Goal: Task Accomplishment & Management: Manage account settings

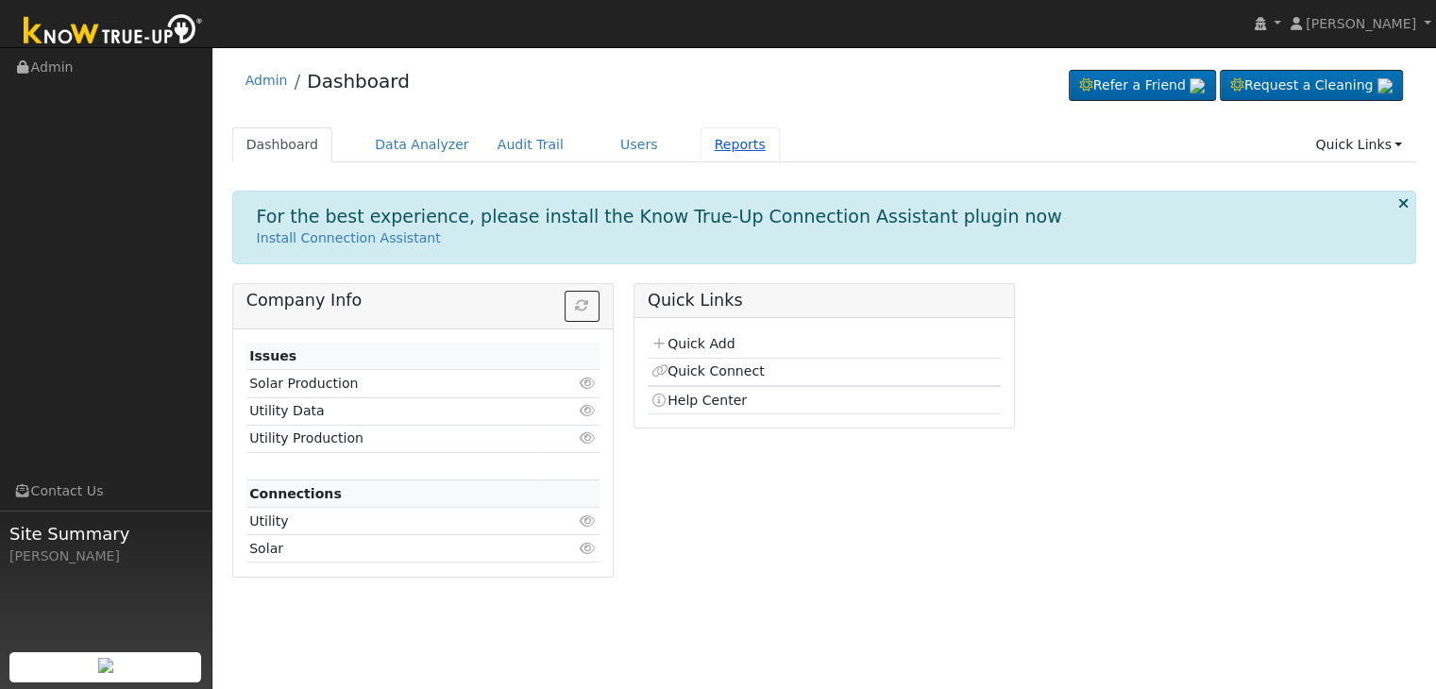
click at [701, 142] on link "Reports" at bounding box center [740, 144] width 79 height 35
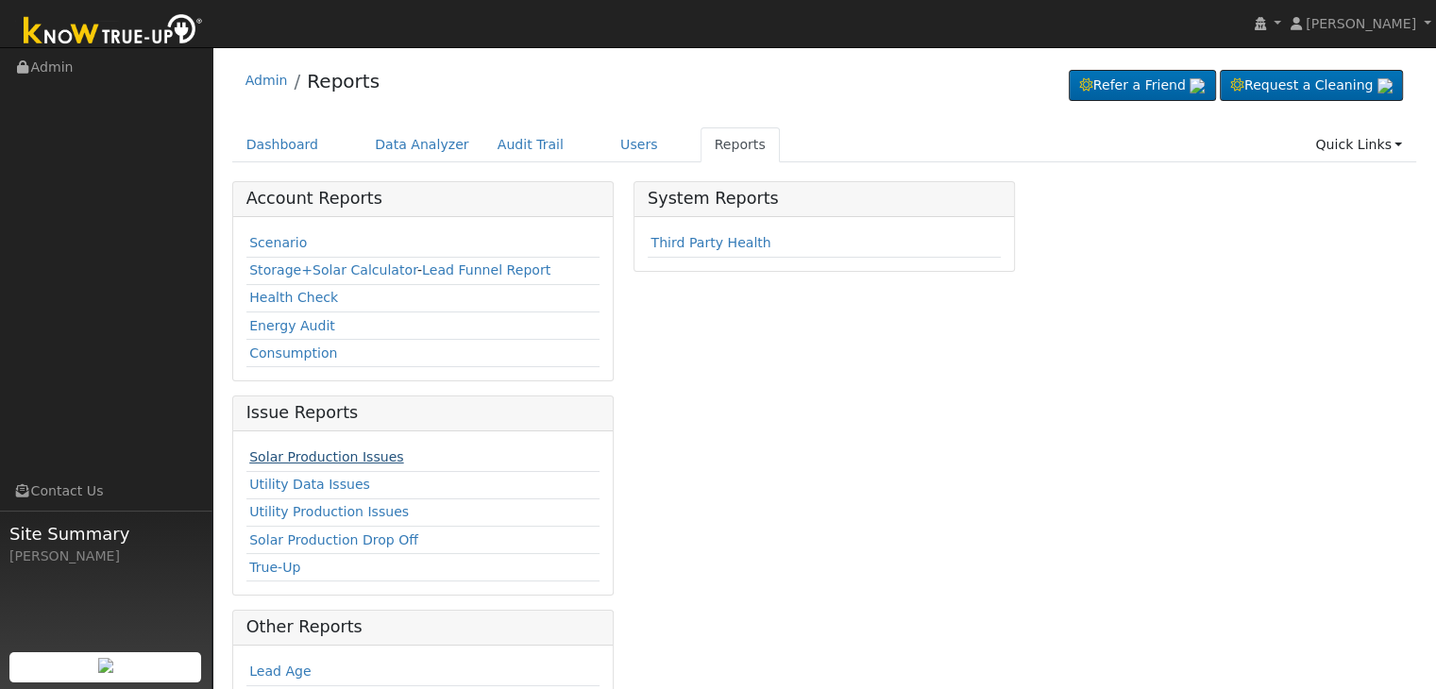
click at [329, 458] on link "Solar Production Issues" at bounding box center [326, 456] width 154 height 15
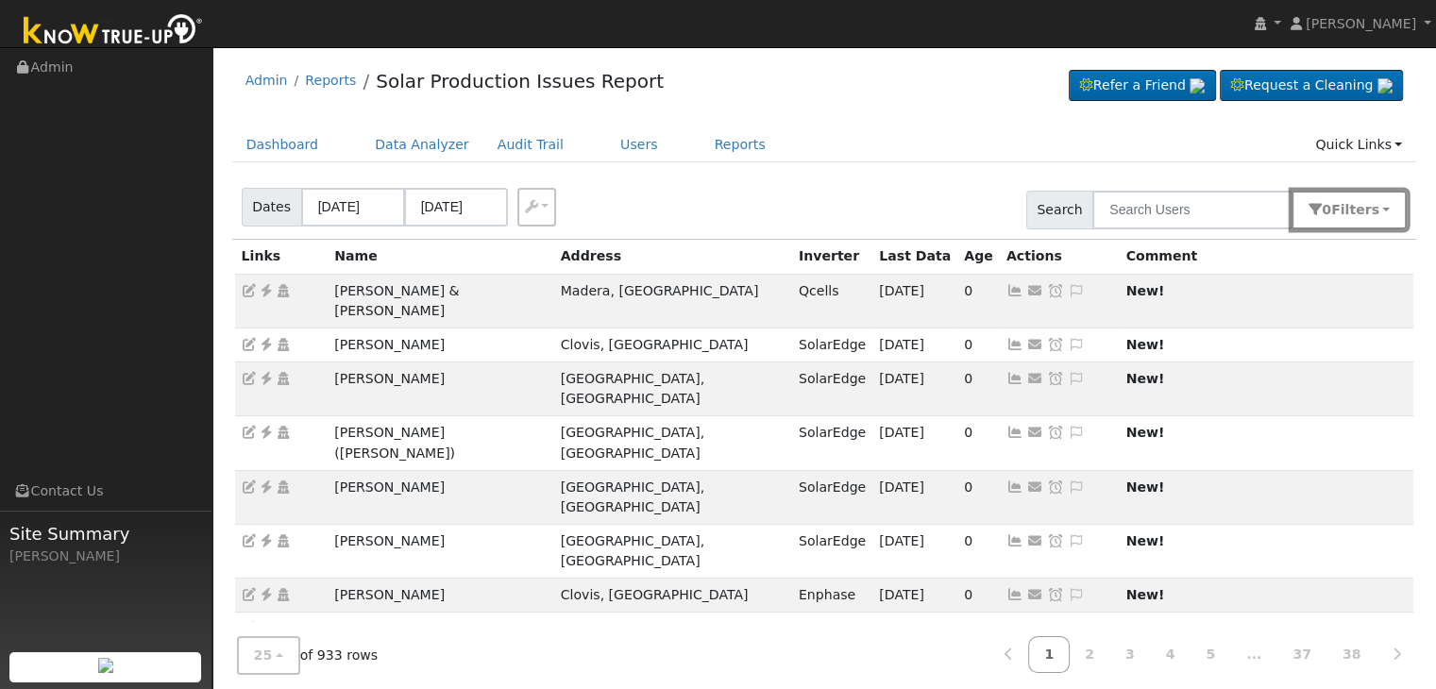
click at [1344, 217] on button "0 Filter s" at bounding box center [1349, 210] width 115 height 39
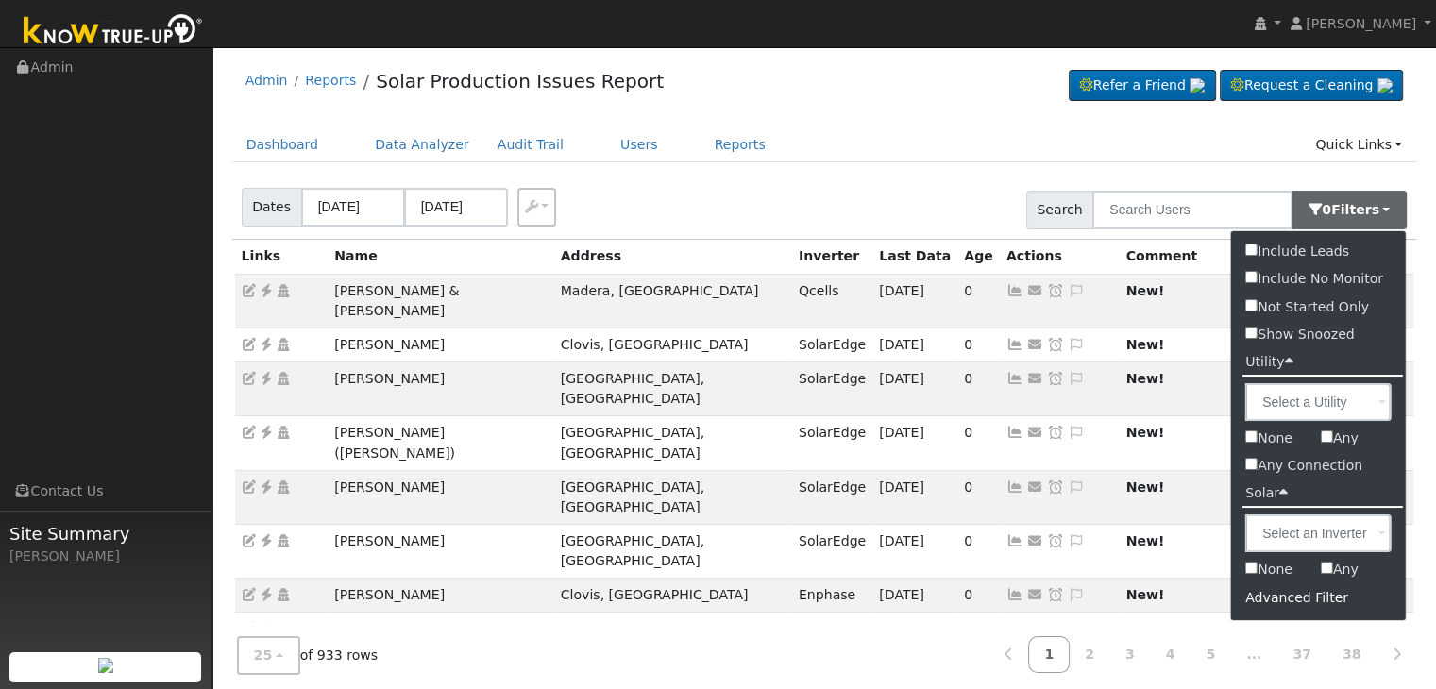
click at [1278, 603] on div "Advanced Filter" at bounding box center [1318, 598] width 175 height 29
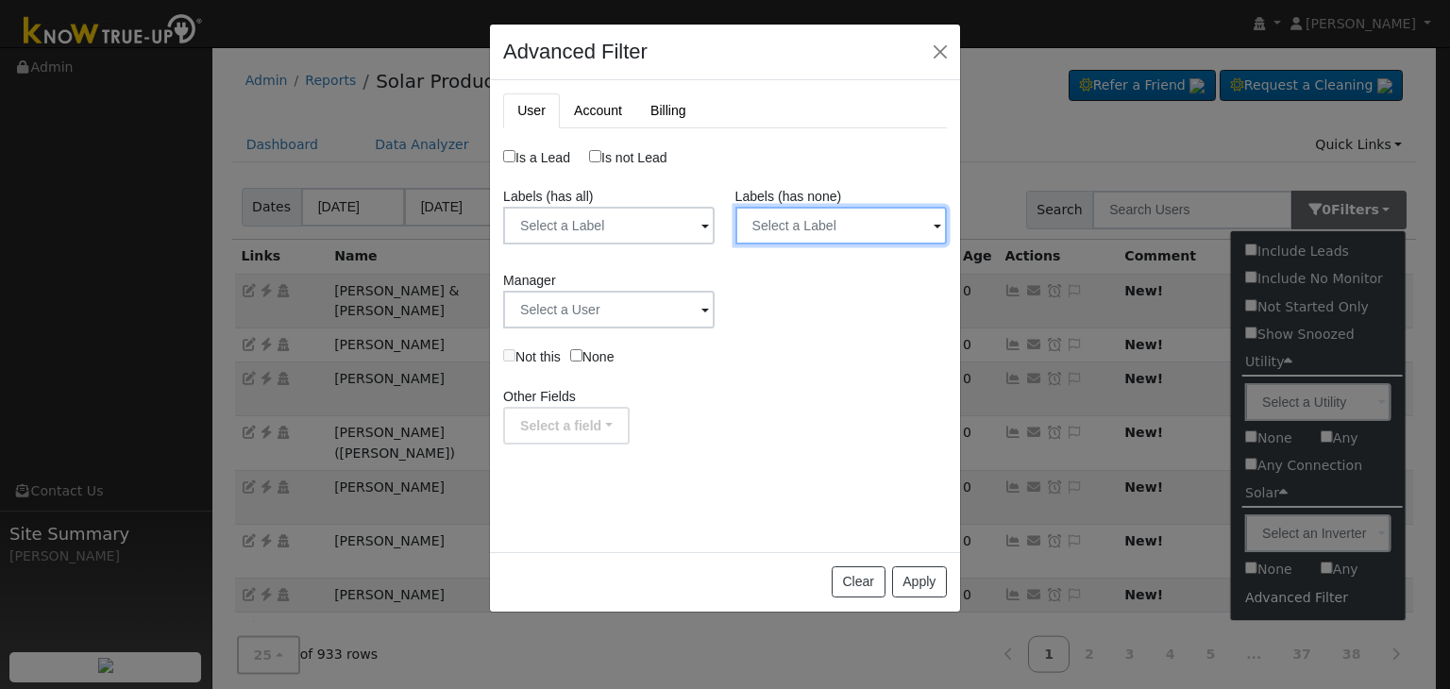
click at [805, 226] on input "text" at bounding box center [842, 226] width 212 height 38
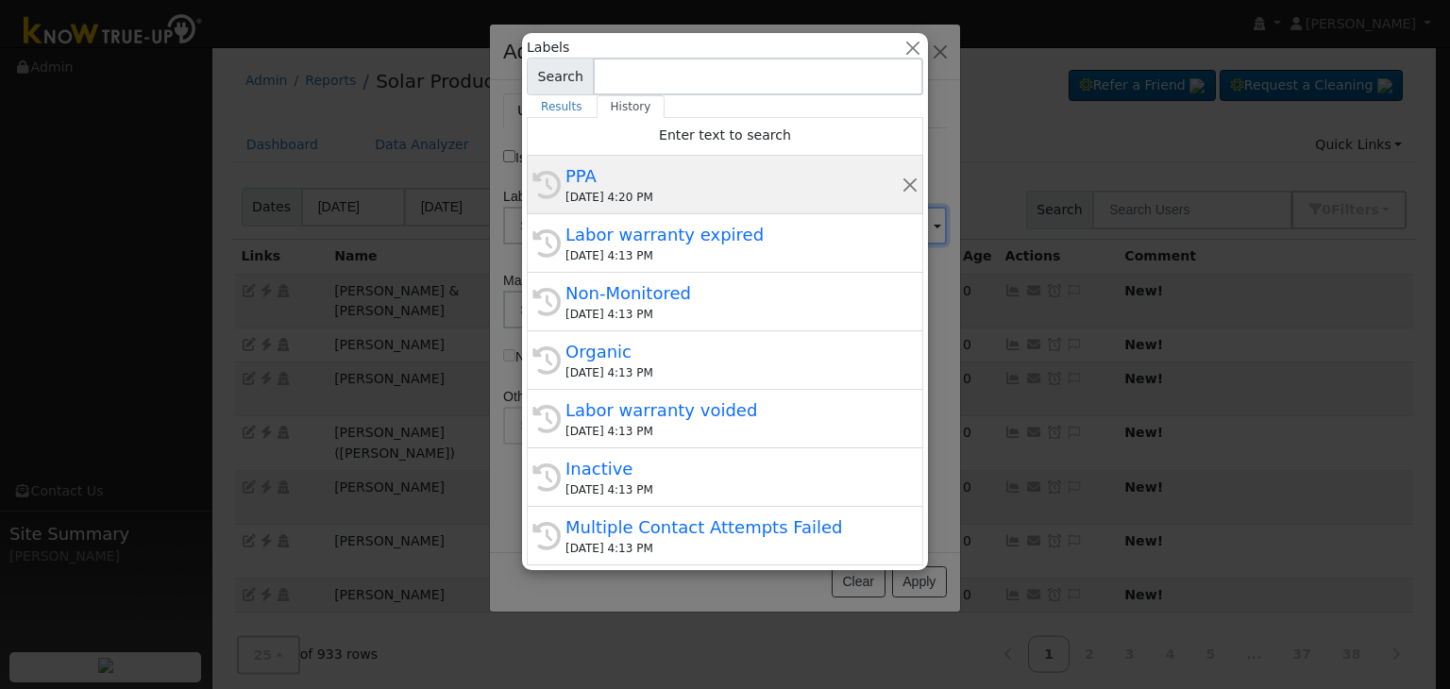
click at [669, 166] on div "PPA" at bounding box center [734, 175] width 336 height 25
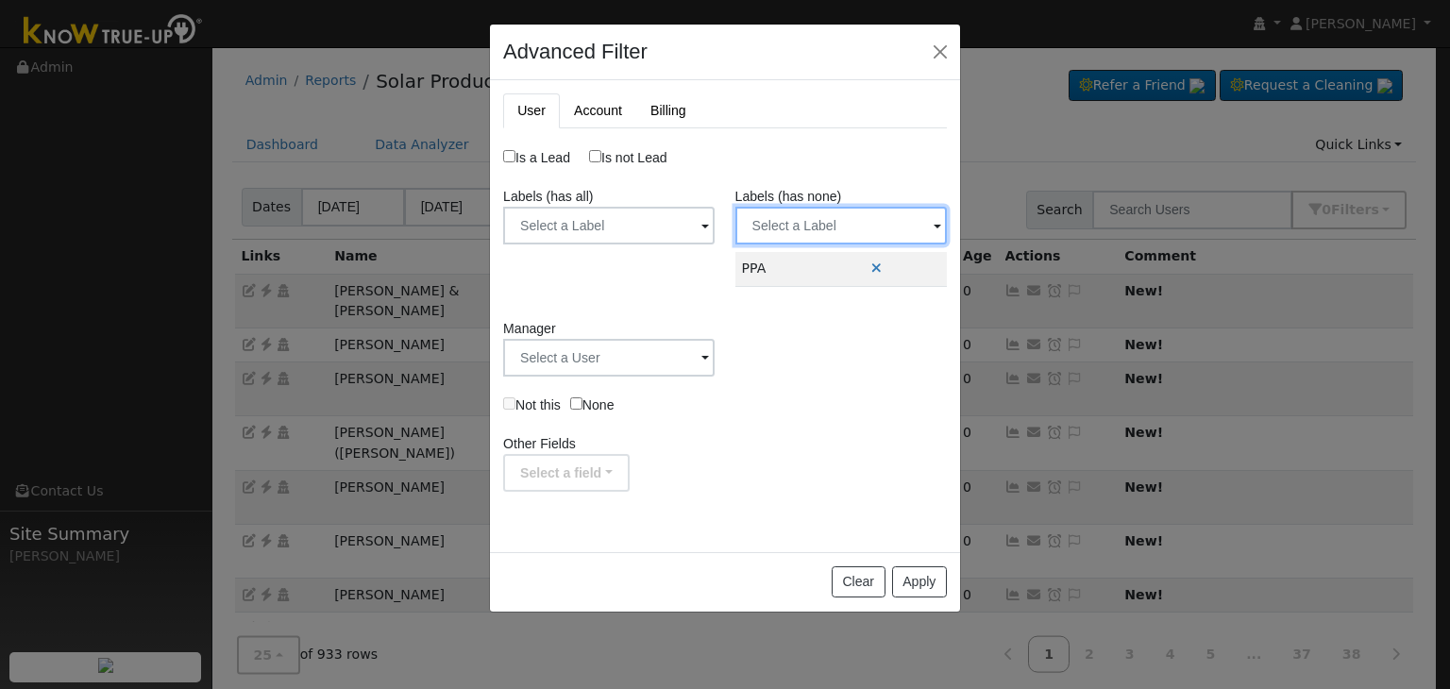
click at [773, 211] on input "text" at bounding box center [842, 226] width 212 height 38
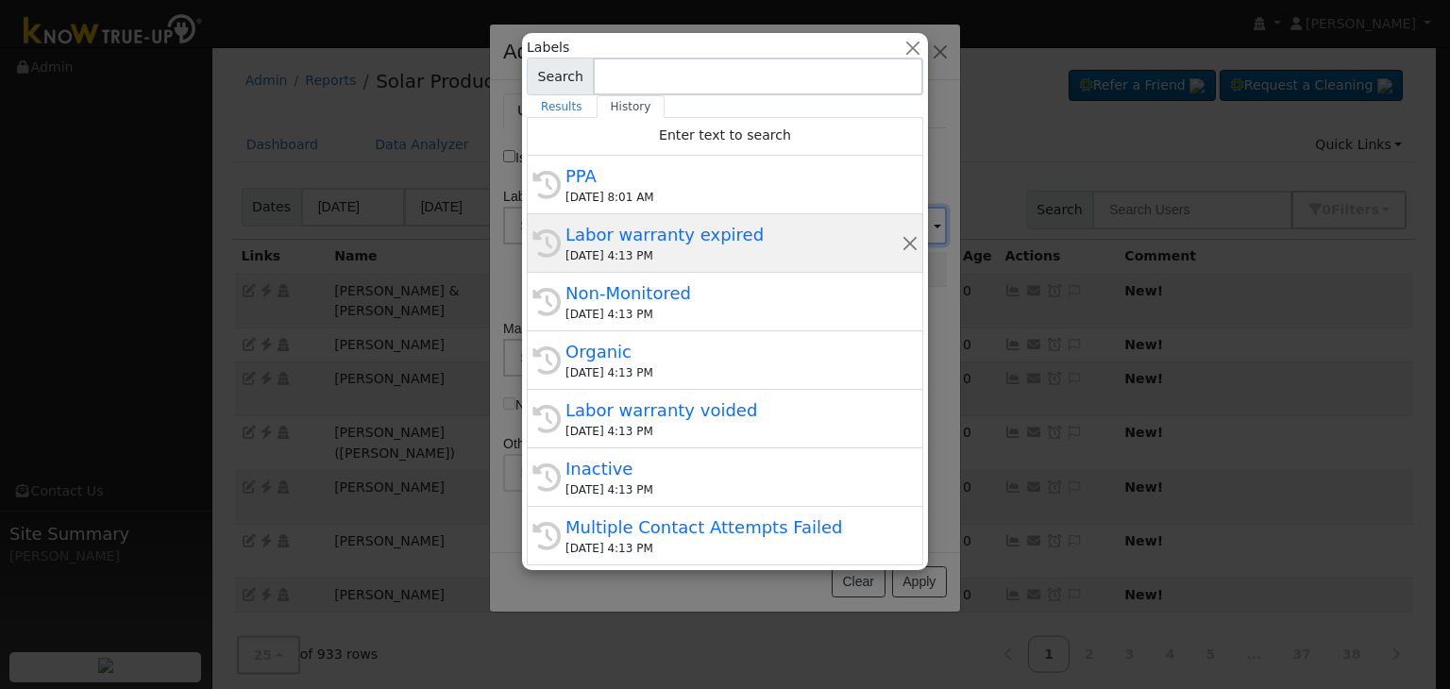
click at [600, 239] on div "Labor warranty expired" at bounding box center [734, 234] width 336 height 25
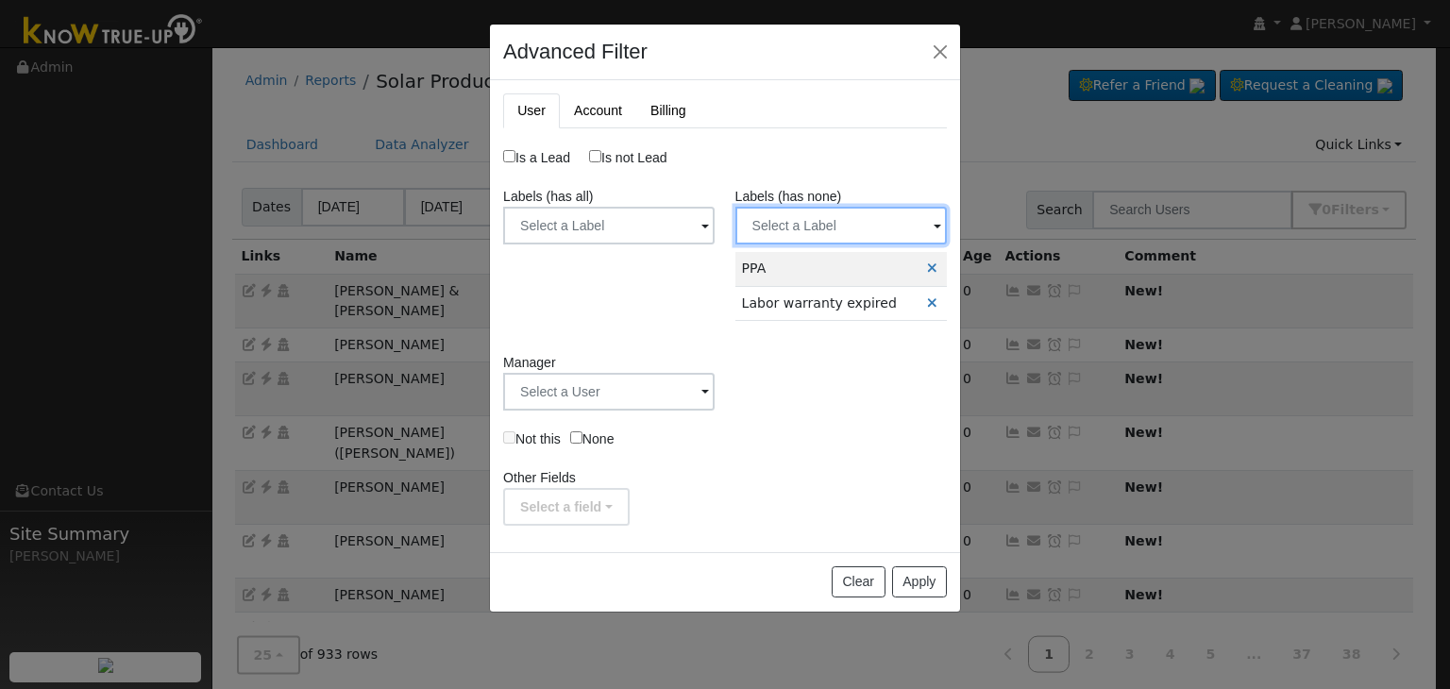
click at [806, 218] on input "text" at bounding box center [842, 226] width 212 height 38
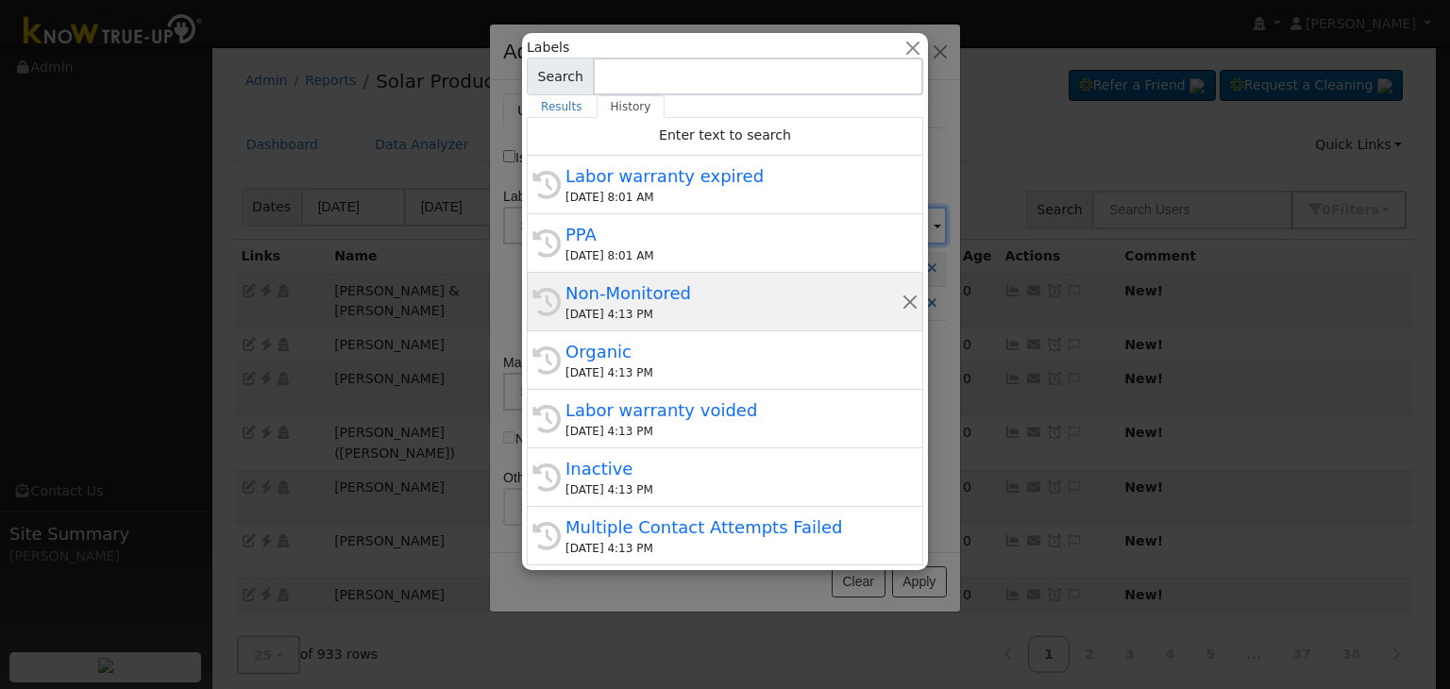
click at [626, 296] on div "Non-Monitored" at bounding box center [734, 292] width 336 height 25
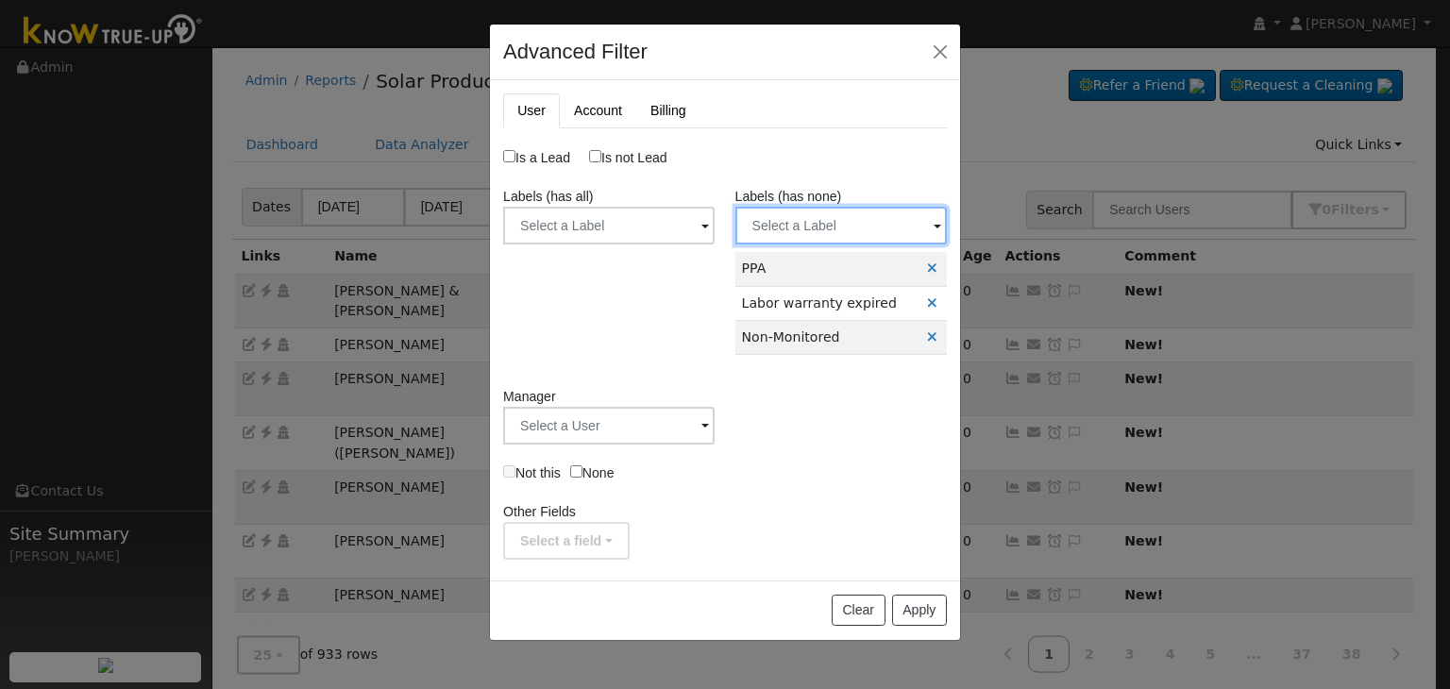
click at [804, 228] on input "text" at bounding box center [842, 226] width 212 height 38
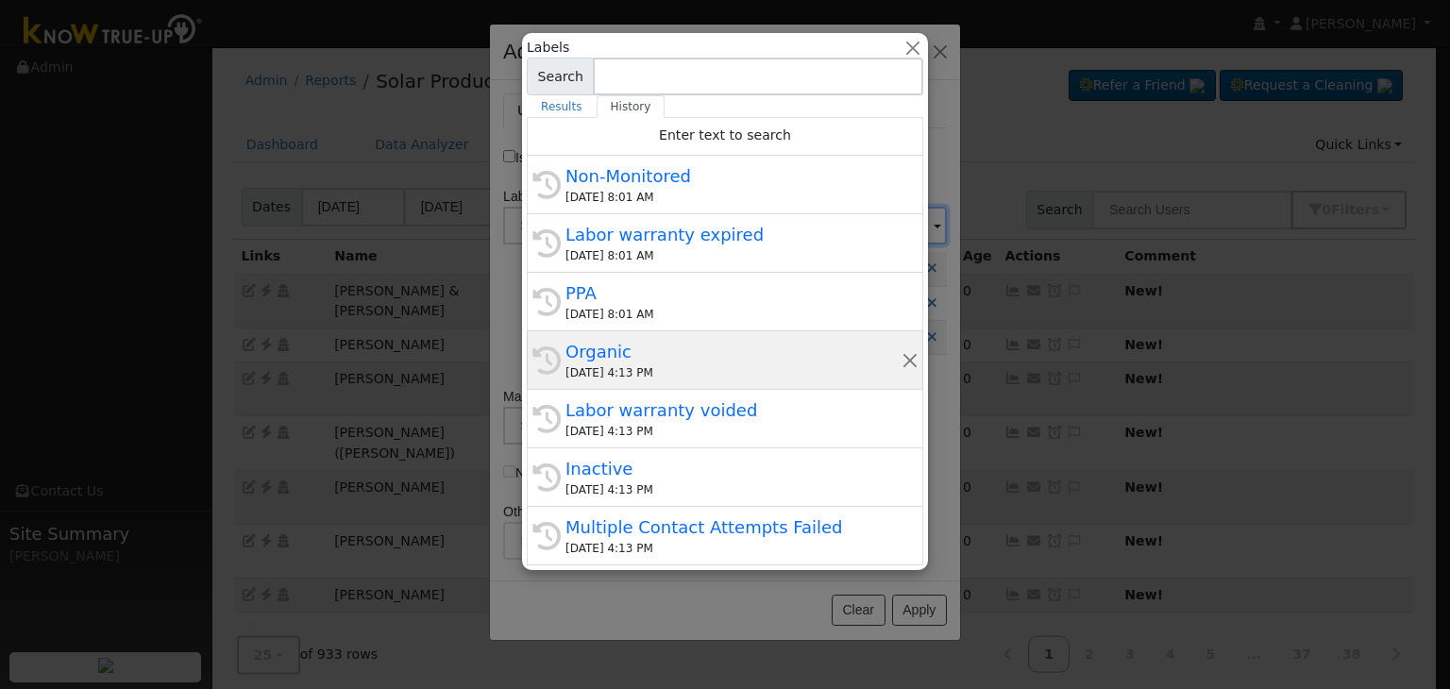
click at [627, 372] on div "10/07/2025 4:13 PM" at bounding box center [734, 372] width 336 height 17
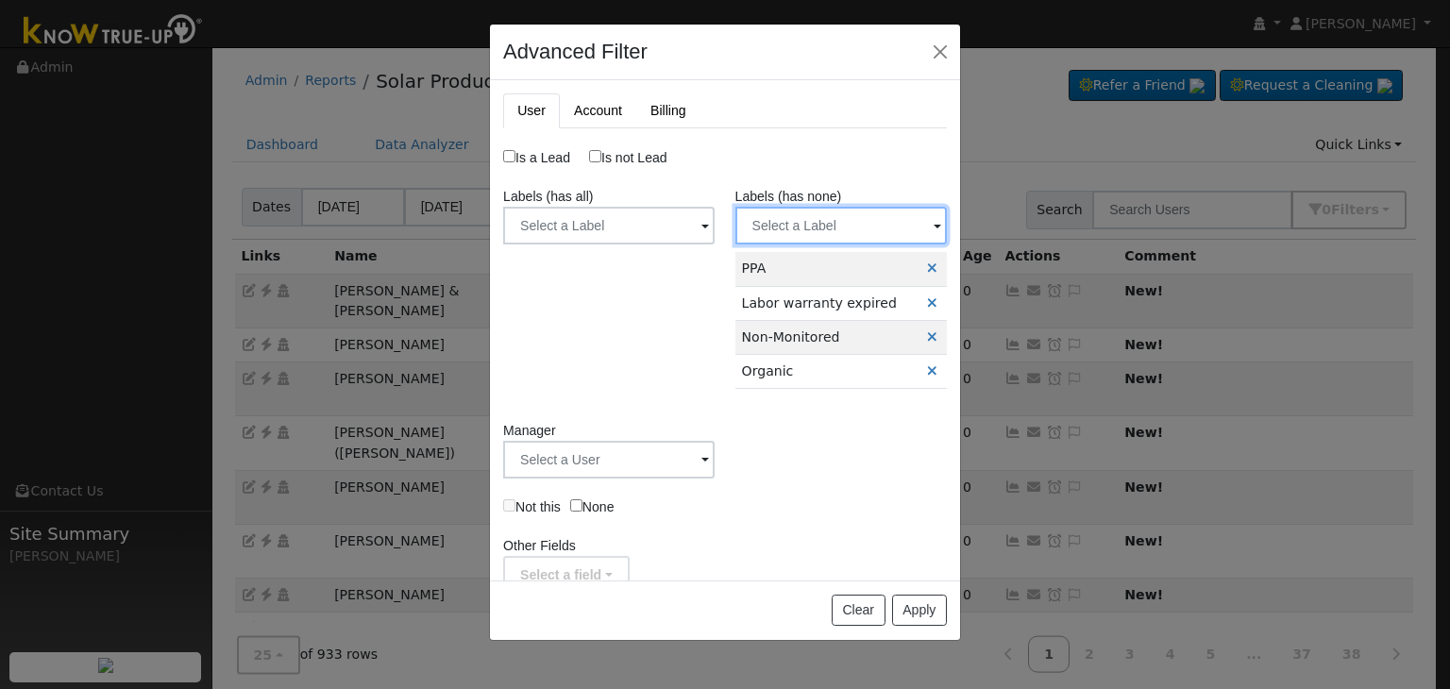
click at [775, 216] on input "text" at bounding box center [842, 226] width 212 height 38
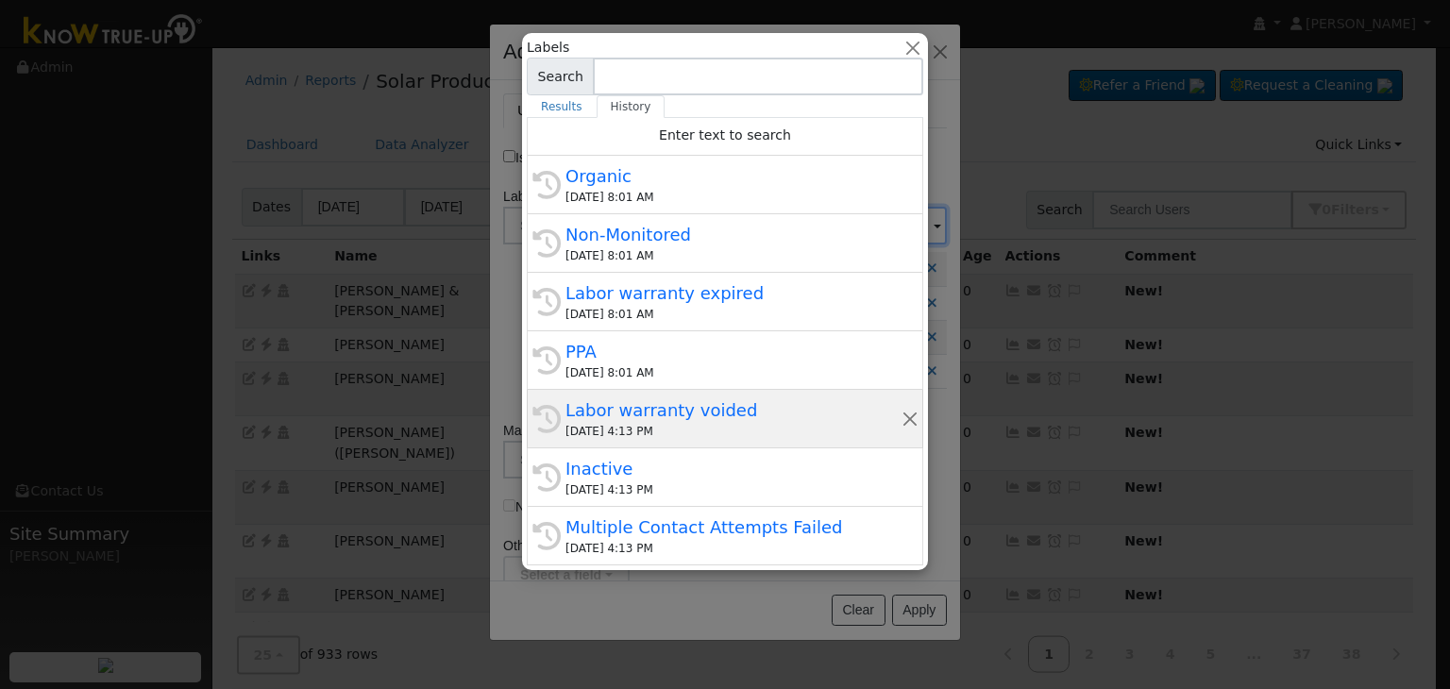
click at [607, 403] on div "Labor warranty voided" at bounding box center [734, 410] width 336 height 25
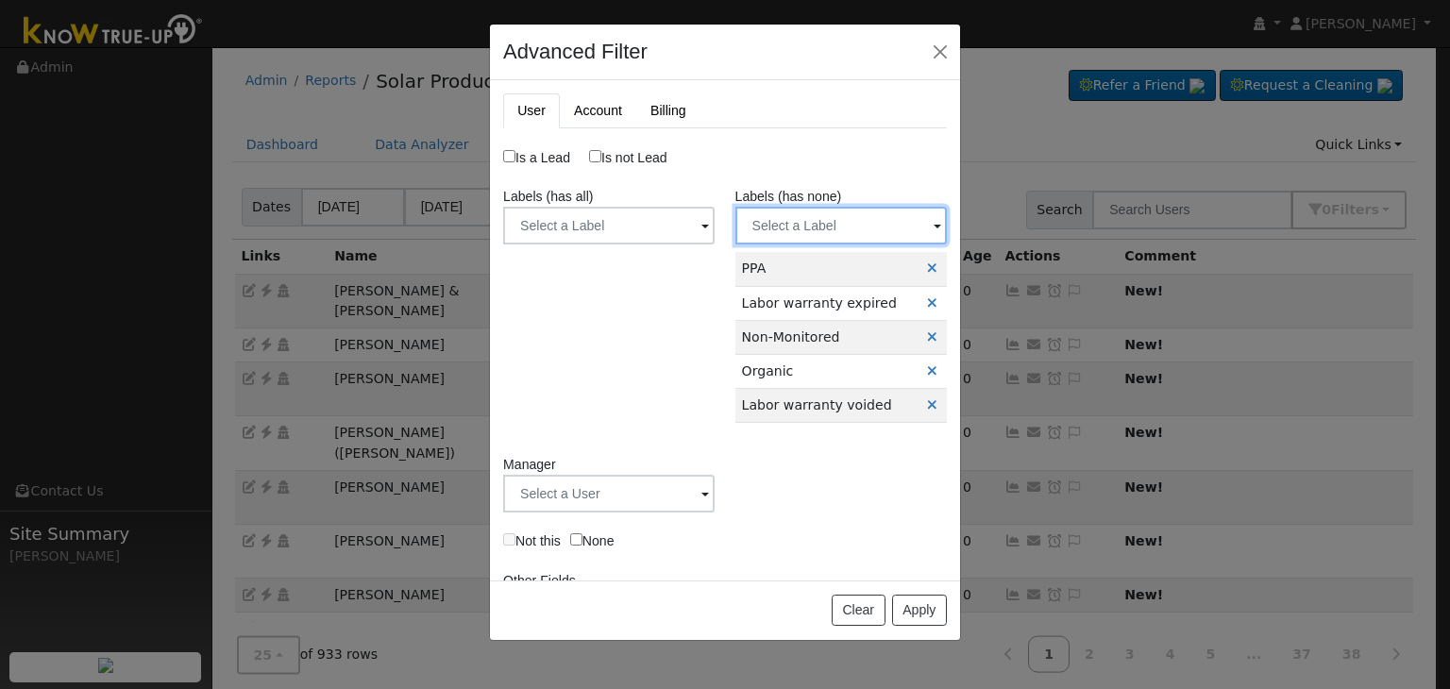
click at [814, 233] on input "text" at bounding box center [842, 226] width 212 height 38
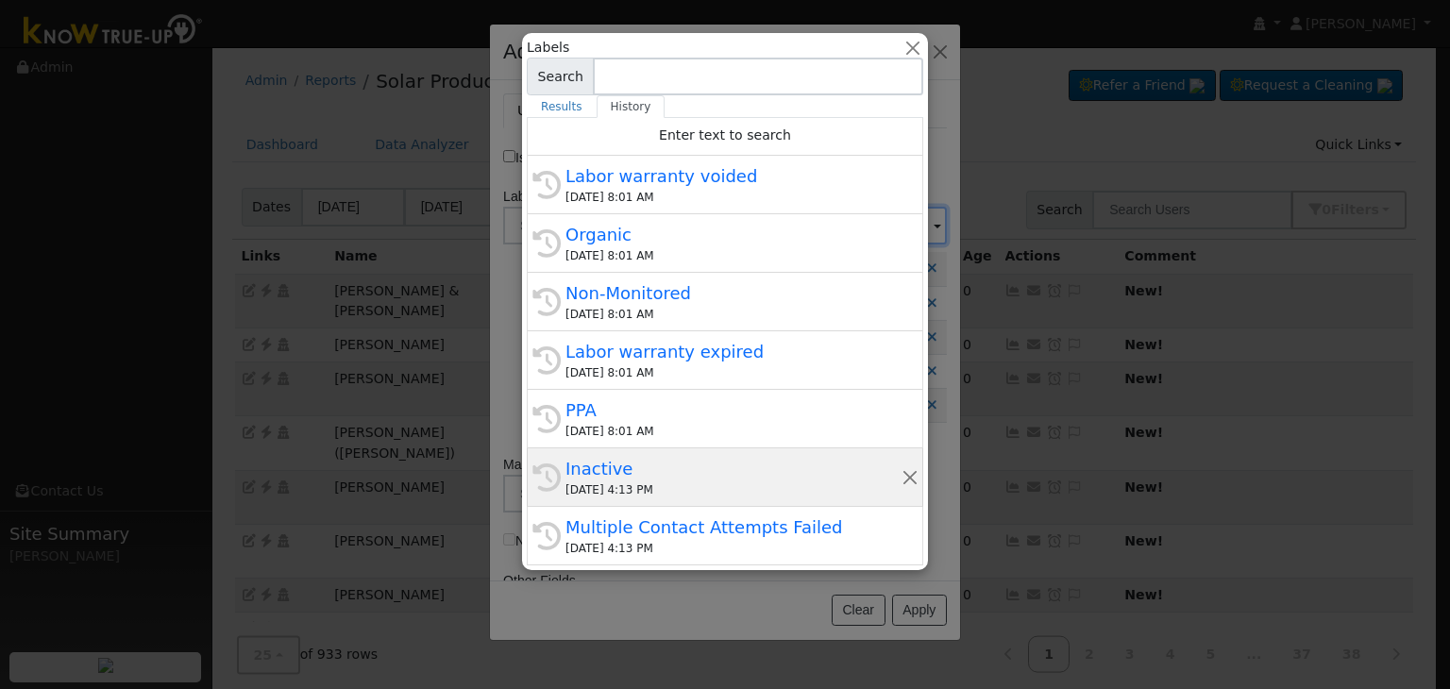
click at [656, 456] on div "Inactive" at bounding box center [734, 468] width 336 height 25
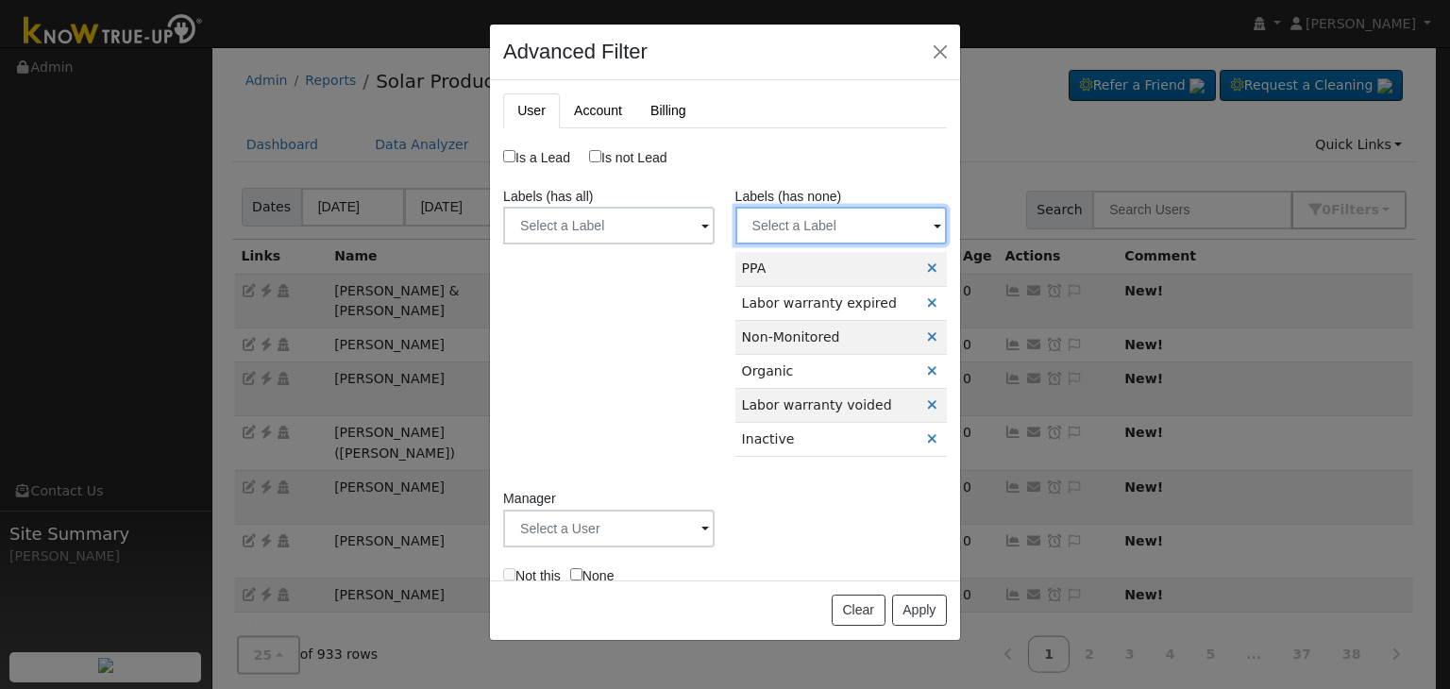
click at [804, 223] on input "text" at bounding box center [842, 226] width 212 height 38
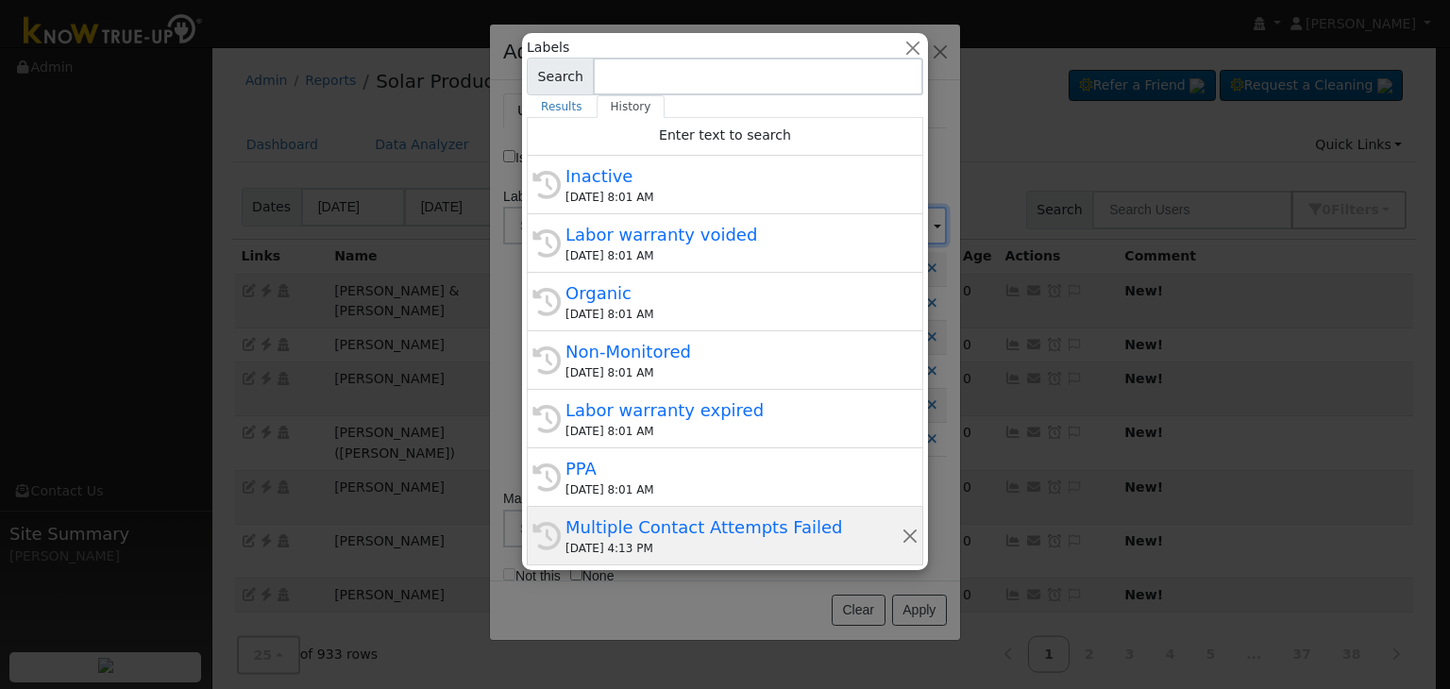
click at [625, 507] on div "History Multiple Contact Attempts Failed 10/07/2025 4:13 PM" at bounding box center [725, 536] width 397 height 59
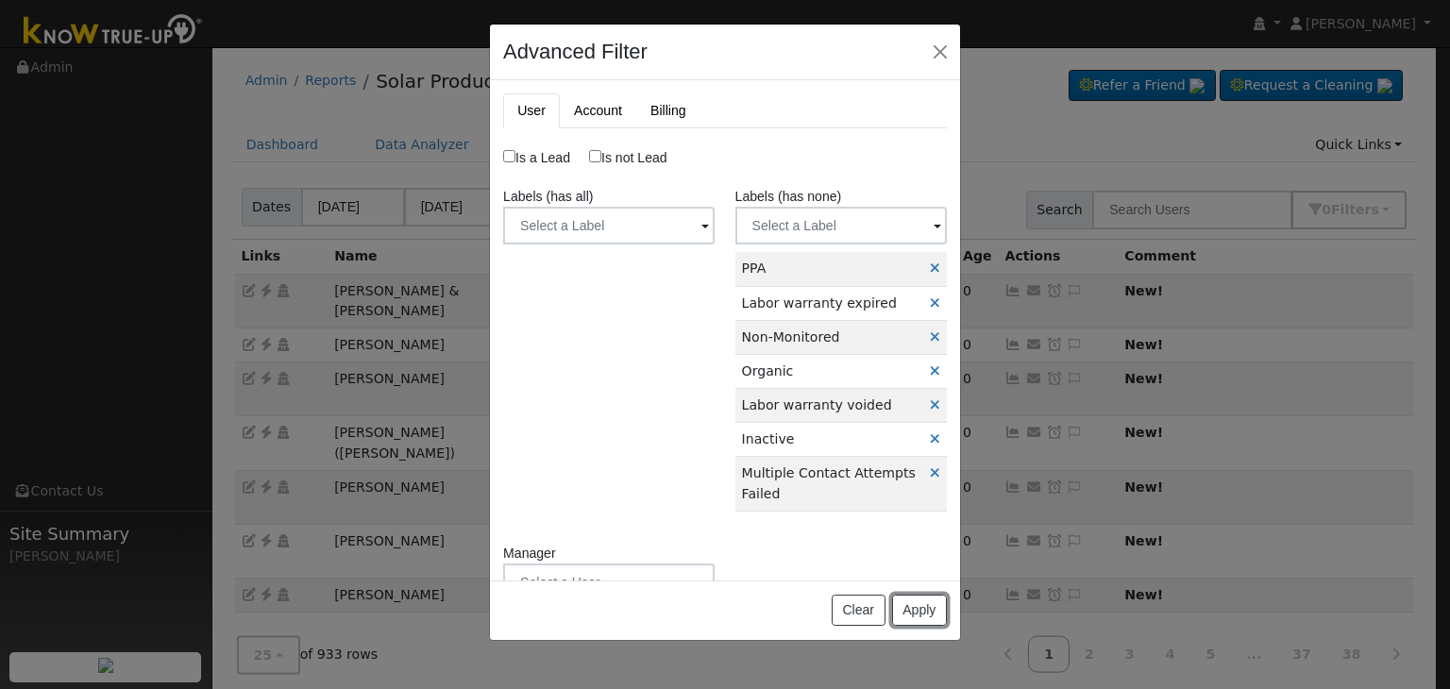
click at [929, 614] on button "Apply" at bounding box center [919, 611] width 55 height 32
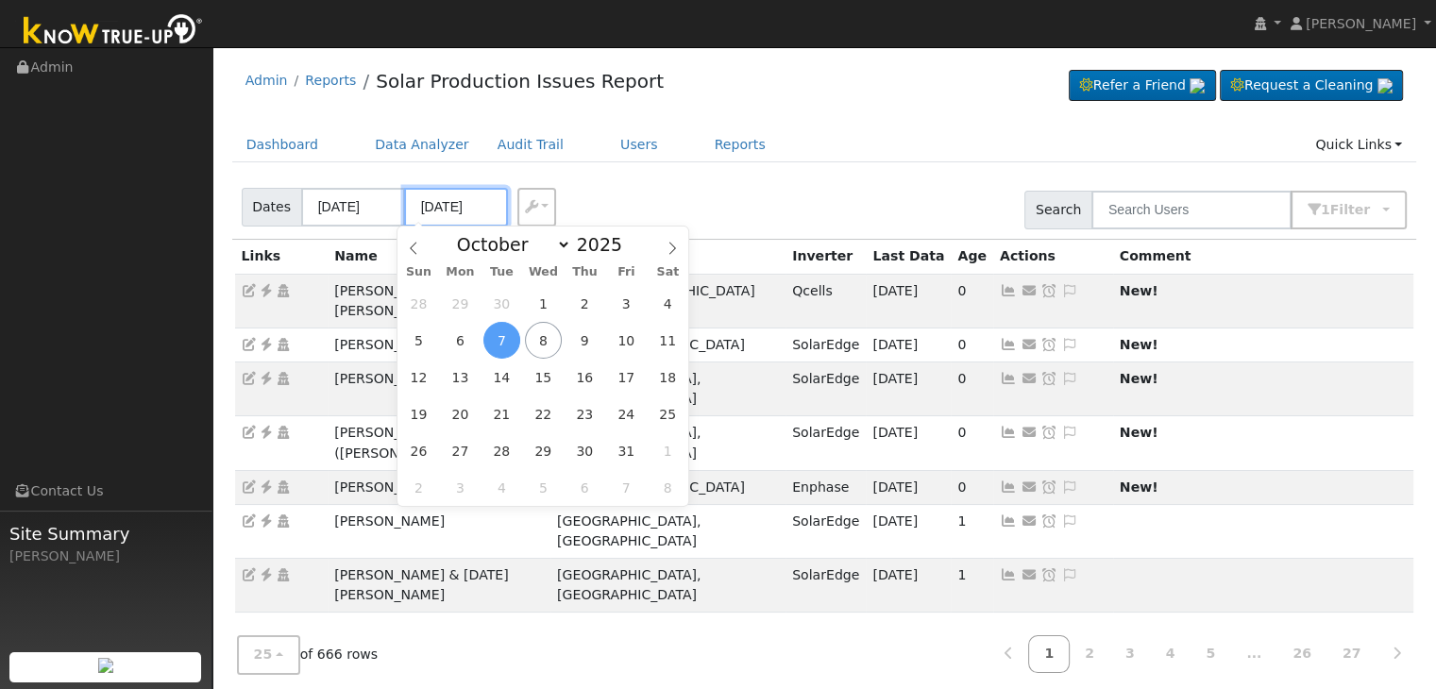
click at [451, 207] on input "10/07/2025" at bounding box center [456, 207] width 104 height 39
click at [541, 341] on span "8" at bounding box center [543, 340] width 37 height 37
type input "[DATE]"
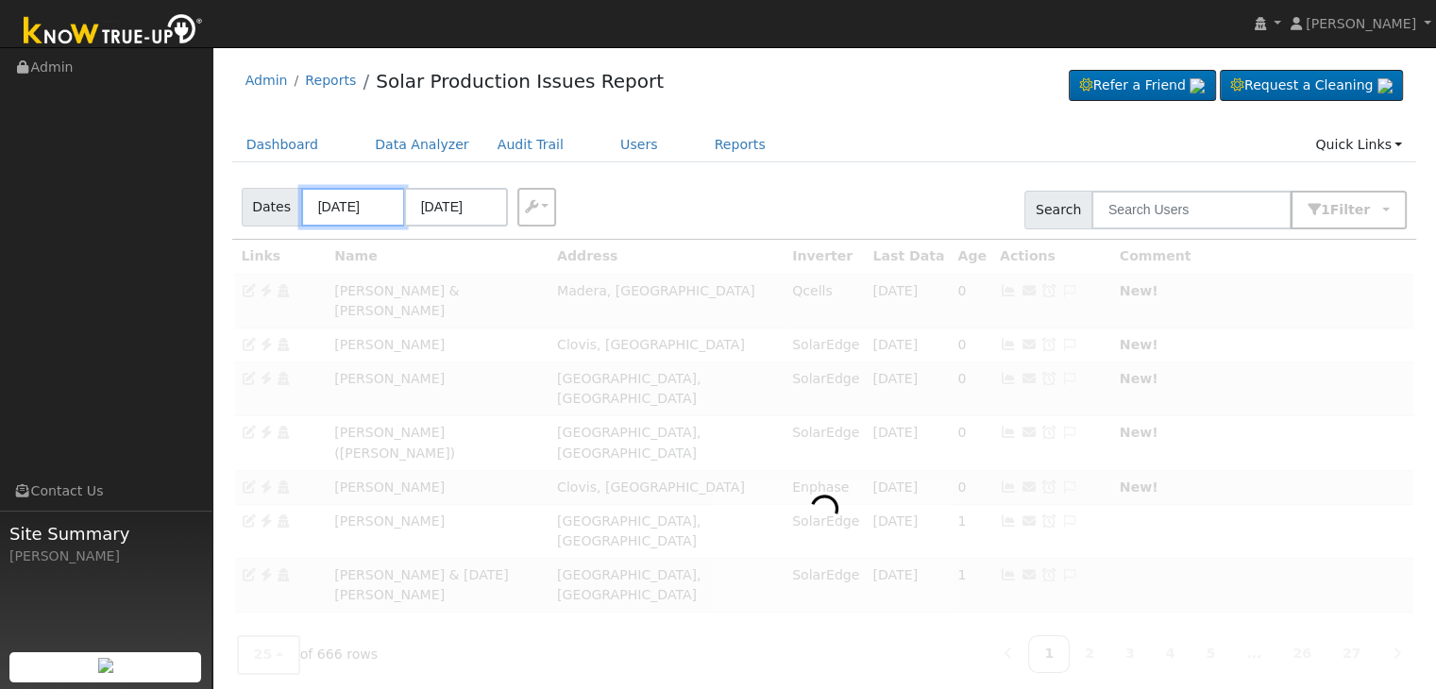
click at [340, 209] on input "10/04/2025" at bounding box center [353, 207] width 104 height 39
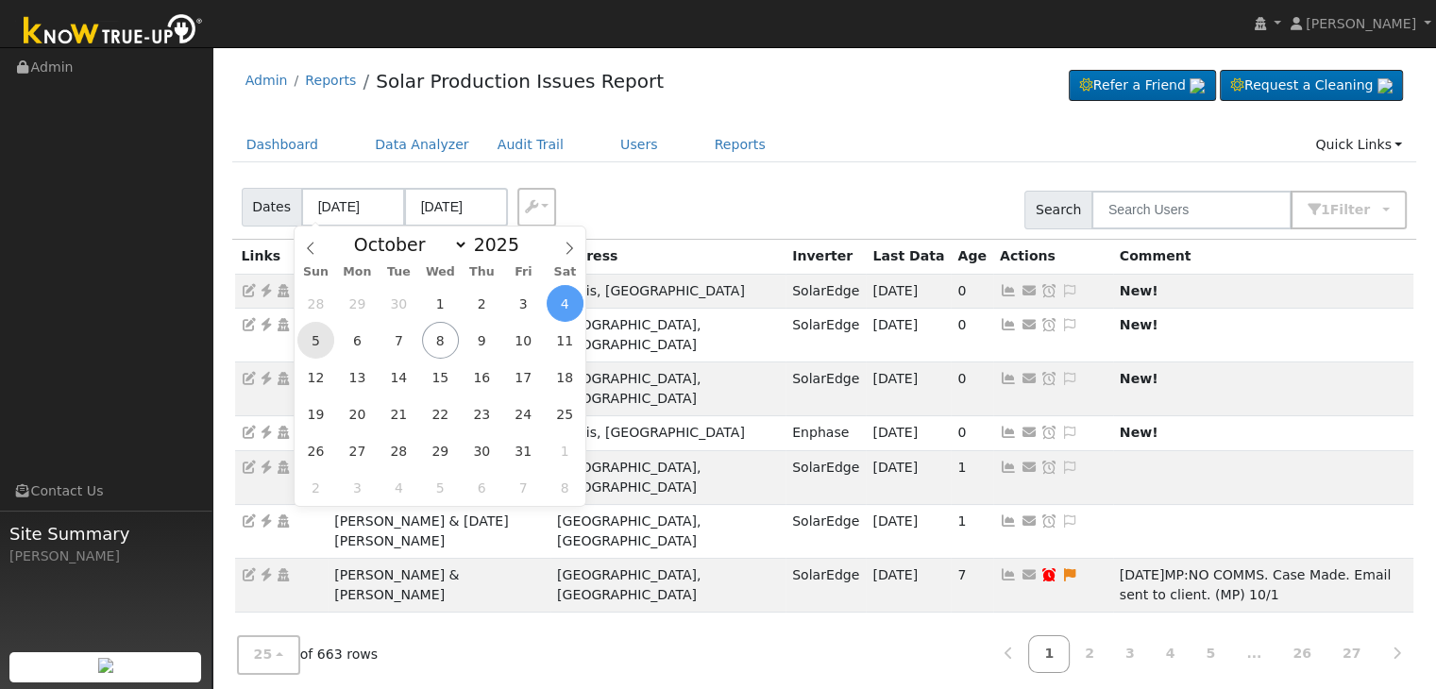
click at [324, 338] on span "5" at bounding box center [315, 340] width 37 height 37
type input "10/05/2025"
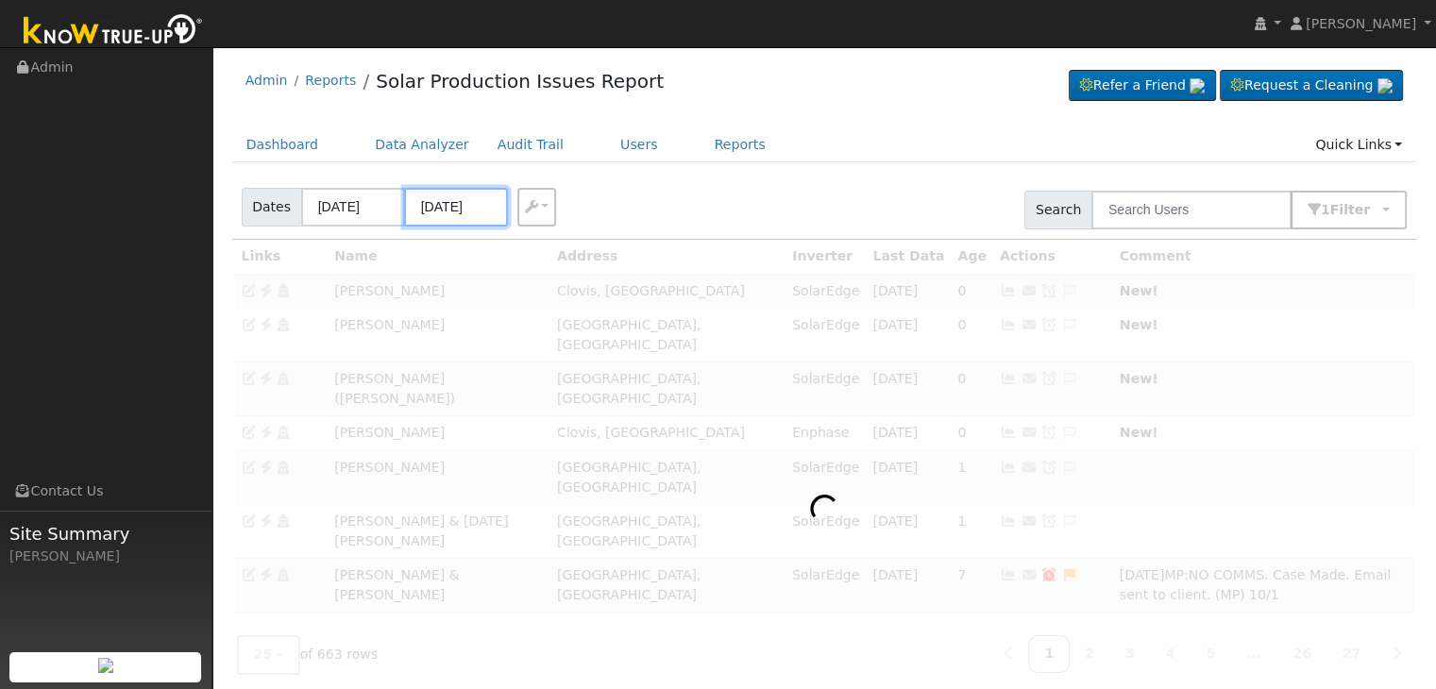
click at [456, 218] on input "10/09/2025" at bounding box center [456, 207] width 104 height 39
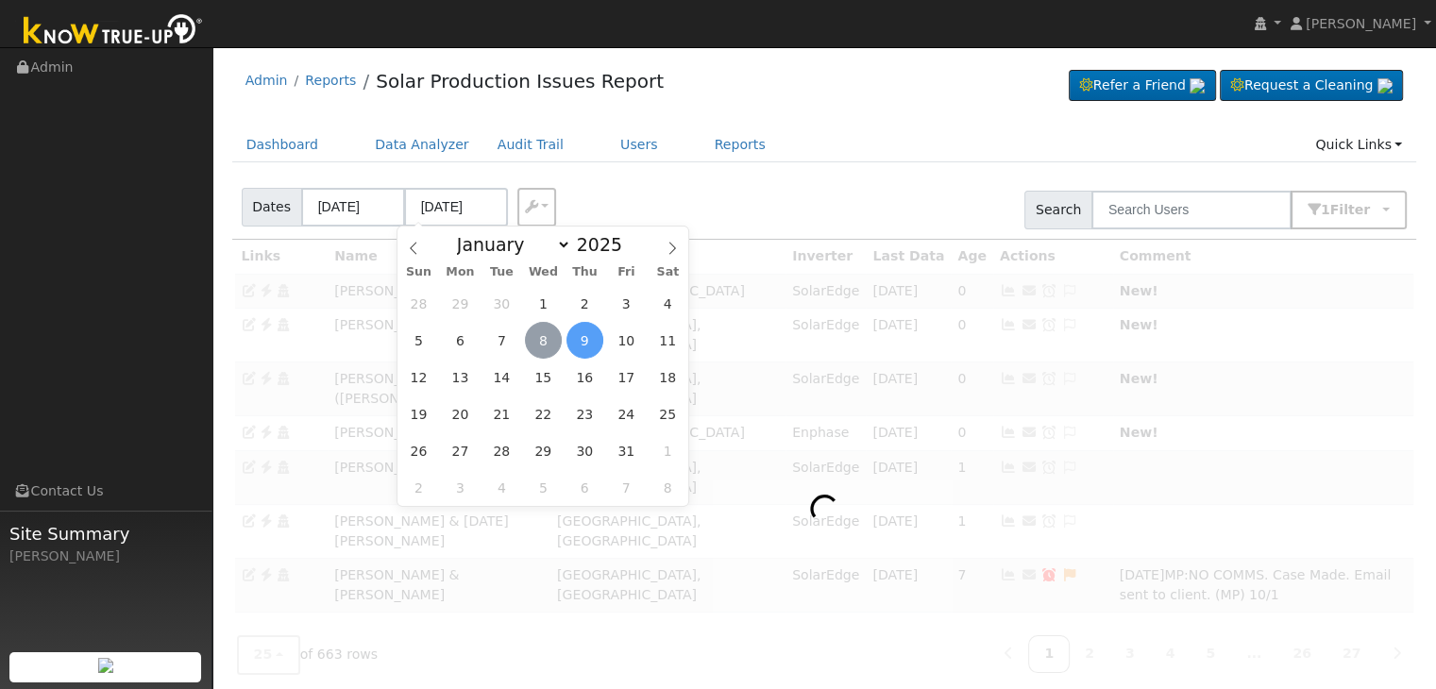
click at [545, 347] on span "8" at bounding box center [543, 340] width 37 height 37
type input "[DATE]"
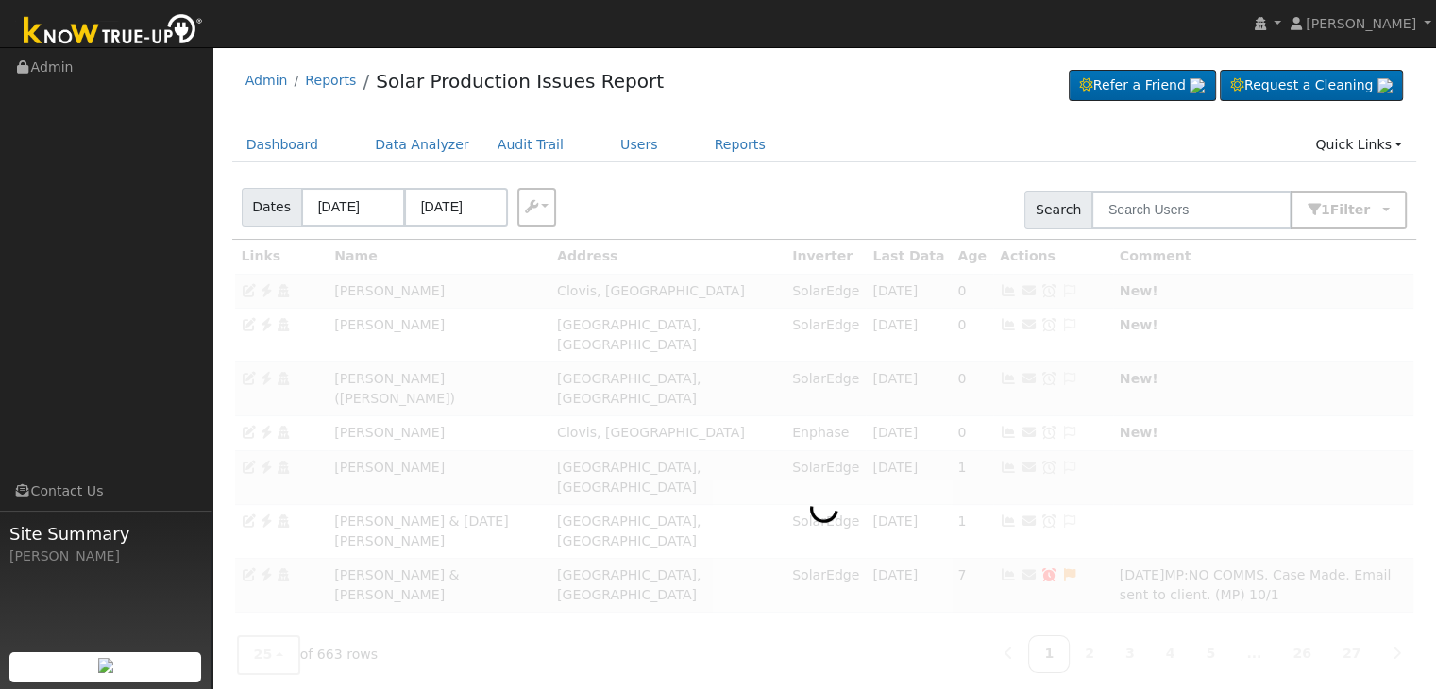
click at [781, 113] on div "Admin Reports Solar Production Issues Report Refer a Friend Request a Cleaning" at bounding box center [824, 86] width 1185 height 58
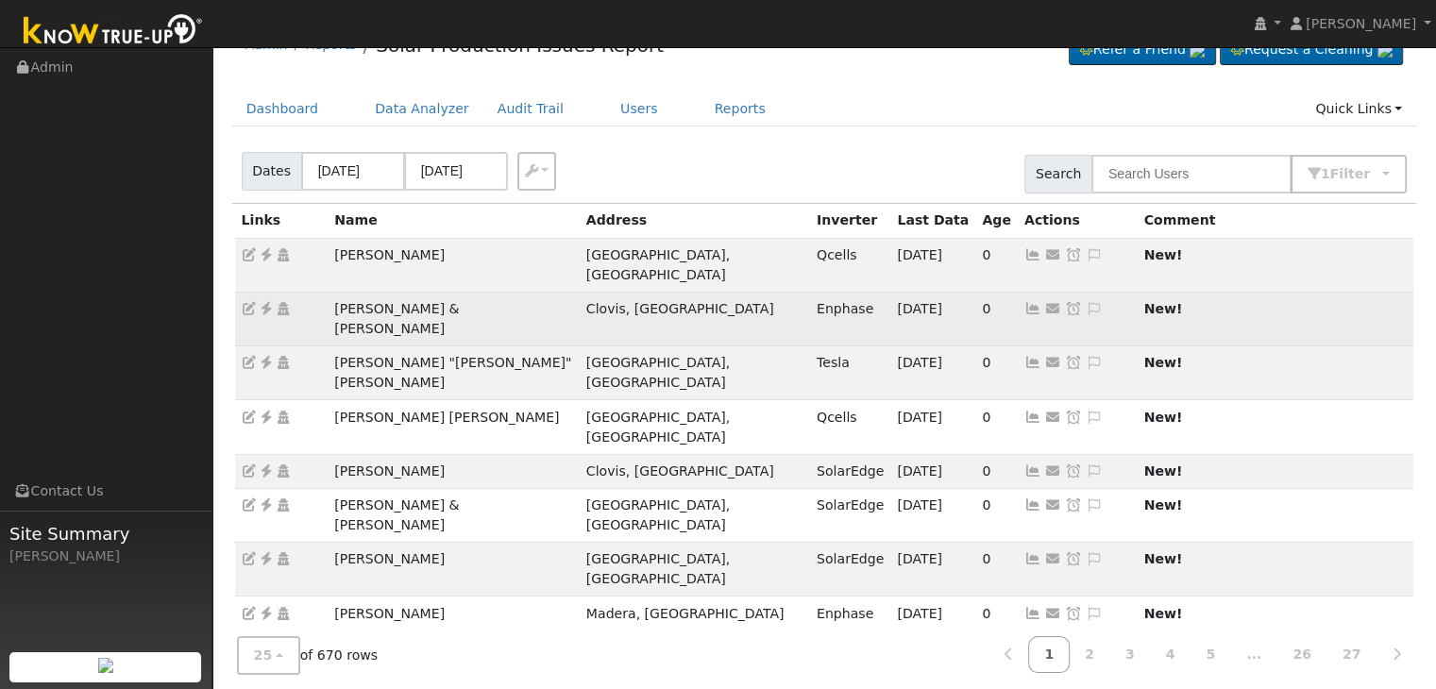
scroll to position [94, 0]
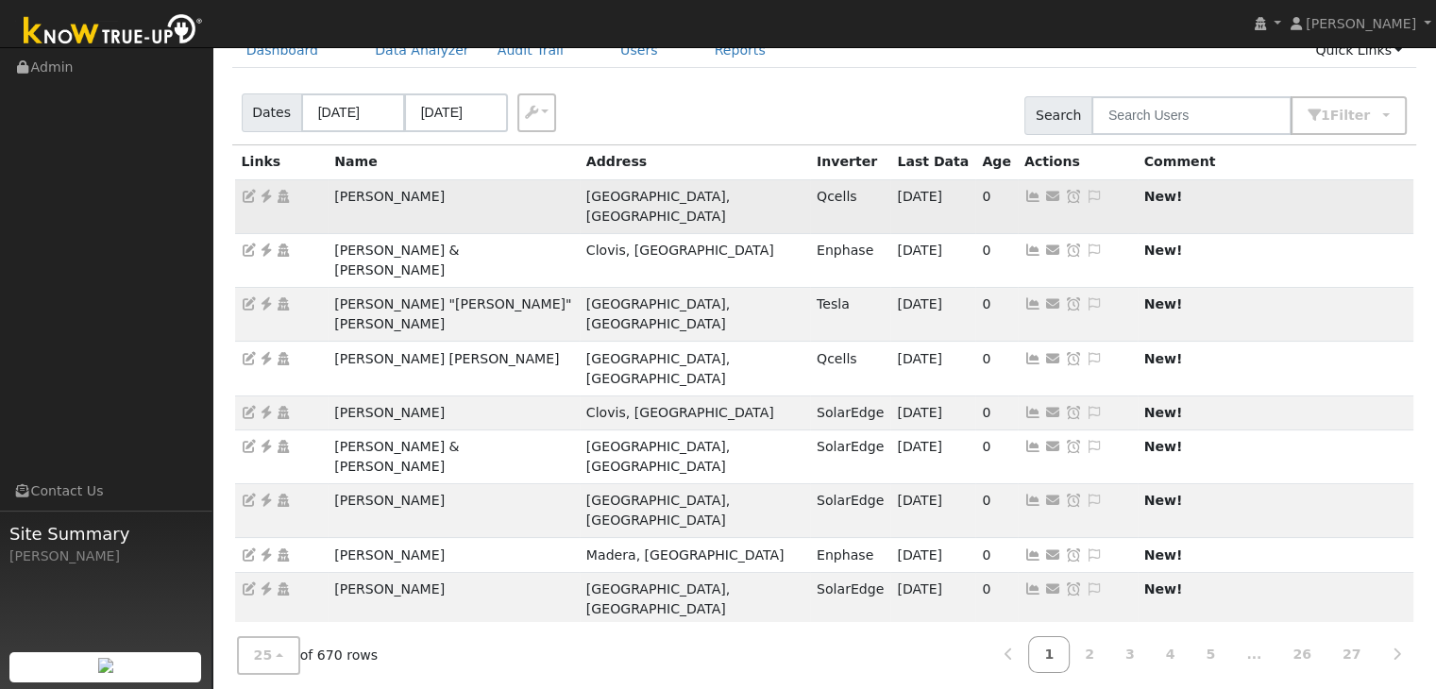
drag, startPoint x: 325, startPoint y: 195, endPoint x: 457, endPoint y: 190, distance: 132.3
click at [457, 190] on tr "Genevieve Murphy Fresno, CA Qcells 10/07/25 0 Send Email... Copy a Link Reset P…" at bounding box center [824, 206] width 1179 height 54
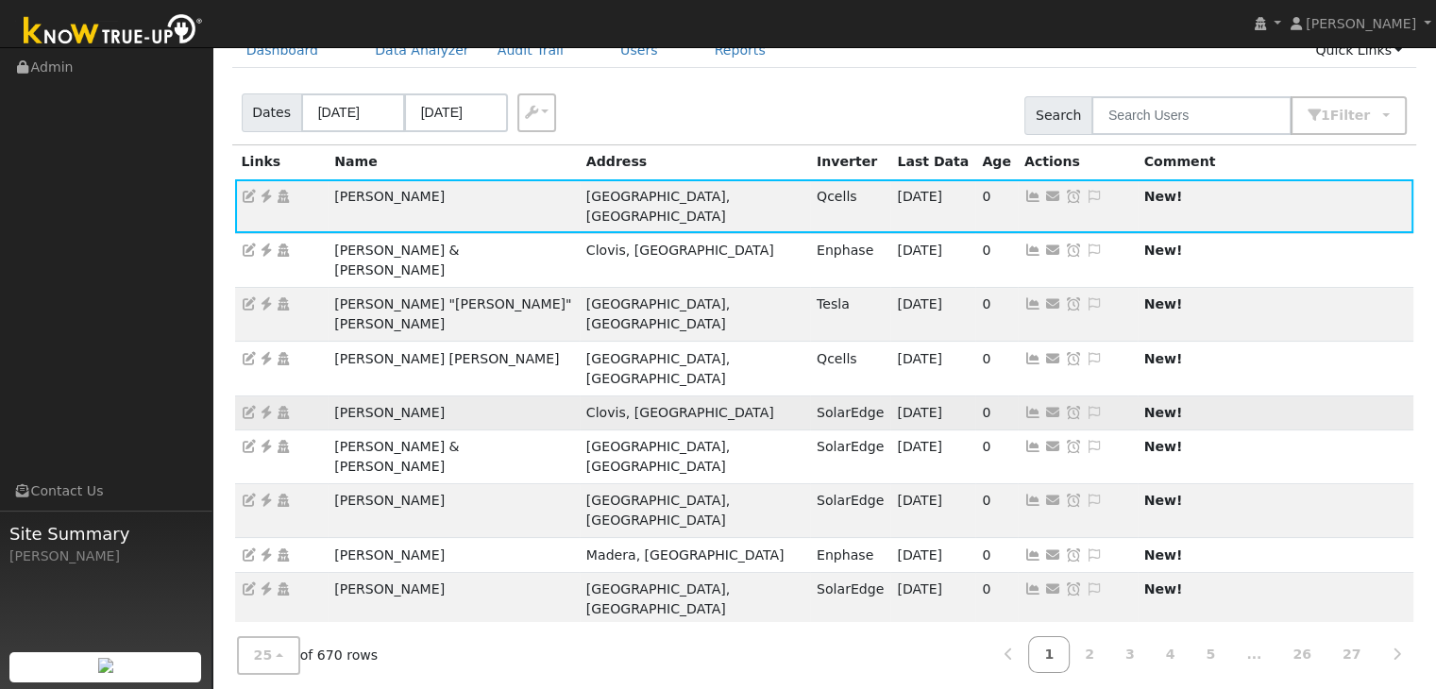
copy tr "Genevieve Murphy"
click at [480, 152] on div "Name" at bounding box center [453, 162] width 239 height 20
drag, startPoint x: 461, startPoint y: 193, endPoint x: 326, endPoint y: 207, distance: 135.8
click at [326, 207] on tr "Genevieve Murphy Fresno, CA Qcells 10/07/25 0 Send Email... Copy a Link Reset P…" at bounding box center [824, 206] width 1179 height 54
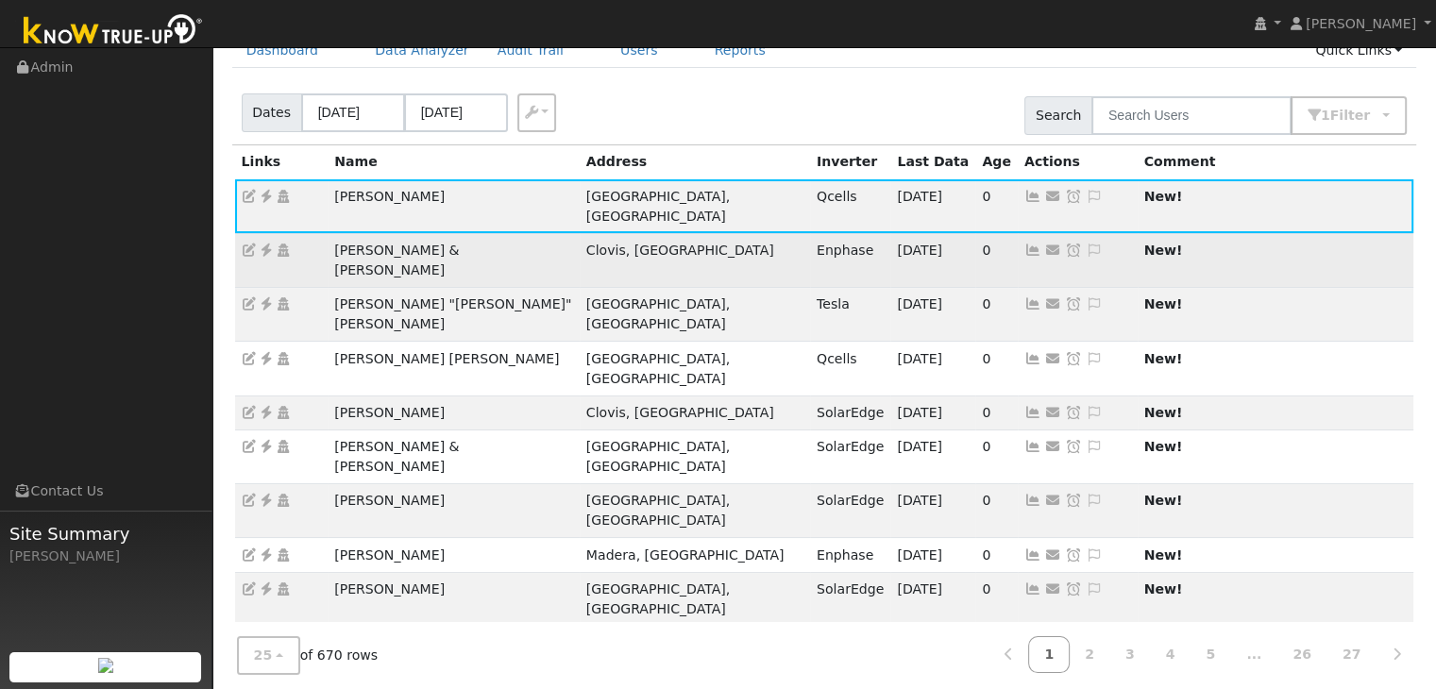
copy tr "Genevieve Murphy"
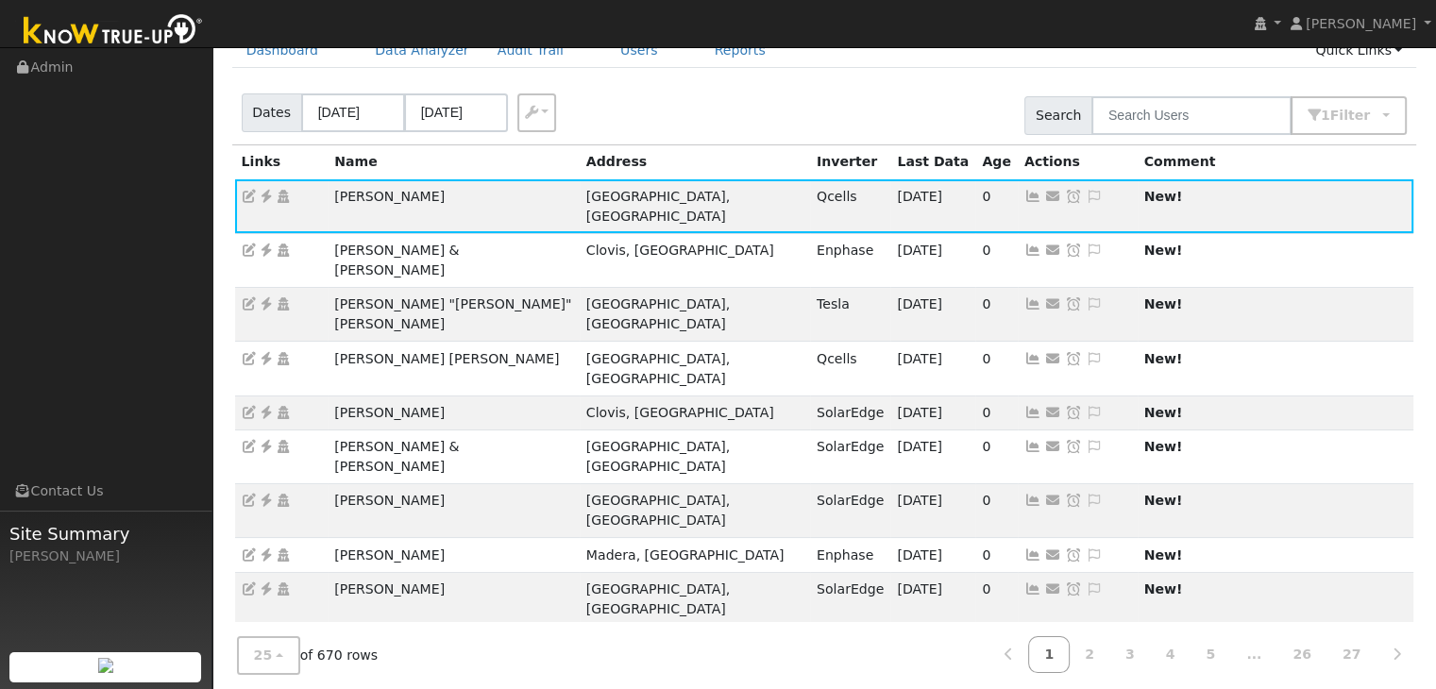
click at [319, 160] on div "Links" at bounding box center [281, 162] width 79 height 20
drag, startPoint x: 311, startPoint y: 208, endPoint x: 542, endPoint y: 189, distance: 232.1
click at [542, 189] on tr "Genevieve Murphy Fresno, CA Qcells 10/07/25 0 Send Email... Copy a Link Reset P…" at bounding box center [824, 206] width 1179 height 54
copy tr "Genevieve Murphy"
click at [268, 195] on icon at bounding box center [266, 196] width 17 height 13
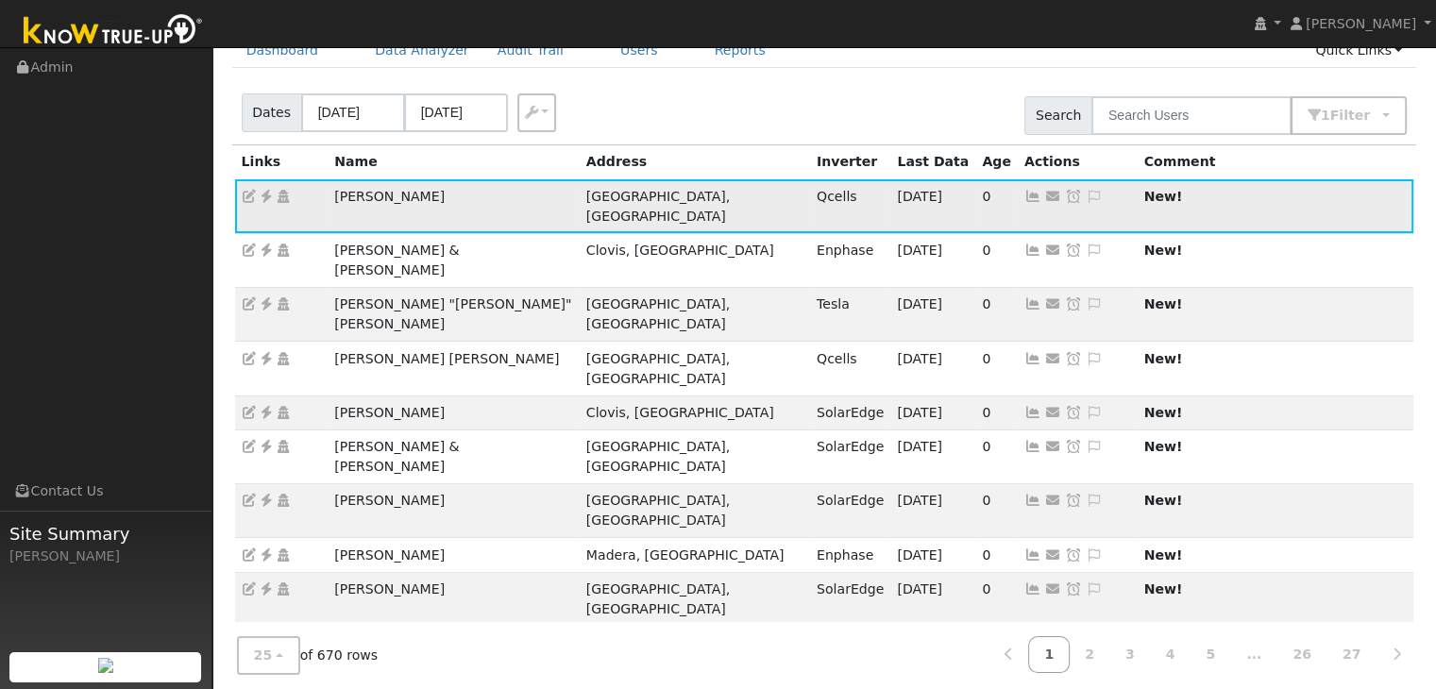
click at [1086, 191] on icon at bounding box center [1094, 196] width 17 height 13
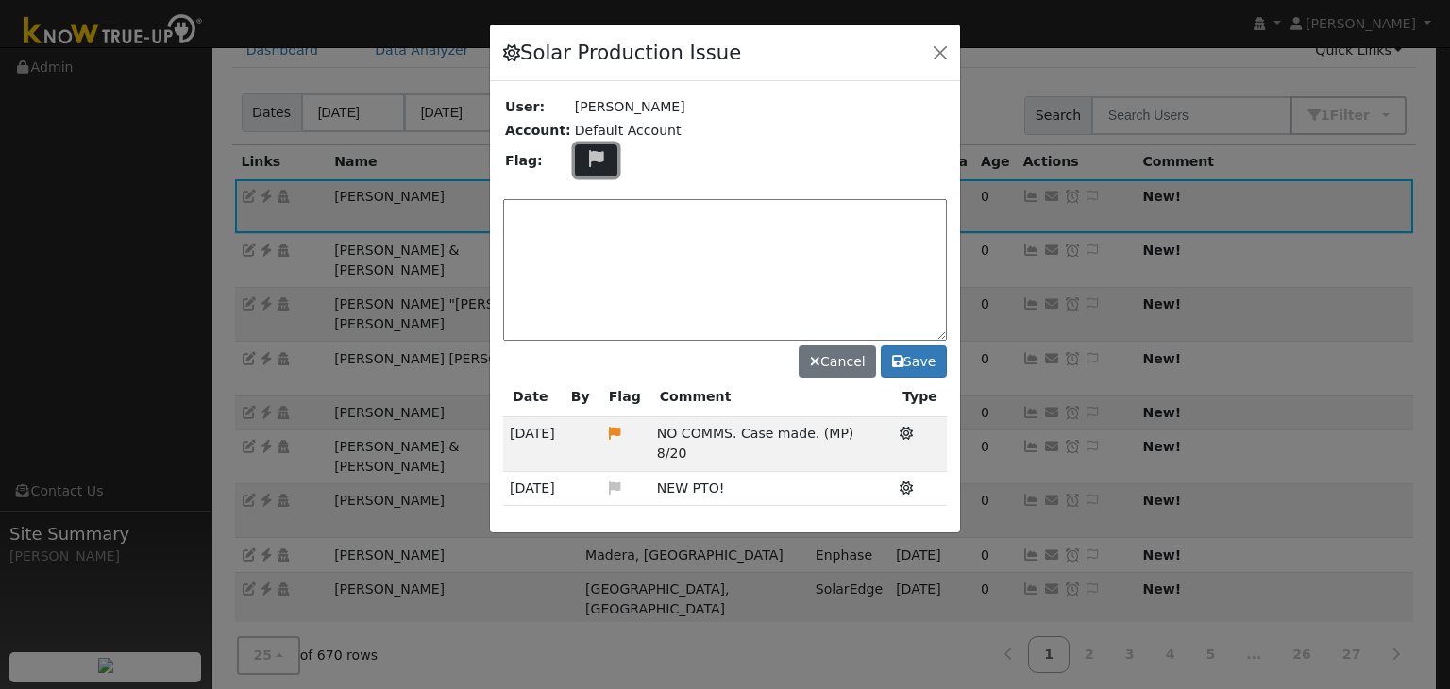
click at [592, 150] on icon at bounding box center [596, 158] width 22 height 17
click at [592, 245] on icon at bounding box center [595, 249] width 22 height 17
click at [581, 231] on textarea at bounding box center [725, 270] width 444 height 142
paste textarea "NO COMMS. Case Created. Email sent to client. (MP)"
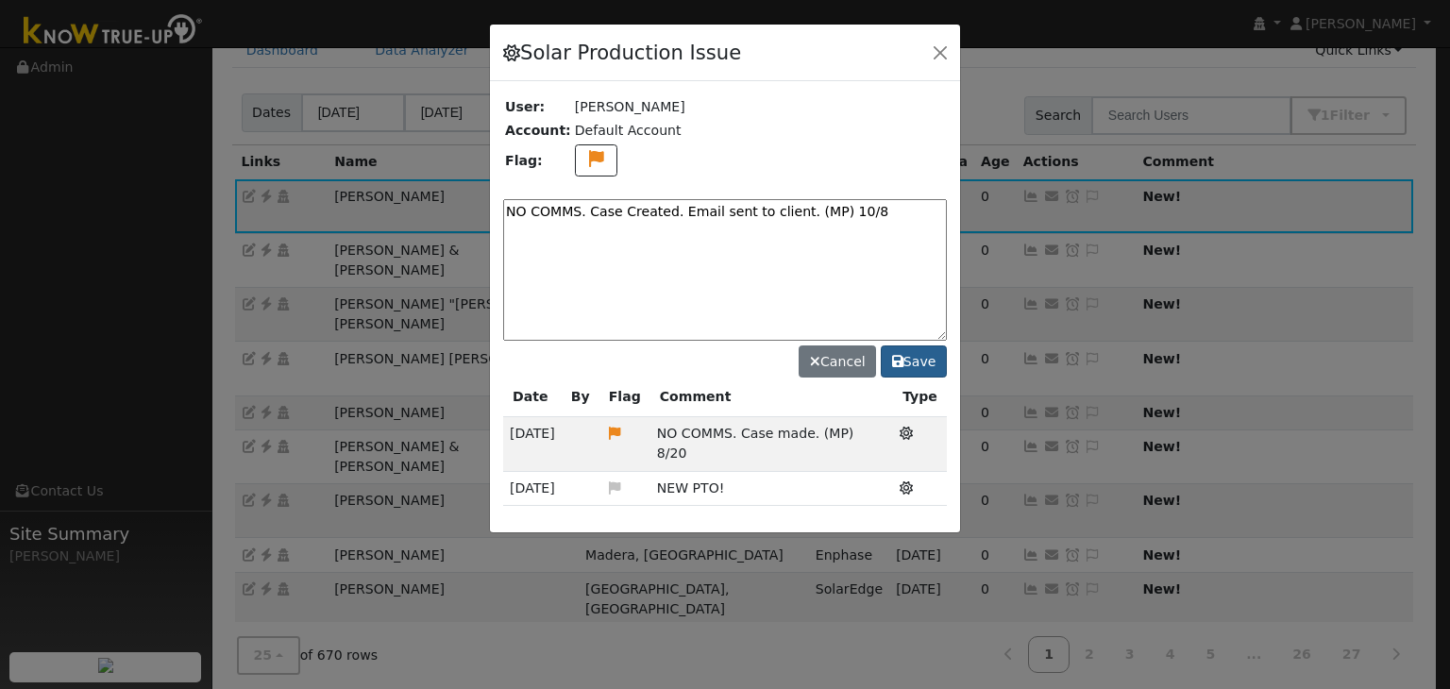
type textarea "NO COMMS. Case Created. Email sent to client. (MP) 10/8"
click at [919, 358] on button "Save" at bounding box center [914, 362] width 66 height 32
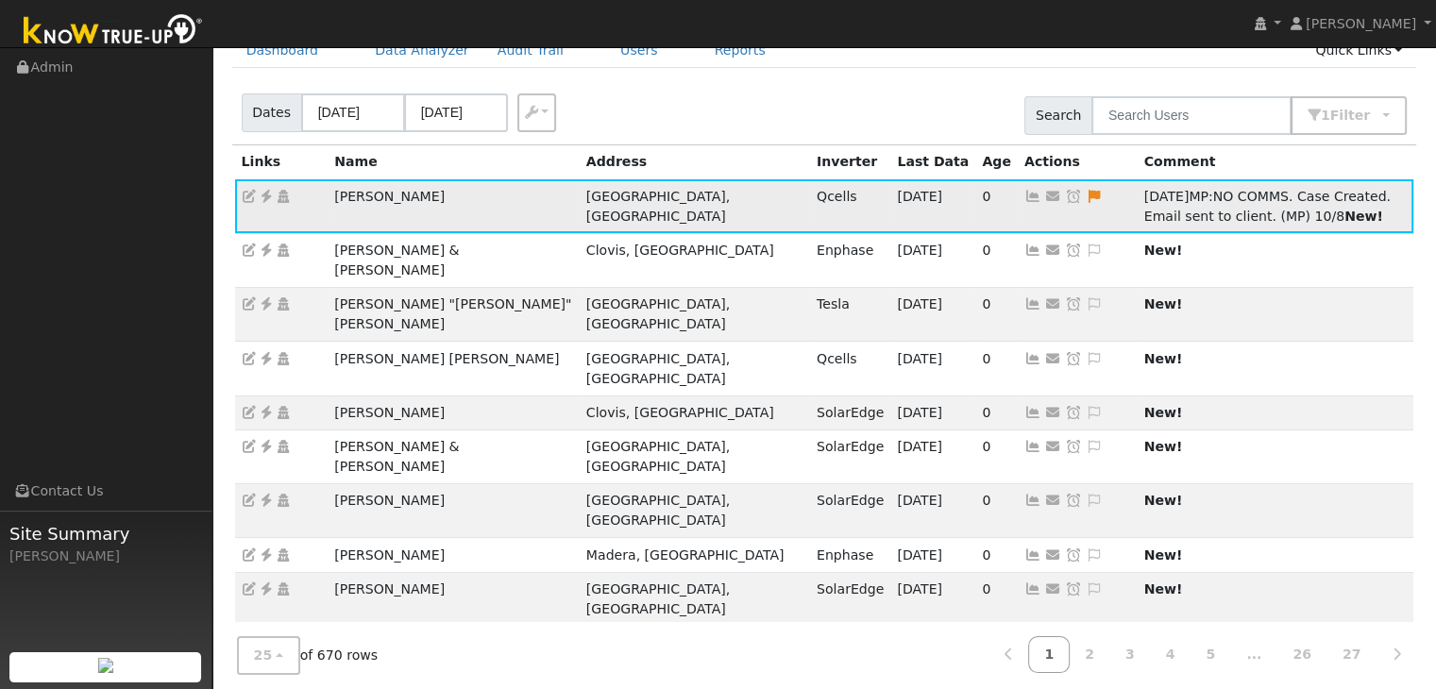
click at [1065, 198] on icon at bounding box center [1073, 196] width 17 height 13
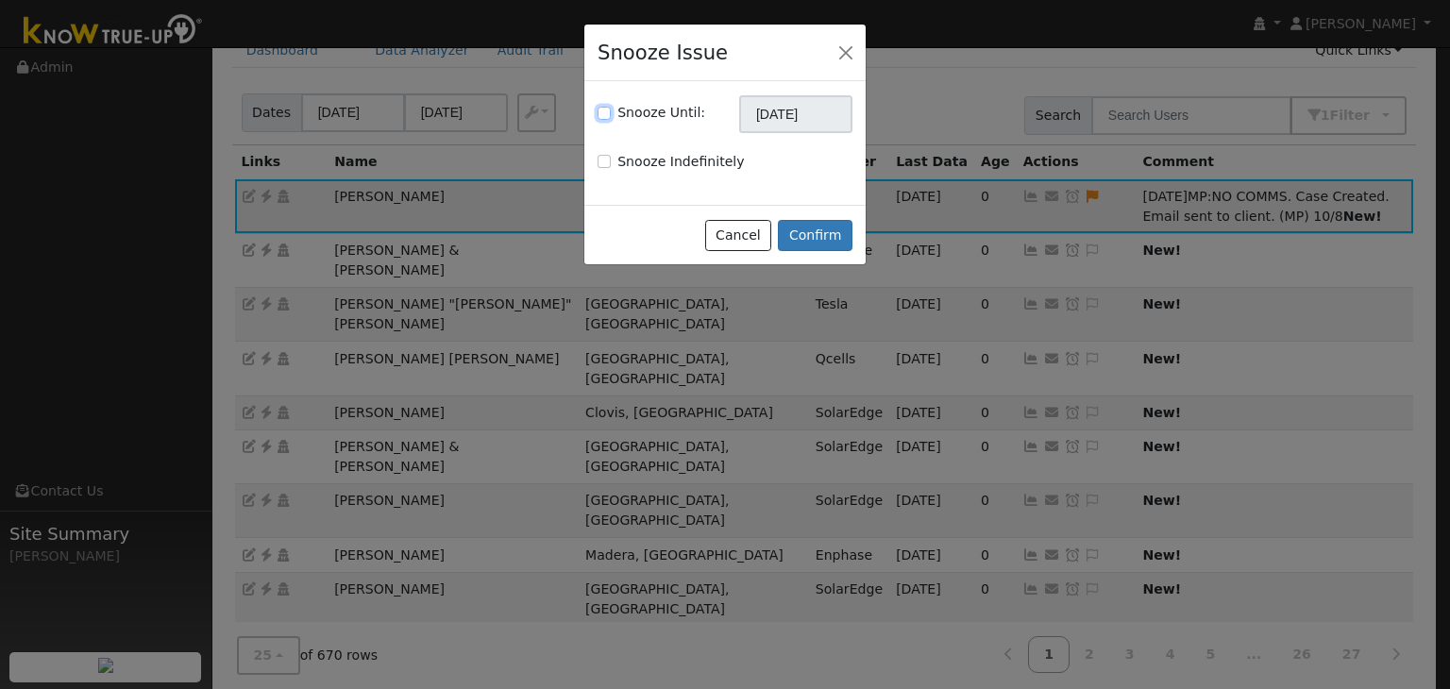
click at [604, 112] on input "Snooze Until:" at bounding box center [604, 113] width 13 height 13
checkbox input "true"
click at [756, 116] on input "11/08/2025" at bounding box center [795, 114] width 113 height 38
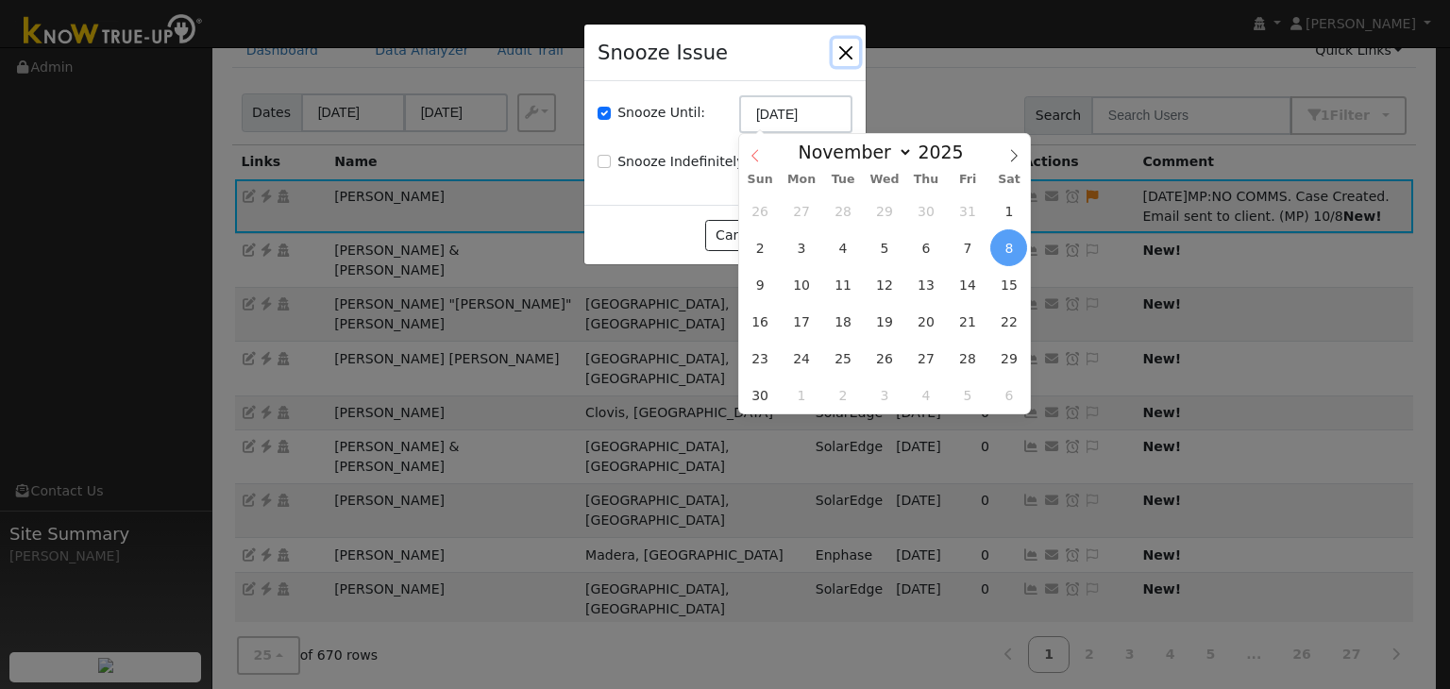
click at [752, 146] on span at bounding box center [755, 150] width 32 height 32
select select "9"
click at [899, 299] on div "28 29 30 1 2 3 4 5 6 7 8 9 10 11 12 13 14 15 16 17 18 19 20 21 22 23 24 25 26 2…" at bounding box center [884, 303] width 291 height 221
click at [889, 284] on span "15" at bounding box center [885, 284] width 37 height 37
type input "10/15/2025"
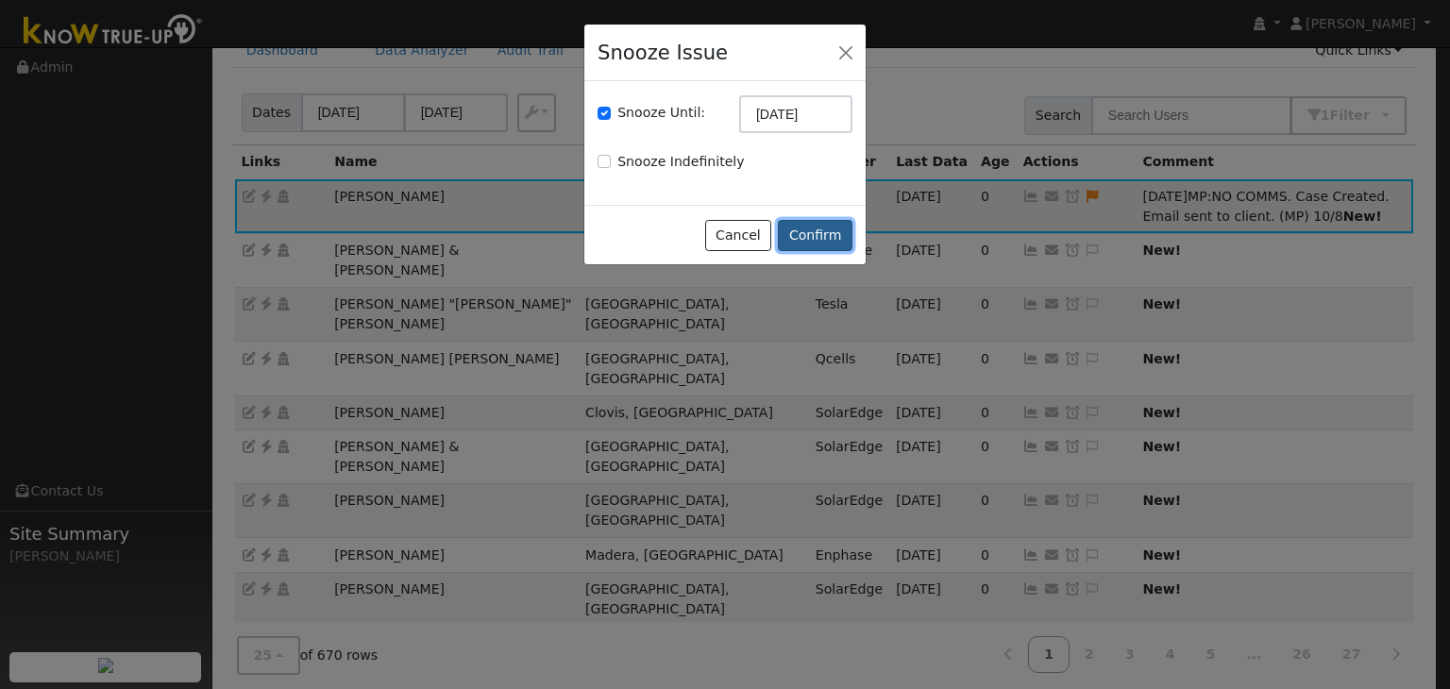
click at [826, 226] on button "Confirm" at bounding box center [815, 236] width 75 height 32
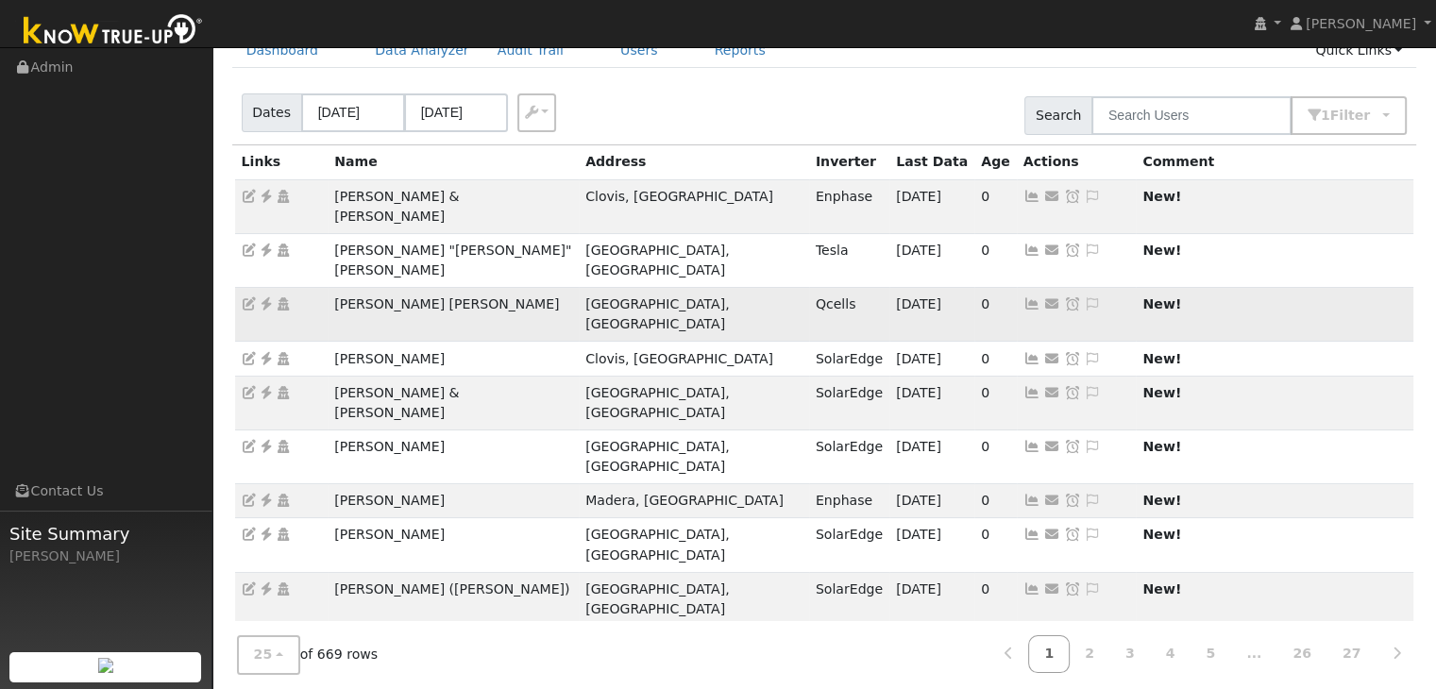
click at [386, 288] on td "Norma Angelica Birrueta Ramos" at bounding box center [453, 315] width 251 height 54
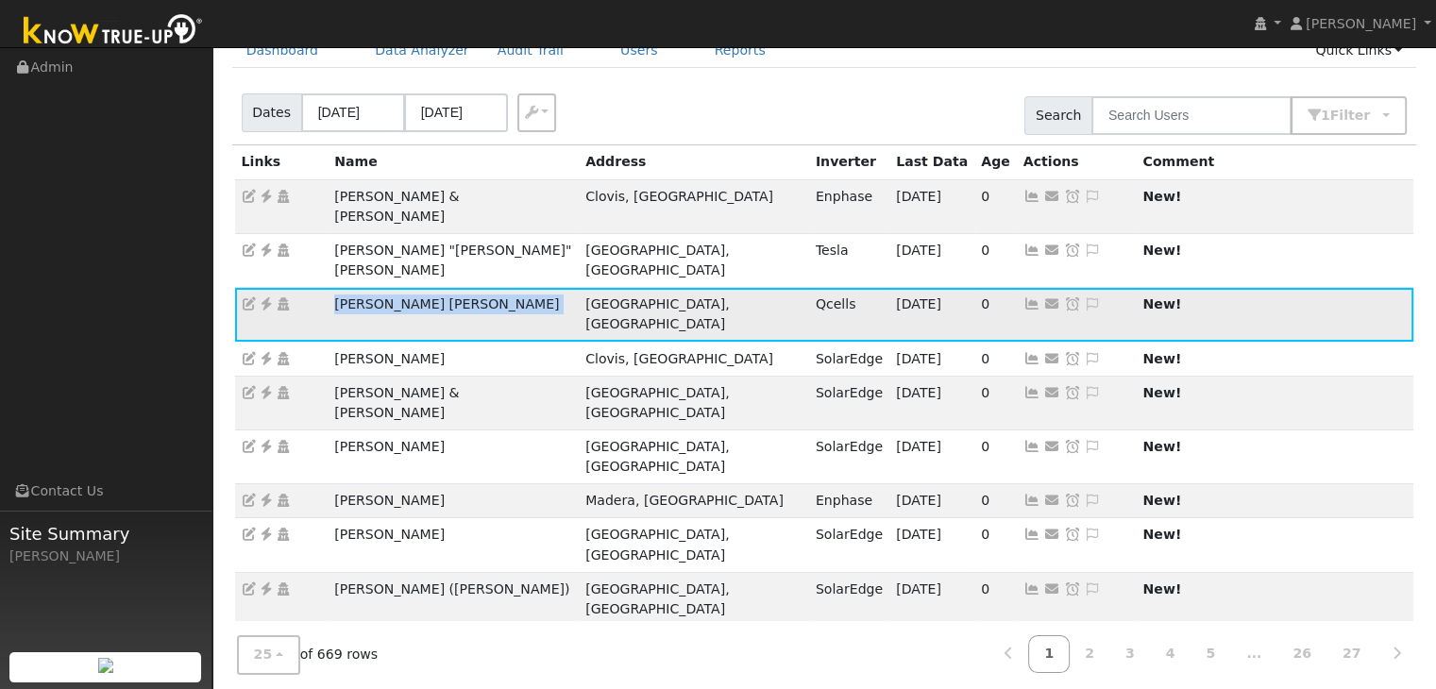
click at [386, 288] on td "Norma Angelica Birrueta Ramos" at bounding box center [453, 315] width 251 height 54
copy td "Norma Angelica Birrueta Ramos"
click at [264, 297] on icon at bounding box center [266, 303] width 17 height 13
click at [1084, 297] on icon at bounding box center [1092, 303] width 17 height 13
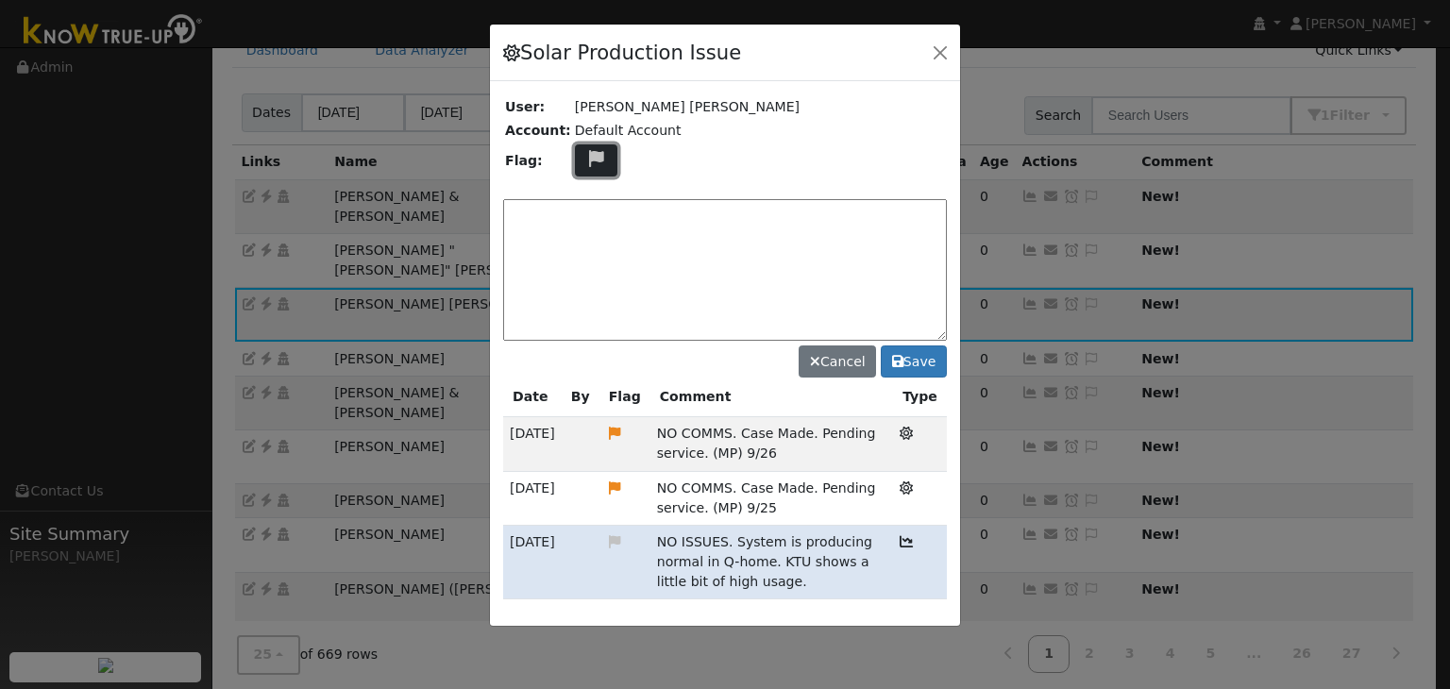
click at [586, 158] on icon at bounding box center [596, 158] width 22 height 17
click at [585, 245] on icon at bounding box center [595, 249] width 22 height 17
click at [567, 205] on textarea at bounding box center [725, 270] width 444 height 142
paste textarea "NO COMMS. Case Created. Email sent to client. (MP)"
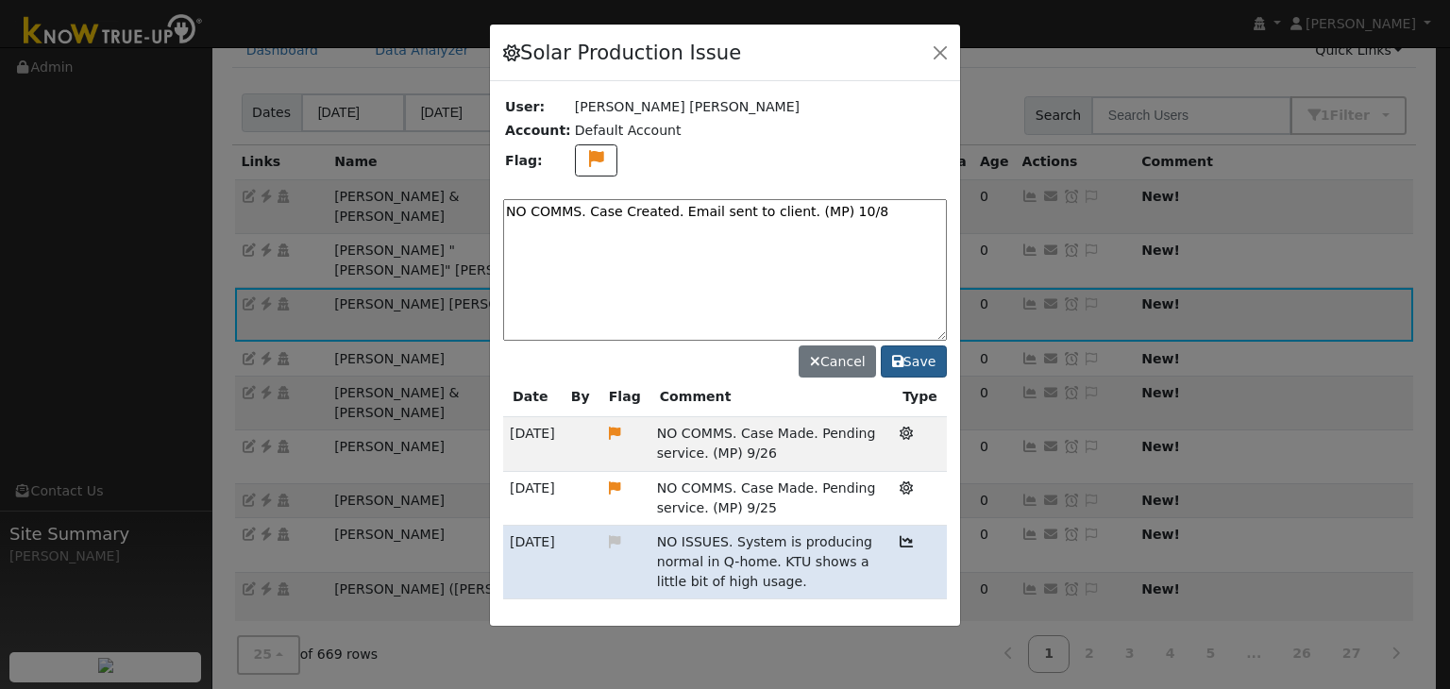
type textarea "NO COMMS. Case Created. Email sent to client. (MP) 10/8"
click at [911, 359] on button "Save" at bounding box center [914, 362] width 66 height 32
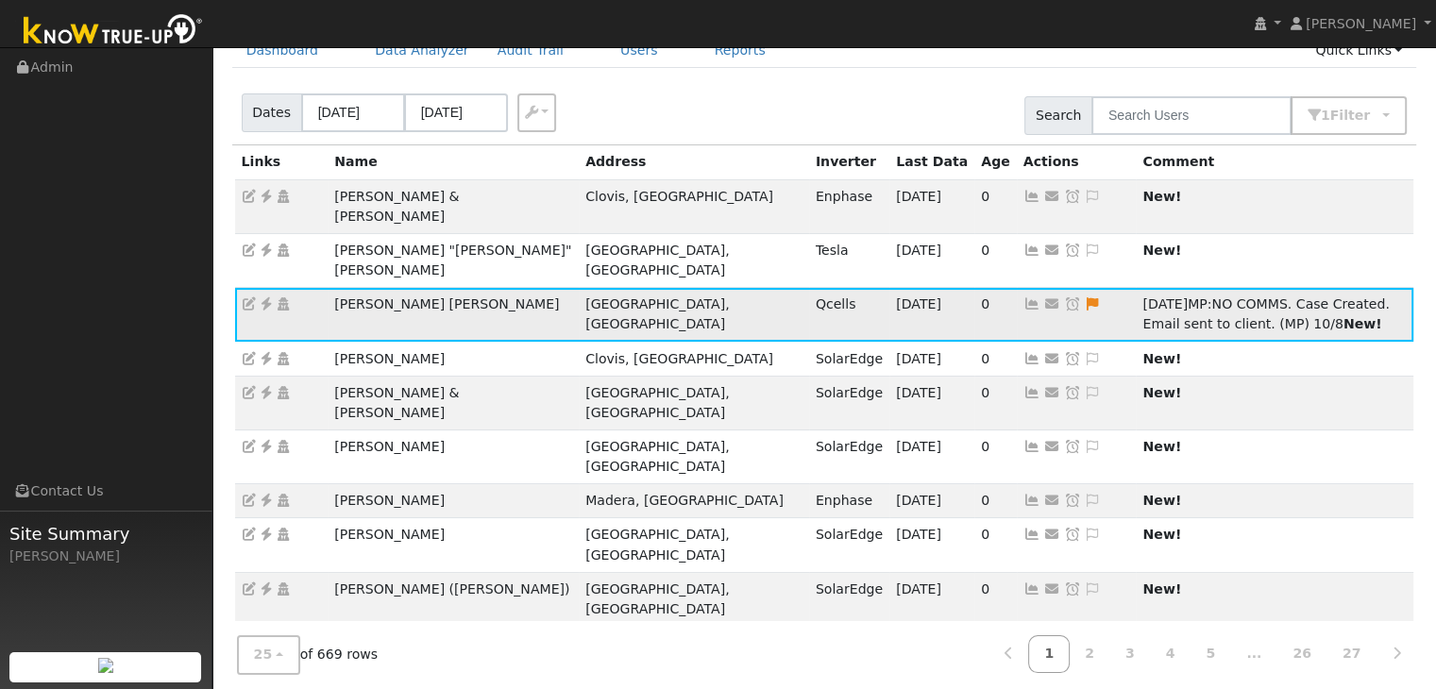
click at [1064, 297] on icon at bounding box center [1072, 303] width 17 height 13
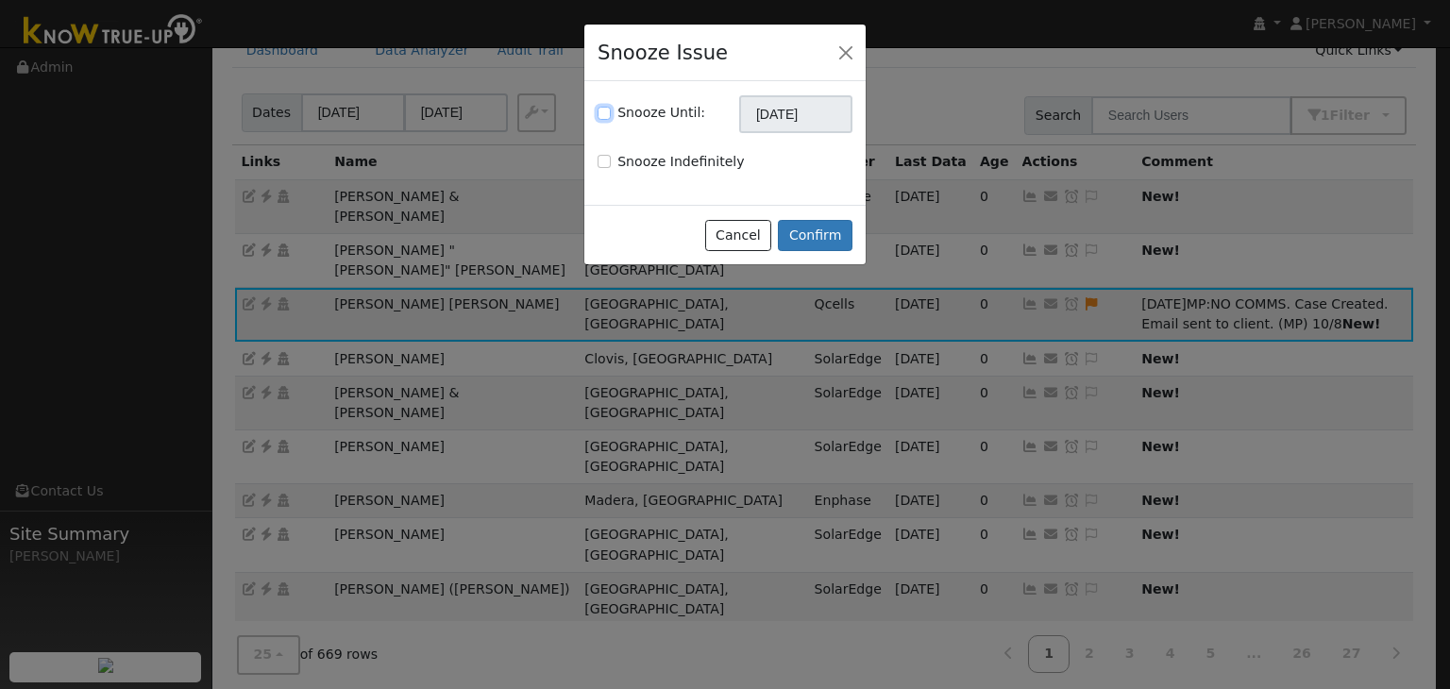
click at [603, 110] on input "Snooze Until:" at bounding box center [604, 113] width 13 height 13
checkbox input "true"
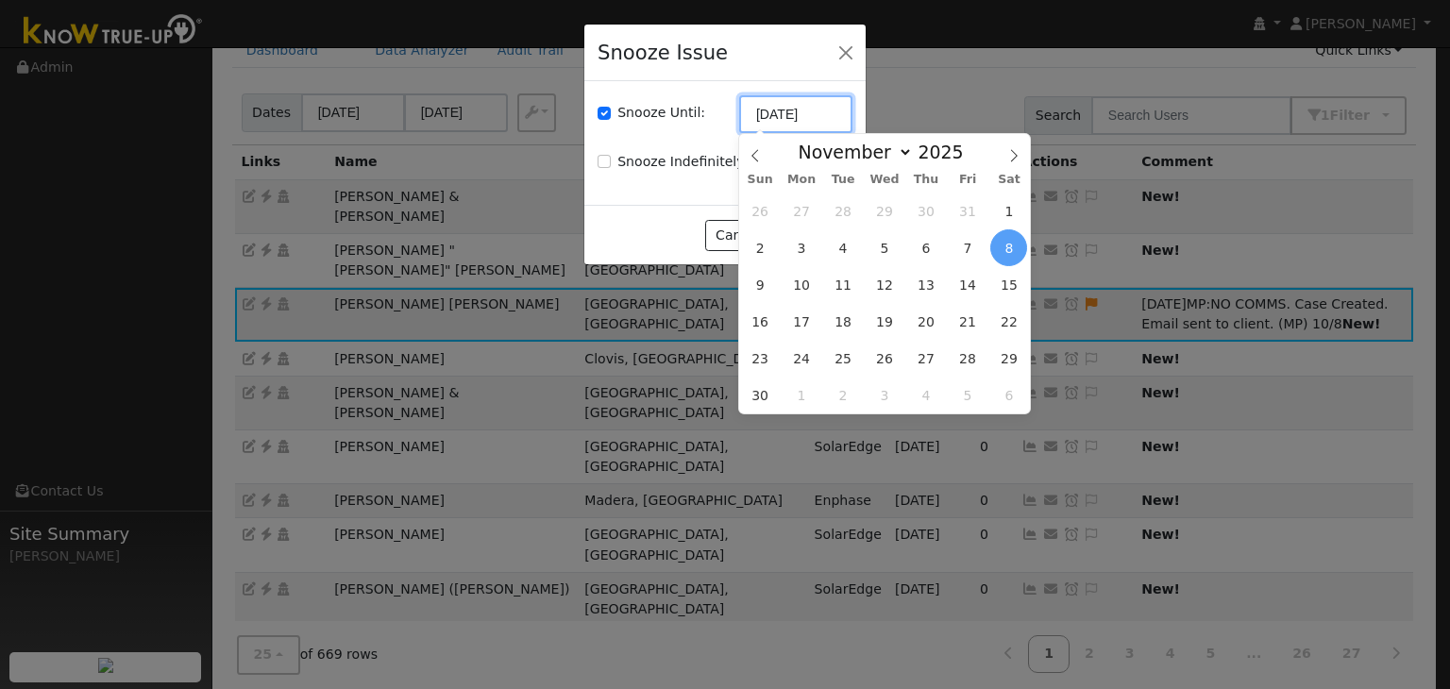
click at [761, 117] on input "11/08/2025" at bounding box center [795, 114] width 113 height 38
click at [753, 153] on icon at bounding box center [755, 155] width 13 height 13
select select "9"
click at [887, 291] on span "15" at bounding box center [885, 284] width 37 height 37
type input "10/15/2025"
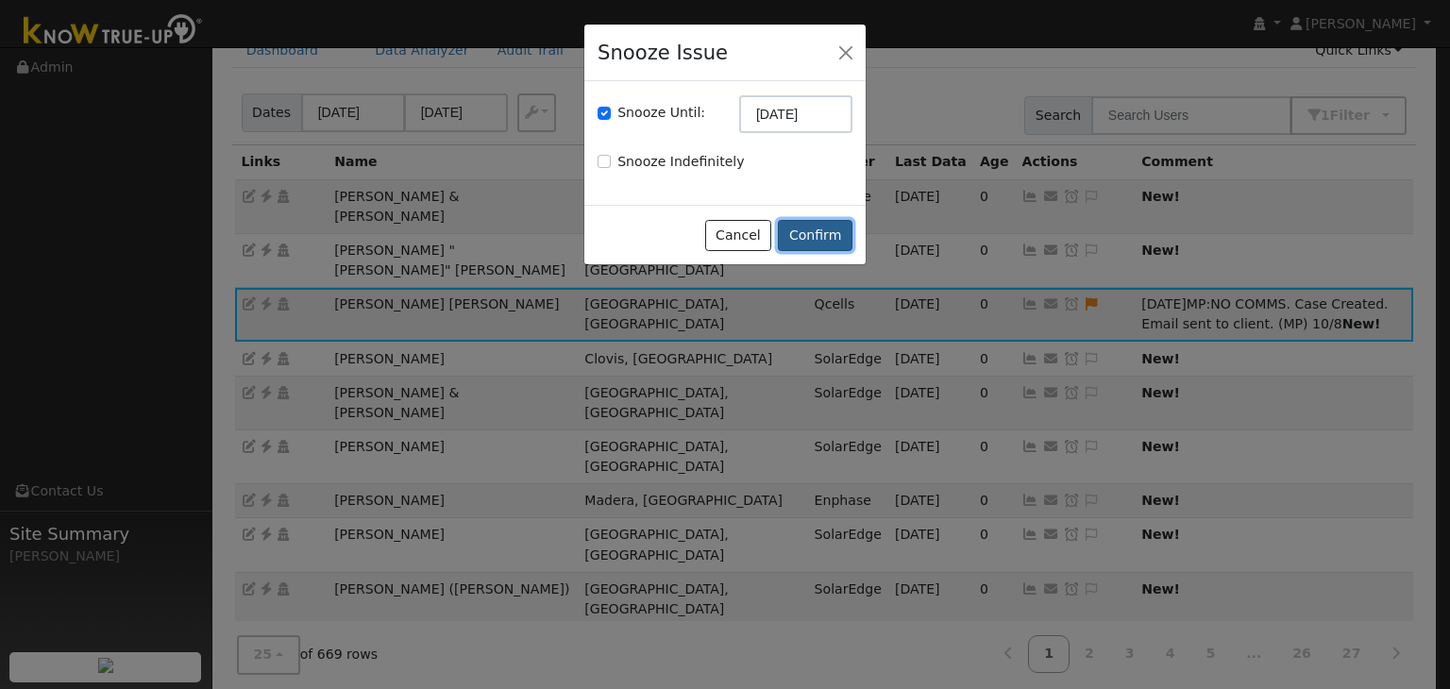
click at [808, 222] on button "Confirm" at bounding box center [815, 236] width 75 height 32
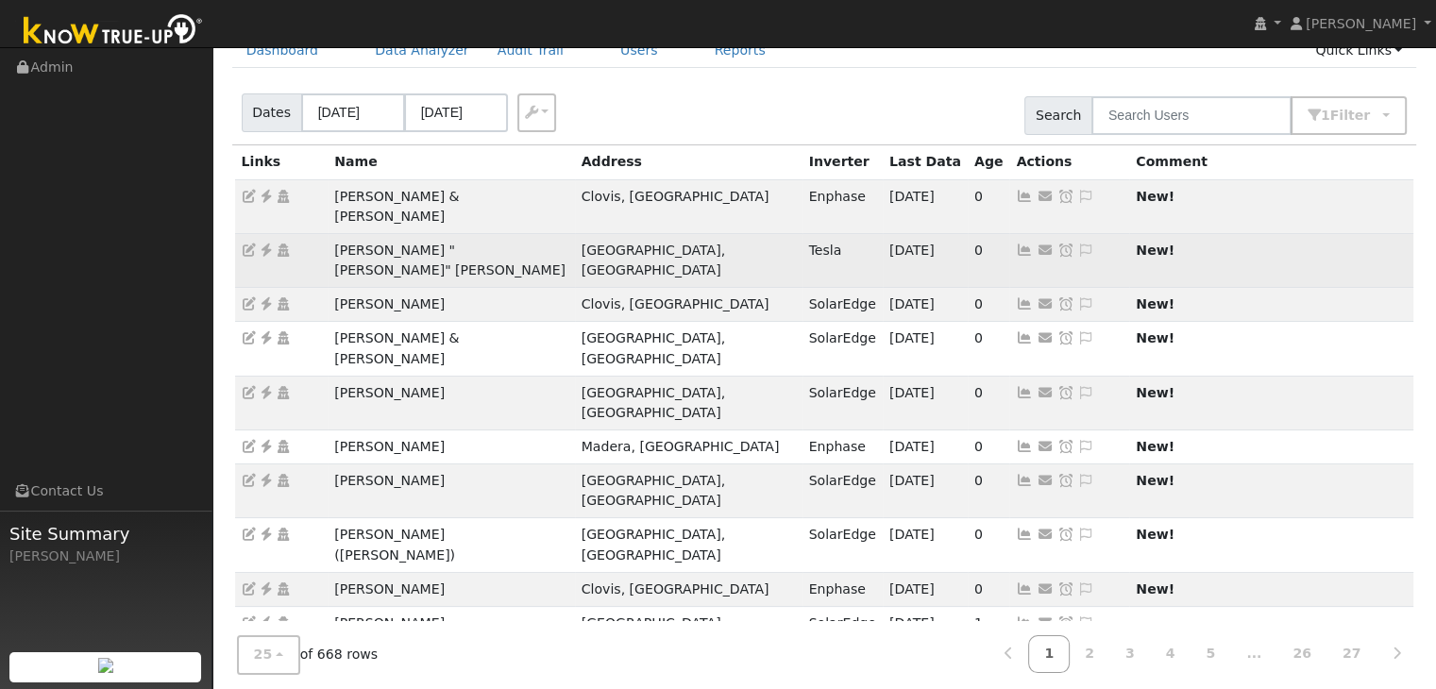
click at [370, 233] on td "Daniel "Dan" Rose" at bounding box center [451, 260] width 246 height 54
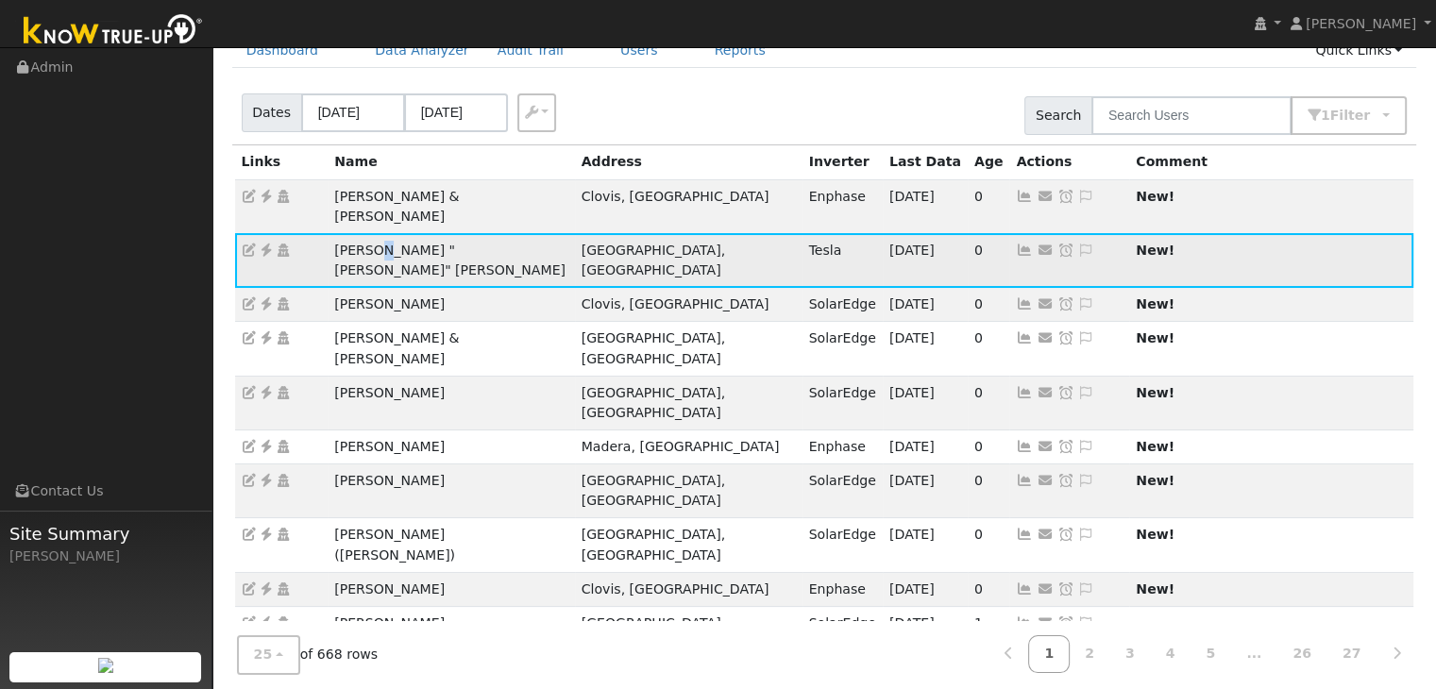
click at [370, 233] on td "[PERSON_NAME] "[PERSON_NAME]" [PERSON_NAME]" at bounding box center [451, 260] width 246 height 54
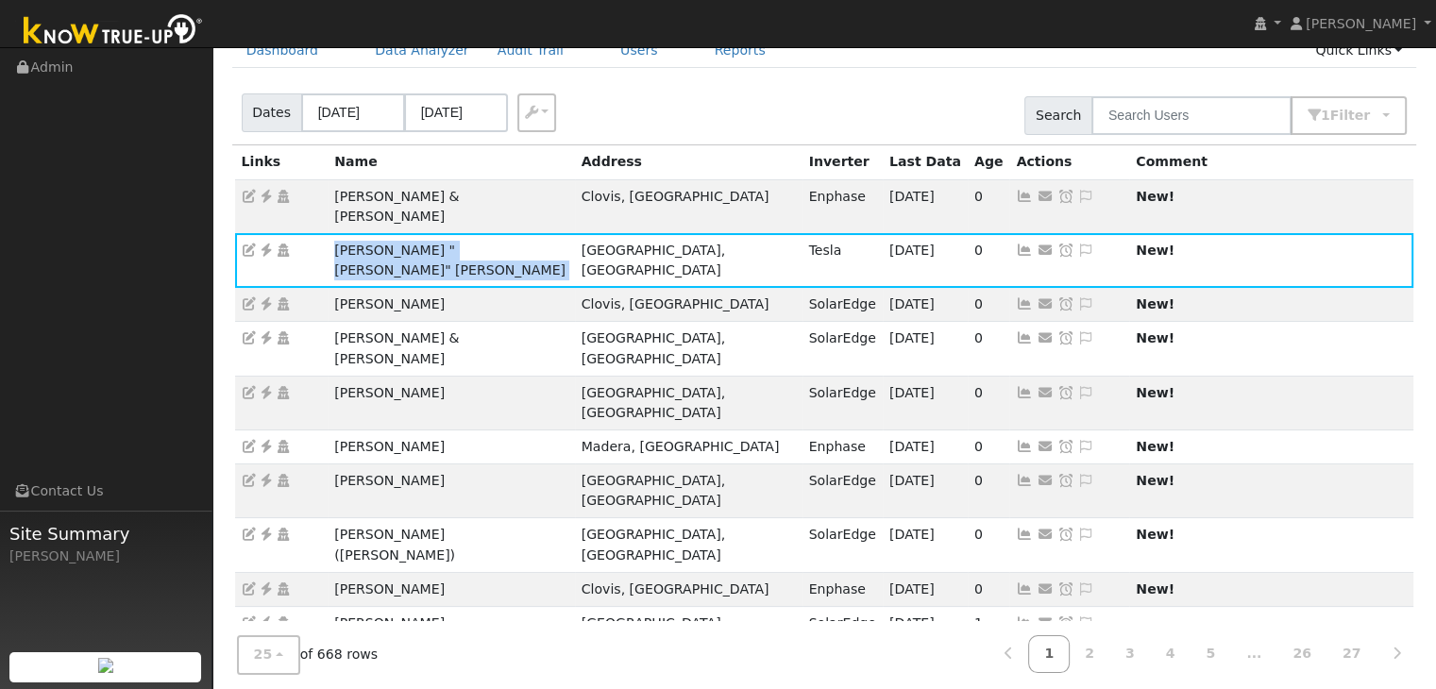
copy td "[PERSON_NAME] "[PERSON_NAME]" [PERSON_NAME]"
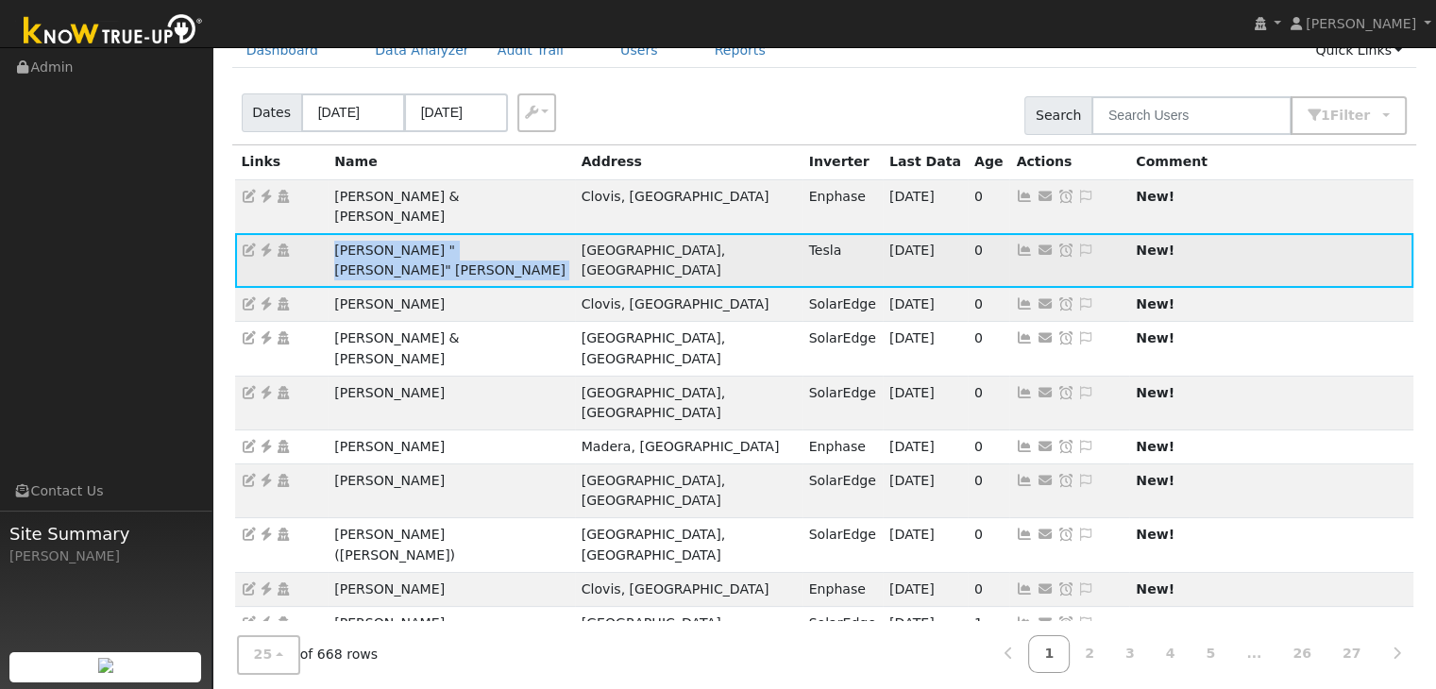
click at [267, 244] on icon at bounding box center [266, 250] width 17 height 13
click at [1077, 244] on icon at bounding box center [1085, 250] width 17 height 13
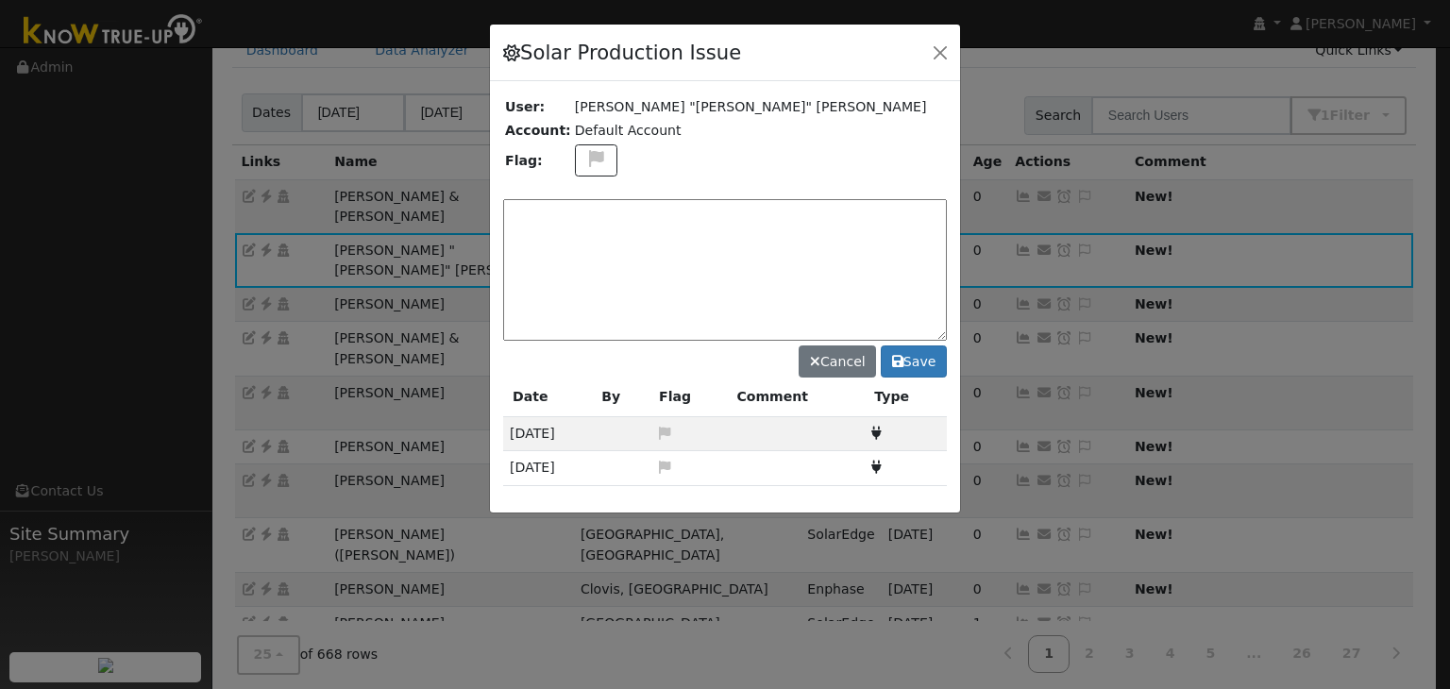
click at [623, 217] on textarea at bounding box center [725, 270] width 444 height 142
paste textarea "NO ISSUES. (MP)"
type textarea "NO ISSUES. (MP) 10/8"
click at [909, 355] on button "Save" at bounding box center [914, 362] width 66 height 32
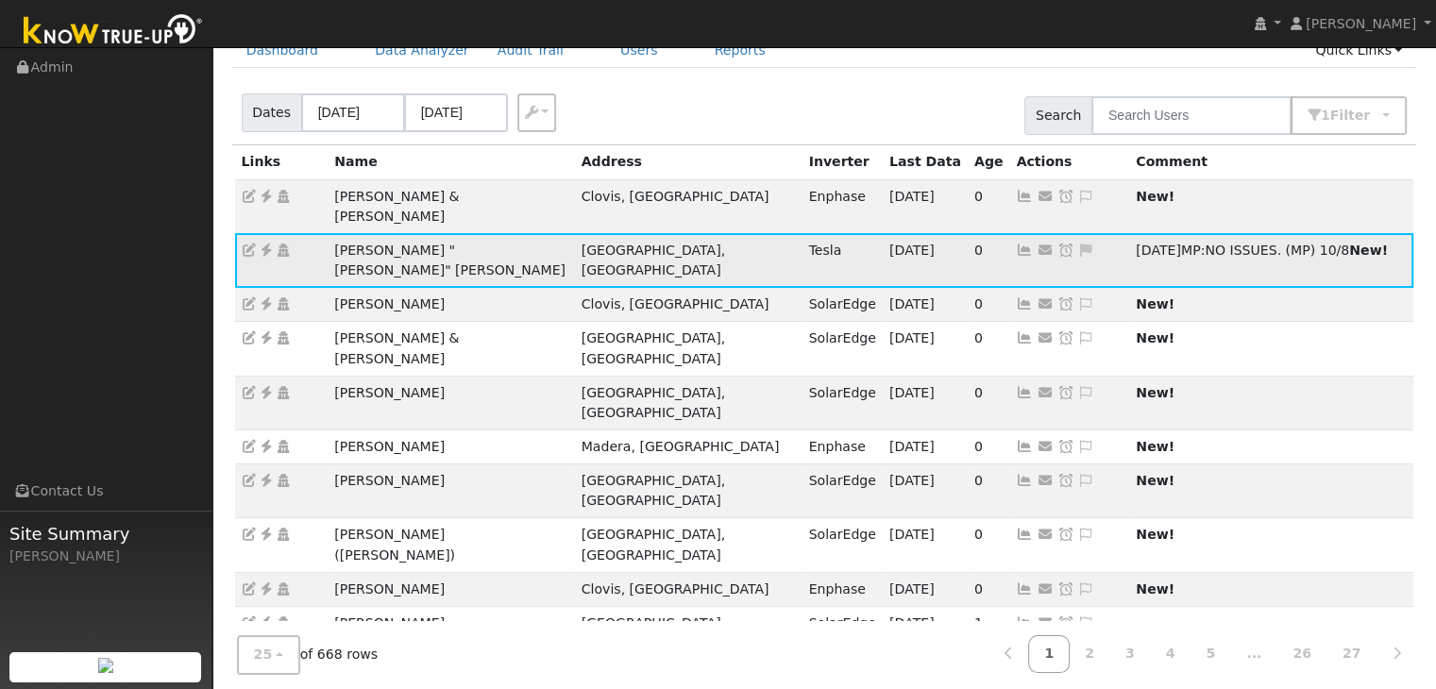
click at [1058, 244] on icon at bounding box center [1066, 250] width 17 height 13
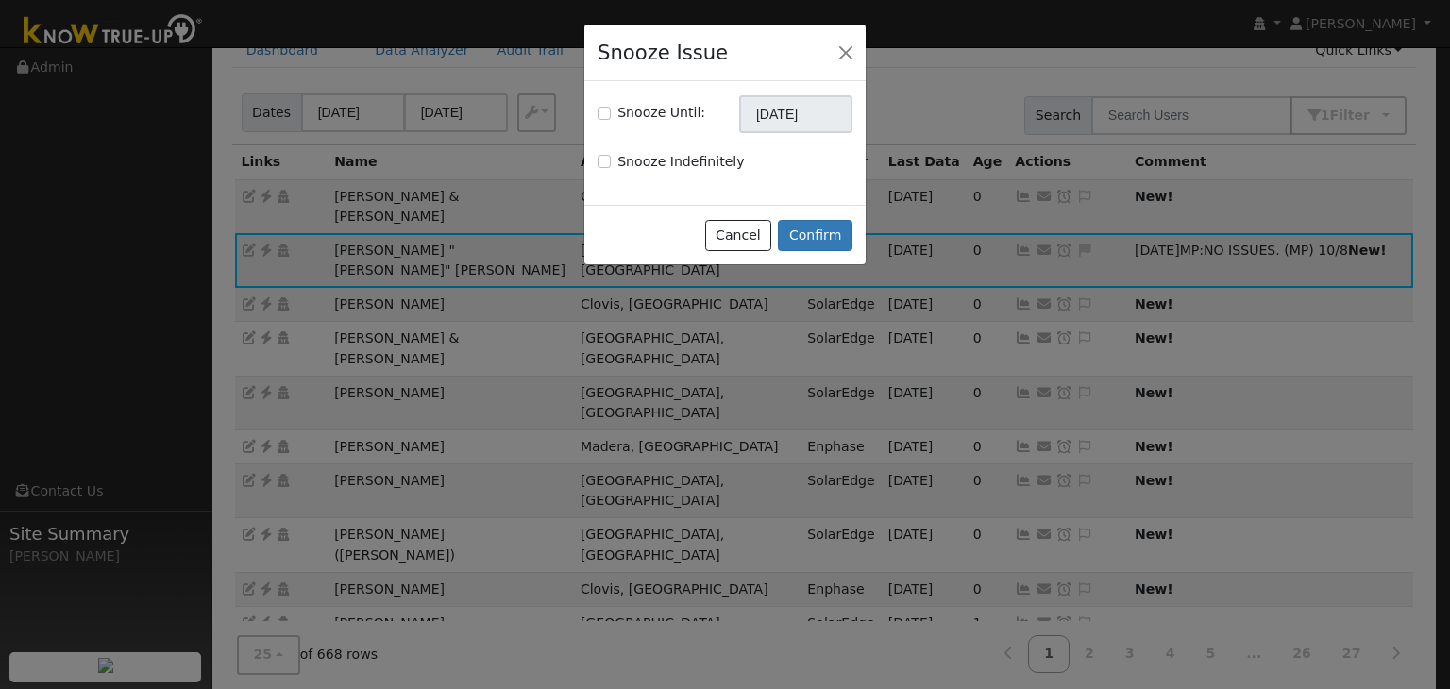
click at [596, 108] on div "Snooze Until: 11/08/2025" at bounding box center [725, 114] width 275 height 38
click at [612, 108] on div "Snooze Until:" at bounding box center [652, 113] width 108 height 20
click at [604, 110] on input "Snooze Until:" at bounding box center [604, 113] width 13 height 13
checkbox input "true"
click at [782, 100] on input "[DATE]" at bounding box center [795, 114] width 113 height 38
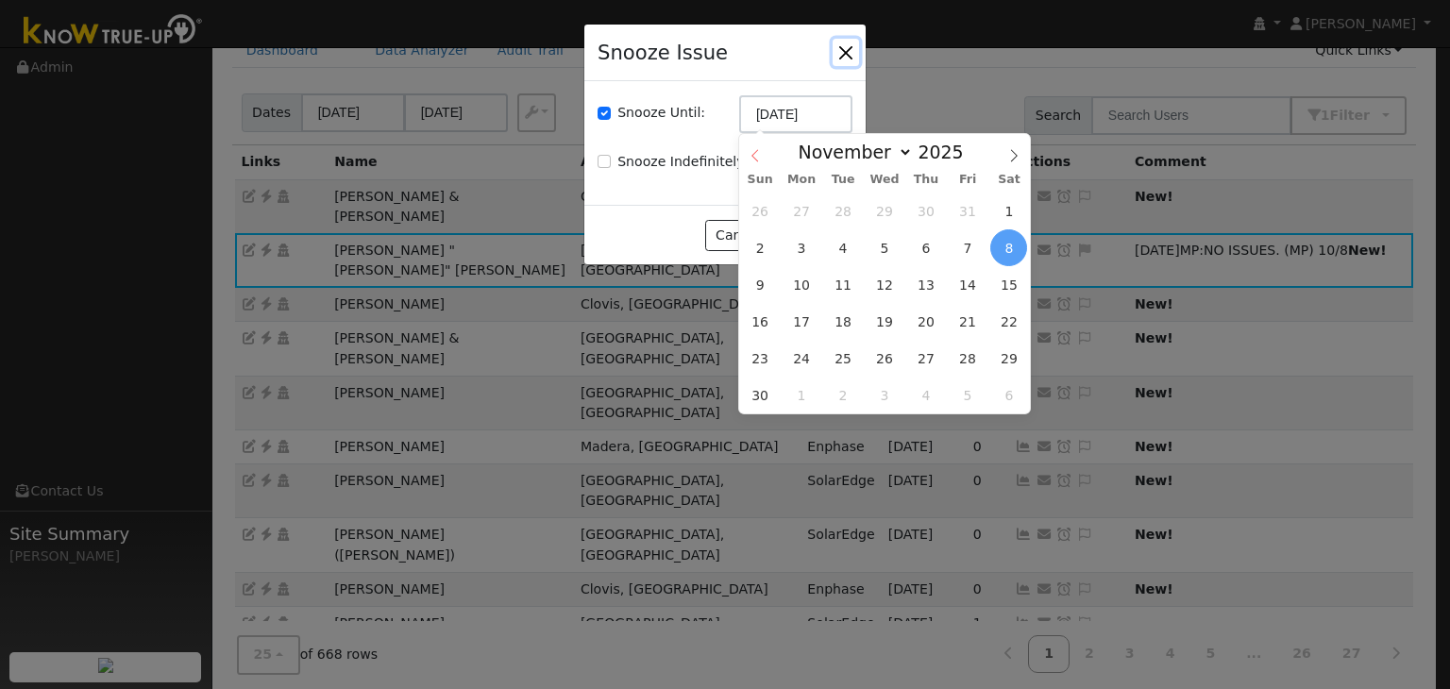
click at [754, 160] on icon at bounding box center [755, 155] width 13 height 13
select select "9"
click at [886, 325] on span "22" at bounding box center [885, 321] width 37 height 37
type input "10/22/2025"
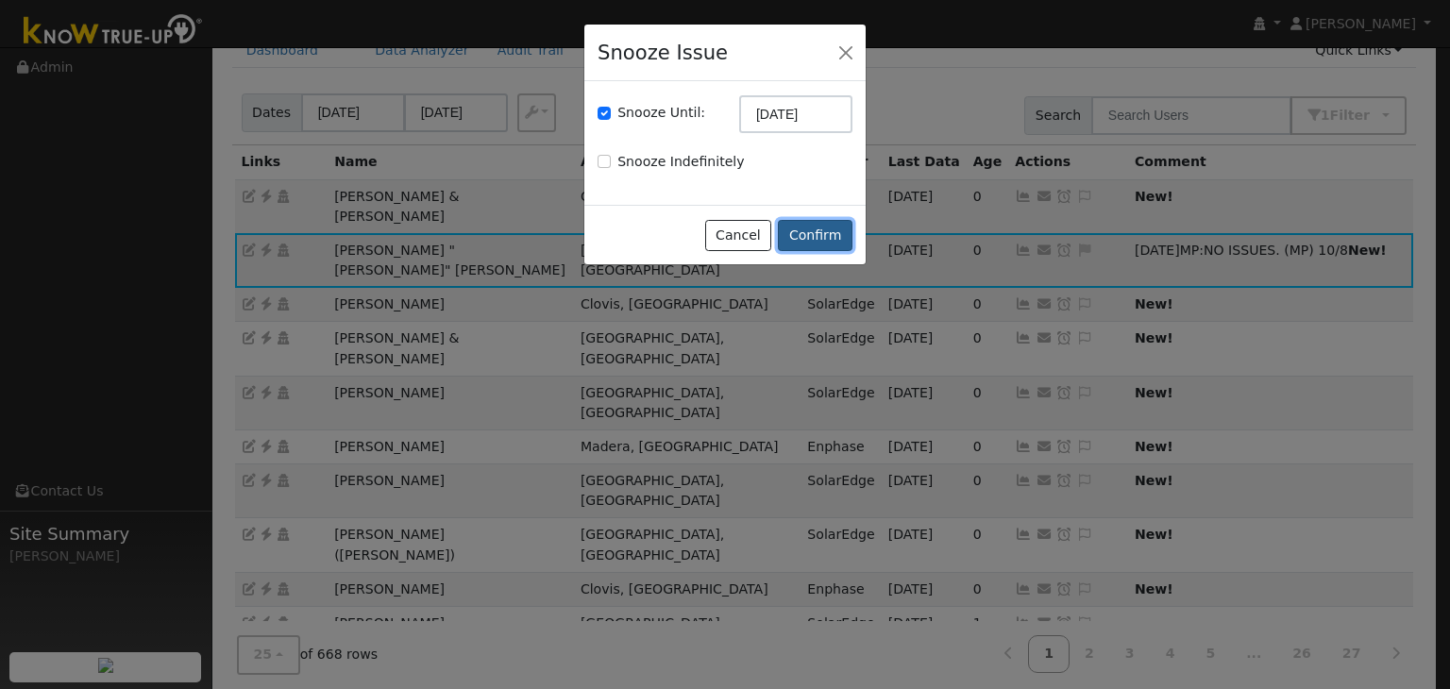
click at [831, 220] on button "Confirm" at bounding box center [815, 236] width 75 height 32
click at [0, 0] on div at bounding box center [0, 0] width 0 height 0
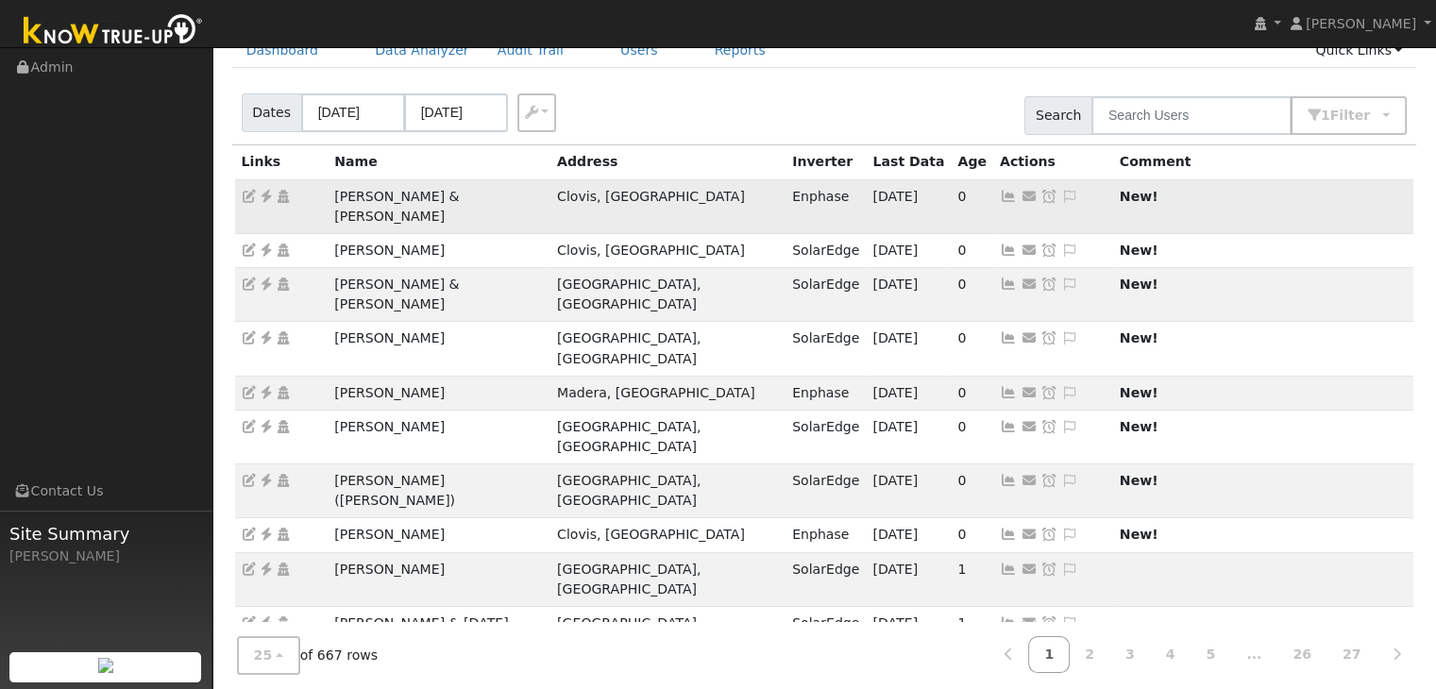
click at [404, 195] on td "[PERSON_NAME] & [PERSON_NAME]" at bounding box center [439, 206] width 223 height 54
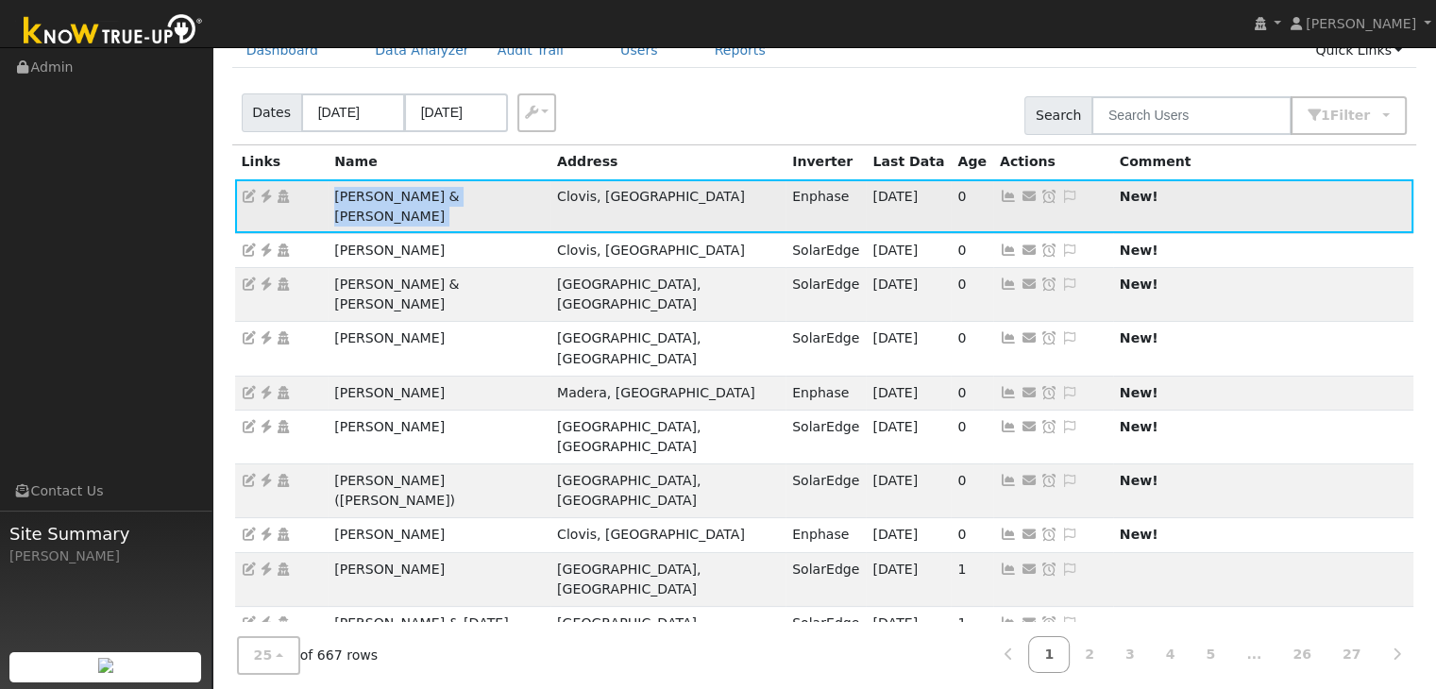
click at [404, 195] on td "[PERSON_NAME] & [PERSON_NAME]" at bounding box center [439, 206] width 223 height 54
copy td "[PERSON_NAME] & [PERSON_NAME]"
click at [268, 194] on icon at bounding box center [266, 196] width 17 height 13
click at [733, 105] on div "Dates 10/05/2025 10/08/2025 Export CSV Search 1 Filter Include Leads Include No…" at bounding box center [825, 112] width 1192 height 64
click at [266, 201] on icon at bounding box center [266, 196] width 17 height 13
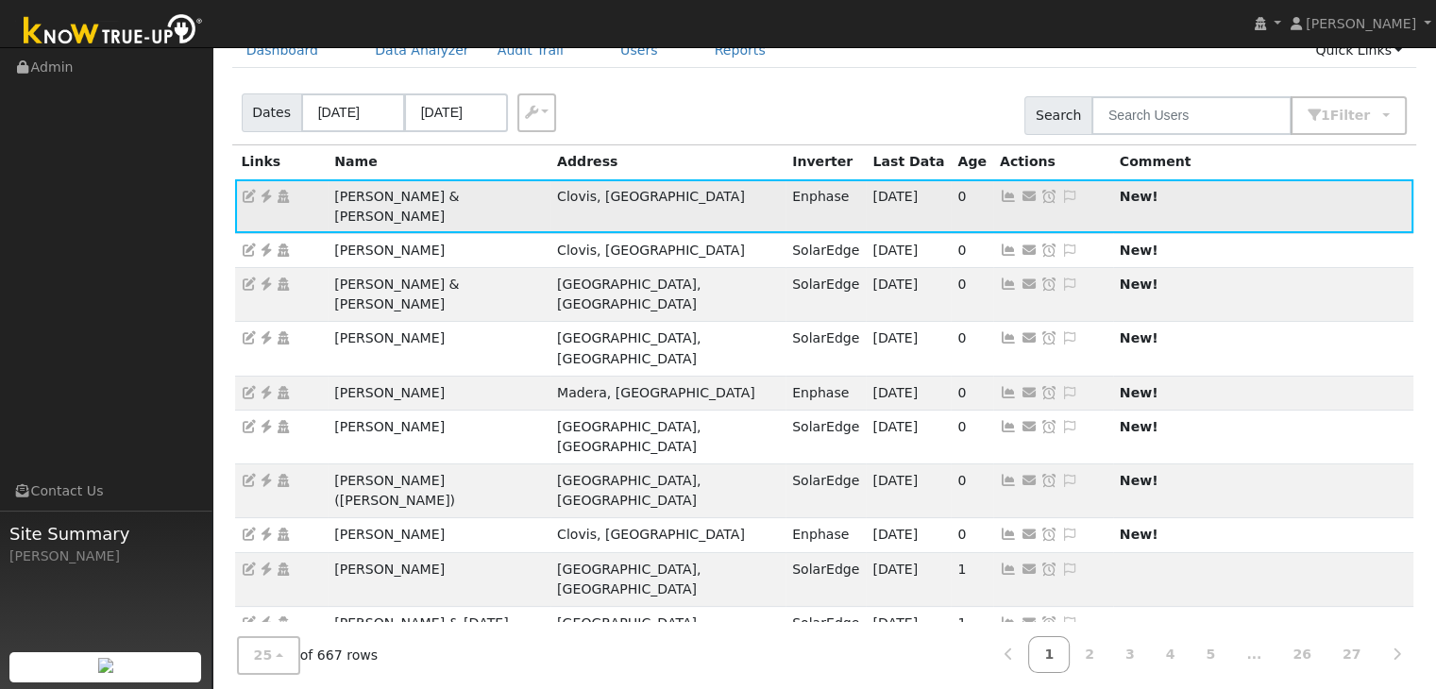
click at [1061, 193] on icon at bounding box center [1069, 196] width 17 height 13
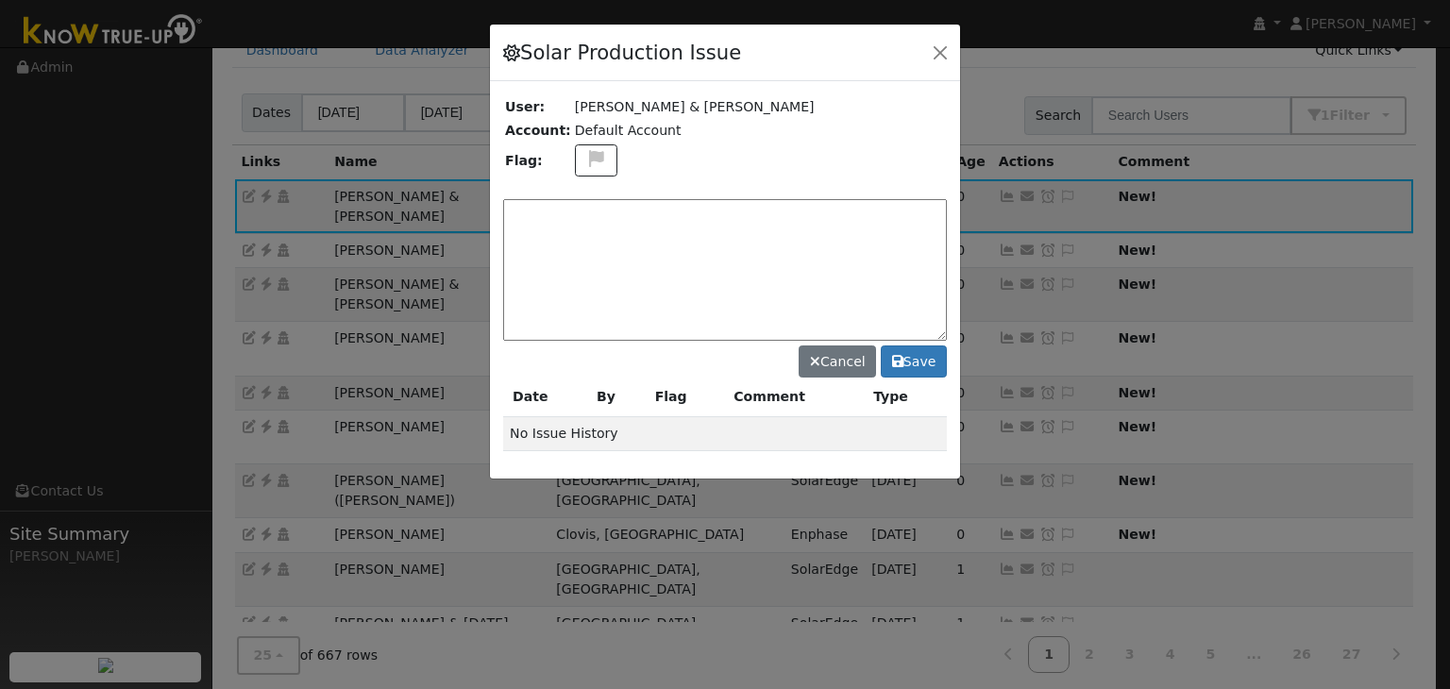
paste textarea "NO ISSUES. (MP)"
click at [645, 212] on textarea "NO ISSUES. (MP)" at bounding box center [725, 270] width 444 height 142
type textarea "NO ISSUES. (MP) 10/8"
click at [911, 364] on button "Save" at bounding box center [914, 362] width 66 height 32
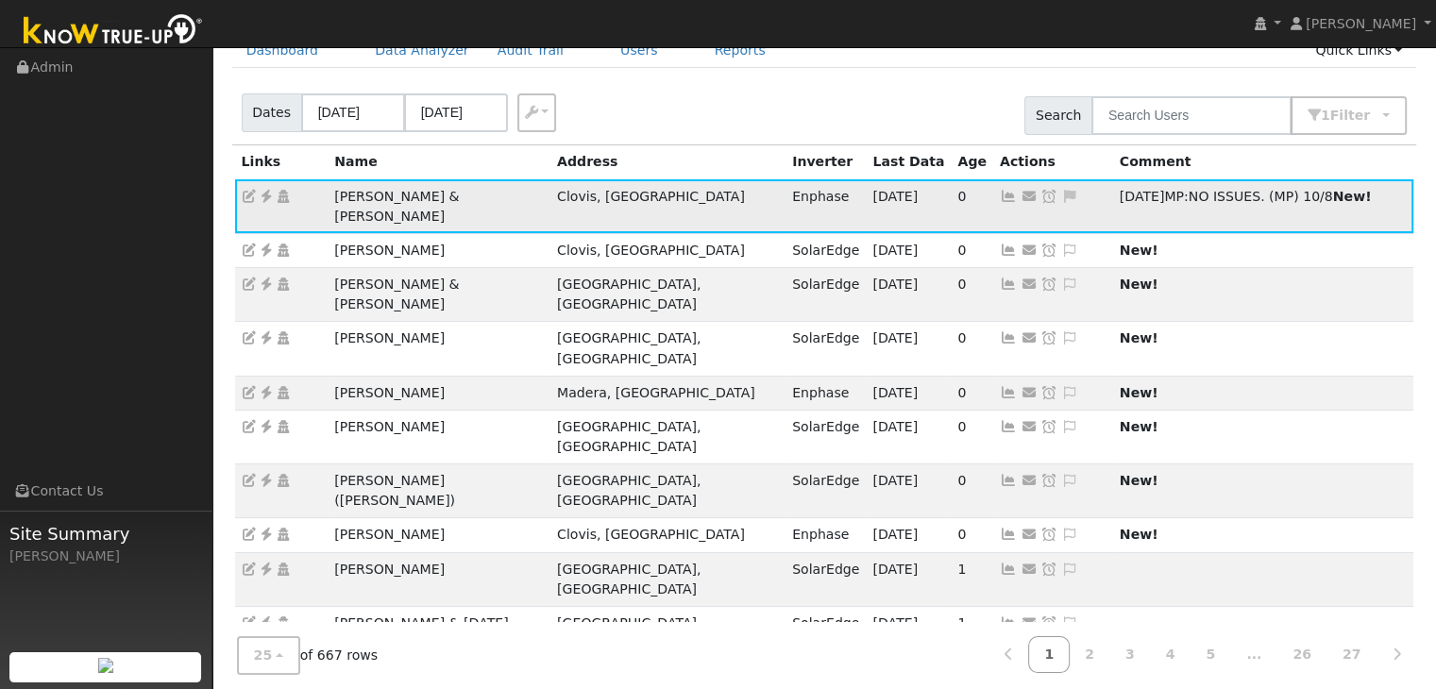
click at [1041, 193] on icon at bounding box center [1049, 196] width 17 height 13
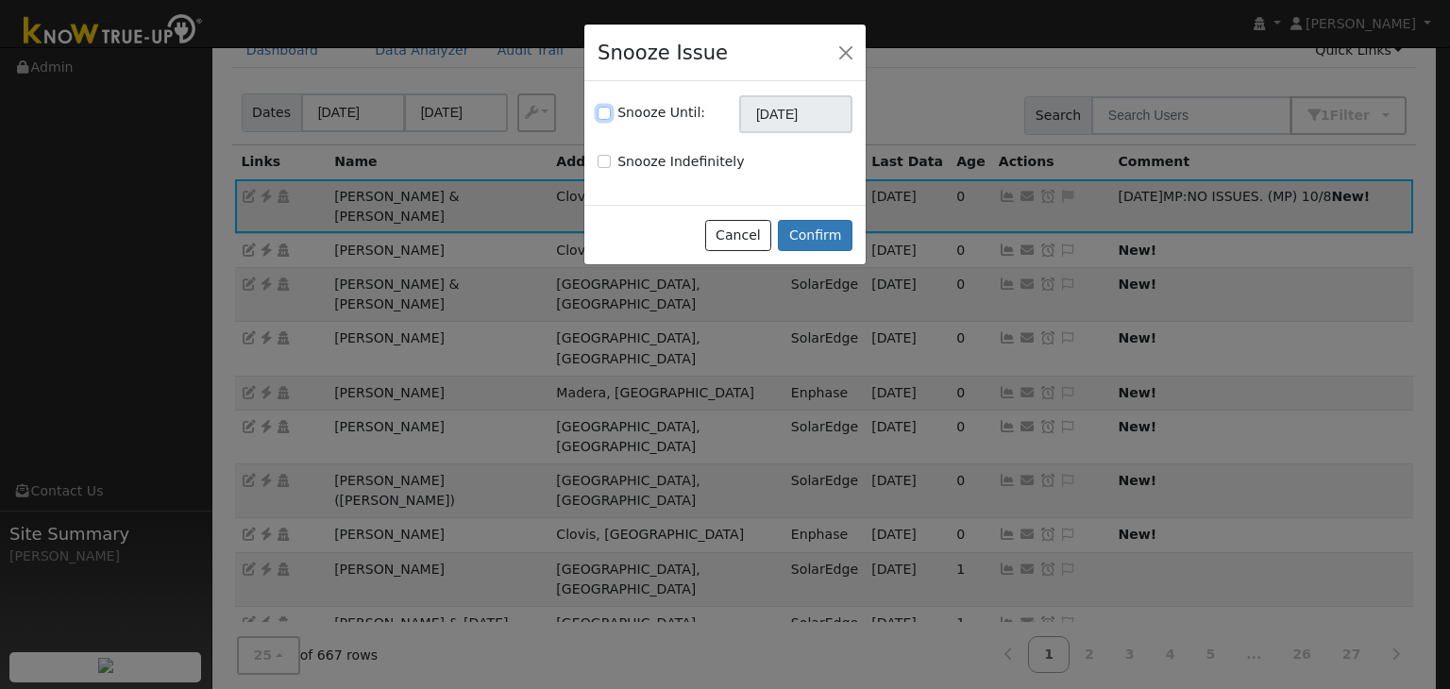
click at [603, 110] on input "Snooze Until:" at bounding box center [604, 113] width 13 height 13
checkbox input "true"
click at [778, 117] on input "[DATE]" at bounding box center [795, 114] width 113 height 38
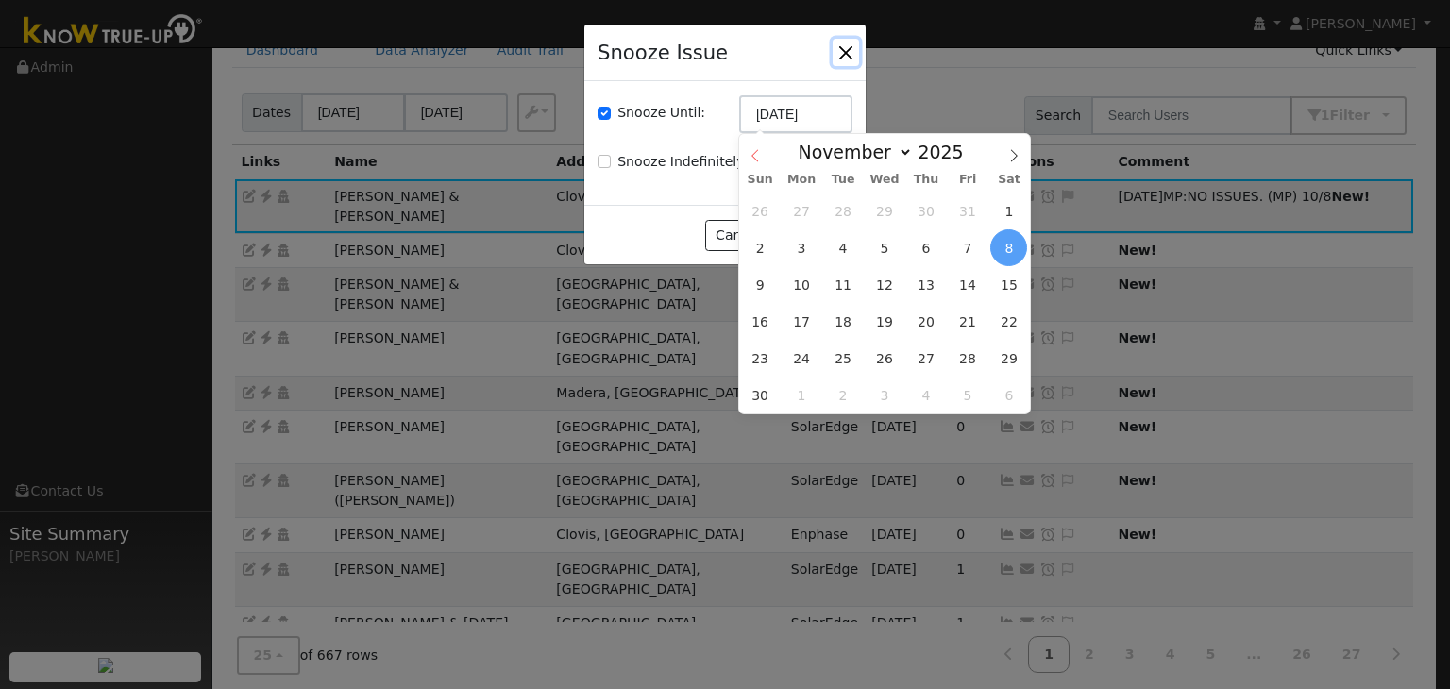
click at [754, 151] on icon at bounding box center [755, 155] width 13 height 13
select select "9"
click at [886, 324] on span "22" at bounding box center [885, 321] width 37 height 37
type input "10/22/2025"
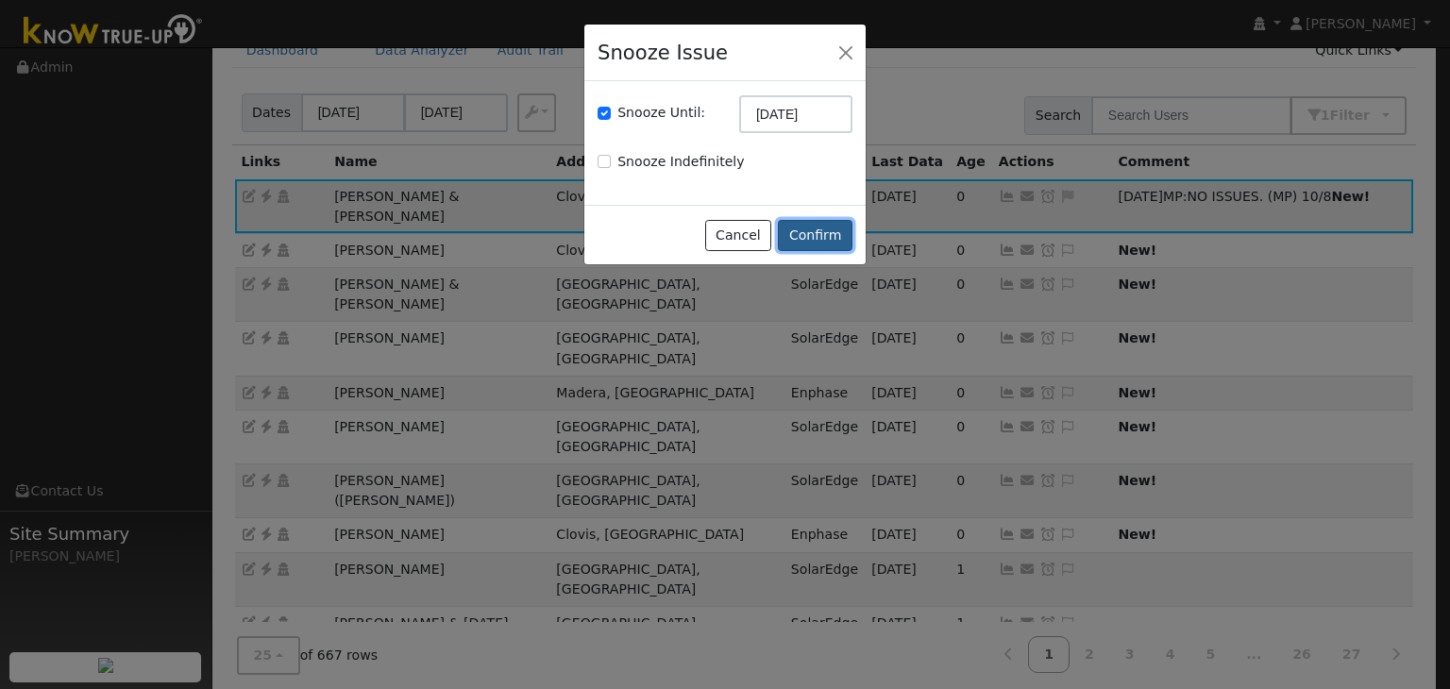
click at [831, 229] on button "Confirm" at bounding box center [815, 236] width 75 height 32
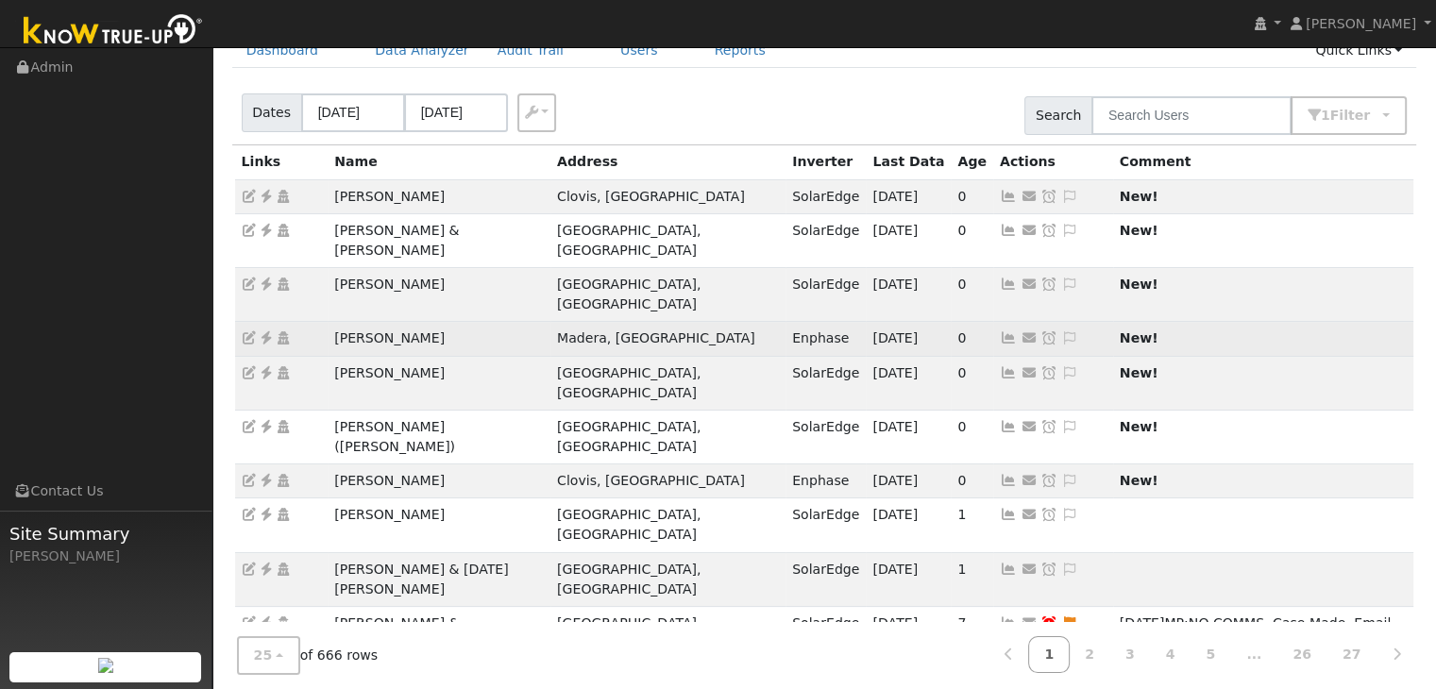
click at [373, 322] on td "[PERSON_NAME]" at bounding box center [439, 339] width 223 height 34
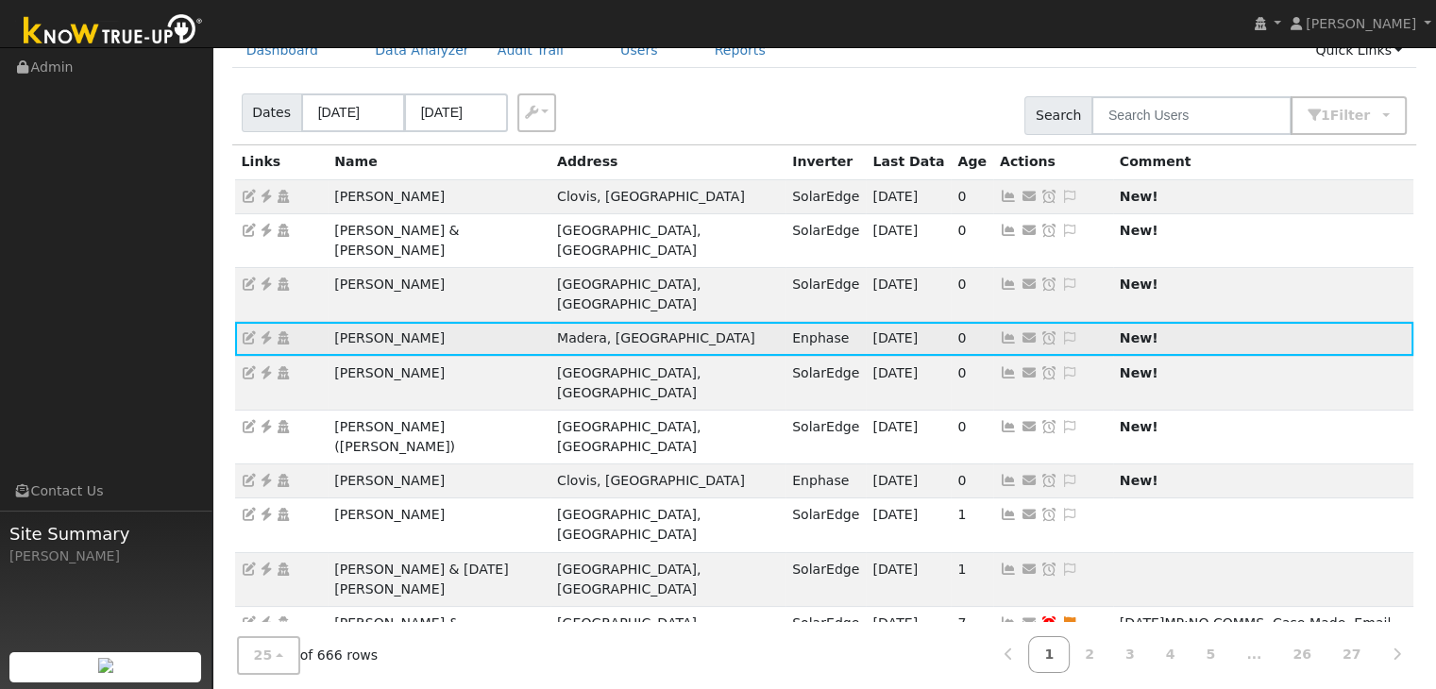
click at [358, 322] on td "[PERSON_NAME]" at bounding box center [439, 339] width 223 height 34
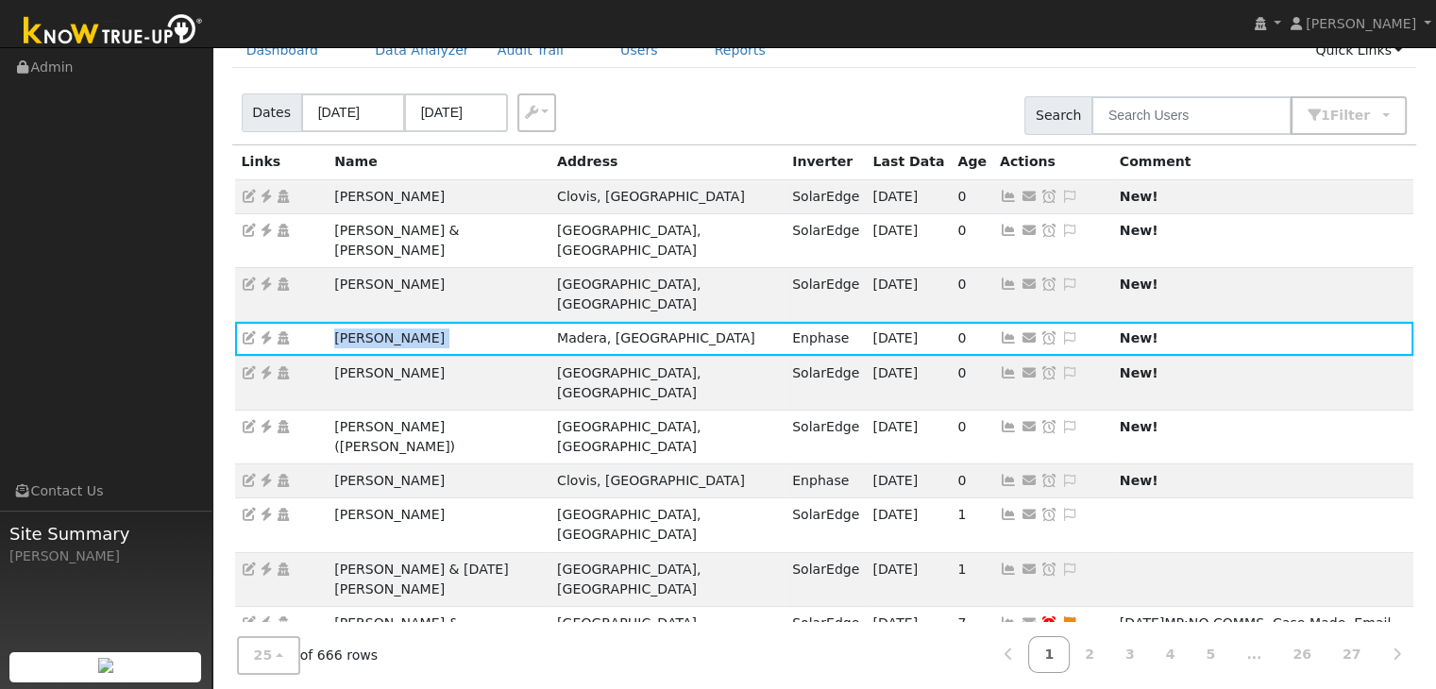
copy td "[PERSON_NAME]"
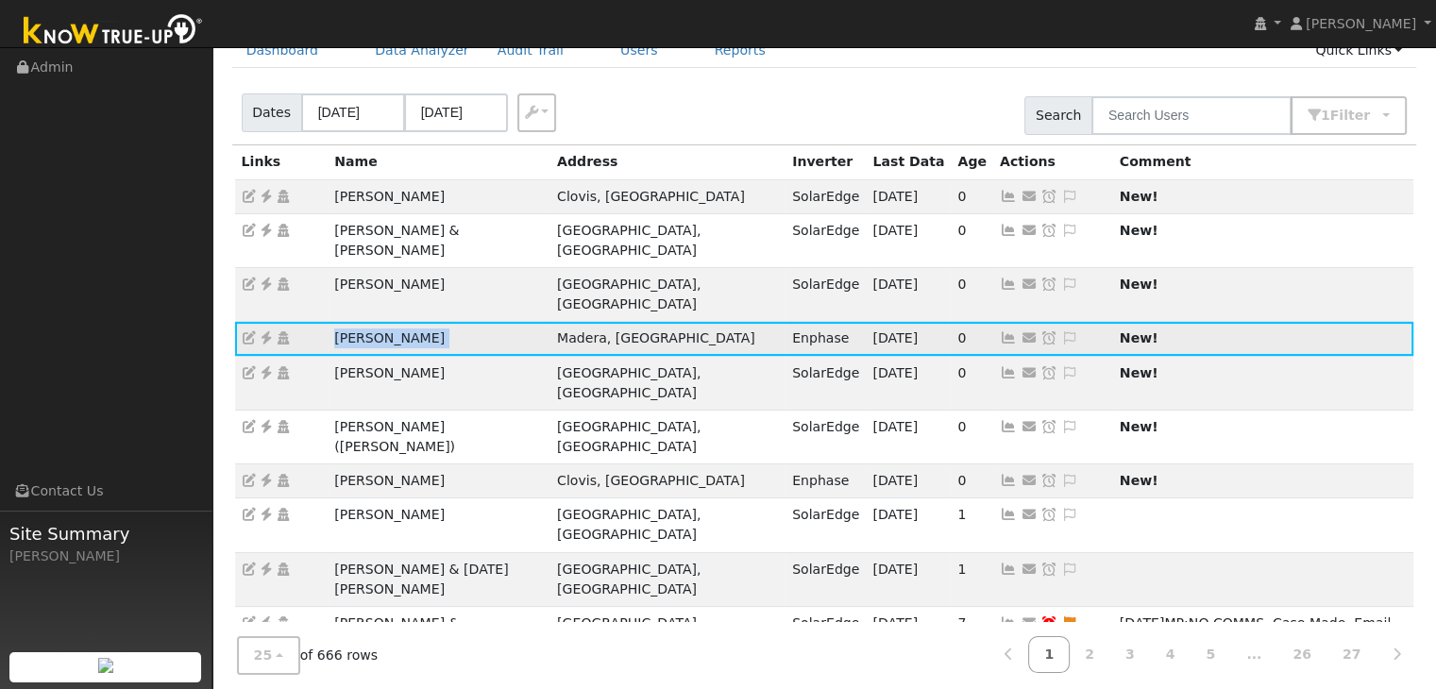
click at [265, 331] on icon at bounding box center [266, 337] width 17 height 13
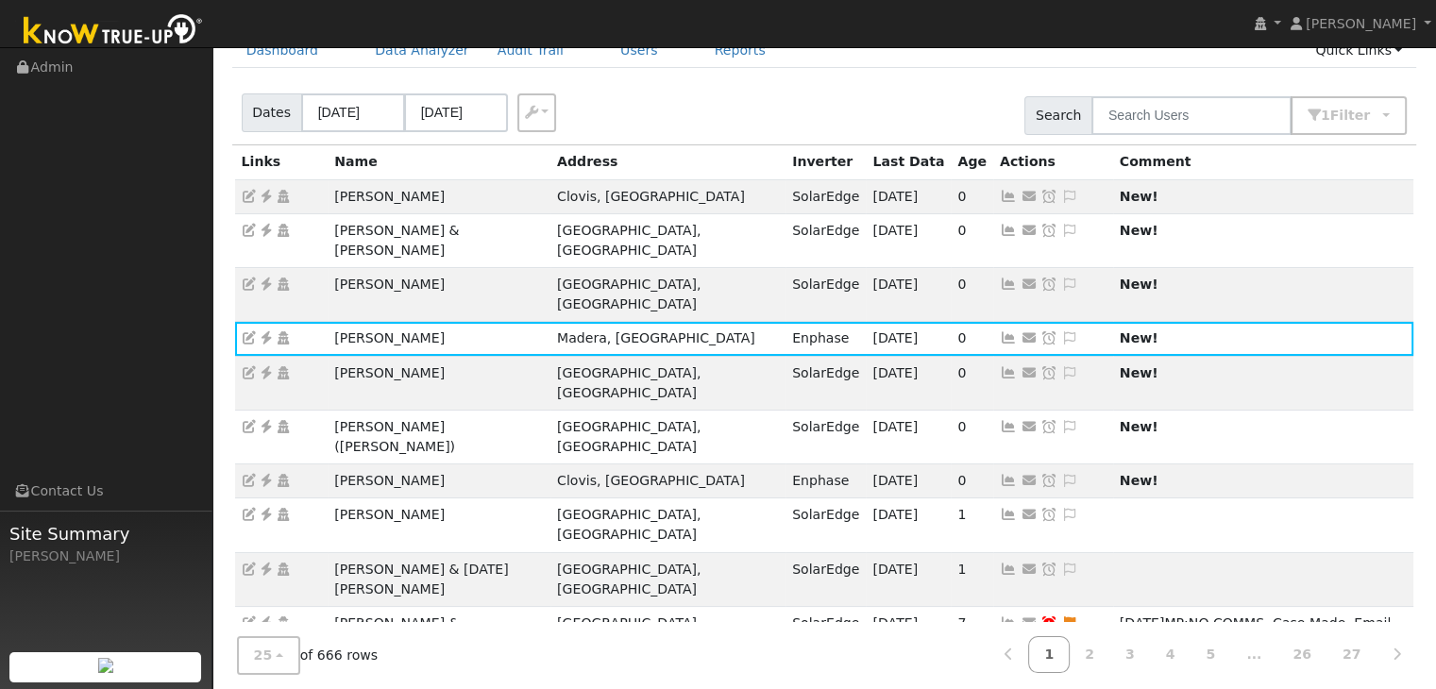
click at [1061, 331] on icon at bounding box center [1069, 337] width 17 height 13
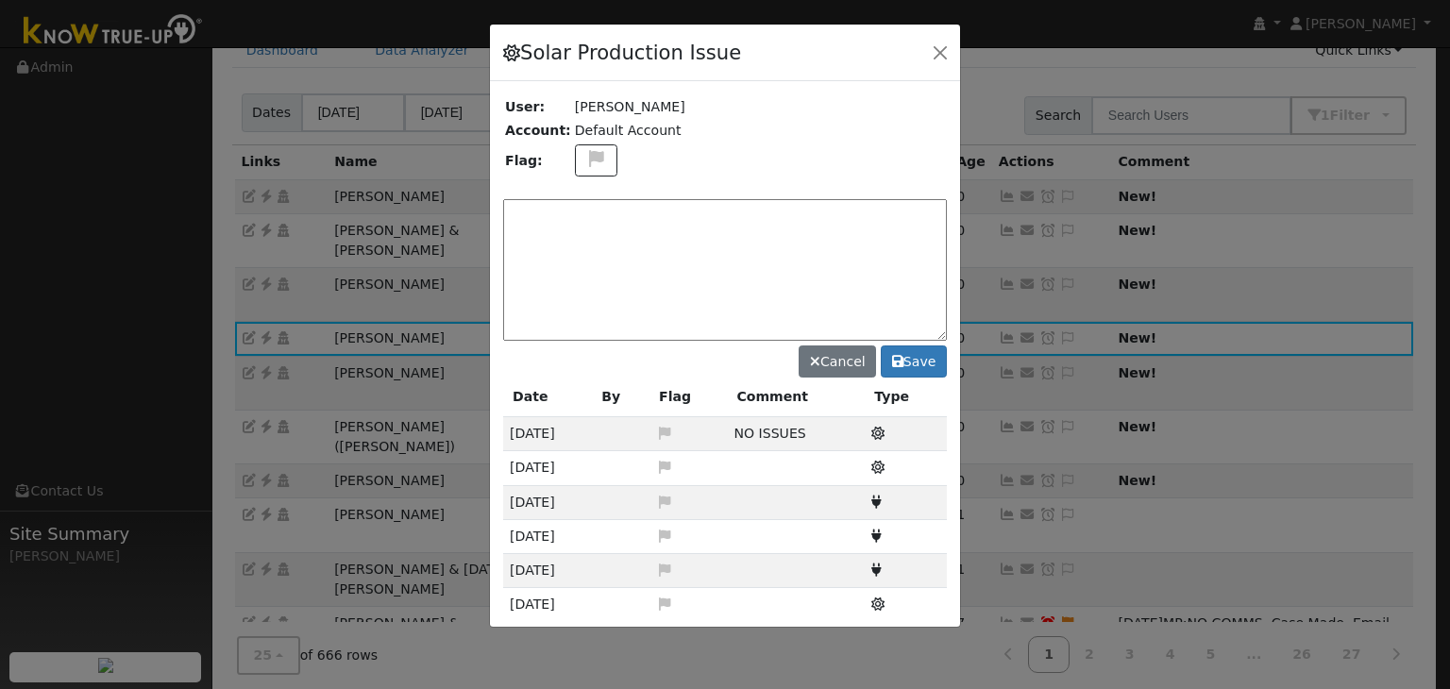
click at [557, 220] on textarea at bounding box center [725, 270] width 444 height 142
paste textarea "NO ISSUES. (MP)"
click at [627, 206] on textarea "NO ISSUES. (MP)" at bounding box center [725, 270] width 444 height 142
type textarea "NO ISSUES. (MP) 10/8"
click at [910, 360] on button "Save" at bounding box center [914, 362] width 66 height 32
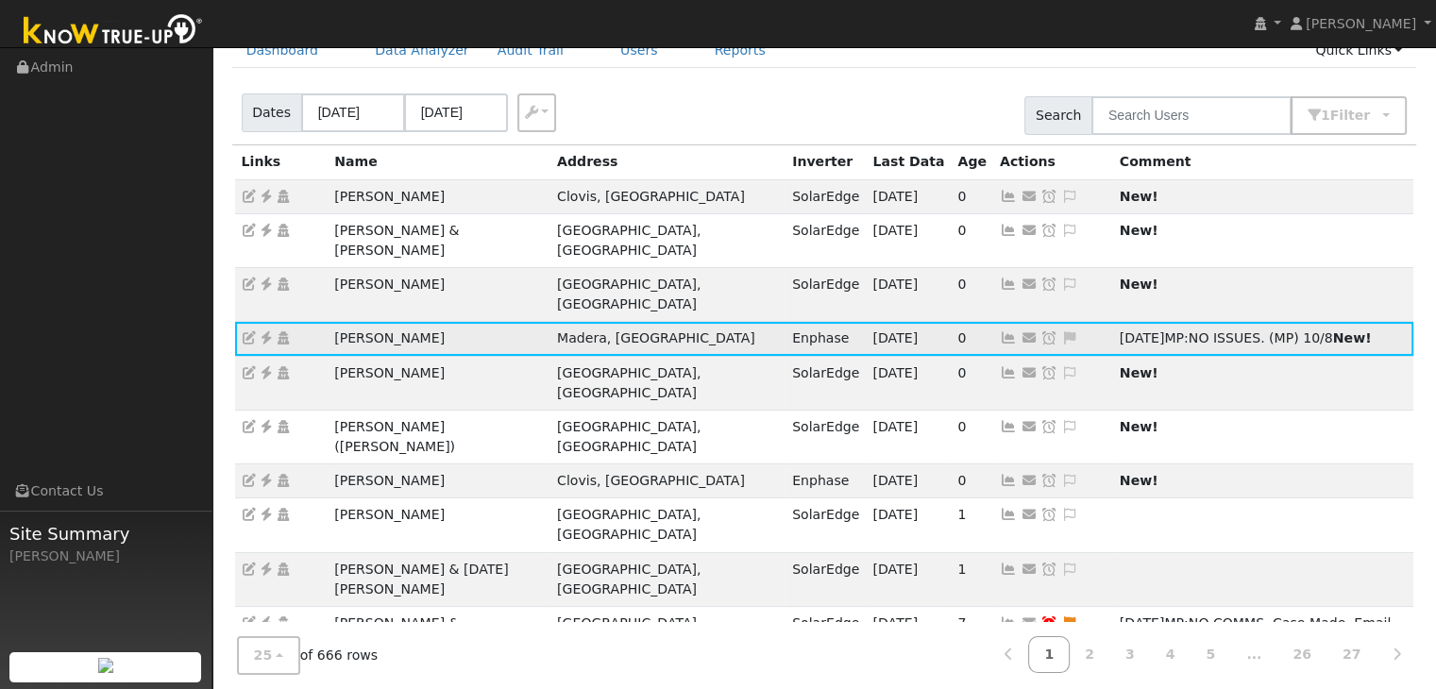
click at [1041, 331] on icon at bounding box center [1049, 337] width 17 height 13
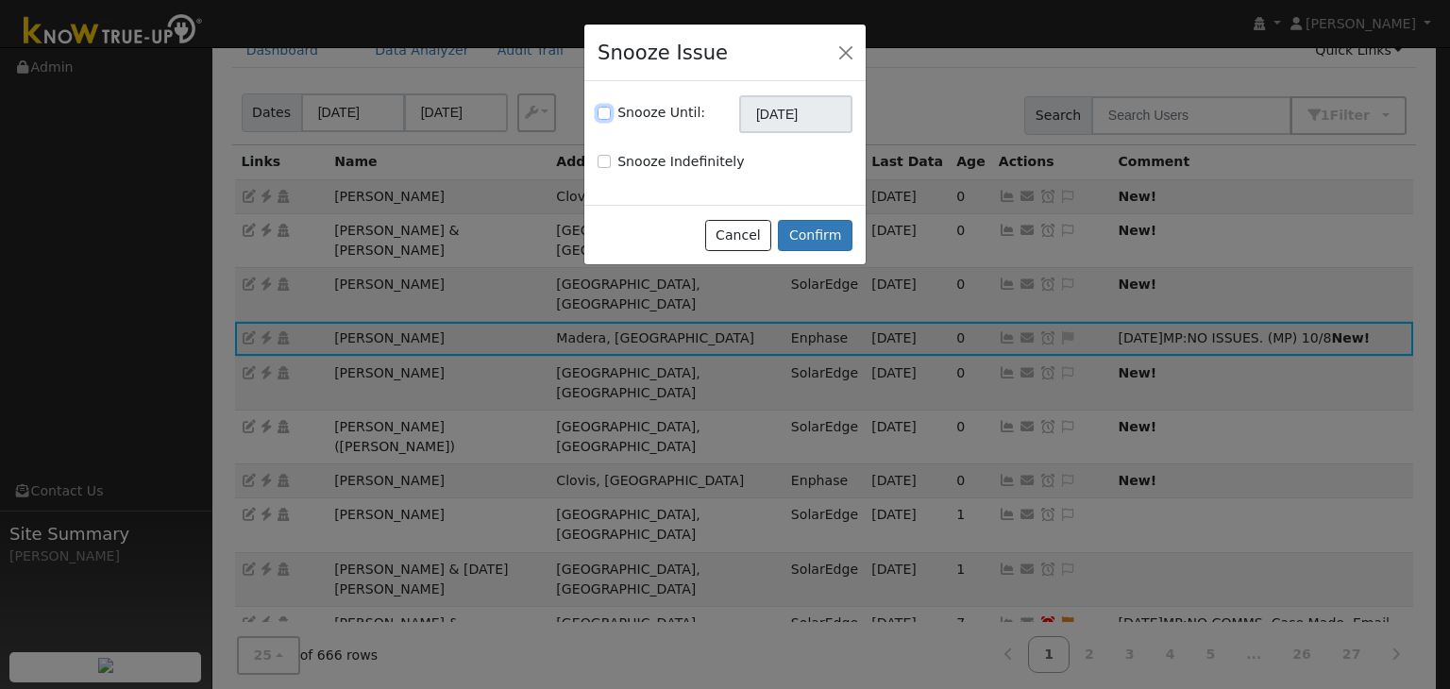
click at [603, 111] on input "Snooze Until:" at bounding box center [604, 113] width 13 height 13
checkbox input "true"
click at [771, 127] on input "[DATE]" at bounding box center [795, 114] width 113 height 38
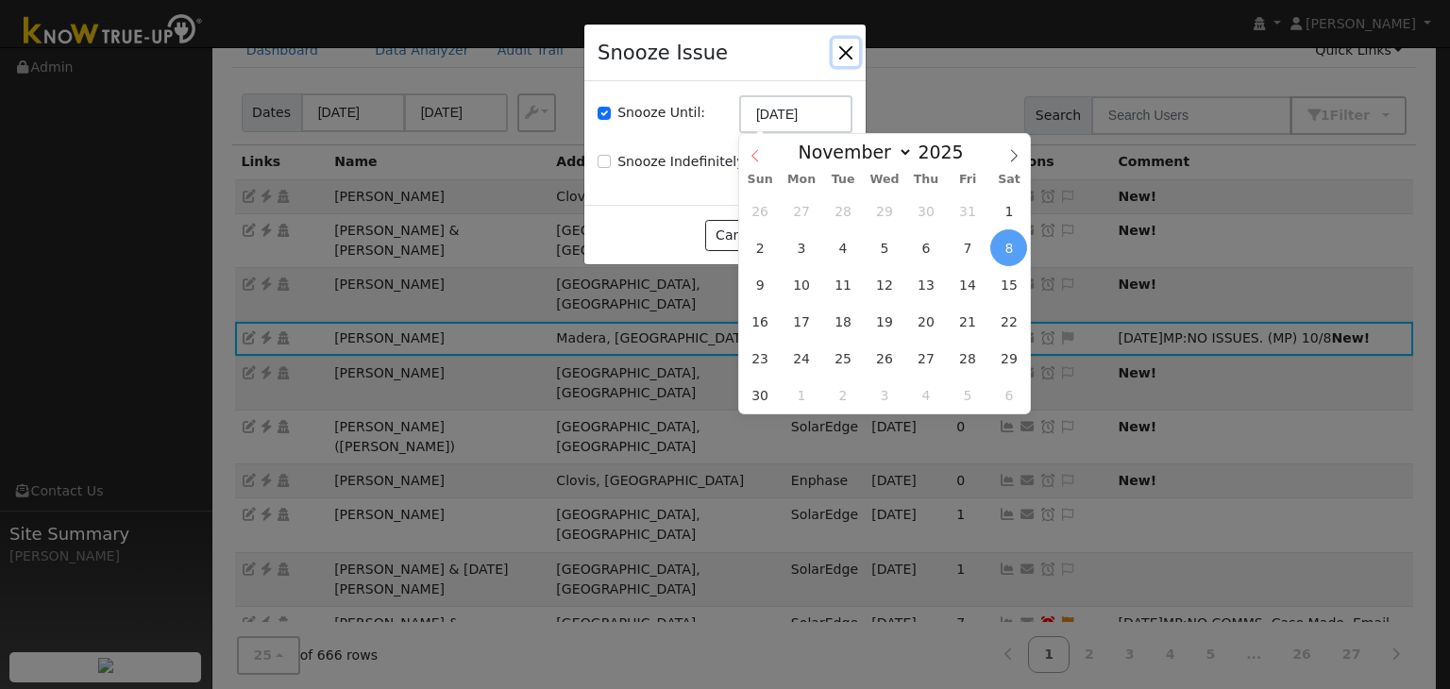
click at [753, 152] on icon at bounding box center [755, 155] width 13 height 13
select select "9"
click at [888, 314] on span "22" at bounding box center [885, 321] width 37 height 37
type input "10/22/2025"
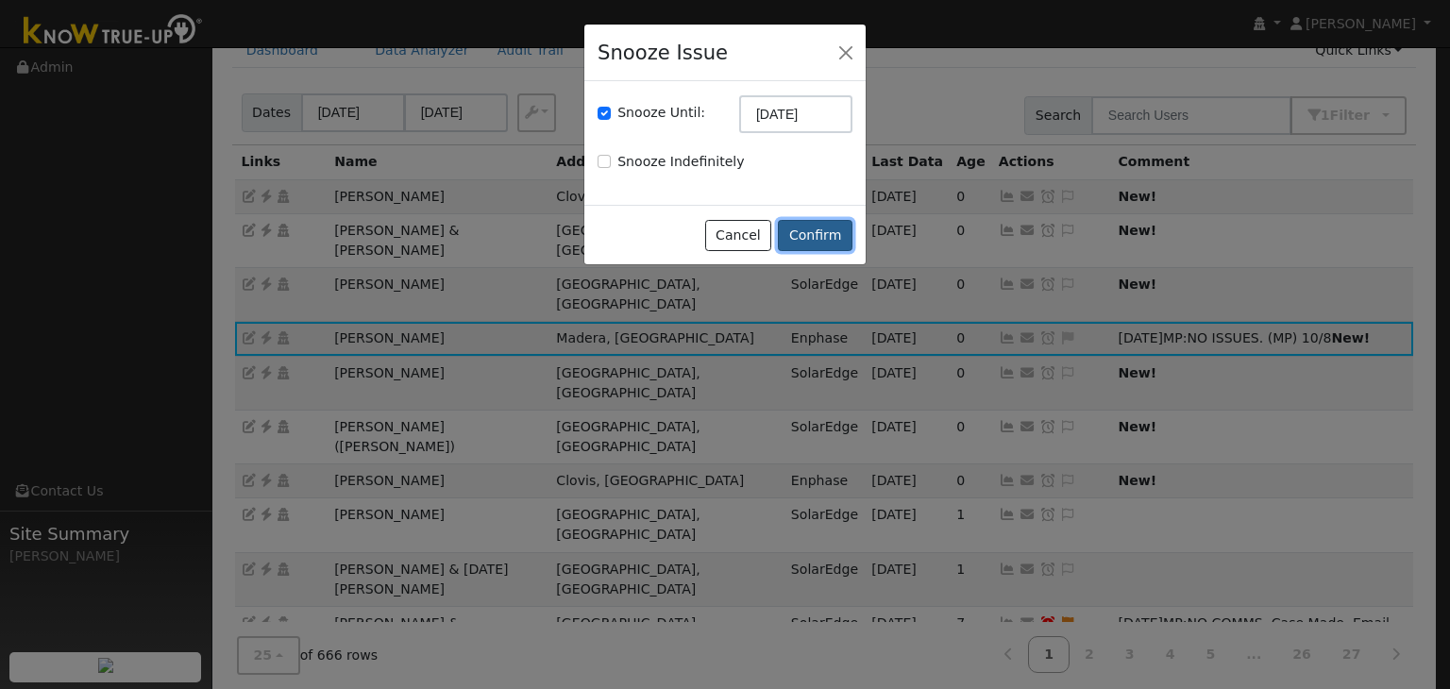
click at [831, 231] on button "Confirm" at bounding box center [815, 236] width 75 height 32
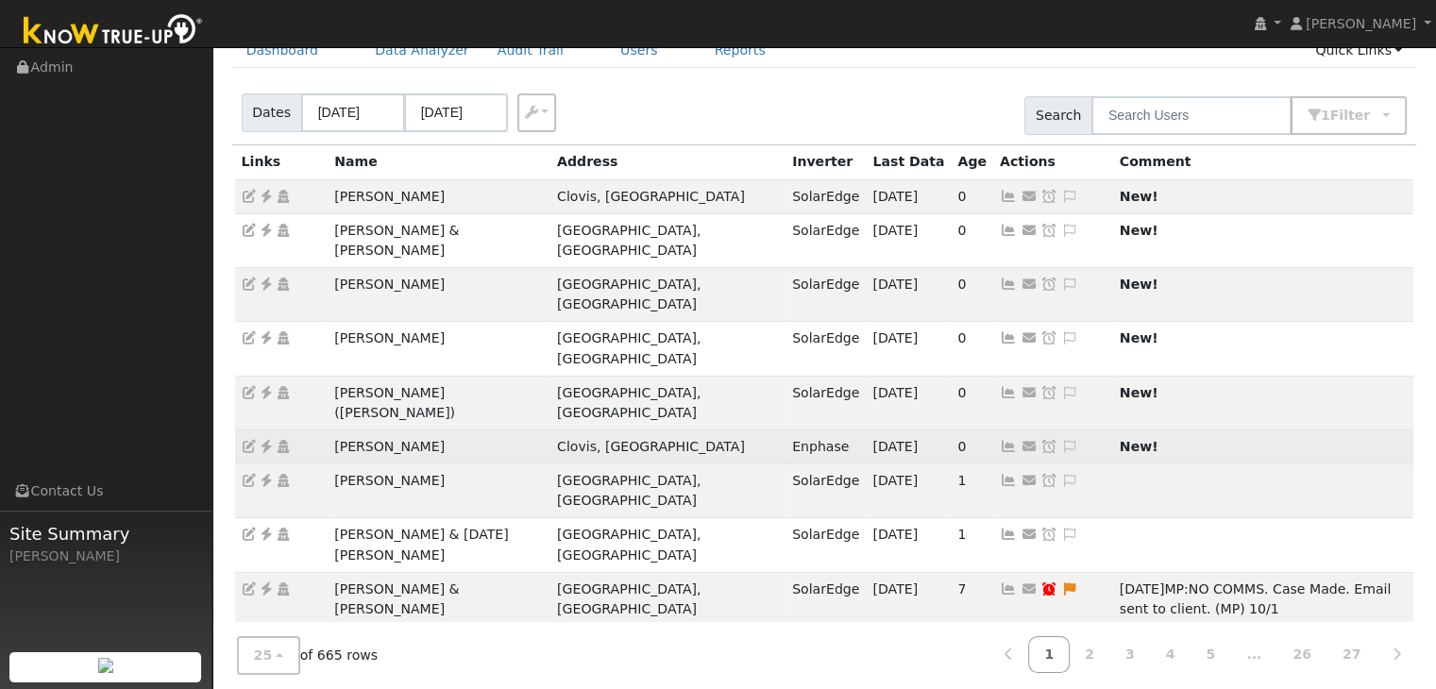
click at [388, 430] on td "[PERSON_NAME]" at bounding box center [439, 447] width 223 height 34
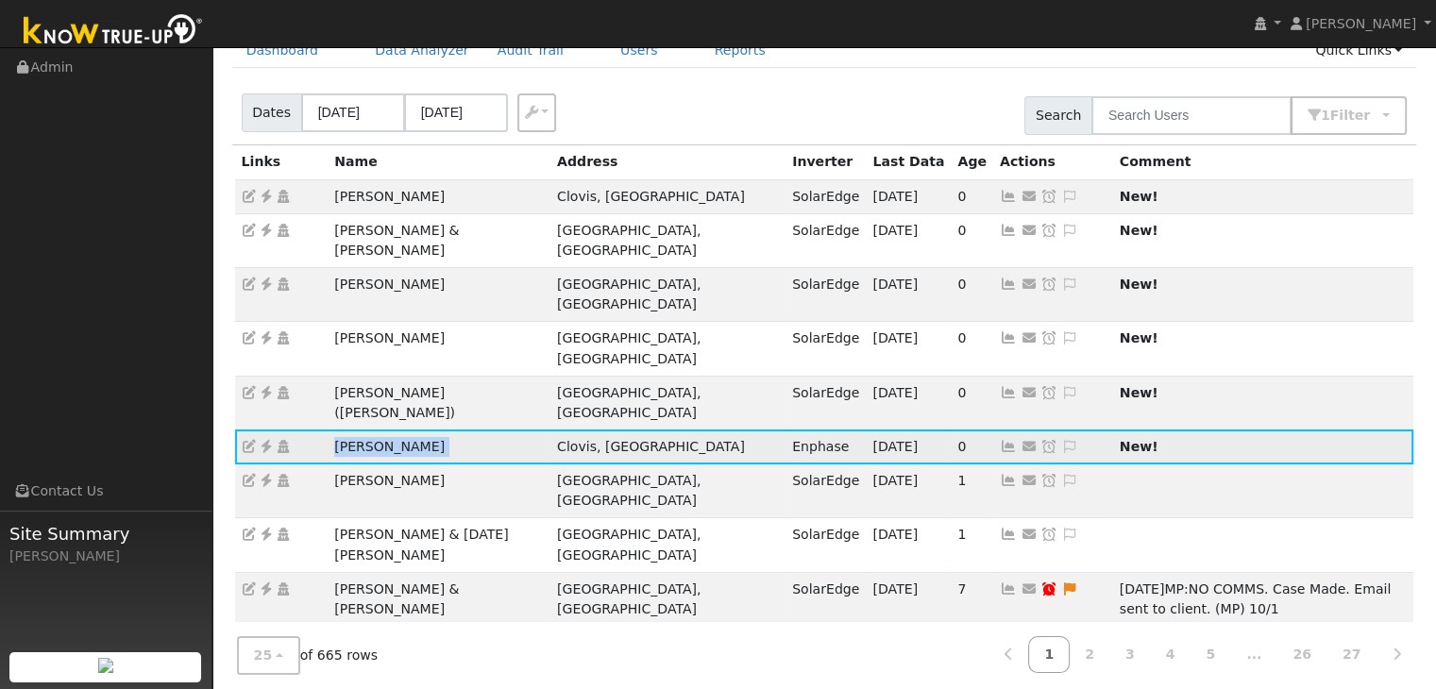
click at [388, 430] on td "[PERSON_NAME]" at bounding box center [439, 447] width 223 height 34
copy td "[PERSON_NAME]"
click at [266, 440] on icon at bounding box center [266, 446] width 17 height 13
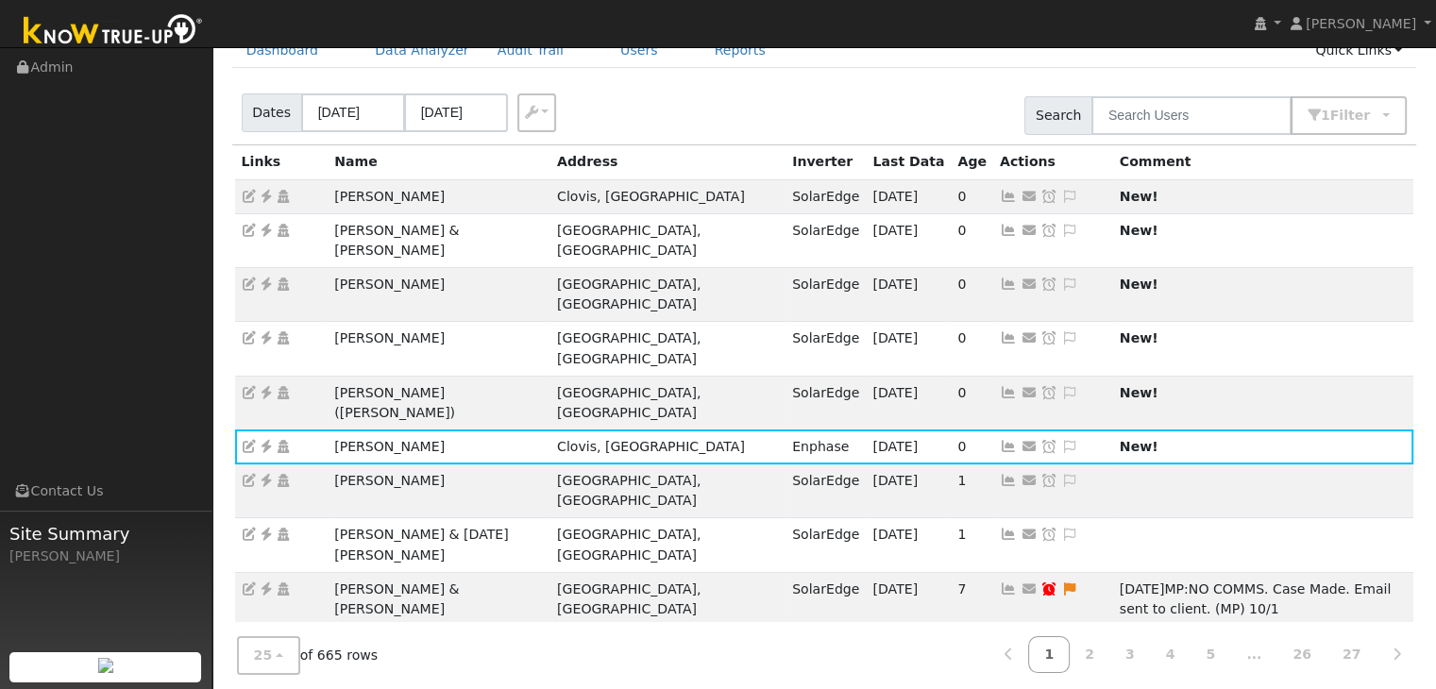
click at [801, 103] on div "Dates 10/05/2025 10/08/2025 Export CSV Search 1 Filter Include Leads Include No…" at bounding box center [825, 112] width 1192 height 64
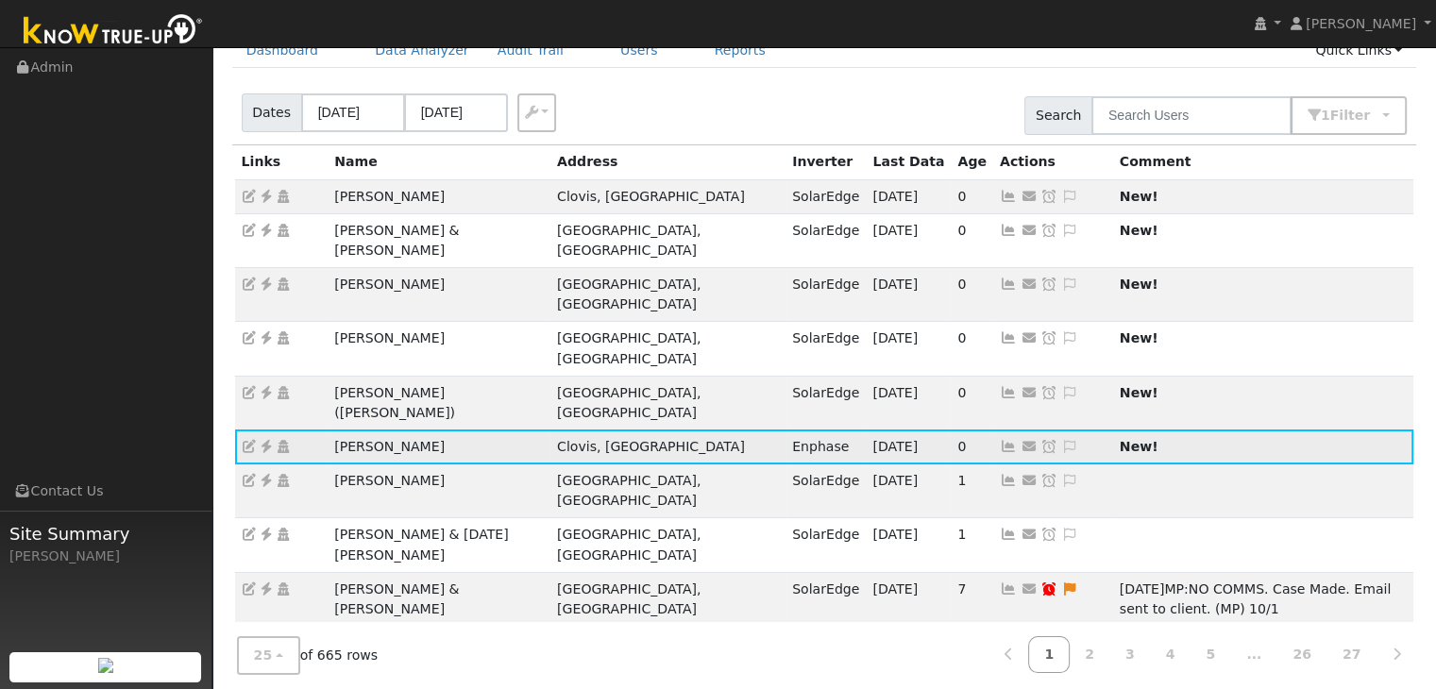
click at [1061, 440] on icon at bounding box center [1069, 446] width 17 height 13
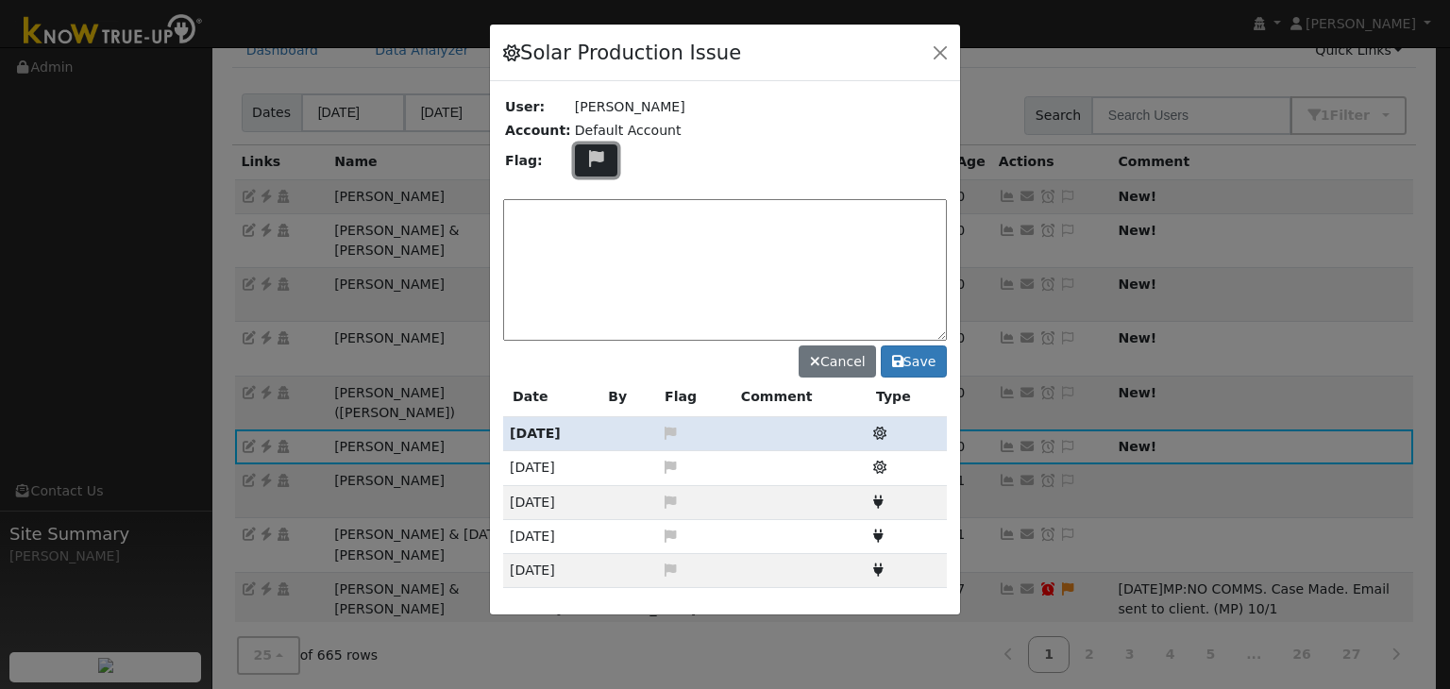
click at [585, 151] on icon at bounding box center [596, 158] width 22 height 17
click at [586, 224] on icon at bounding box center [595, 228] width 22 height 17
click at [587, 223] on textarea at bounding box center [725, 270] width 444 height 142
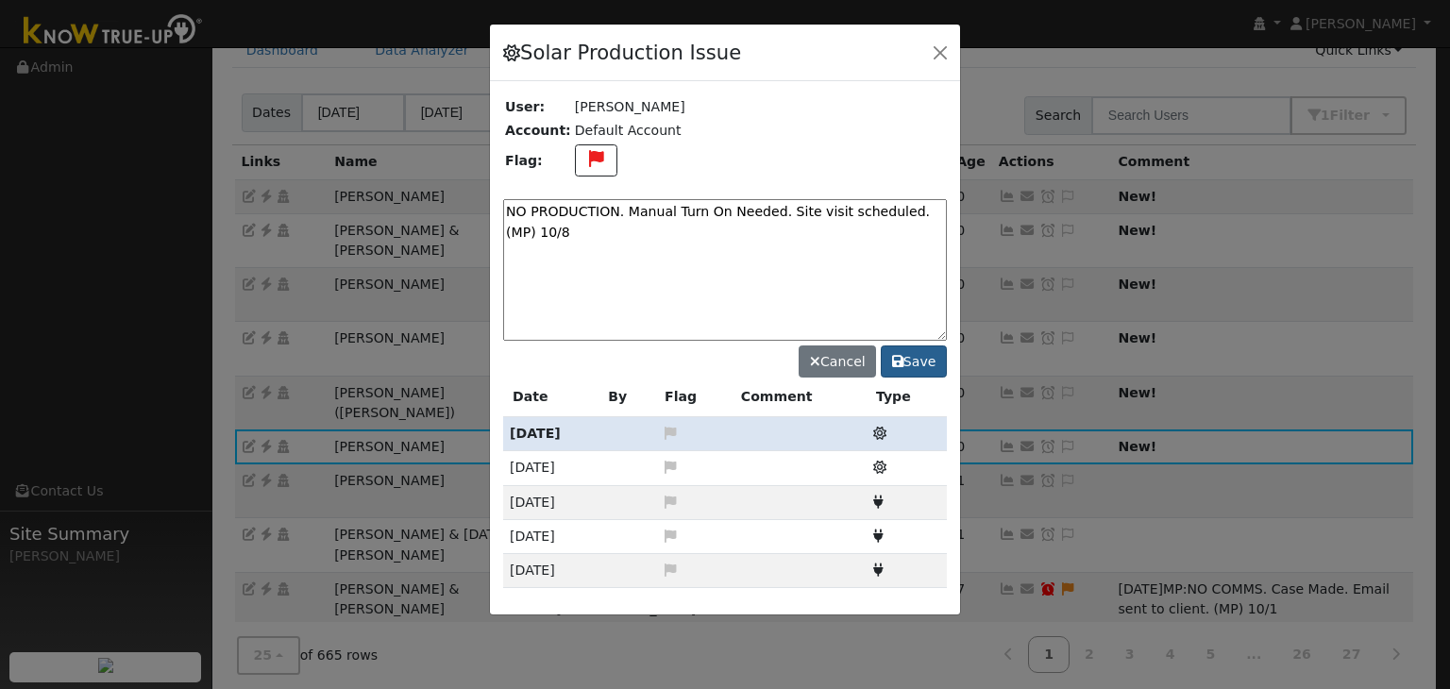
type textarea "NO PRODUCTION. Manual Turn On Needed. Site visit scheduled. (MP) 10/8"
click at [923, 360] on button "Save" at bounding box center [914, 362] width 66 height 32
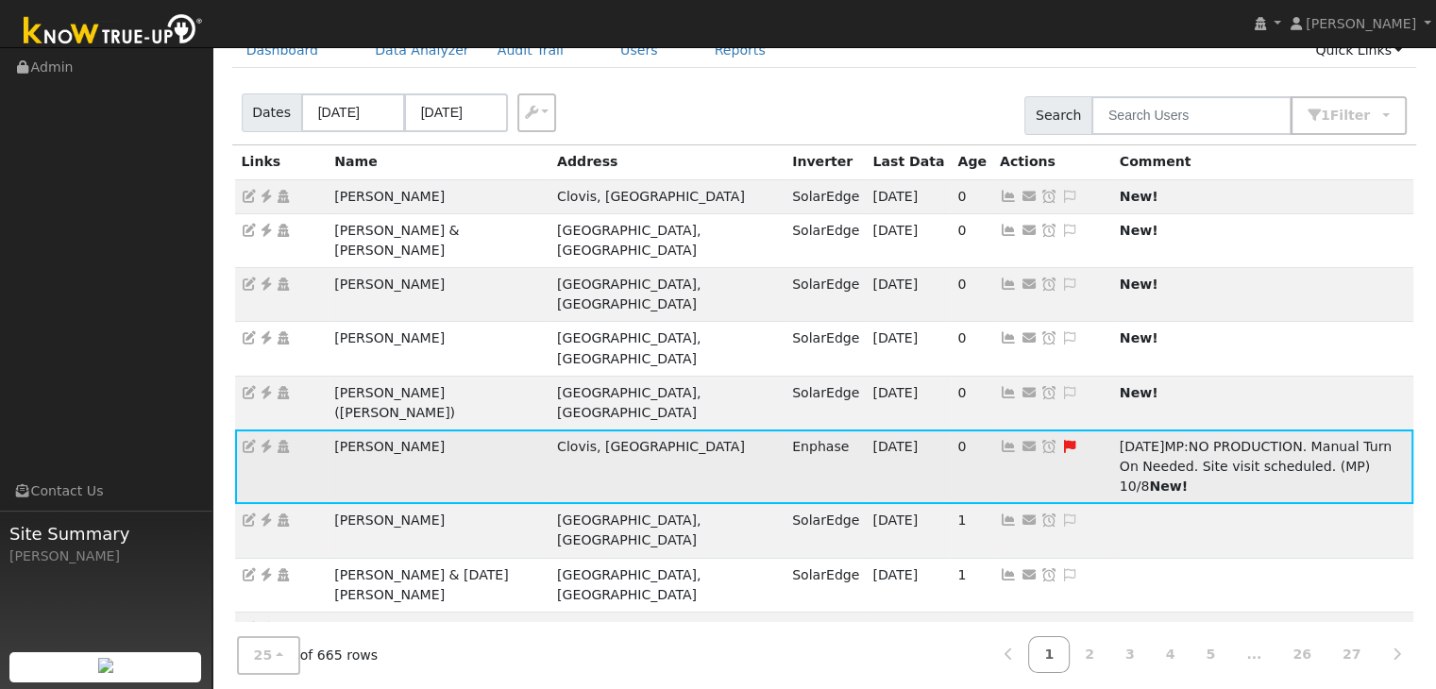
click at [1041, 440] on icon at bounding box center [1049, 446] width 17 height 13
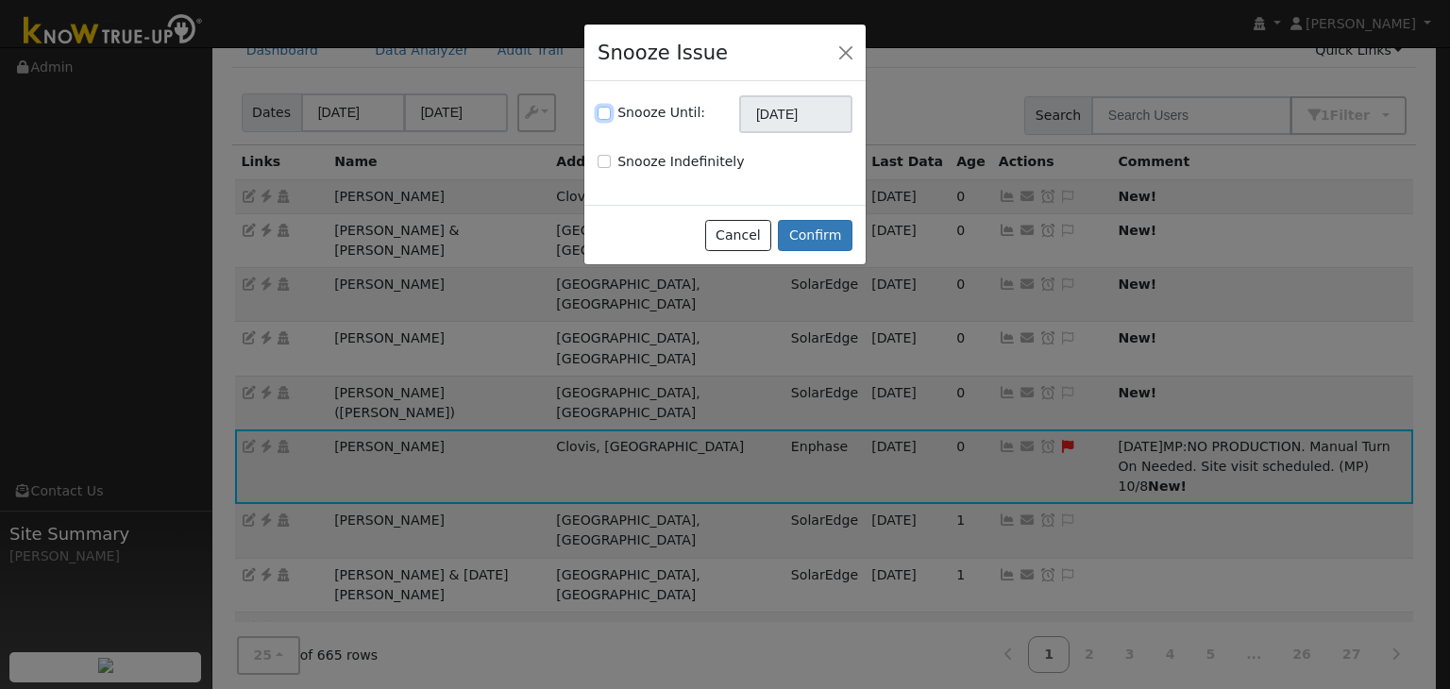
click at [604, 118] on input "Snooze Until:" at bounding box center [604, 113] width 13 height 13
checkbox input "true"
click at [768, 122] on input "[DATE]" at bounding box center [795, 114] width 113 height 38
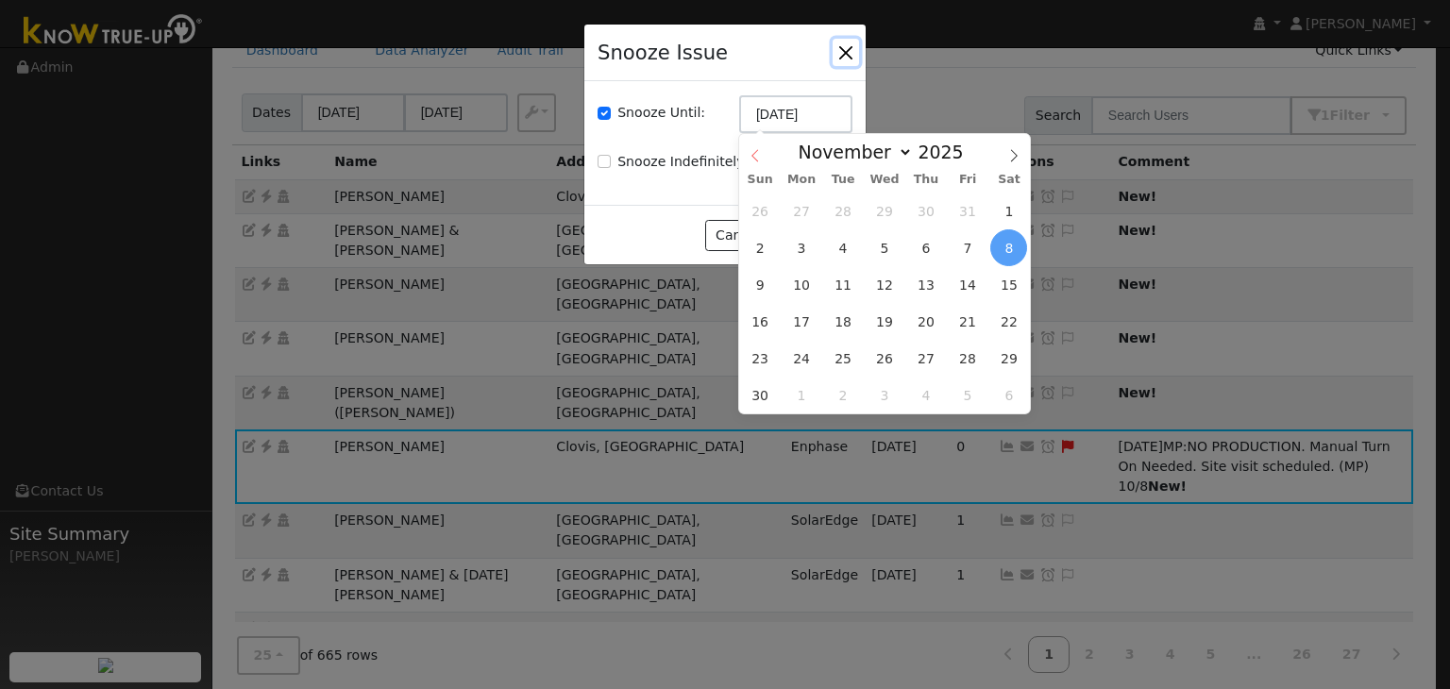
click at [752, 156] on icon at bounding box center [755, 155] width 13 height 13
select select "9"
click at [884, 316] on span "22" at bounding box center [885, 321] width 37 height 37
type input "10/22/2025"
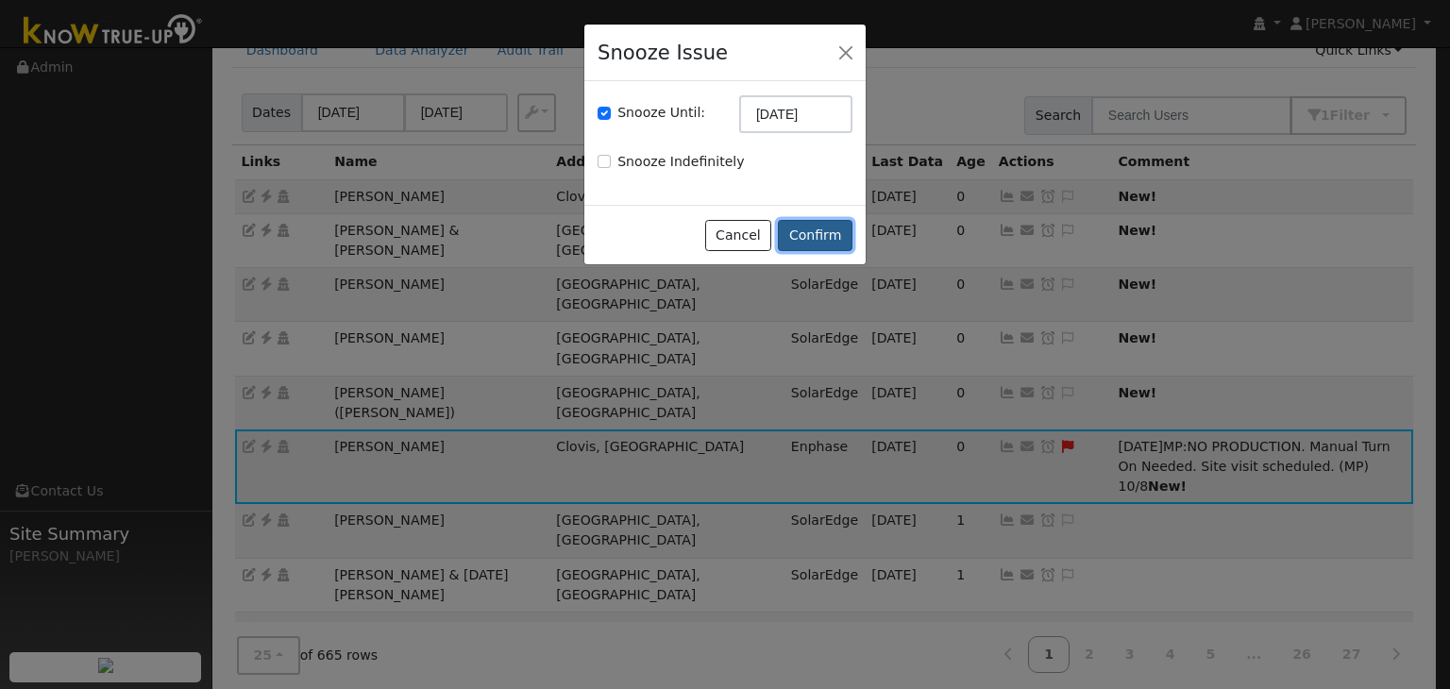
click at [815, 242] on button "Confirm" at bounding box center [815, 236] width 75 height 32
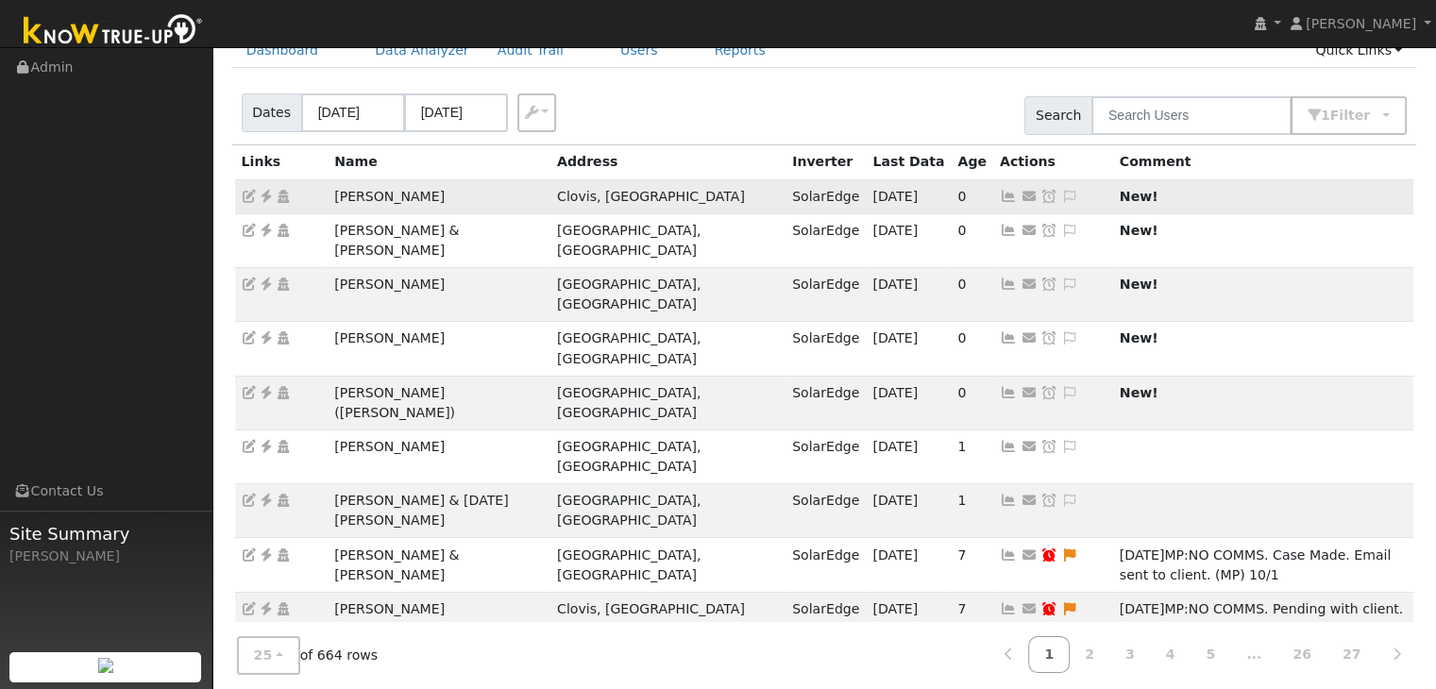
click at [378, 201] on td "[PERSON_NAME]" at bounding box center [439, 196] width 223 height 34
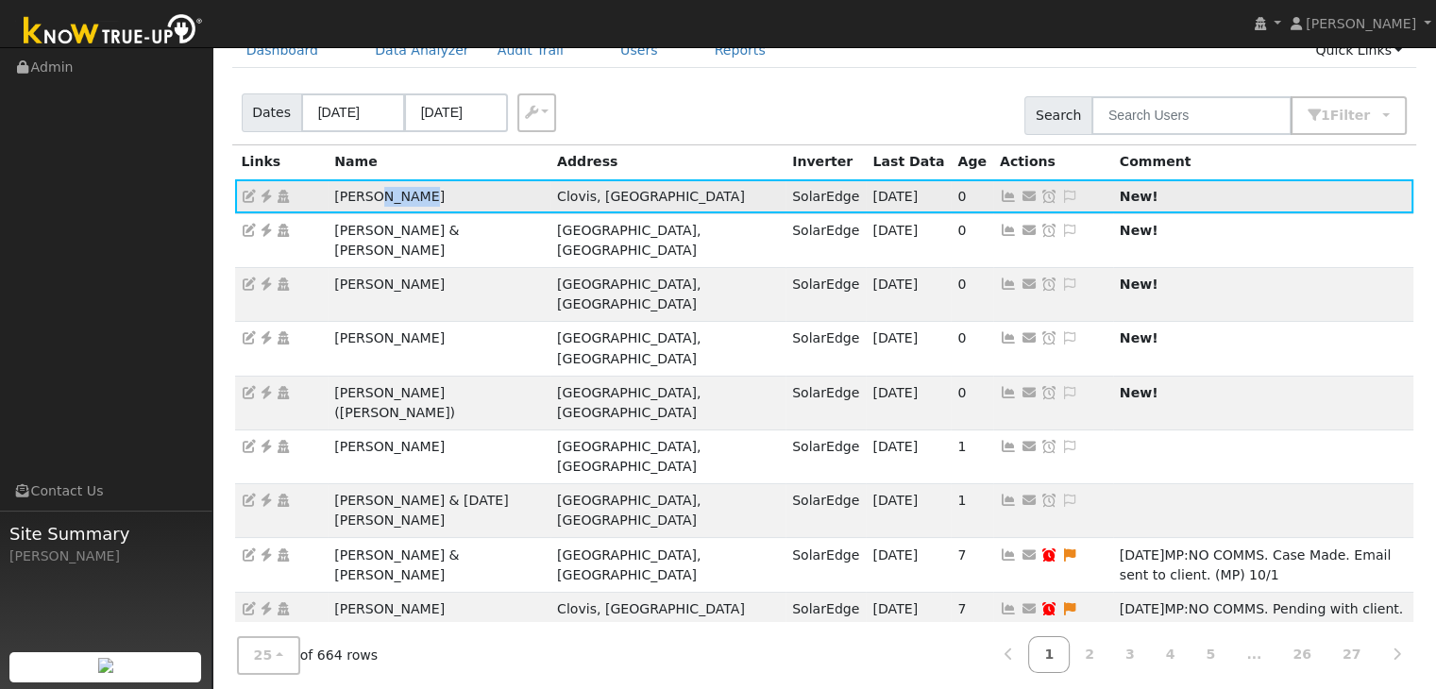
click at [378, 201] on td "[PERSON_NAME]" at bounding box center [439, 196] width 223 height 34
copy td "[PERSON_NAME]"
click at [268, 193] on icon at bounding box center [266, 196] width 17 height 13
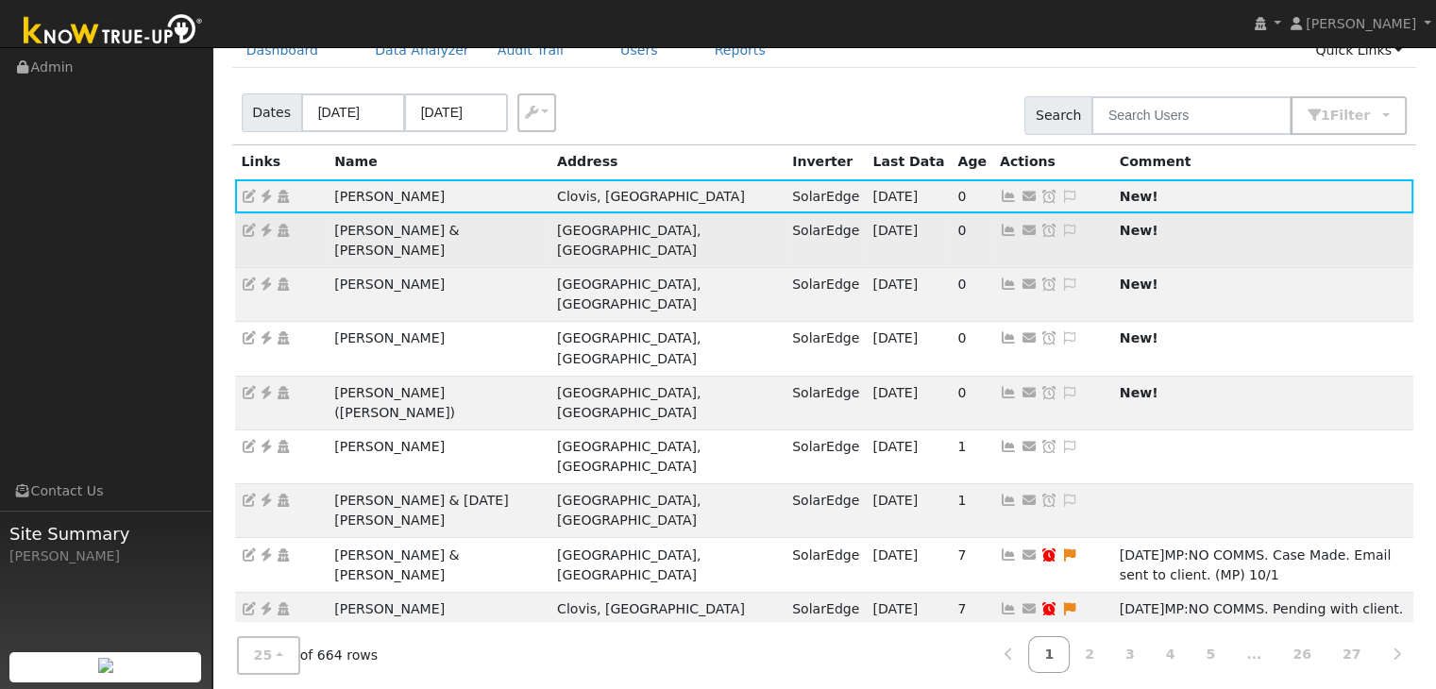
click at [420, 235] on td "[PERSON_NAME] & [PERSON_NAME]" at bounding box center [439, 240] width 223 height 54
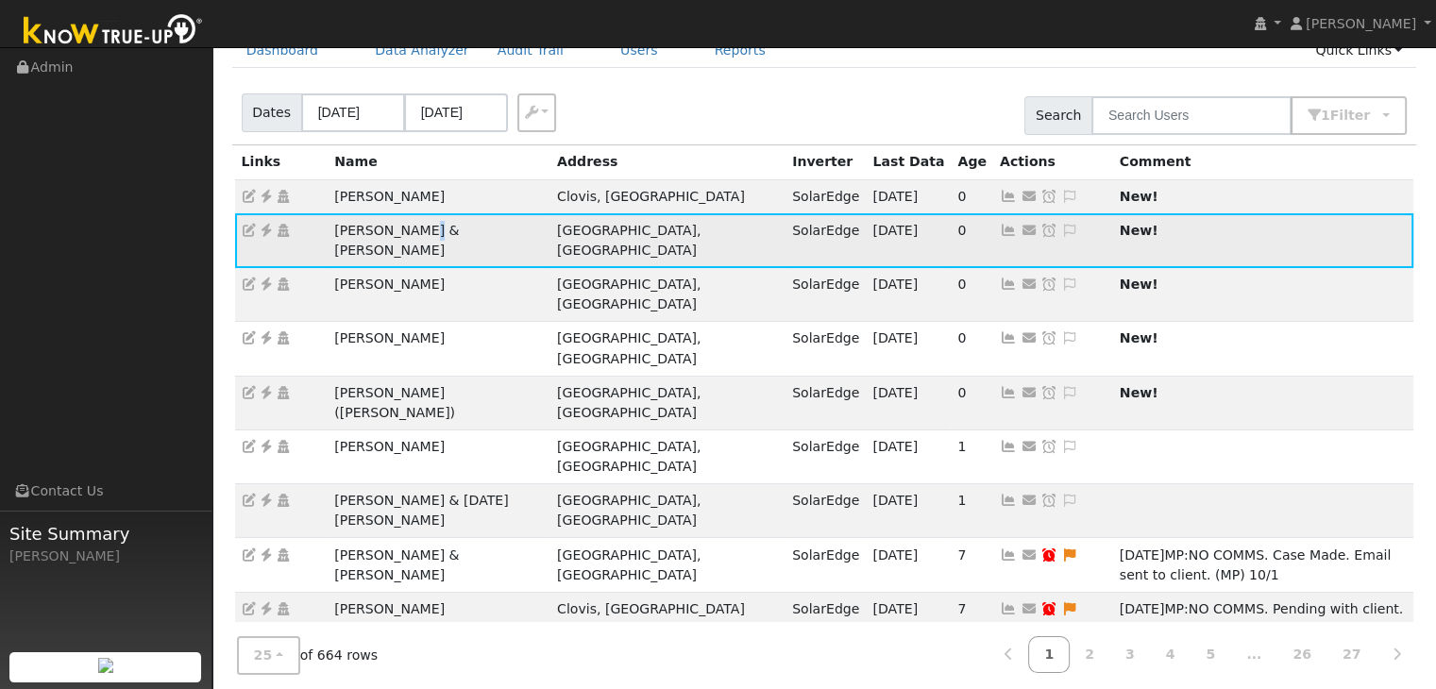
click at [420, 235] on td "[PERSON_NAME] & [PERSON_NAME]" at bounding box center [439, 240] width 223 height 54
copy td "[PERSON_NAME] & [PERSON_NAME]"
click at [266, 229] on icon at bounding box center [266, 230] width 17 height 13
click at [1061, 228] on icon at bounding box center [1069, 230] width 17 height 13
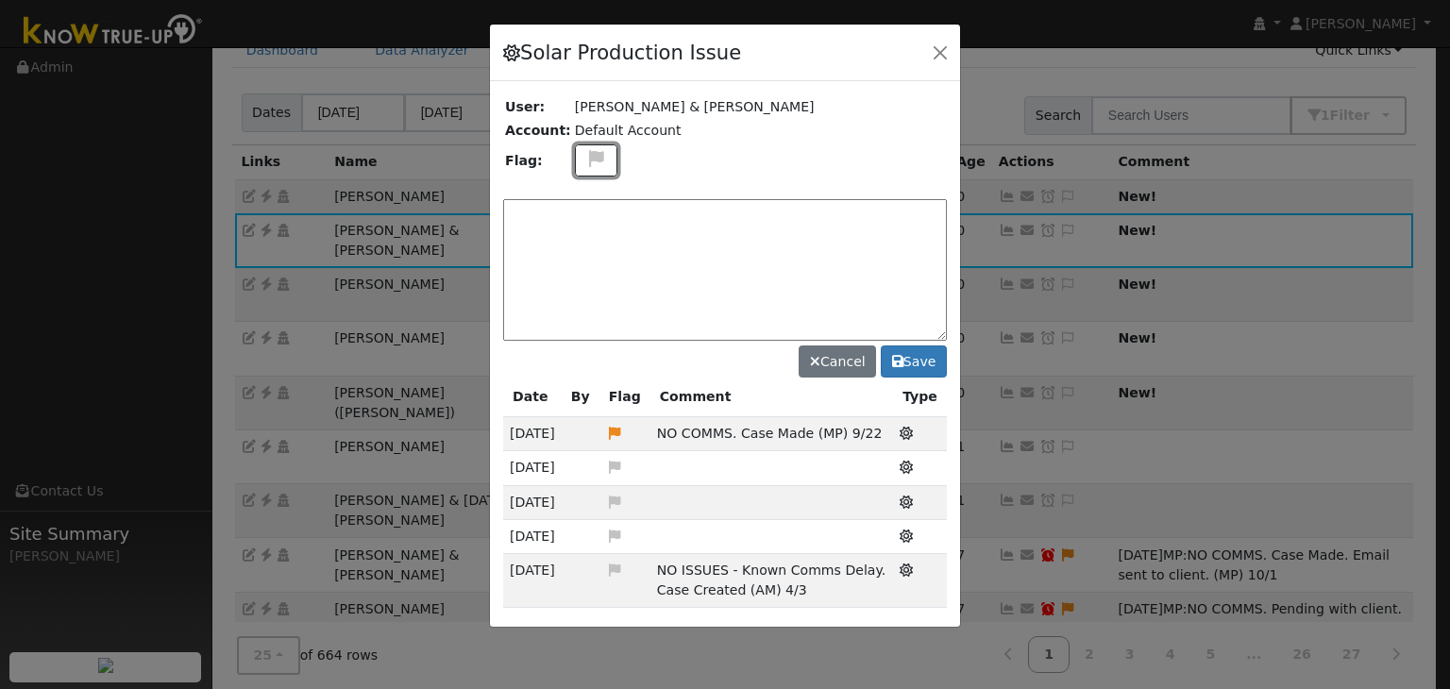
click at [591, 159] on icon at bounding box center [596, 158] width 22 height 17
click at [586, 243] on icon at bounding box center [595, 249] width 22 height 17
click at [562, 199] on textarea at bounding box center [725, 270] width 444 height 142
paste textarea "NO COMMS. Pending service (MP)"
click at [710, 210] on textarea "NO COMMS. Pending service (MP)" at bounding box center [725, 270] width 444 height 142
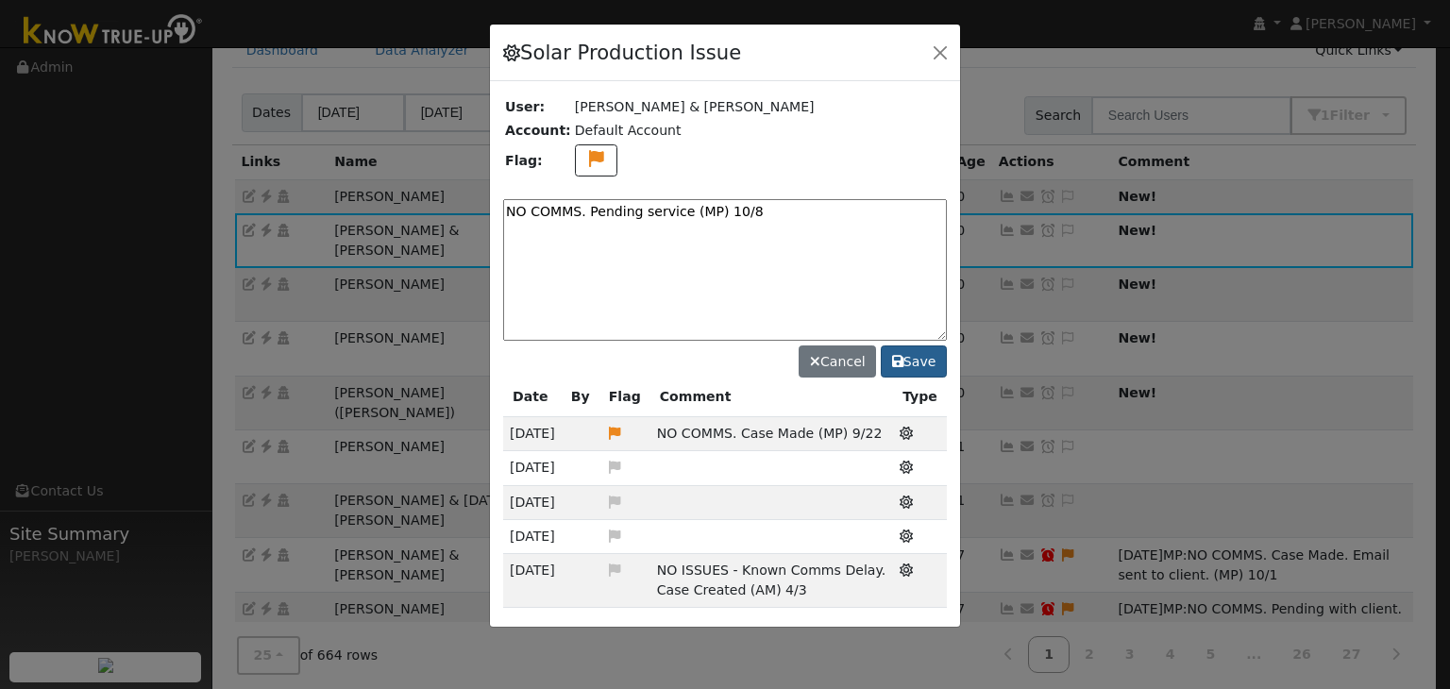
type textarea "NO COMMS. Pending service (MP) 10/8"
click at [910, 360] on button "Save" at bounding box center [914, 362] width 66 height 32
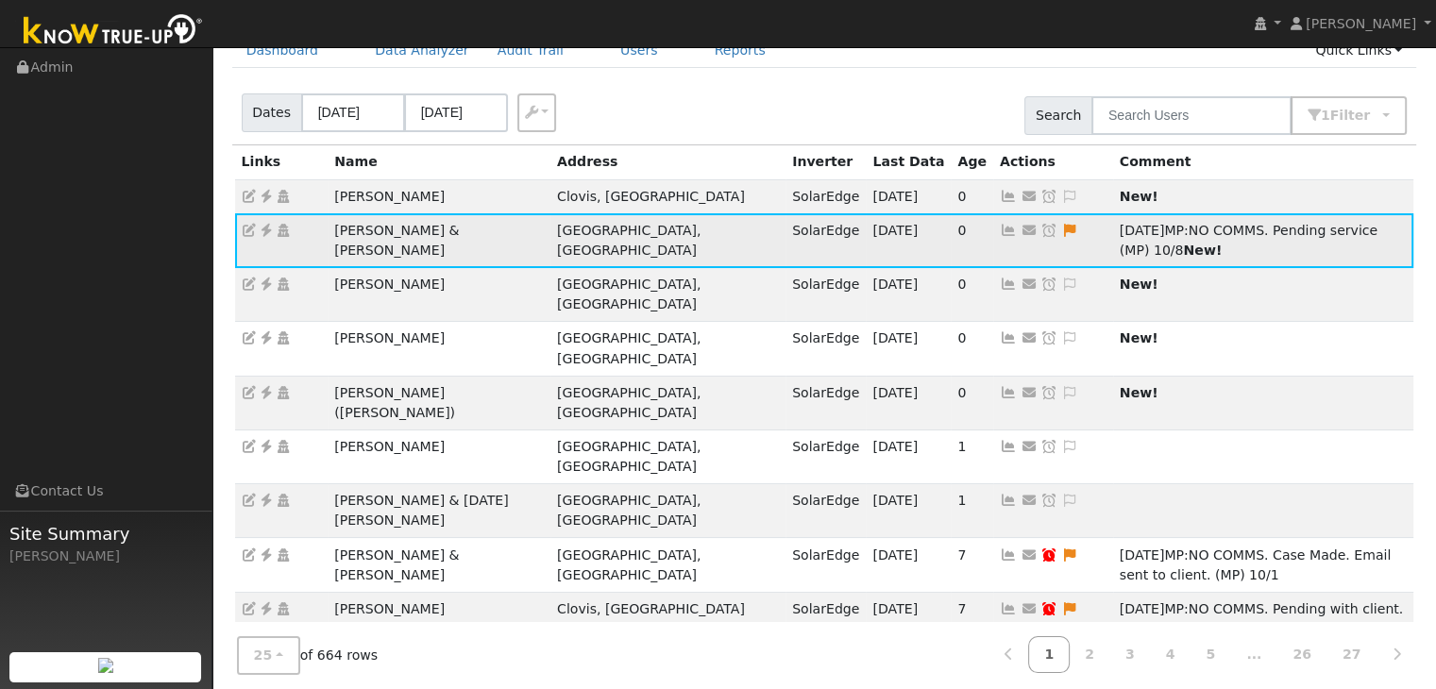
click at [1041, 229] on icon at bounding box center [1049, 230] width 17 height 13
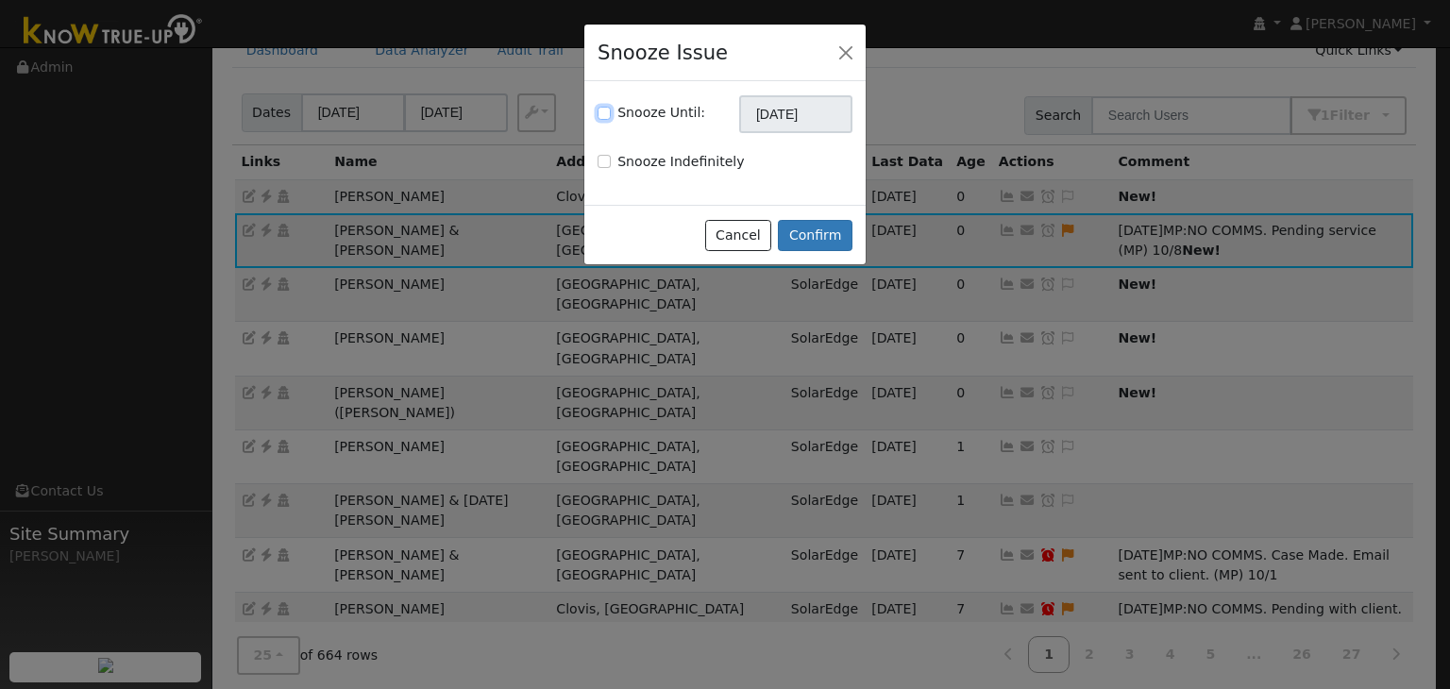
click at [600, 112] on input "Snooze Until:" at bounding box center [604, 113] width 13 height 13
checkbox input "true"
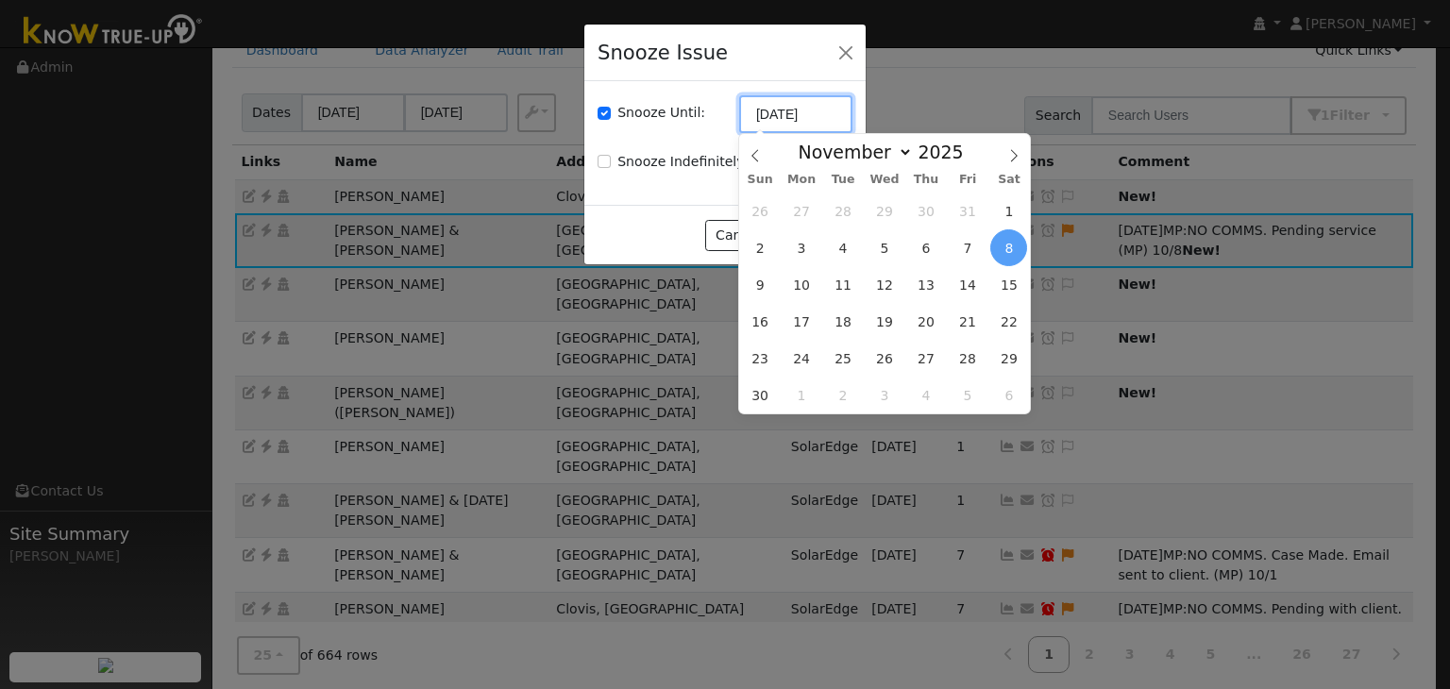
click at [772, 100] on input "[DATE]" at bounding box center [795, 114] width 113 height 38
click at [762, 152] on span at bounding box center [755, 150] width 32 height 32
select select "9"
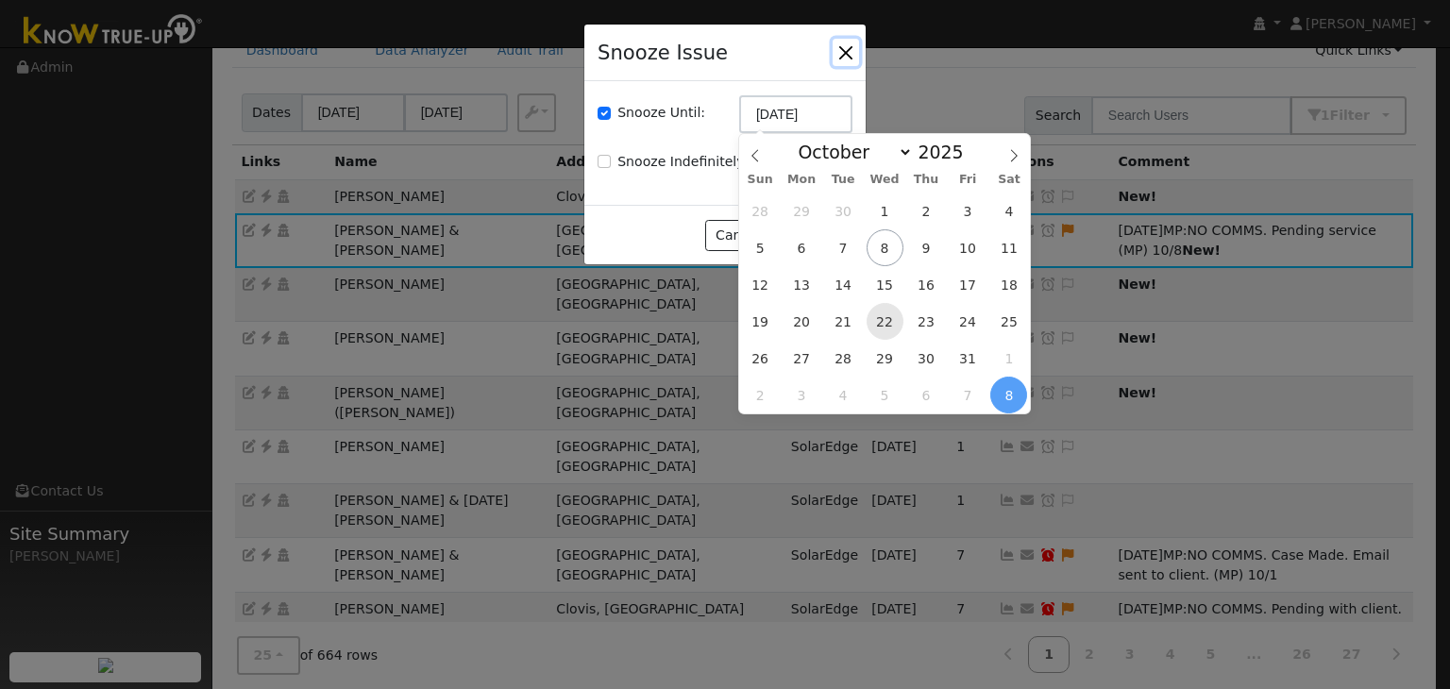
click at [887, 316] on span "22" at bounding box center [885, 321] width 37 height 37
type input "10/22/2025"
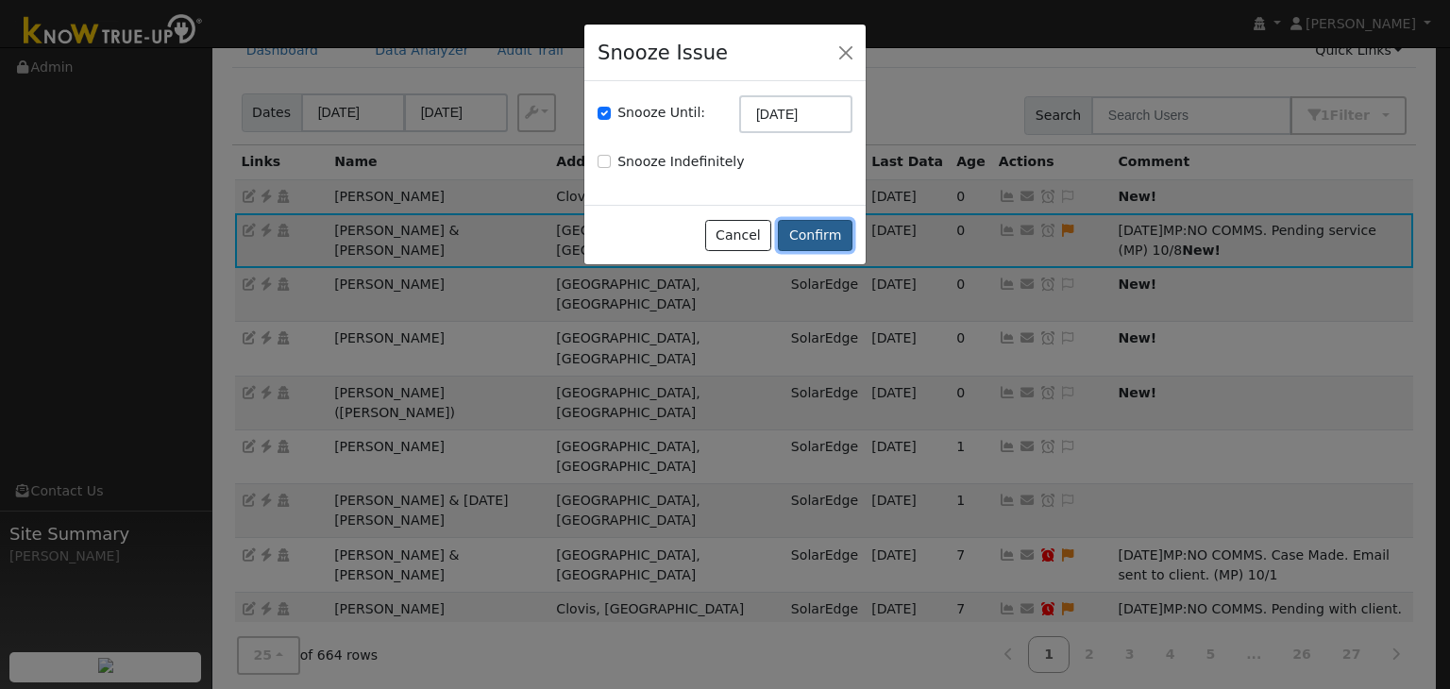
click at [814, 231] on button "Confirm" at bounding box center [815, 236] width 75 height 32
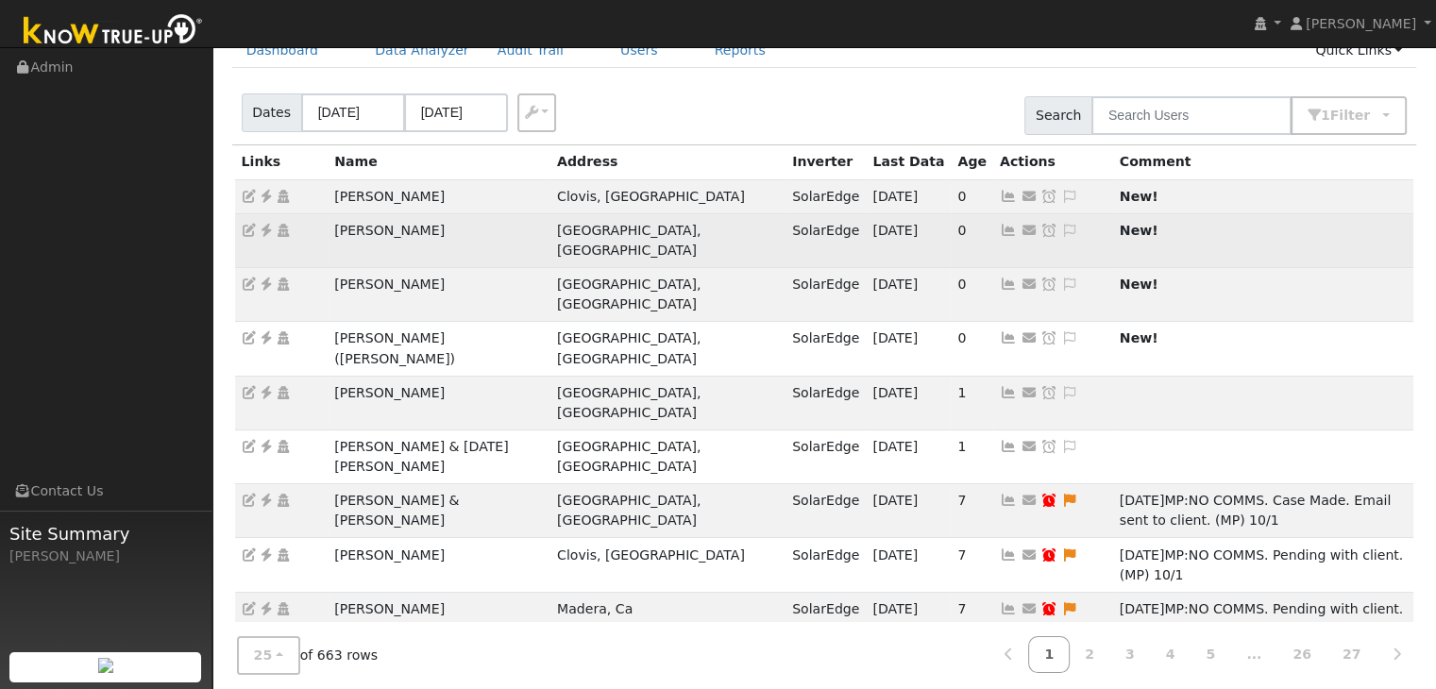
click at [408, 234] on td "[PERSON_NAME]" at bounding box center [439, 240] width 223 height 54
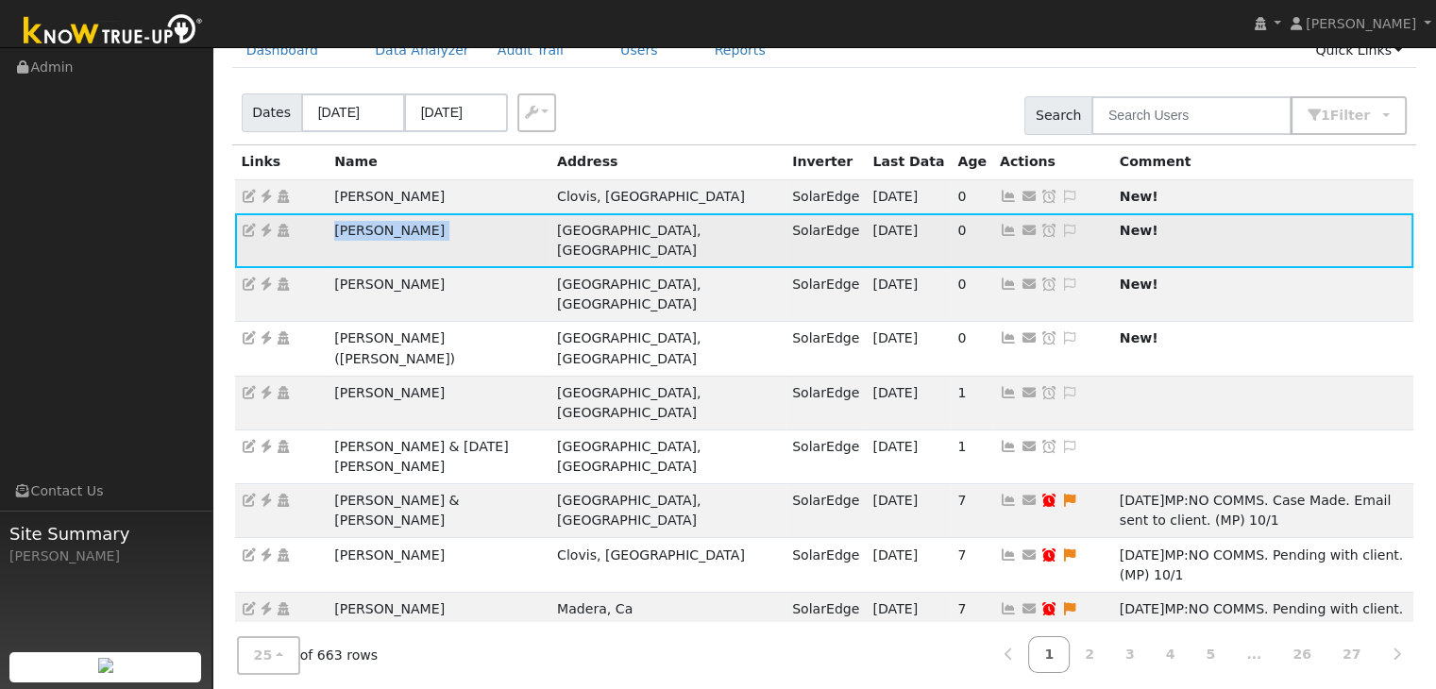
click at [408, 234] on td "[PERSON_NAME]" at bounding box center [439, 240] width 223 height 54
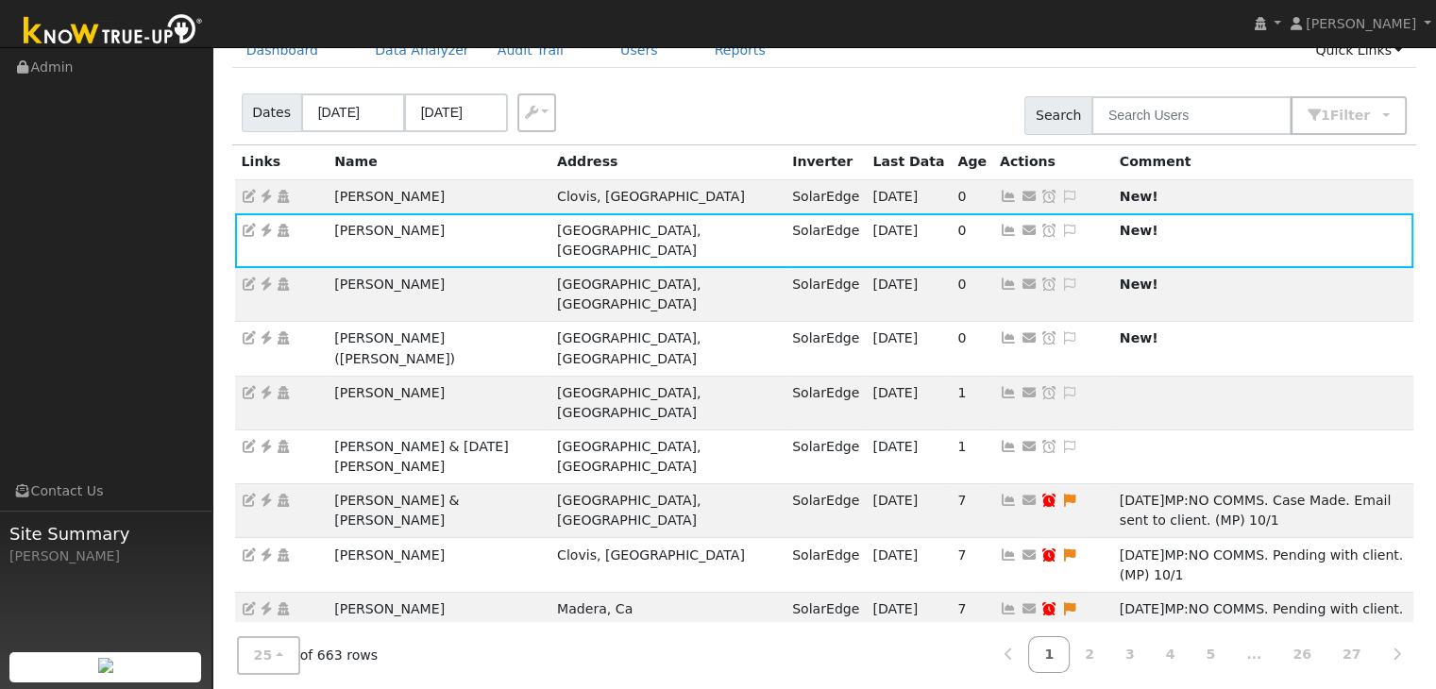
drag, startPoint x: 941, startPoint y: 50, endPoint x: 934, endPoint y: 63, distance: 15.2
click at [940, 58] on ul "Dashboard Data Analyzer Audit Trail Users Reports Quick Links Quick Add Quick C…" at bounding box center [824, 50] width 1185 height 35
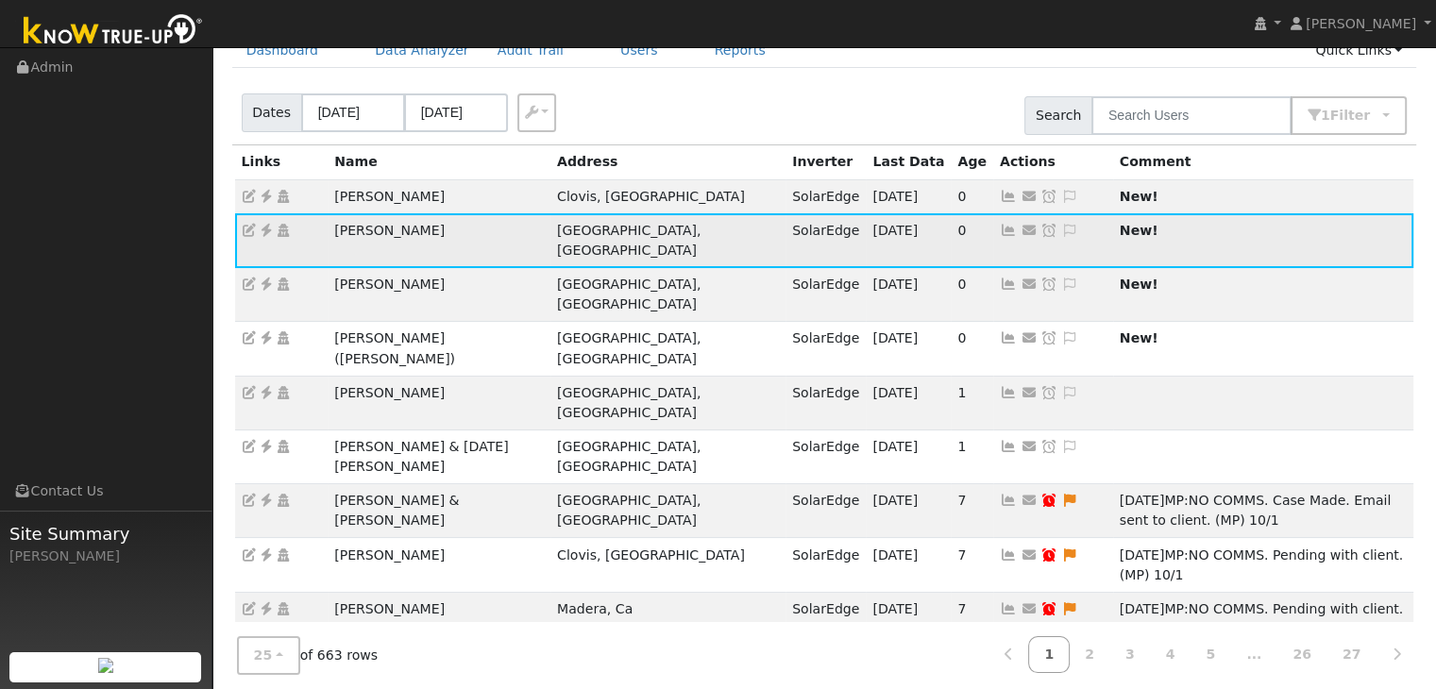
click at [267, 230] on icon at bounding box center [266, 230] width 17 height 13
click at [1061, 228] on icon at bounding box center [1069, 230] width 17 height 13
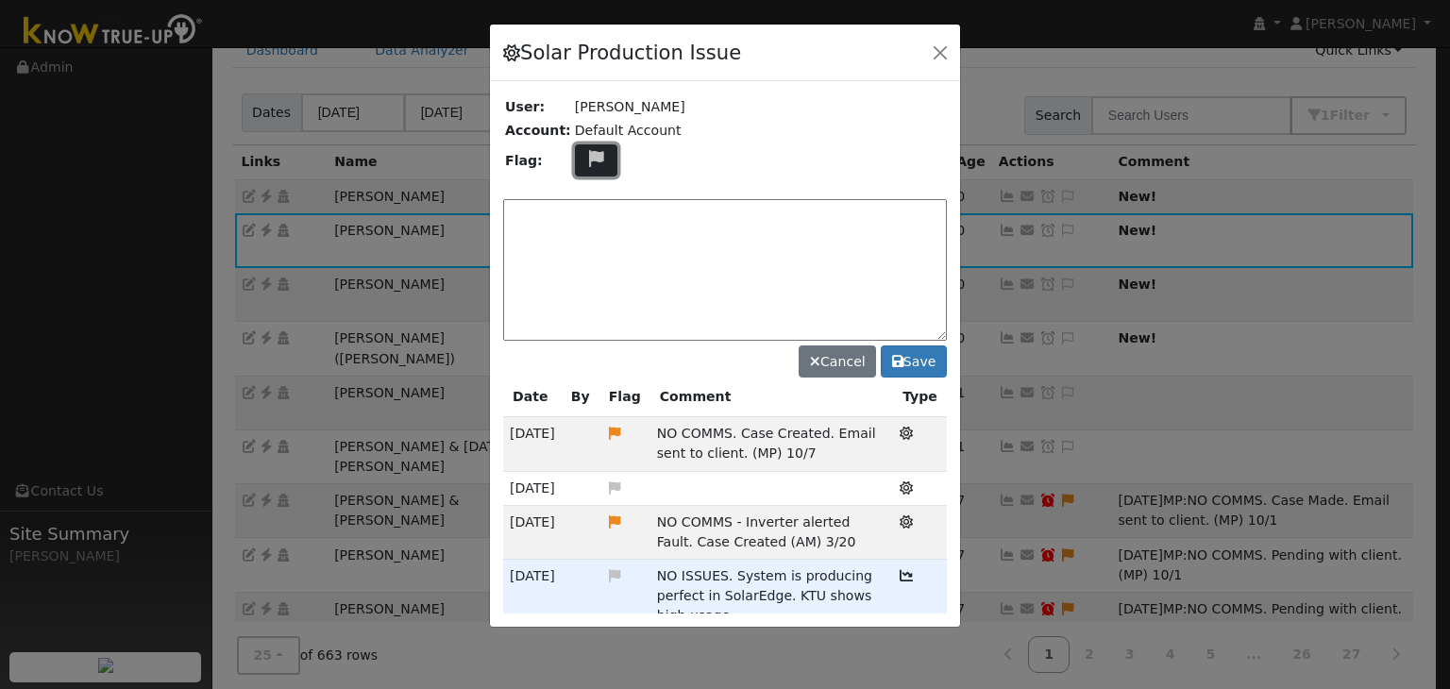
click at [587, 154] on icon at bounding box center [596, 158] width 22 height 17
click at [584, 241] on icon at bounding box center [595, 249] width 22 height 17
click at [546, 207] on textarea at bounding box center [725, 270] width 444 height 142
paste textarea "NO COMMS. Pending with client (MP)"
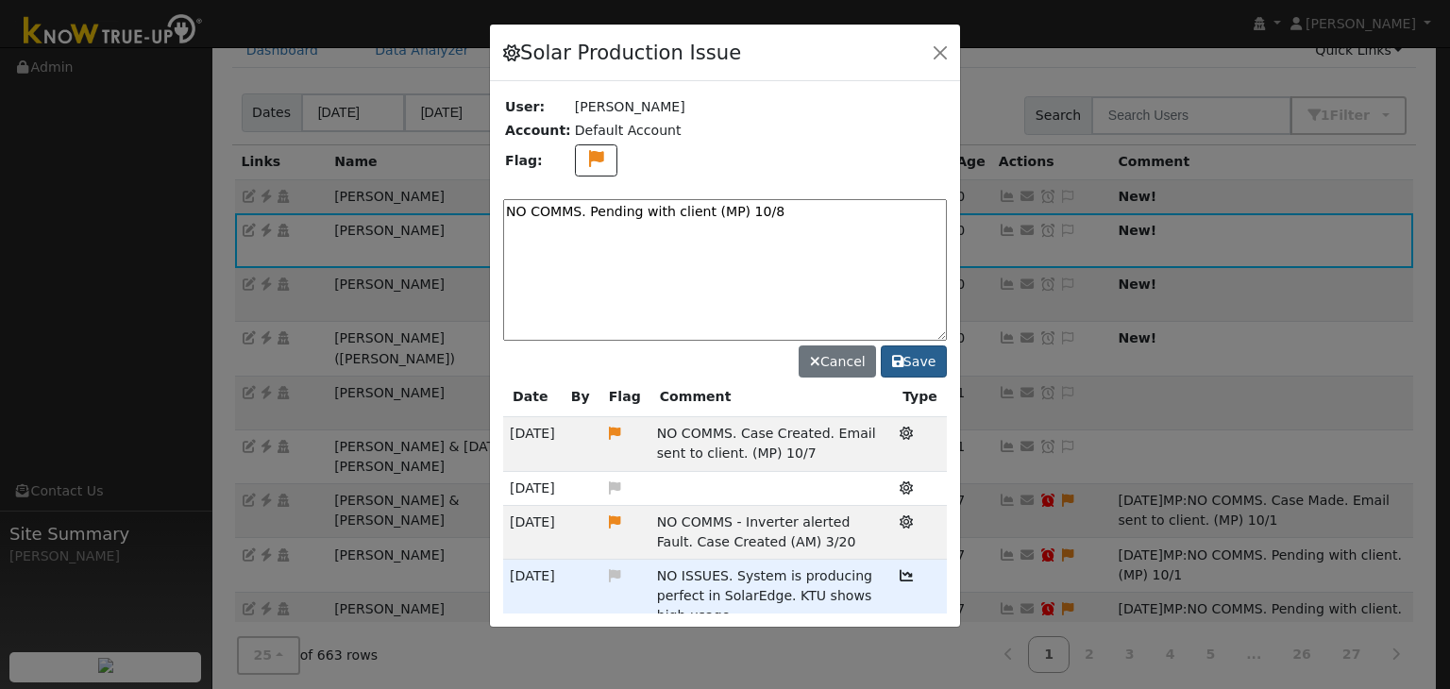
type textarea "NO COMMS. Pending with client (MP) 10/8"
click at [922, 360] on button "Save" at bounding box center [914, 362] width 66 height 32
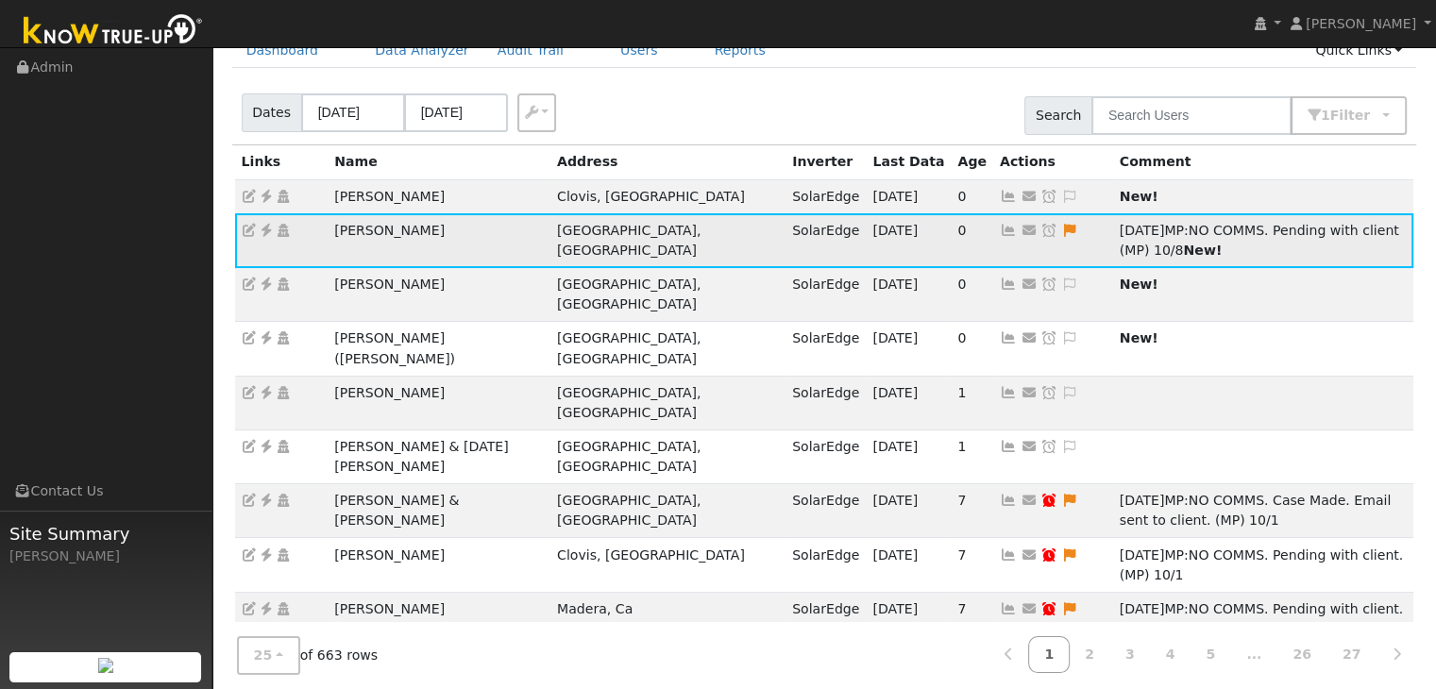
click at [1041, 226] on icon at bounding box center [1049, 230] width 17 height 13
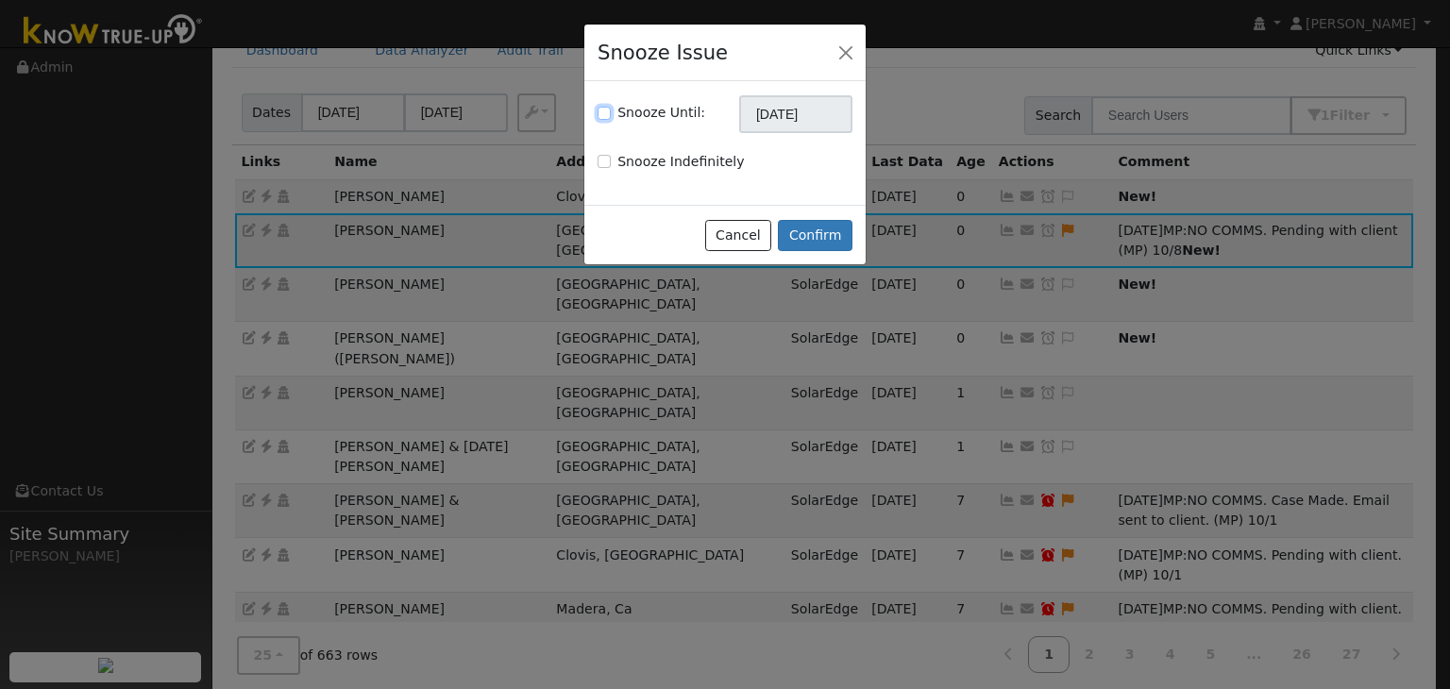
click at [607, 110] on input "Snooze Until:" at bounding box center [604, 113] width 13 height 13
checkbox input "true"
click at [838, 114] on input "[DATE]" at bounding box center [795, 114] width 113 height 38
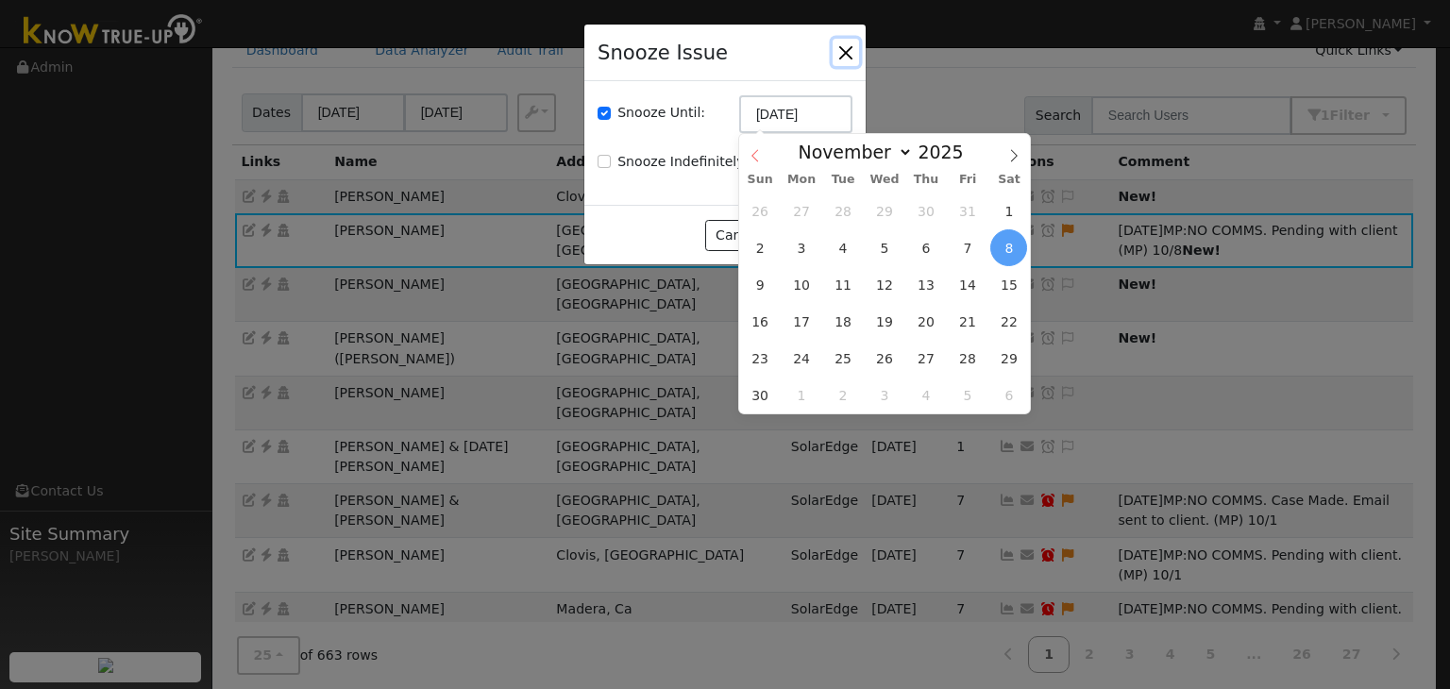
click at [756, 157] on icon at bounding box center [755, 155] width 13 height 13
select select "9"
click at [891, 294] on span "15" at bounding box center [885, 284] width 37 height 37
type input "10/15/2025"
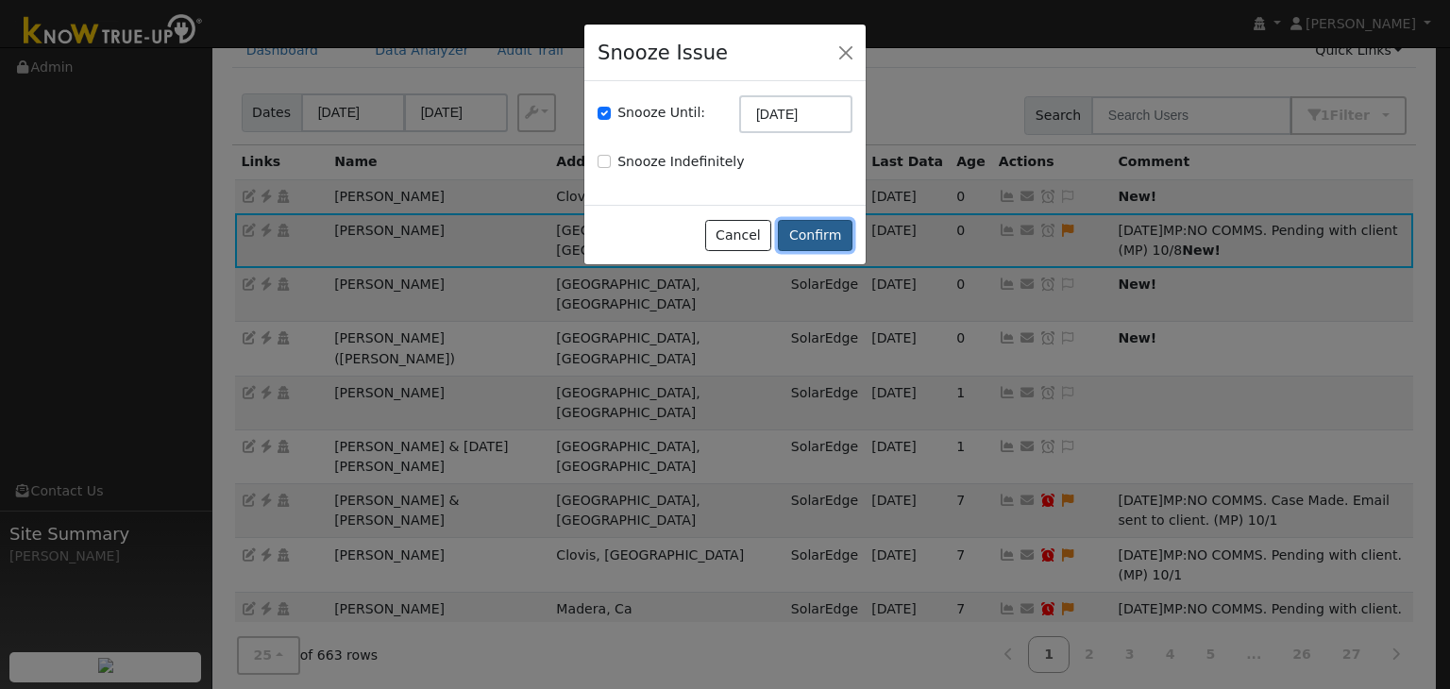
click at [828, 227] on button "Confirm" at bounding box center [815, 236] width 75 height 32
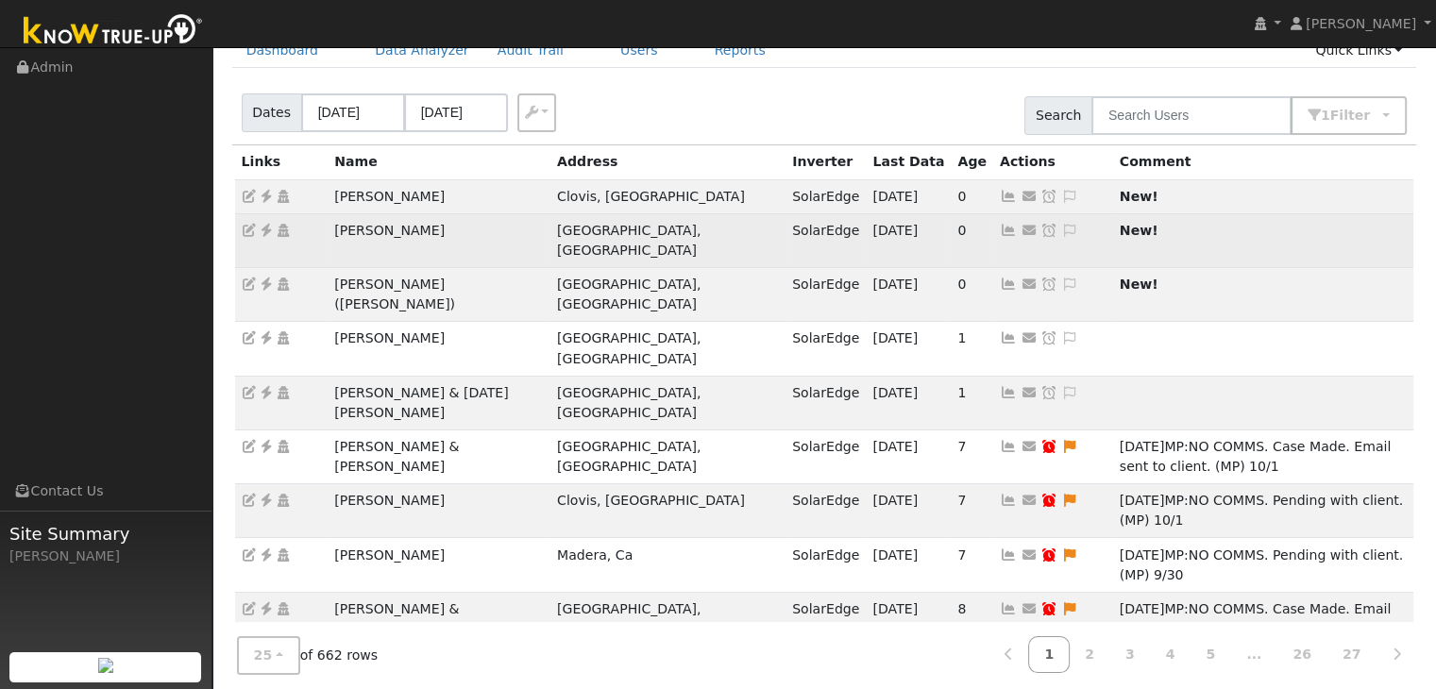
click at [362, 228] on td "[PERSON_NAME]" at bounding box center [439, 240] width 223 height 54
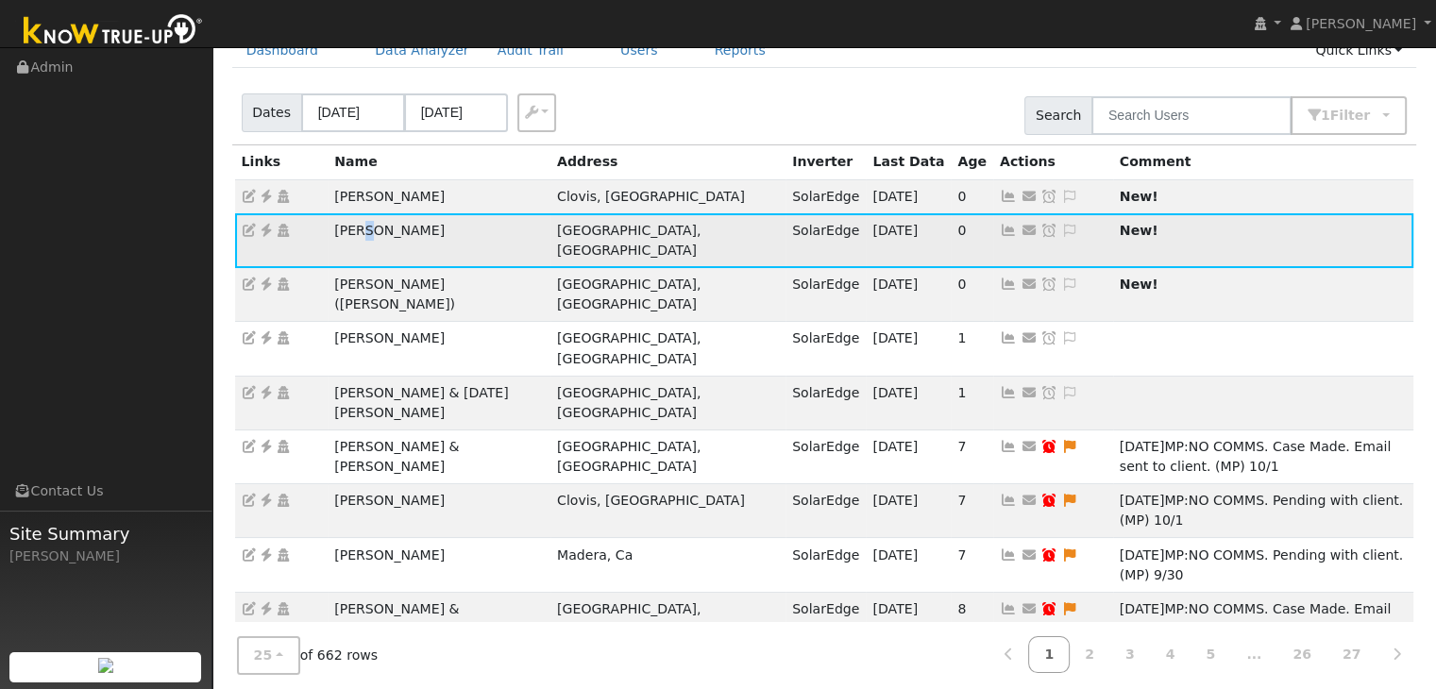
click at [362, 228] on td "[PERSON_NAME]" at bounding box center [439, 240] width 223 height 54
click at [266, 234] on icon at bounding box center [266, 230] width 17 height 13
click at [1061, 226] on icon at bounding box center [1069, 230] width 17 height 13
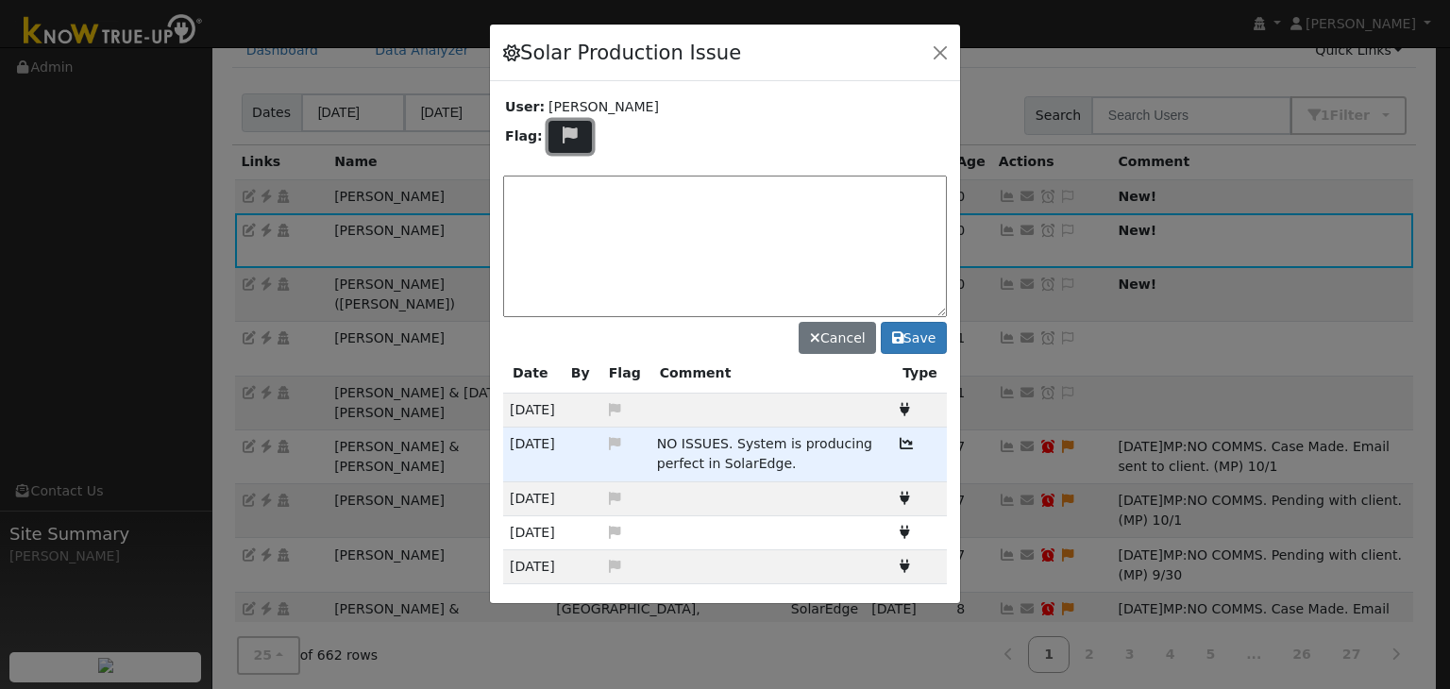
click at [563, 133] on icon at bounding box center [571, 135] width 22 height 17
click at [559, 225] on icon at bounding box center [569, 225] width 22 height 17
click at [686, 195] on textarea at bounding box center [725, 247] width 444 height 142
paste textarea "NO COMMS. Case Created. Email sent to client. (MP)"
click at [838, 185] on textarea "NO COMMS. Case Created. Email sent to client. (MP)" at bounding box center [725, 247] width 444 height 142
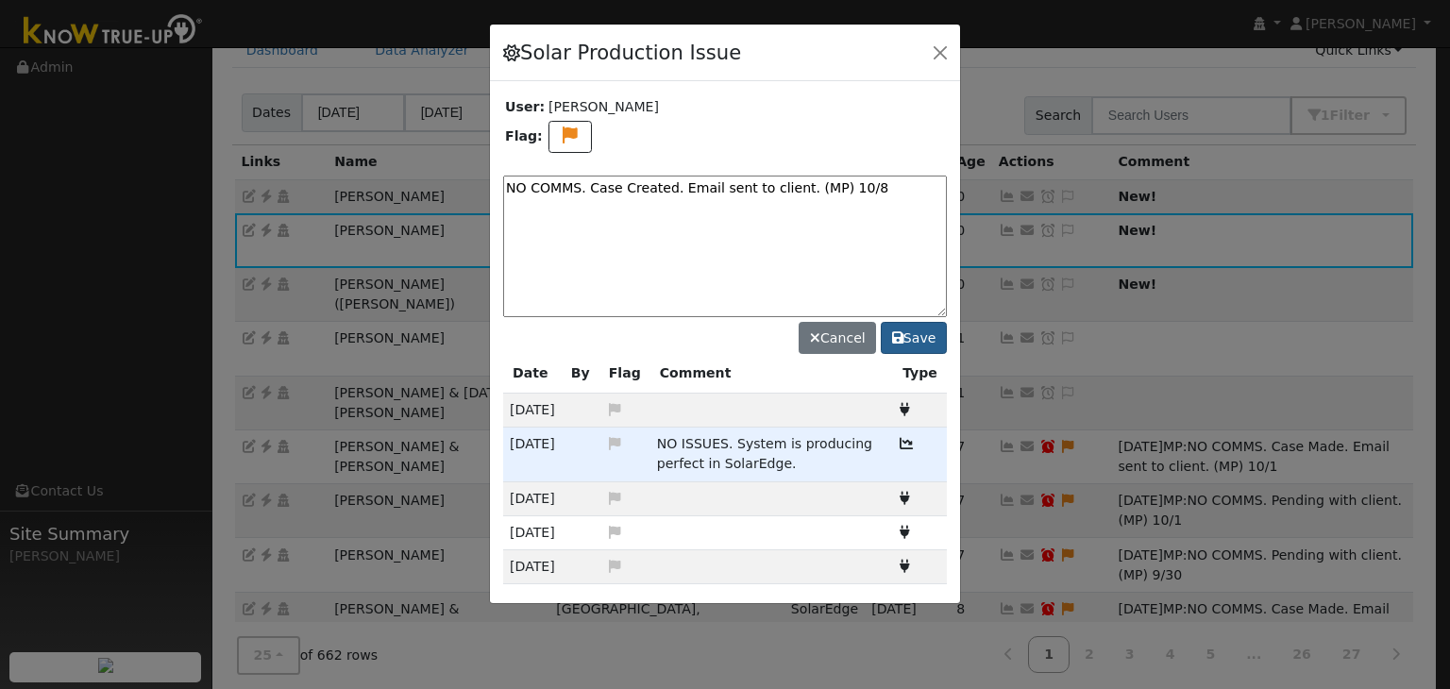
type textarea "NO COMMS. Case Created. Email sent to client. (MP) 10/8"
click at [904, 340] on icon at bounding box center [897, 337] width 11 height 13
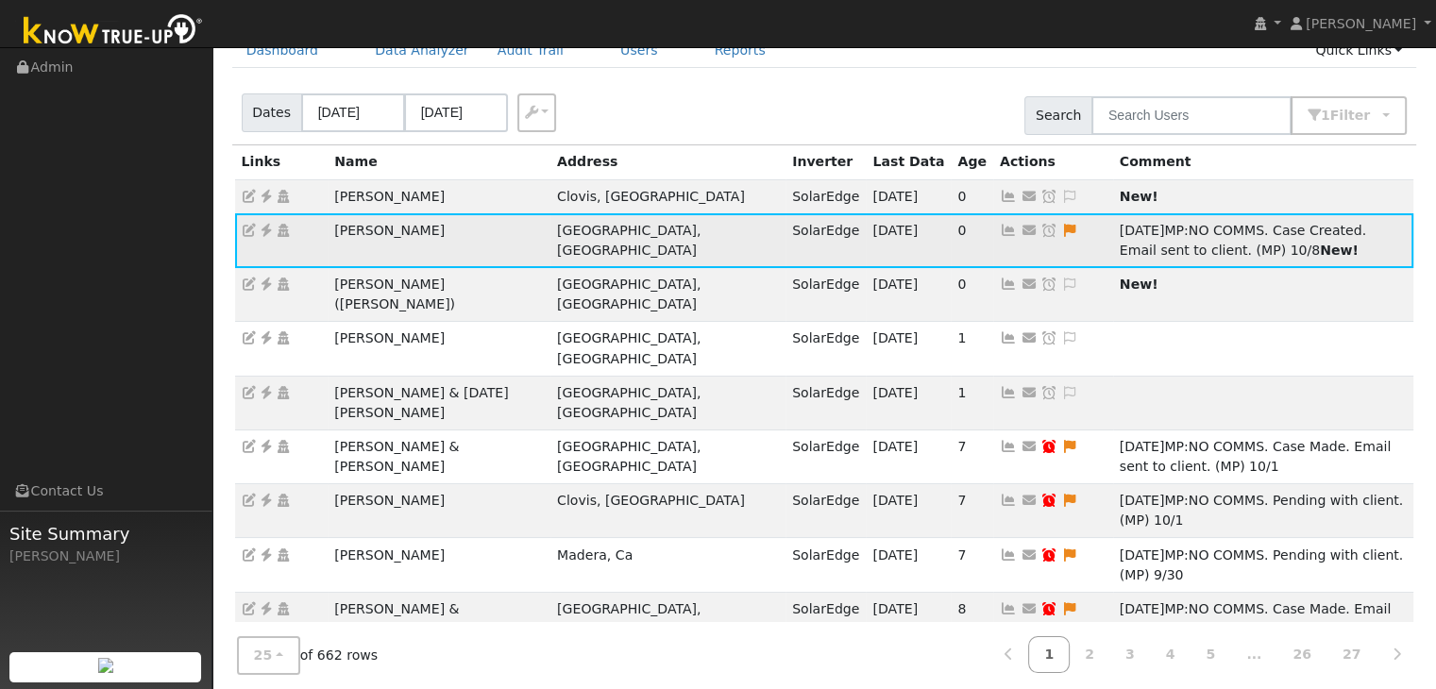
click at [1041, 229] on icon at bounding box center [1049, 230] width 17 height 13
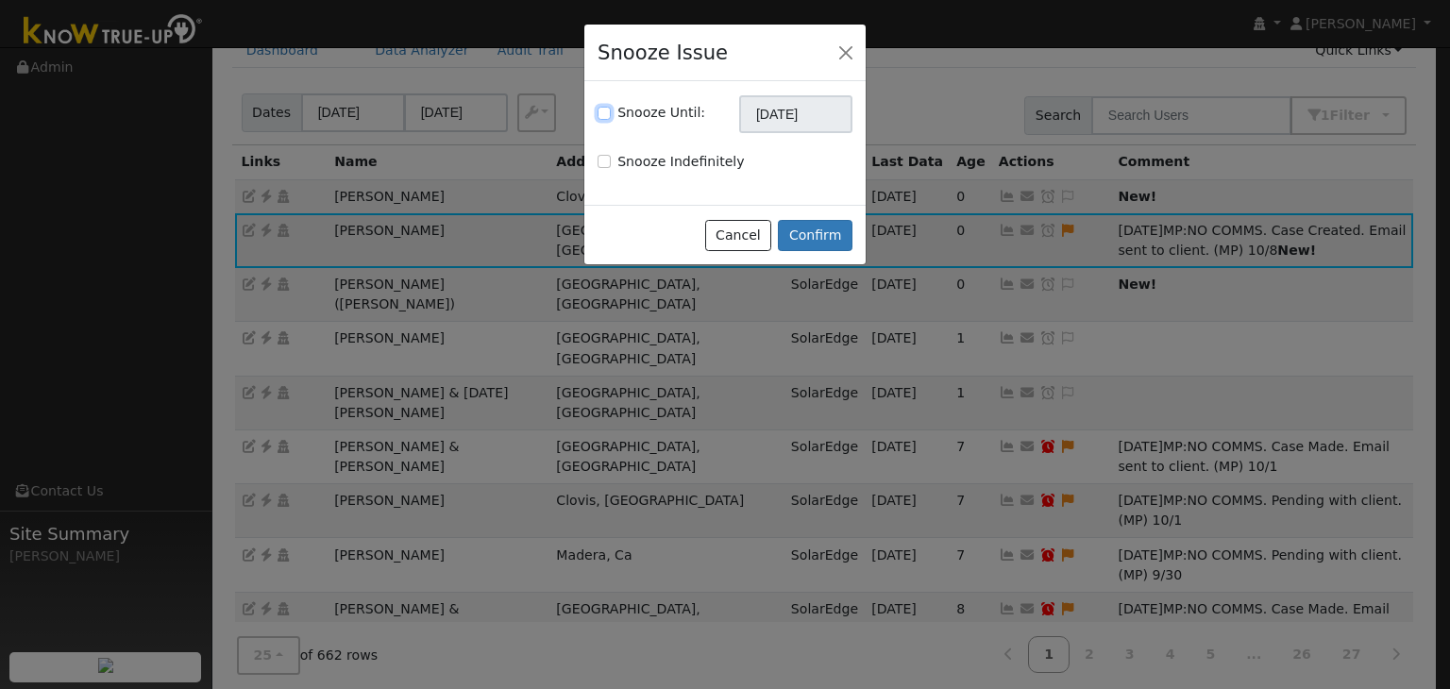
click at [607, 111] on input "Snooze Until:" at bounding box center [604, 113] width 13 height 13
checkbox input "true"
click at [774, 127] on input "[DATE]" at bounding box center [795, 114] width 113 height 38
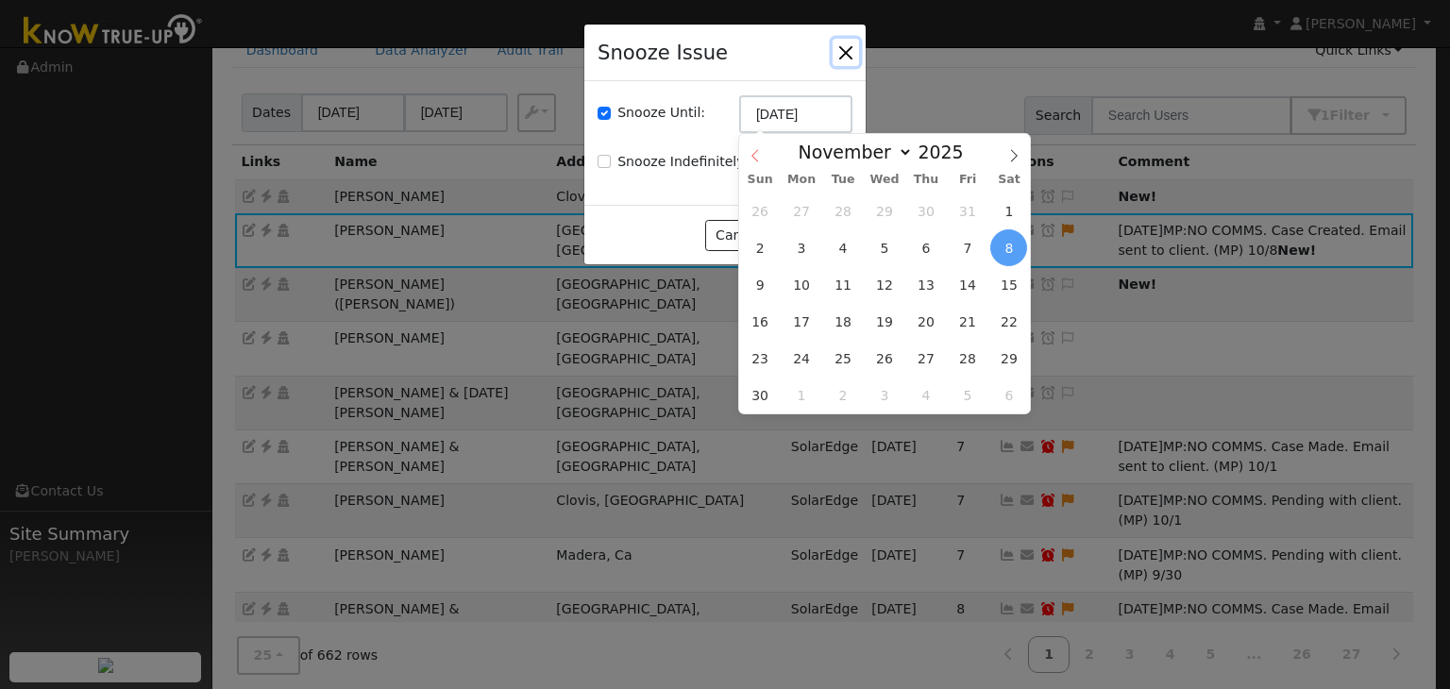
click at [753, 160] on icon at bounding box center [755, 155] width 13 height 13
select select "9"
click at [889, 280] on span "15" at bounding box center [885, 284] width 37 height 37
type input "10/15/2025"
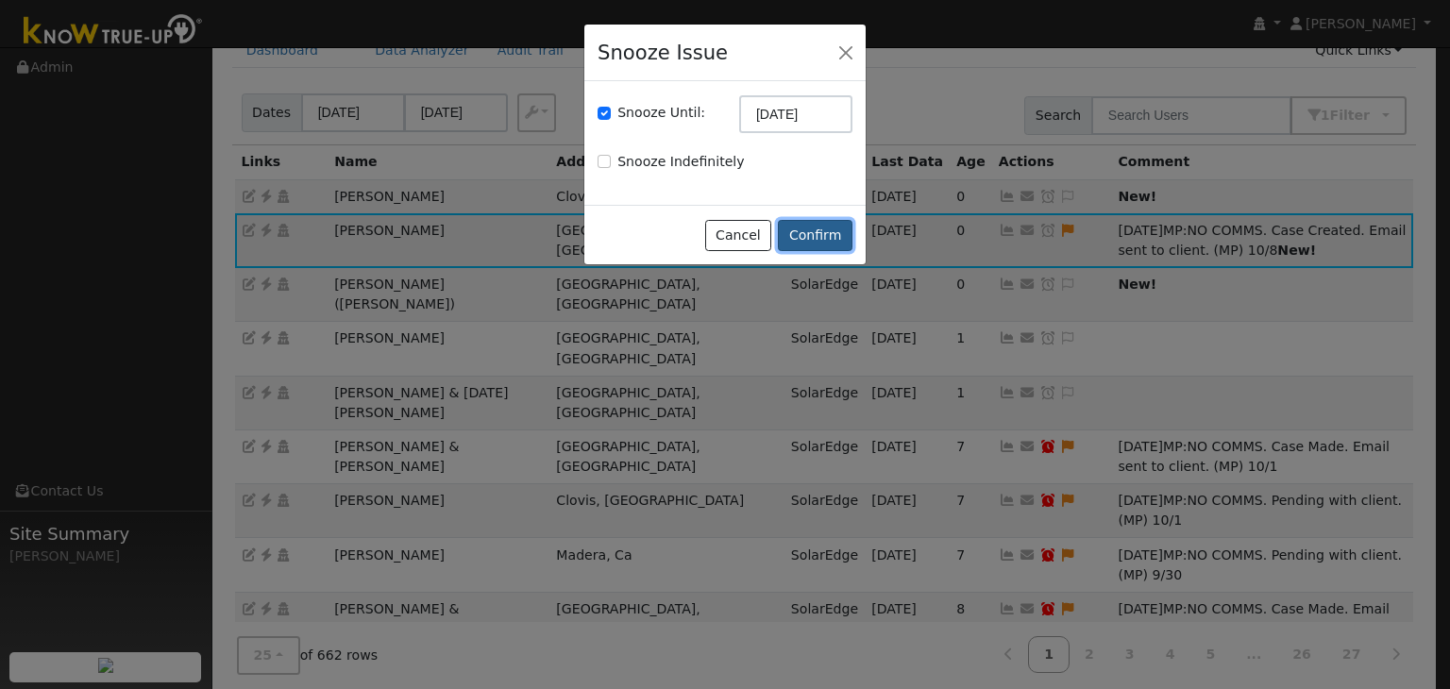
click at [821, 245] on button "Confirm" at bounding box center [815, 236] width 75 height 32
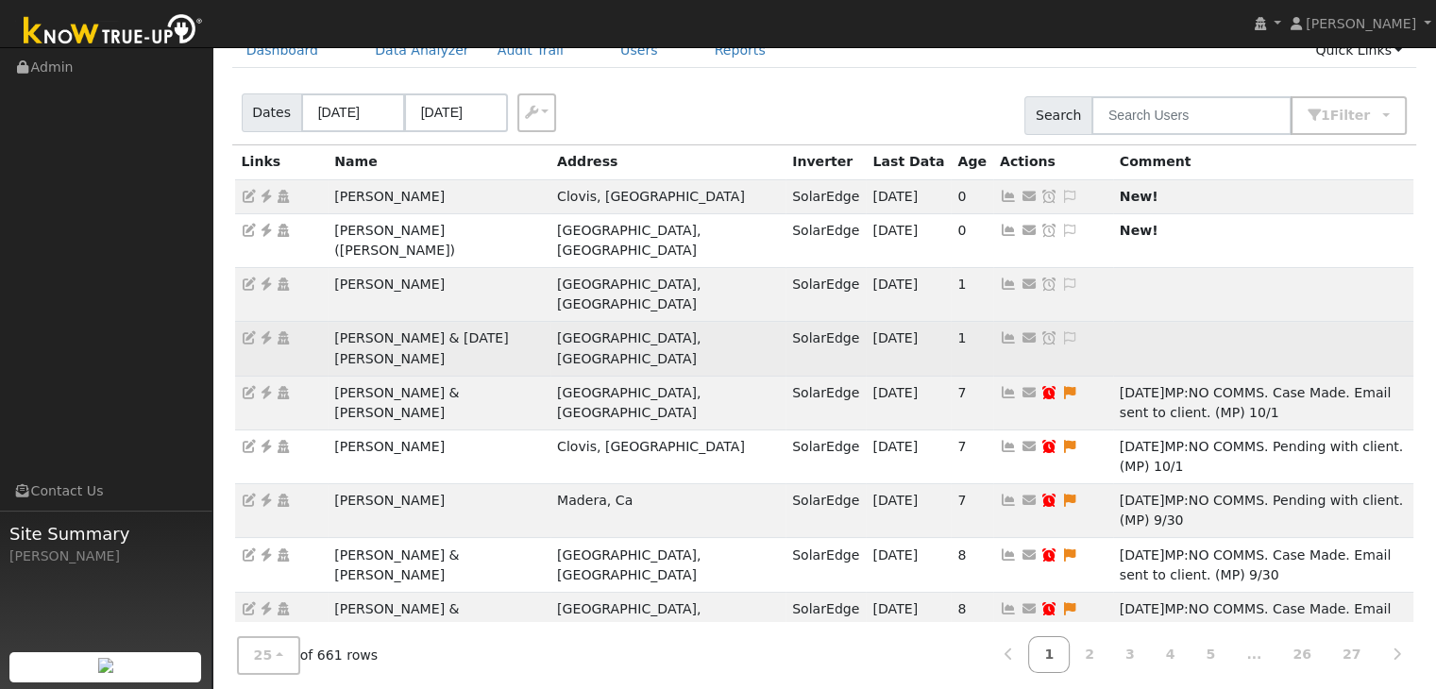
click at [417, 322] on td "[PERSON_NAME] & [DATE][PERSON_NAME]" at bounding box center [439, 349] width 223 height 54
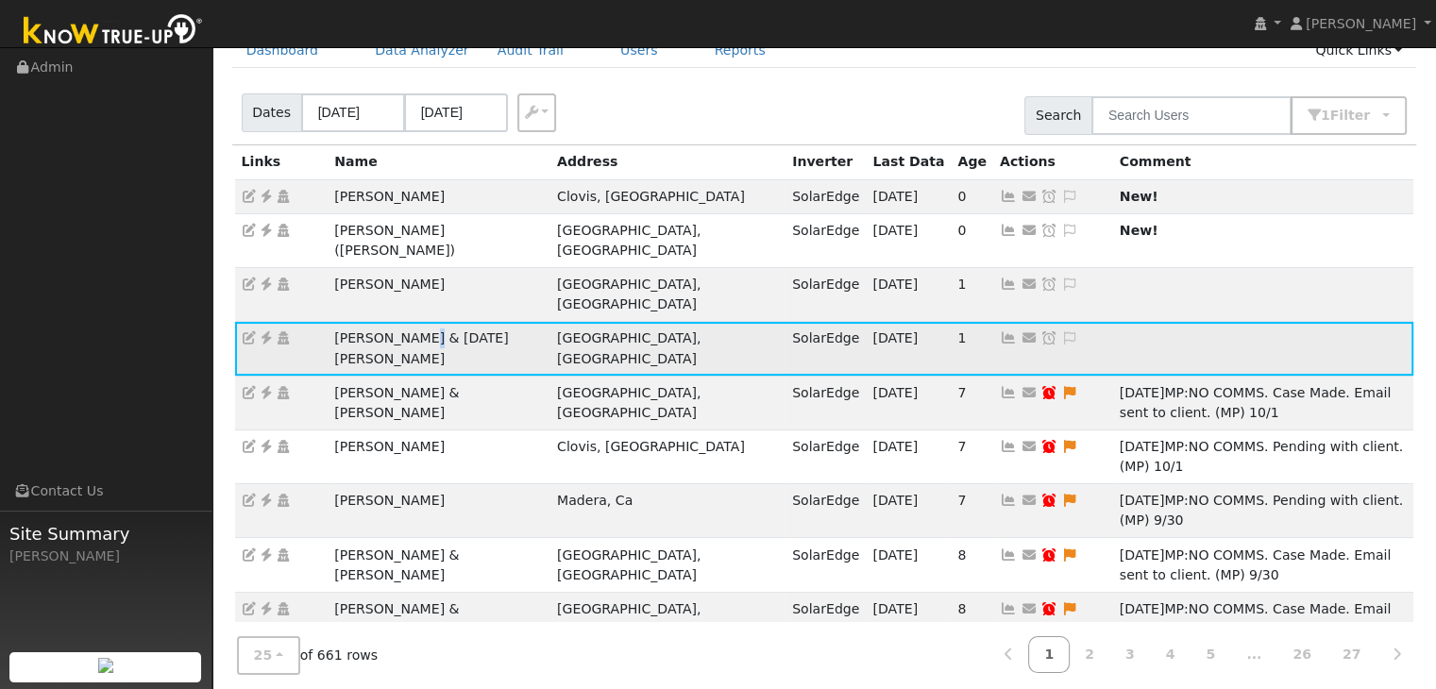
click at [417, 322] on td "[PERSON_NAME] & [DATE][PERSON_NAME]" at bounding box center [439, 349] width 223 height 54
click at [267, 331] on icon at bounding box center [266, 337] width 17 height 13
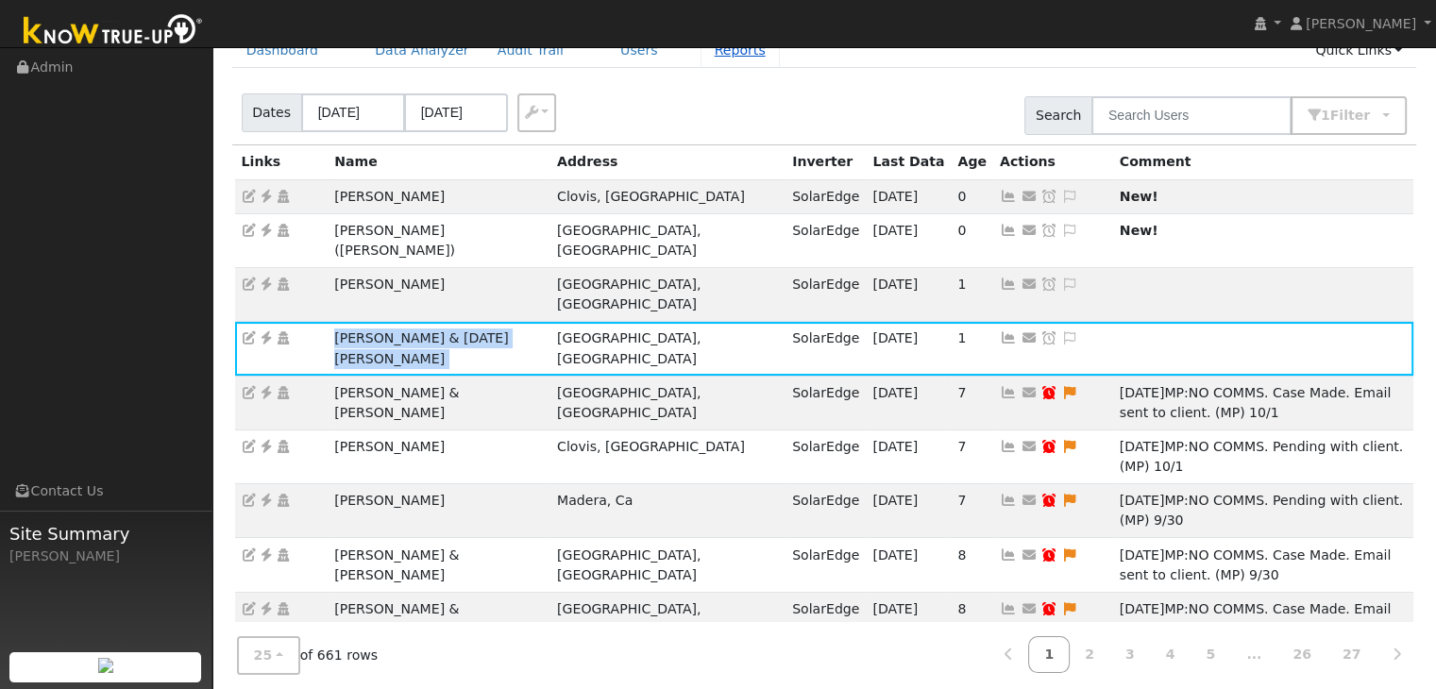
click at [701, 63] on link "Reports" at bounding box center [740, 50] width 79 height 35
click at [632, 120] on div "Dates 10/05/2025 10/08/2025 Export CSV Search 1 Filter Include Leads Include No…" at bounding box center [825, 112] width 1192 height 64
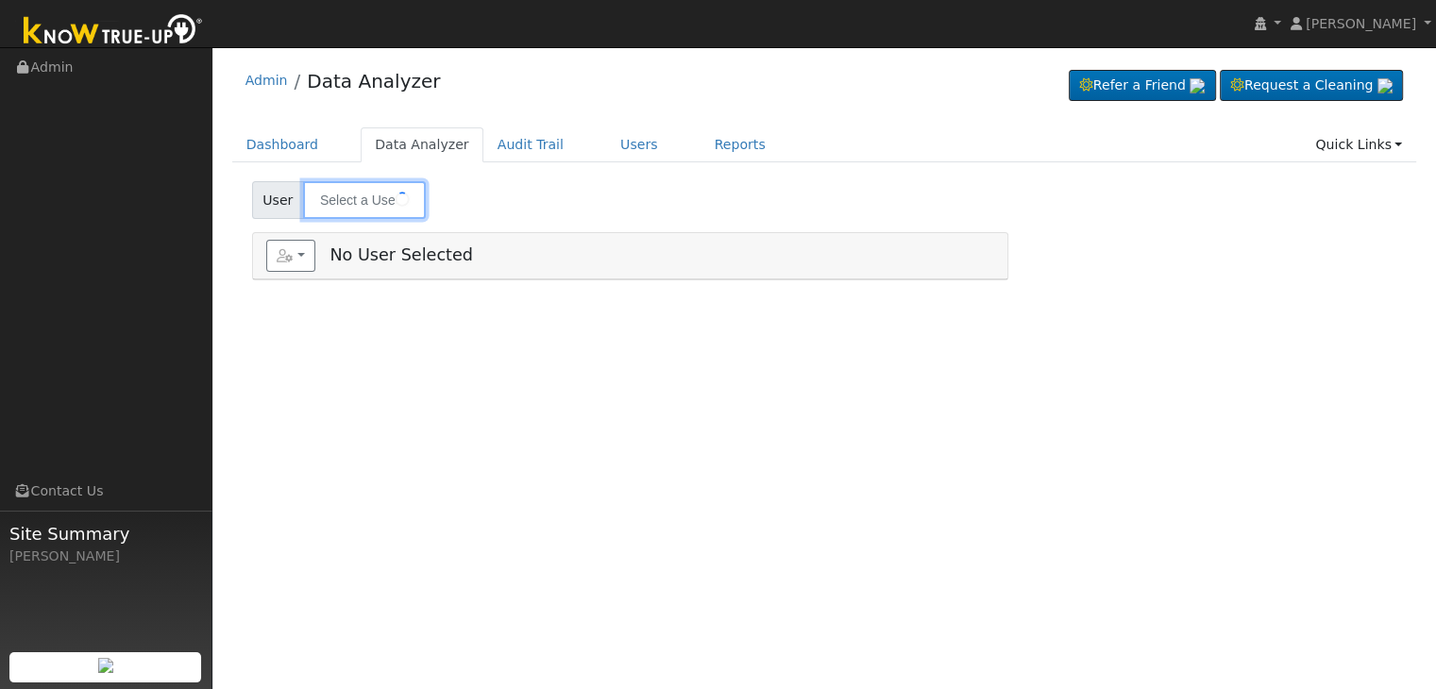
type input "Genevieve Murphy"
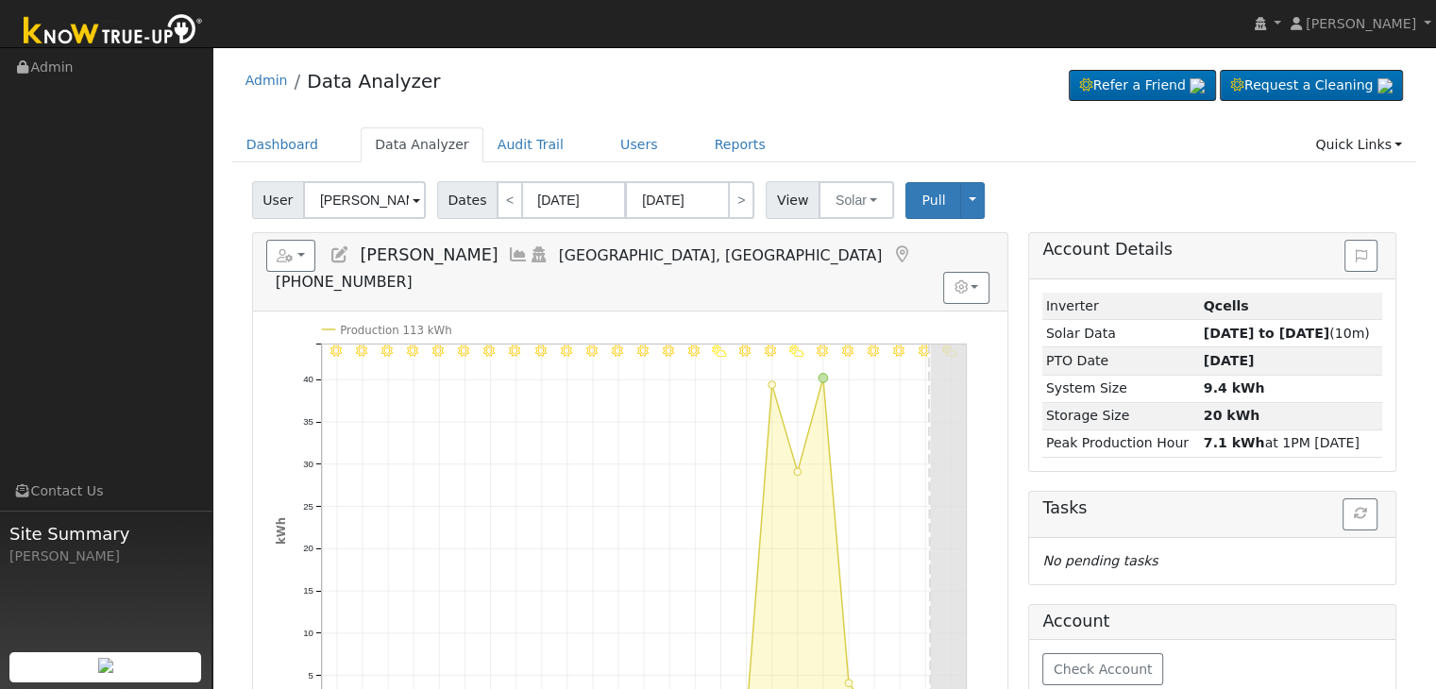
click at [891, 251] on icon at bounding box center [901, 254] width 21 height 17
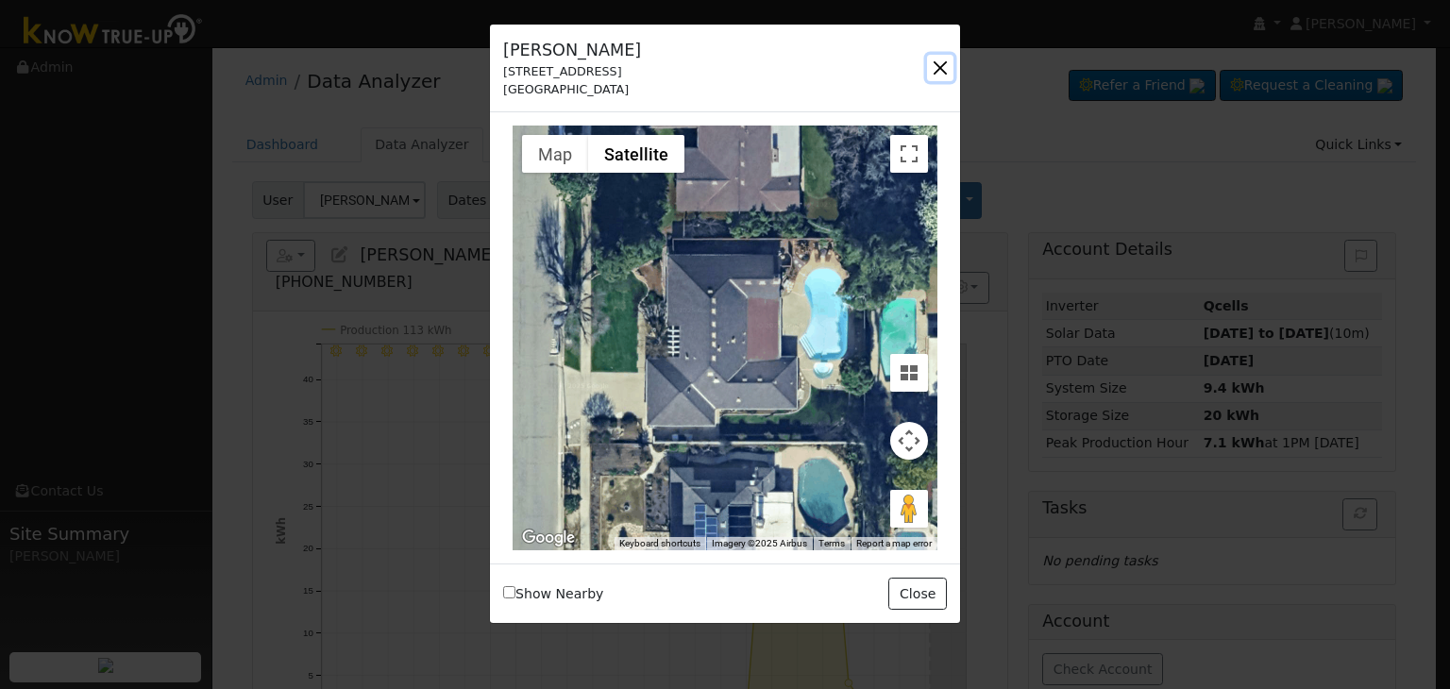
click at [937, 69] on button "button" at bounding box center [940, 68] width 26 height 26
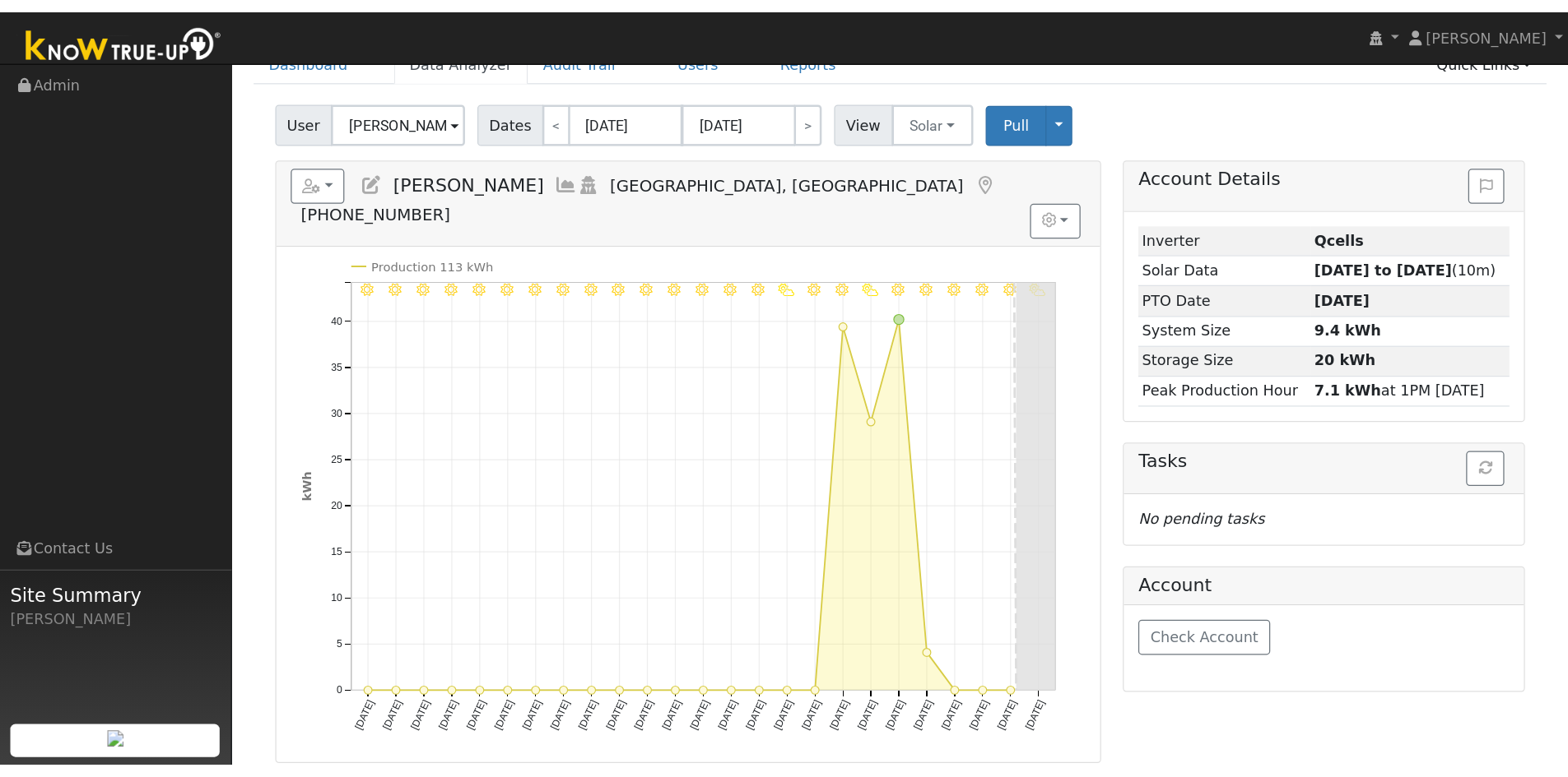
scroll to position [82, 0]
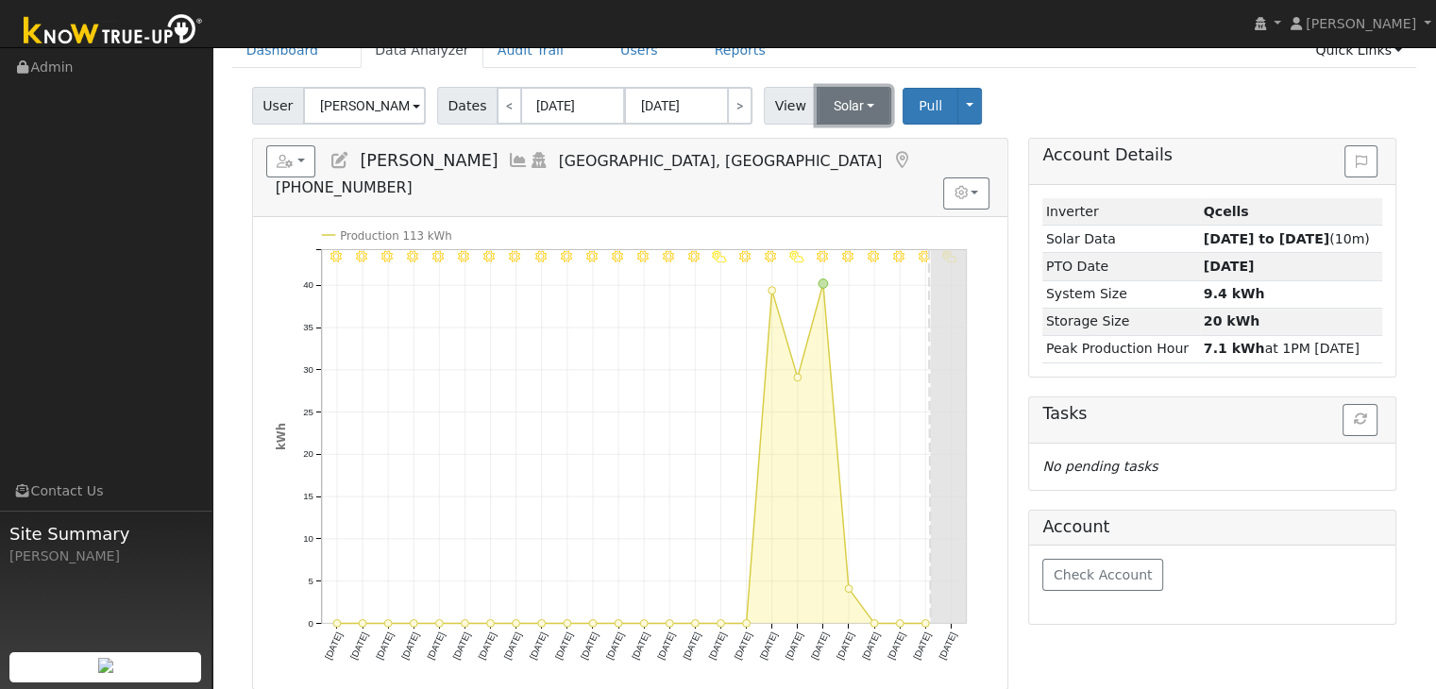
click at [844, 110] on button "Solar" at bounding box center [855, 106] width 76 height 38
click at [845, 145] on link "Utility" at bounding box center [878, 147] width 131 height 26
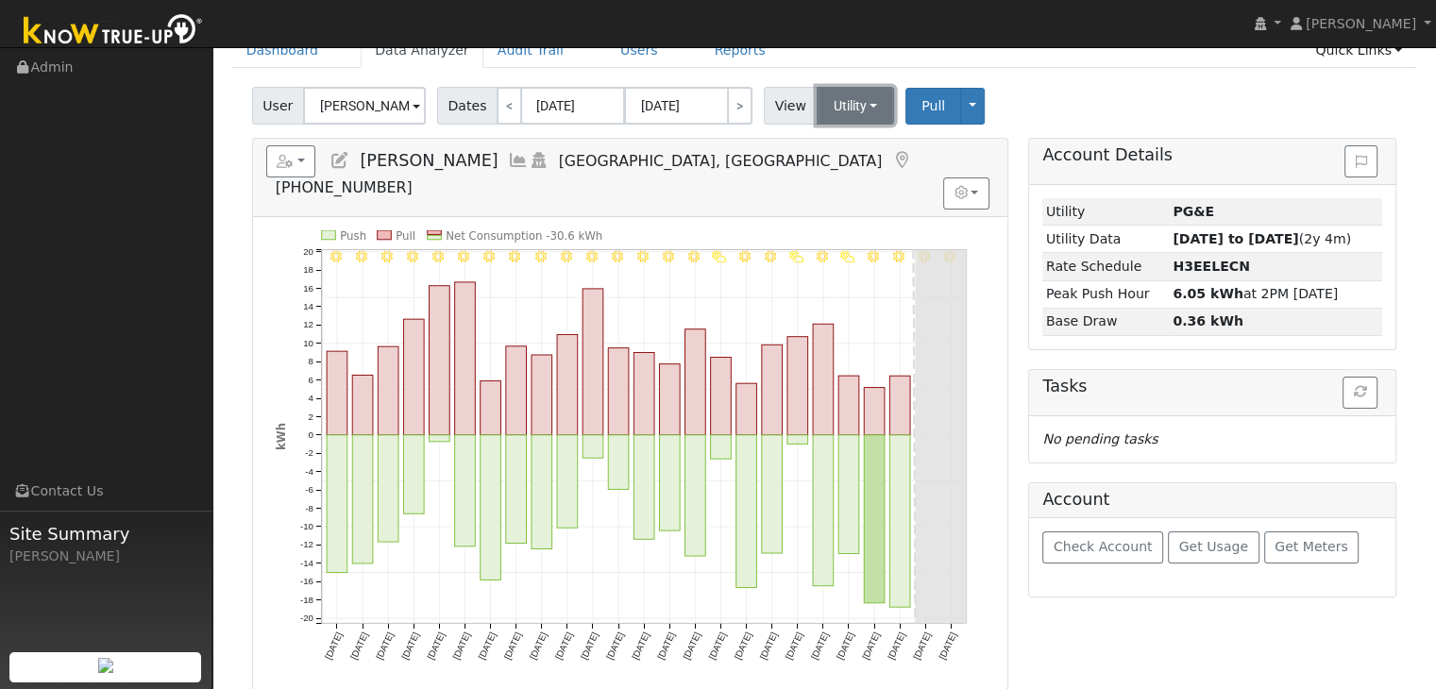
click at [837, 99] on button "Utility" at bounding box center [856, 106] width 78 height 38
click at [835, 176] on link "Solar" at bounding box center [878, 174] width 131 height 26
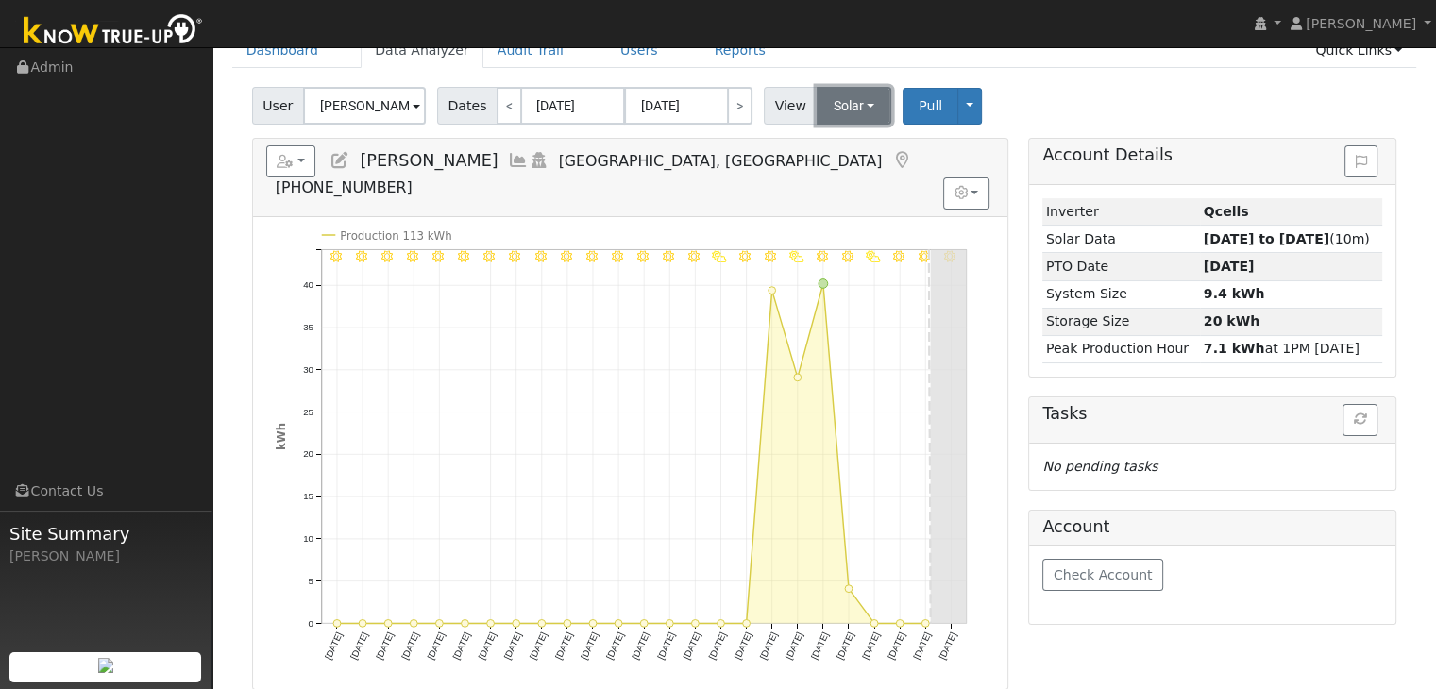
click at [835, 116] on button "Solar" at bounding box center [855, 106] width 76 height 38
click at [841, 148] on link "Utility" at bounding box center [878, 147] width 131 height 26
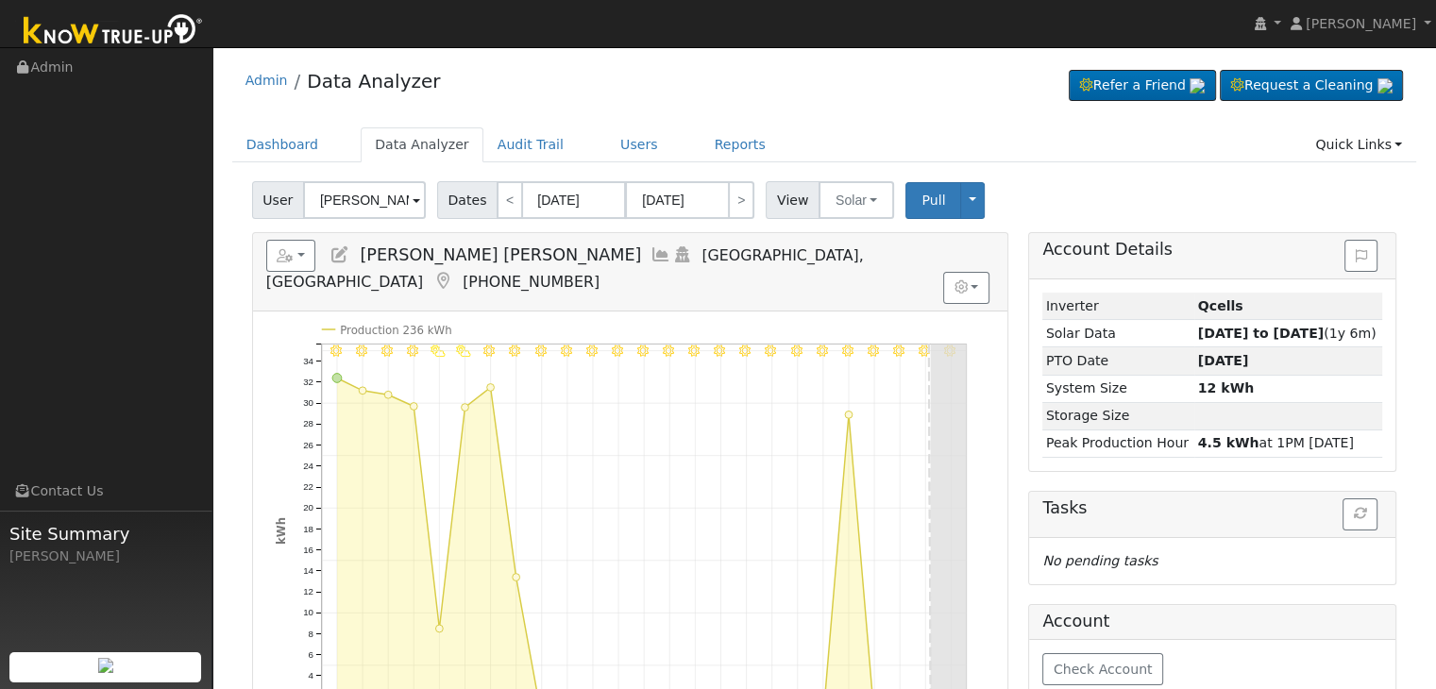
click at [453, 273] on icon at bounding box center [442, 281] width 21 height 17
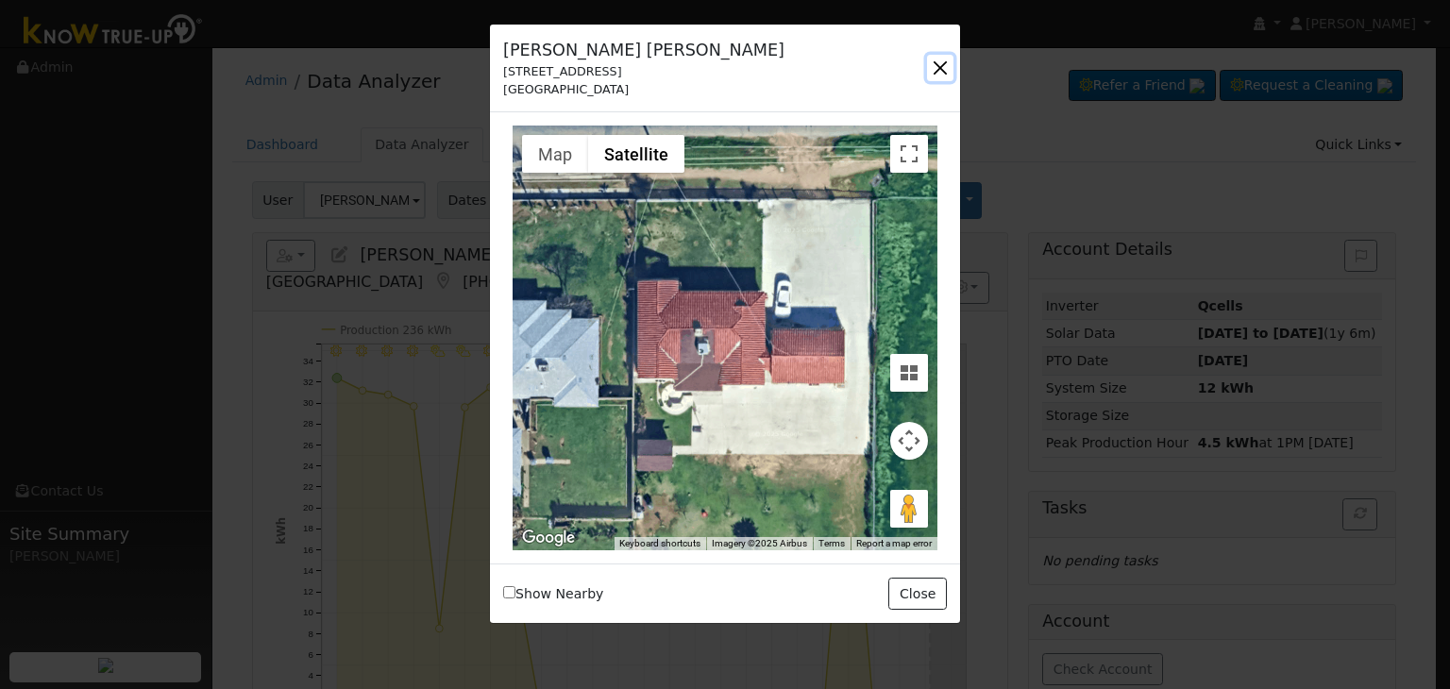
click at [940, 74] on button "button" at bounding box center [940, 68] width 26 height 26
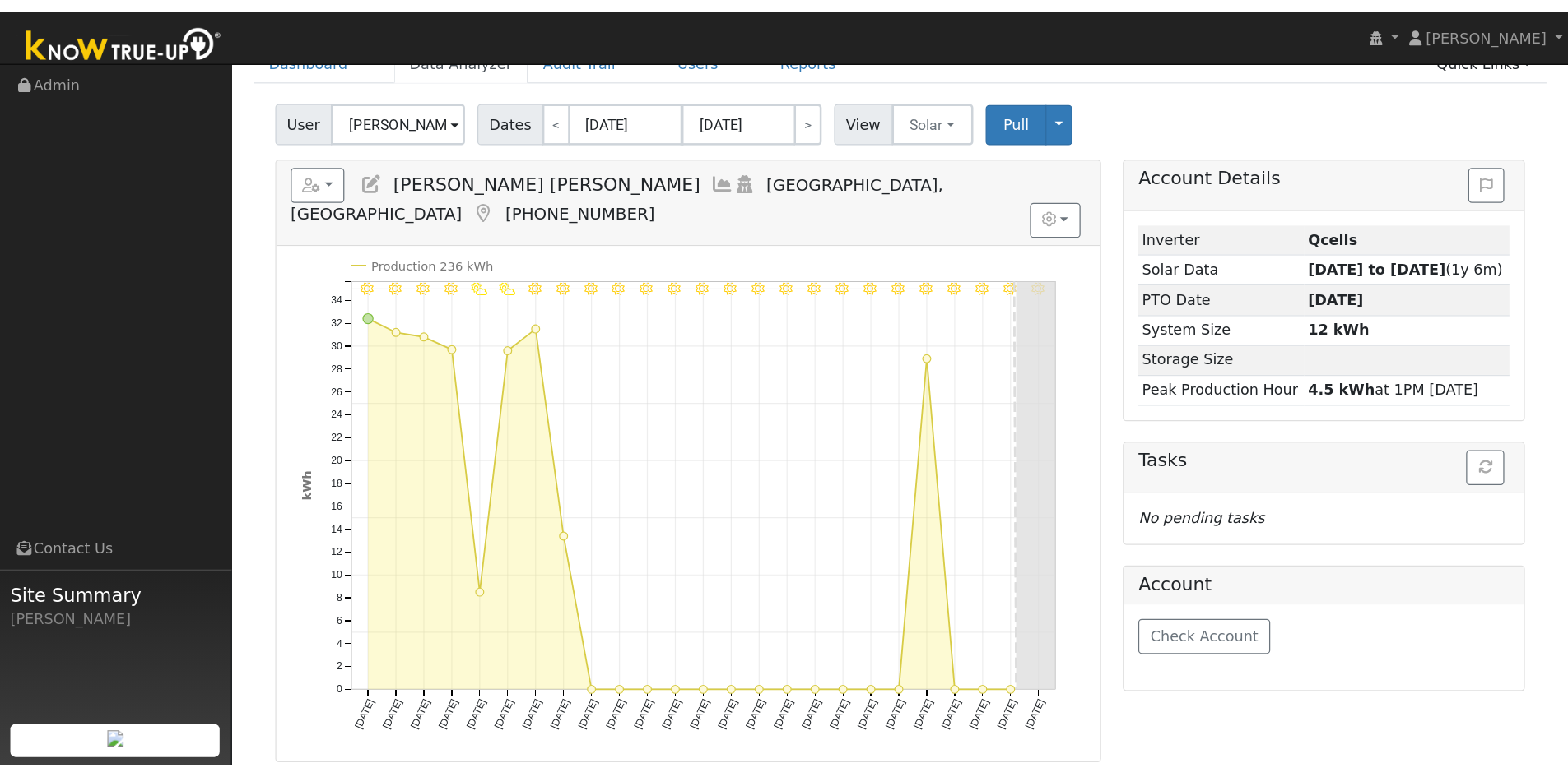
scroll to position [82, 0]
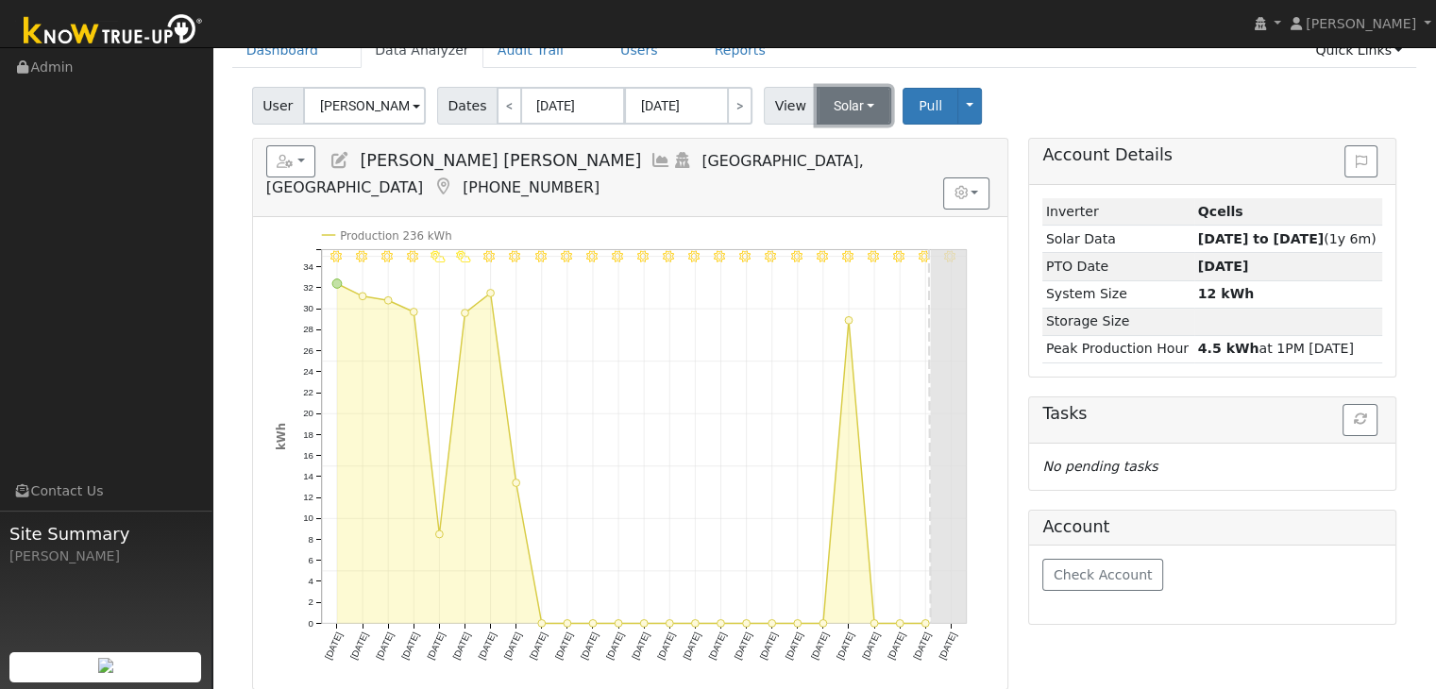
click at [821, 117] on button "Solar" at bounding box center [855, 106] width 76 height 38
click at [823, 144] on link "Utility" at bounding box center [878, 147] width 131 height 26
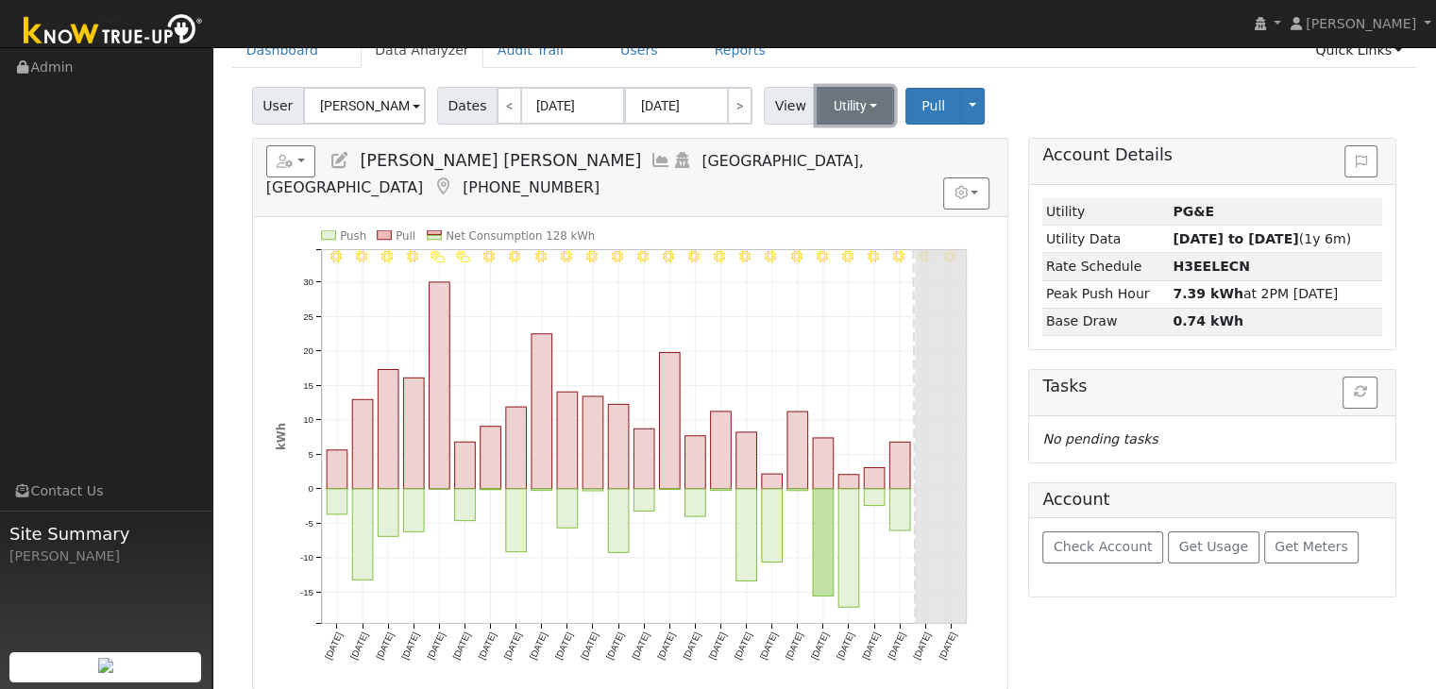
click at [817, 95] on button "Utility" at bounding box center [856, 106] width 78 height 38
click at [831, 165] on link "Solar" at bounding box center [878, 174] width 131 height 26
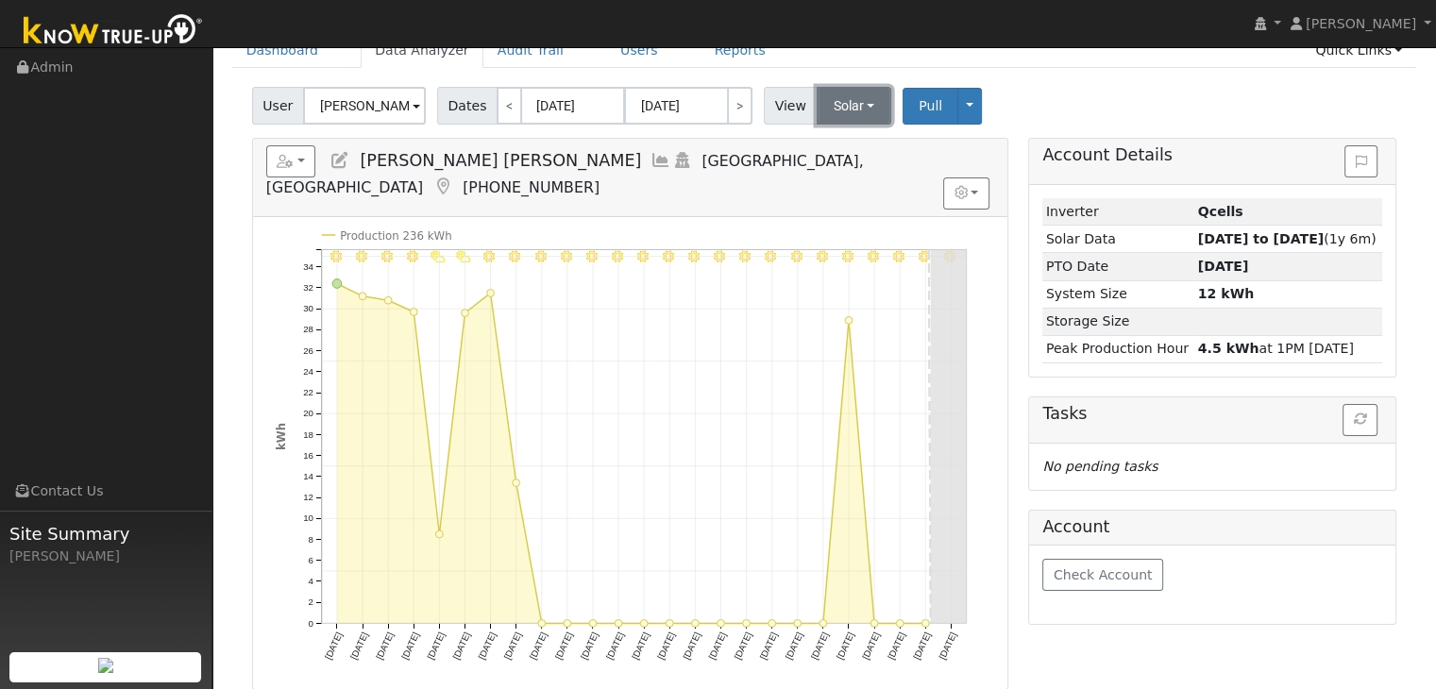
click at [842, 107] on button "Solar" at bounding box center [855, 106] width 76 height 38
click at [835, 136] on link "Utility" at bounding box center [878, 147] width 131 height 26
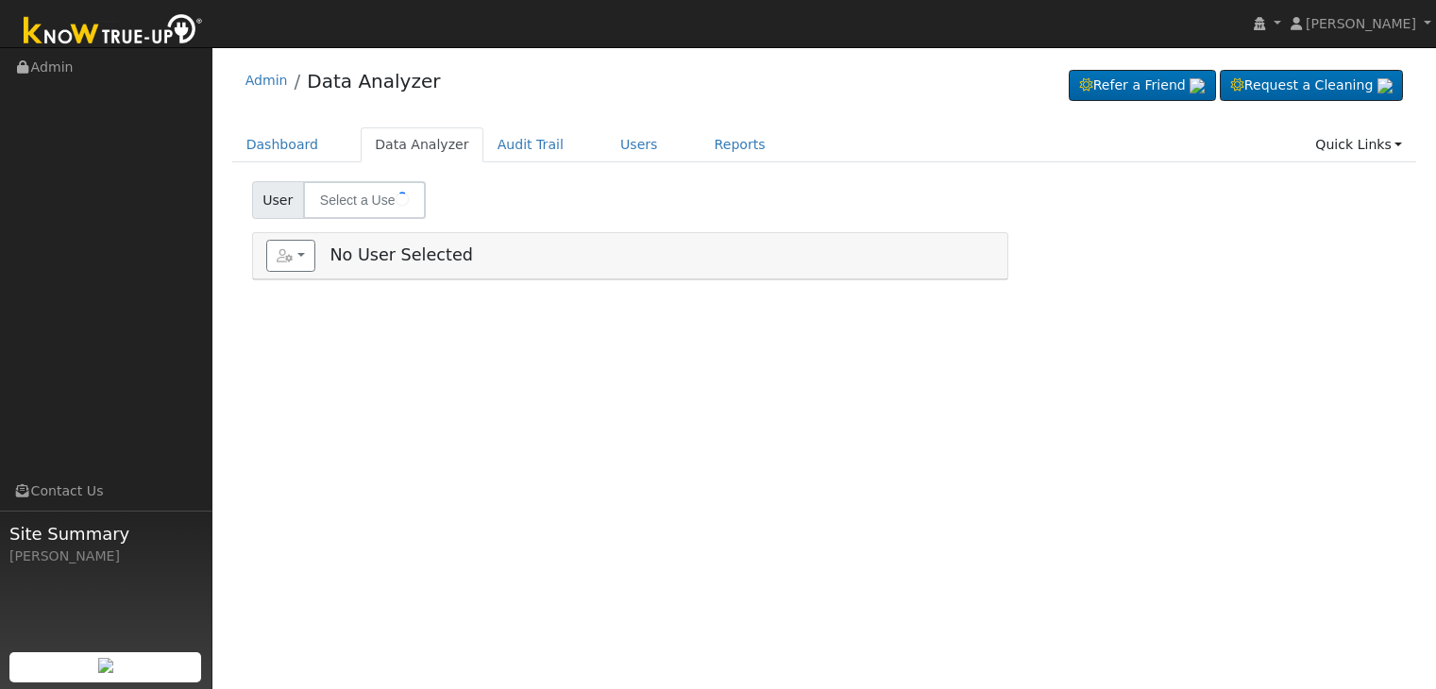
type input "Daniel "Dan" Rose"
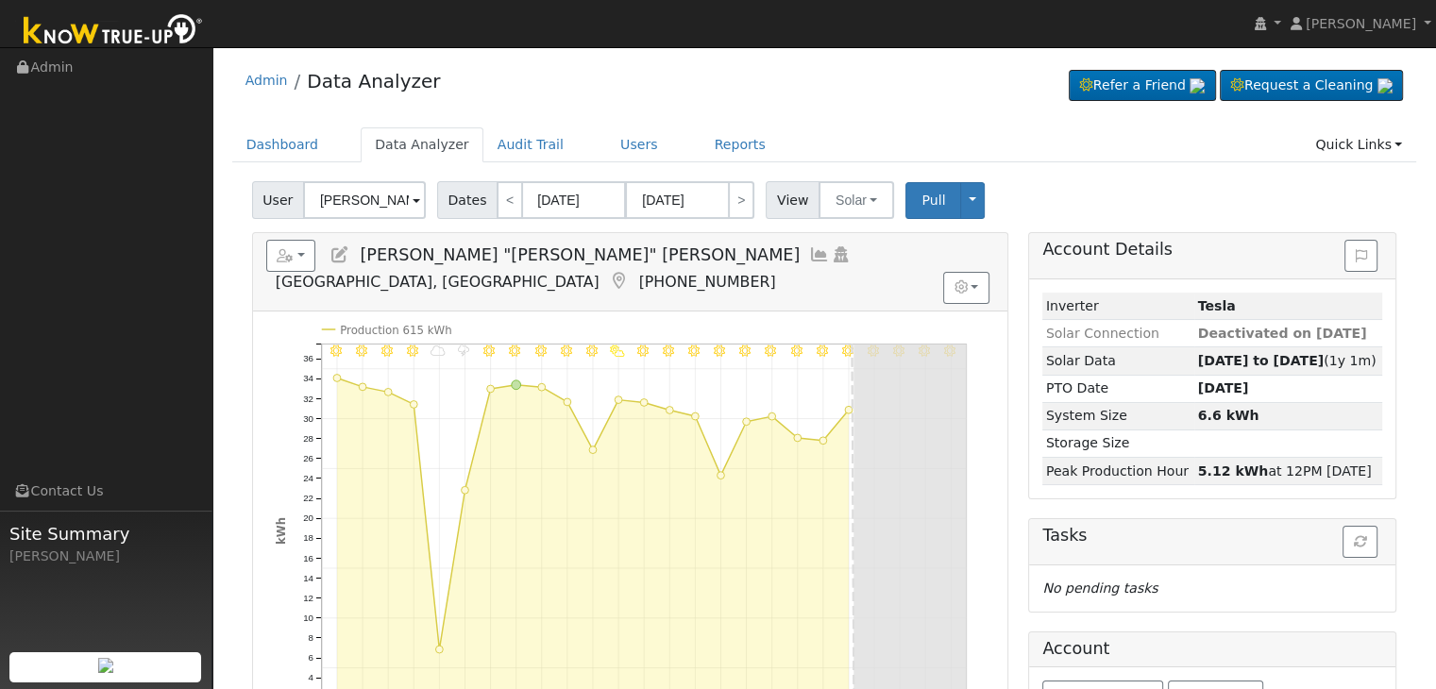
click at [630, 273] on icon at bounding box center [619, 281] width 21 height 17
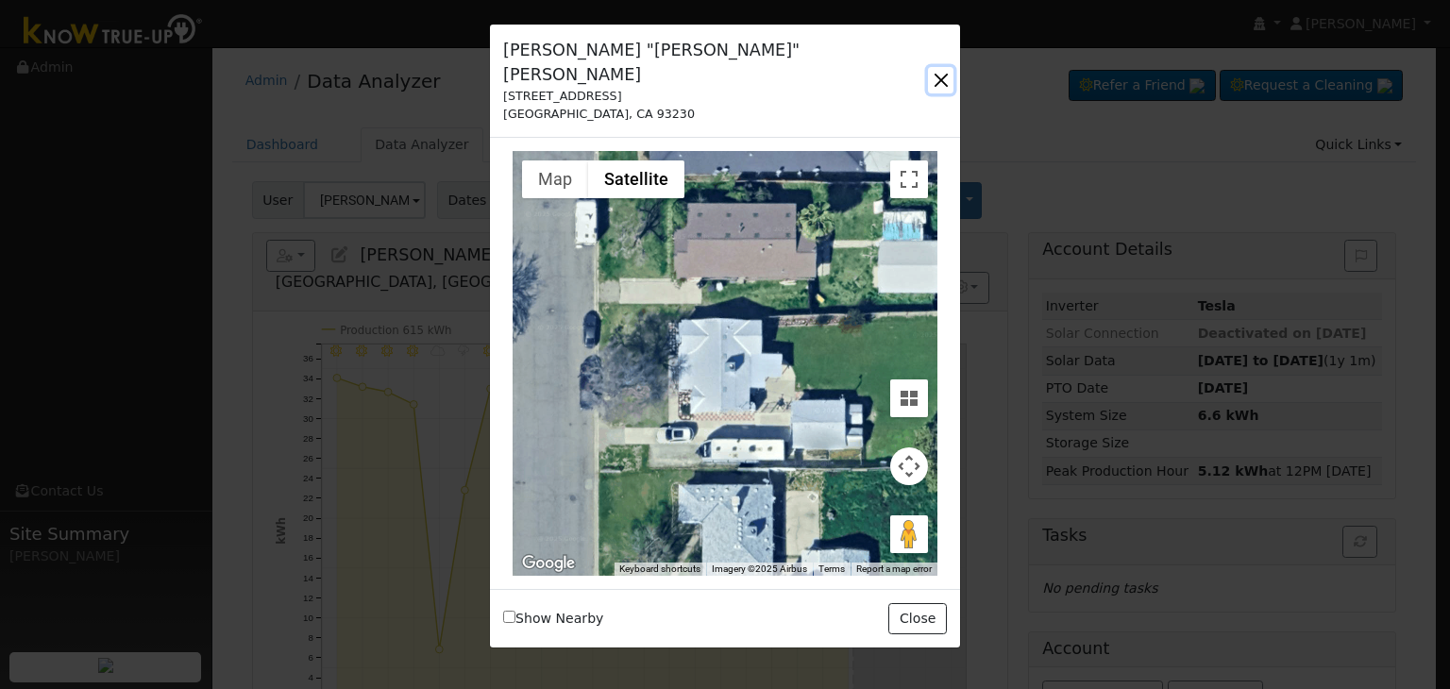
click at [938, 68] on button "button" at bounding box center [940, 80] width 25 height 26
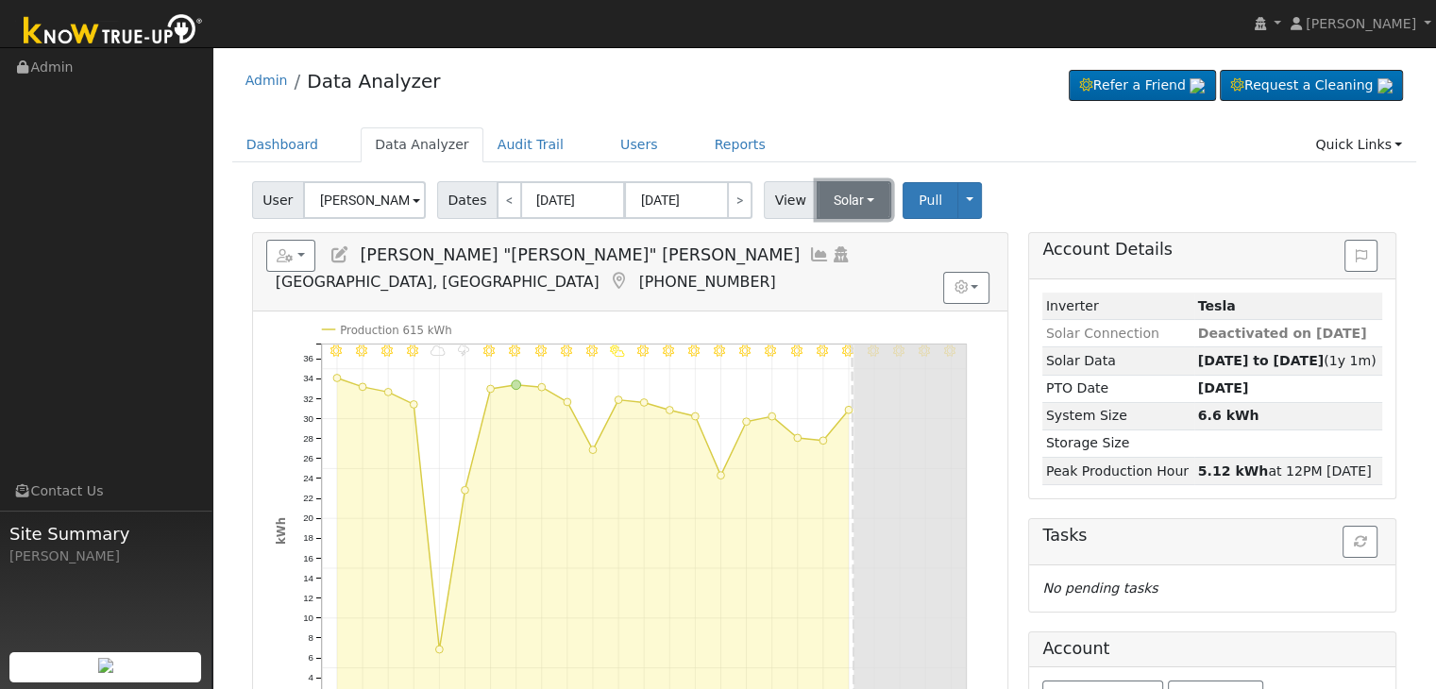
click at [834, 199] on button "Solar" at bounding box center [855, 200] width 76 height 38
click at [828, 244] on link "Utility" at bounding box center [878, 242] width 131 height 26
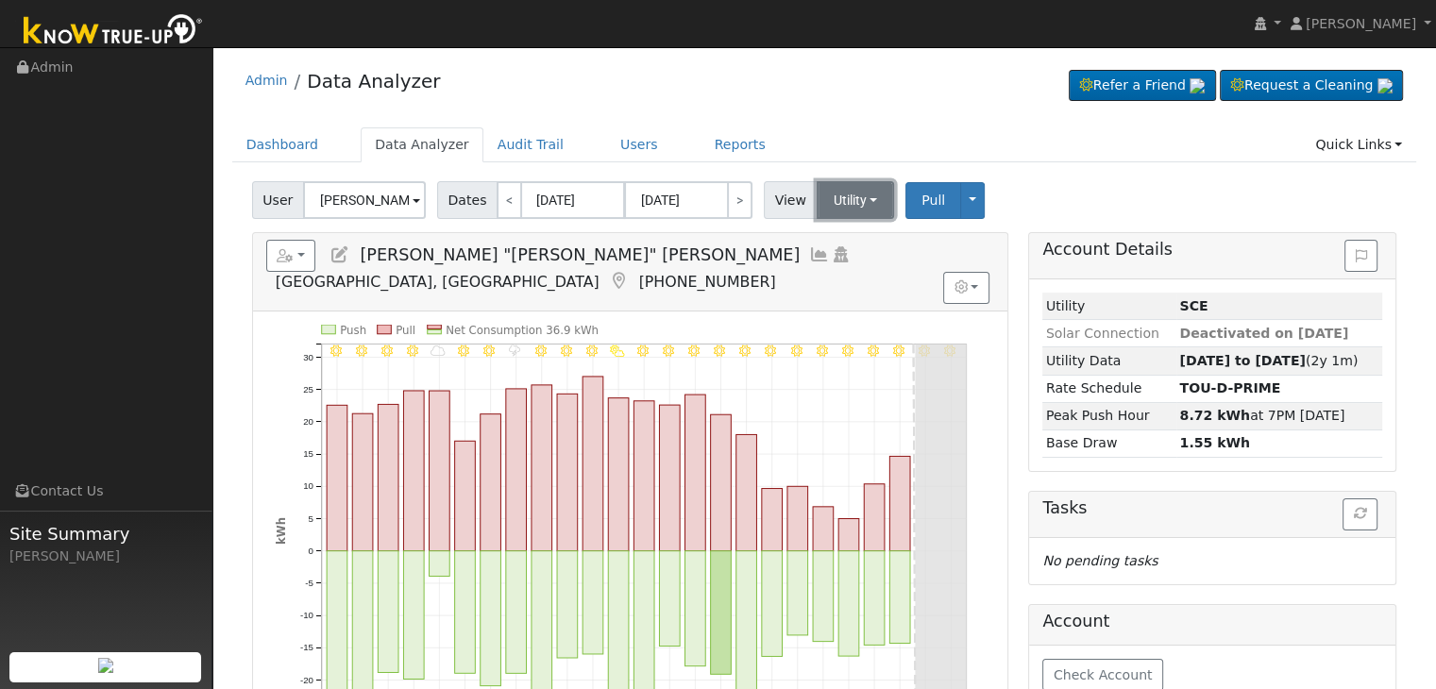
click at [849, 207] on button "Utility" at bounding box center [856, 200] width 78 height 38
click at [846, 273] on link "Solar" at bounding box center [878, 269] width 131 height 26
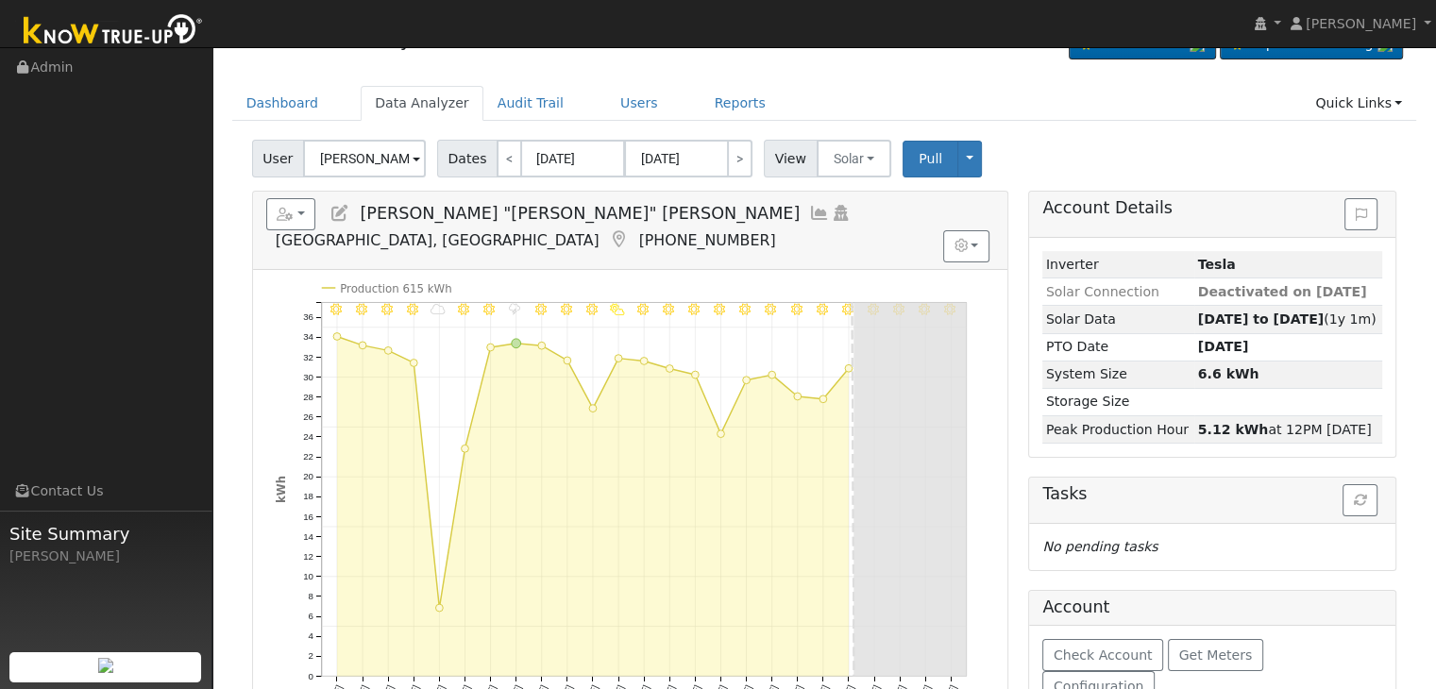
scroll to position [94, 0]
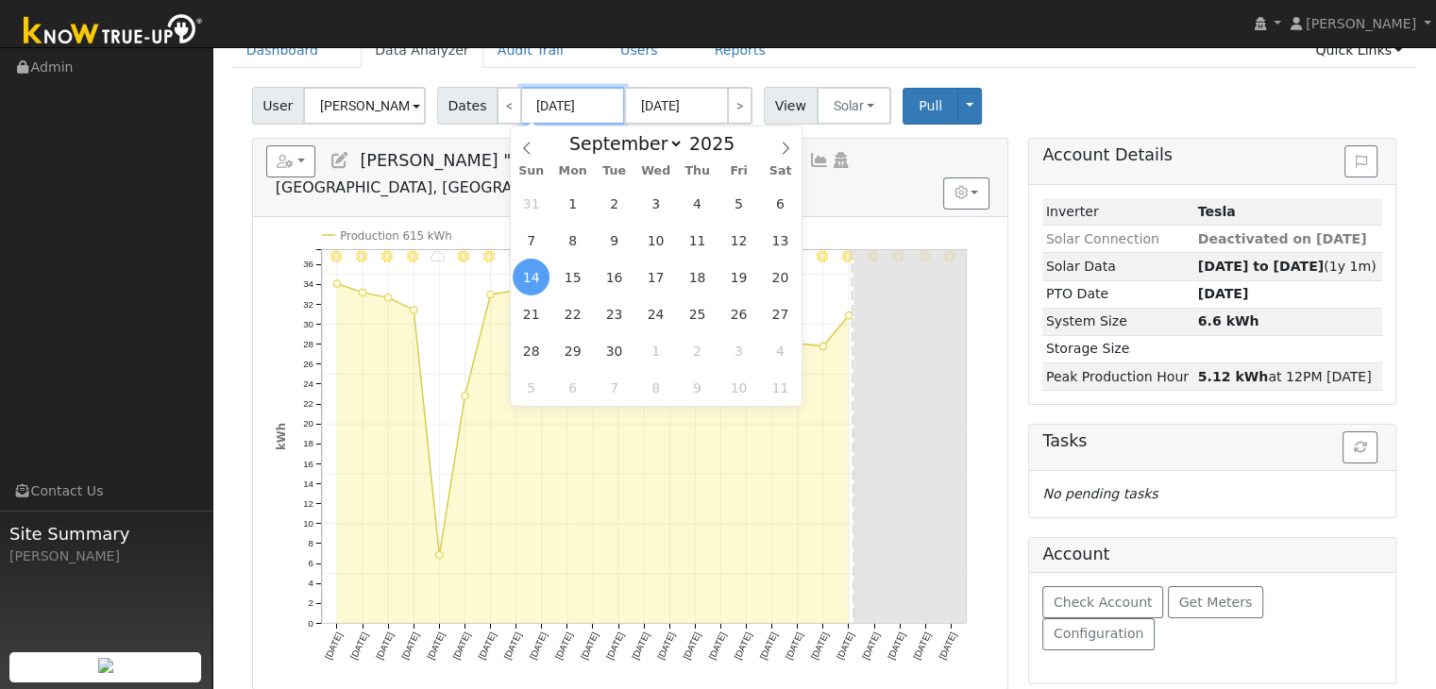
click at [549, 103] on input "[DATE]" at bounding box center [573, 106] width 104 height 38
click at [699, 347] on span "2" at bounding box center [697, 350] width 37 height 37
type input "10/02/2025"
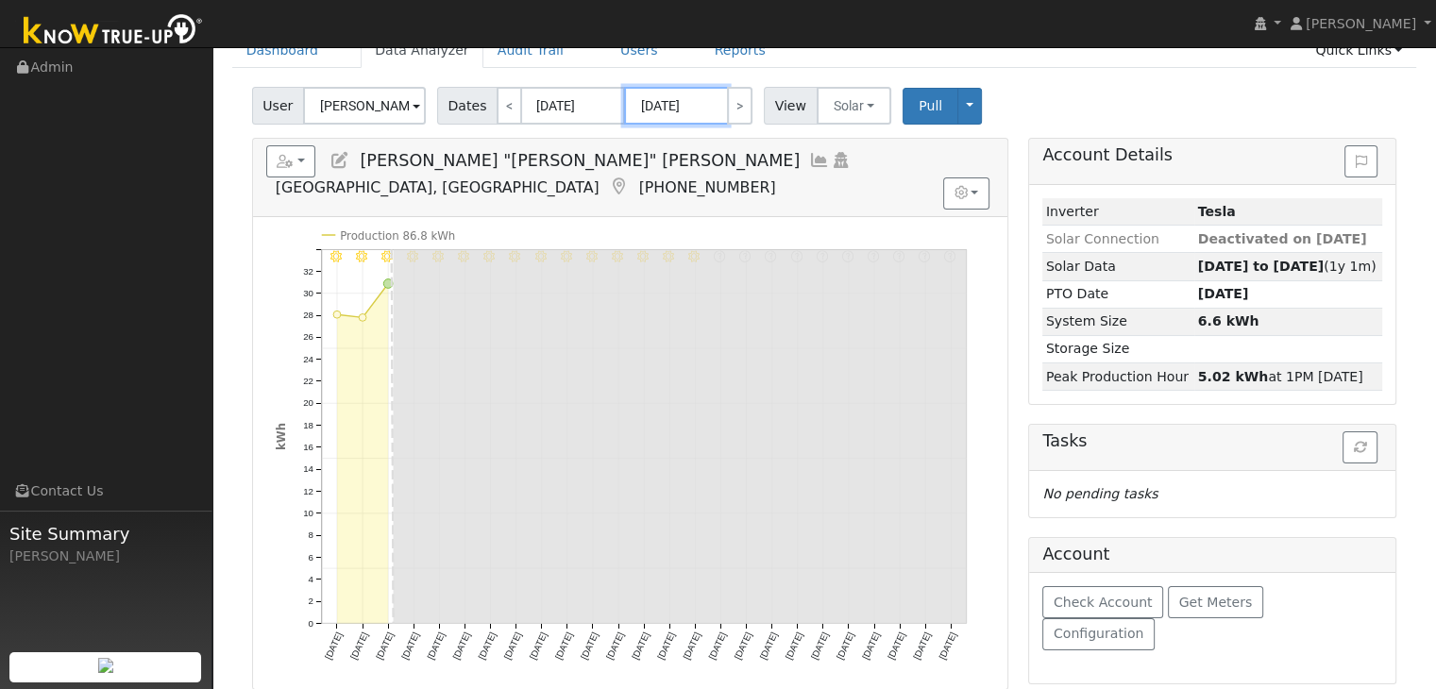
click at [646, 99] on input "10/26/2025" at bounding box center [676, 106] width 104 height 38
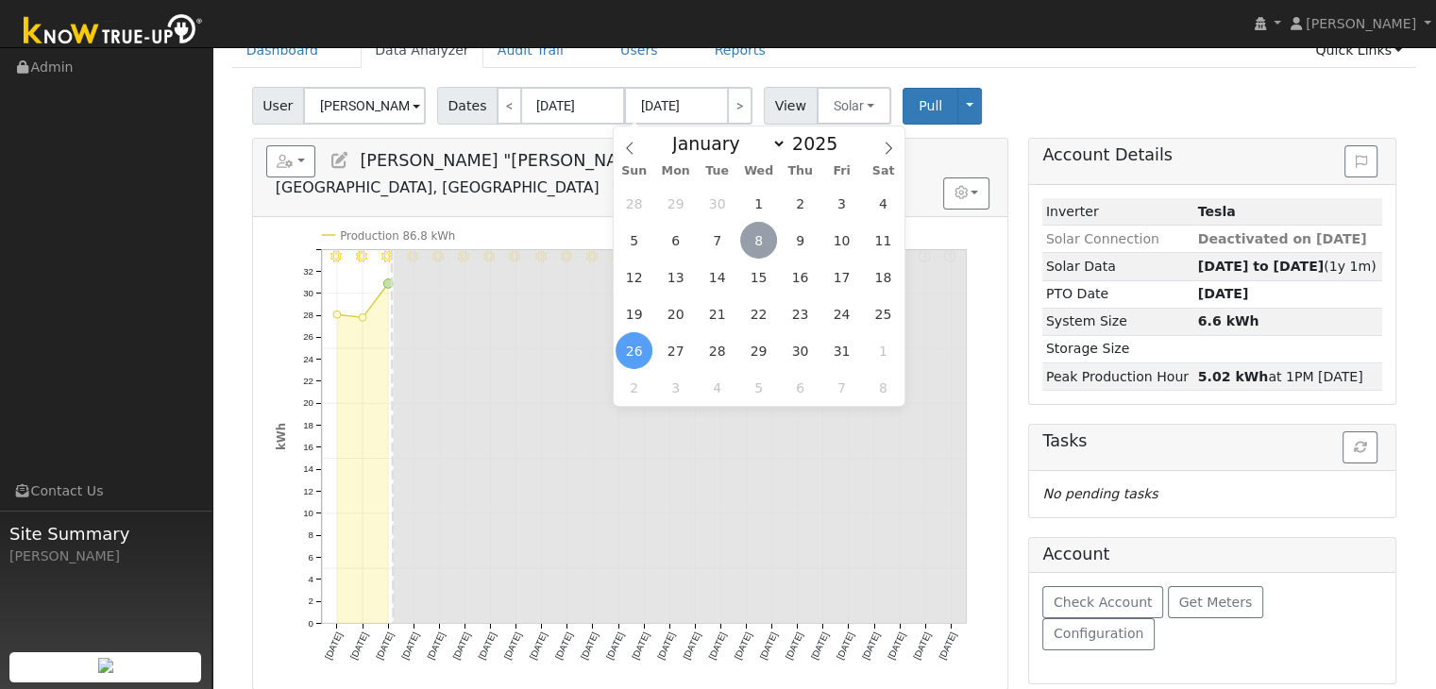
click at [760, 245] on span "8" at bounding box center [758, 240] width 37 height 37
type input "[DATE]"
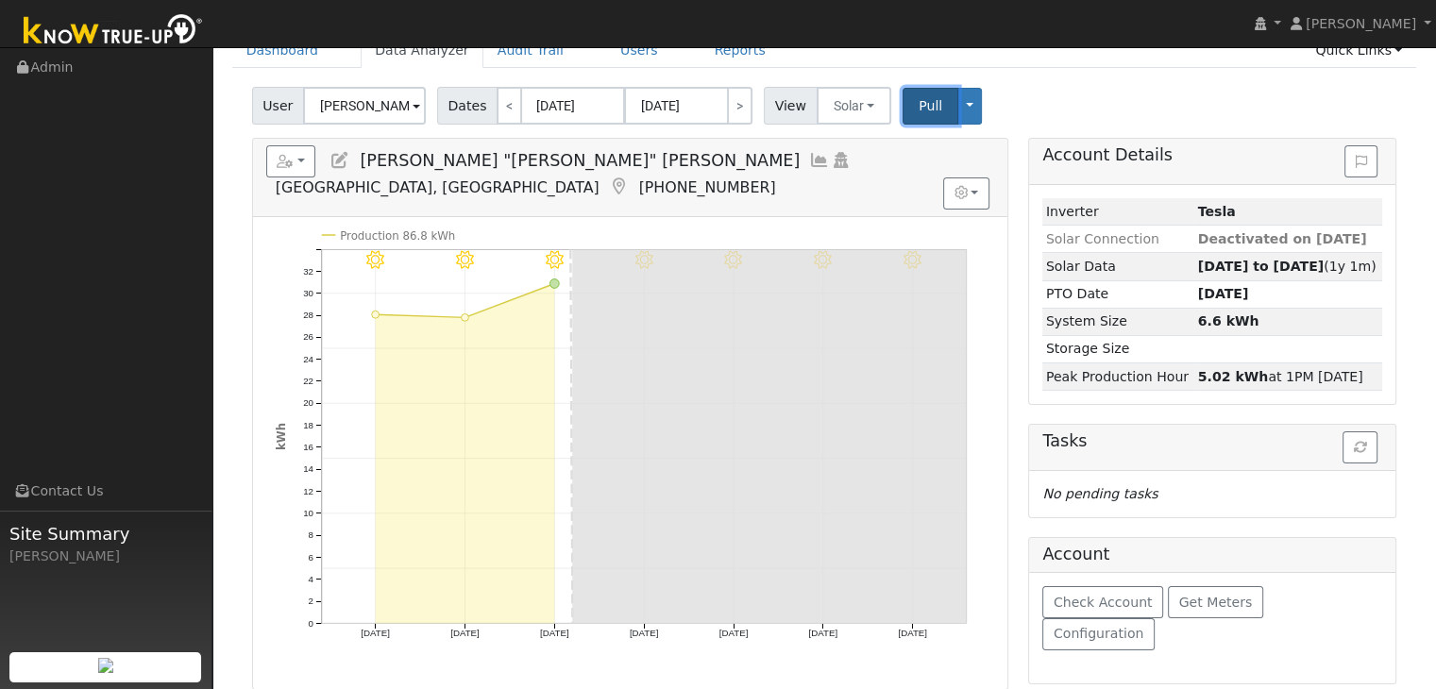
click at [903, 112] on button "Pull" at bounding box center [931, 106] width 56 height 37
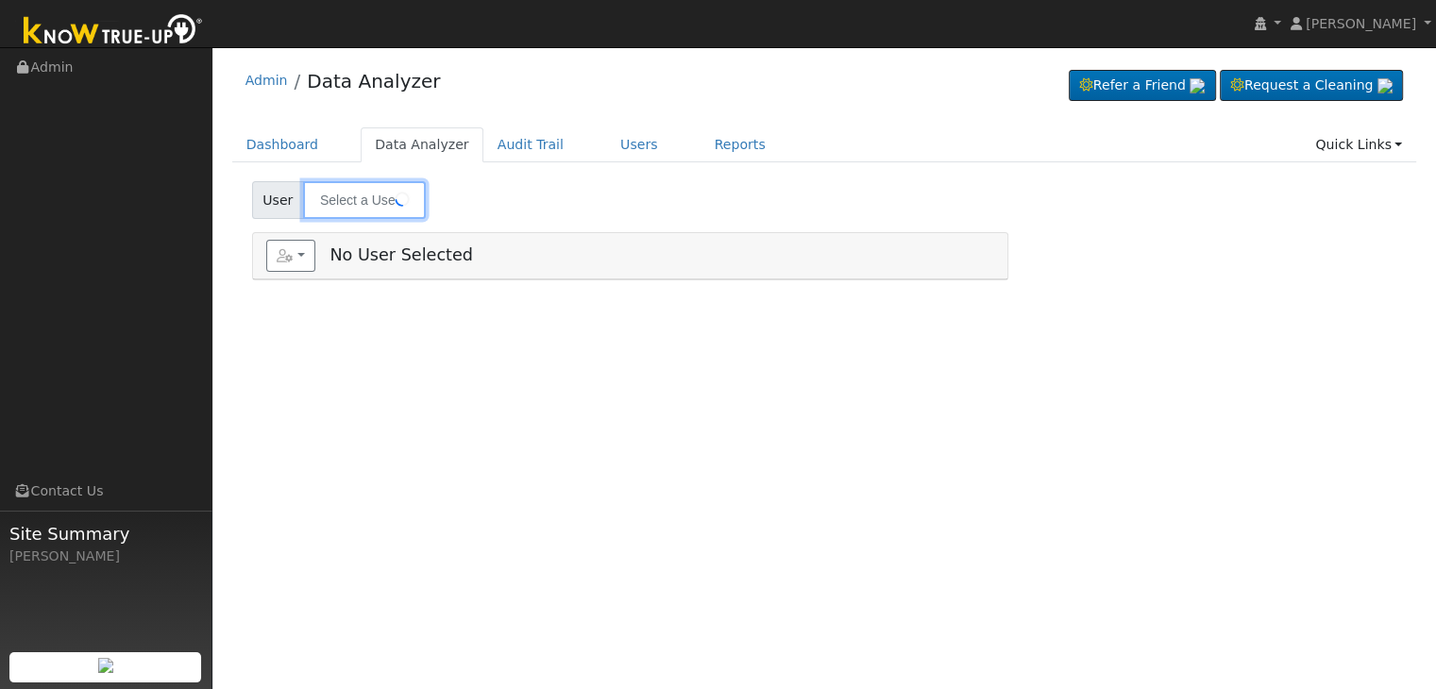
type input "[PERSON_NAME] & [PERSON_NAME]"
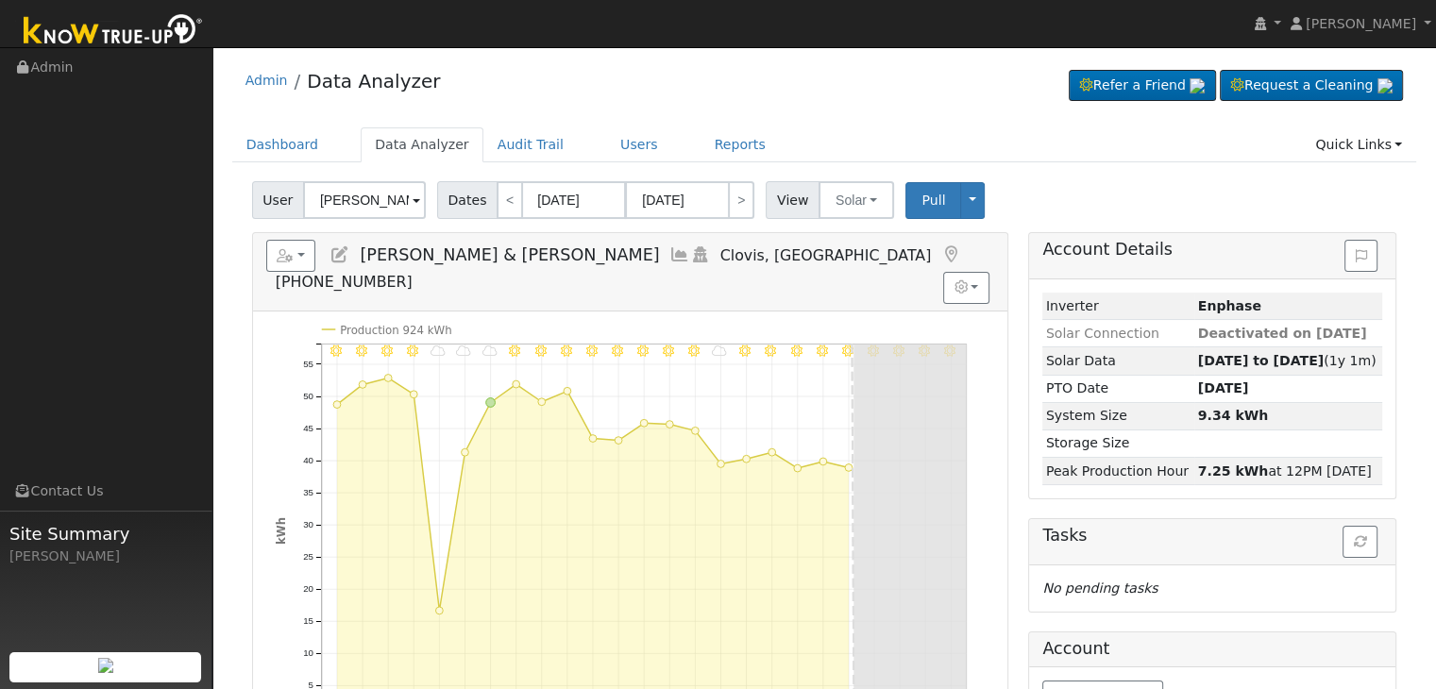
click at [940, 255] on icon at bounding box center [950, 254] width 21 height 17
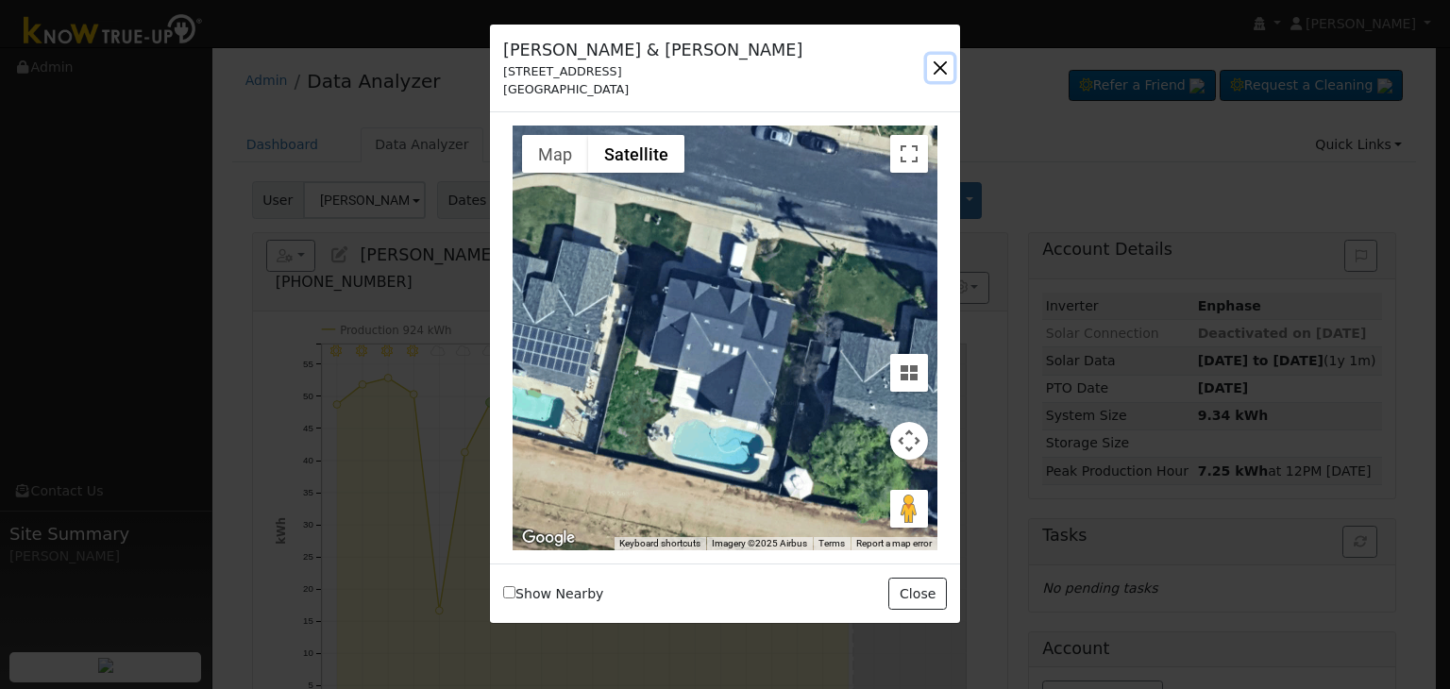
click at [940, 65] on button "button" at bounding box center [940, 68] width 26 height 26
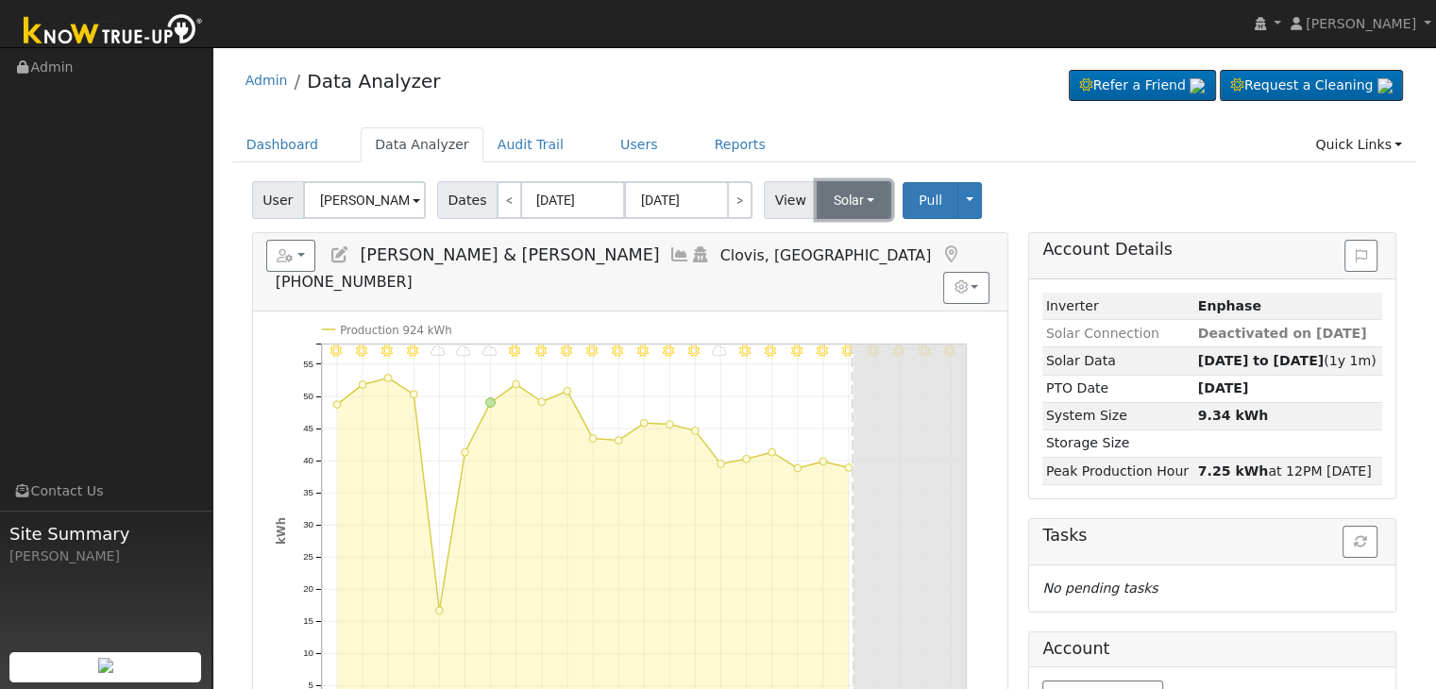
click at [842, 192] on button "Solar" at bounding box center [855, 200] width 76 height 38
click at [838, 239] on link "Utility" at bounding box center [878, 242] width 131 height 26
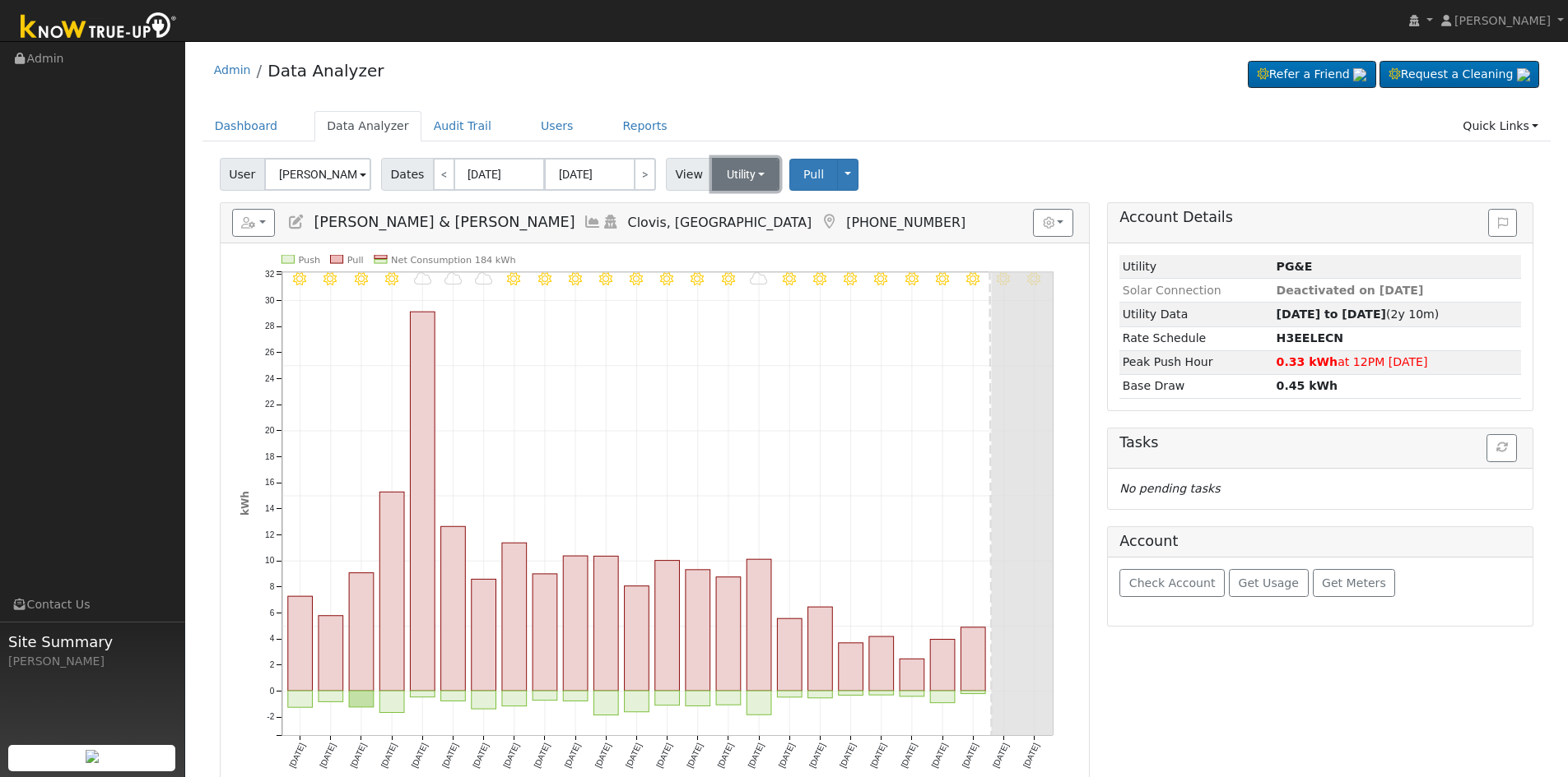
click at [735, 172] on button "Utility" at bounding box center [746, 174] width 68 height 33
click at [750, 232] on link "Solar" at bounding box center [766, 234] width 114 height 23
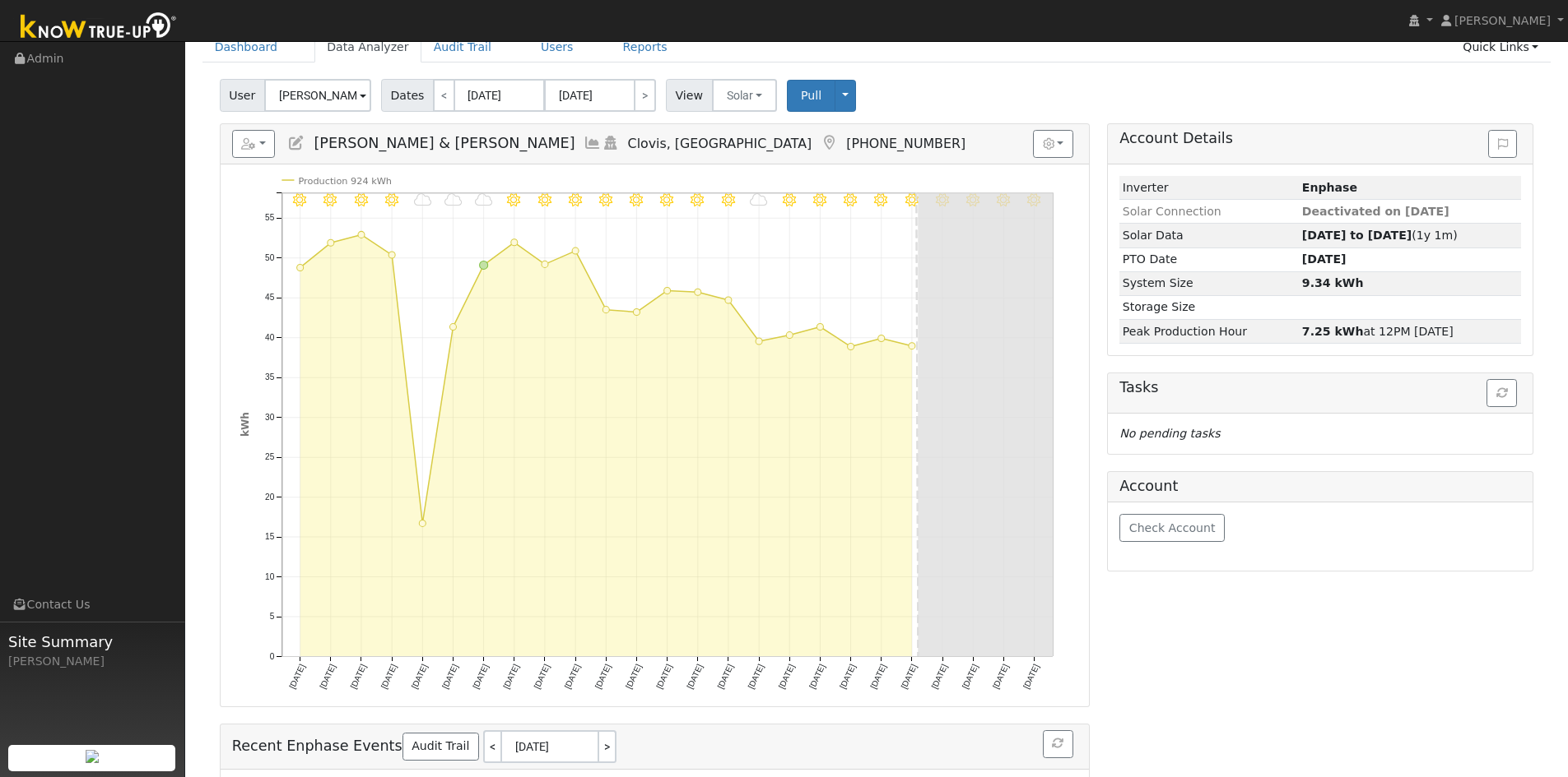
scroll to position [82, 0]
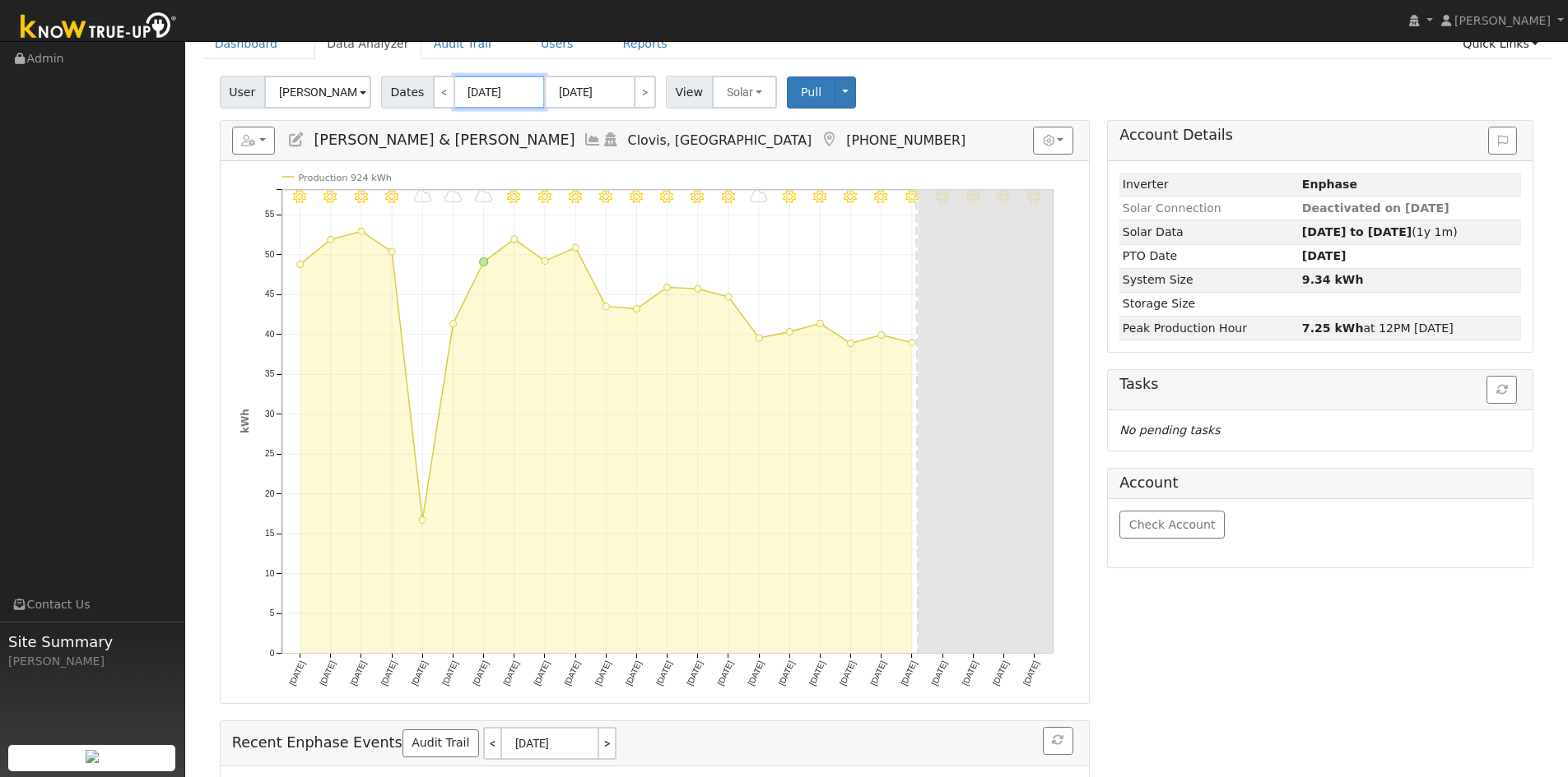
click at [476, 102] on input "[DATE]" at bounding box center [499, 92] width 91 height 33
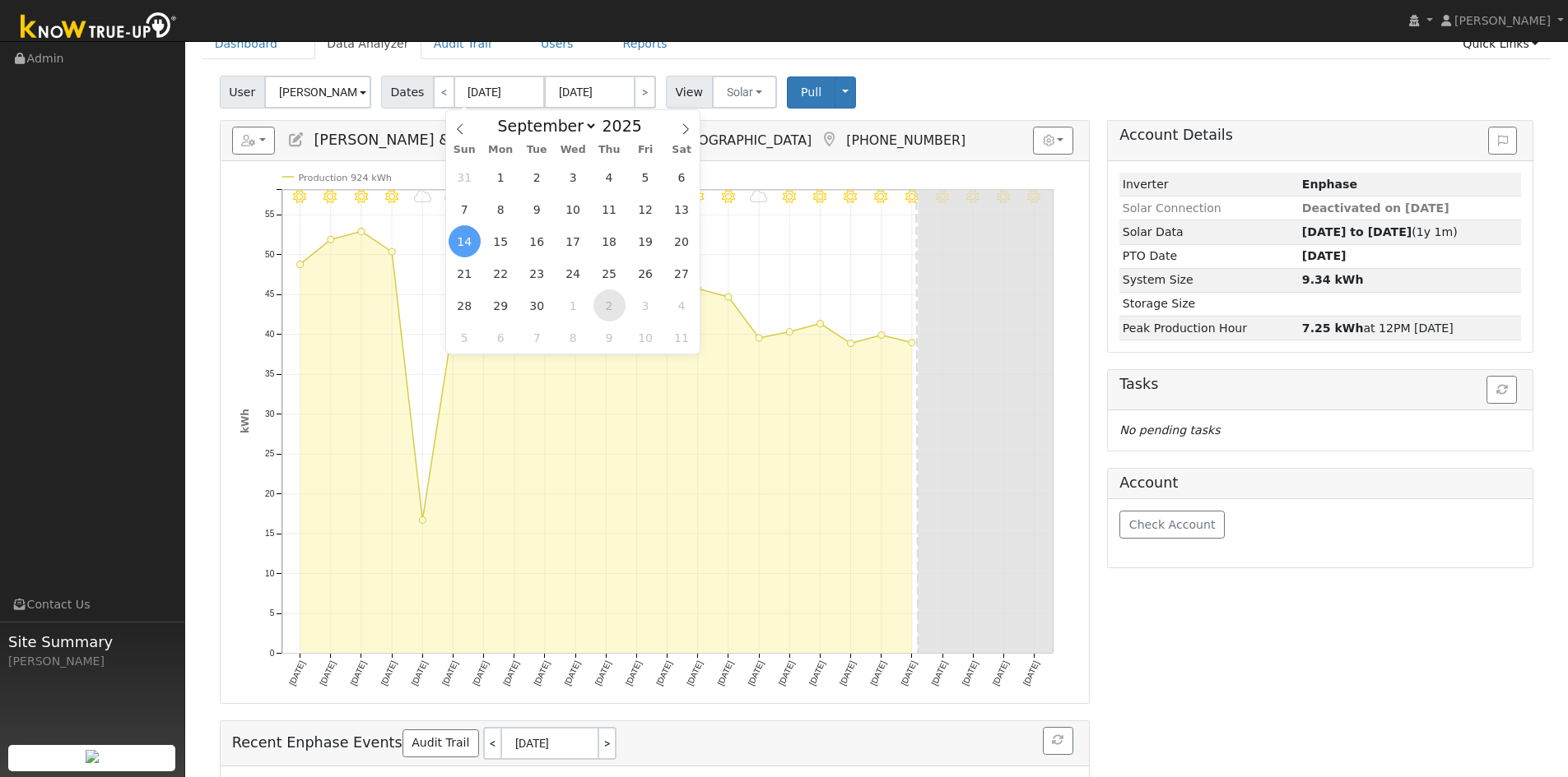
click at [609, 308] on span "2" at bounding box center [609, 305] width 32 height 32
type input "[DATE]"
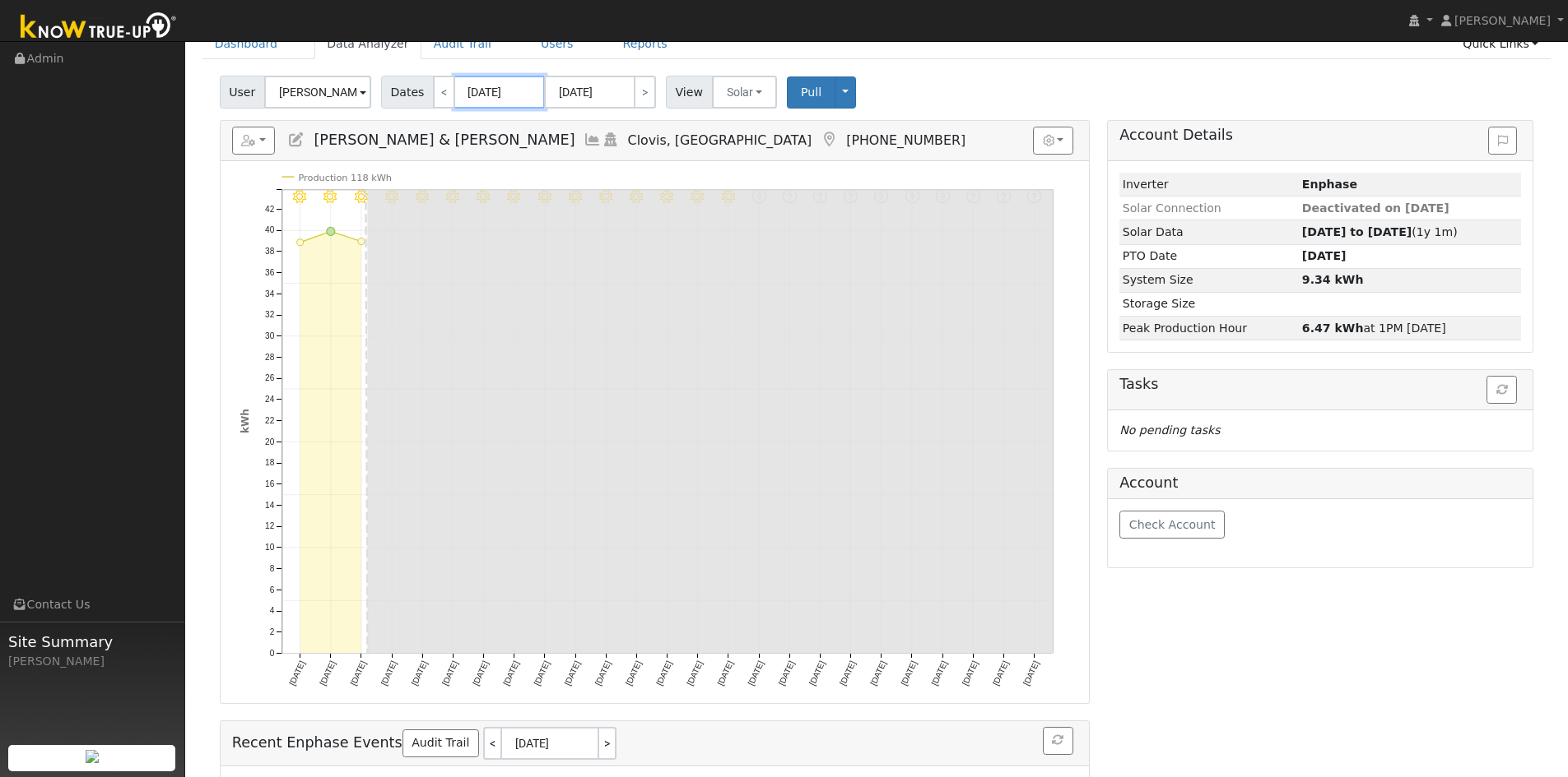
scroll to position [0, 0]
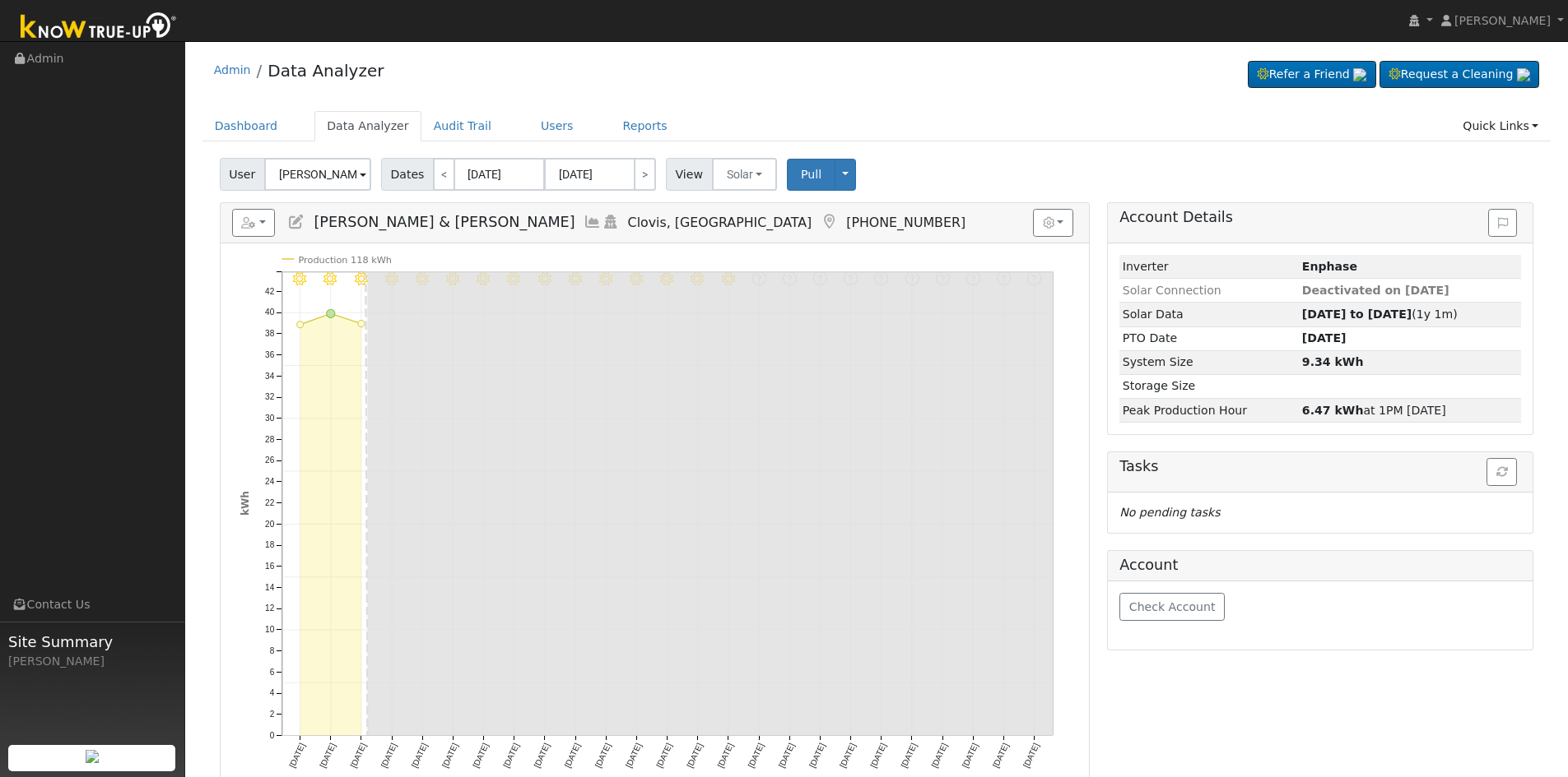
click at [577, 98] on div "Admin Data Analyzer Refer a Friend Request a Cleaning" at bounding box center [877, 75] width 1349 height 51
click at [581, 170] on input "[DATE]" at bounding box center [589, 174] width 91 height 33
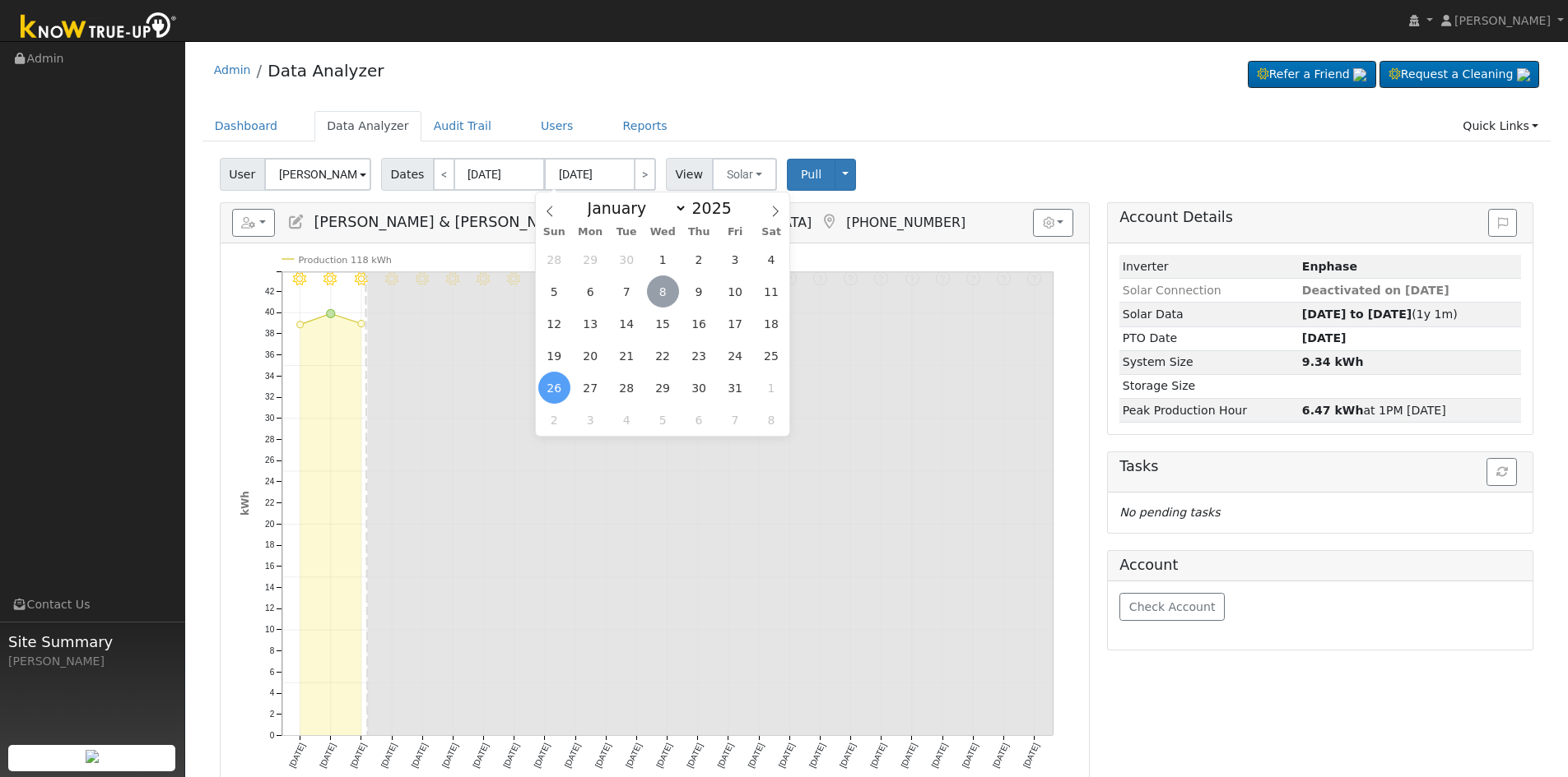
click at [667, 293] on span "8" at bounding box center [662, 291] width 32 height 32
type input "[DATE]"
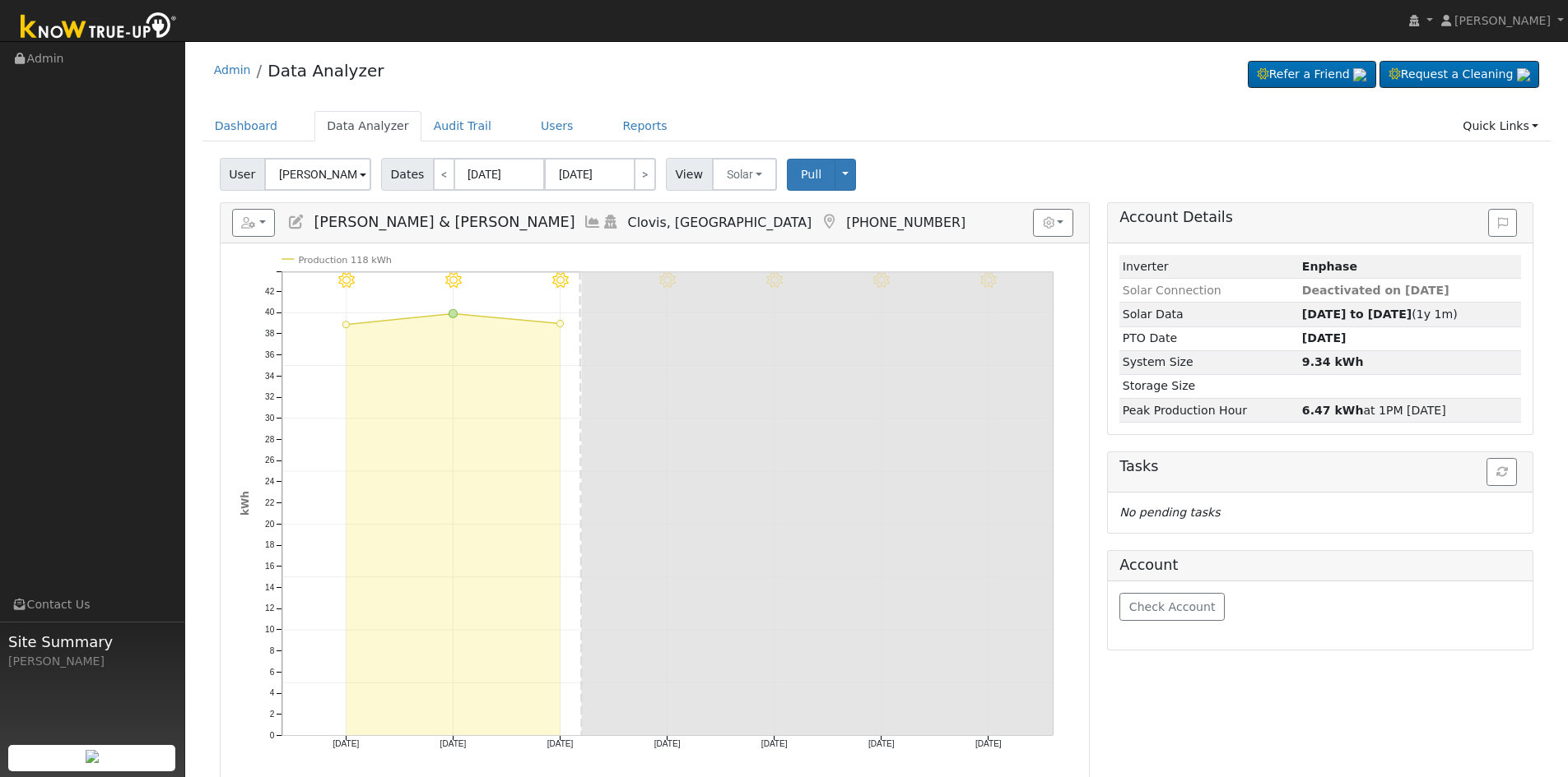
click at [893, 143] on div "Dashboard Data Analyzer Audit Trail Users Reports Quick Links Quick Add Quick C…" at bounding box center [877, 134] width 1349 height 47
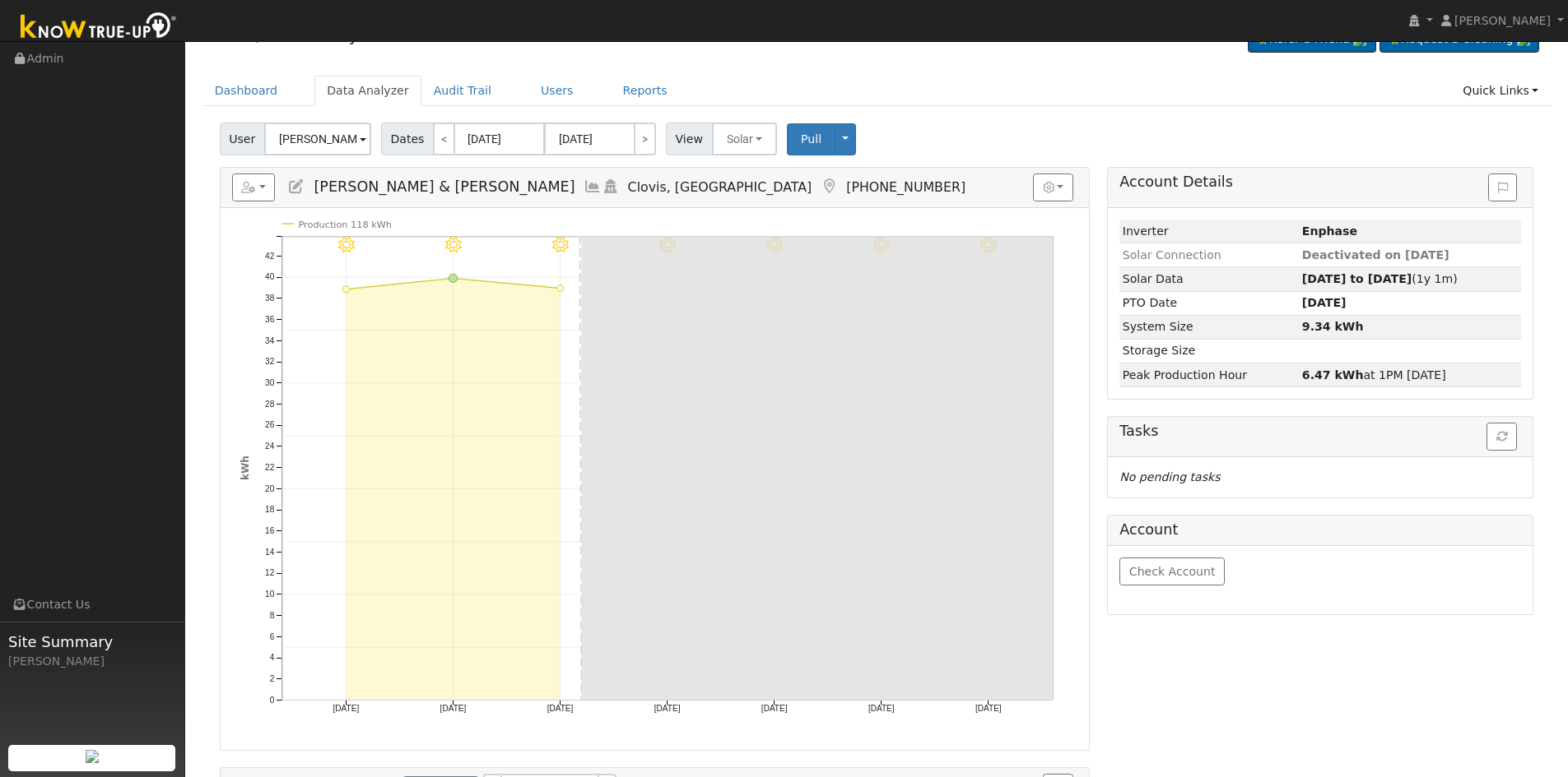
scroll to position [82, 0]
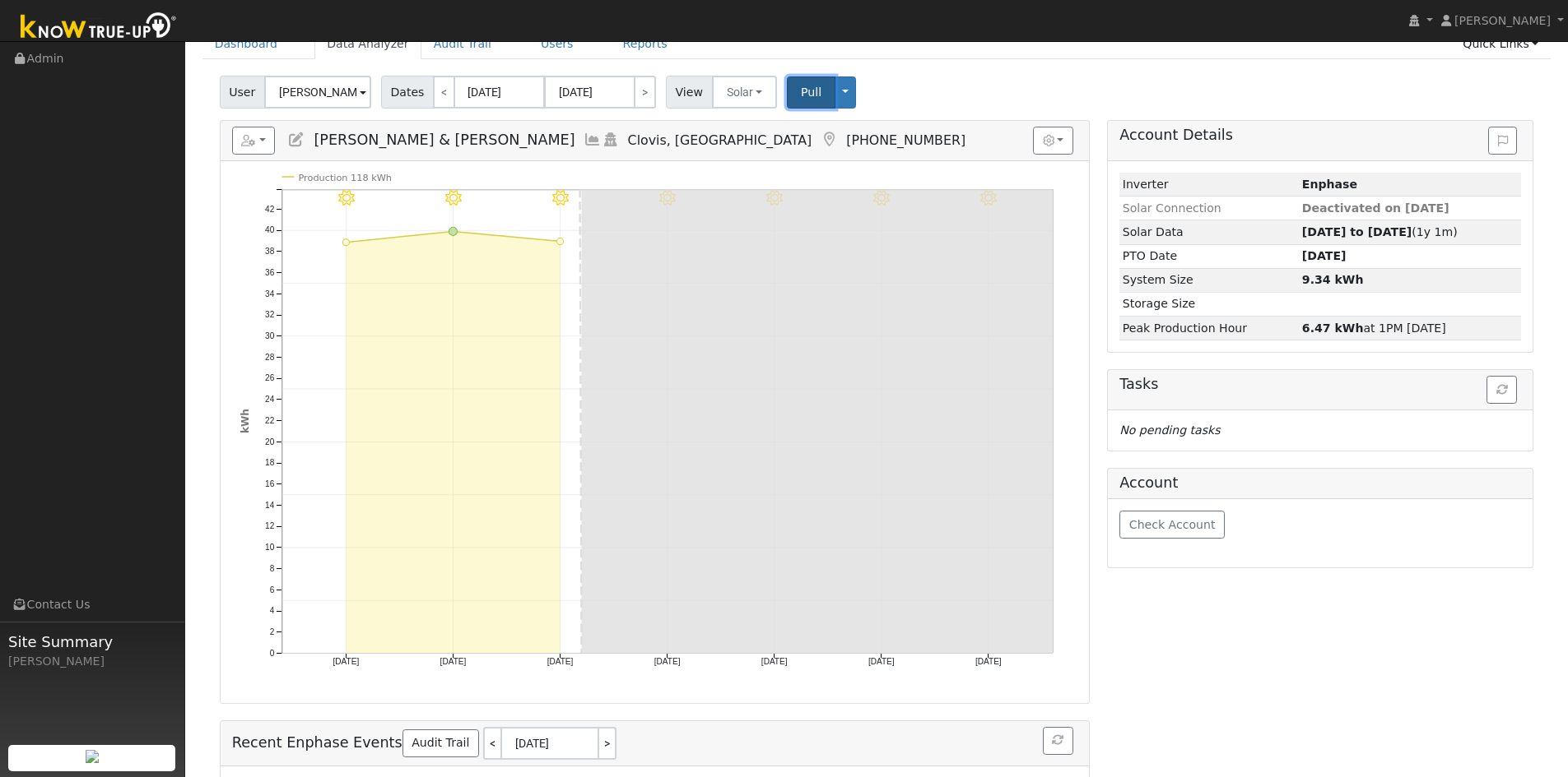
click at [801, 95] on span "Pull" at bounding box center [811, 91] width 21 height 13
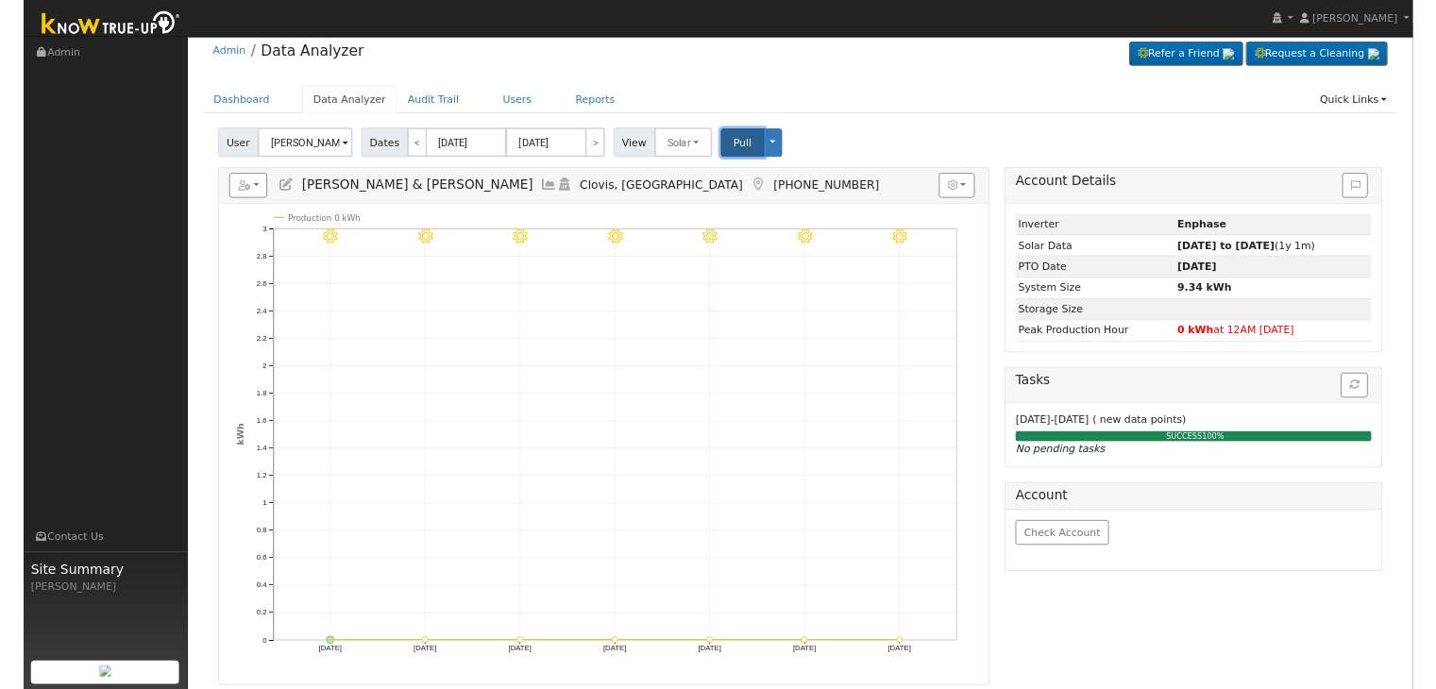
scroll to position [0, 0]
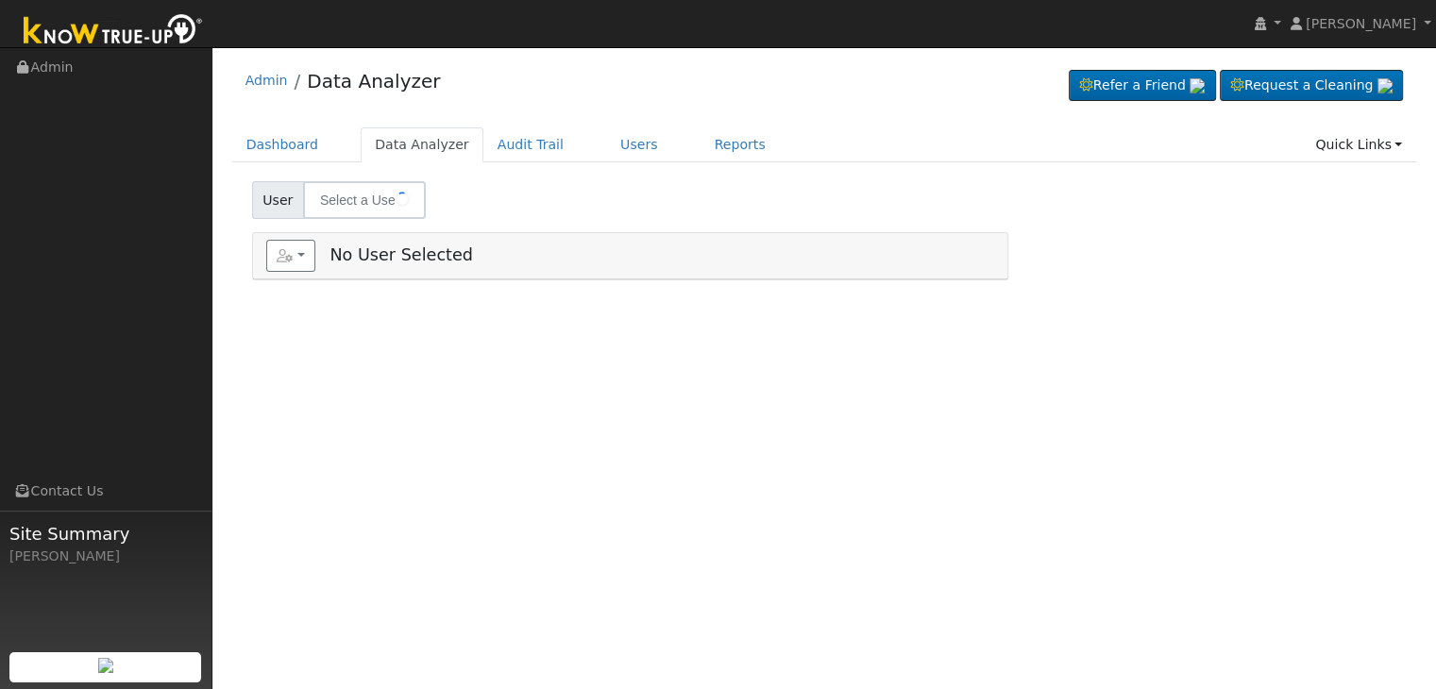
type input "[PERSON_NAME] & [PERSON_NAME]"
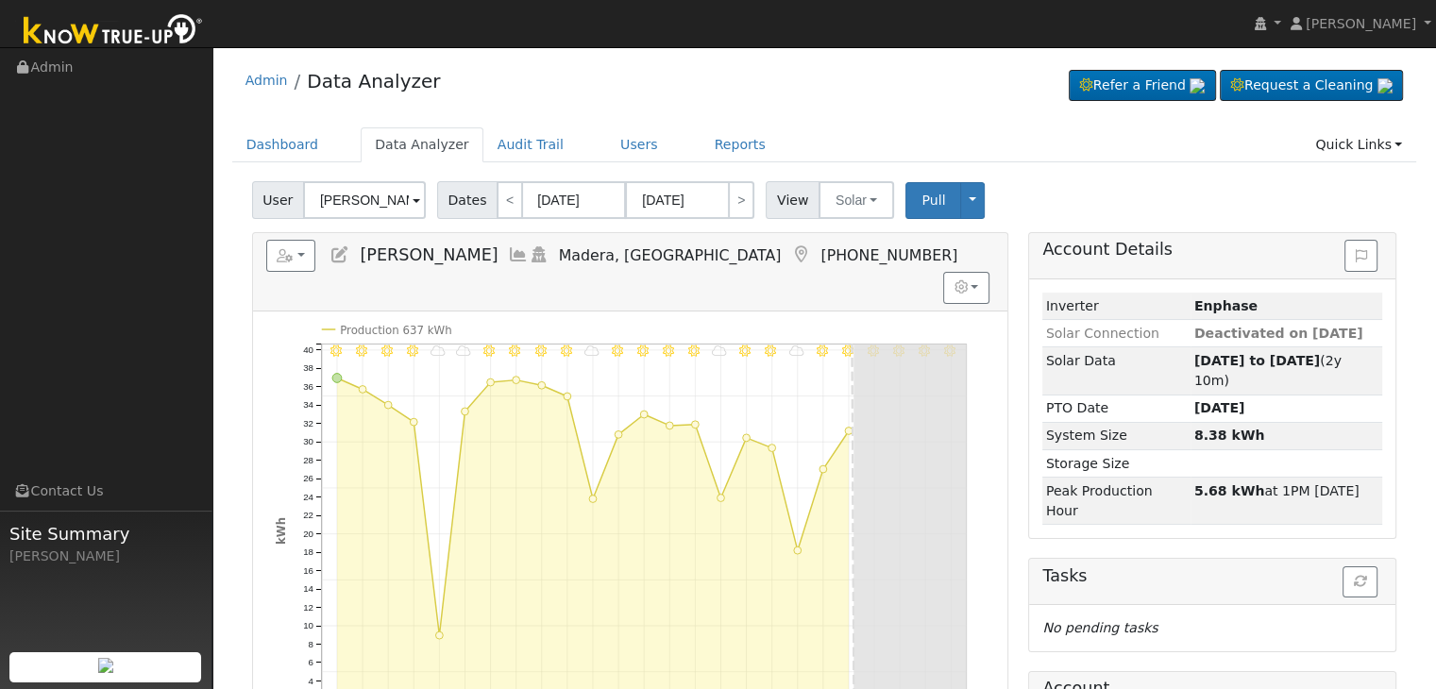
click at [790, 258] on icon at bounding box center [800, 254] width 21 height 17
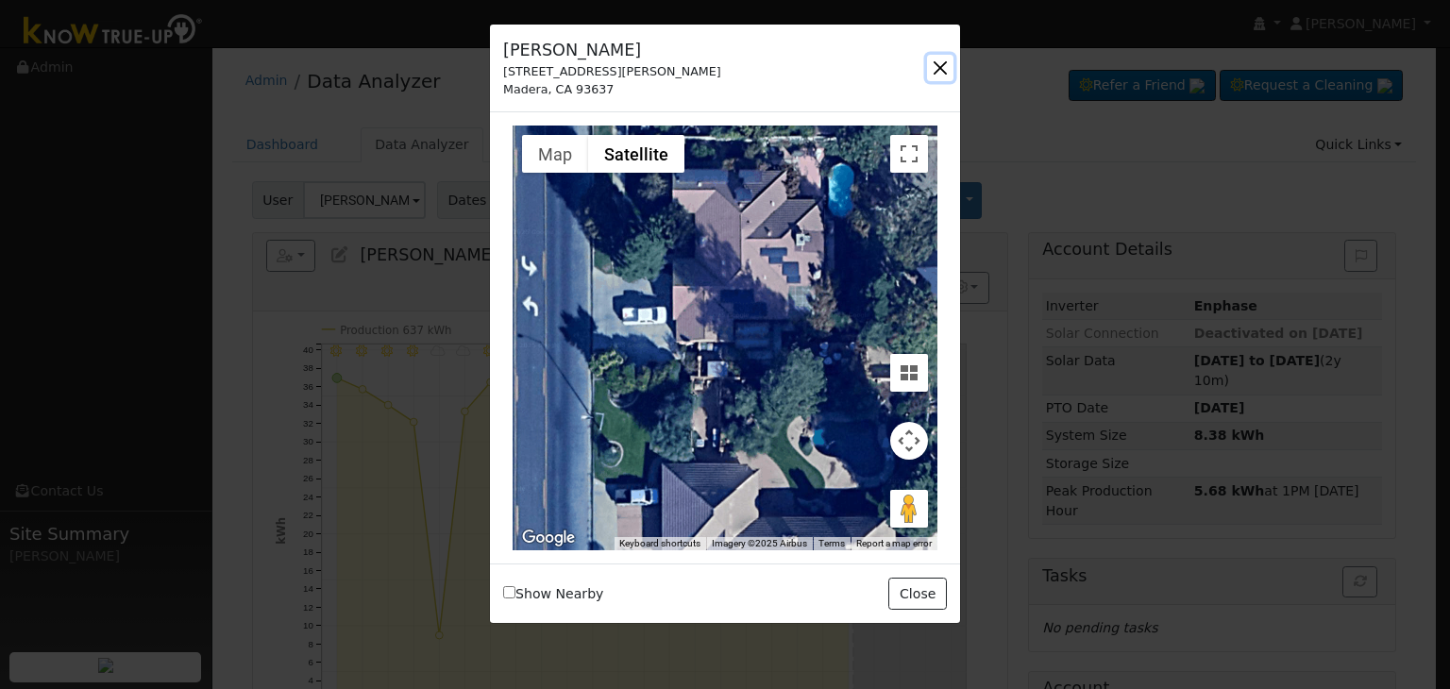
click at [940, 68] on button "button" at bounding box center [940, 68] width 26 height 26
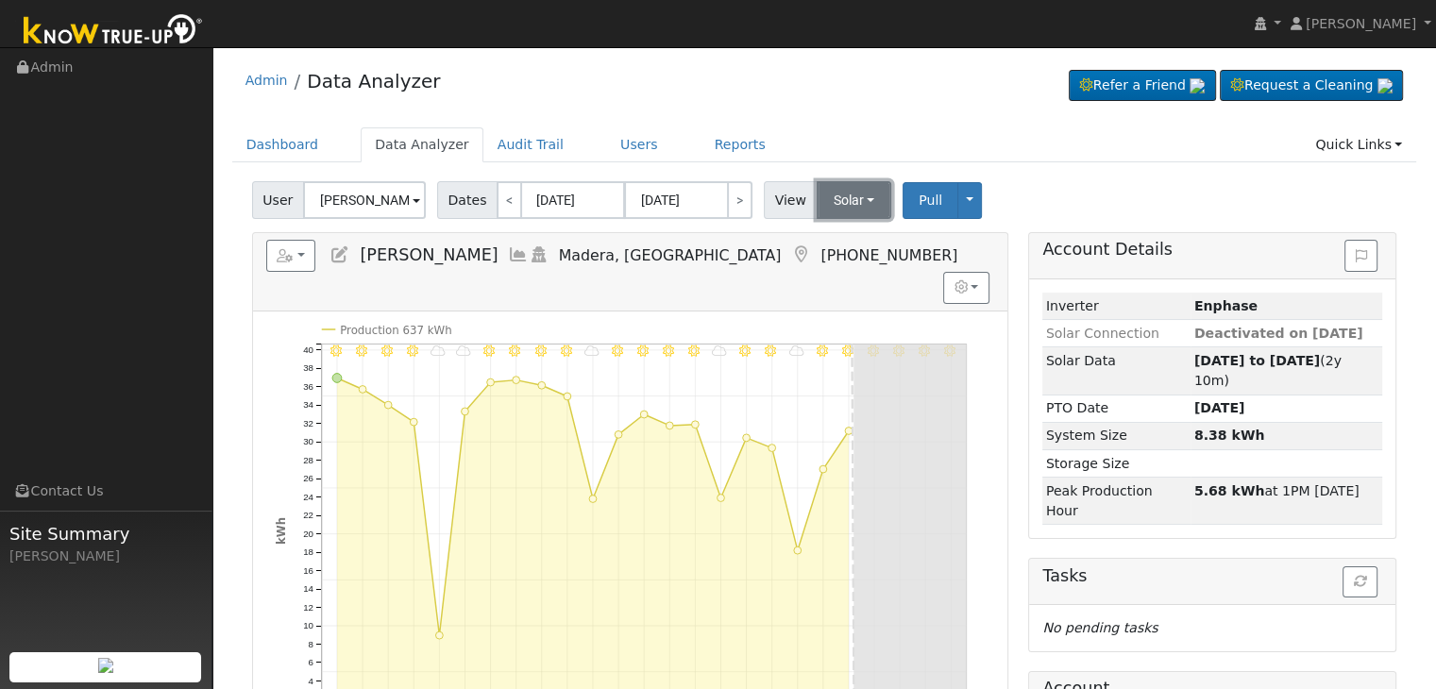
click at [831, 200] on button "Solar" at bounding box center [855, 200] width 76 height 38
click at [846, 242] on link "Utility" at bounding box center [878, 242] width 131 height 26
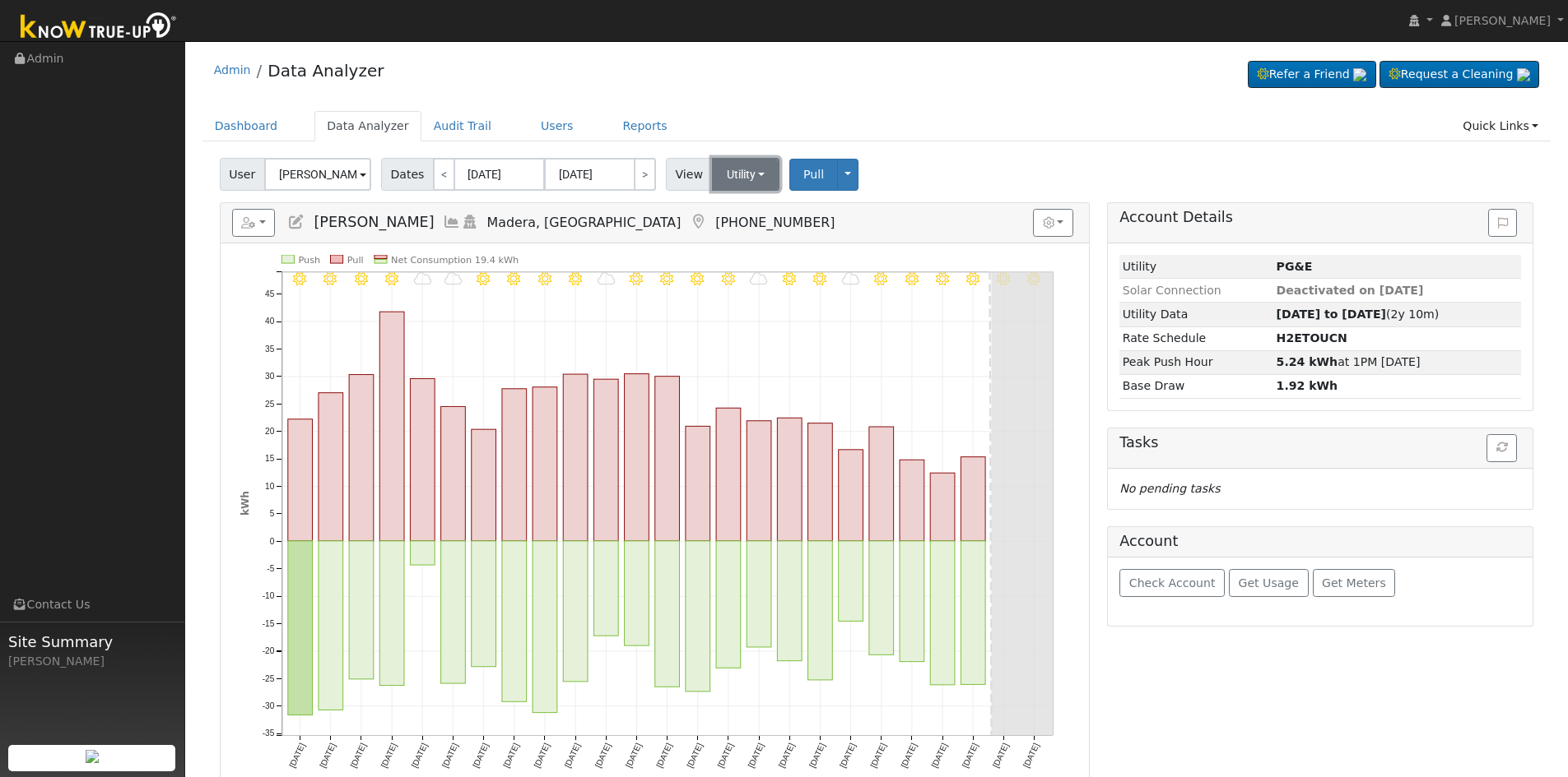
click at [736, 171] on button "Utility" at bounding box center [746, 174] width 68 height 33
click at [738, 233] on link "Solar" at bounding box center [766, 234] width 114 height 23
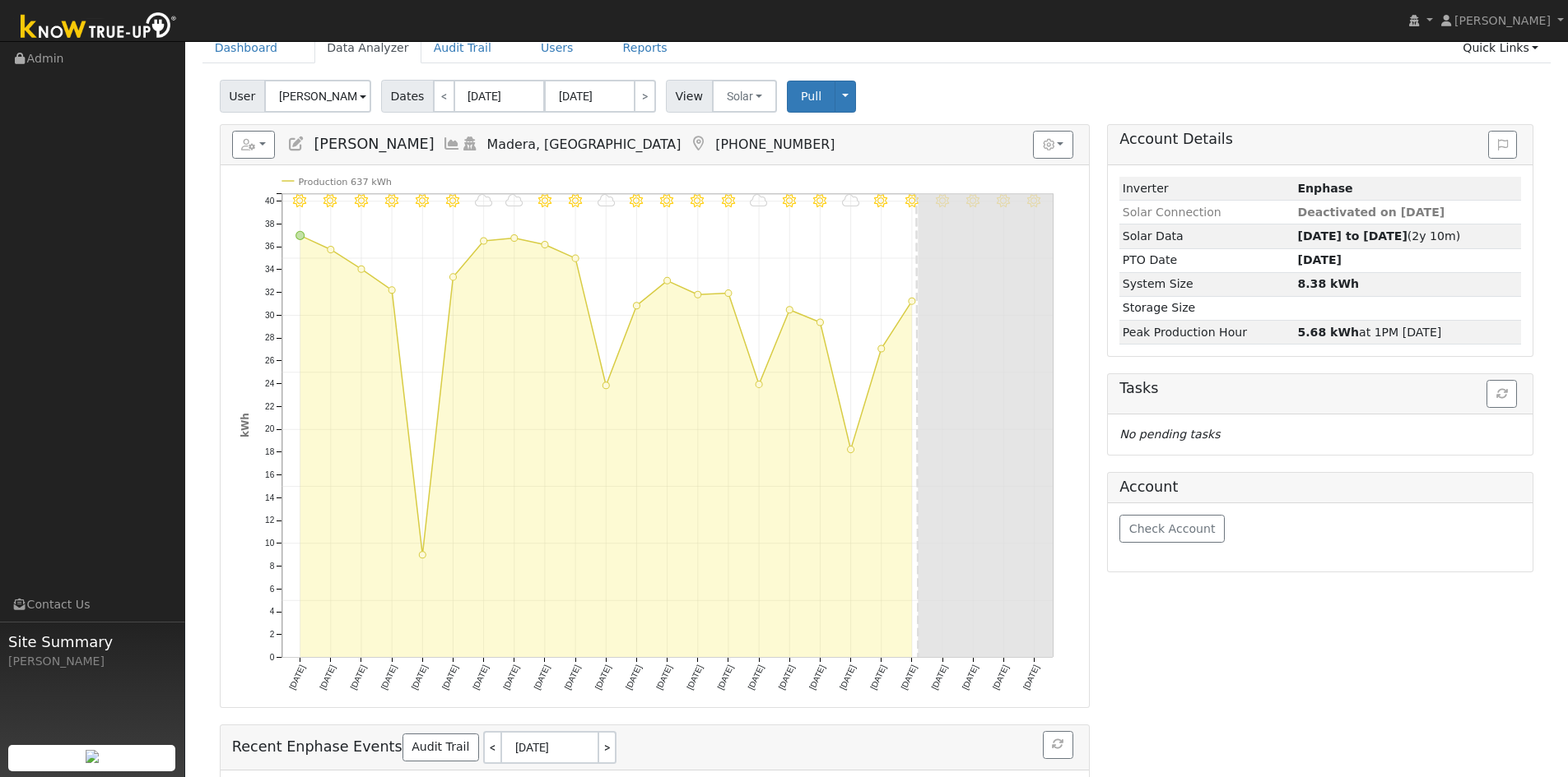
scroll to position [82, 0]
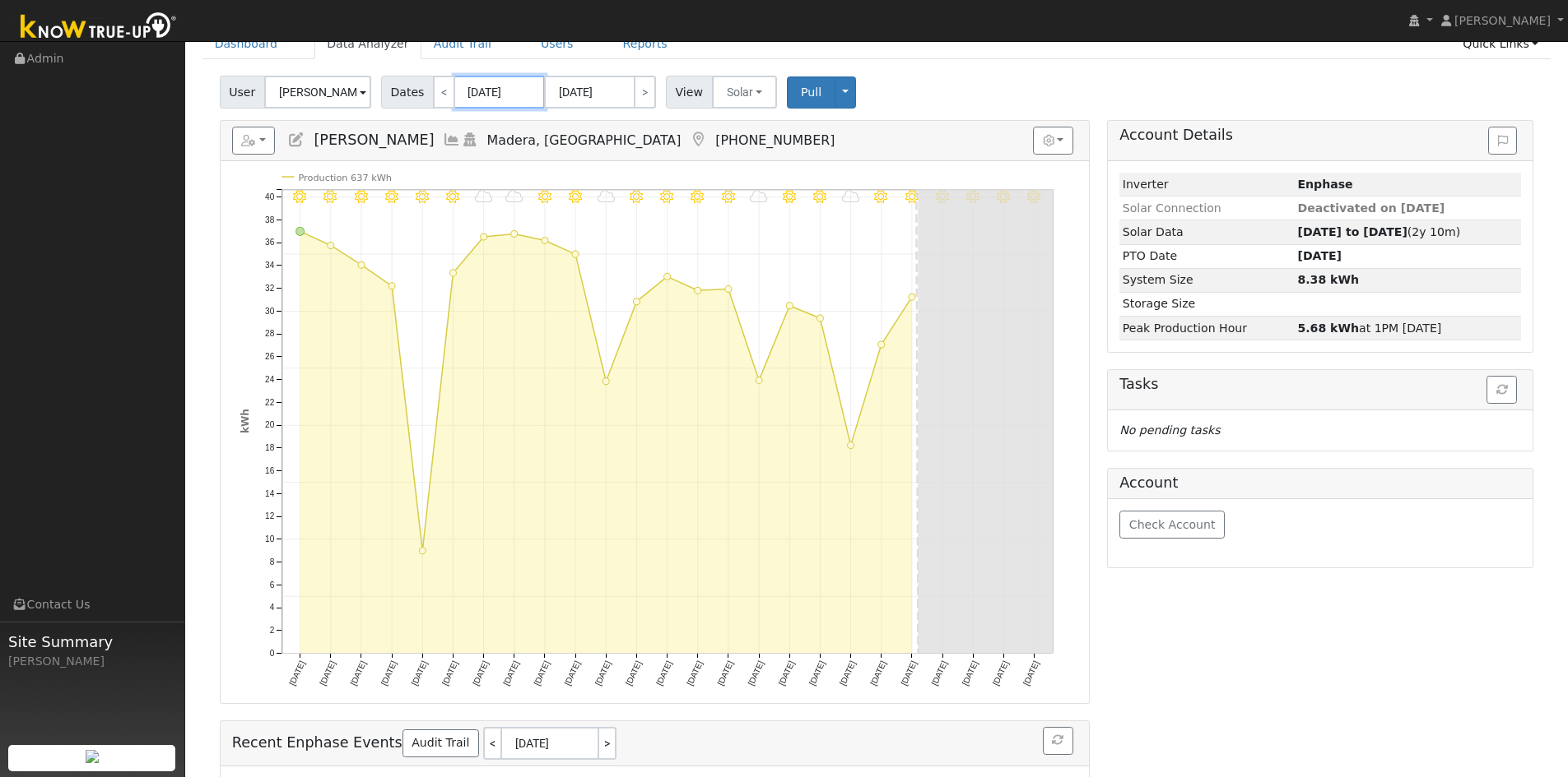
click at [483, 98] on input "[DATE]" at bounding box center [499, 92] width 91 height 33
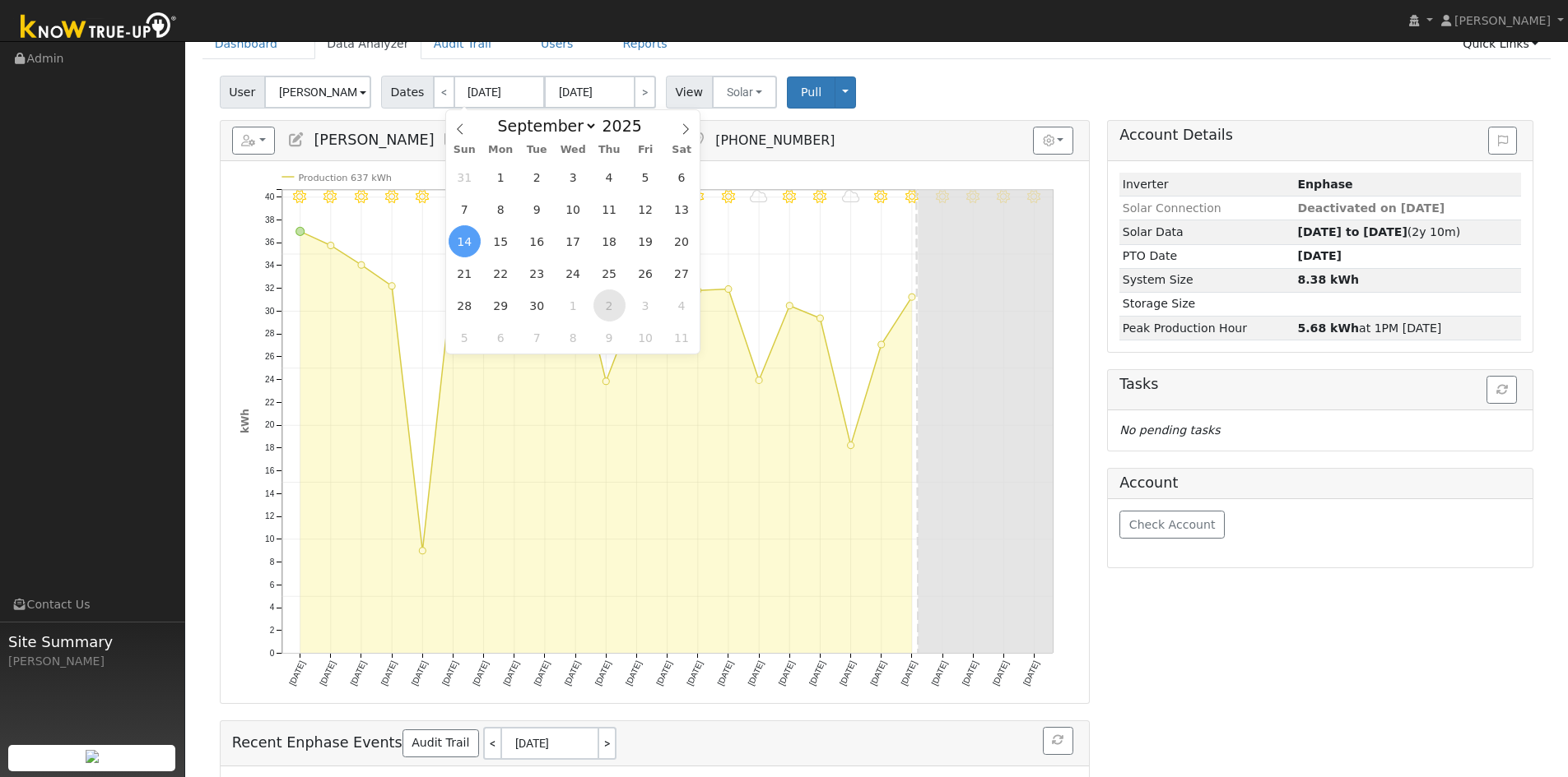
click at [607, 303] on span "2" at bounding box center [609, 305] width 32 height 32
type input "10/02/2025"
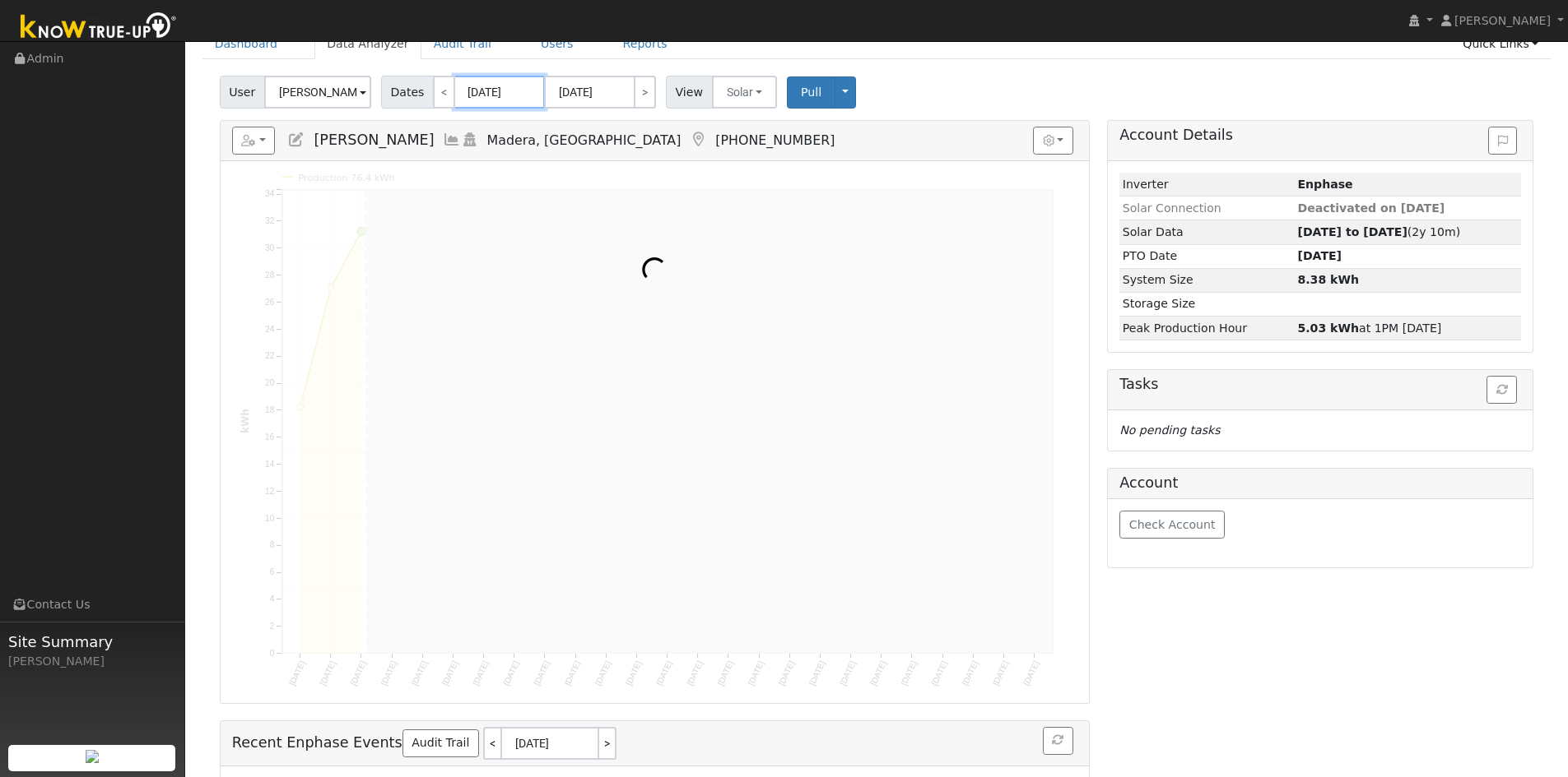
scroll to position [0, 0]
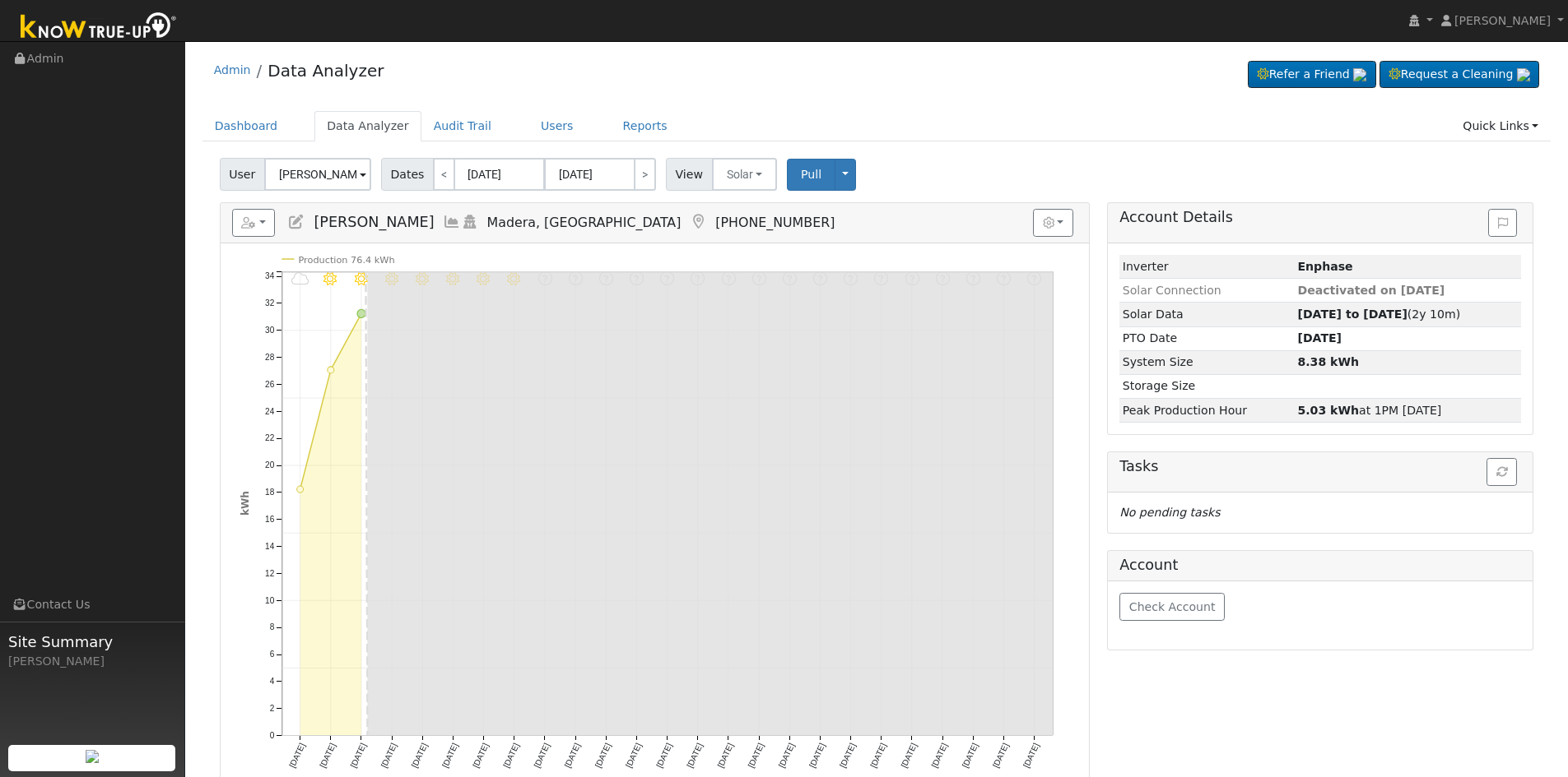
click at [560, 91] on div "Admin Data Analyzer Refer a Friend Request a Cleaning" at bounding box center [877, 75] width 1349 height 51
click at [583, 176] on input "10/26/2025" at bounding box center [589, 174] width 91 height 33
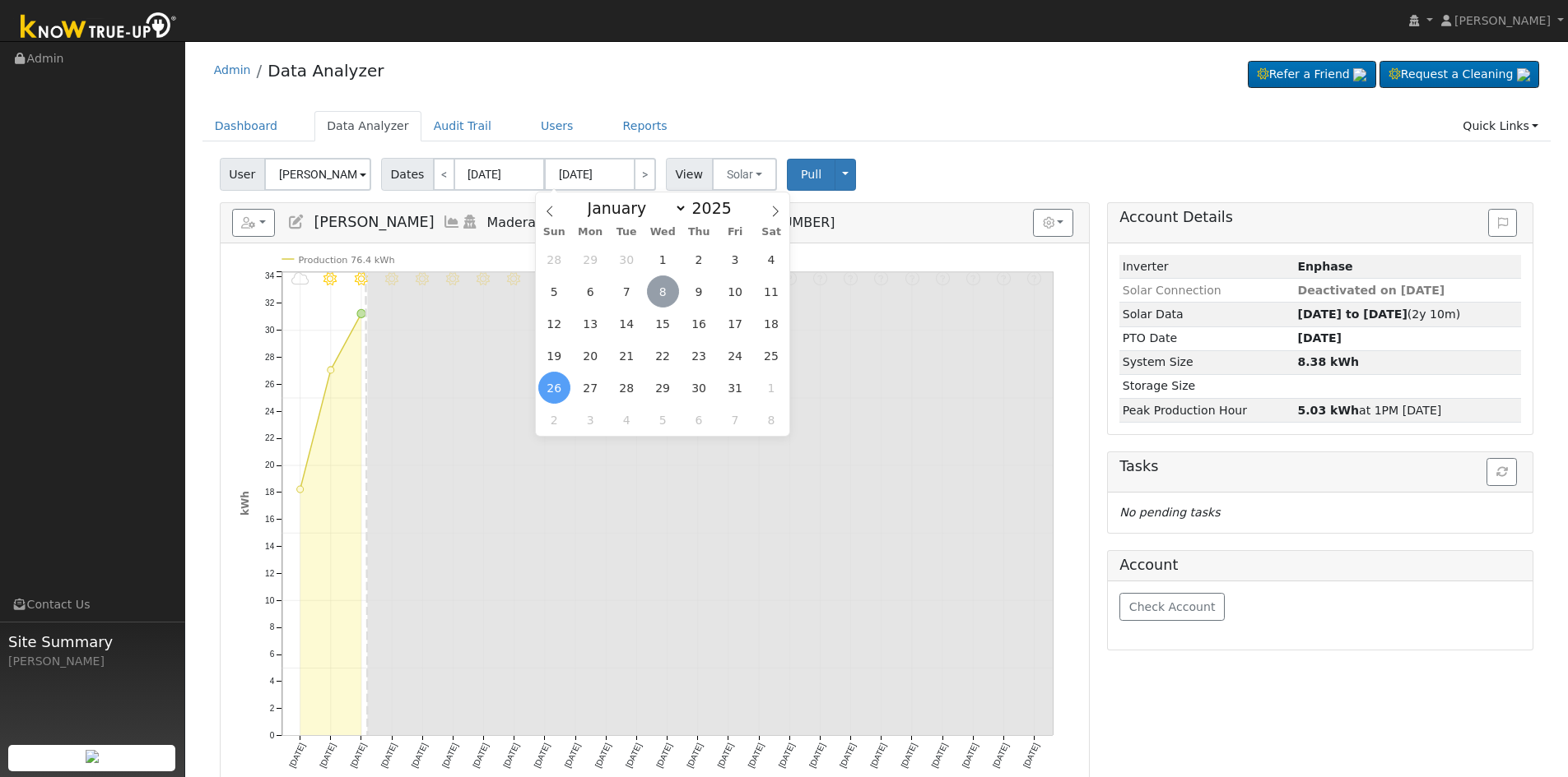
click at [656, 300] on span "8" at bounding box center [662, 291] width 32 height 32
type input "[DATE]"
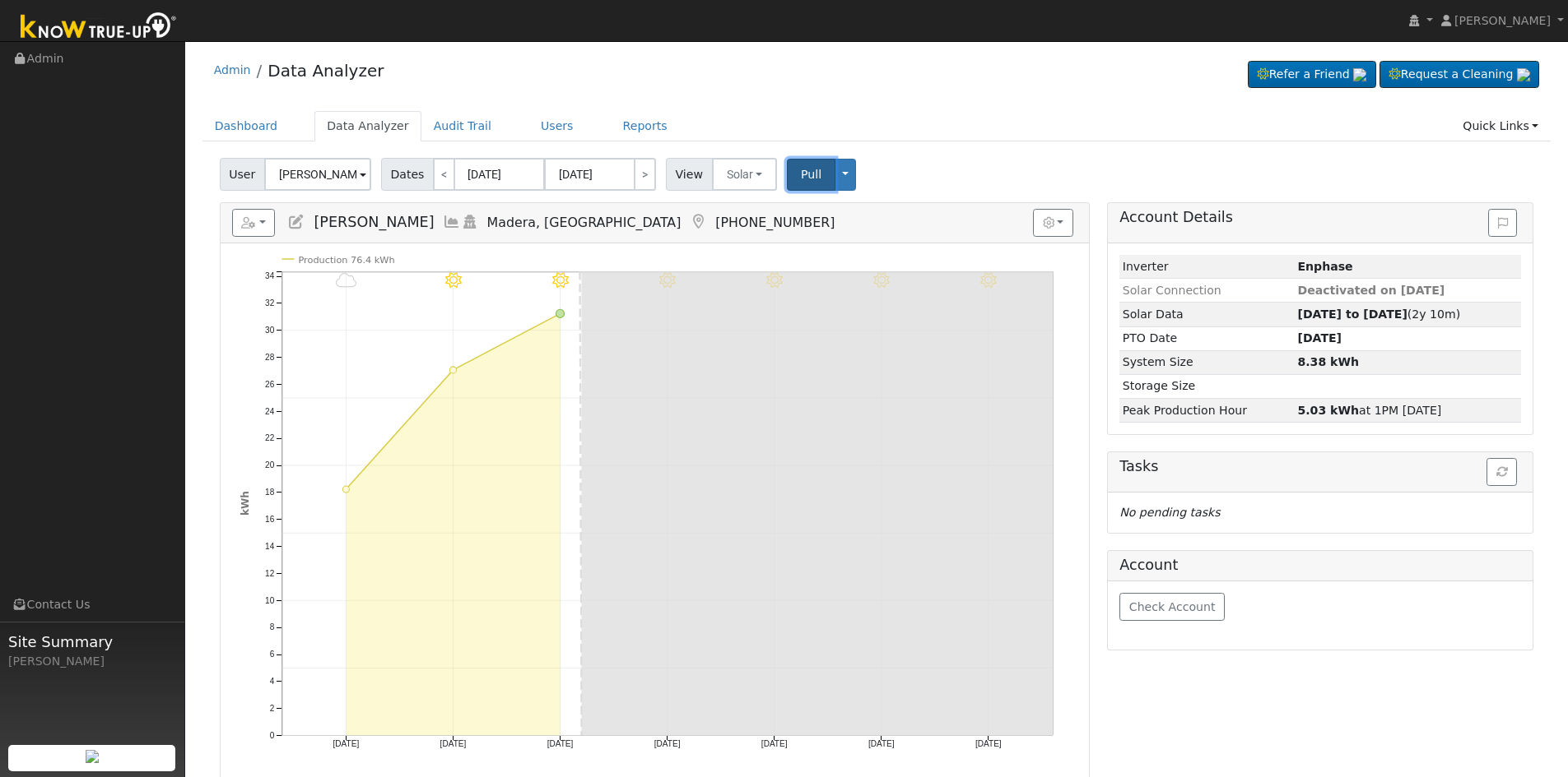
click at [801, 179] on span "Pull" at bounding box center [811, 174] width 21 height 13
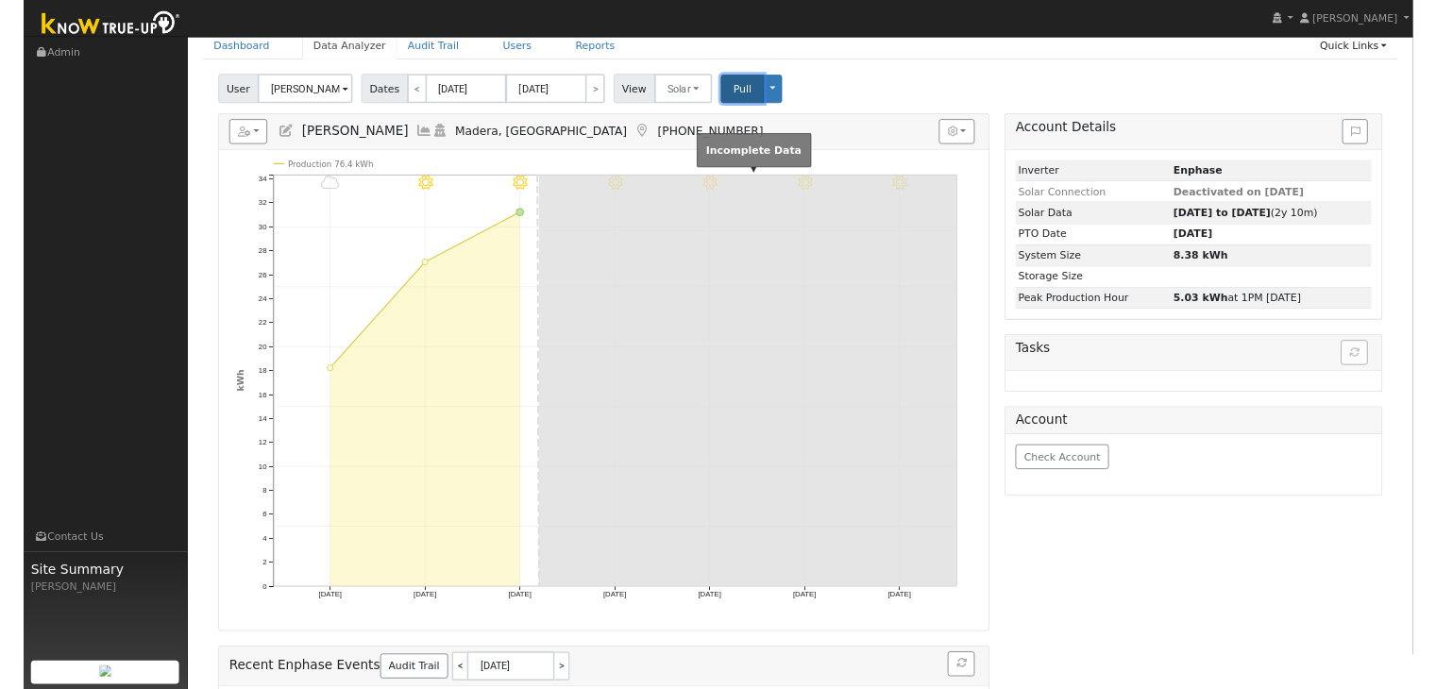
scroll to position [94, 0]
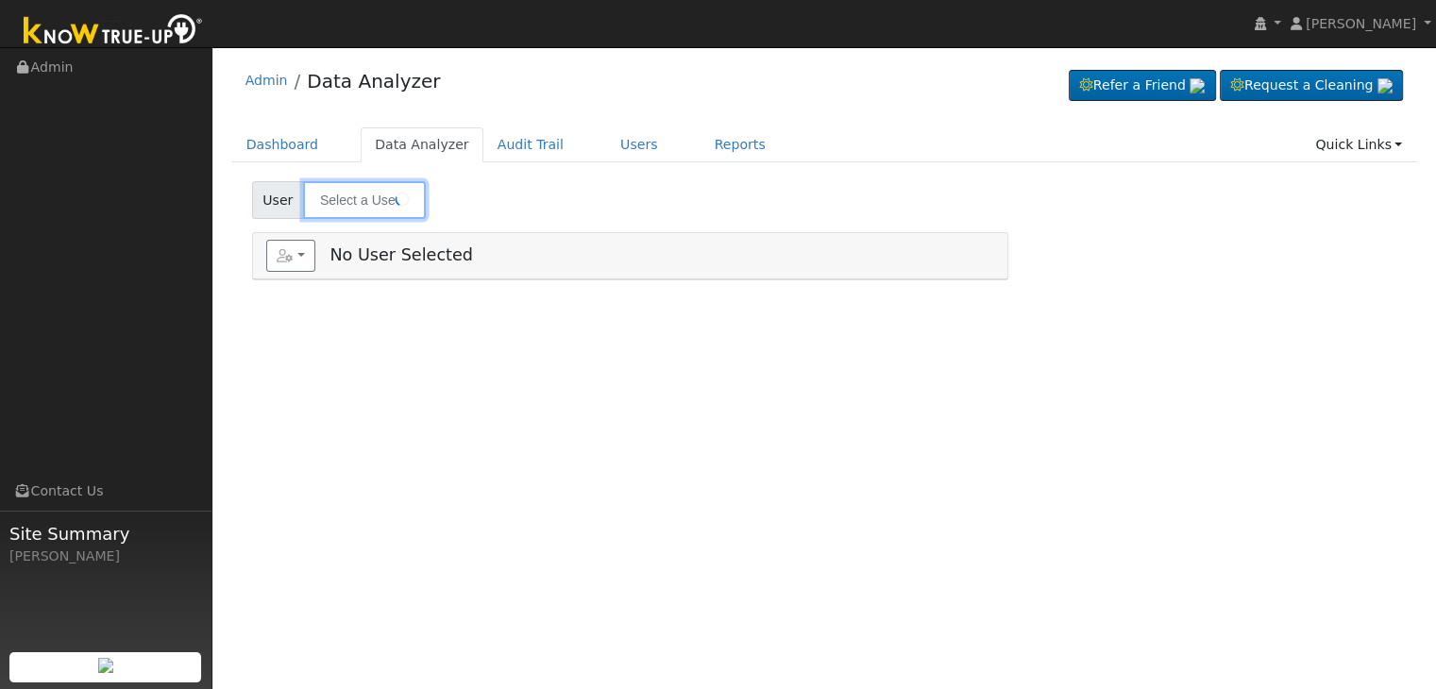
type input "[PERSON_NAME]"
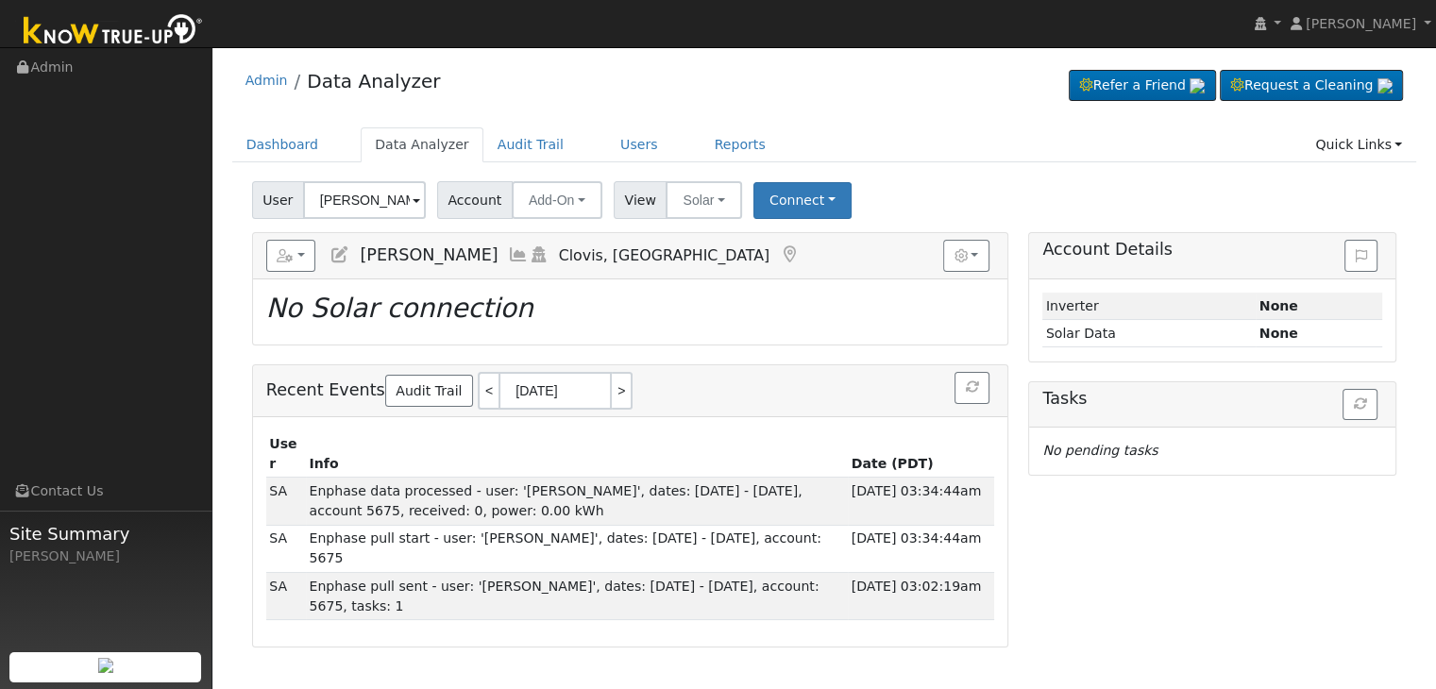
click at [779, 250] on icon at bounding box center [789, 254] width 21 height 17
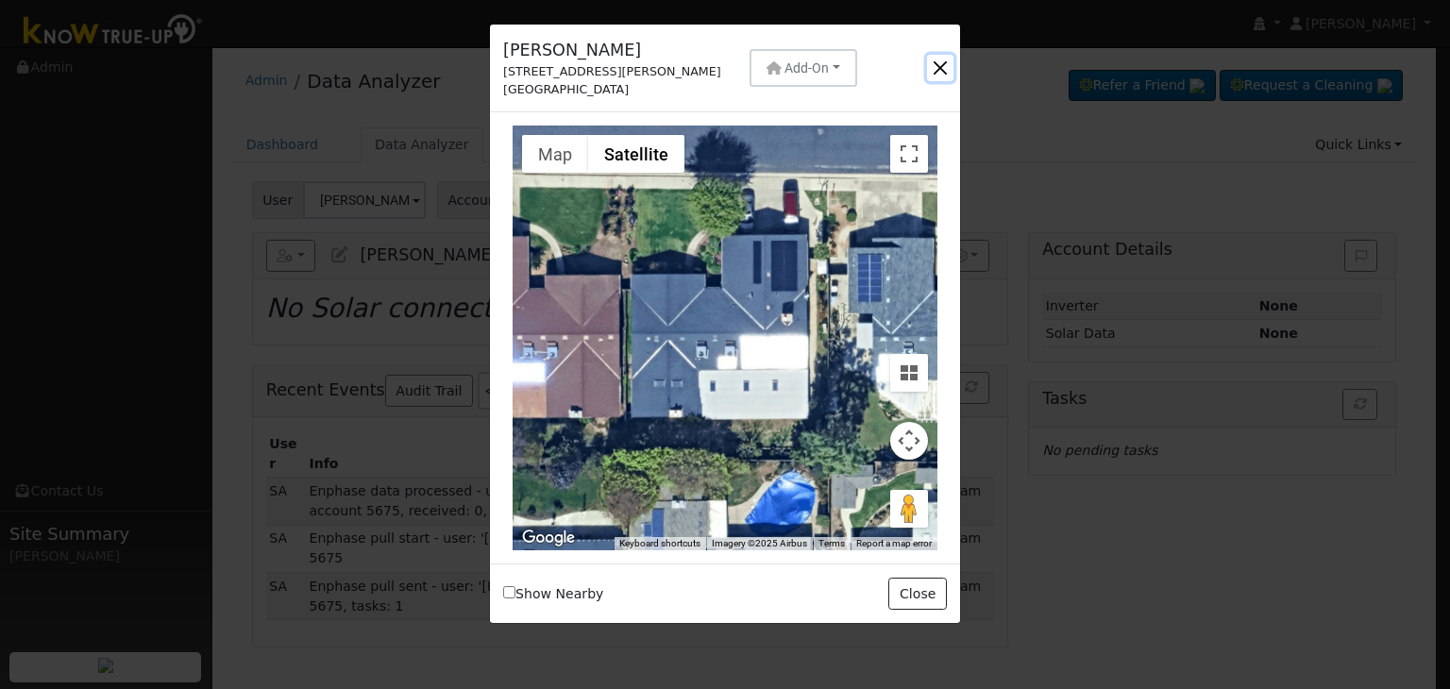
click at [941, 70] on button "button" at bounding box center [940, 68] width 26 height 26
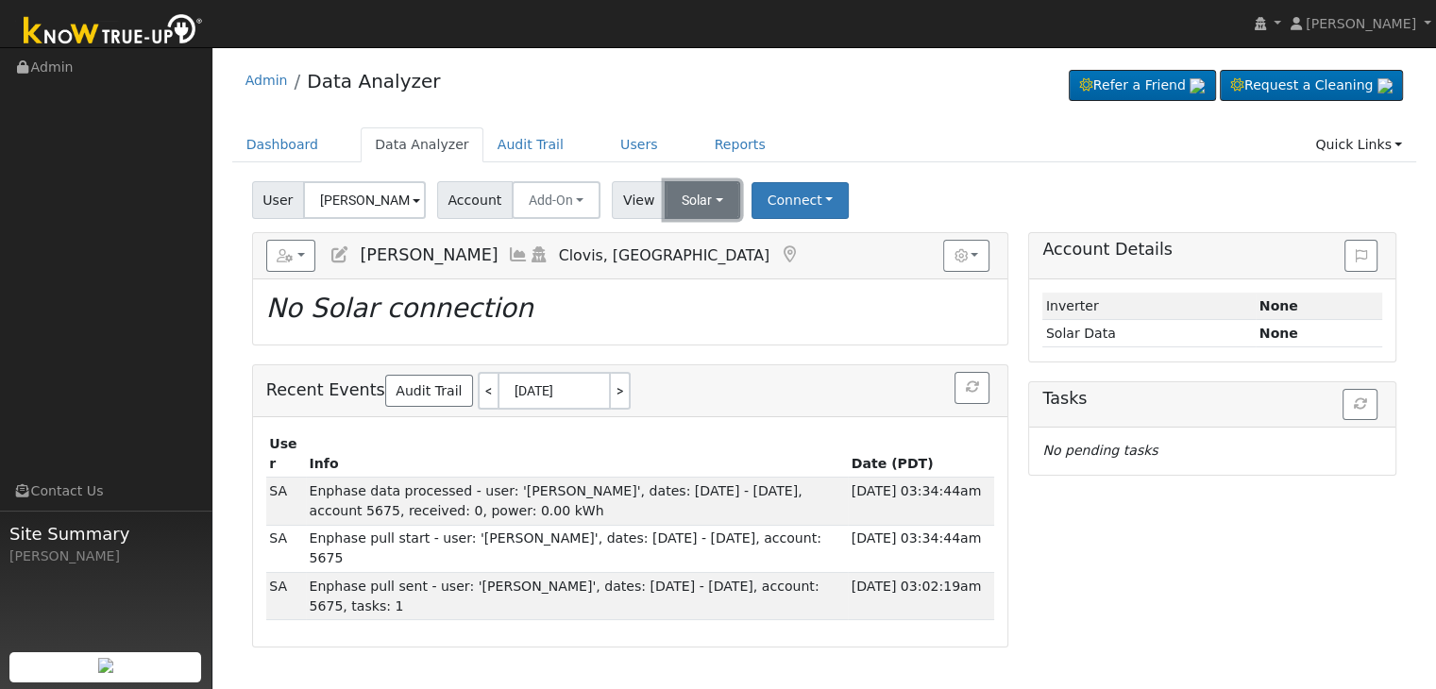
click at [703, 197] on button "Solar" at bounding box center [703, 200] width 76 height 38
click at [917, 116] on div "Admin Data Analyzer Refer a Friend Request a Cleaning" at bounding box center [824, 352] width 1205 height 591
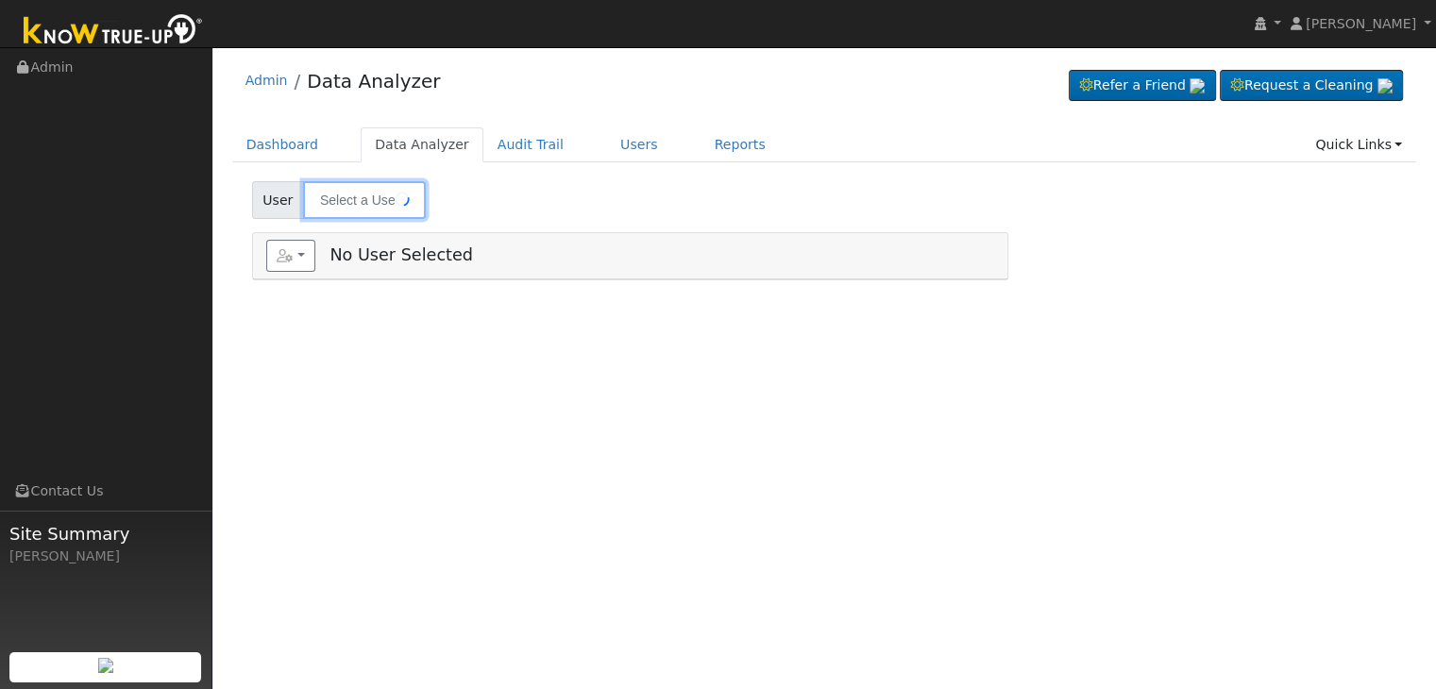
type input "Laura Melton"
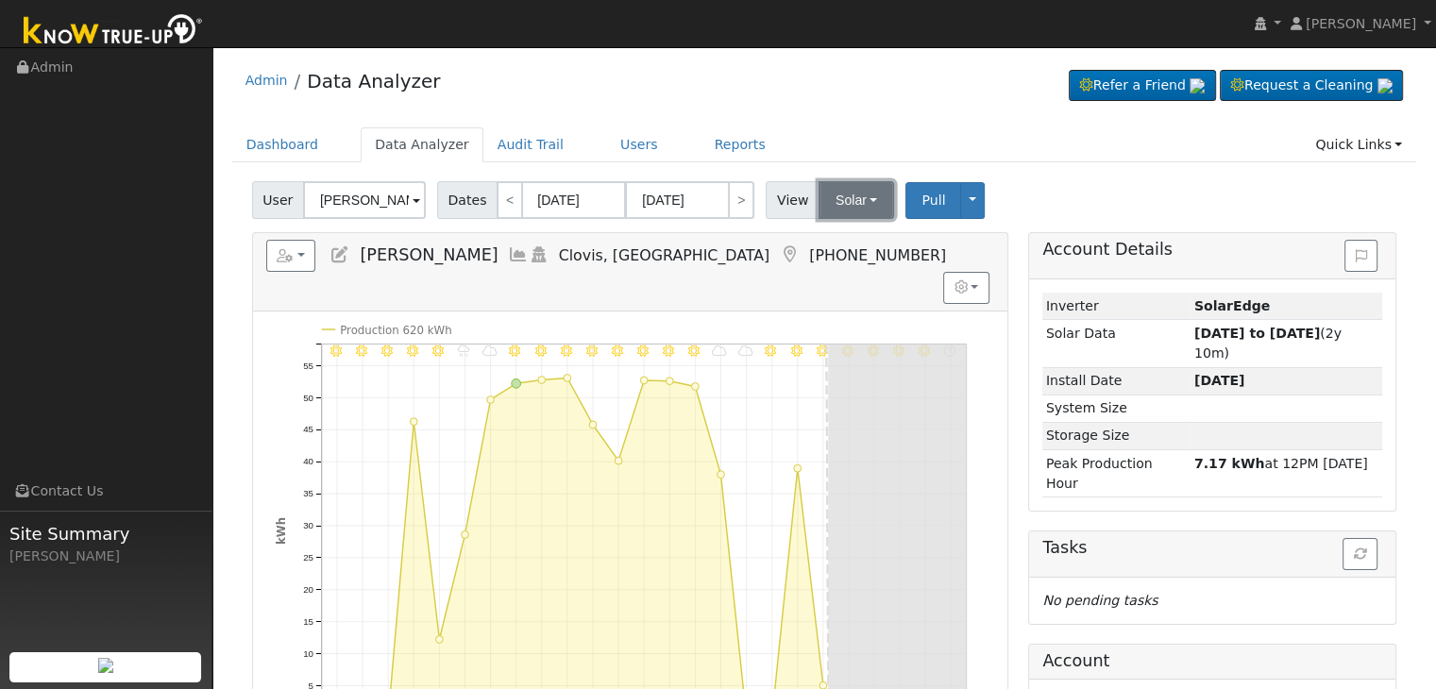
click at [824, 201] on button "Solar" at bounding box center [857, 200] width 76 height 38
click at [844, 239] on link "Utility" at bounding box center [880, 242] width 131 height 26
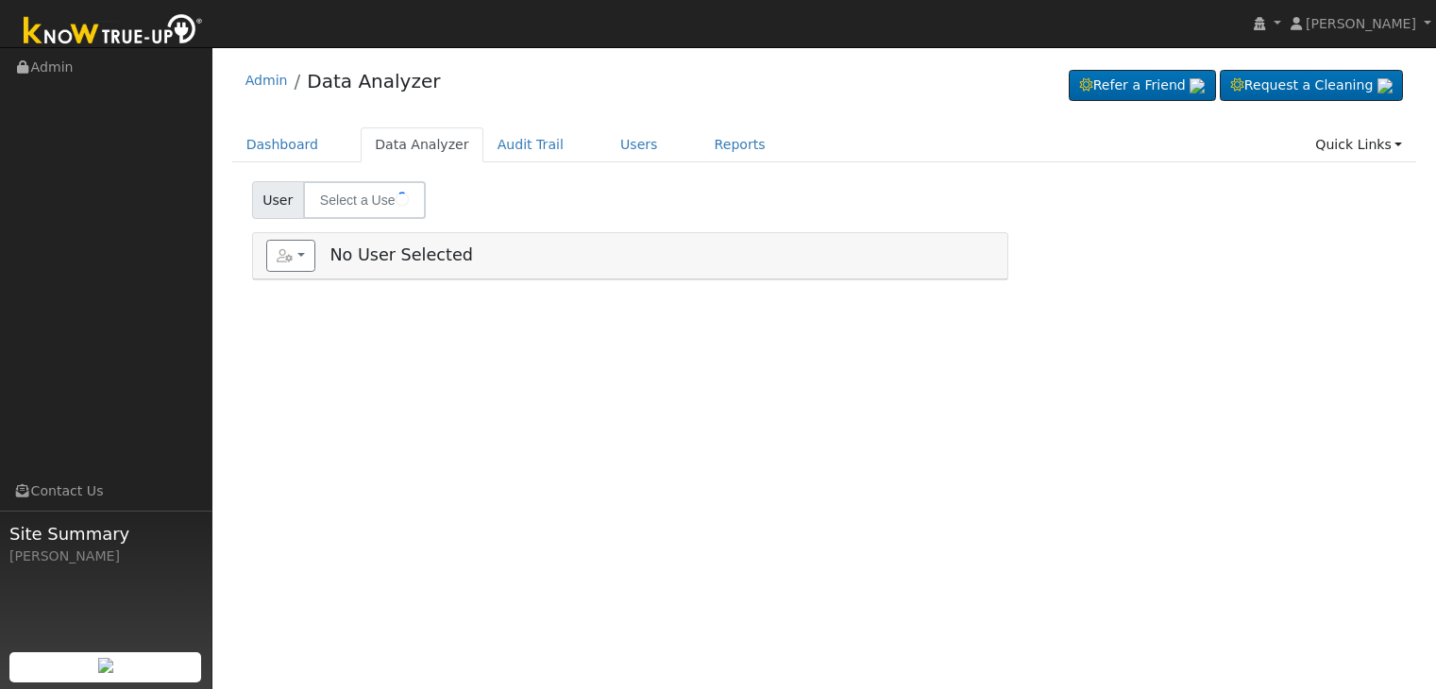
type input "[PERSON_NAME] & [PERSON_NAME]"
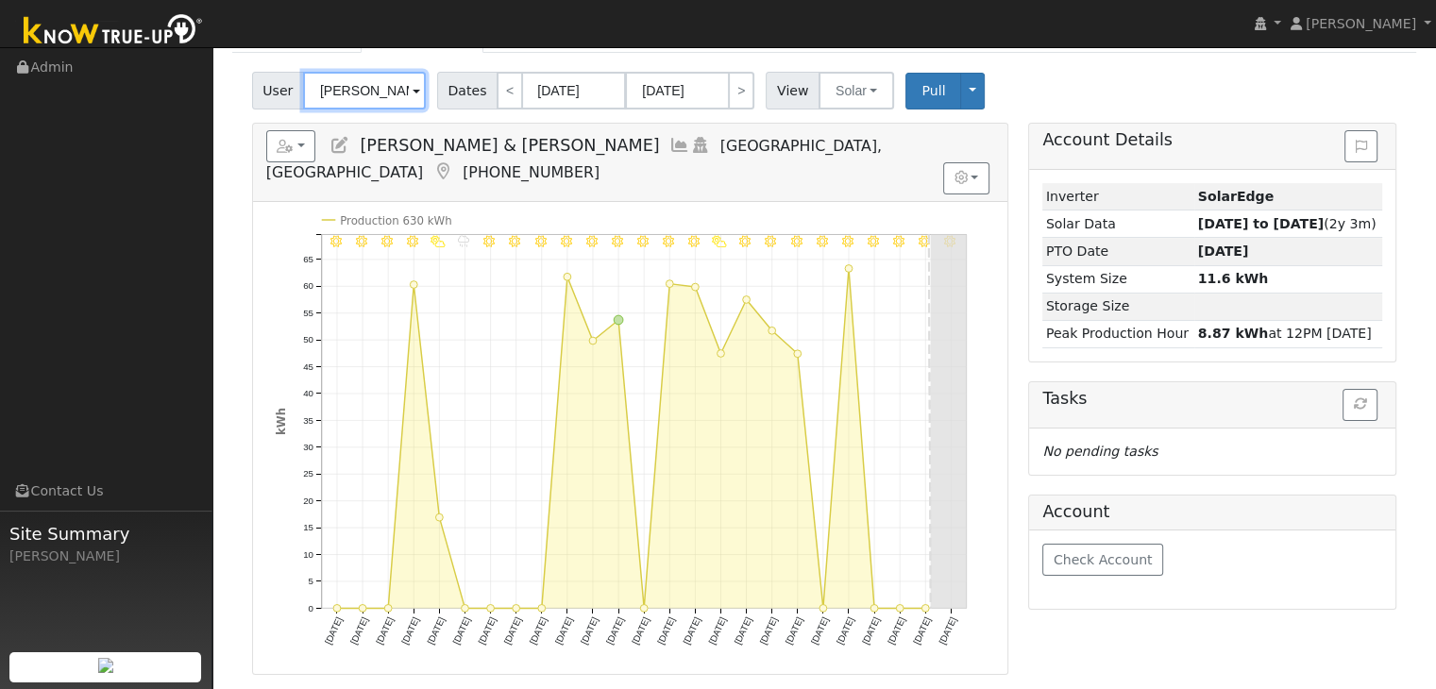
scroll to position [94, 0]
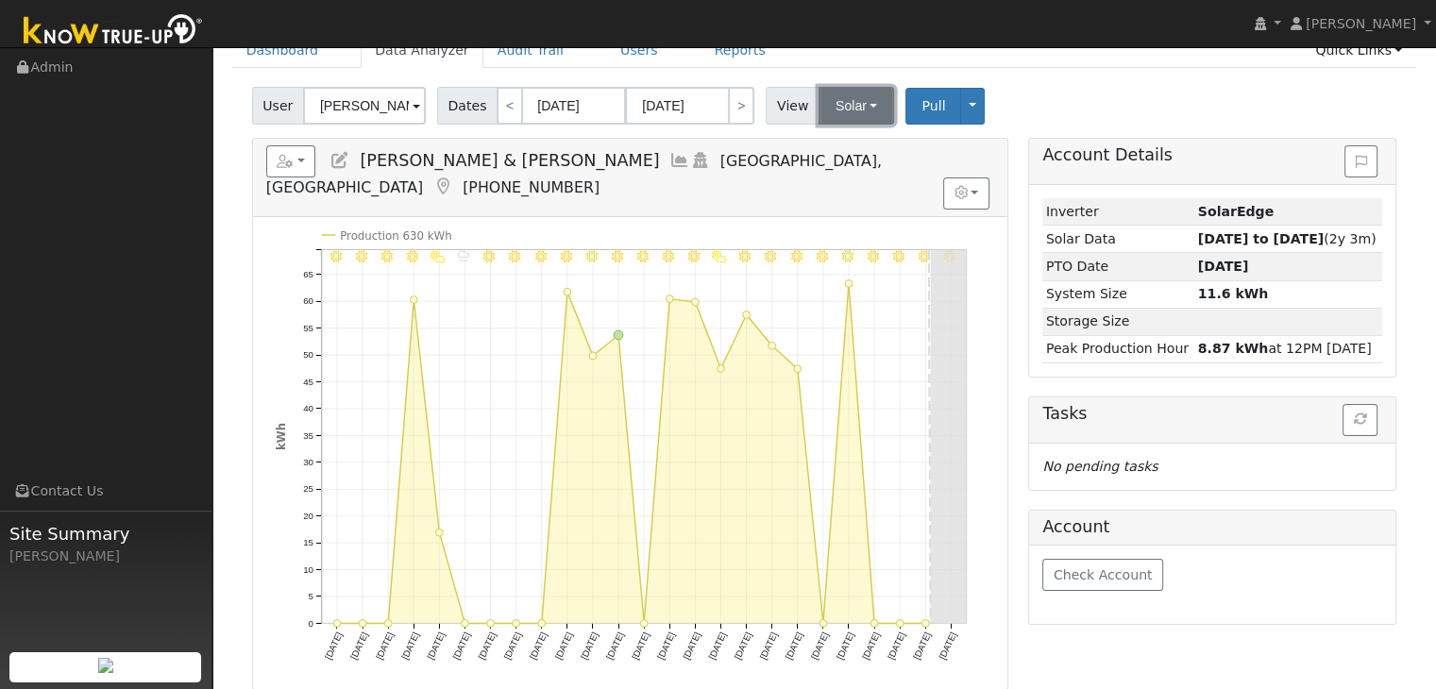
click at [827, 110] on button "Solar" at bounding box center [857, 106] width 76 height 38
click at [847, 156] on link "Utility" at bounding box center [880, 147] width 131 height 26
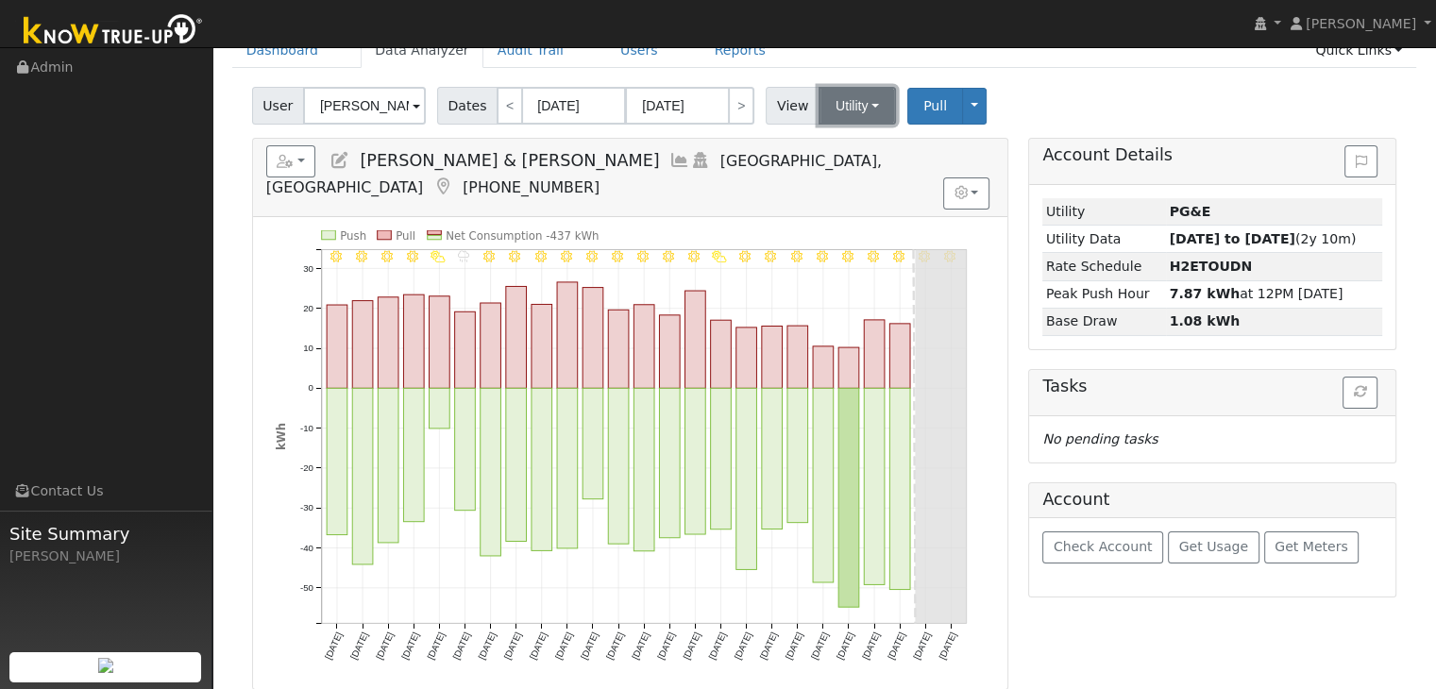
click at [838, 107] on button "Utility" at bounding box center [857, 106] width 77 height 38
click at [842, 179] on link "Solar" at bounding box center [880, 174] width 131 height 26
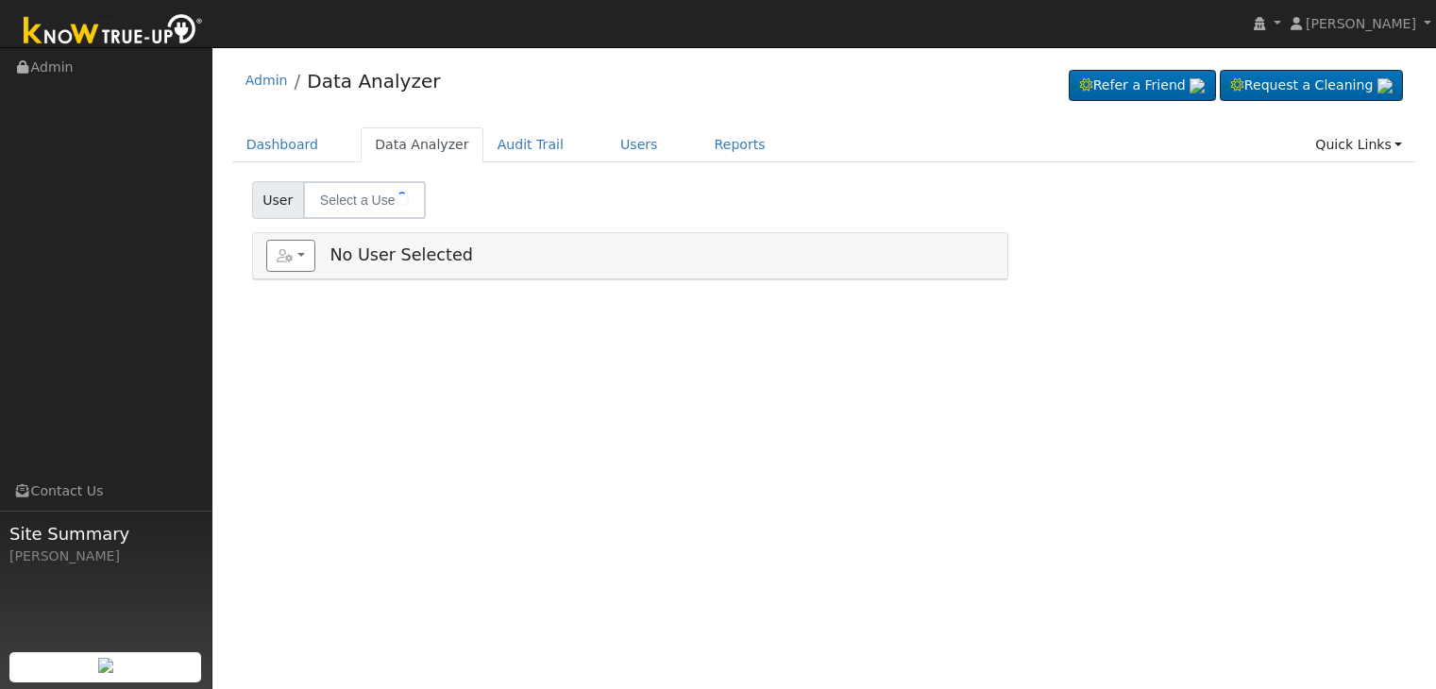
type input "[PERSON_NAME]"
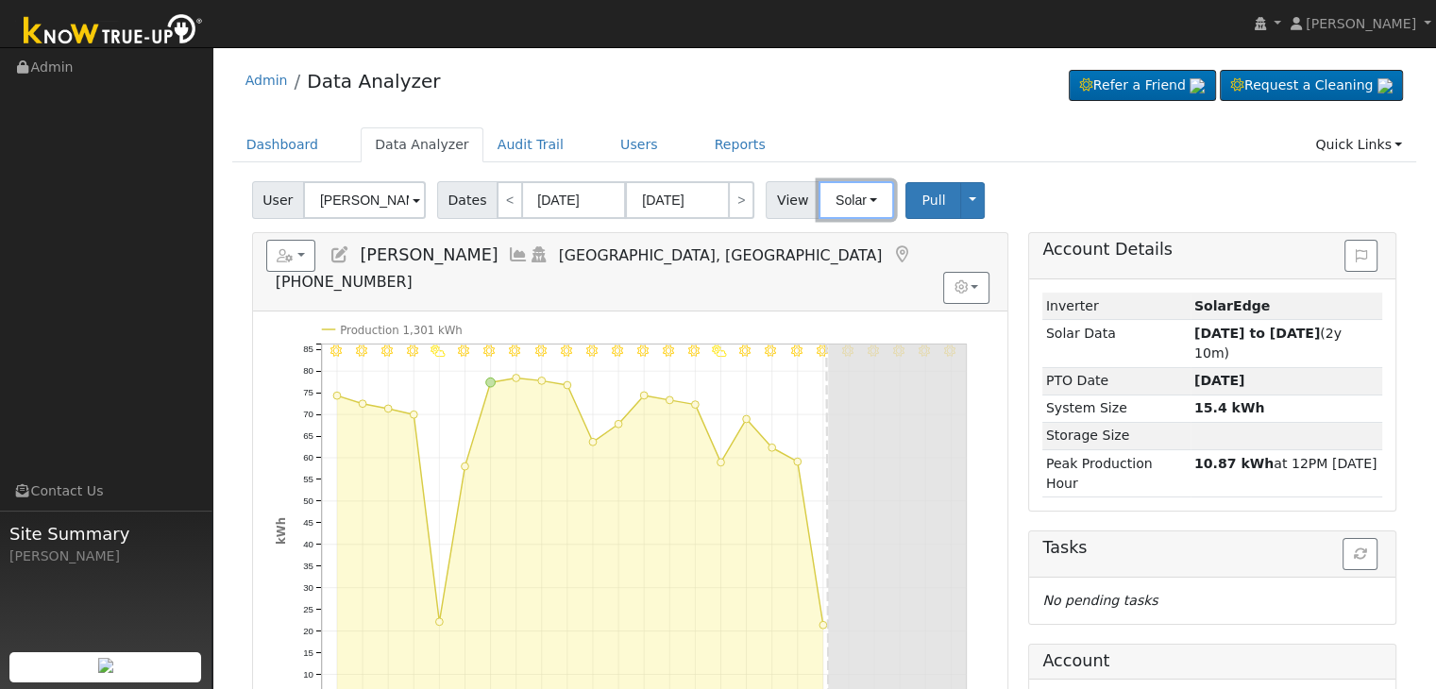
drag, startPoint x: 825, startPoint y: 198, endPoint x: 842, endPoint y: 224, distance: 30.6
click at [831, 201] on button "Solar" at bounding box center [857, 200] width 76 height 38
click at [838, 239] on link "Utility" at bounding box center [880, 242] width 131 height 26
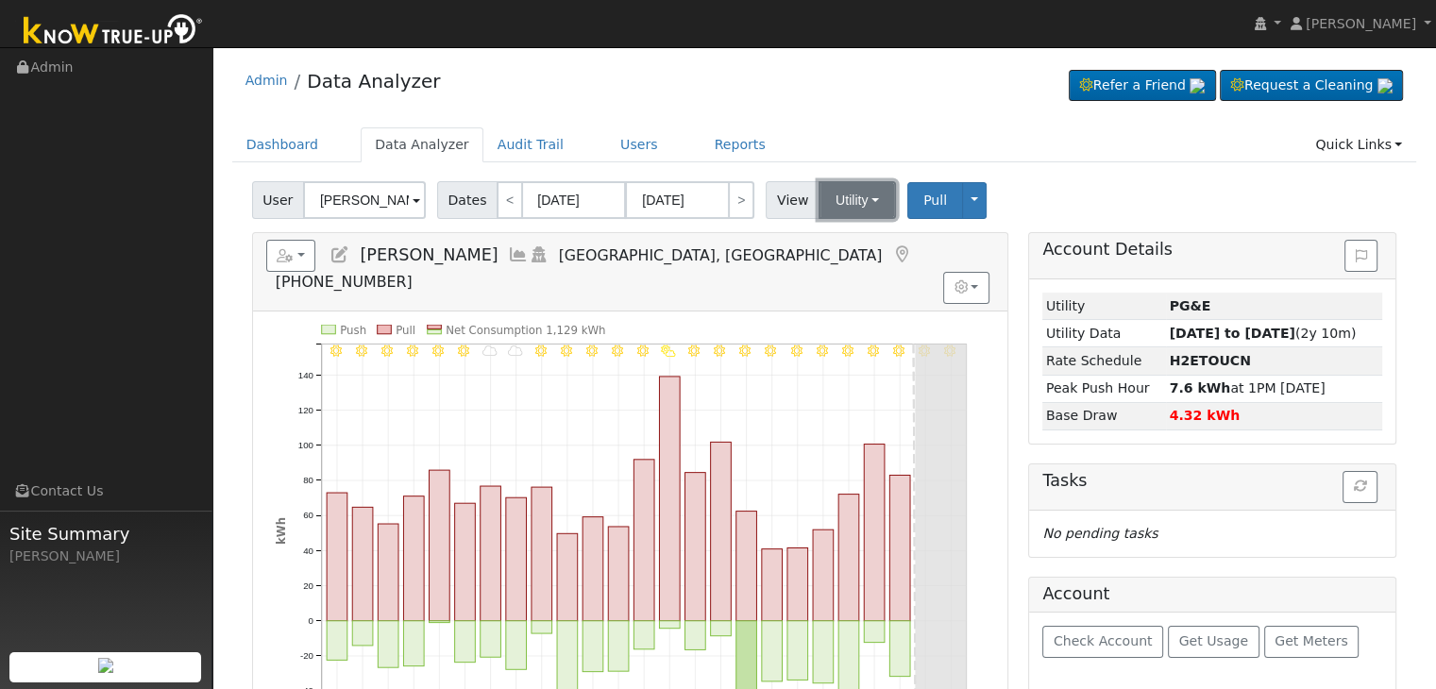
click at [832, 200] on button "Utility" at bounding box center [857, 200] width 77 height 38
click at [852, 266] on link "Solar" at bounding box center [880, 269] width 131 height 26
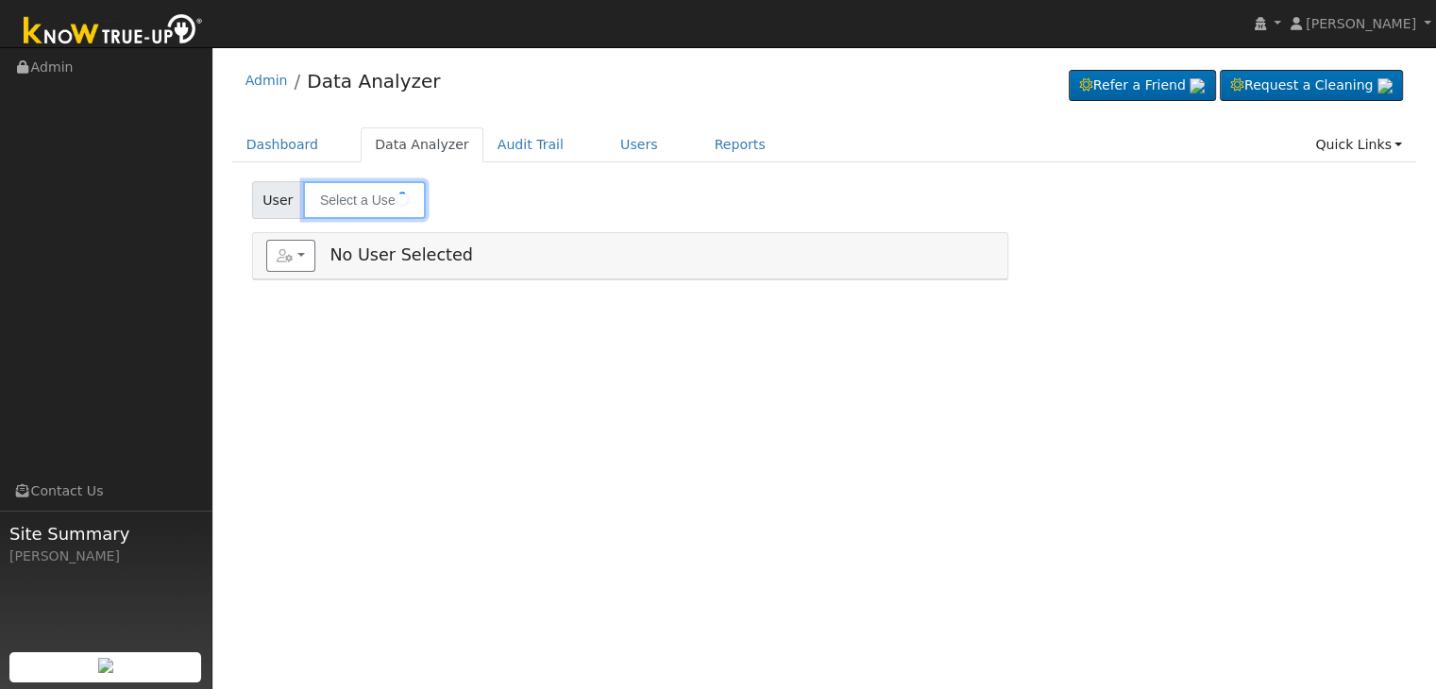
type input "[PERSON_NAME]"
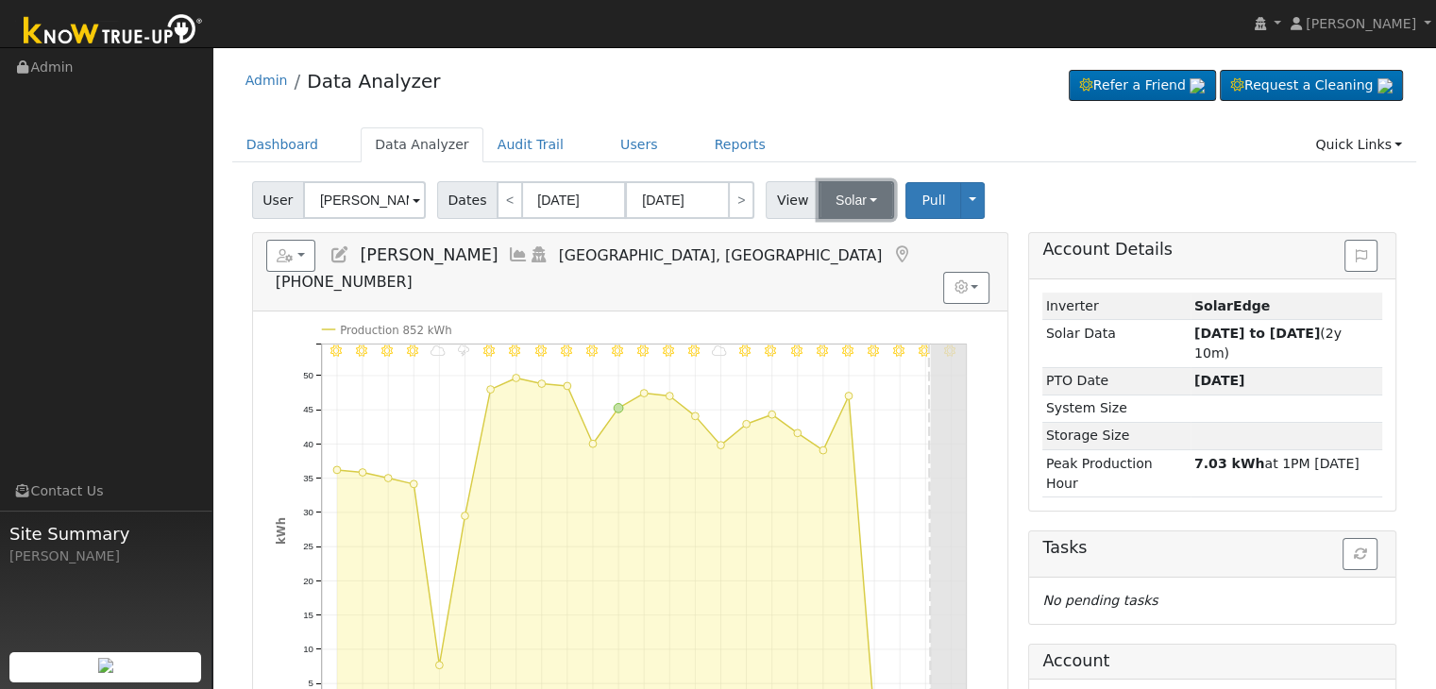
click at [846, 197] on button "Solar" at bounding box center [857, 200] width 76 height 38
click at [846, 245] on link "Utility" at bounding box center [880, 242] width 131 height 26
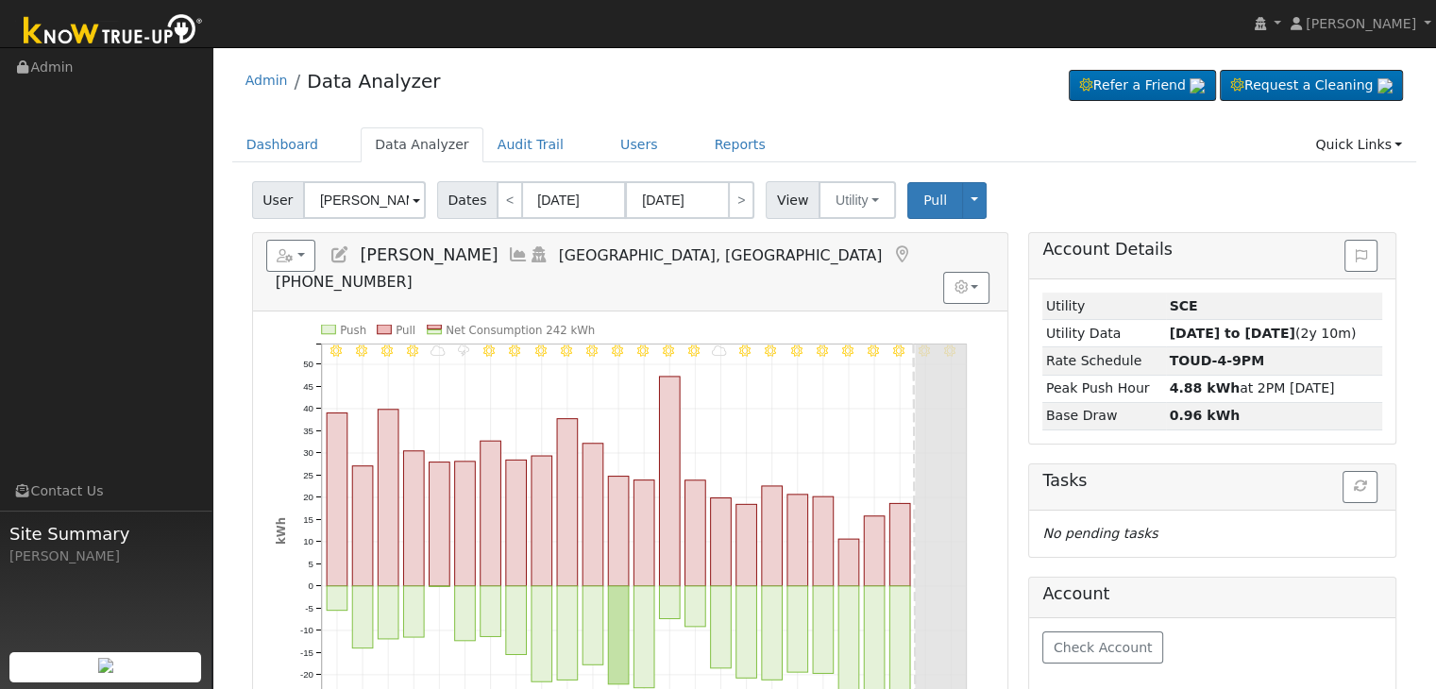
click at [891, 252] on icon at bounding box center [901, 254] width 21 height 17
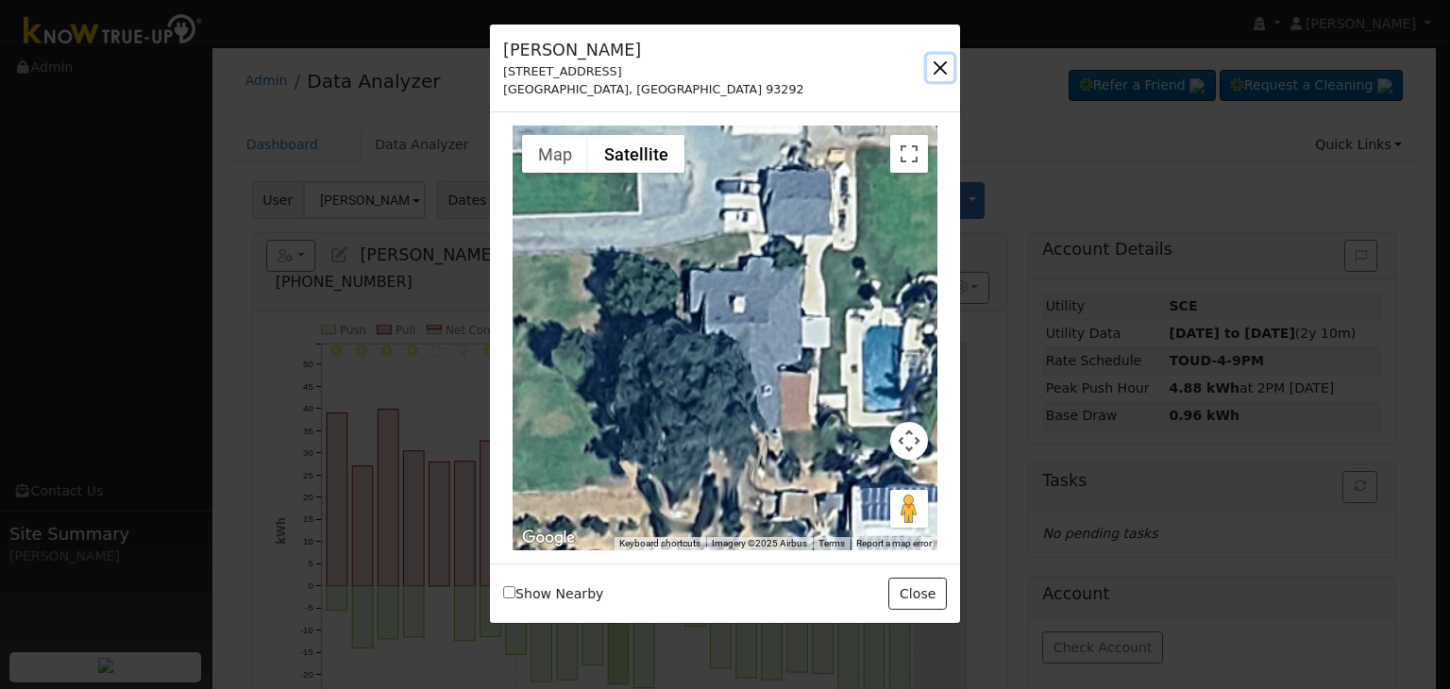
click at [946, 61] on button "button" at bounding box center [940, 68] width 26 height 26
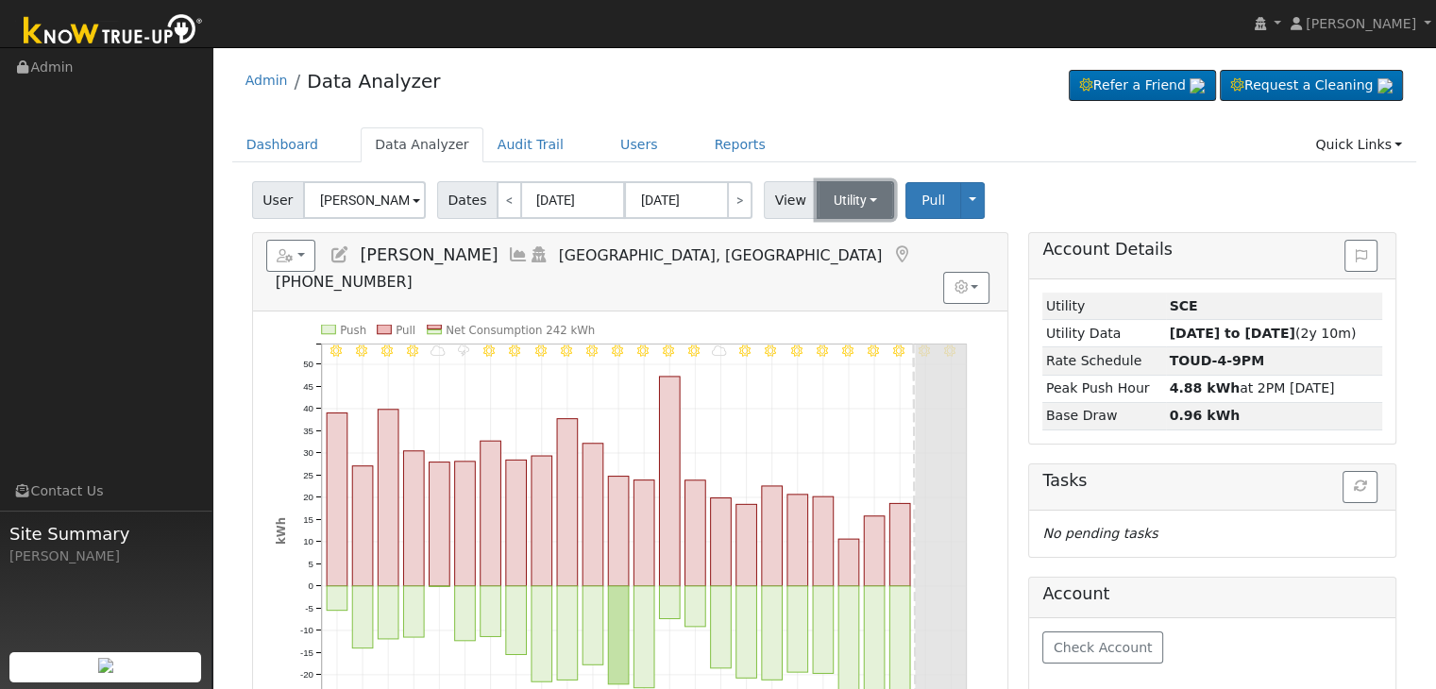
click at [838, 195] on button "Utility" at bounding box center [856, 200] width 78 height 38
click at [836, 266] on link "Solar" at bounding box center [878, 269] width 131 height 26
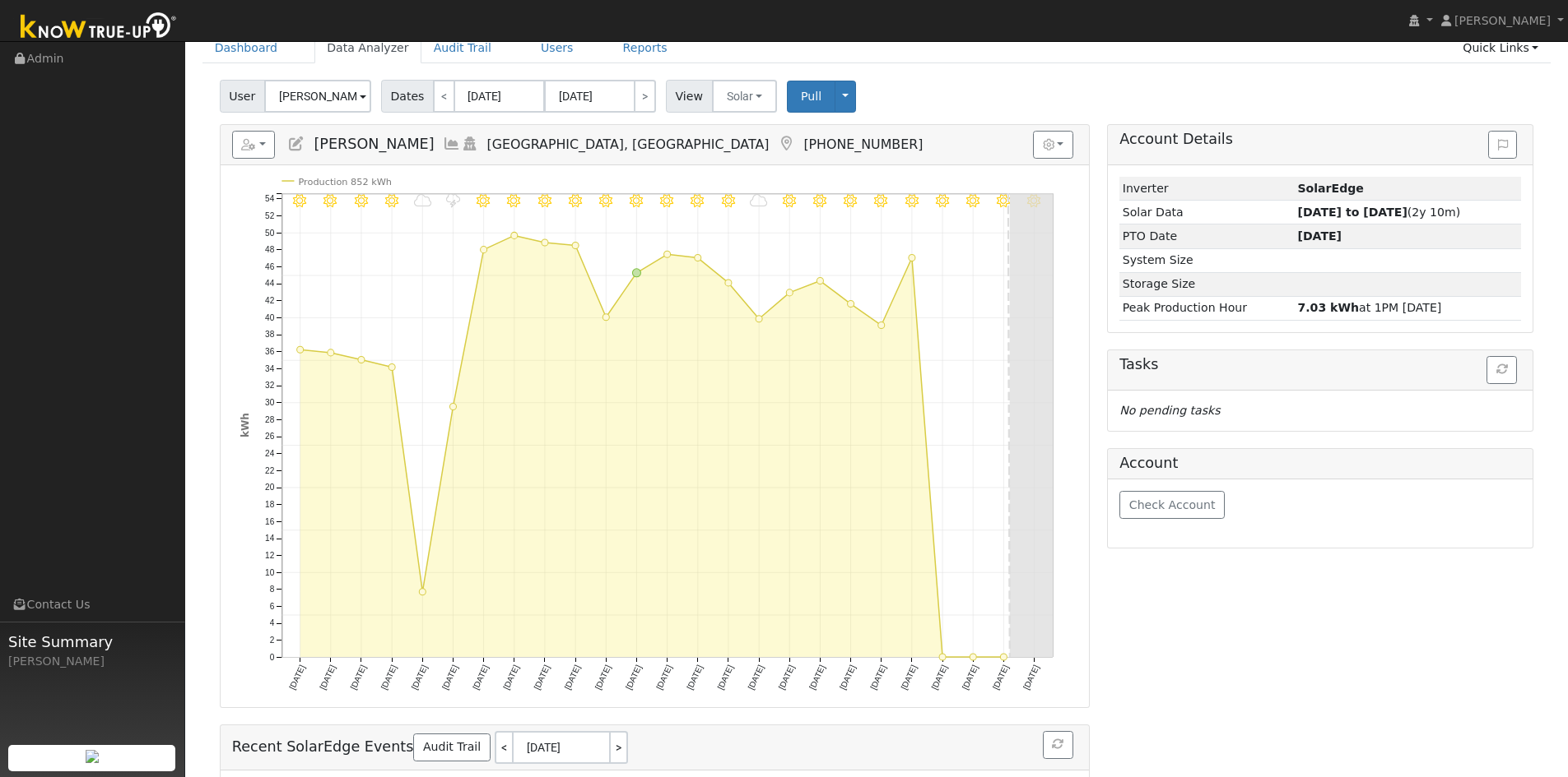
scroll to position [82, 0]
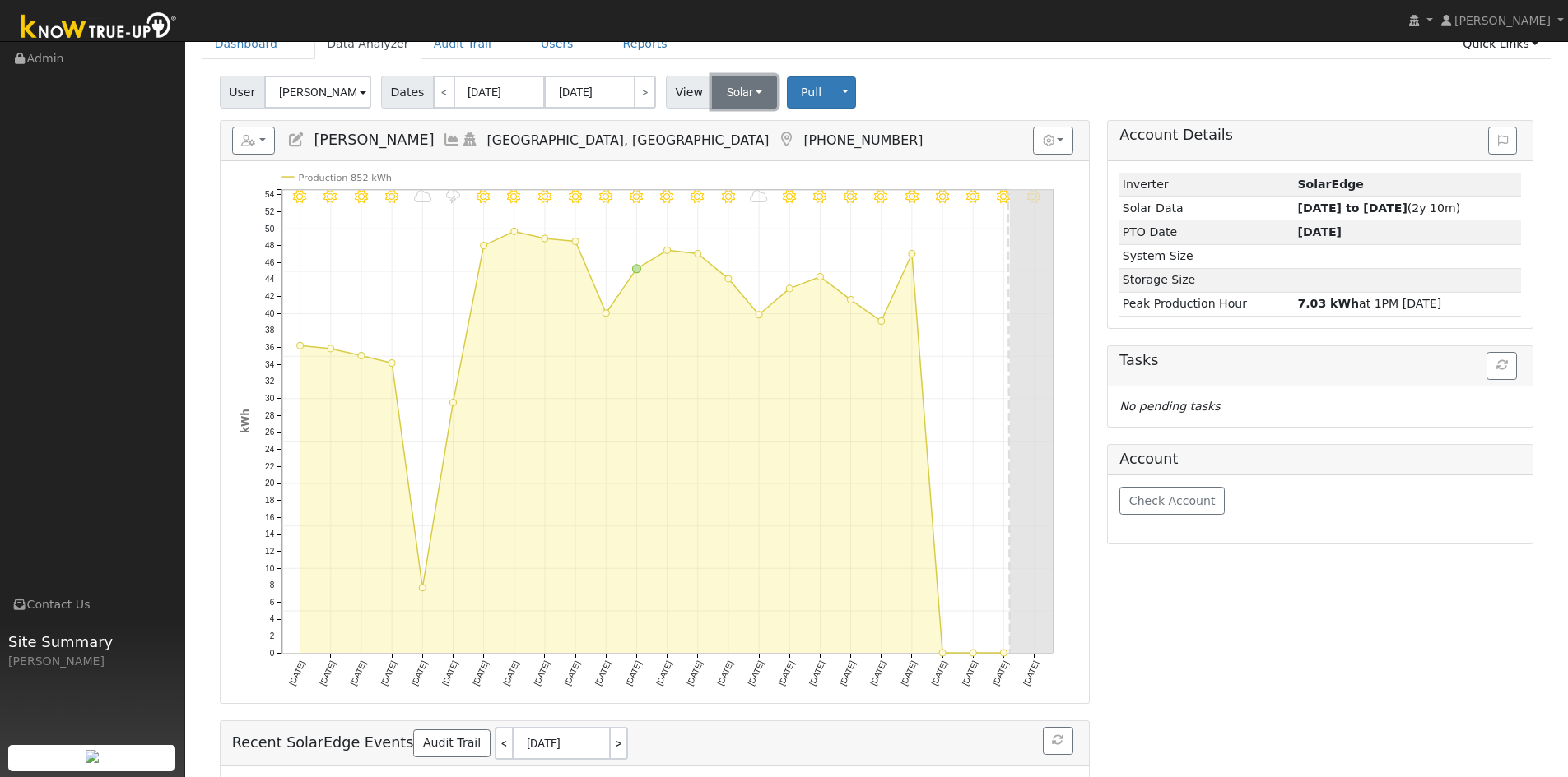
click at [740, 94] on button "Solar" at bounding box center [745, 92] width 66 height 33
click at [744, 130] on link "Utility" at bounding box center [766, 128] width 114 height 23
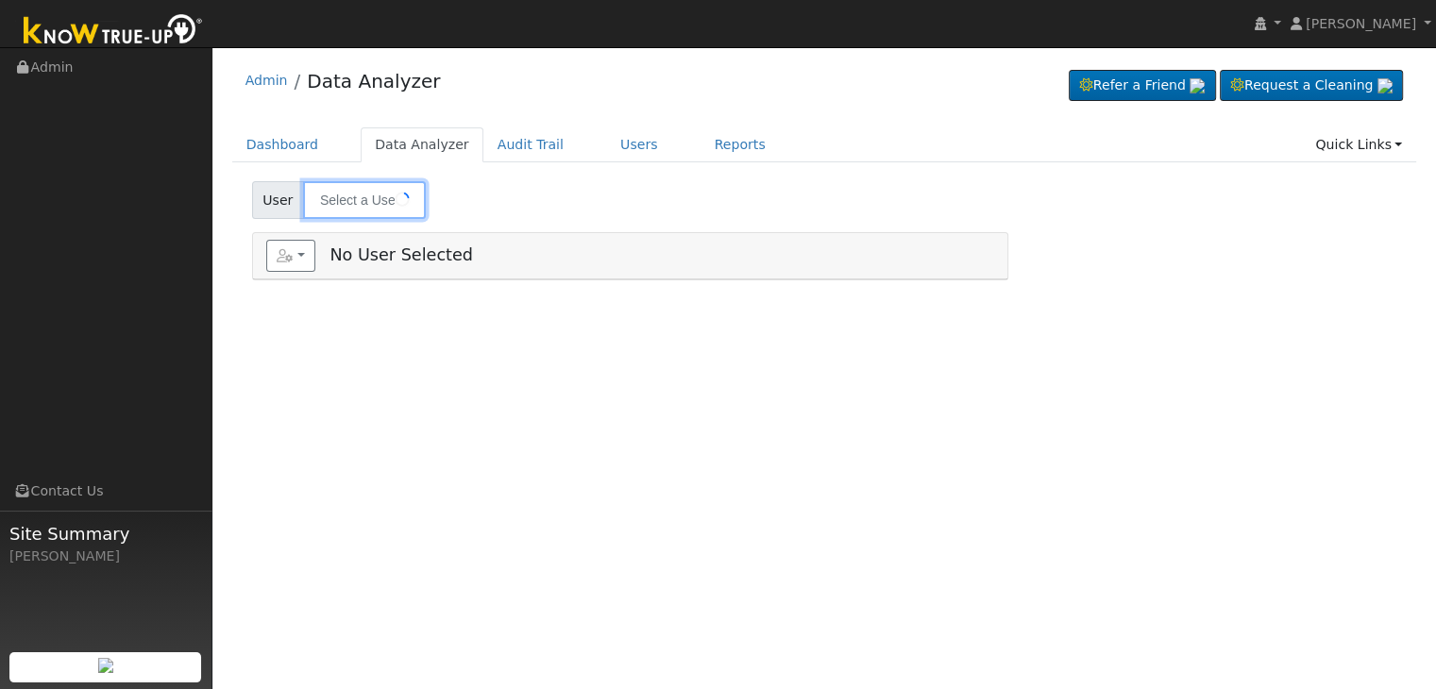
type input "[PERSON_NAME] & [DATE][PERSON_NAME]"
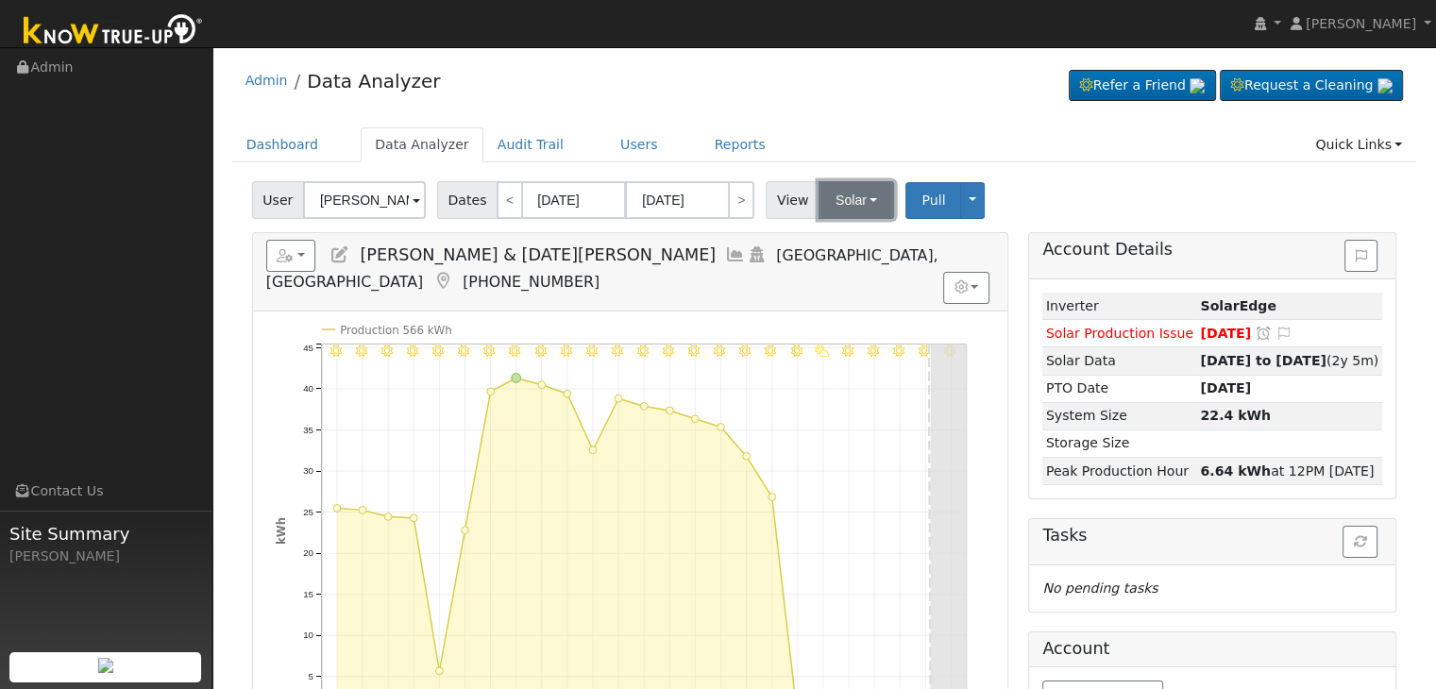
click at [837, 194] on button "Solar" at bounding box center [857, 200] width 76 height 38
click at [839, 123] on div "Admin Data Analyzer Refer a Friend Request a Cleaning" at bounding box center [824, 572] width 1205 height 1030
click at [515, 253] on span "[PERSON_NAME] & [DATE][PERSON_NAME]" at bounding box center [538, 254] width 356 height 19
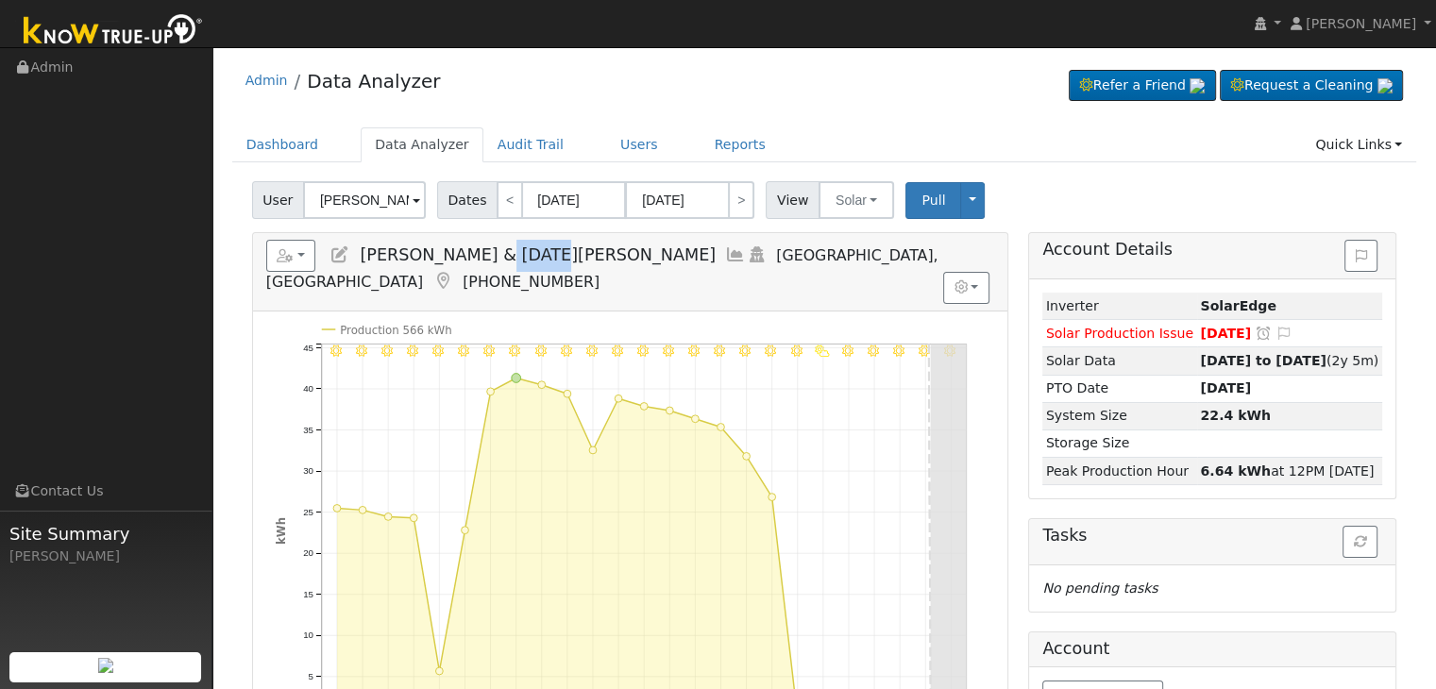
copy div "[PERSON_NAME] & [DATE][PERSON_NAME], [GEOGRAPHIC_DATA] [PHONE_NUMBER] Graphs Sh…"
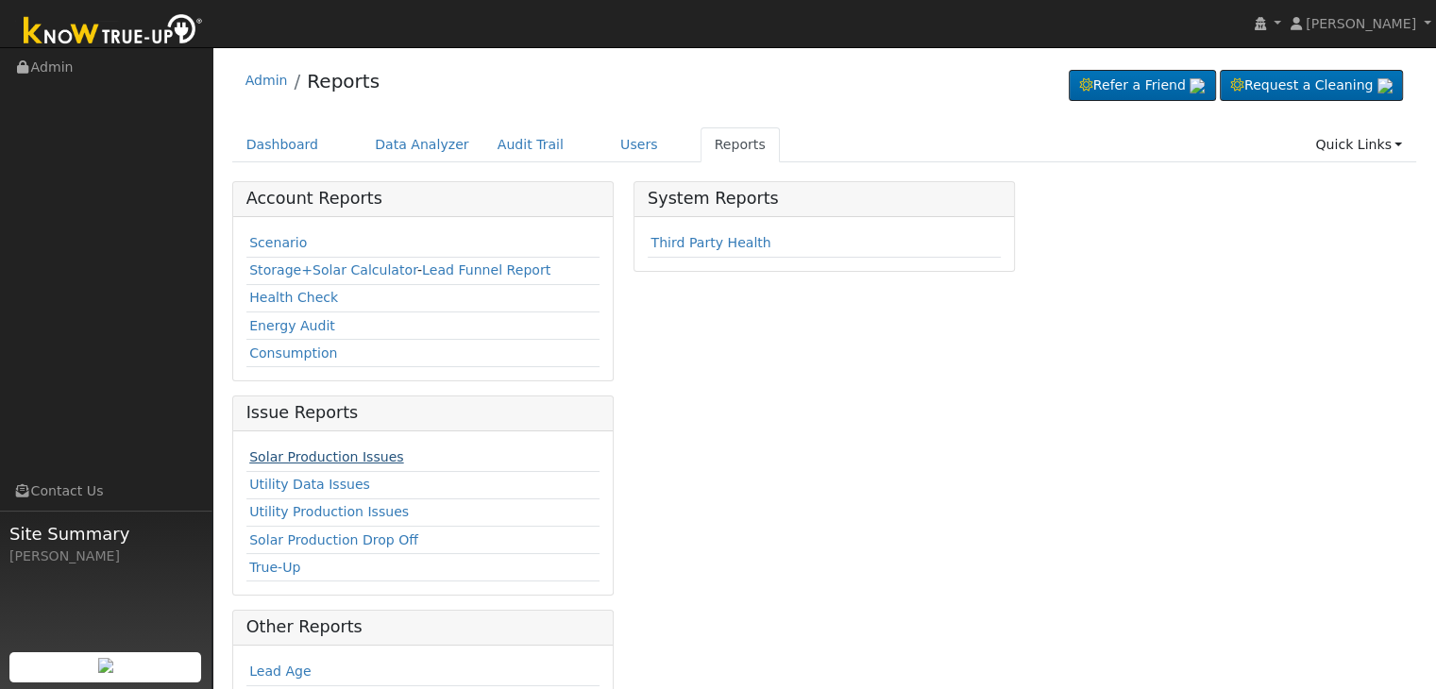
click at [301, 449] on link "Solar Production Issues" at bounding box center [326, 456] width 154 height 15
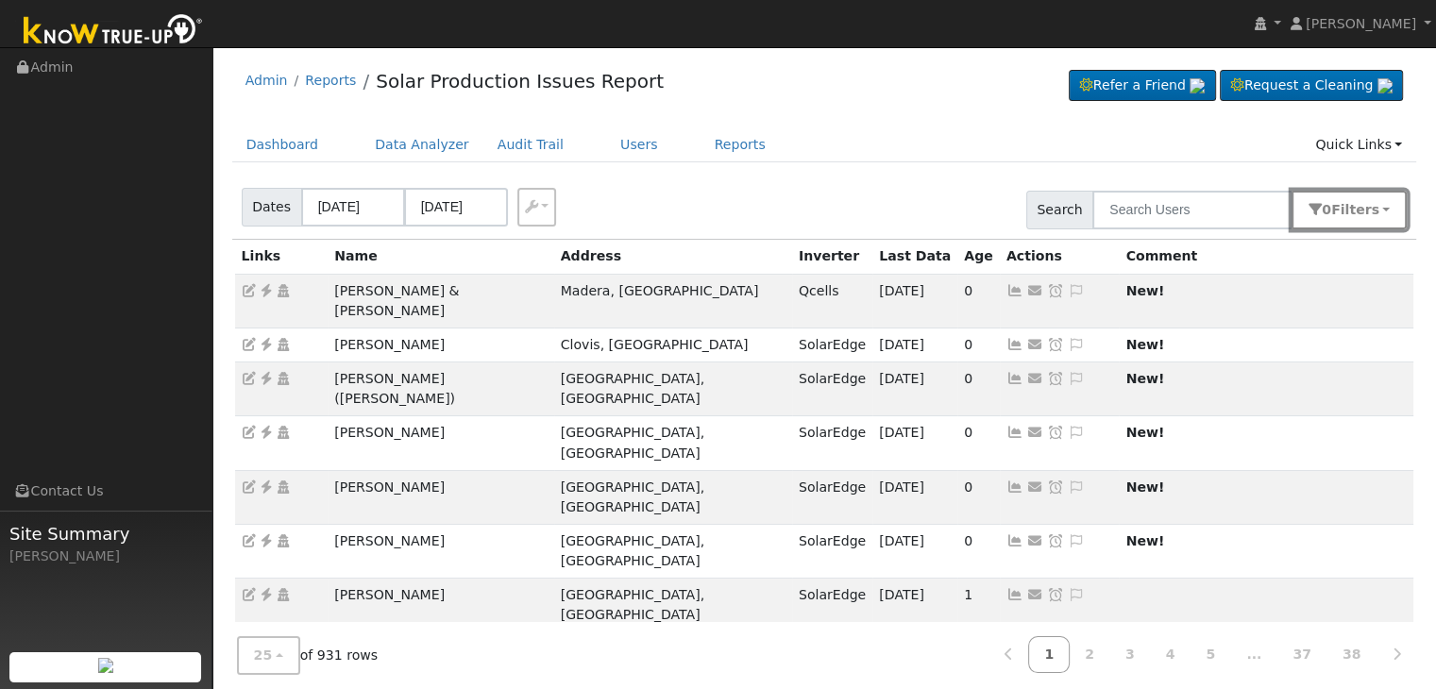
click at [1371, 202] on span "Filter s" at bounding box center [1355, 209] width 48 height 15
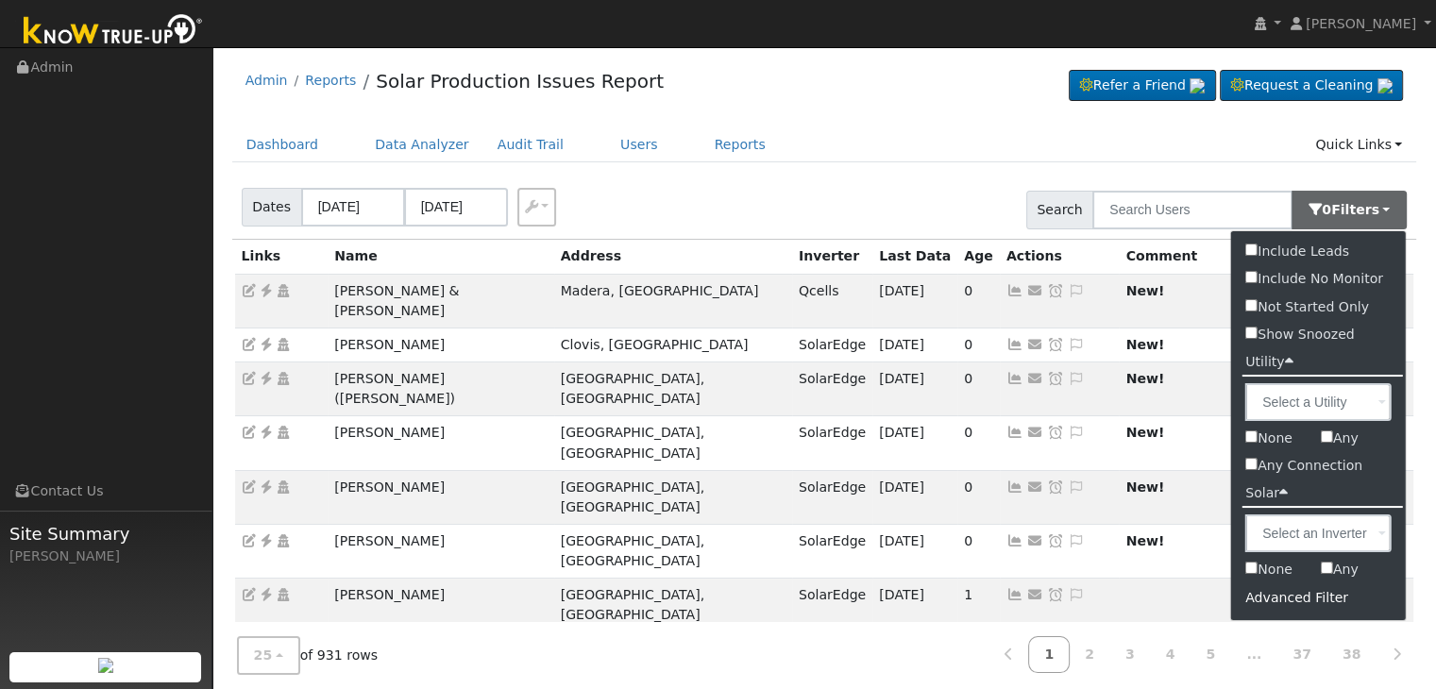
click at [1295, 597] on div "Advanced Filter" at bounding box center [1318, 598] width 175 height 29
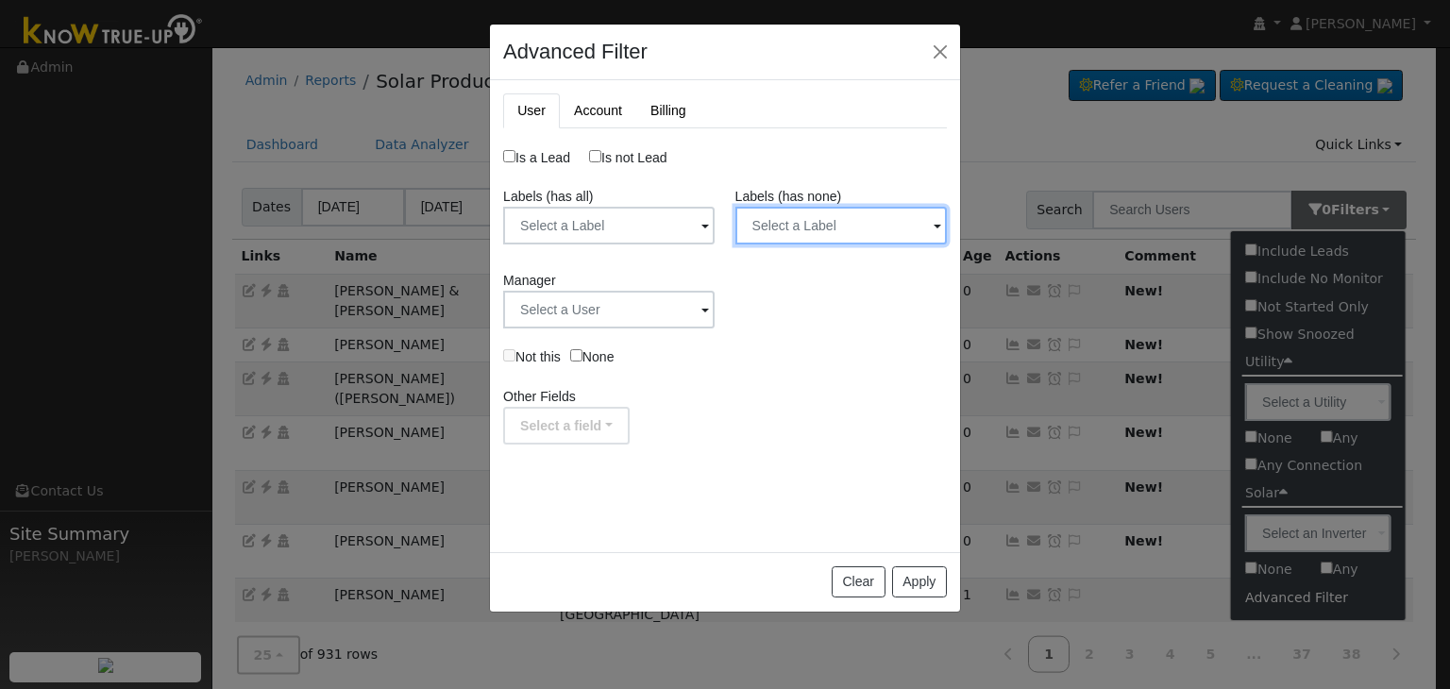
click at [820, 222] on input "text" at bounding box center [842, 226] width 212 height 38
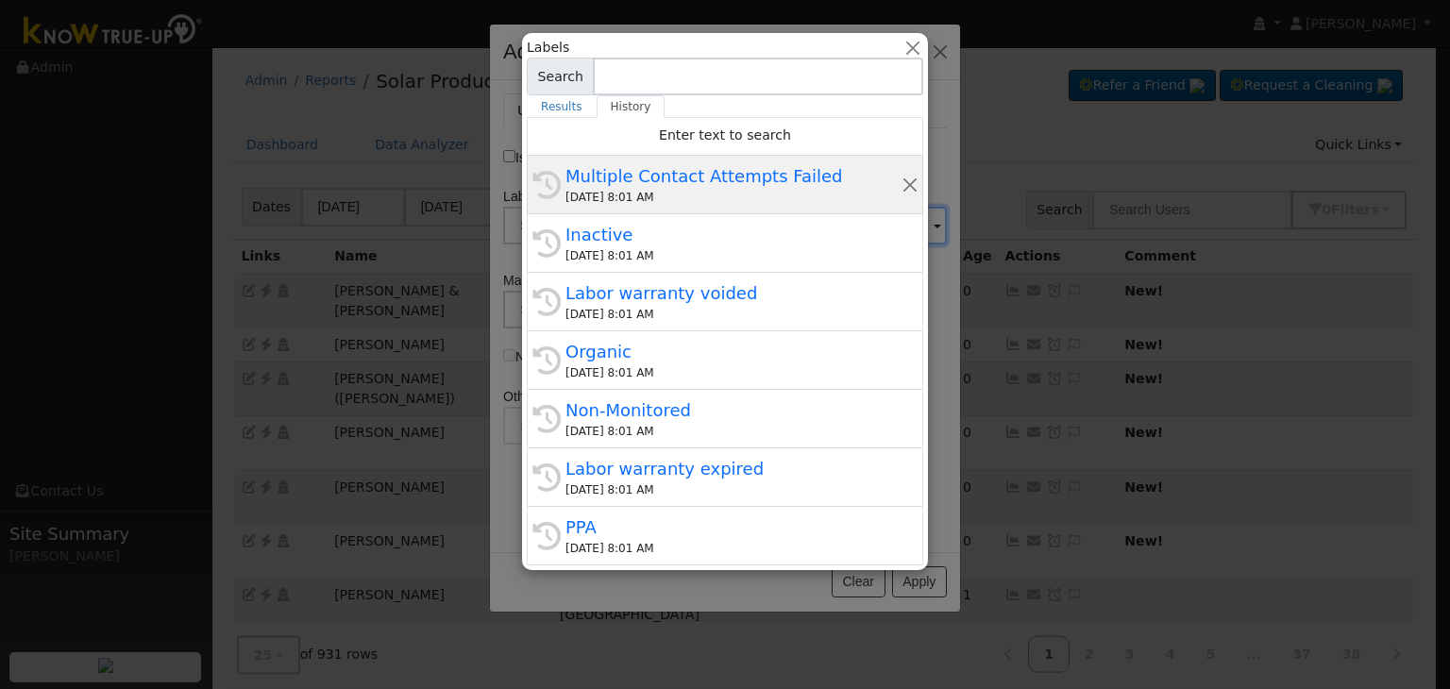
click at [701, 206] on div "History Multiple Contact Attempts Failed 10/08/2025 8:01 AM" at bounding box center [725, 185] width 397 height 59
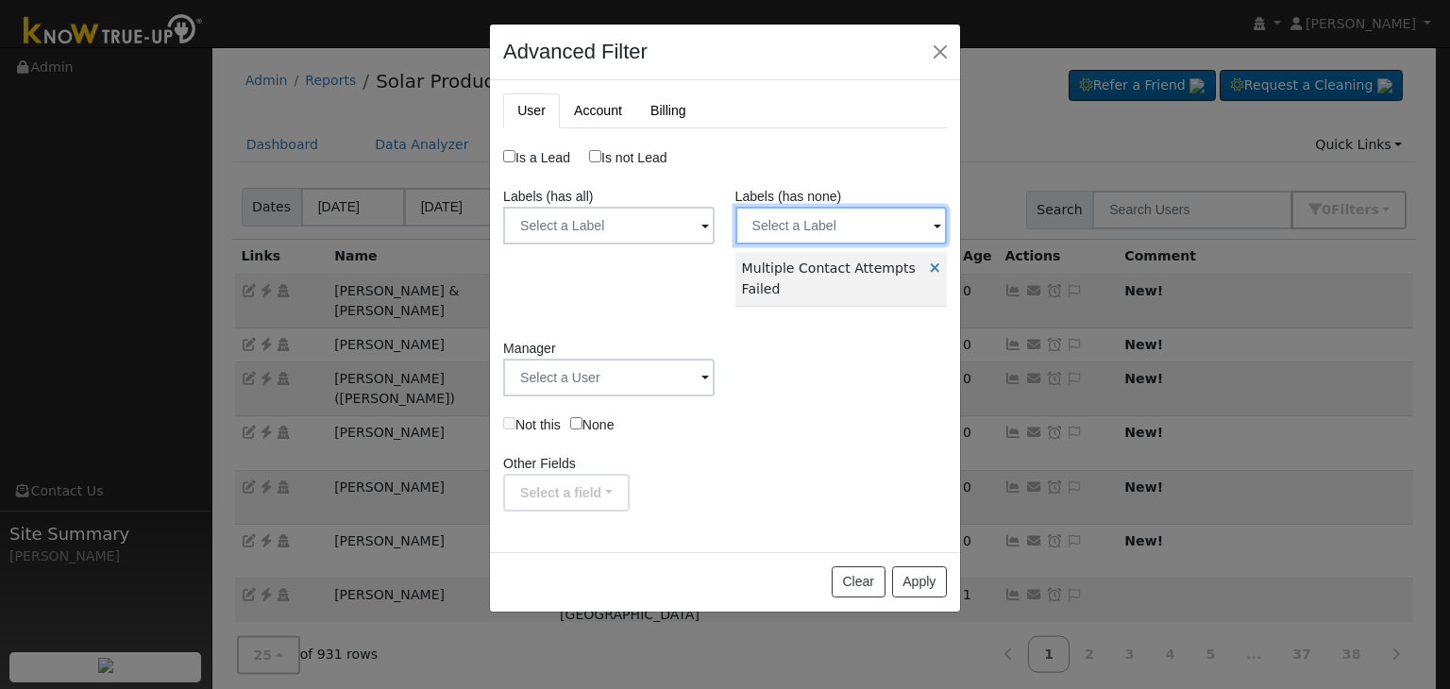
click at [776, 223] on input "text" at bounding box center [842, 226] width 212 height 38
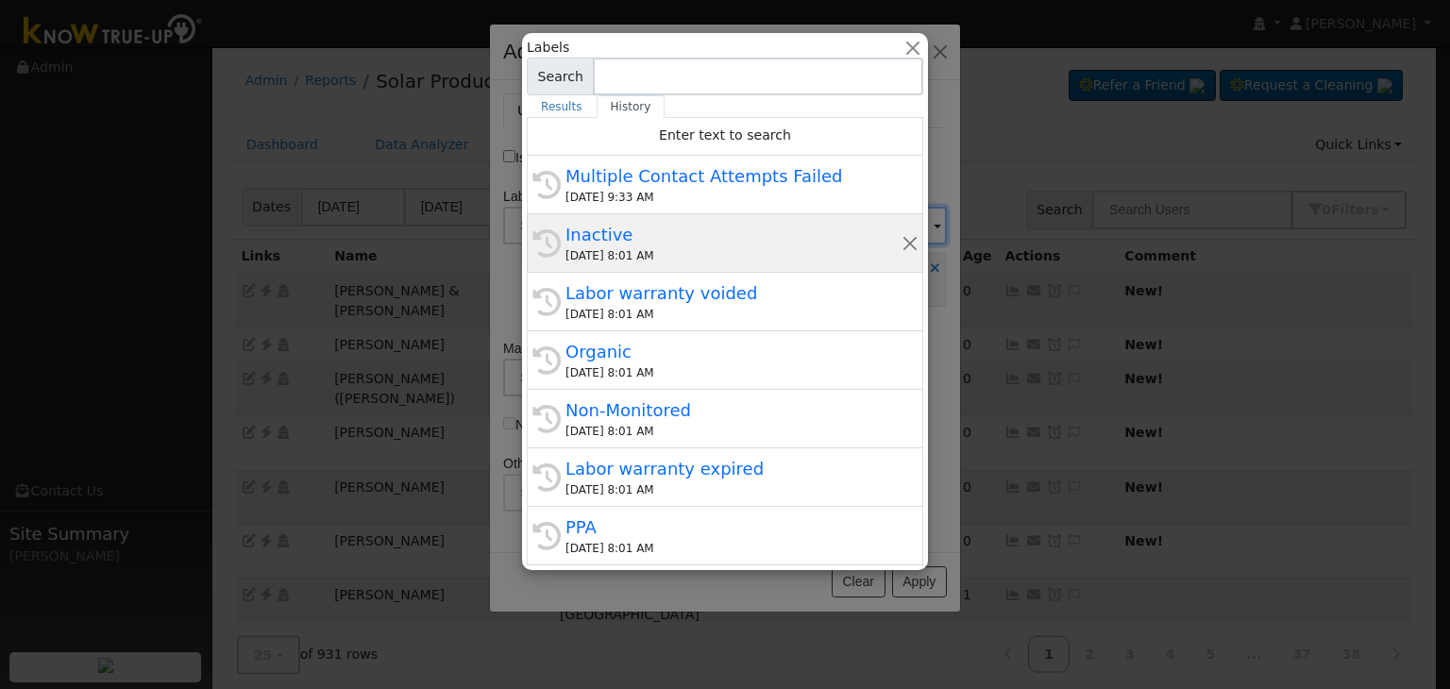
click at [682, 242] on div "Inactive" at bounding box center [734, 234] width 336 height 25
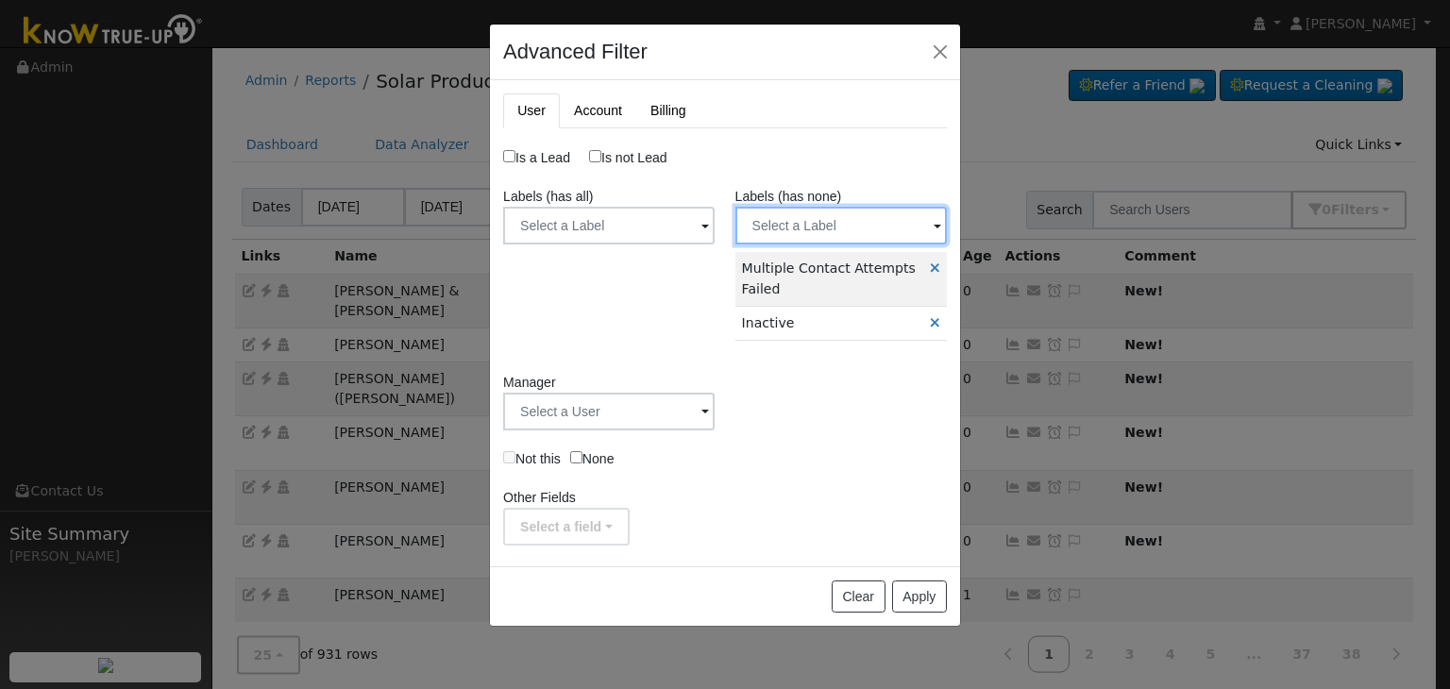
click at [773, 229] on input "text" at bounding box center [842, 226] width 212 height 38
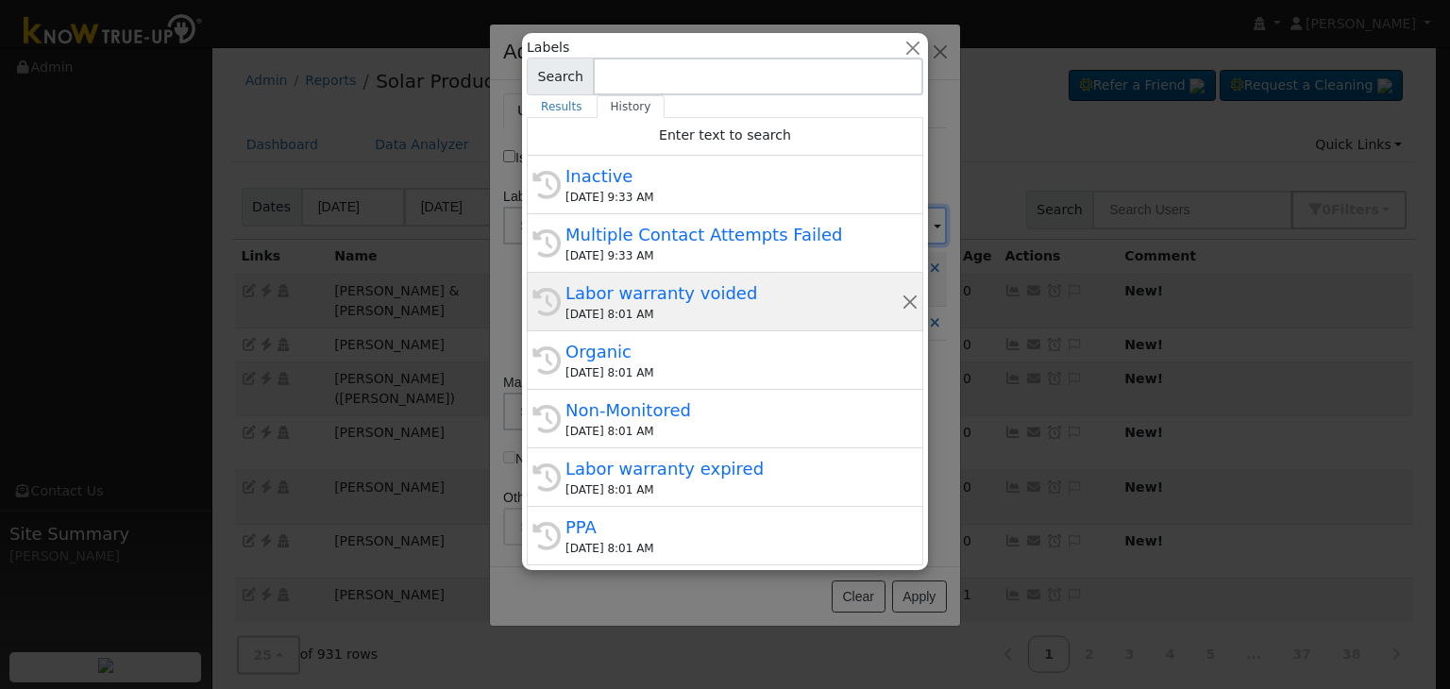
click at [636, 307] on div "10/08/2025 8:01 AM" at bounding box center [734, 314] width 336 height 17
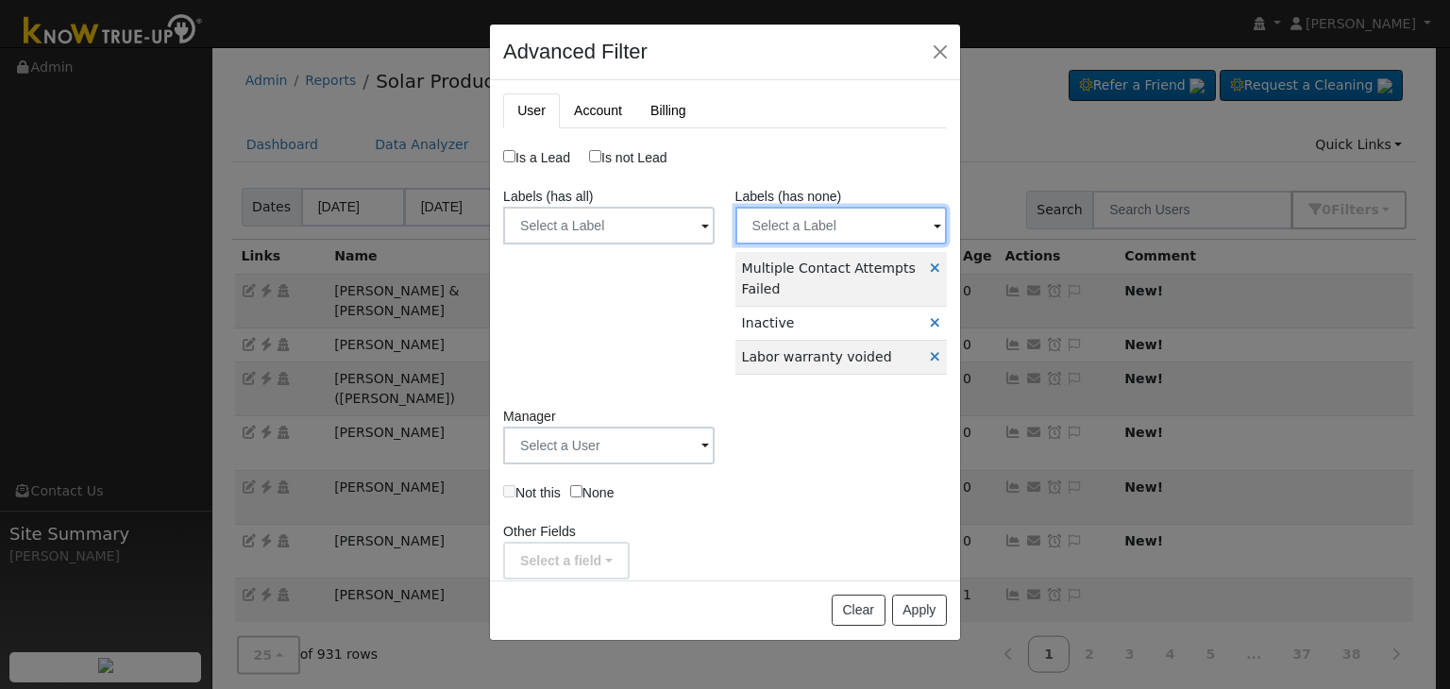
click at [767, 229] on input "text" at bounding box center [842, 226] width 212 height 38
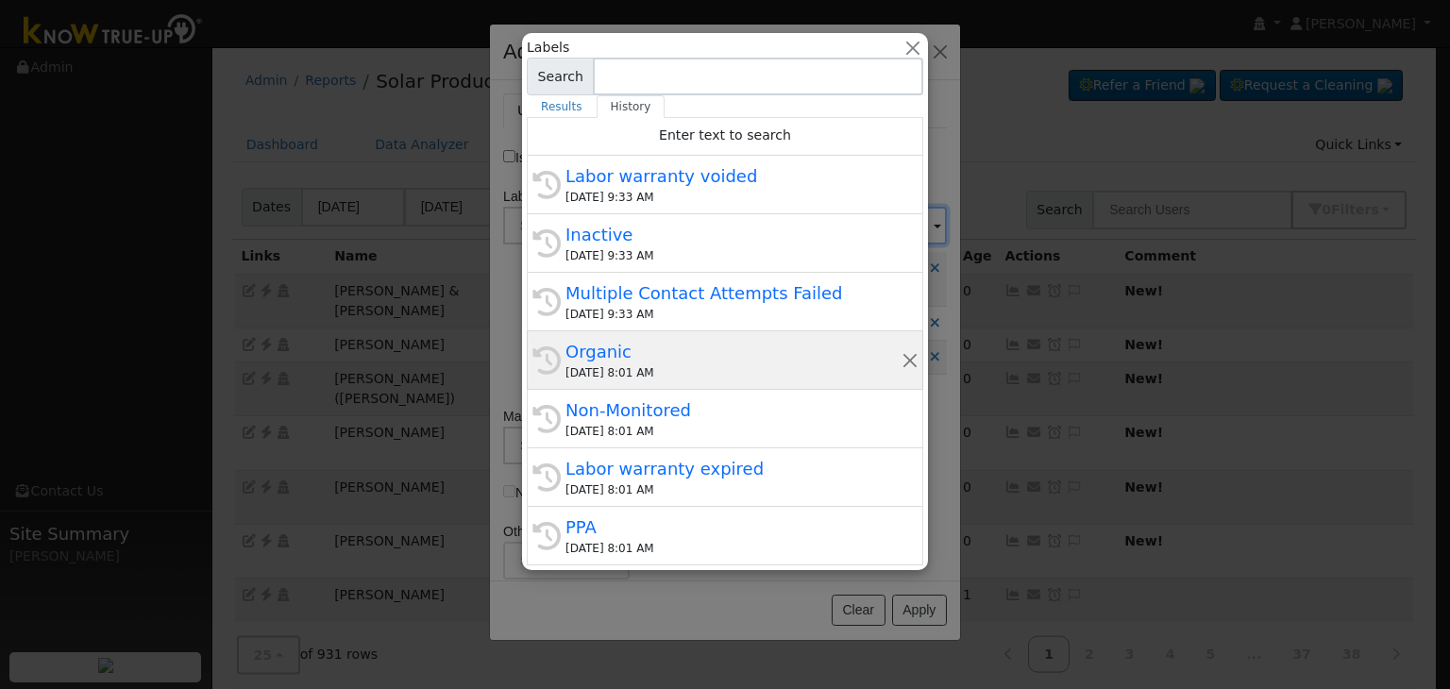
click at [635, 367] on div "10/08/2025 8:01 AM" at bounding box center [734, 372] width 336 height 17
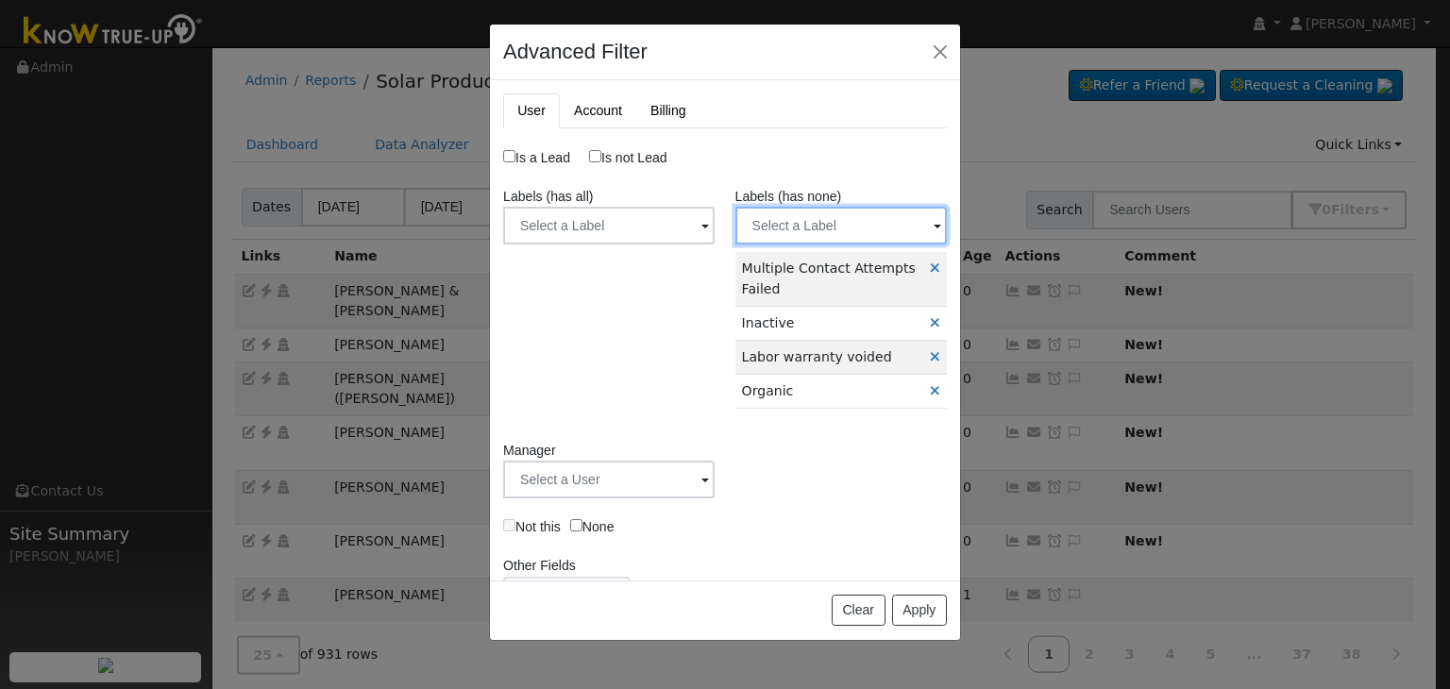
click at [796, 218] on input "text" at bounding box center [842, 226] width 212 height 38
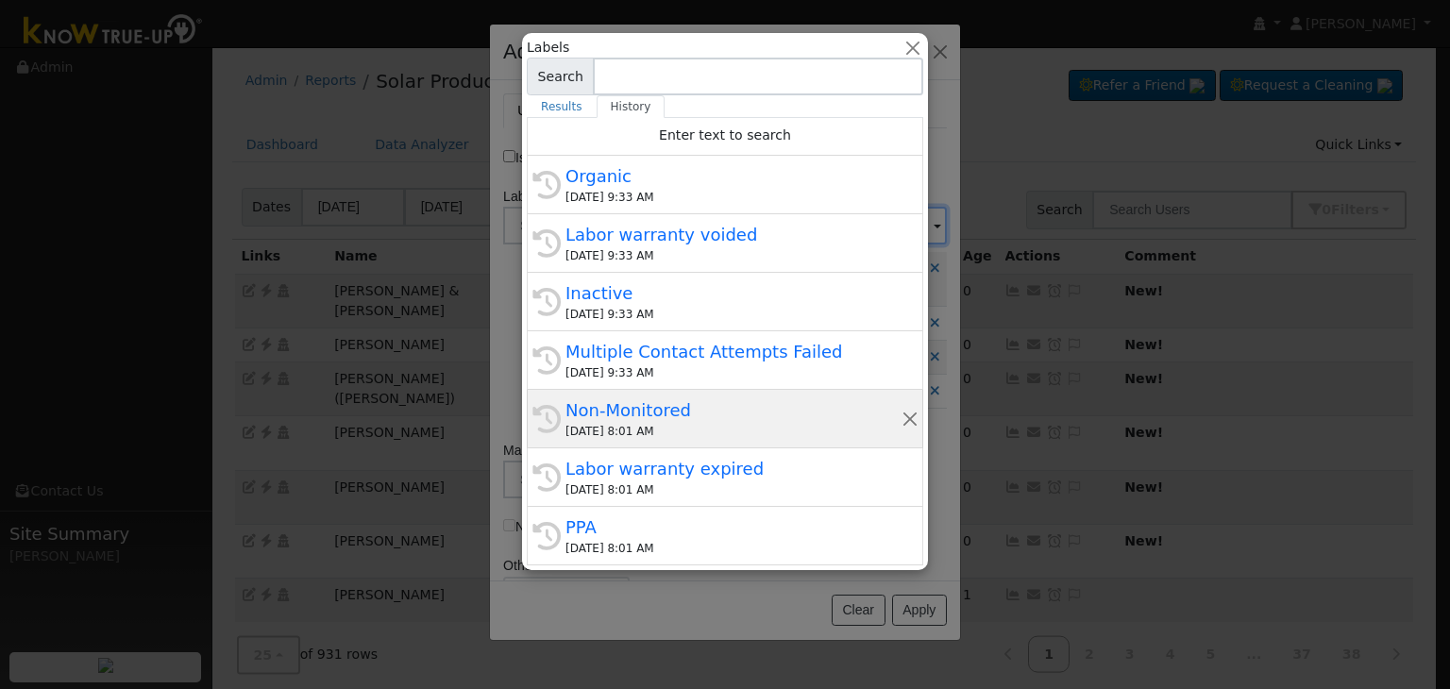
click at [627, 432] on div "10/08/2025 8:01 AM" at bounding box center [734, 431] width 336 height 17
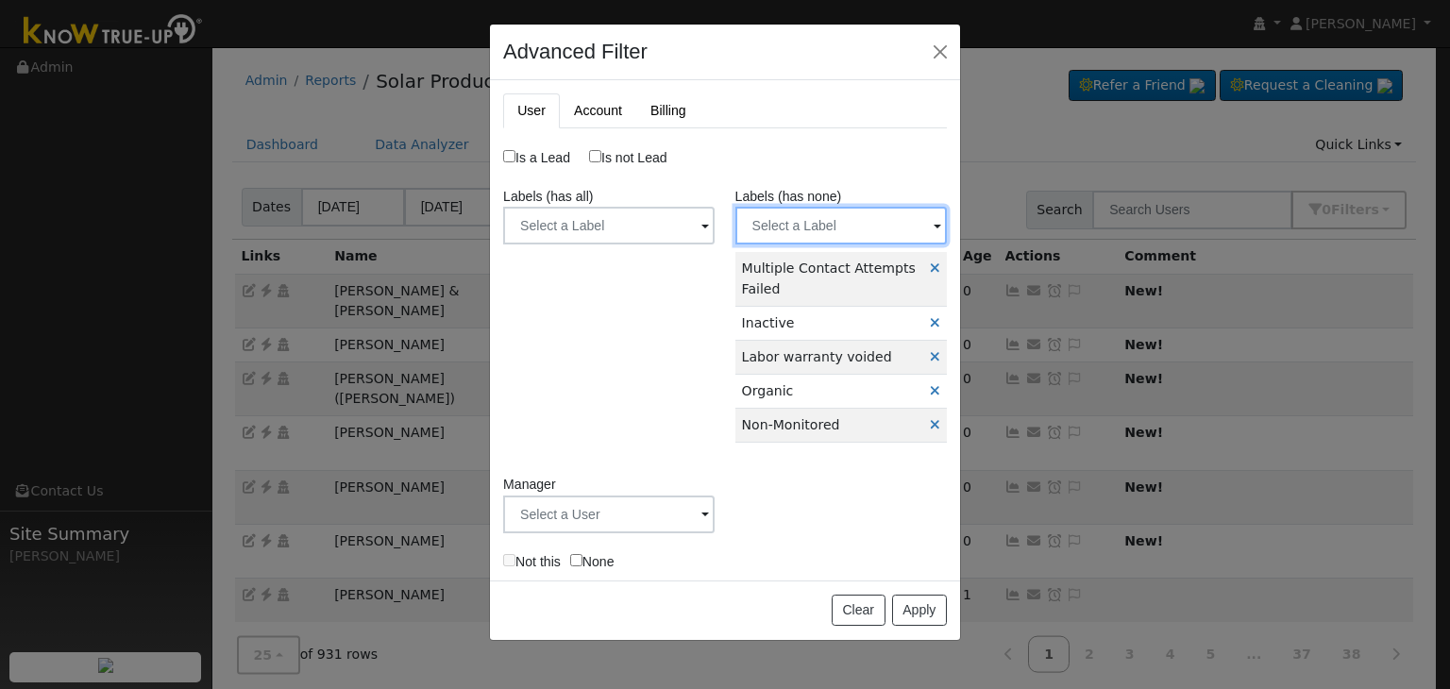
click at [815, 217] on input "text" at bounding box center [842, 226] width 212 height 38
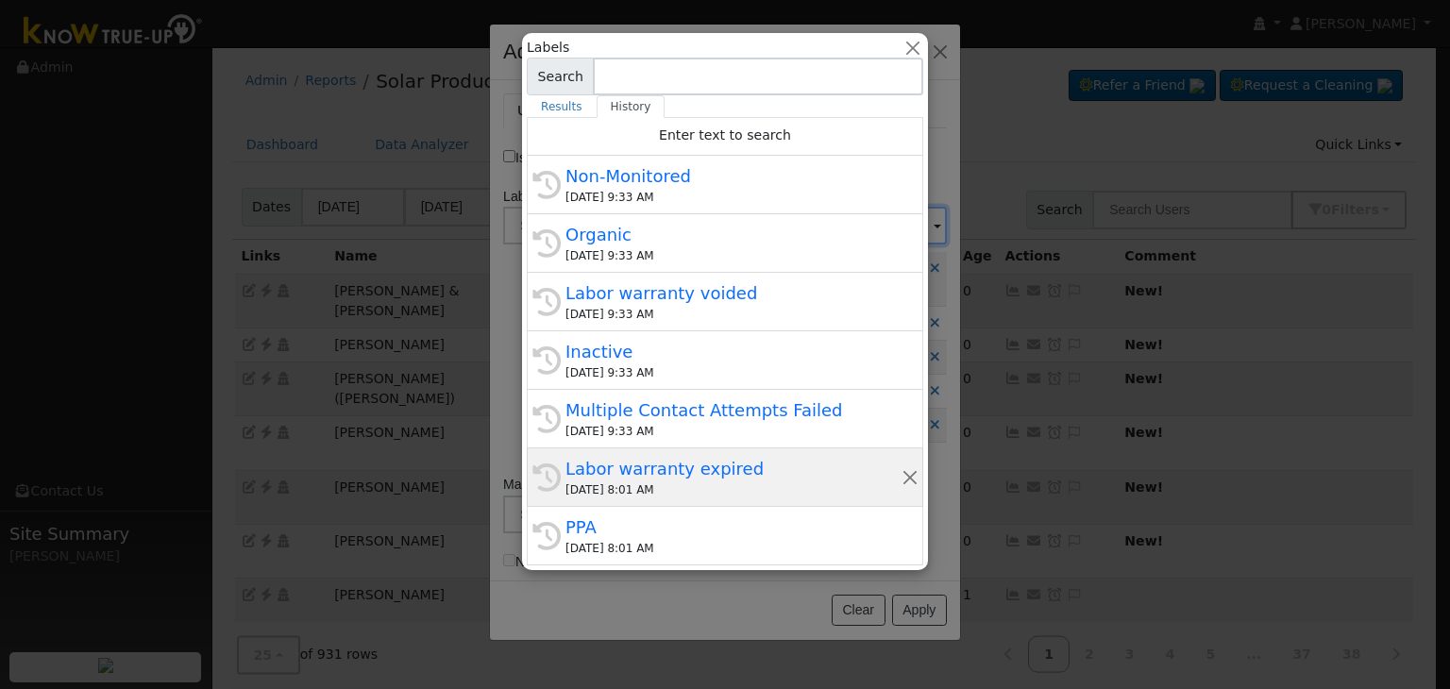
click at [652, 466] on div "Labor warranty expired" at bounding box center [734, 468] width 336 height 25
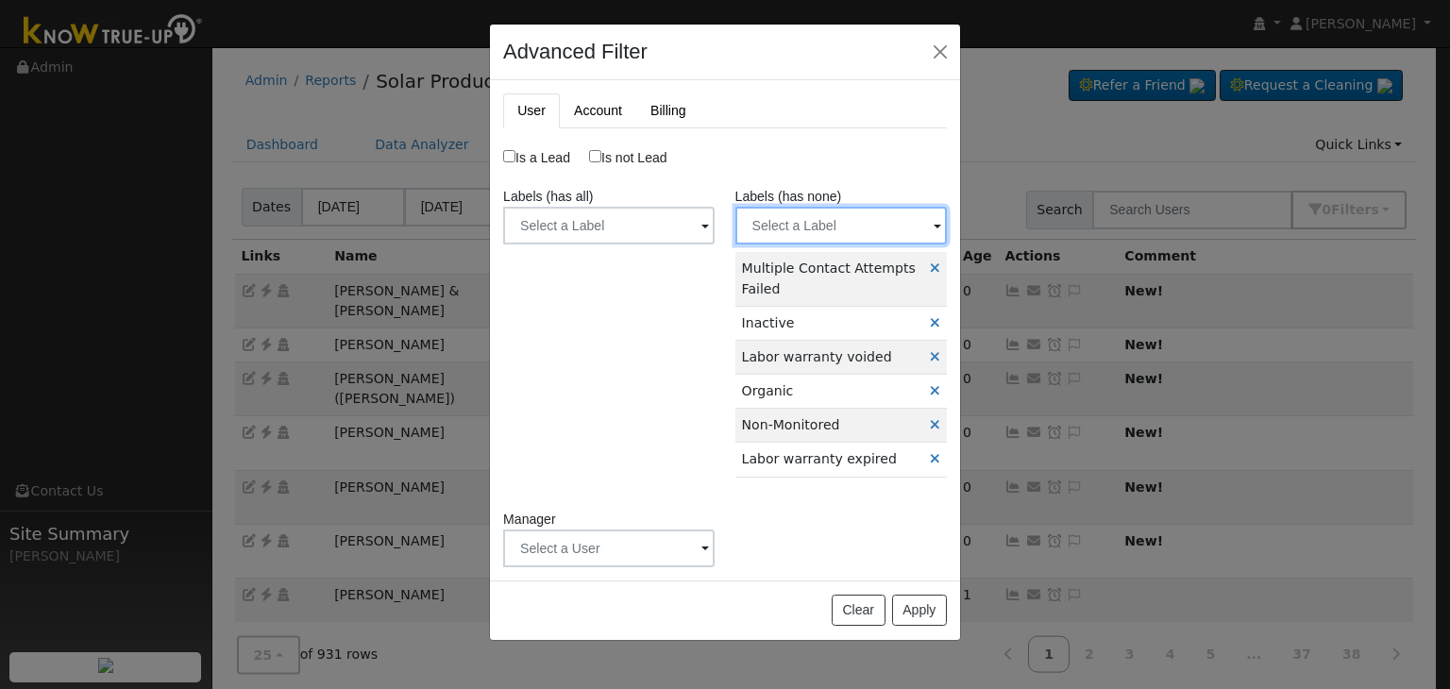
click at [803, 226] on input "text" at bounding box center [842, 226] width 212 height 38
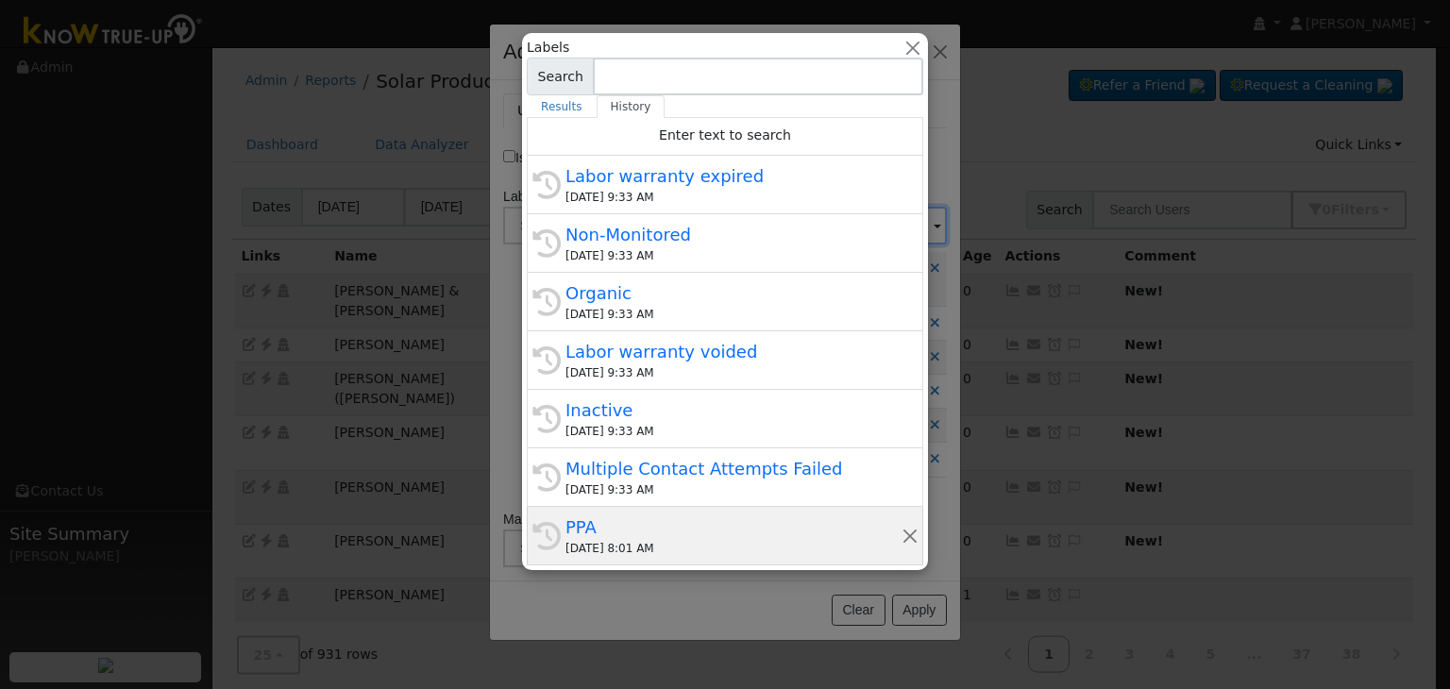
click at [615, 527] on div "PPA" at bounding box center [734, 527] width 336 height 25
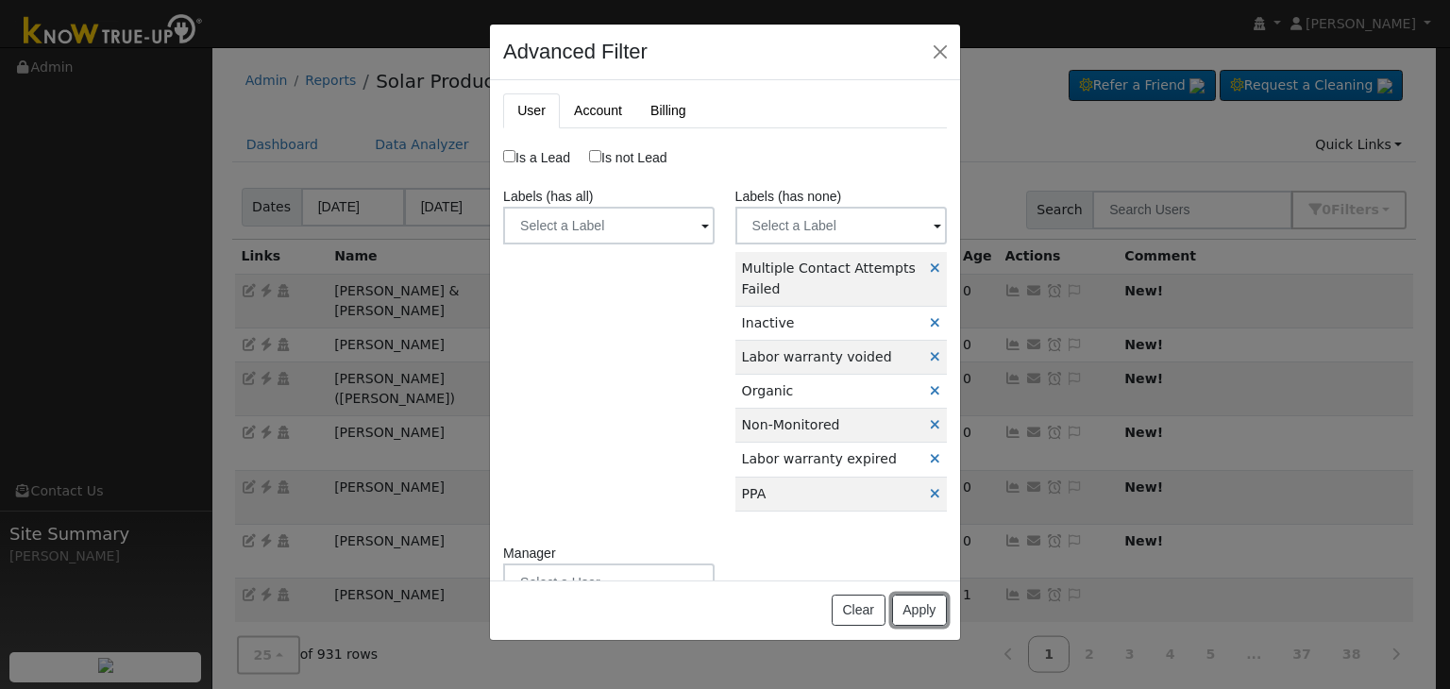
click at [922, 614] on button "Apply" at bounding box center [919, 611] width 55 height 32
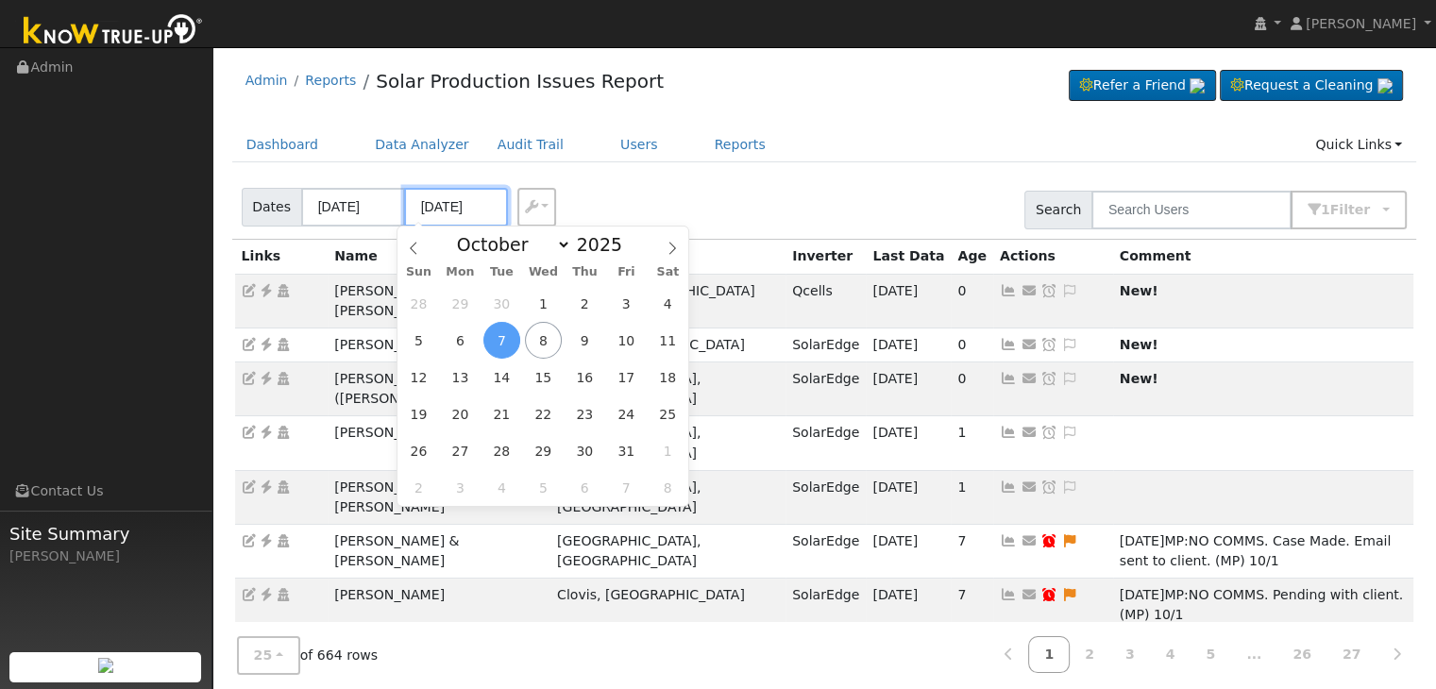
click at [449, 205] on input "10/07/2025" at bounding box center [456, 207] width 104 height 39
click at [537, 345] on span "8" at bounding box center [543, 340] width 37 height 37
type input "[DATE]"
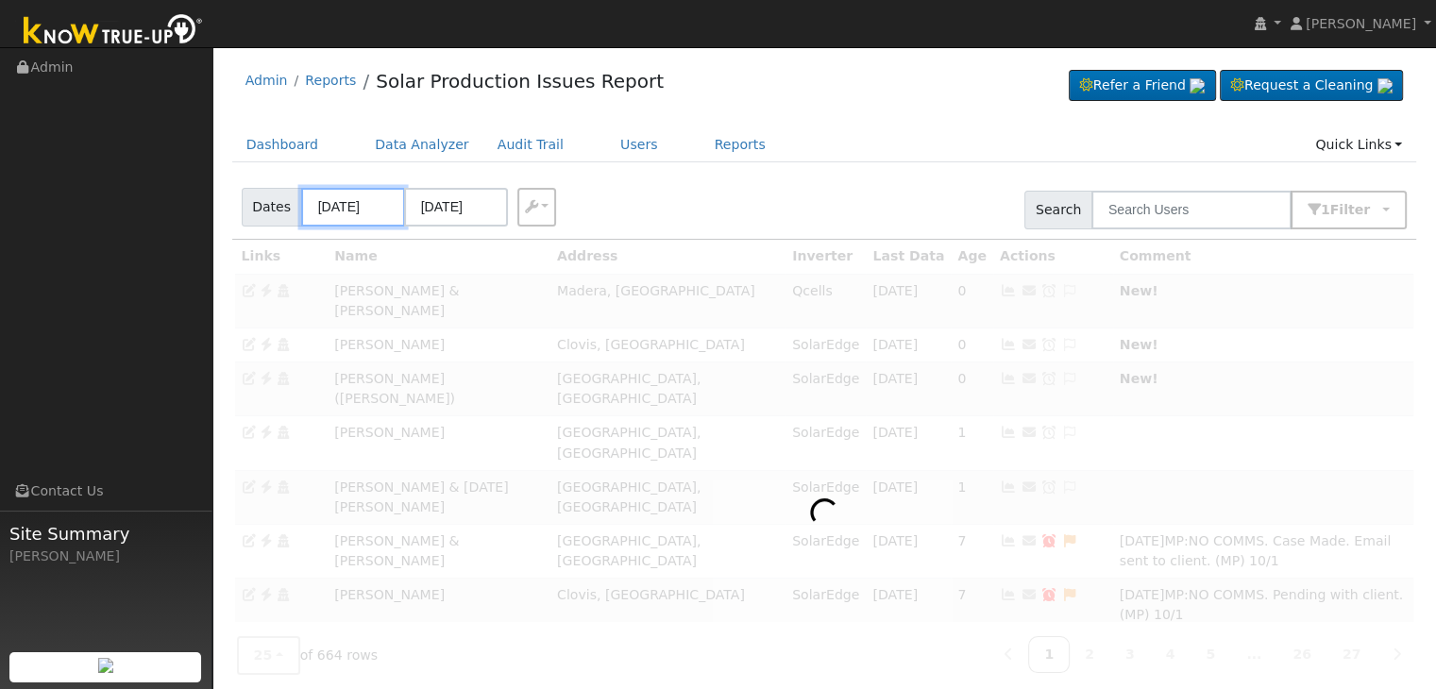
click at [338, 204] on input "10/04/2025" at bounding box center [353, 207] width 104 height 39
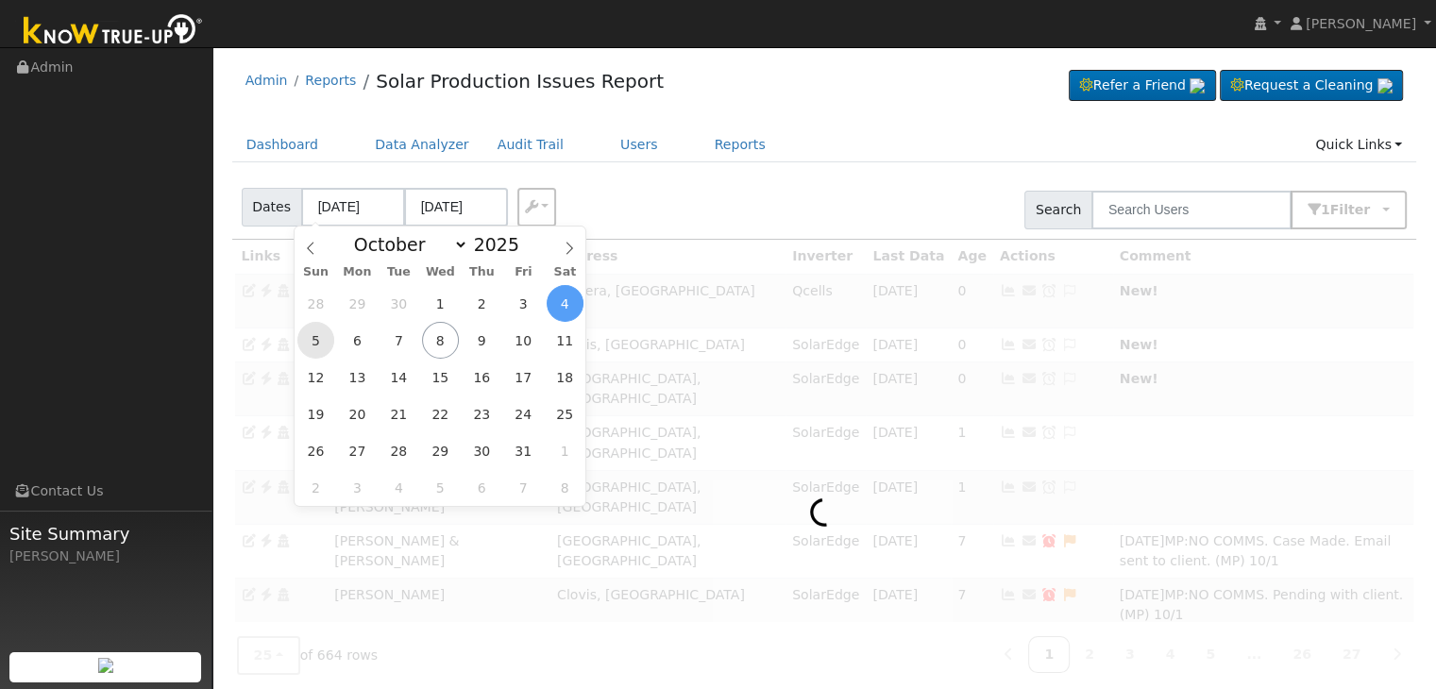
click at [313, 344] on span "5" at bounding box center [315, 340] width 37 height 37
type input "10/05/2025"
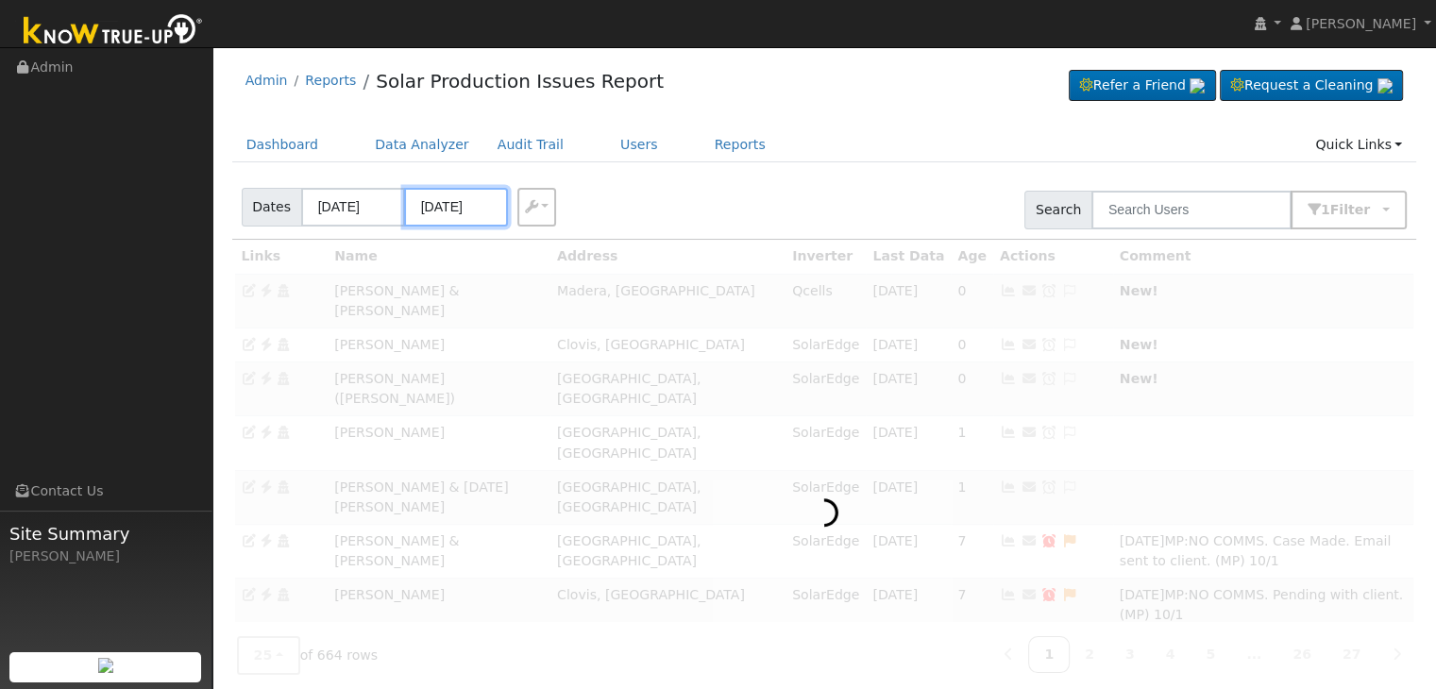
click at [432, 209] on input "10/09/2025" at bounding box center [456, 207] width 104 height 39
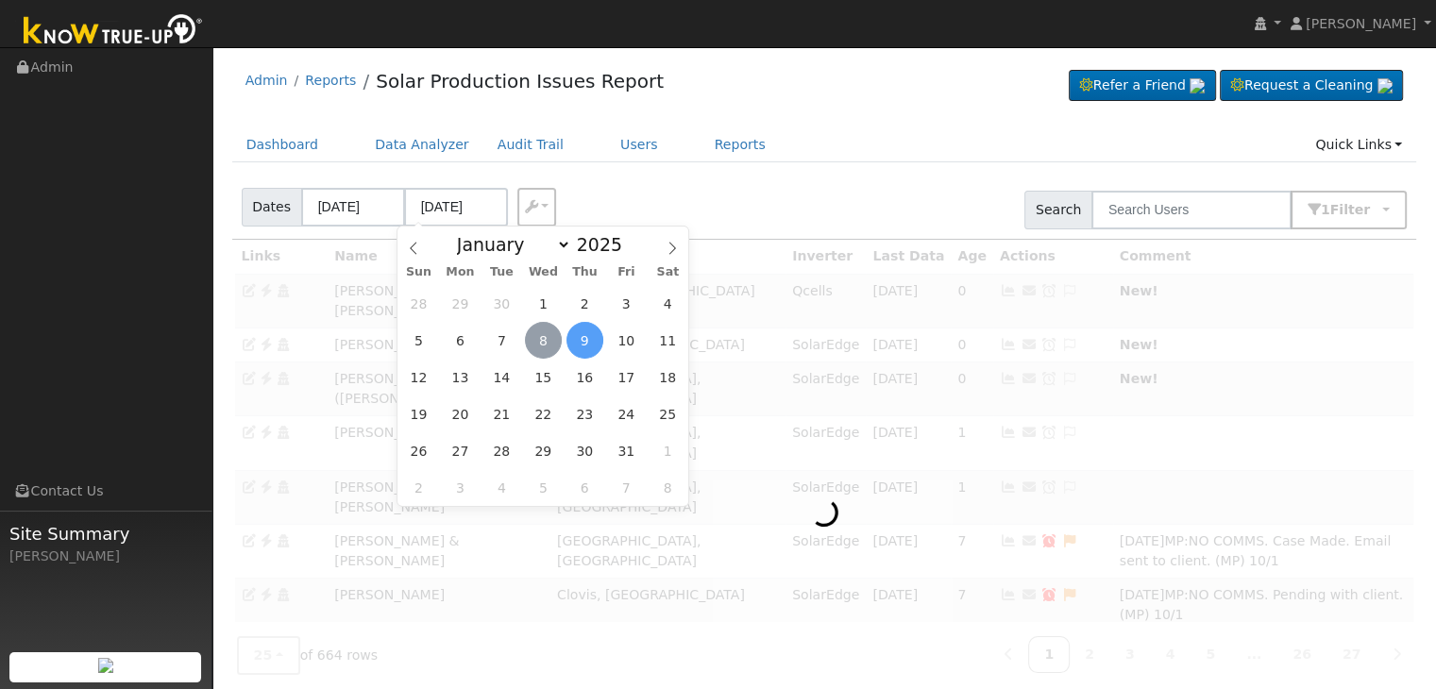
click at [555, 345] on span "8" at bounding box center [543, 340] width 37 height 37
type input "[DATE]"
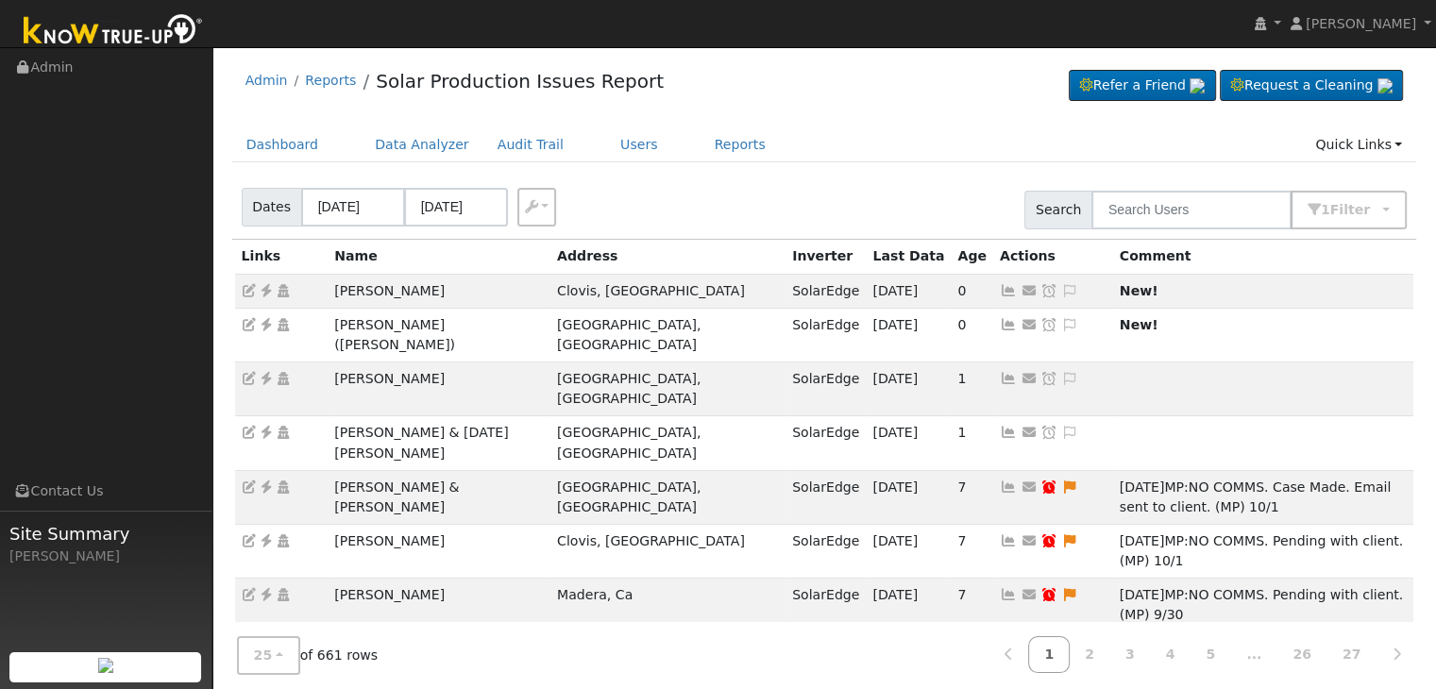
click at [785, 154] on ul "Dashboard Data Analyzer Audit Trail Users Reports Quick Links Quick Add Quick C…" at bounding box center [824, 144] width 1185 height 35
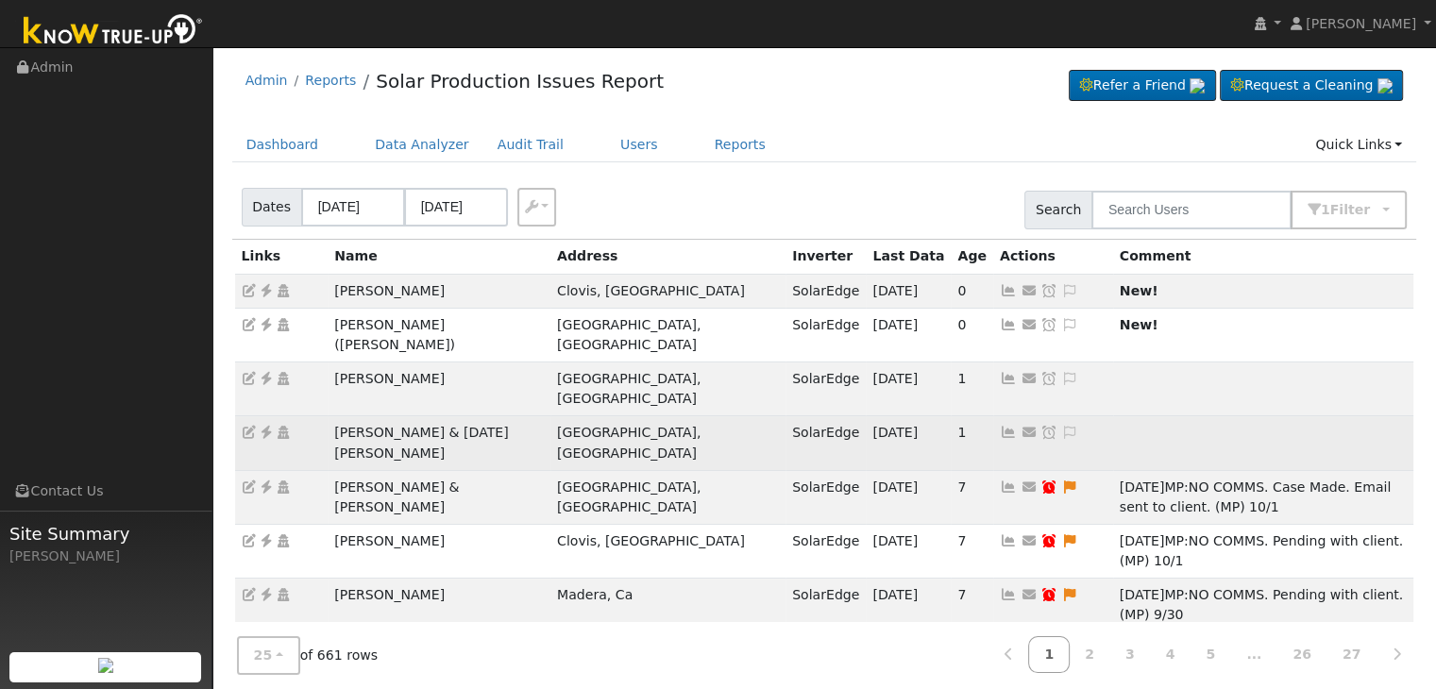
click at [408, 416] on td "[PERSON_NAME] & [DATE][PERSON_NAME]" at bounding box center [439, 443] width 223 height 54
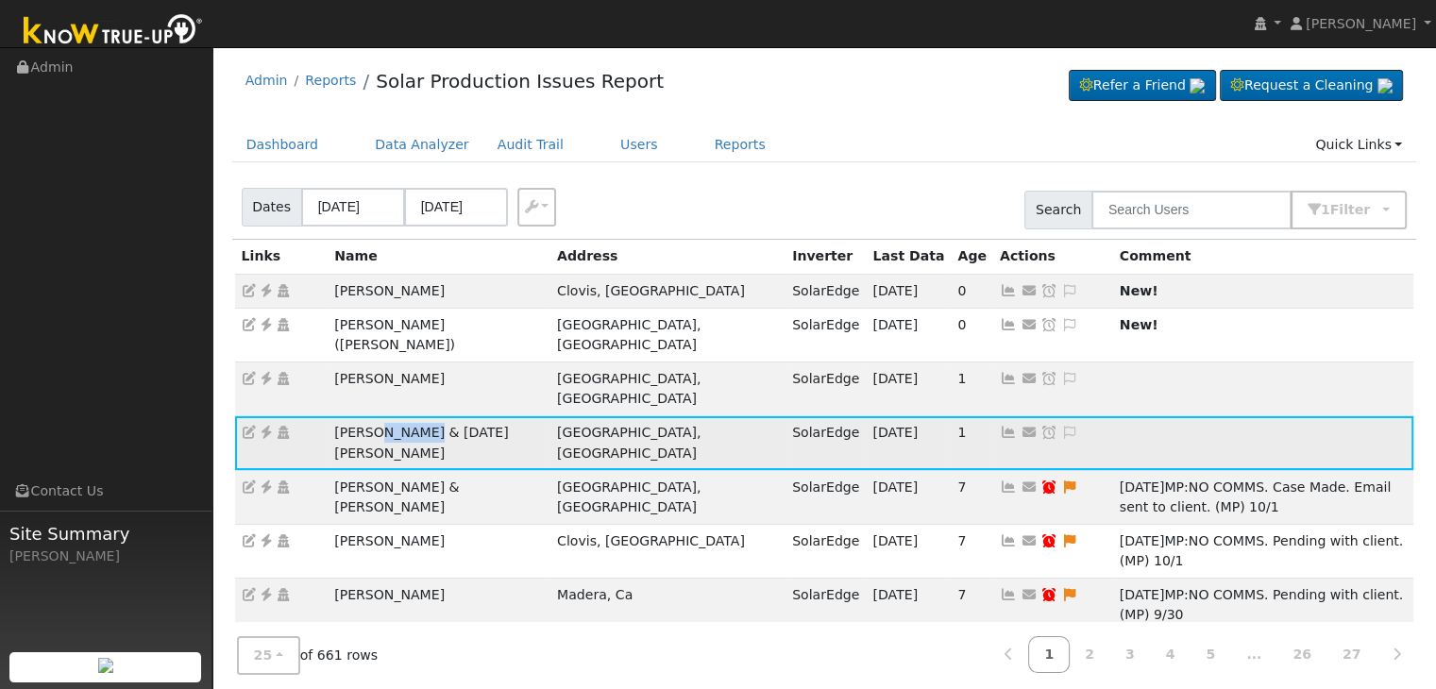
click at [408, 416] on td "[PERSON_NAME] & [DATE][PERSON_NAME]" at bounding box center [439, 443] width 223 height 54
copy td "[PERSON_NAME] & [DATE][PERSON_NAME]"
click at [263, 426] on icon at bounding box center [266, 432] width 17 height 13
click at [271, 426] on icon at bounding box center [266, 432] width 17 height 13
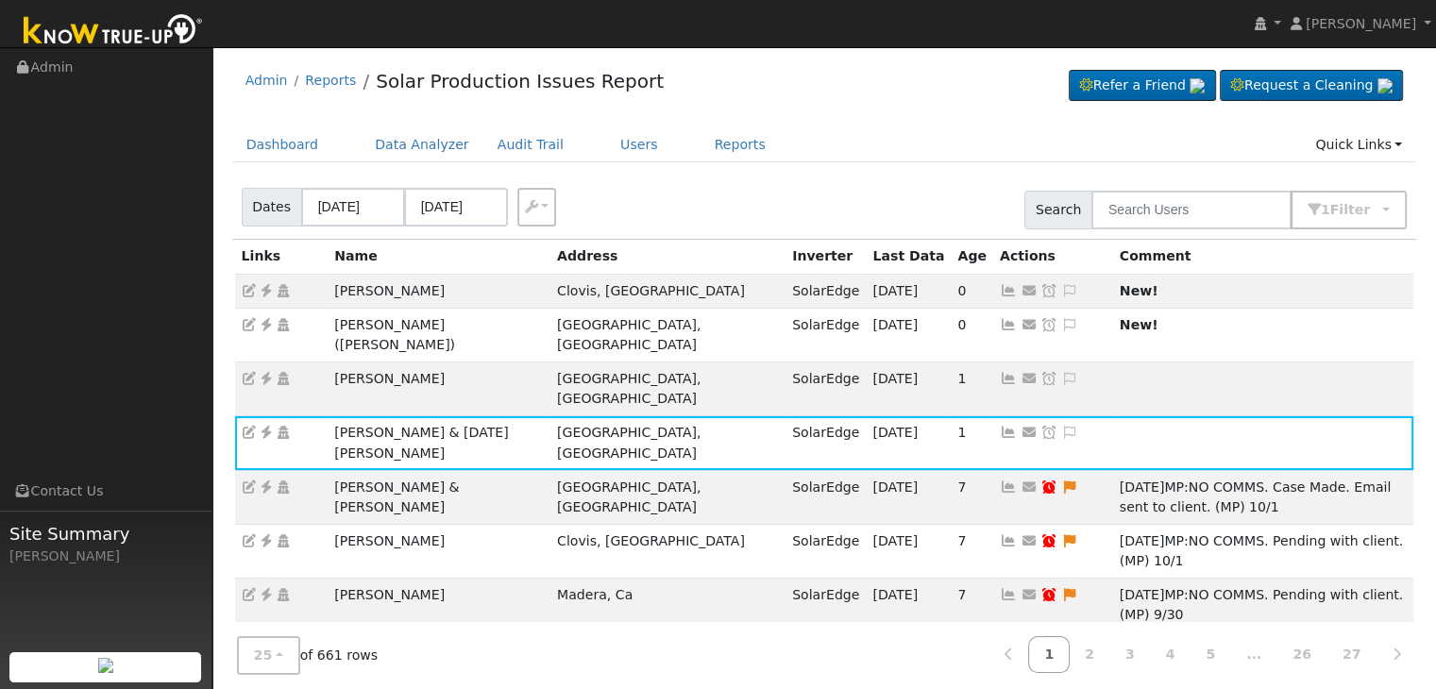
drag, startPoint x: 915, startPoint y: 89, endPoint x: 811, endPoint y: 133, distance: 112.9
click at [915, 89] on div "Admin Reports Solar Production Issues Report Refer a Friend Request a Cleaning" at bounding box center [824, 86] width 1185 height 58
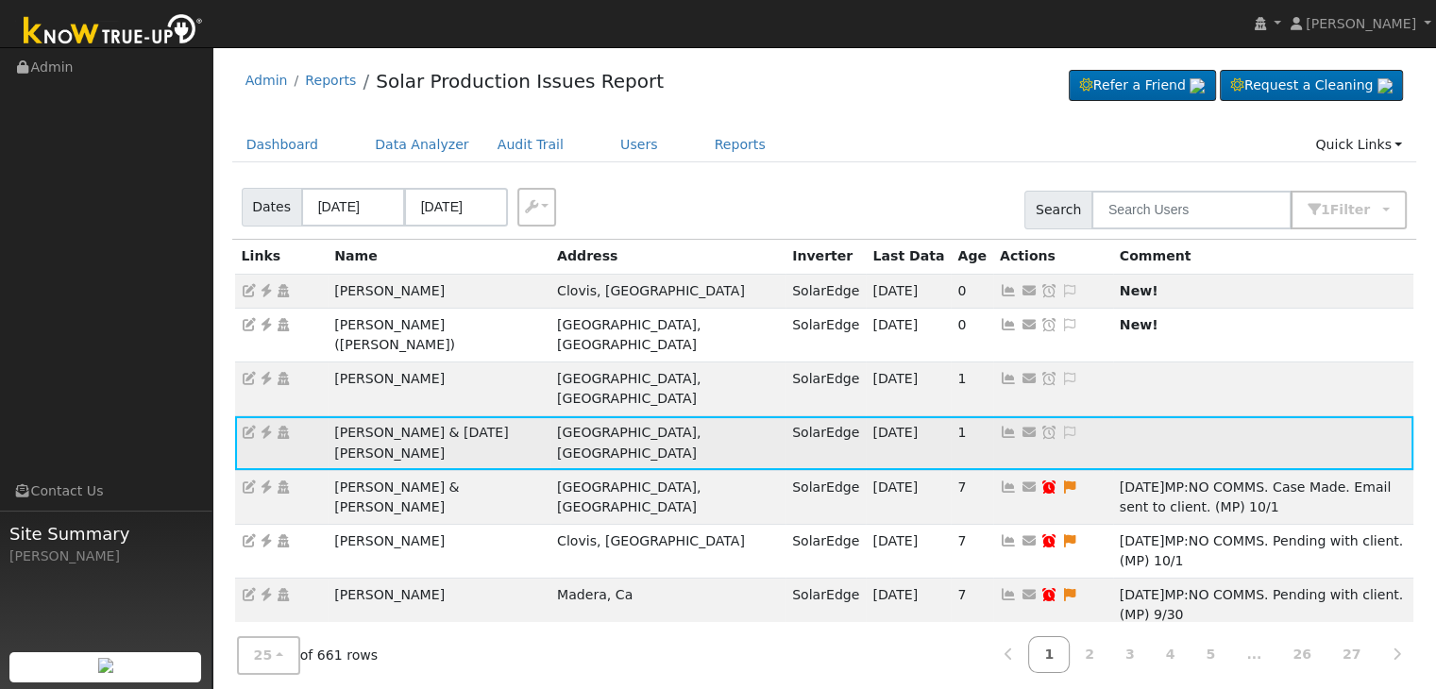
click at [264, 426] on icon at bounding box center [266, 432] width 17 height 13
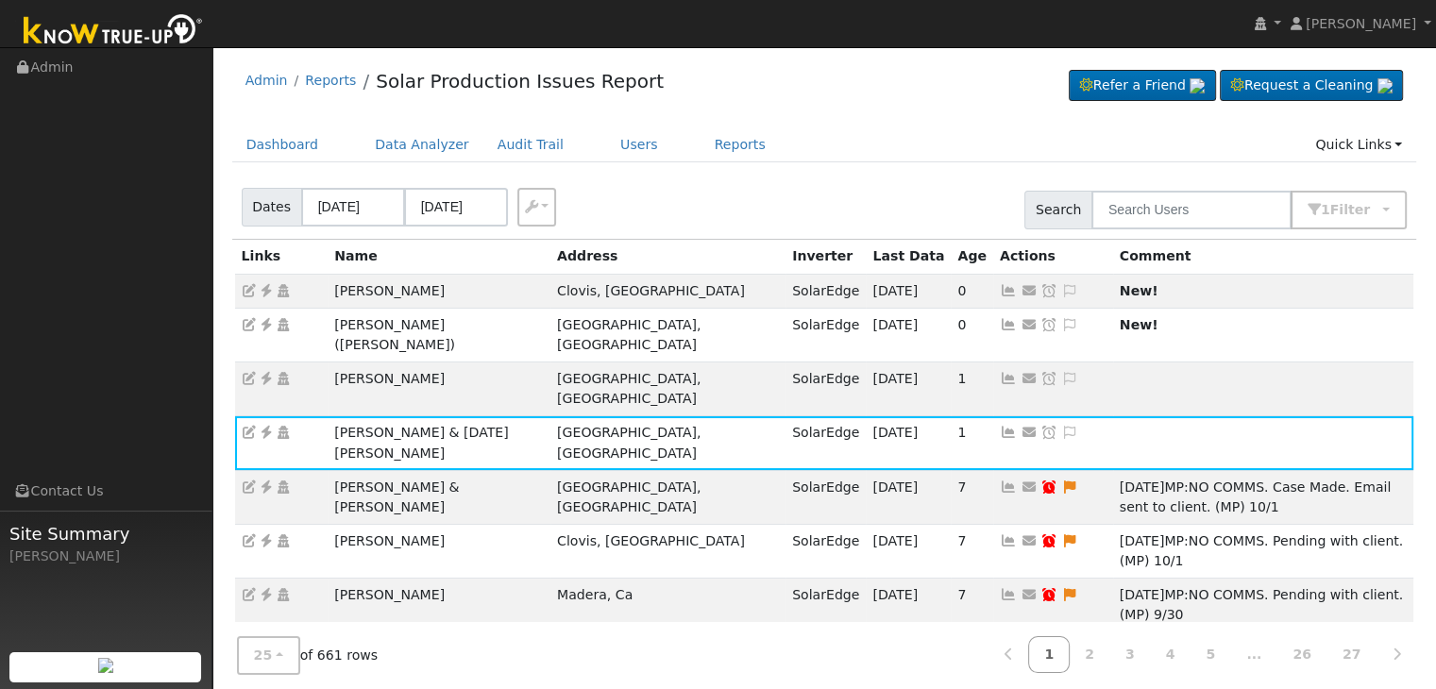
click at [919, 190] on div "Dates 10/05/2025 10/08/2025 Export CSV Search 1 Filter Include Leads Include No…" at bounding box center [825, 207] width 1192 height 64
click at [264, 372] on icon at bounding box center [266, 378] width 17 height 13
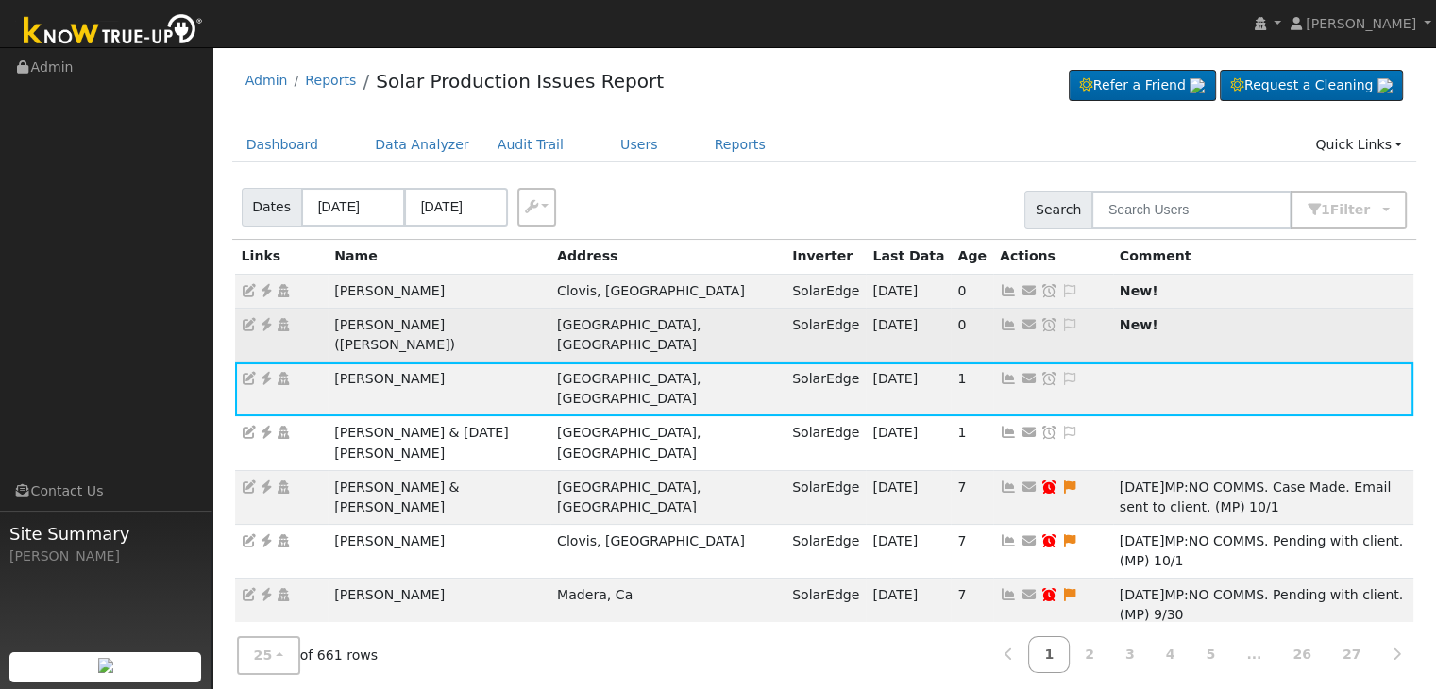
click at [418, 319] on td "[PERSON_NAME] ([PERSON_NAME])" at bounding box center [439, 335] width 223 height 54
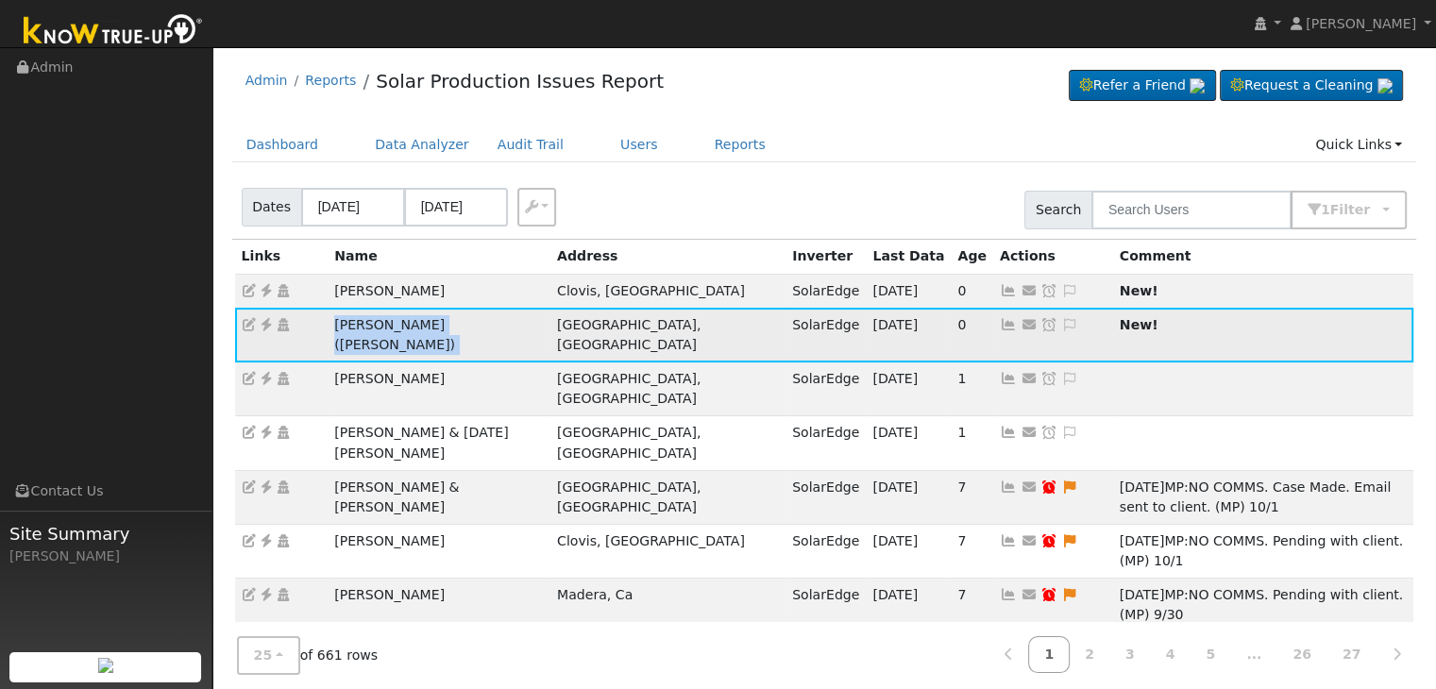
click at [418, 319] on td "[PERSON_NAME] ([PERSON_NAME])" at bounding box center [439, 335] width 223 height 54
copy td "[PERSON_NAME] ([PERSON_NAME])"
click at [269, 321] on icon at bounding box center [266, 324] width 17 height 13
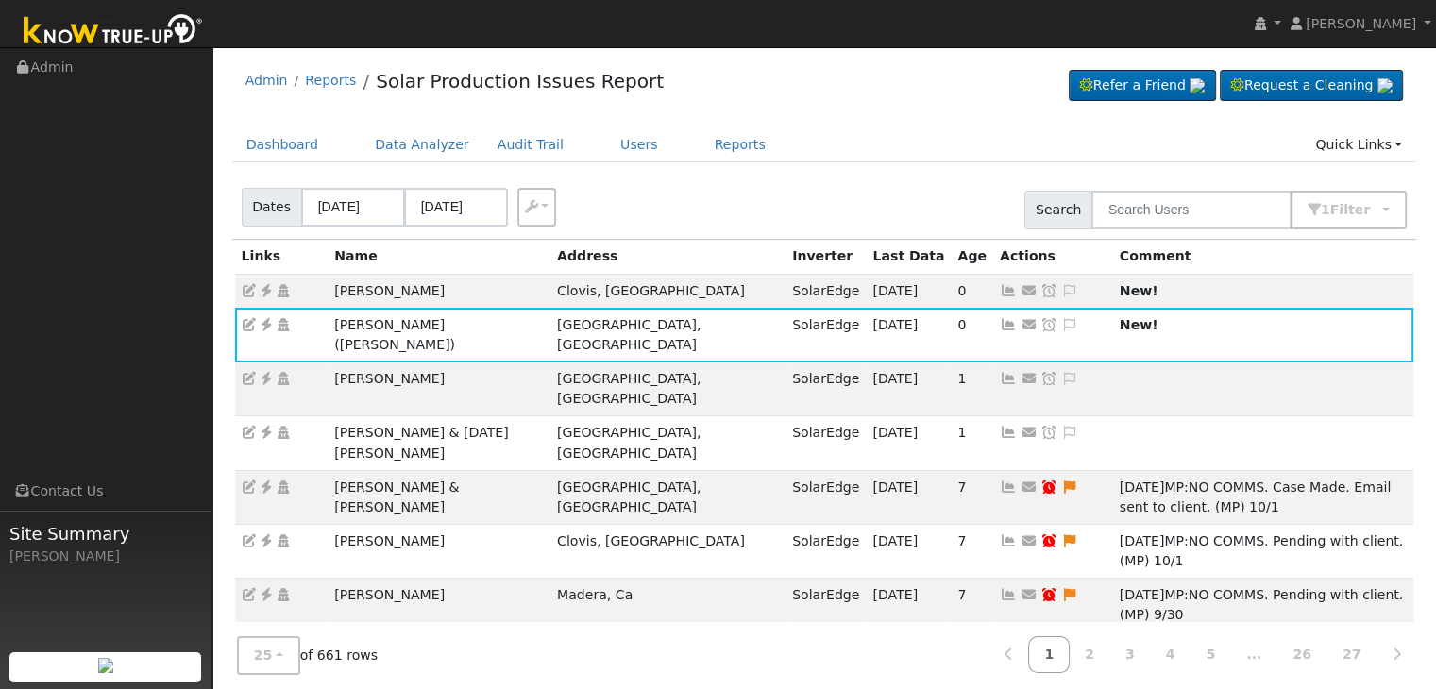
drag, startPoint x: 901, startPoint y: 321, endPoint x: 875, endPoint y: 297, distance: 34.7
click at [1061, 321] on icon at bounding box center [1069, 324] width 17 height 13
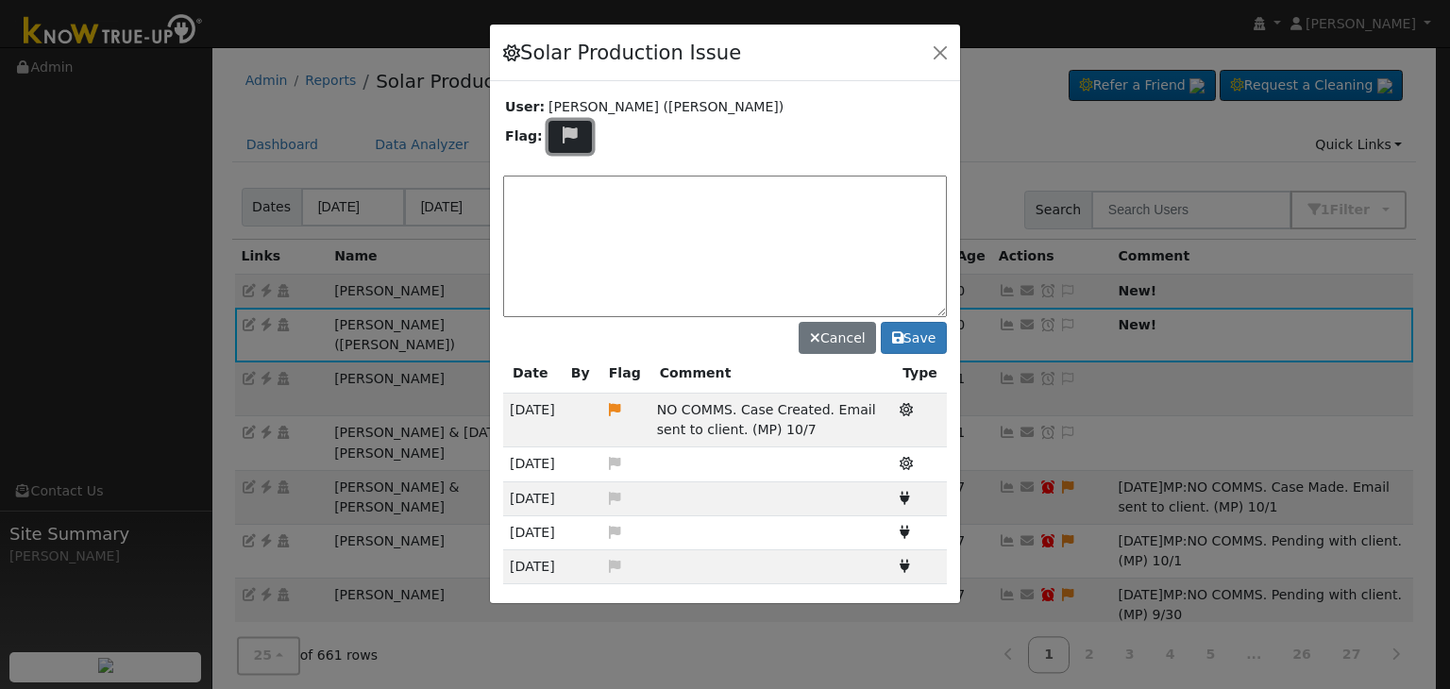
click at [570, 140] on icon at bounding box center [571, 135] width 22 height 17
click at [565, 217] on icon at bounding box center [569, 225] width 22 height 17
click at [579, 196] on textarea at bounding box center [725, 247] width 444 height 142
paste textarea "NO COMMS. Pending with client (MP)"
click at [732, 189] on textarea "NO COMMS. Pending with client (MP)" at bounding box center [725, 247] width 444 height 142
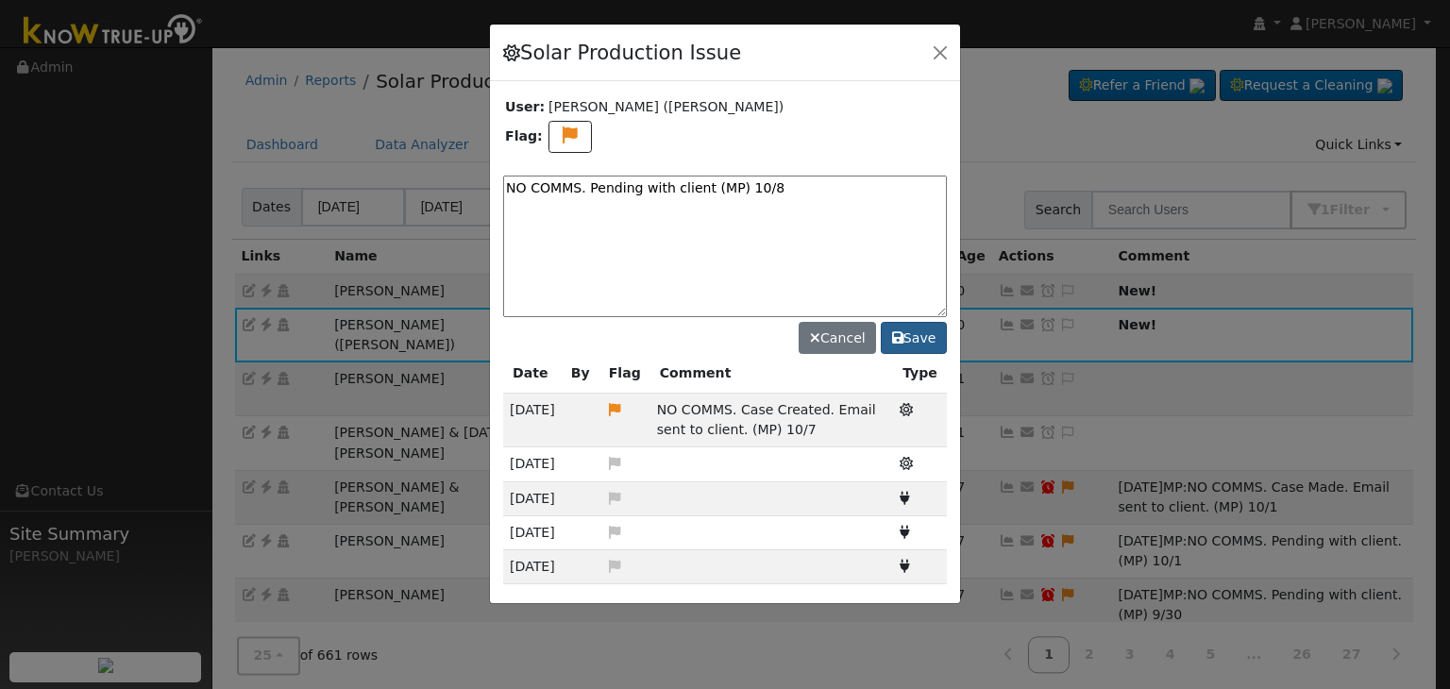
type textarea "NO COMMS. Pending with client (MP) 10/8"
click at [911, 334] on button "Save" at bounding box center [914, 338] width 66 height 32
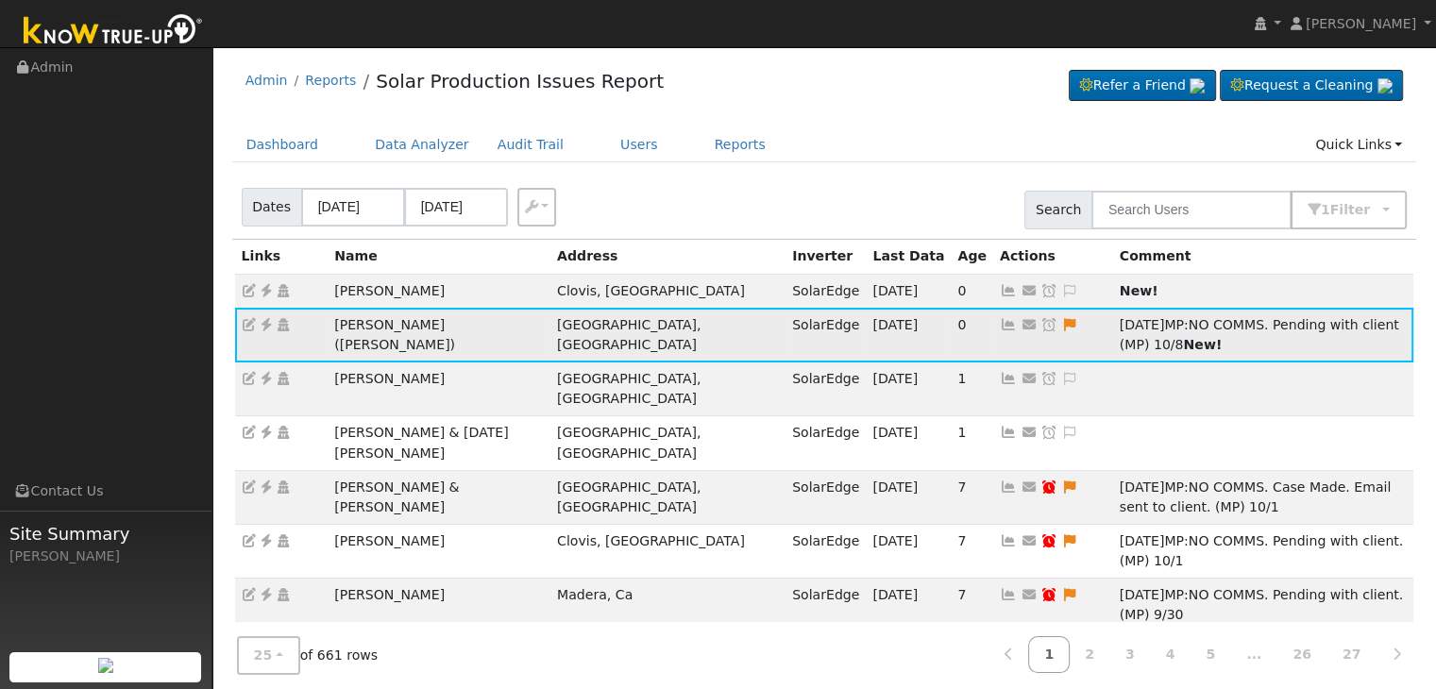
click at [1041, 321] on icon at bounding box center [1049, 324] width 17 height 13
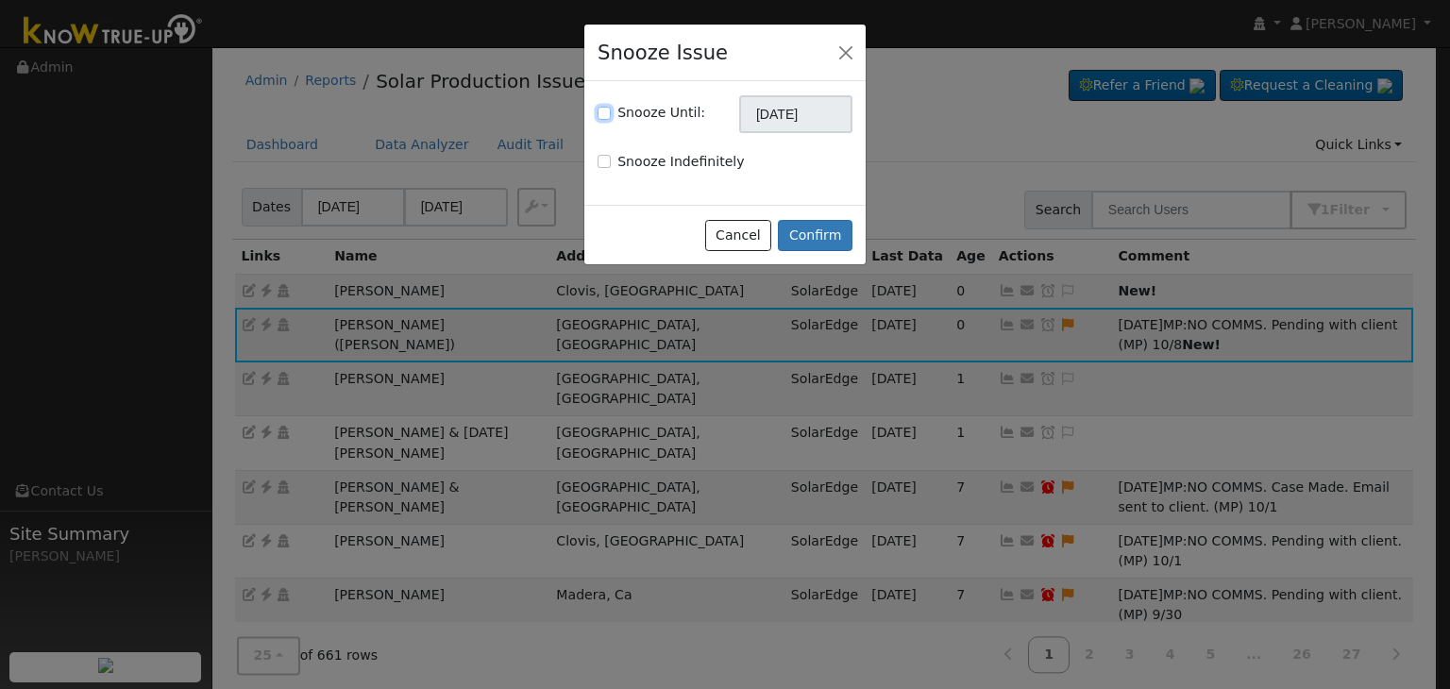
click at [601, 110] on input "Snooze Until:" at bounding box center [604, 113] width 13 height 13
checkbox input "true"
click at [777, 111] on input "[DATE]" at bounding box center [795, 114] width 113 height 38
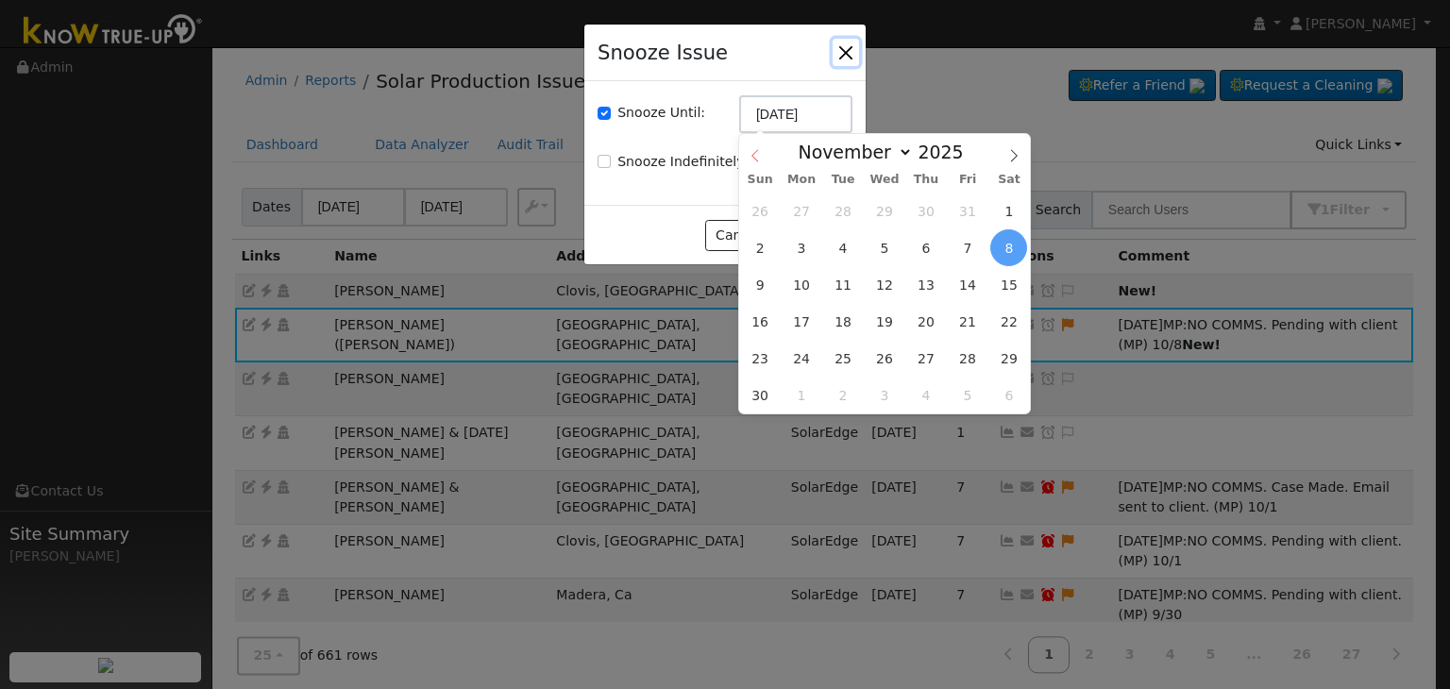
click at [752, 150] on icon at bounding box center [755, 155] width 13 height 13
select select "9"
click at [894, 284] on span "15" at bounding box center [885, 284] width 37 height 37
type input "10/15/2025"
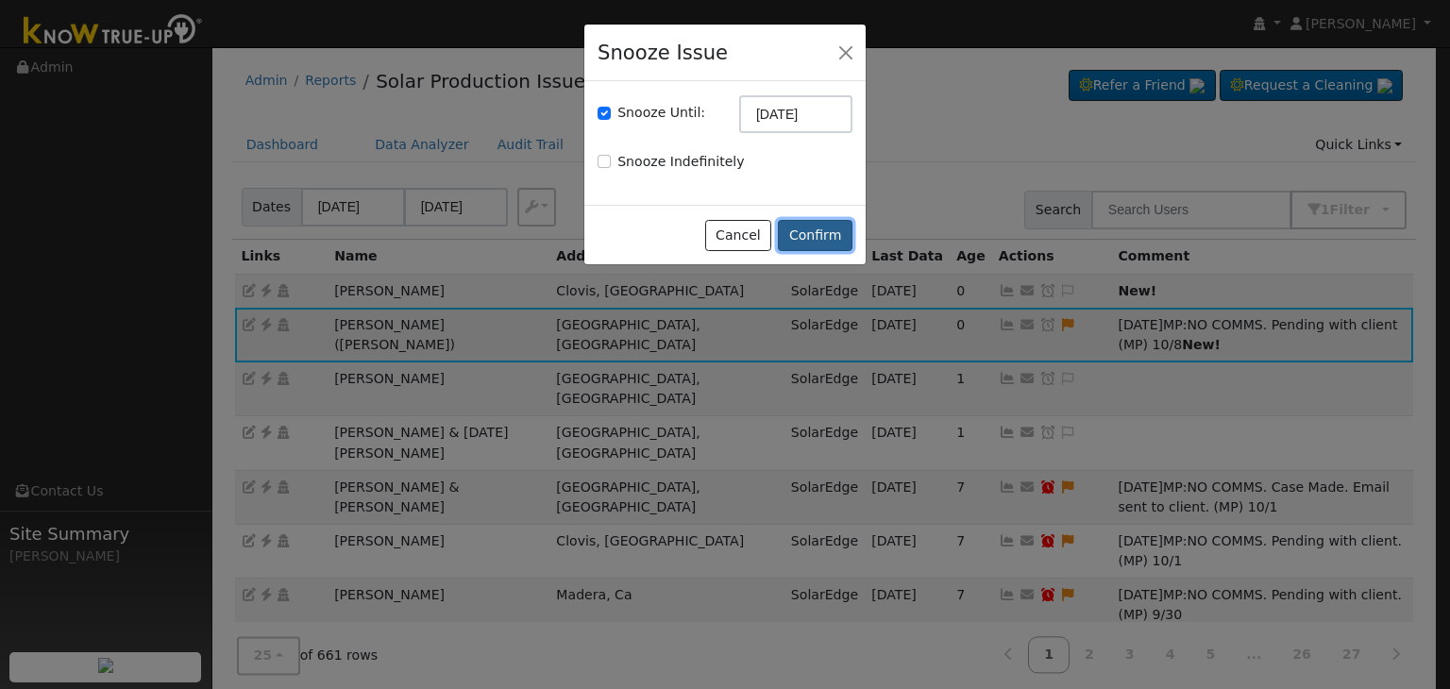
click at [816, 220] on button "Confirm" at bounding box center [815, 236] width 75 height 32
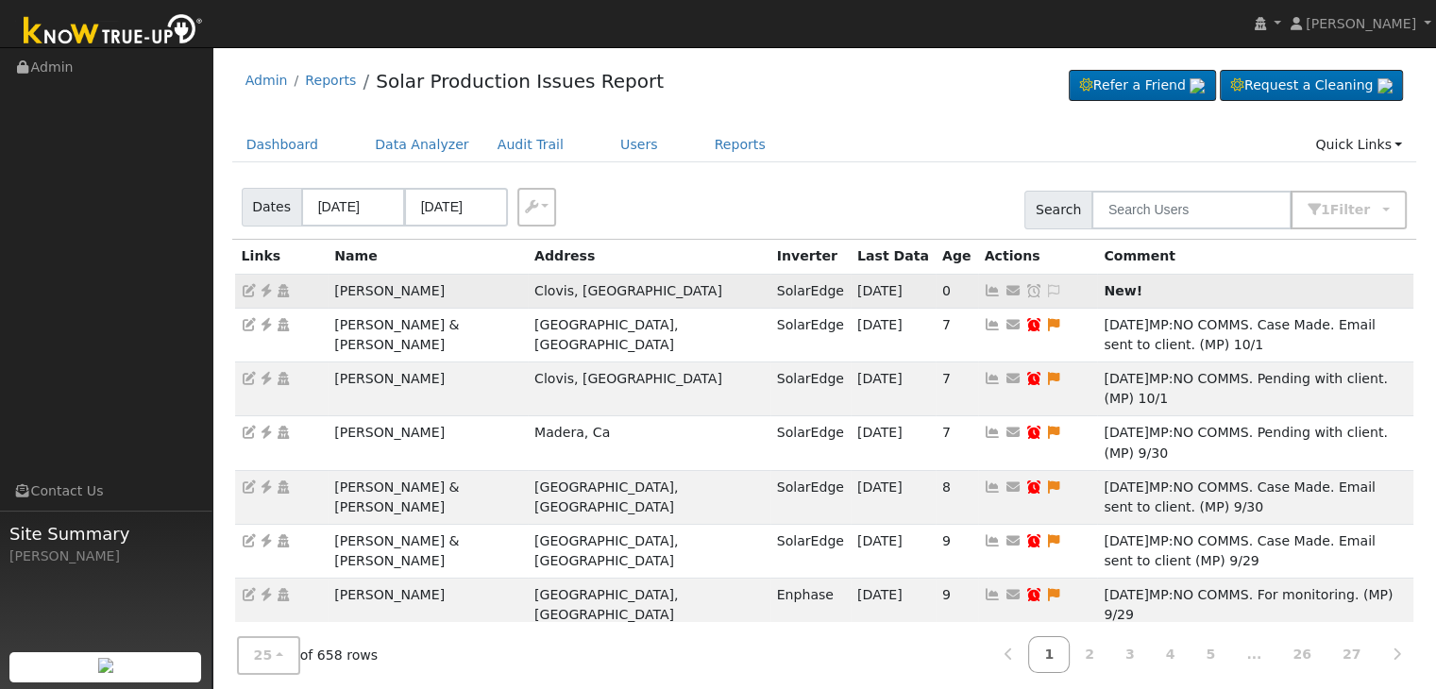
click at [1045, 288] on icon at bounding box center [1053, 290] width 17 height 13
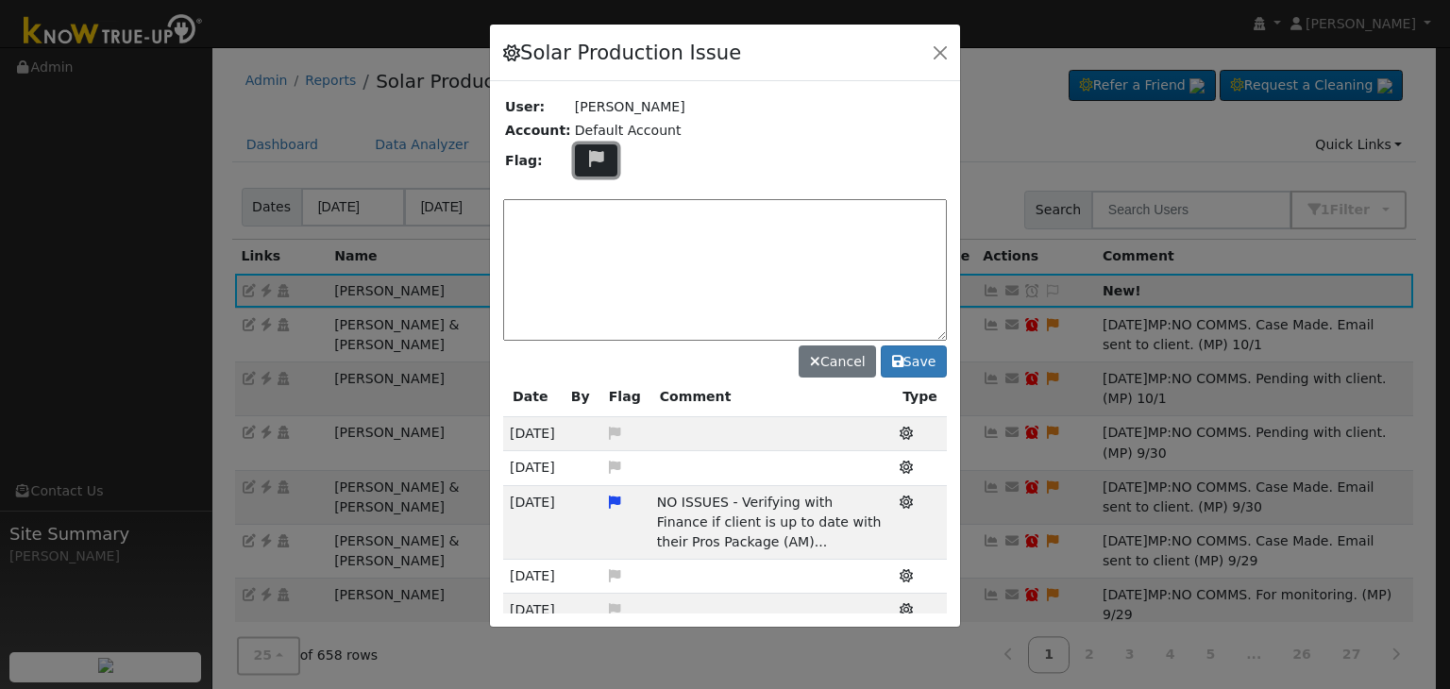
click at [593, 156] on icon at bounding box center [596, 158] width 22 height 17
click at [586, 304] on icon at bounding box center [595, 312] width 22 height 17
click at [933, 49] on button "button" at bounding box center [940, 52] width 26 height 26
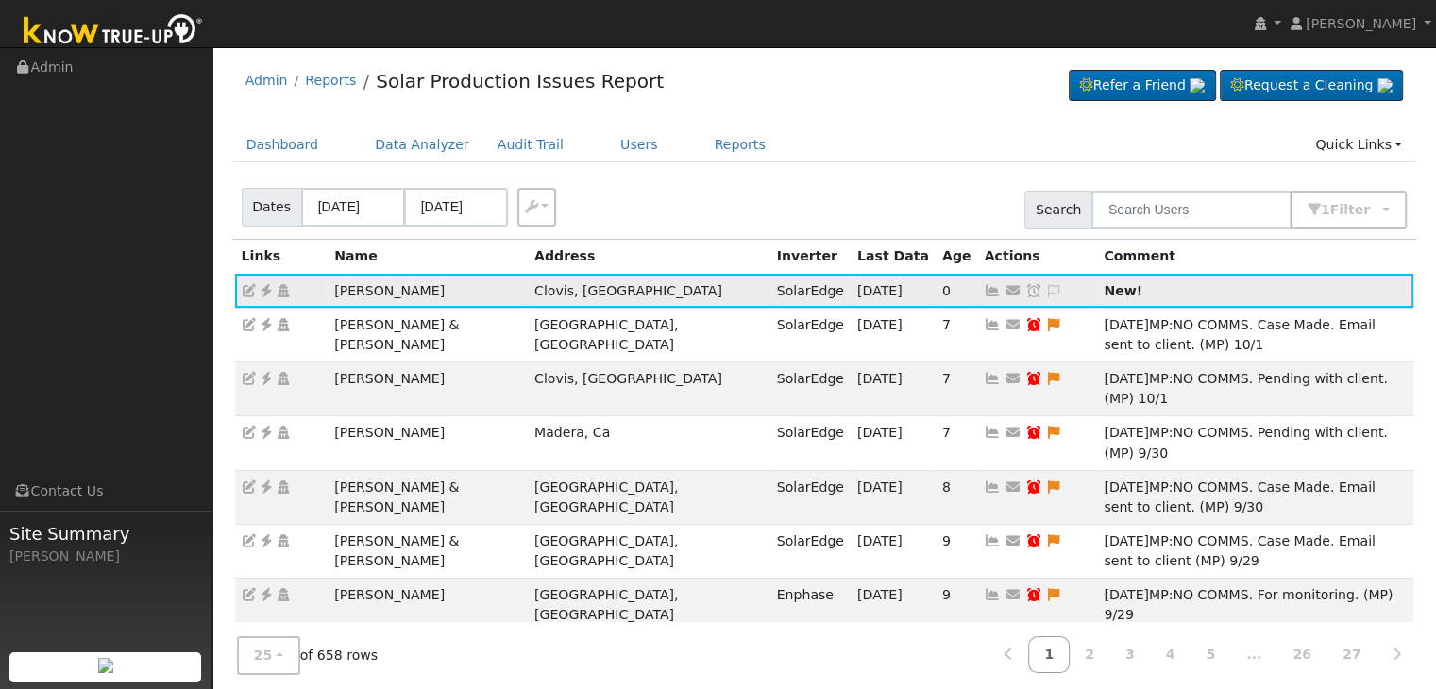
click at [264, 293] on icon at bounding box center [266, 290] width 17 height 13
click at [1045, 287] on icon at bounding box center [1053, 290] width 17 height 13
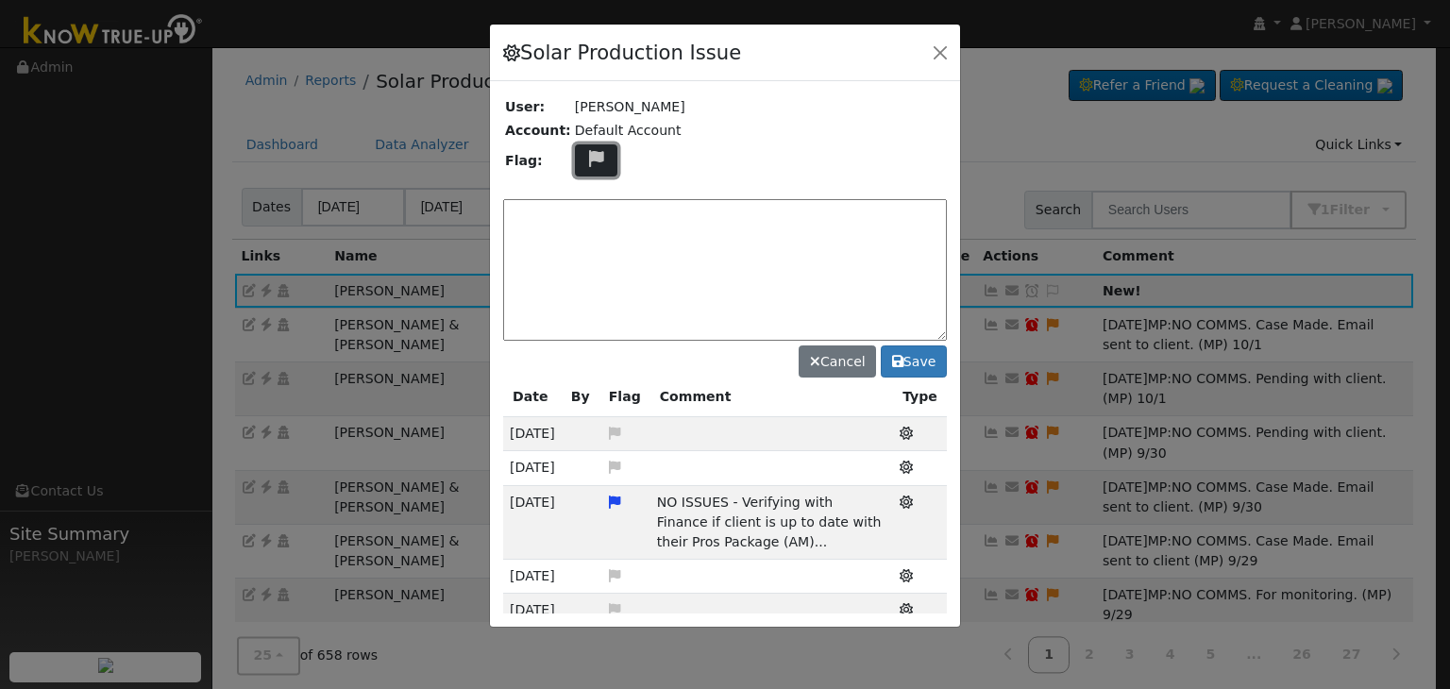
click at [586, 152] on icon at bounding box center [596, 158] width 22 height 17
click at [584, 304] on icon at bounding box center [595, 312] width 22 height 17
click at [581, 212] on textarea at bounding box center [725, 270] width 444 height 142
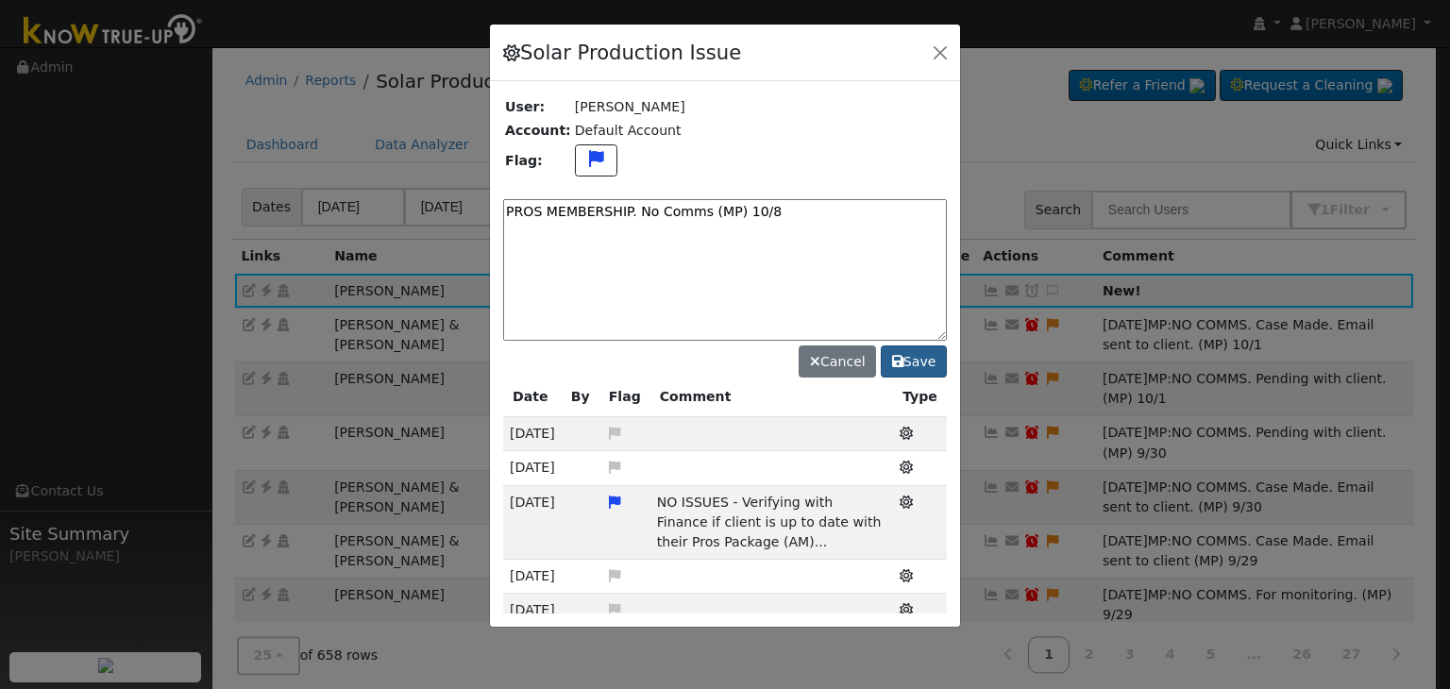
type textarea "PROS MEMBERSHIP. No Comms (MP) 10/8"
click at [925, 355] on button "Save" at bounding box center [914, 362] width 66 height 32
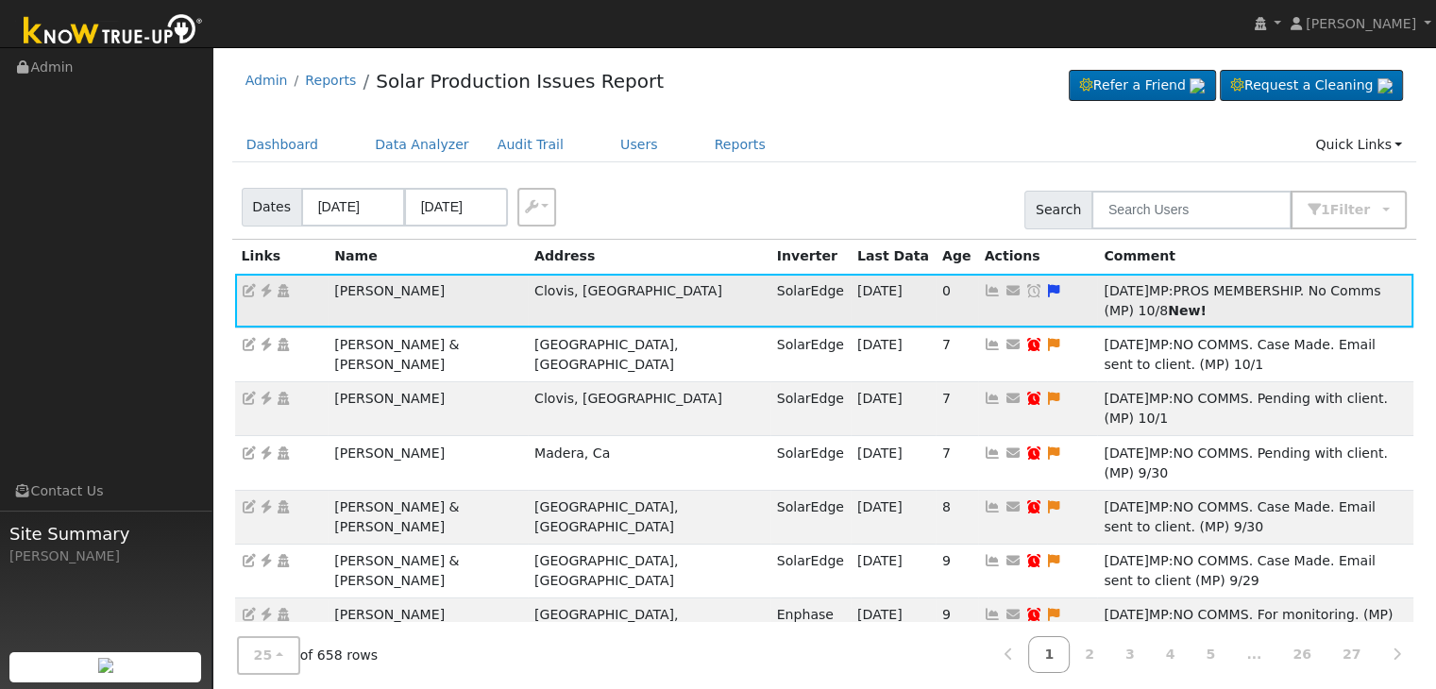
click at [1025, 288] on icon at bounding box center [1033, 290] width 17 height 13
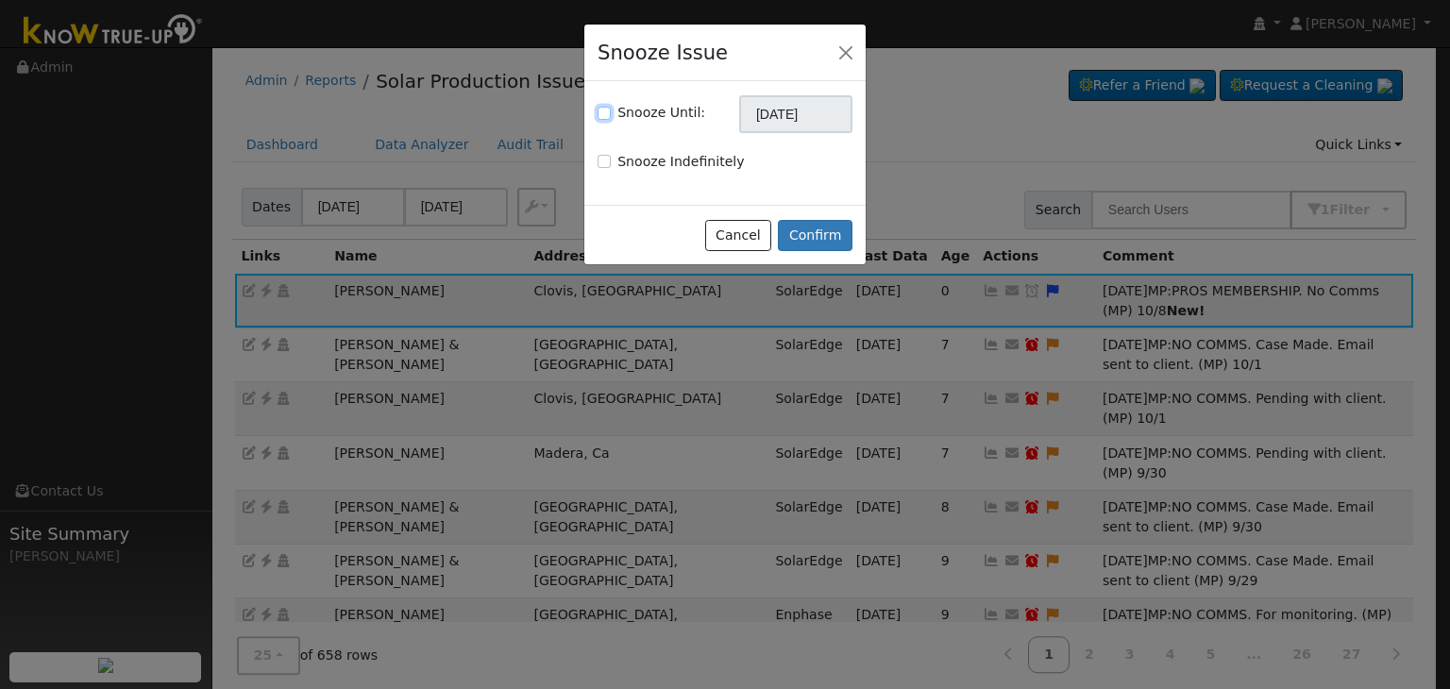
click at [602, 112] on input "Snooze Until:" at bounding box center [604, 113] width 13 height 13
checkbox input "true"
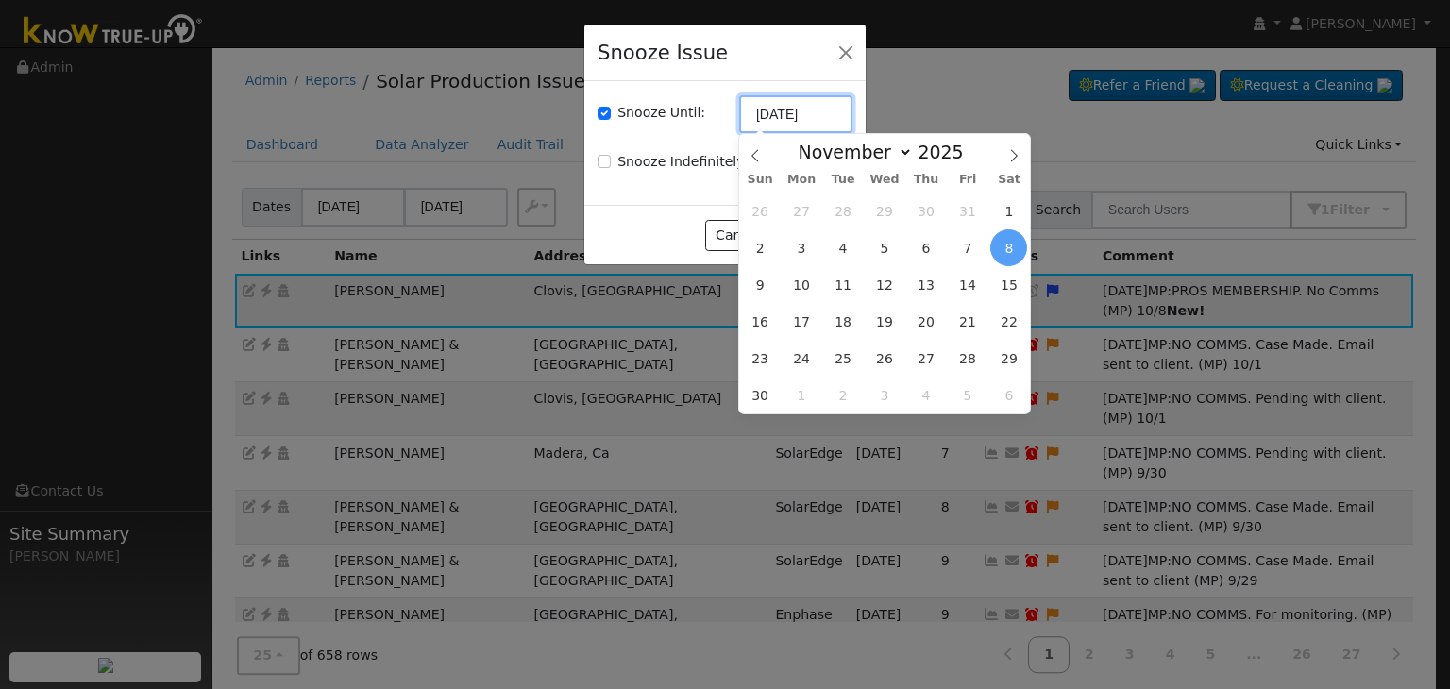
click at [755, 114] on input "[DATE]" at bounding box center [795, 114] width 113 height 38
click at [759, 149] on icon at bounding box center [755, 155] width 13 height 13
select select "9"
click at [891, 316] on span "22" at bounding box center [885, 321] width 37 height 37
type input "10/22/2025"
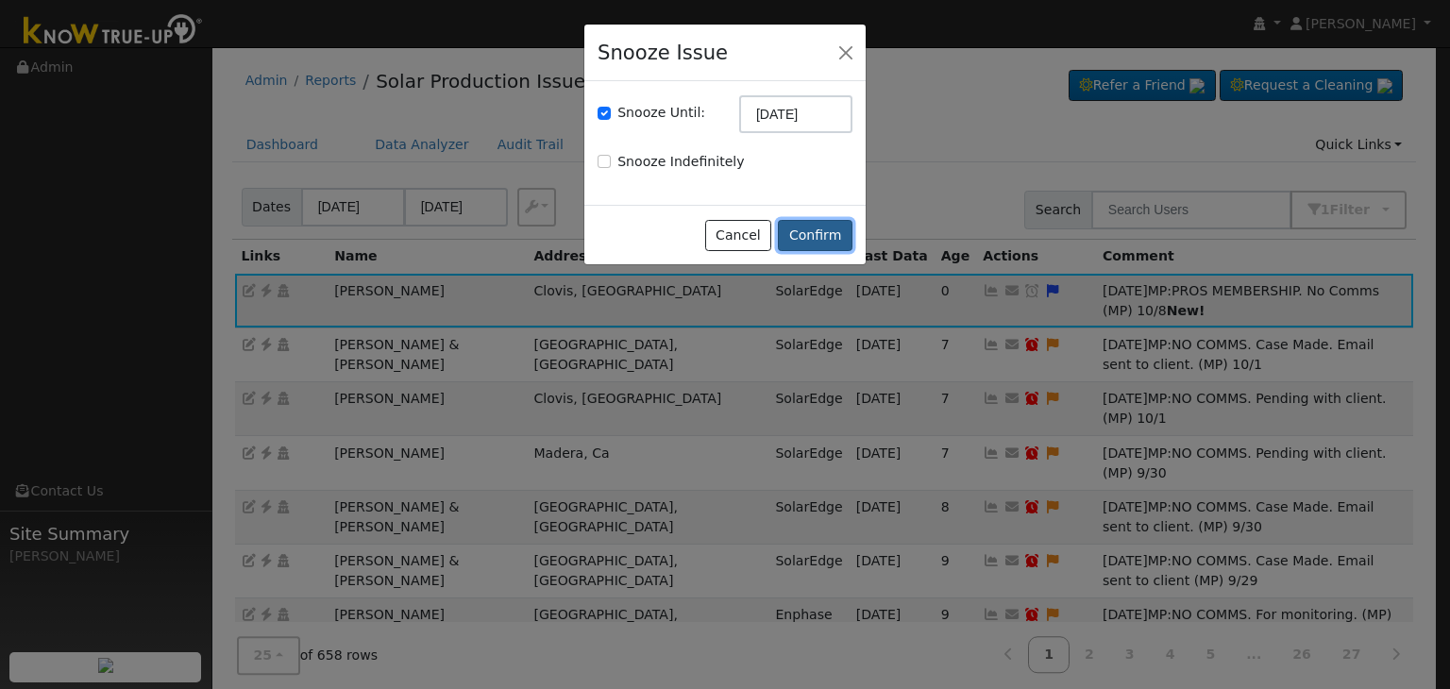
click at [829, 220] on button "Confirm" at bounding box center [815, 236] width 75 height 32
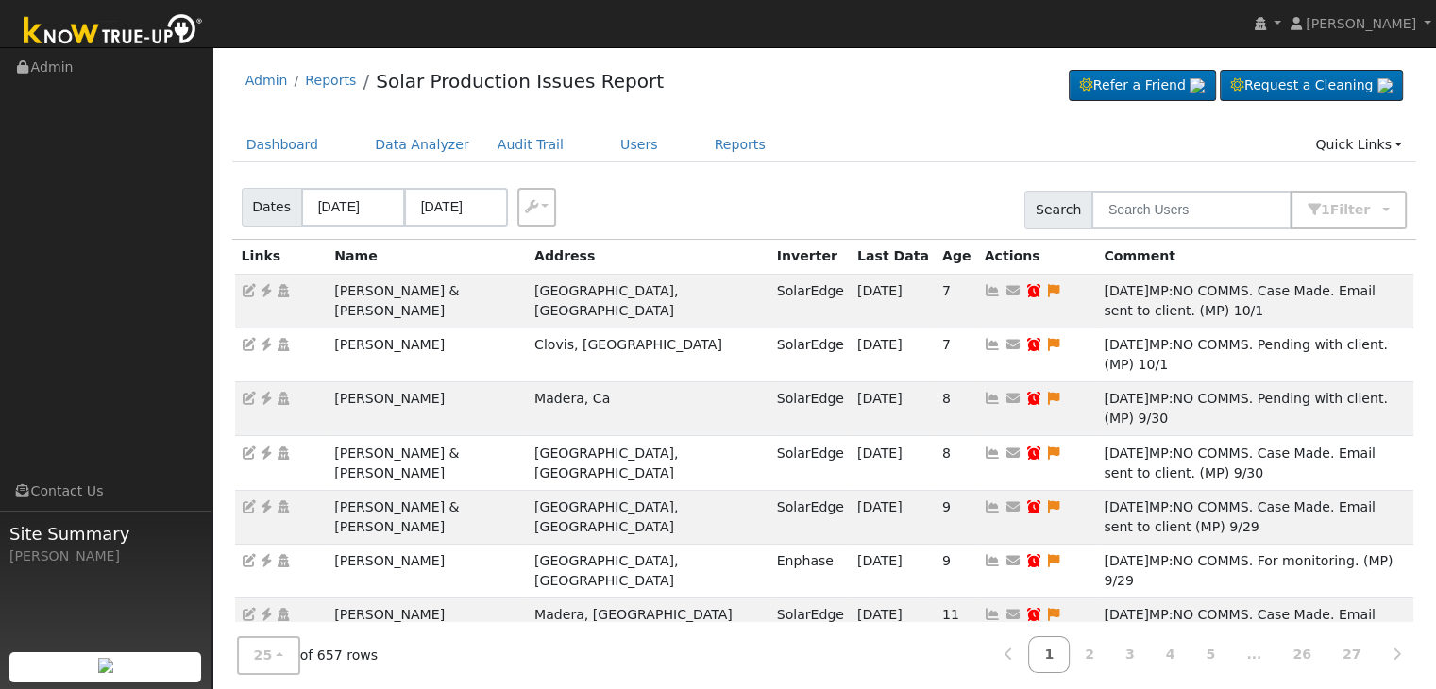
click at [891, 162] on div "Dashboard Data Analyzer Audit Trail Users Reports Quick Links Quick Add Quick C…" at bounding box center [824, 154] width 1185 height 54
click at [1109, 653] on link "2" at bounding box center [1090, 654] width 42 height 37
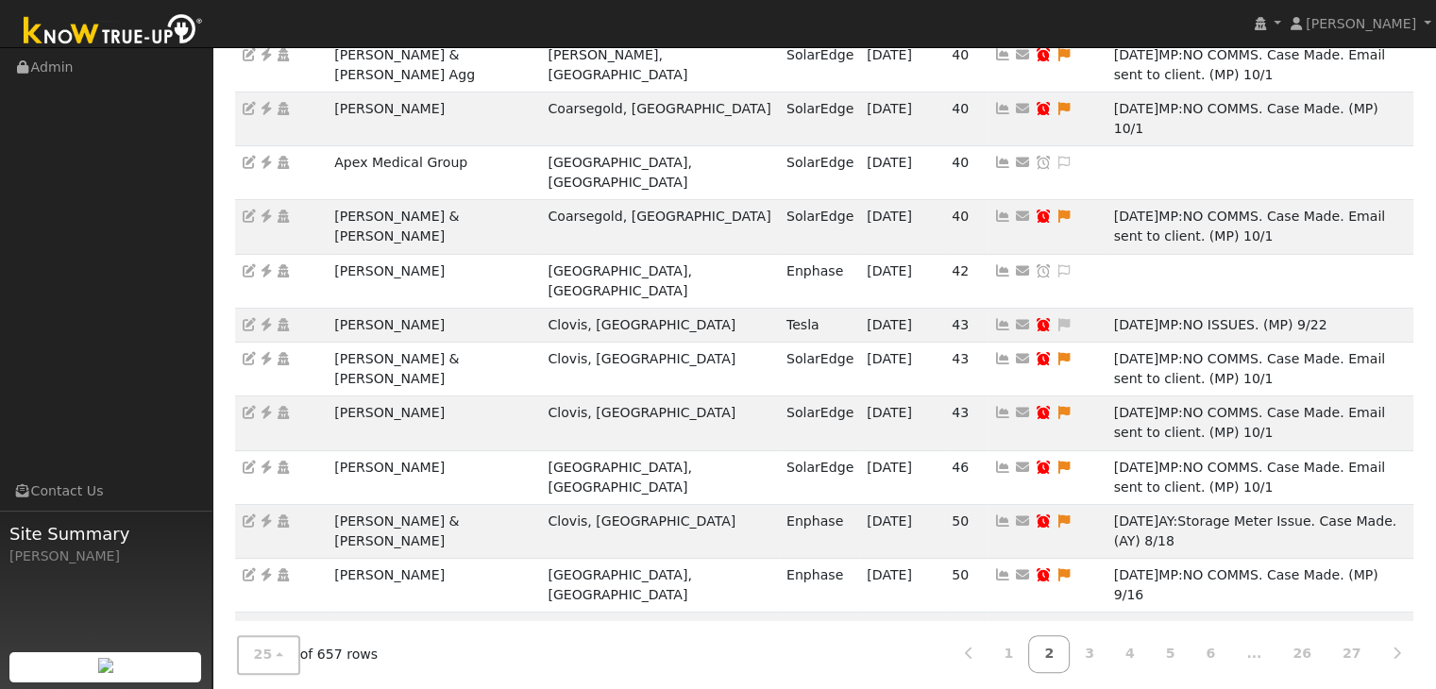
scroll to position [376, 0]
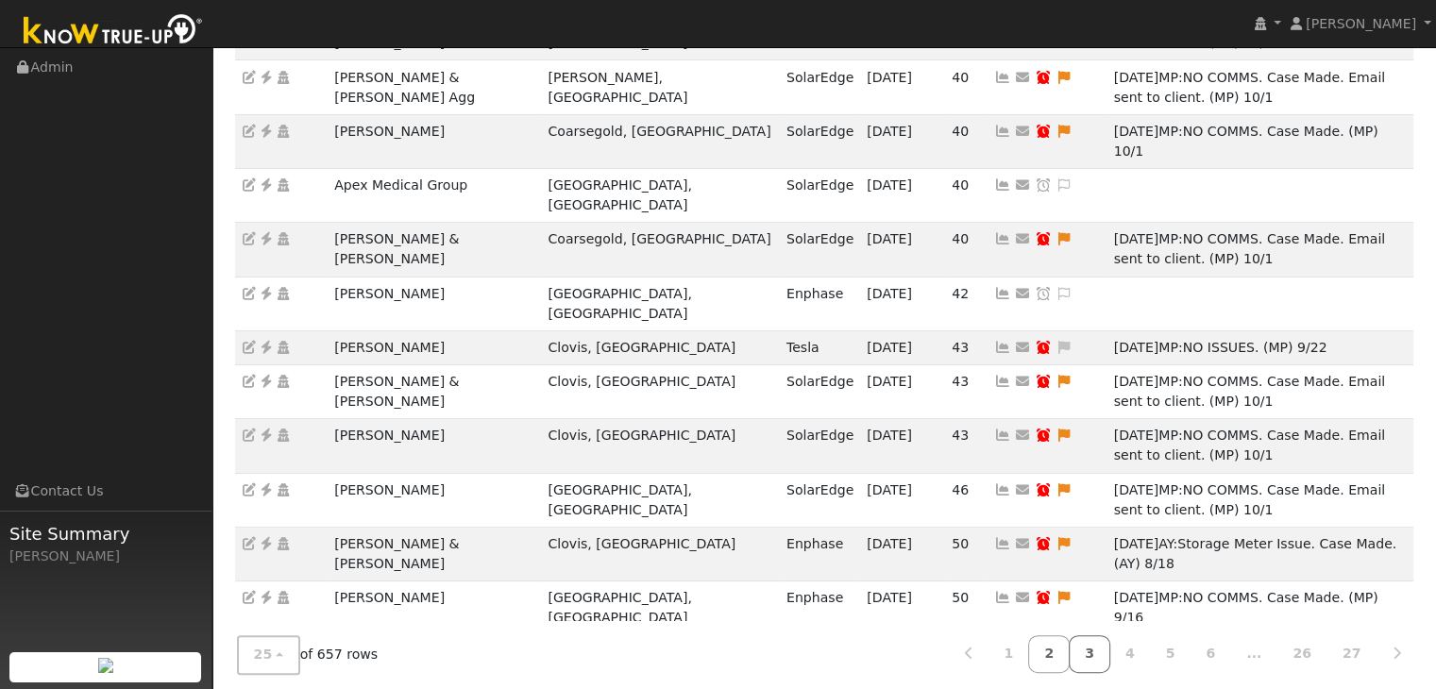
click at [1104, 651] on link "3" at bounding box center [1090, 654] width 42 height 37
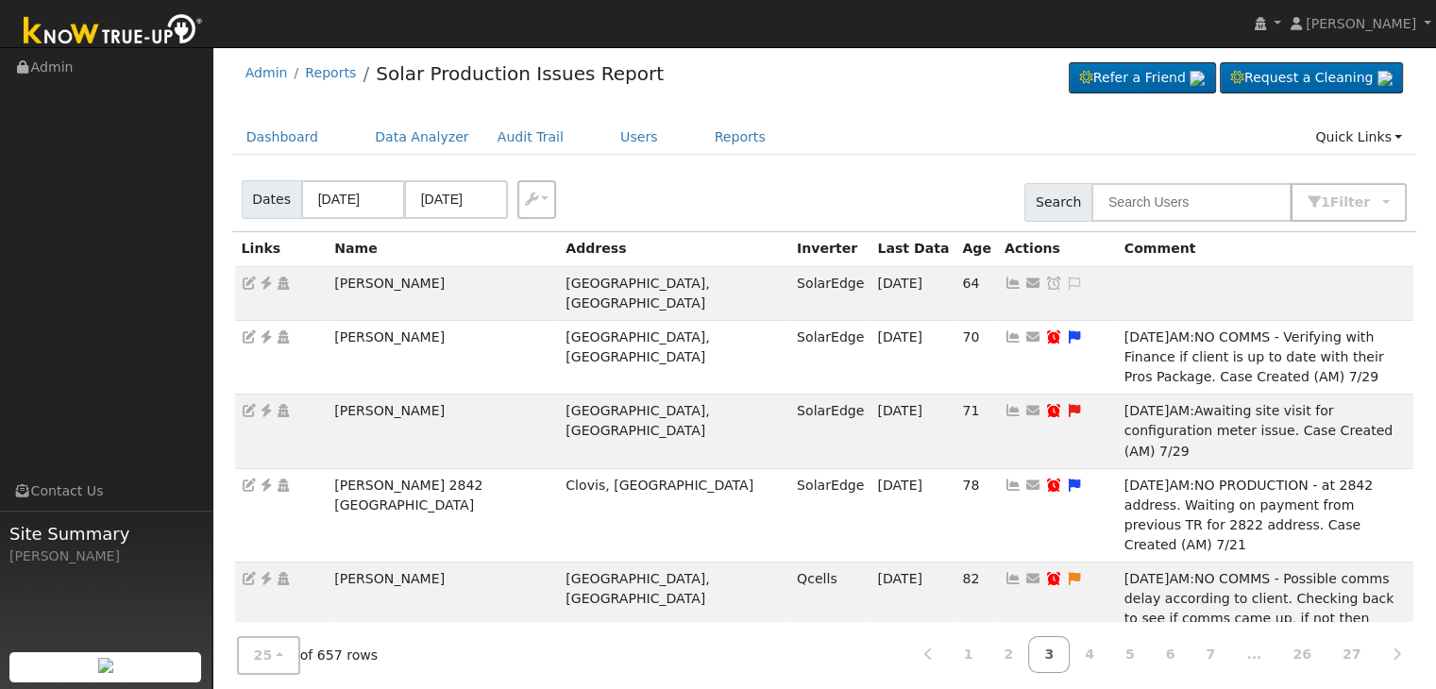
scroll to position [0, 0]
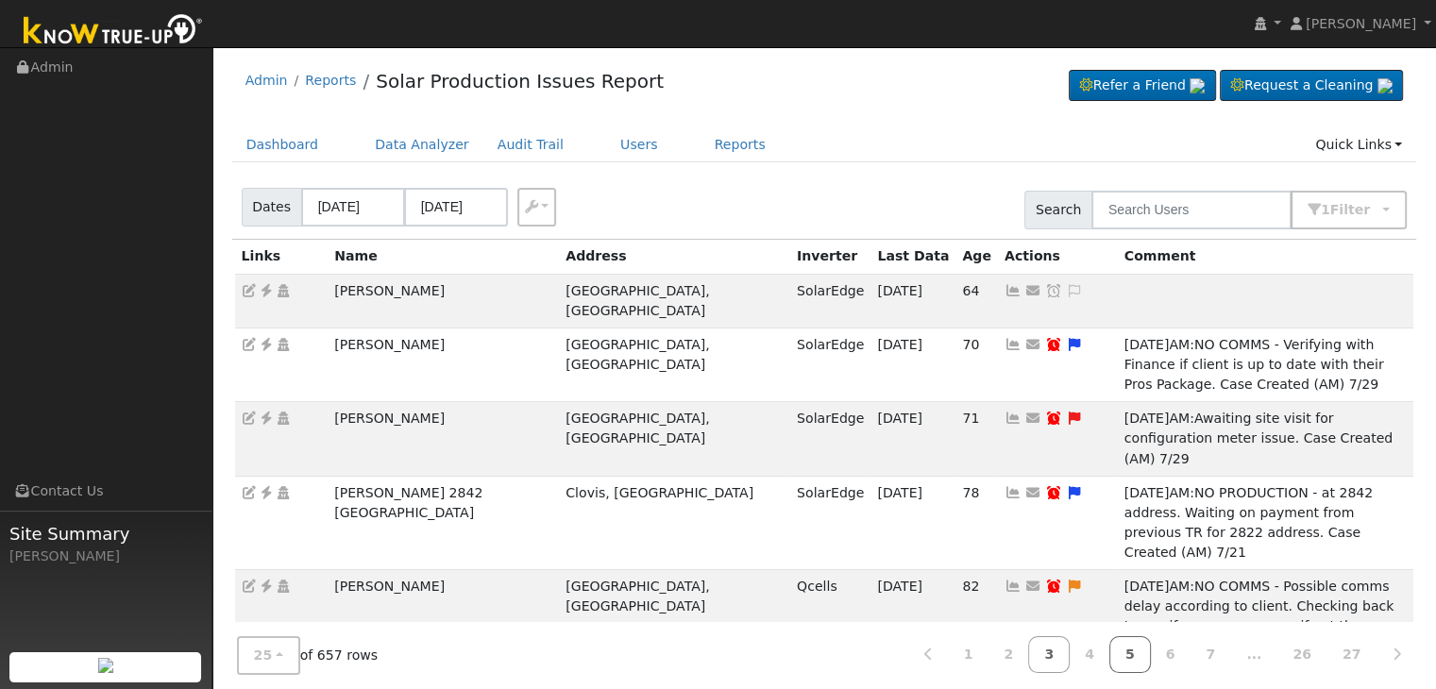
click at [1151, 652] on link "5" at bounding box center [1130, 654] width 42 height 37
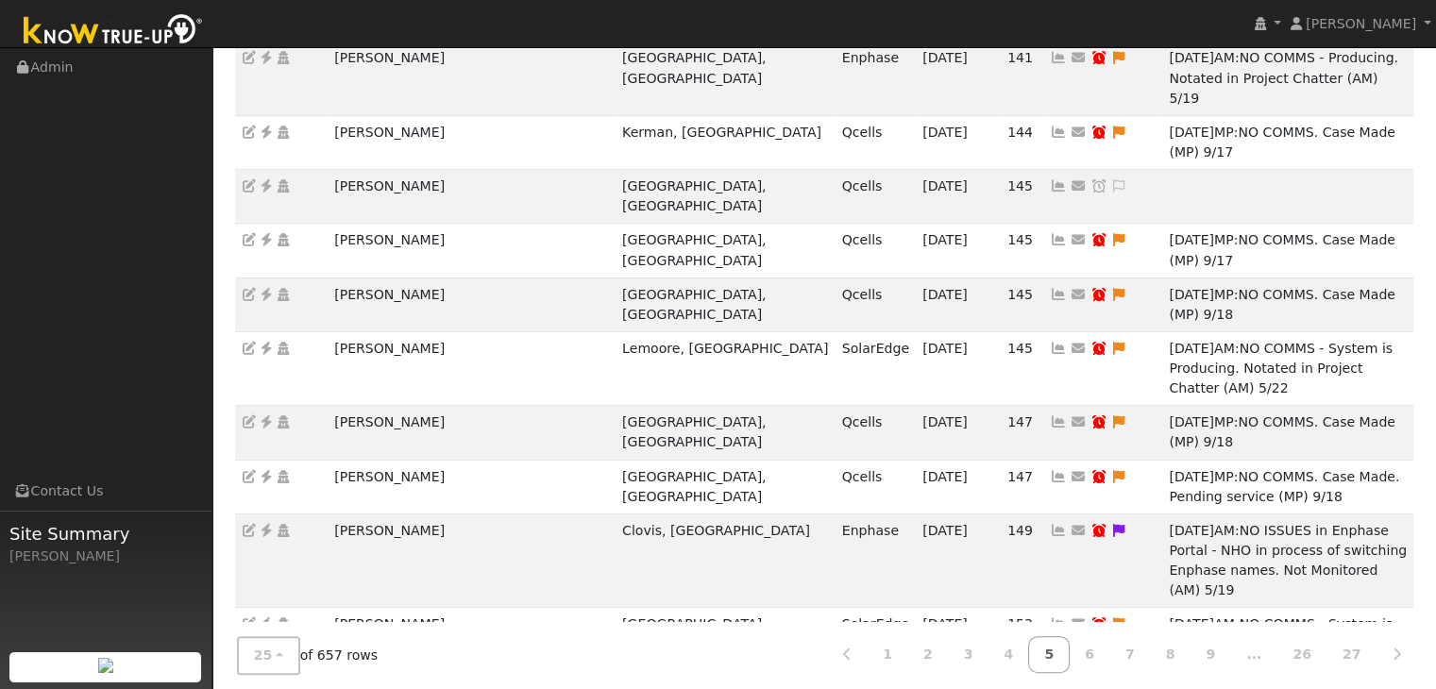
scroll to position [570, 0]
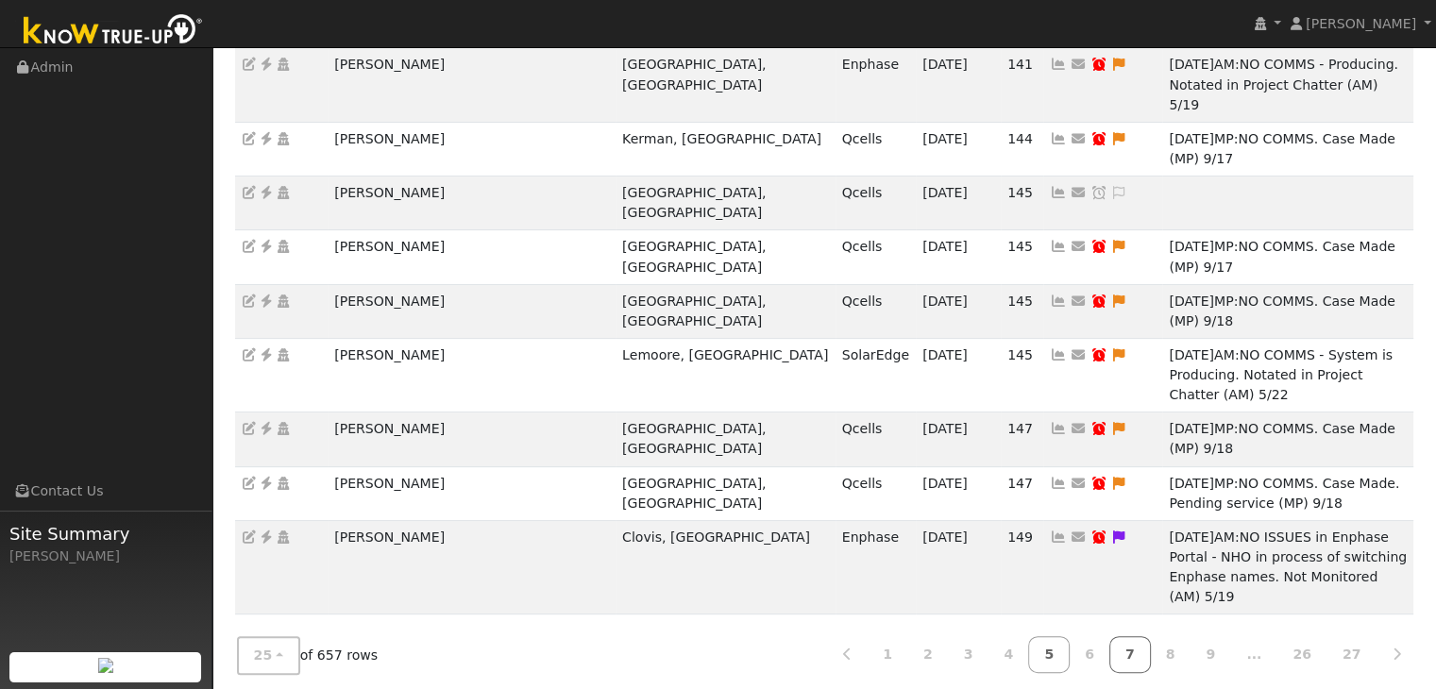
click at [1145, 649] on link "7" at bounding box center [1130, 654] width 42 height 37
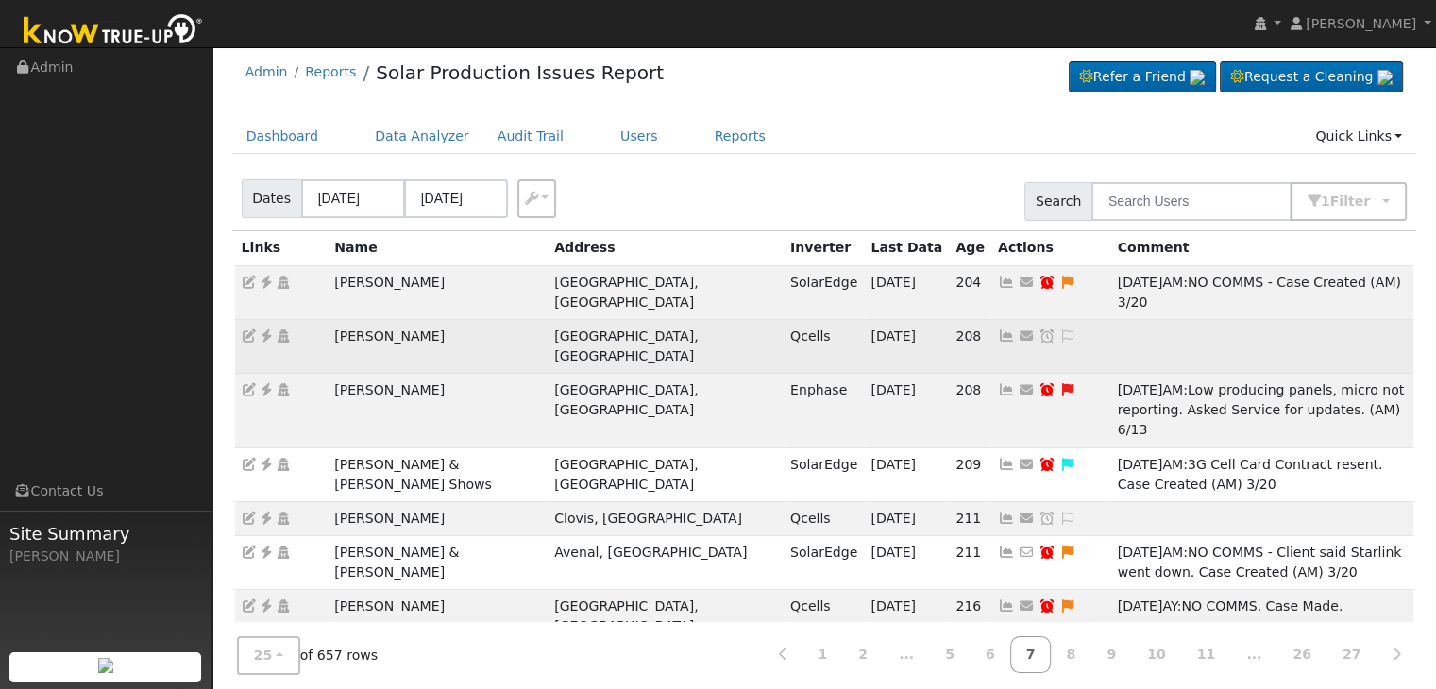
scroll to position [0, 0]
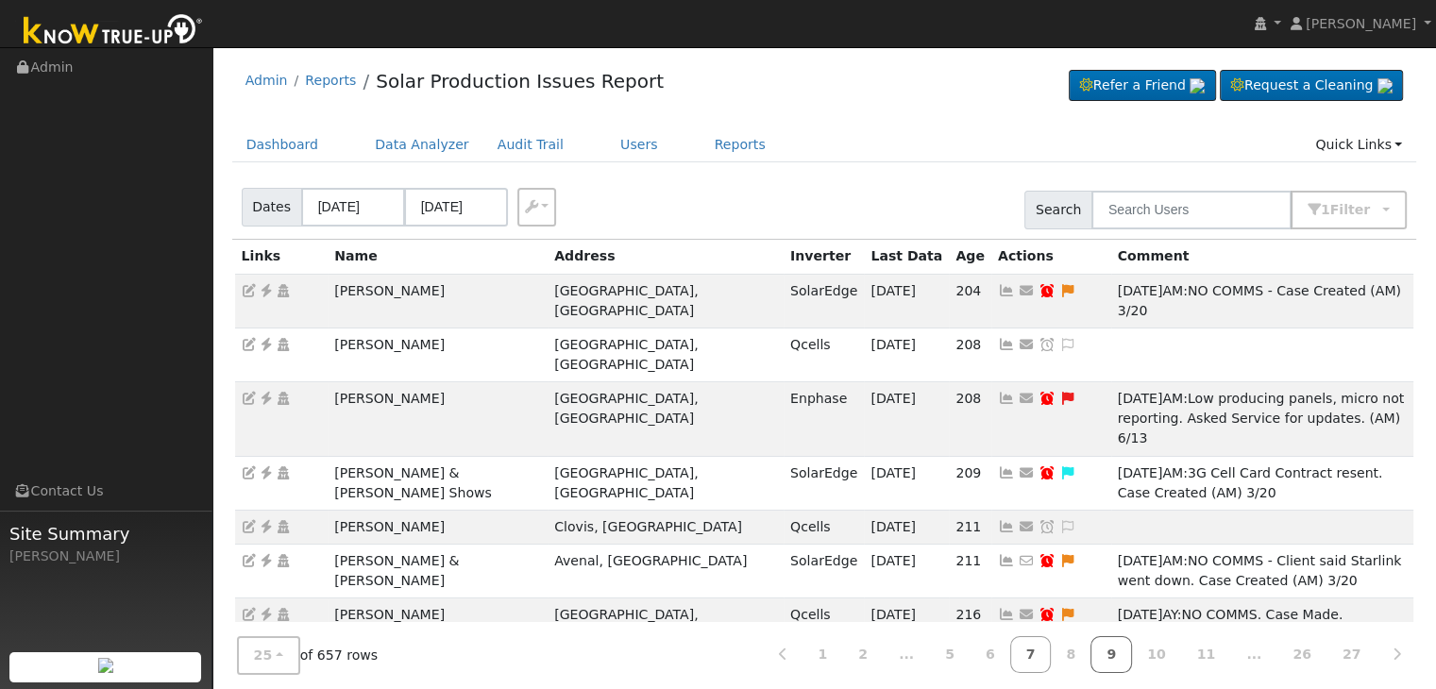
click at [1132, 659] on link "9" at bounding box center [1112, 654] width 42 height 37
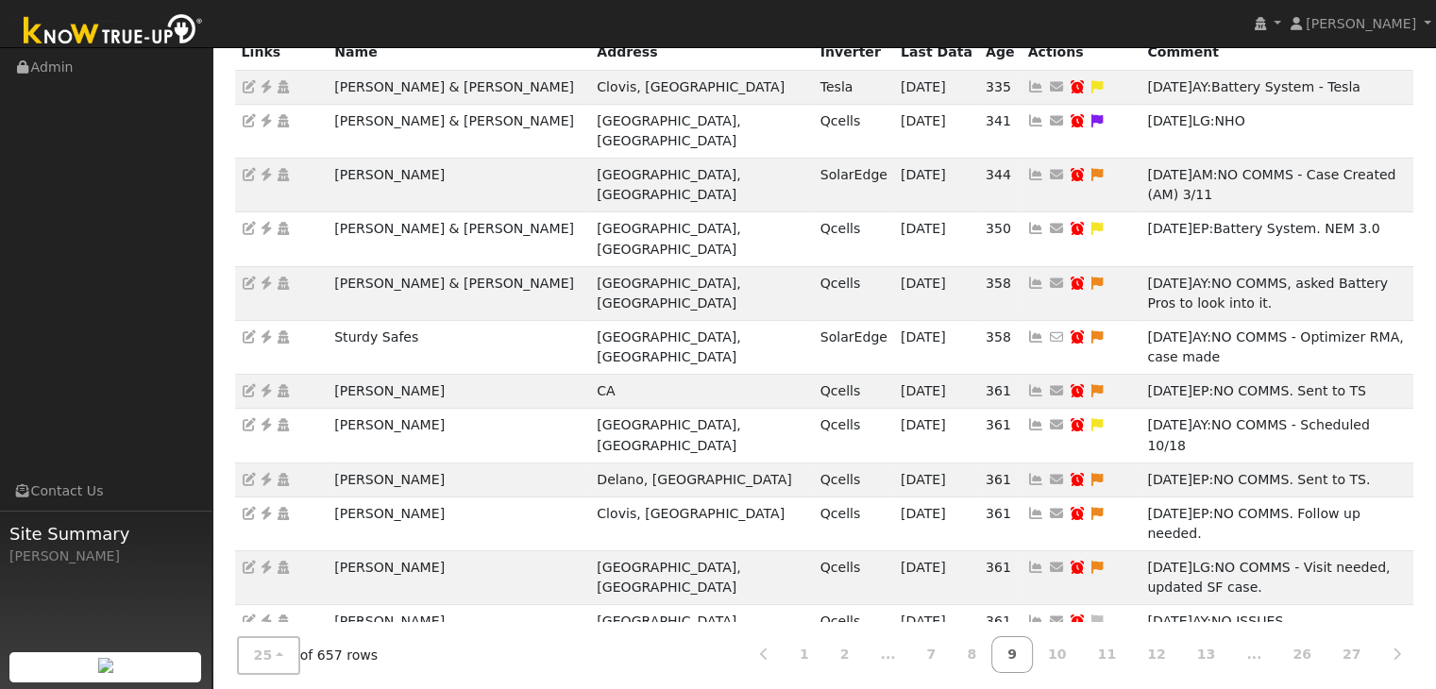
scroll to position [585, 0]
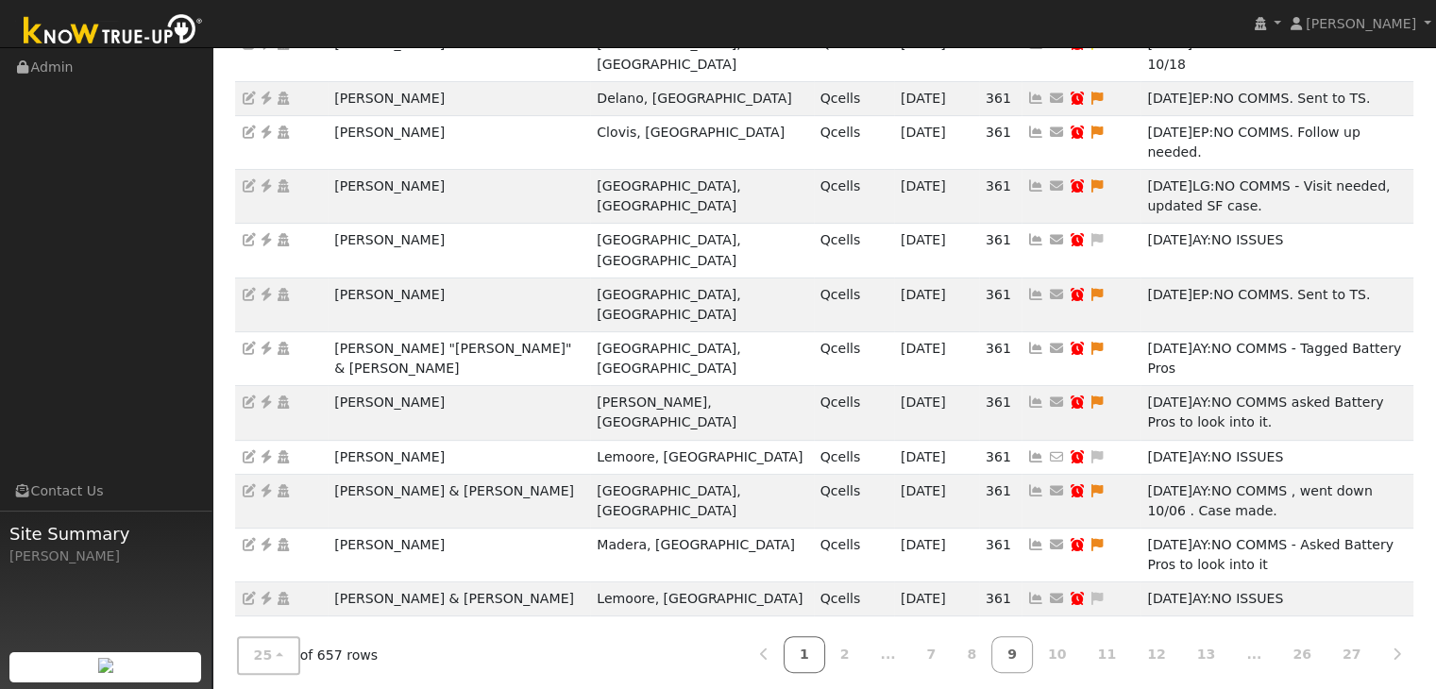
click at [825, 651] on link "1" at bounding box center [805, 654] width 42 height 37
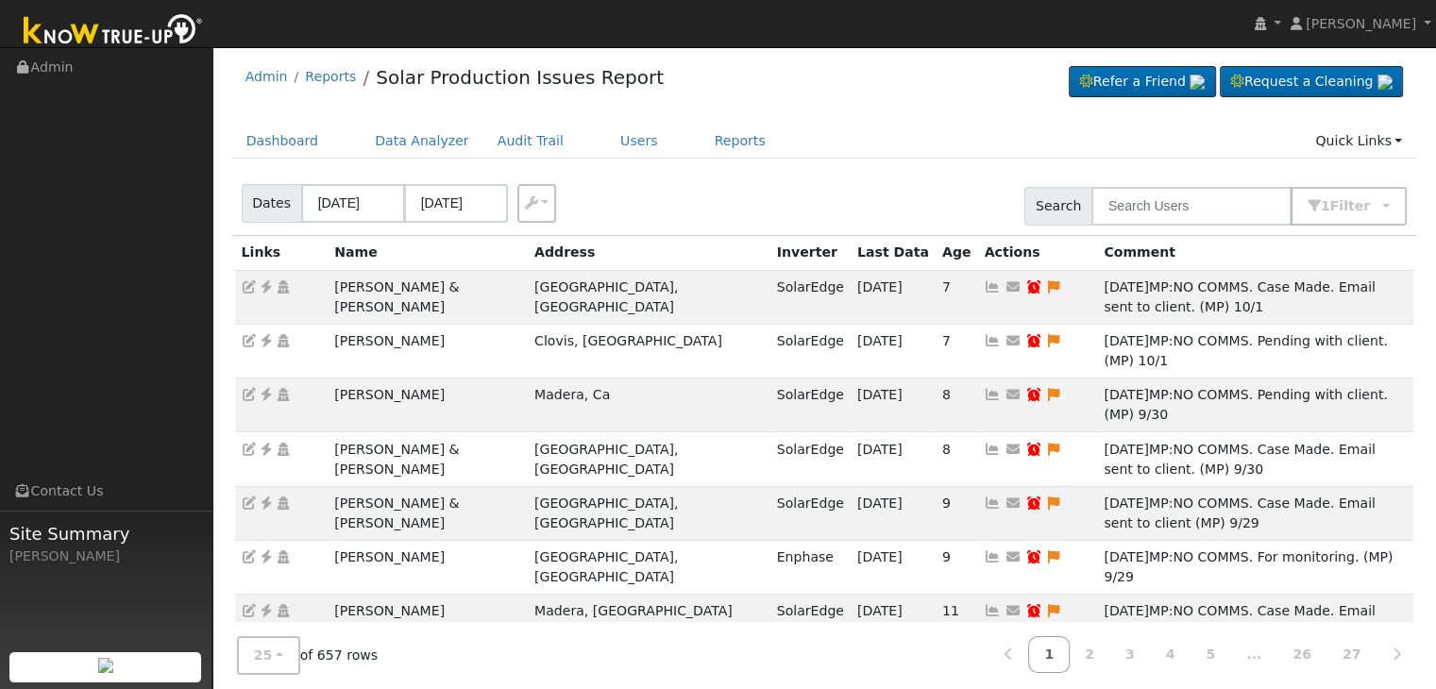
scroll to position [0, 0]
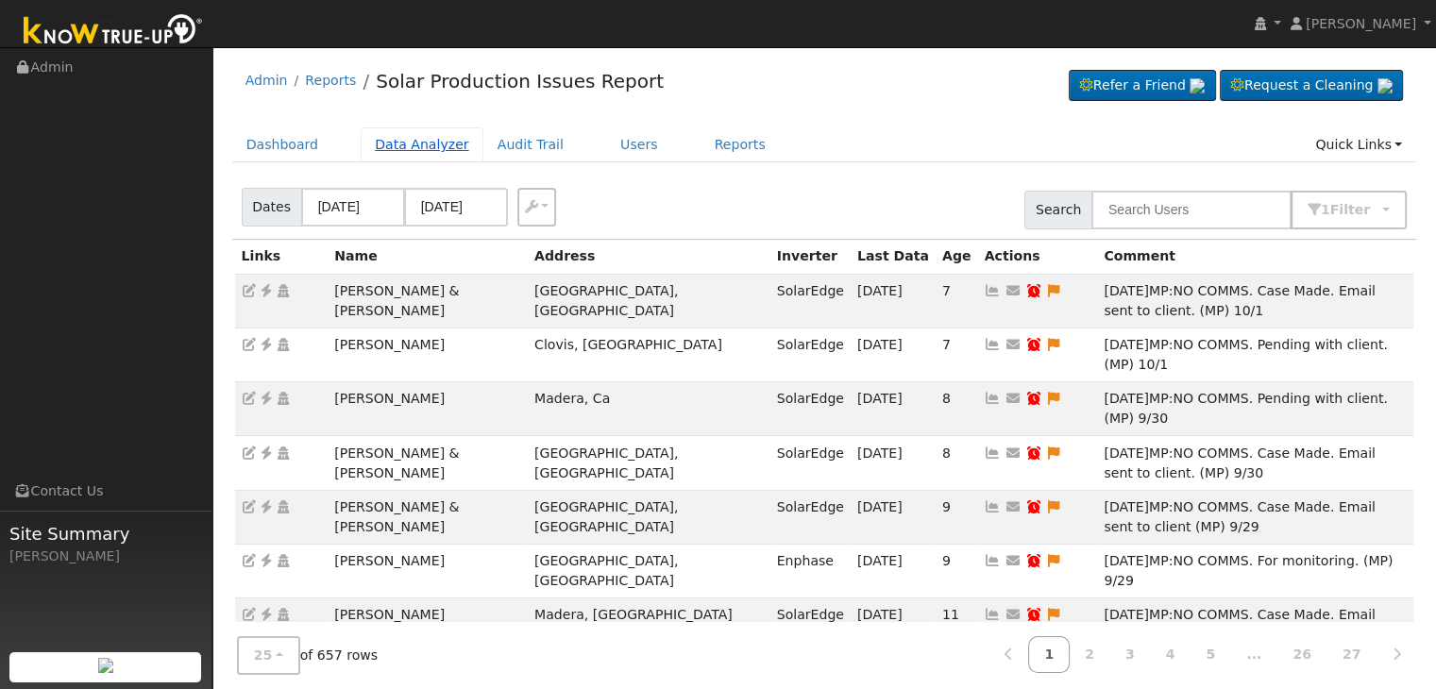
click at [425, 144] on link "Data Analyzer" at bounding box center [422, 144] width 123 height 35
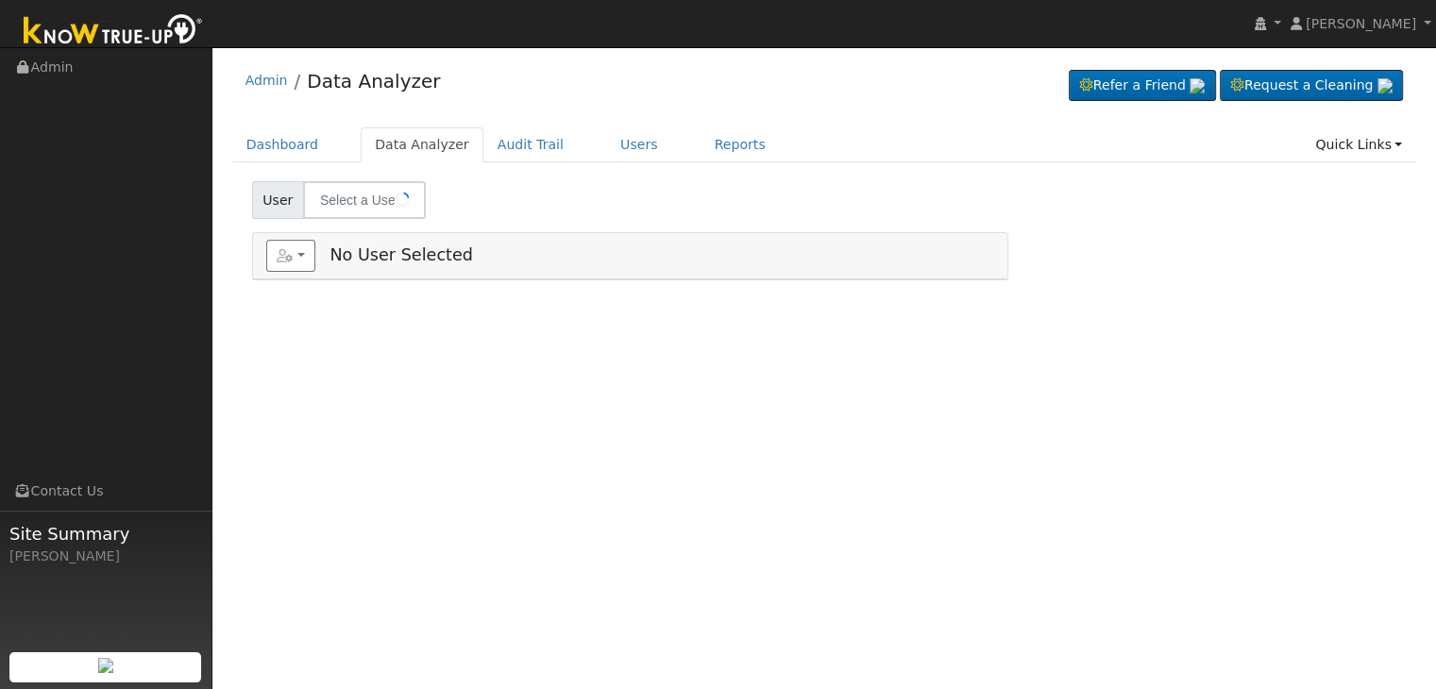
type input "[PERSON_NAME] & [DATE][PERSON_NAME]"
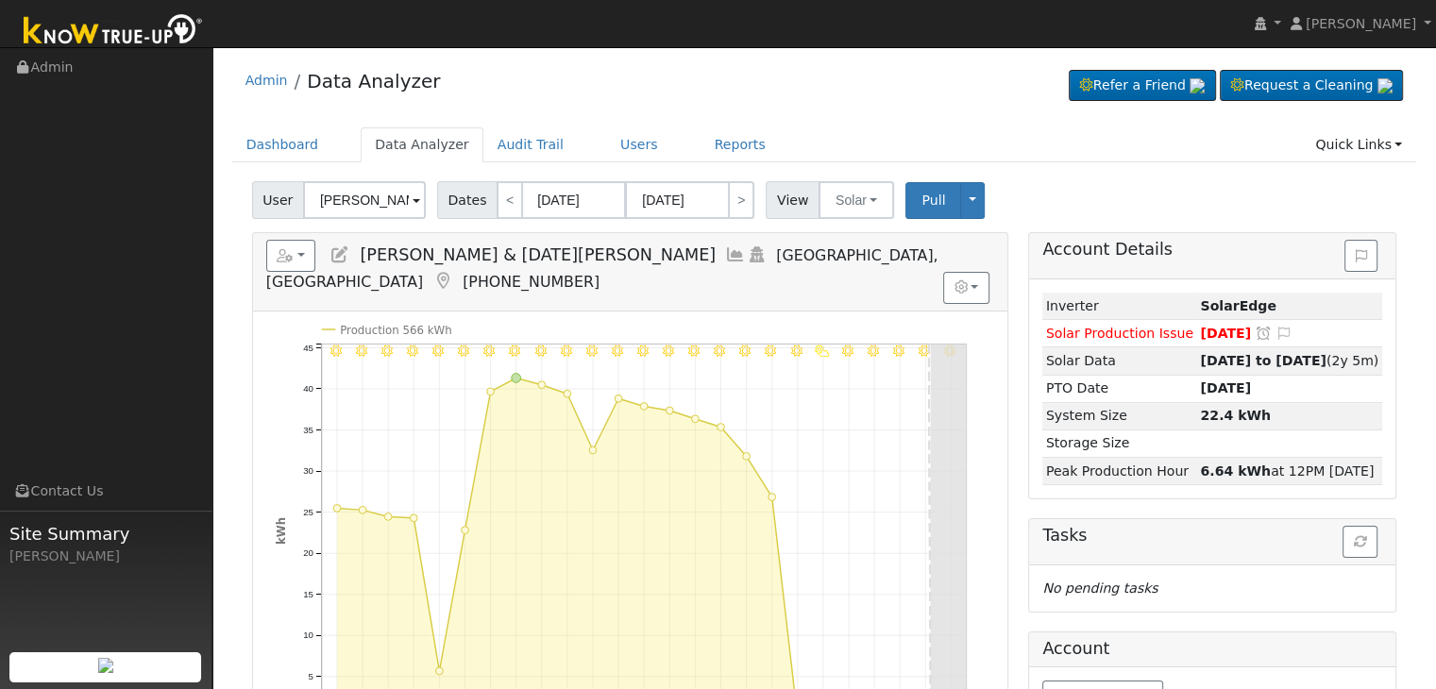
click at [346, 250] on icon at bounding box center [340, 254] width 21 height 17
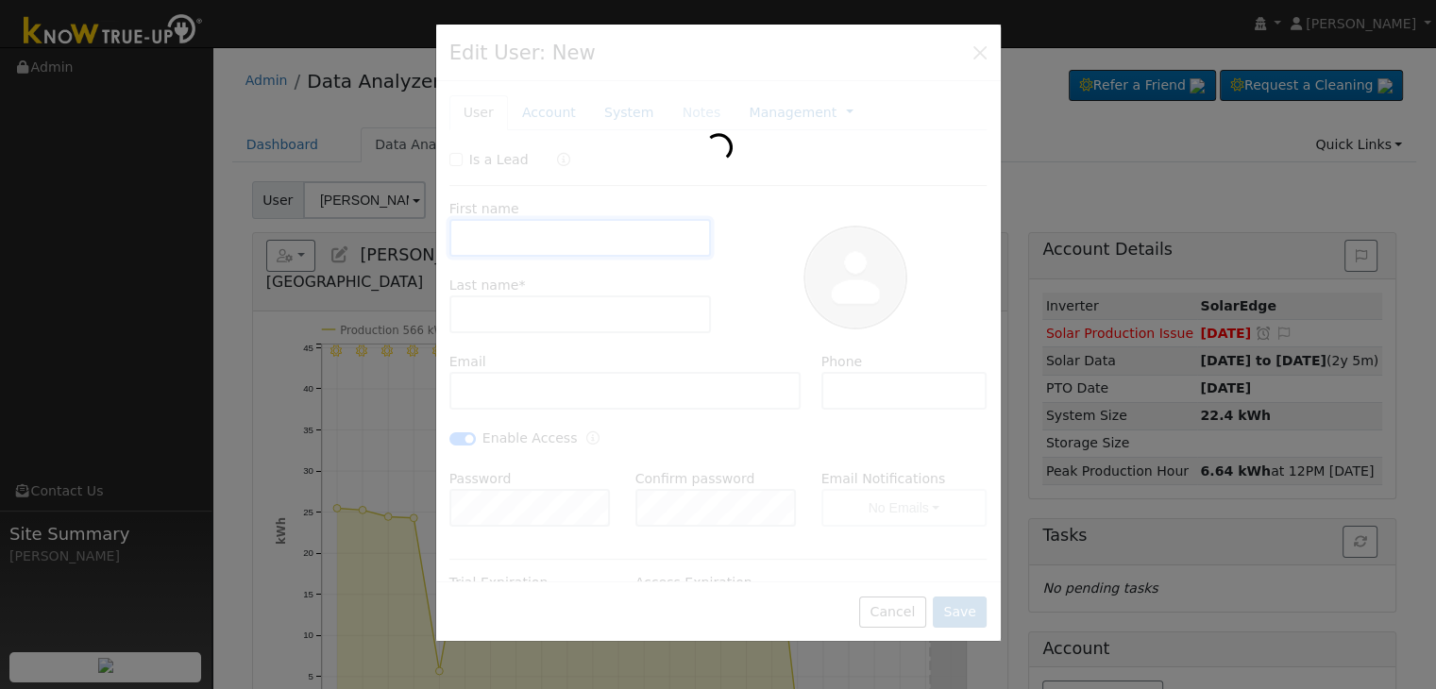
type input "[DATE]"
type input "[PERSON_NAME] &"
type input "[DATE][PERSON_NAME]"
type input "[EMAIL_ADDRESS][DOMAIN_NAME]"
type input "[PHONE_NUMBER]"
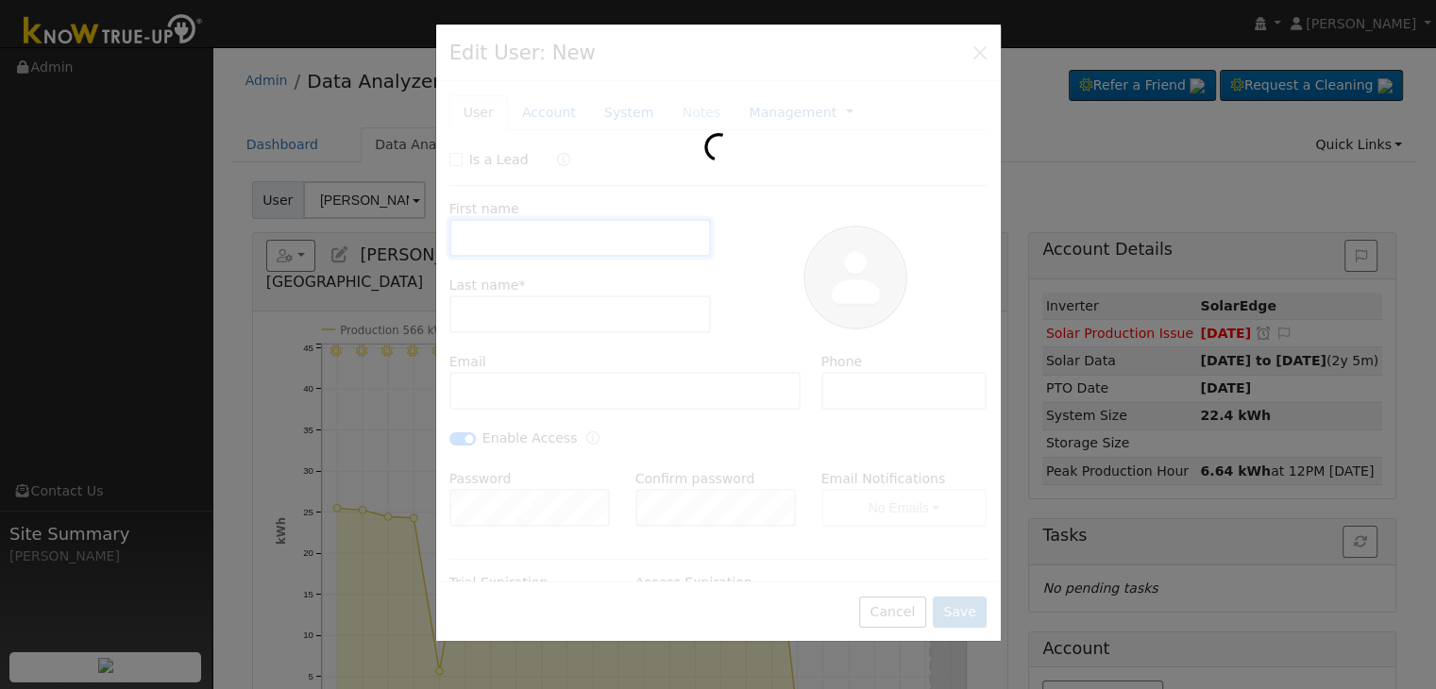
checkbox input "true"
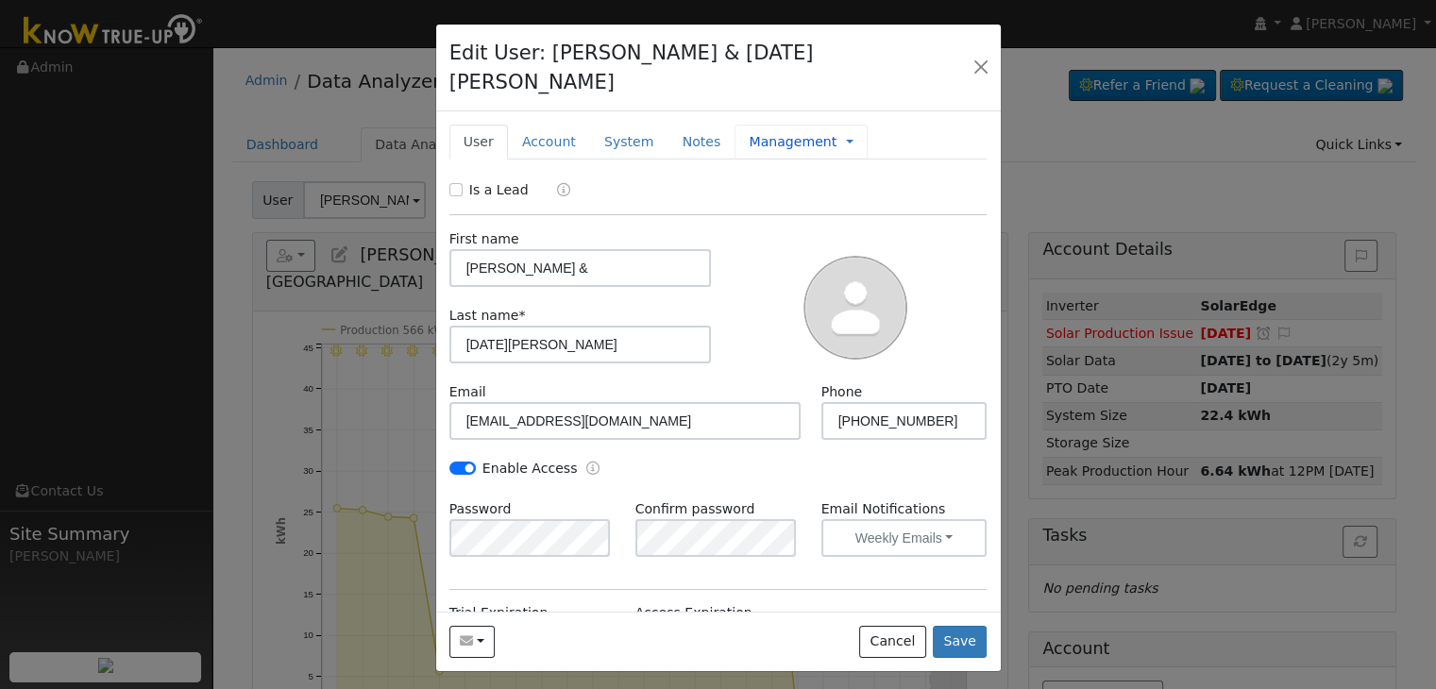
click at [755, 132] on link "Management" at bounding box center [793, 142] width 88 height 20
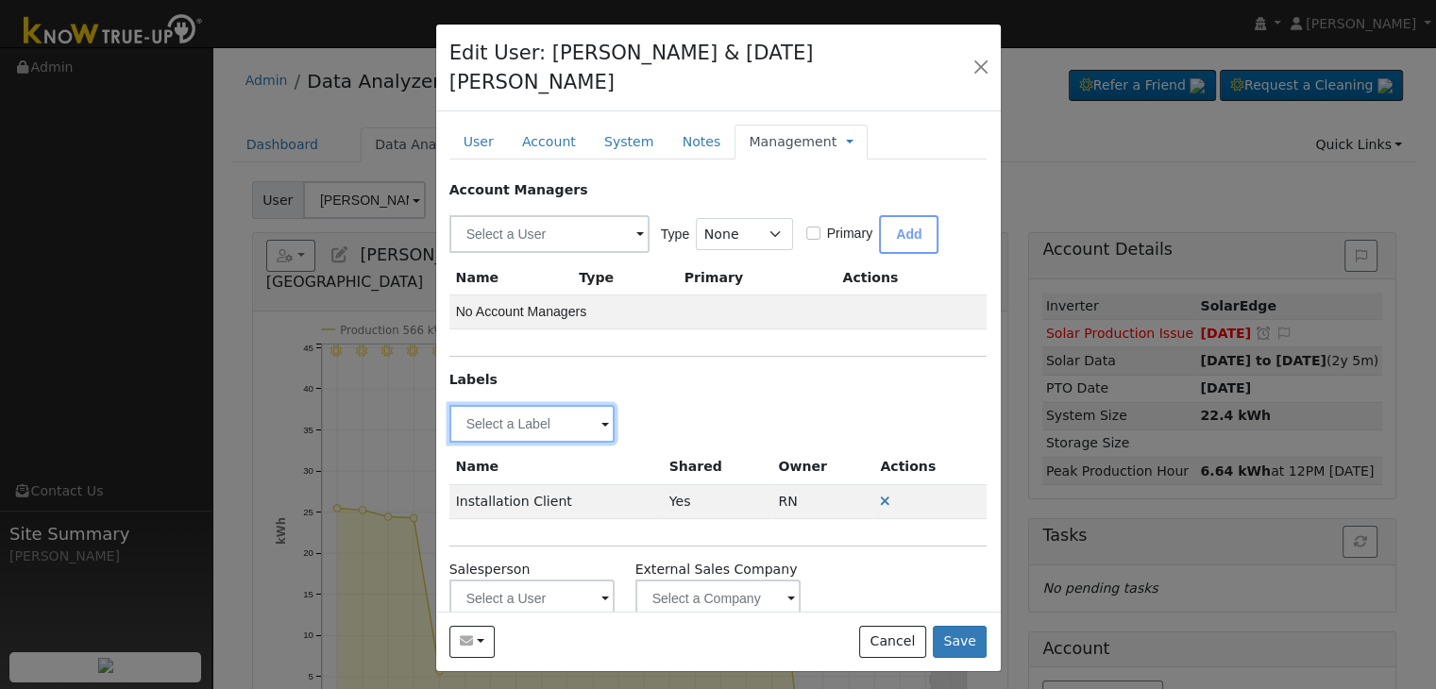
click at [534, 405] on input "text" at bounding box center [532, 424] width 166 height 38
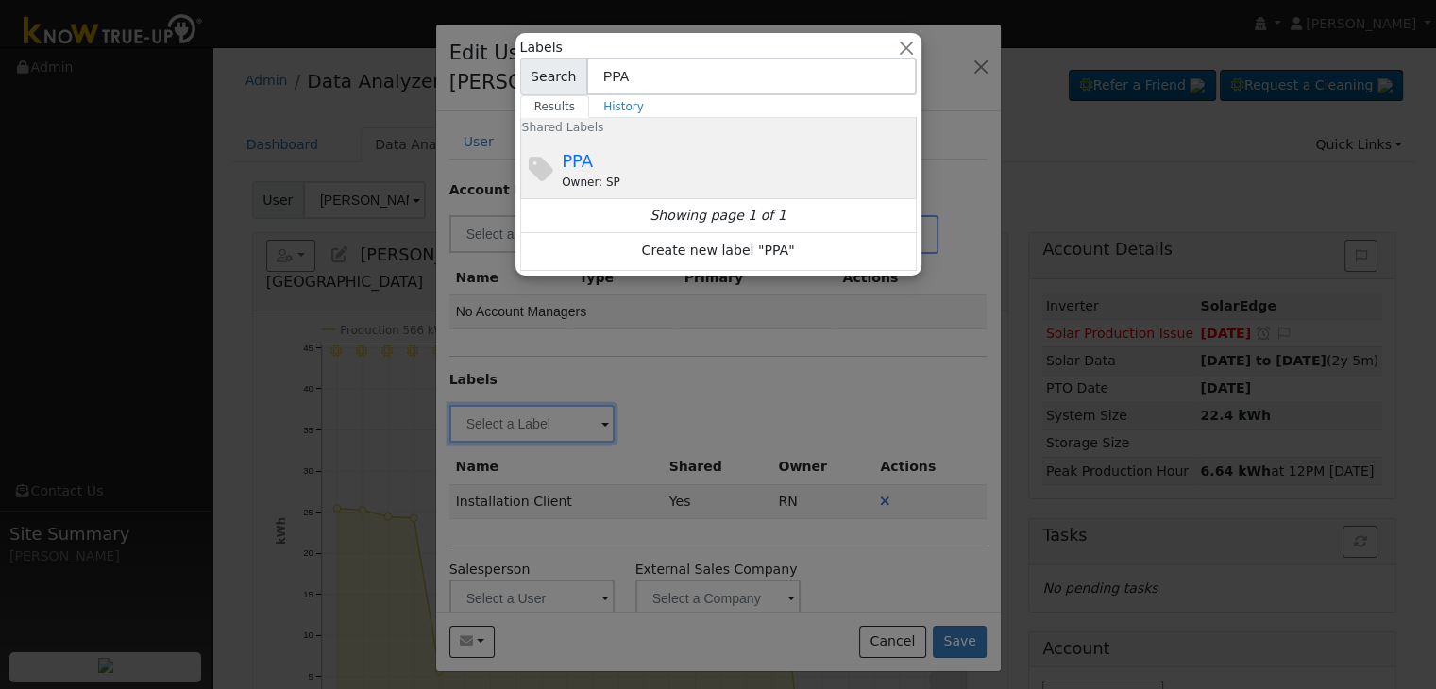
type input "PPA"
click at [626, 149] on div "PPA Owner: SP" at bounding box center [737, 169] width 350 height 42
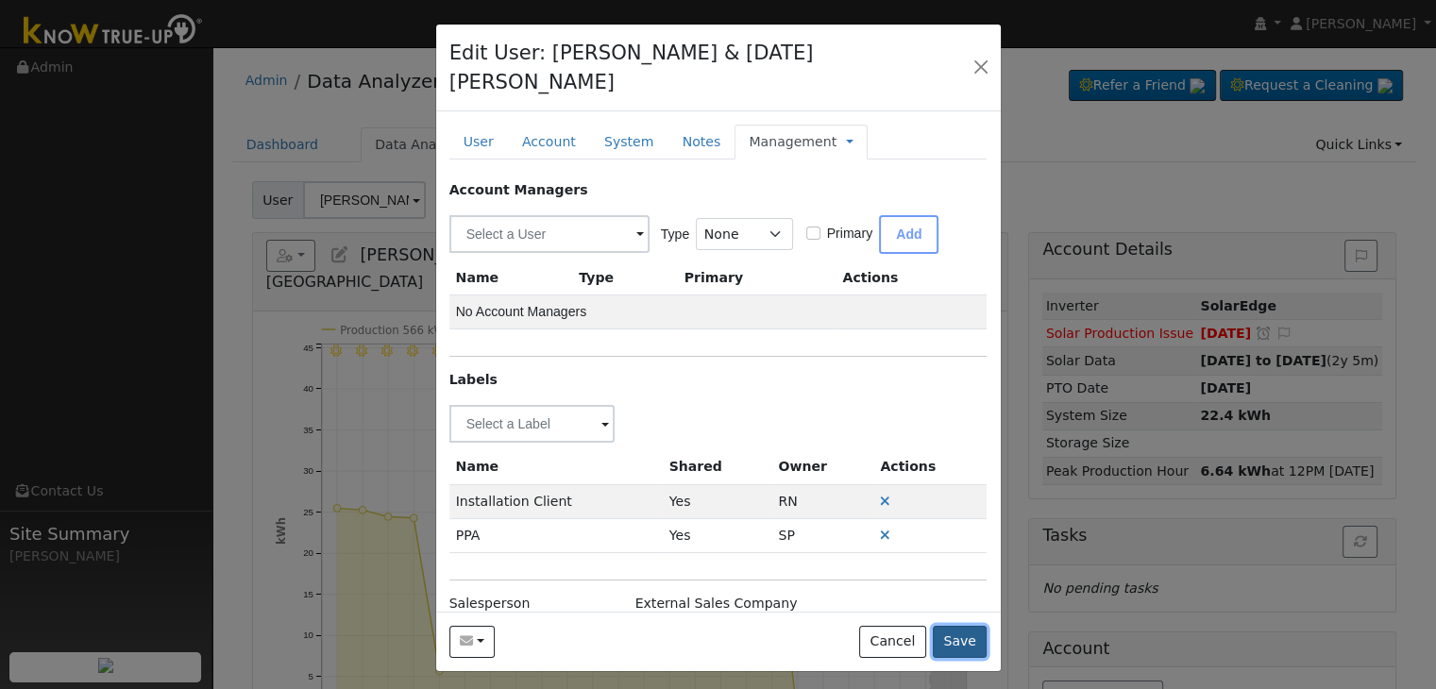
click at [964, 626] on button "Save" at bounding box center [960, 642] width 55 height 32
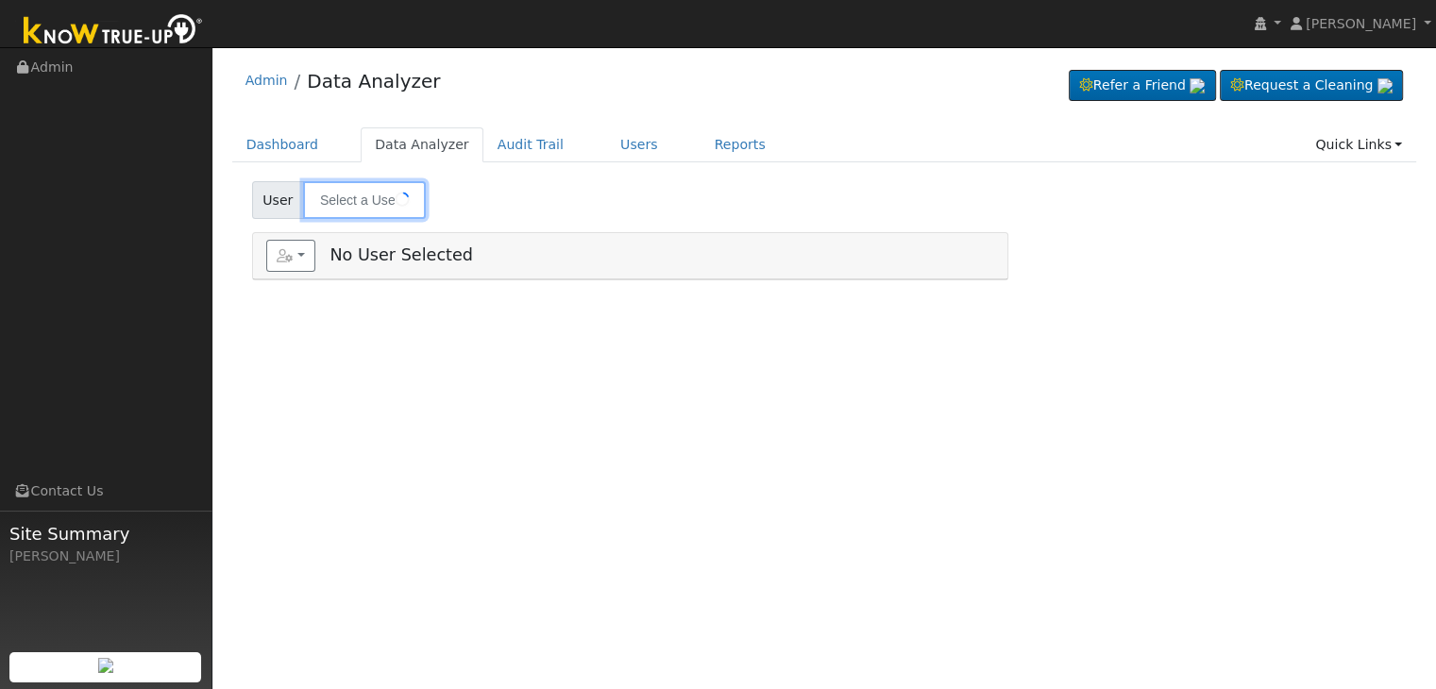
type input "Scott Sample"
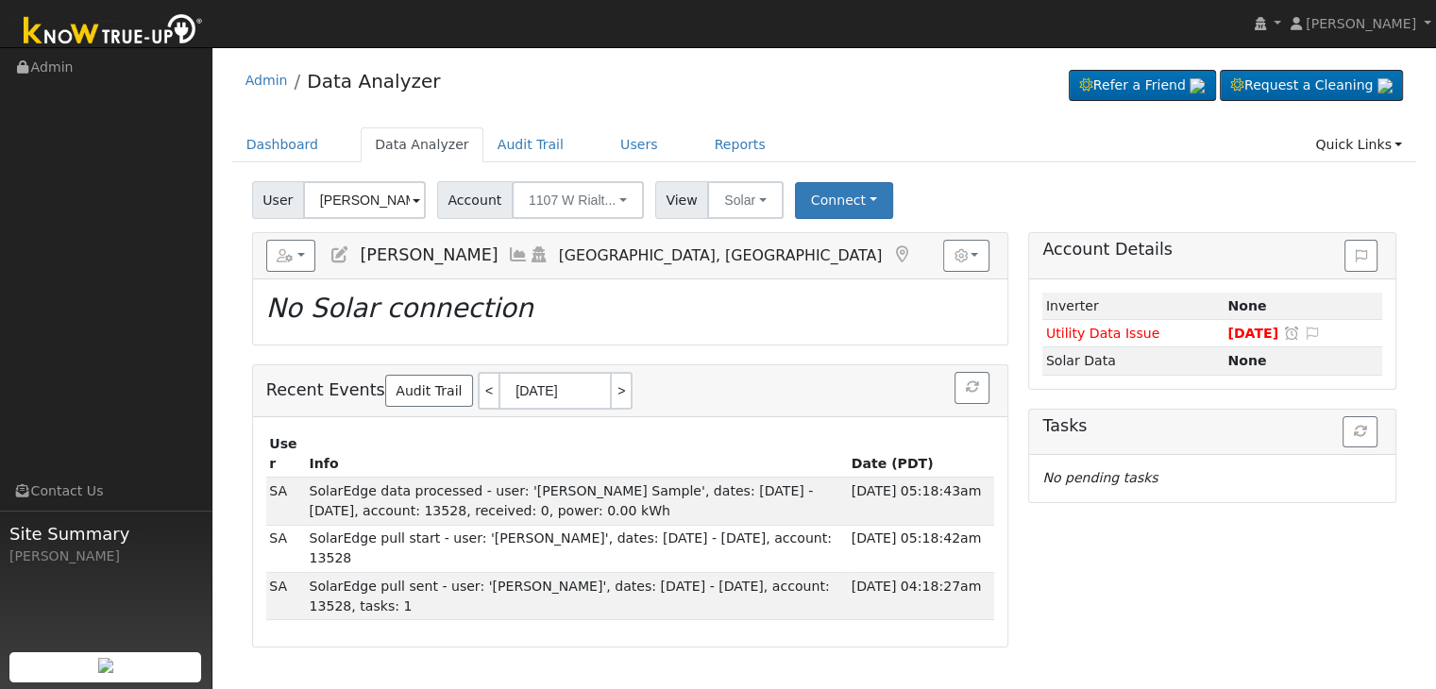
click at [891, 251] on icon at bounding box center [901, 254] width 21 height 17
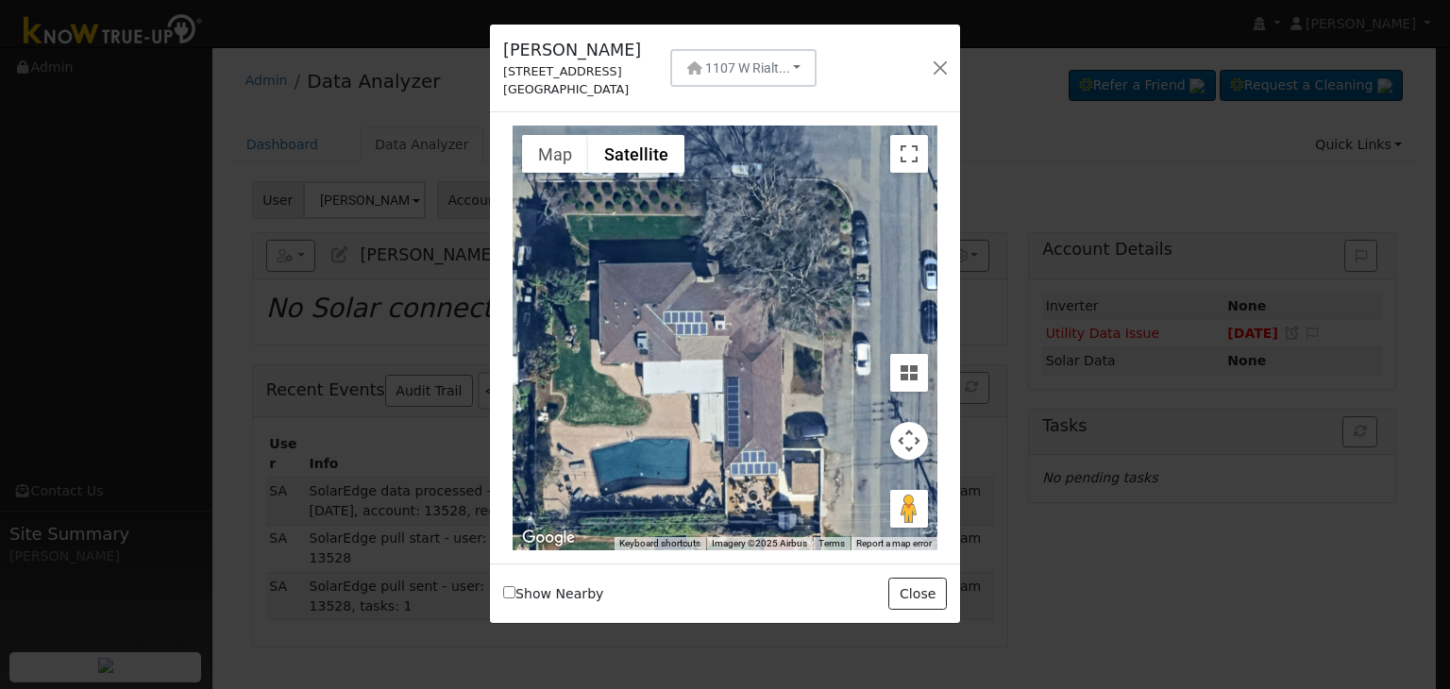
drag, startPoint x: 505, startPoint y: 72, endPoint x: 594, endPoint y: 70, distance: 88.8
click at [594, 70] on div "1107 West Rialto Avenue" at bounding box center [572, 71] width 138 height 18
copy div "1107 West Rialto"
click at [934, 69] on button "button" at bounding box center [940, 68] width 26 height 26
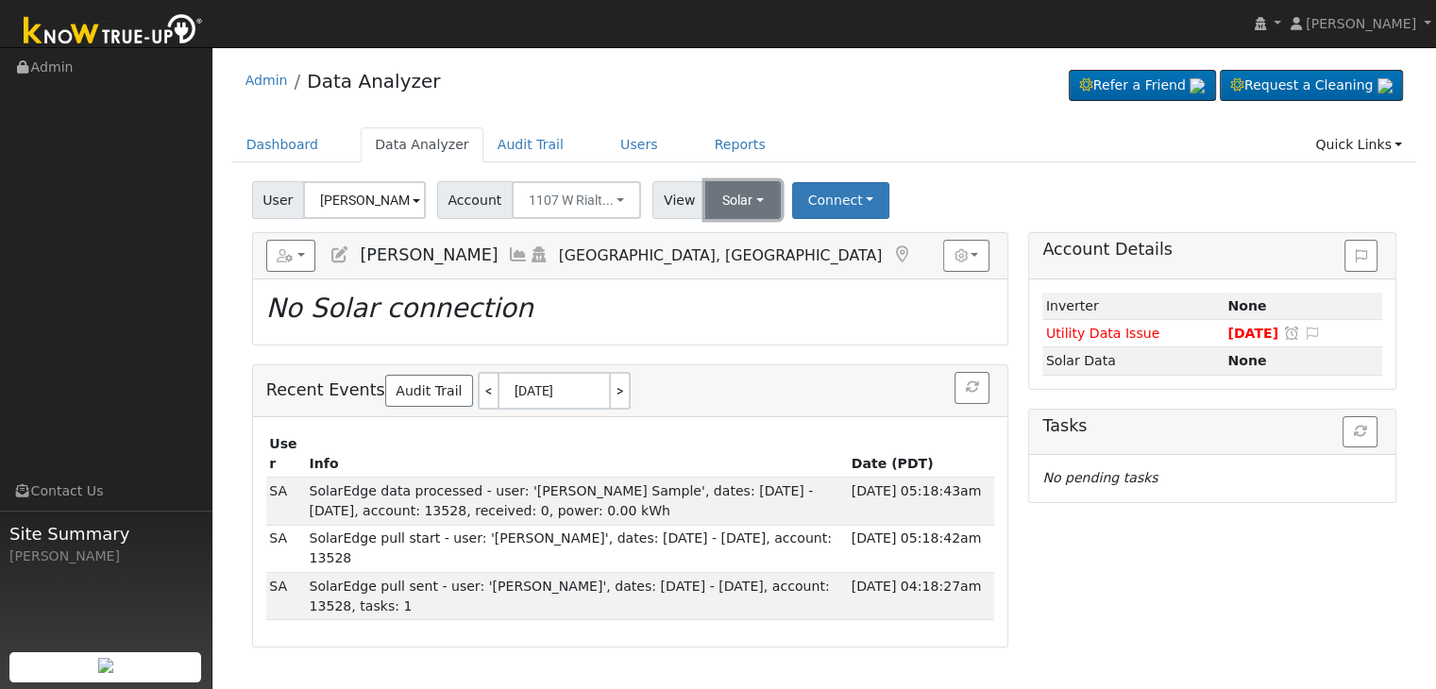
click at [715, 205] on button "Solar" at bounding box center [743, 200] width 76 height 38
click at [730, 229] on link "Utility" at bounding box center [767, 242] width 131 height 26
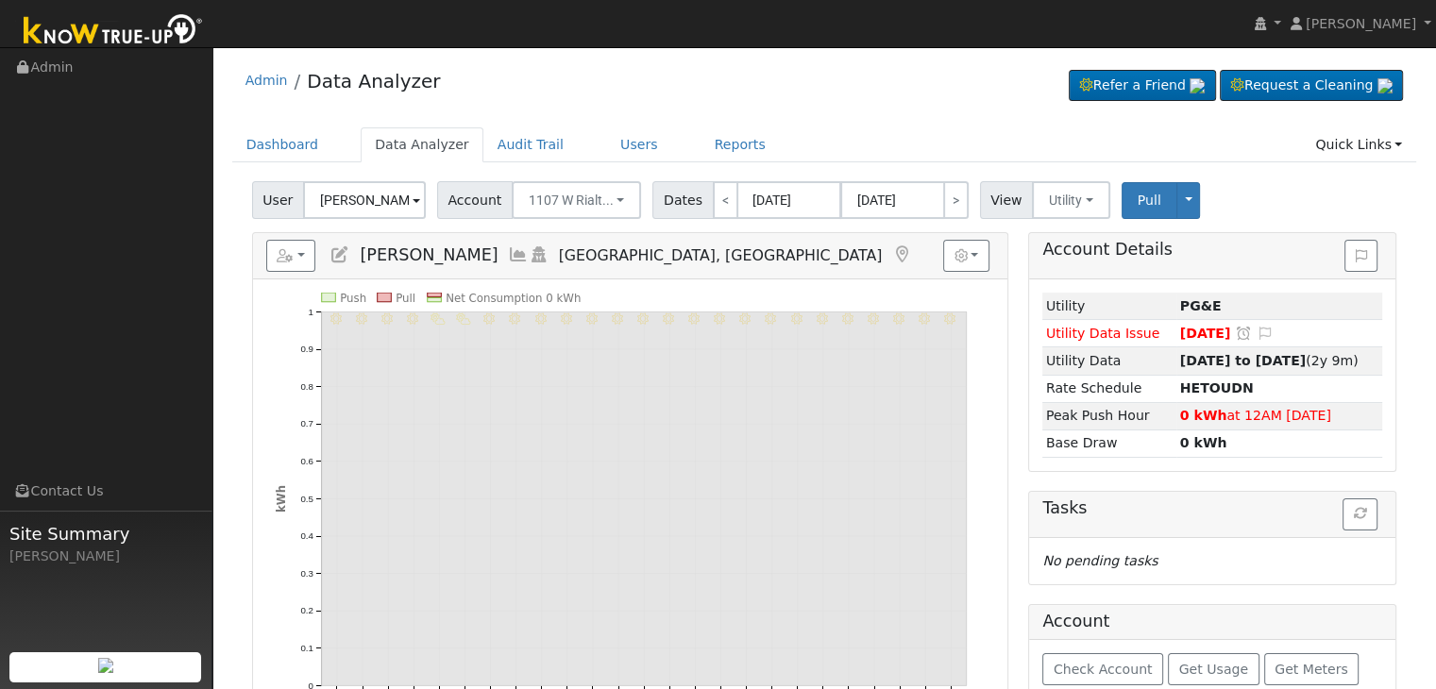
click at [336, 254] on icon at bounding box center [340, 254] width 21 height 17
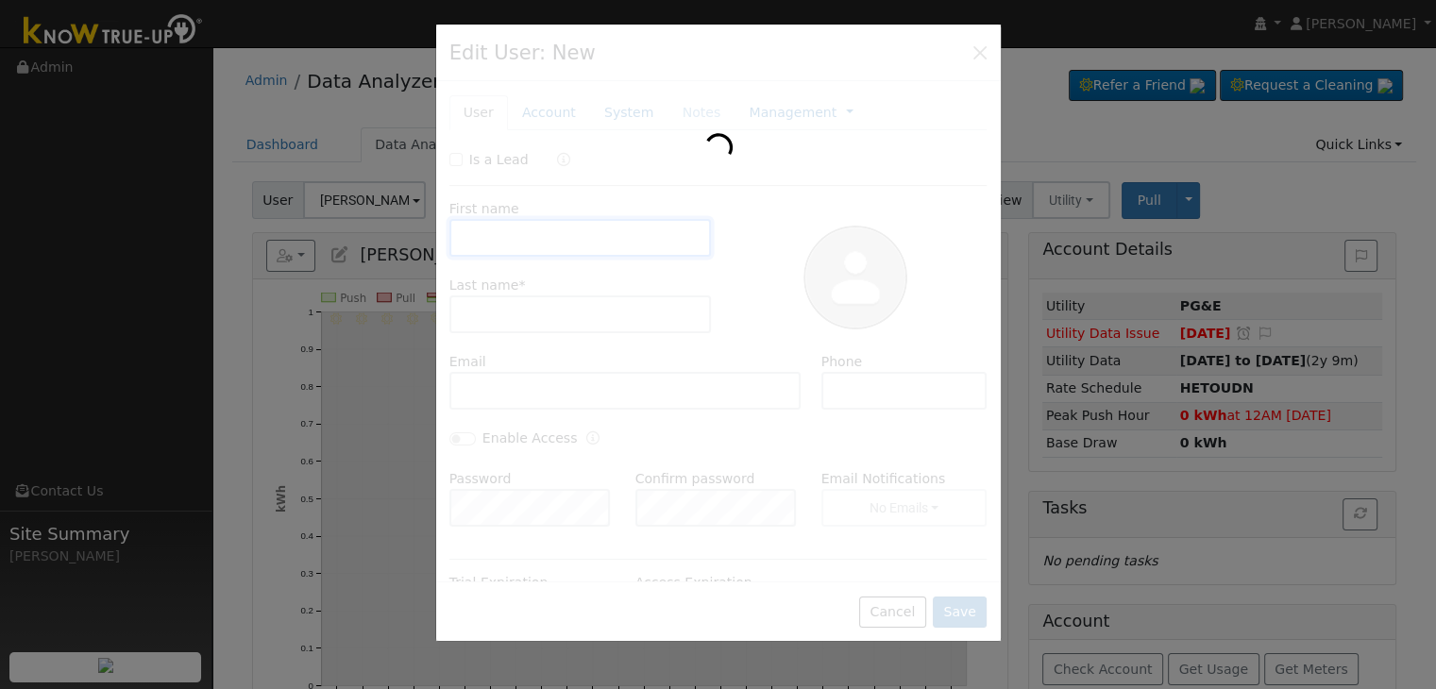
type input "Scott"
type input "Sample"
type input "scott.sample@att.net"
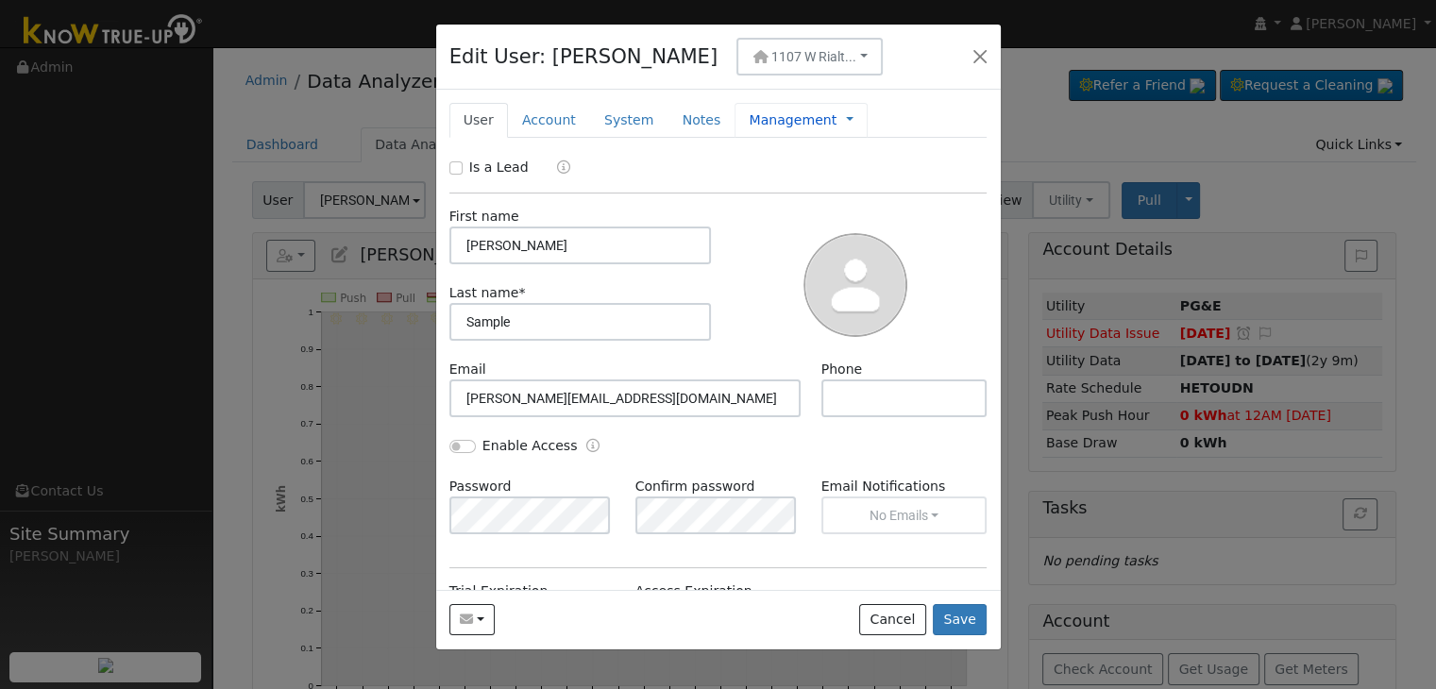
click at [770, 125] on link "Management" at bounding box center [793, 120] width 88 height 20
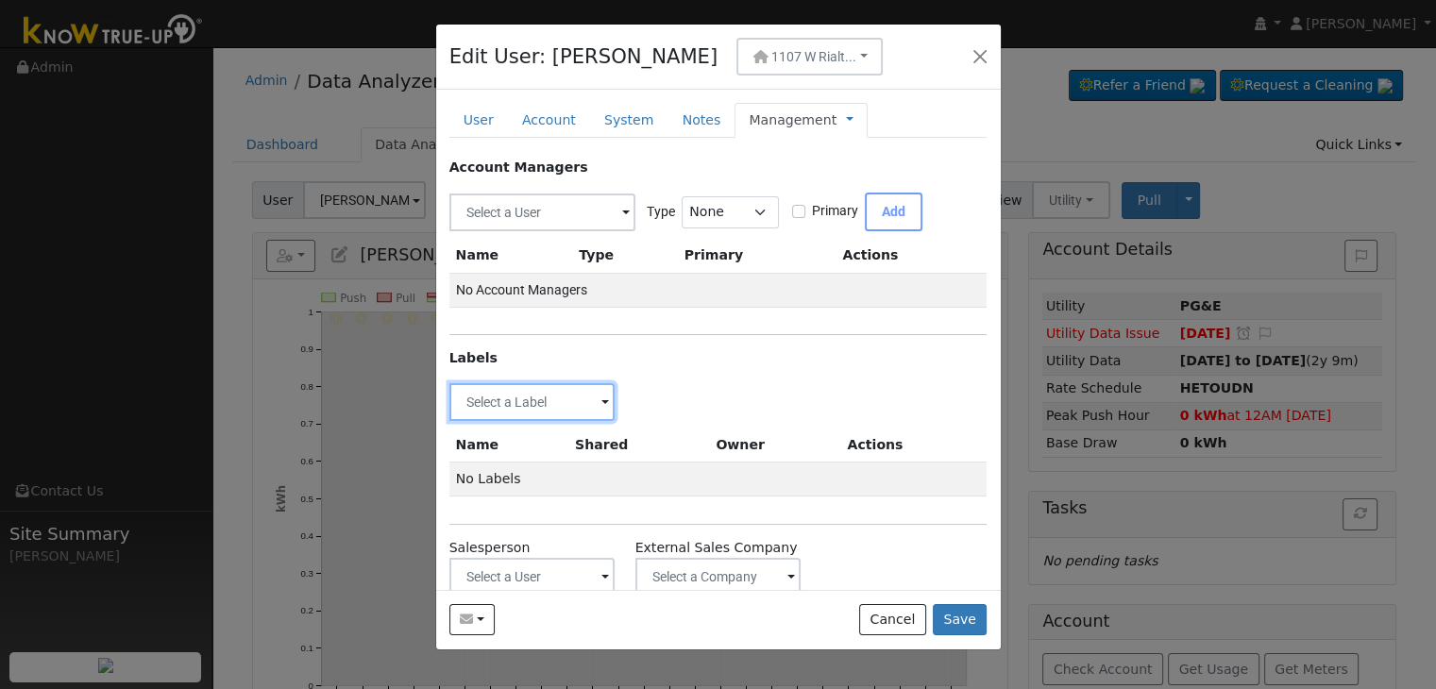
click at [507, 401] on input "text" at bounding box center [532, 402] width 166 height 38
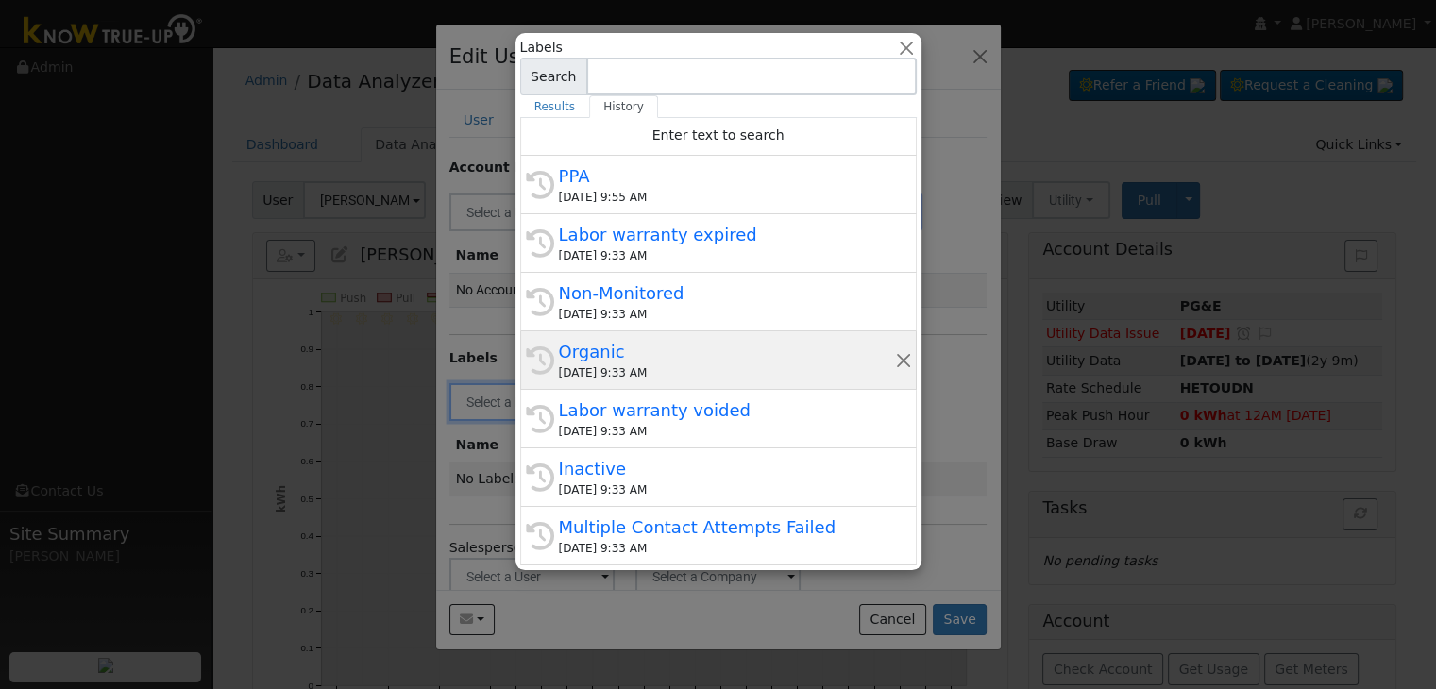
click at [636, 362] on div "Organic" at bounding box center [727, 351] width 336 height 25
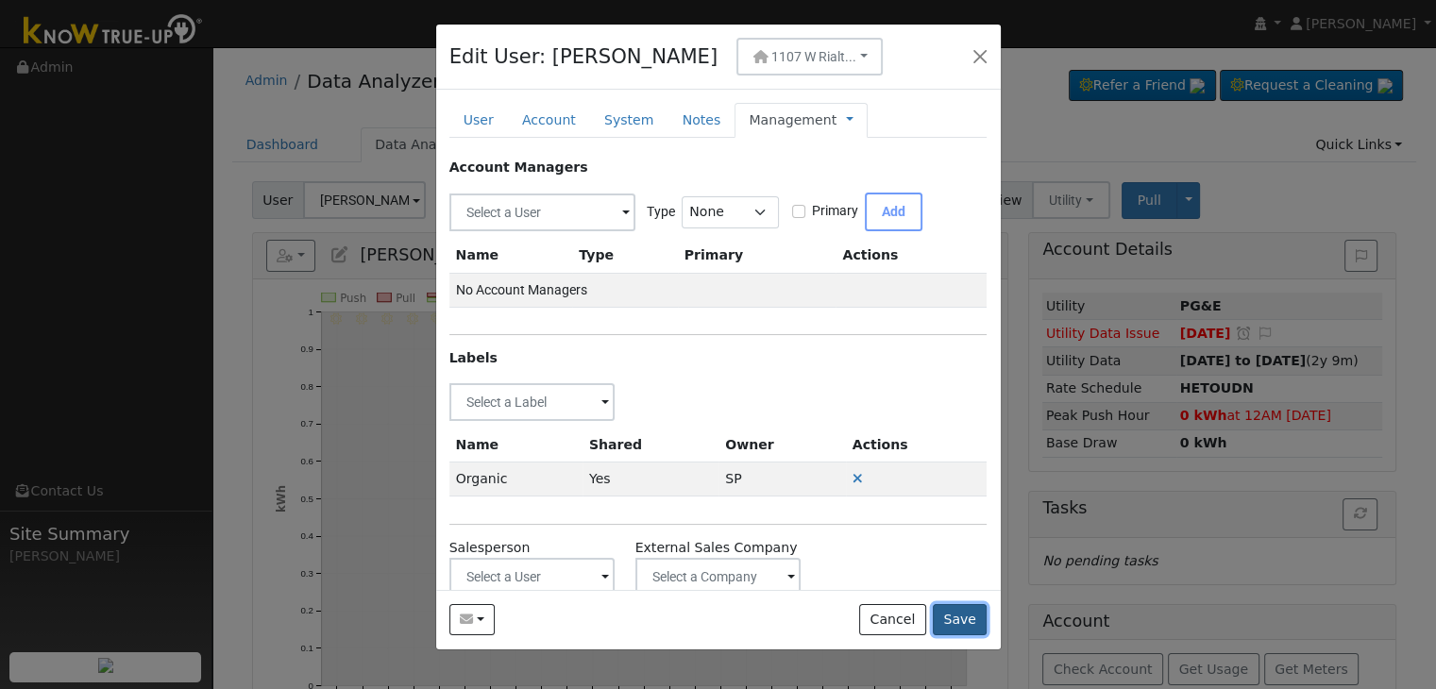
click at [967, 621] on button "Save" at bounding box center [960, 620] width 55 height 32
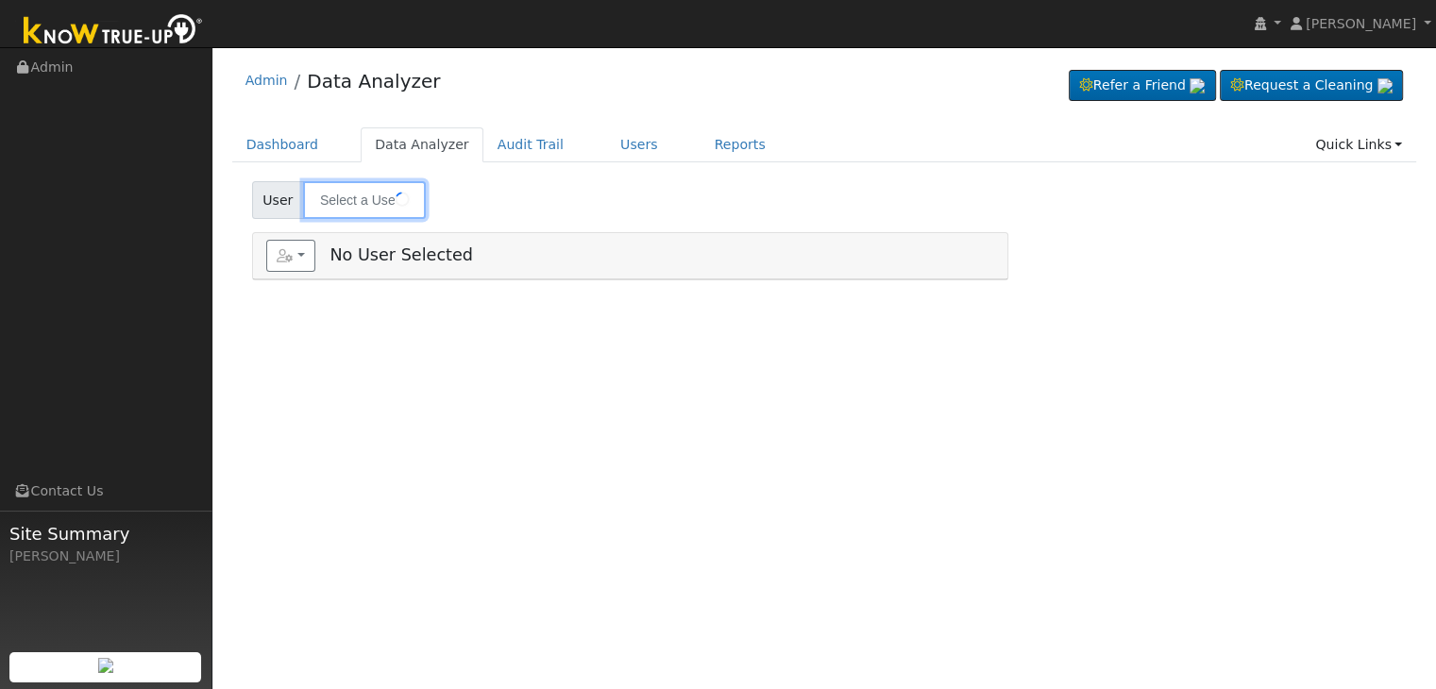
type input "[PERSON_NAME] ([PERSON_NAME])"
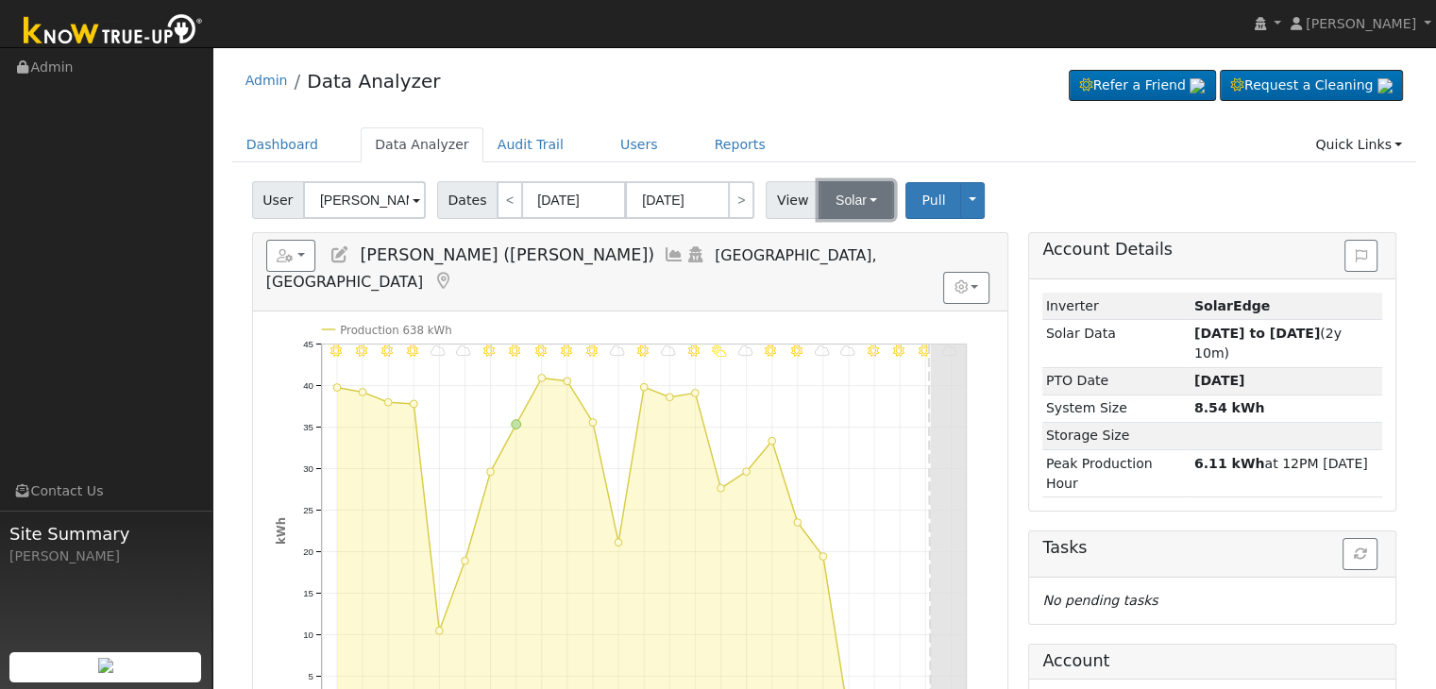
click at [831, 205] on button "Solar" at bounding box center [857, 200] width 76 height 38
click at [840, 243] on link "Utility" at bounding box center [880, 242] width 131 height 26
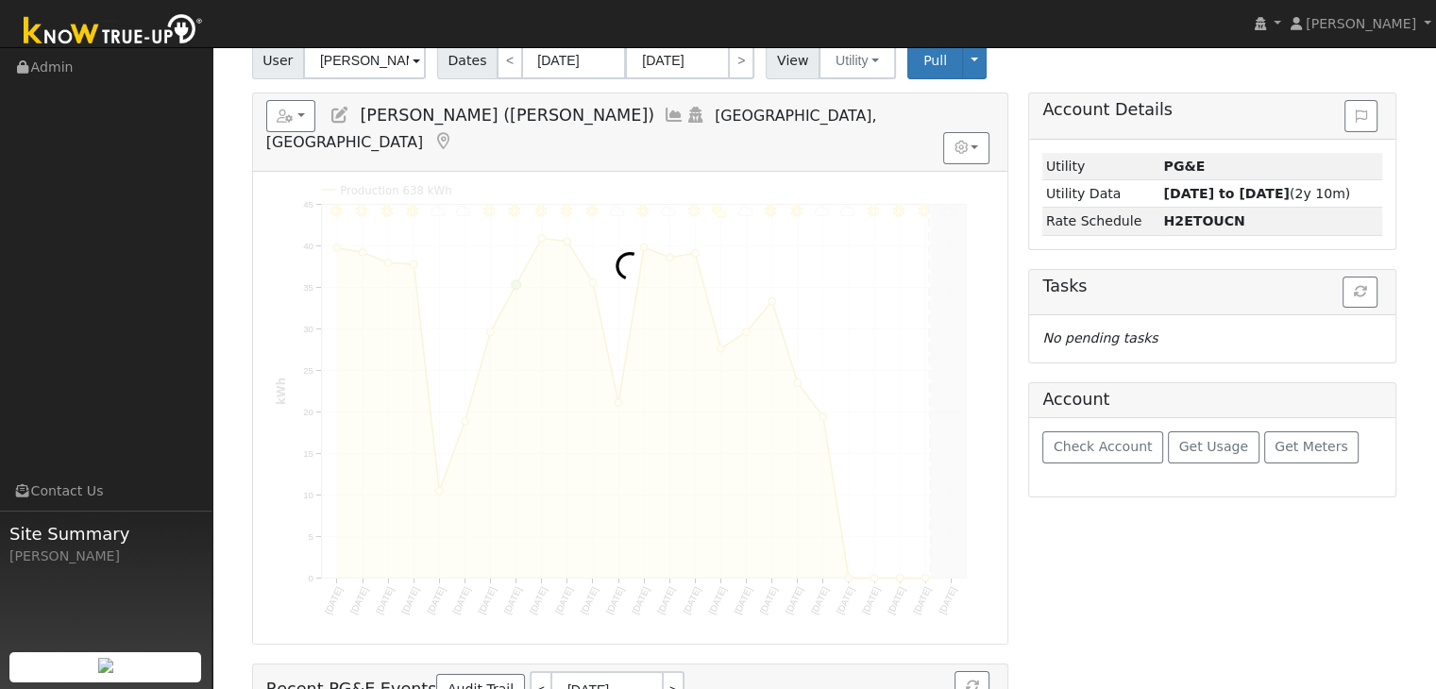
scroll to position [189, 0]
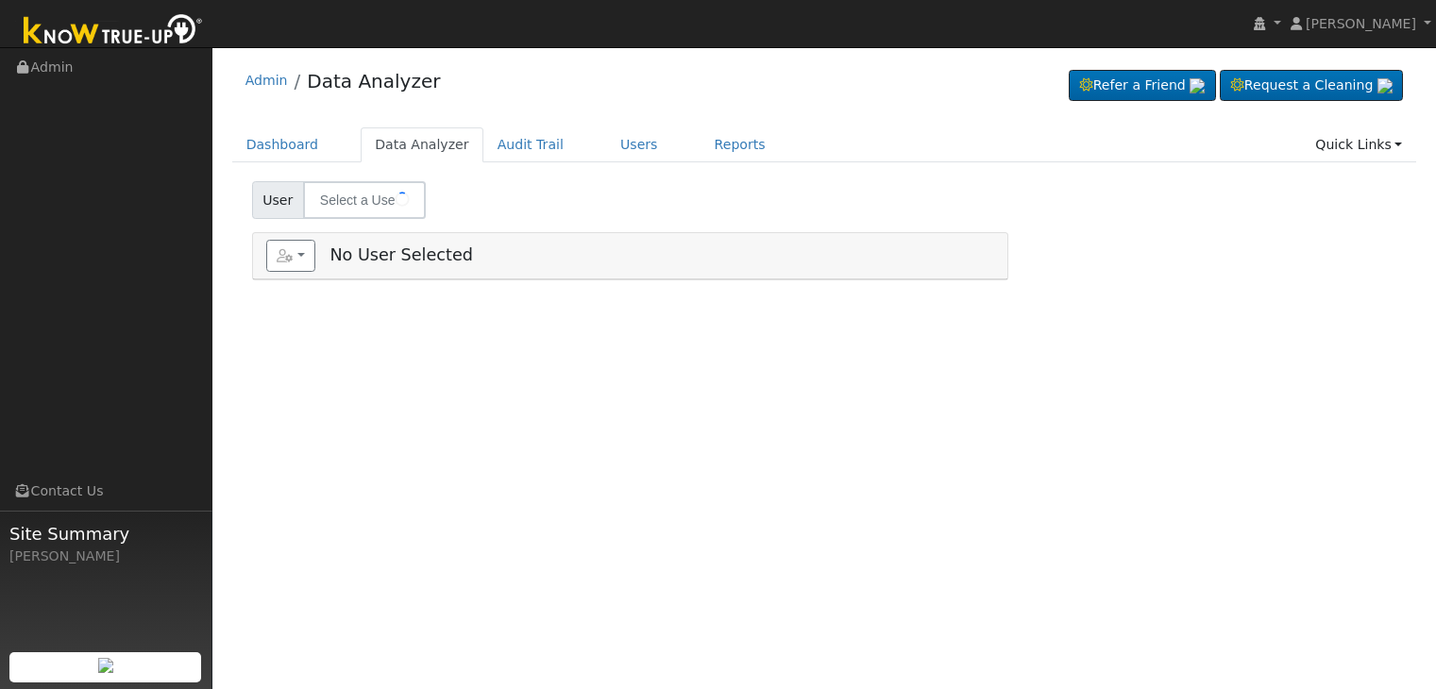
type input "[PERSON_NAME]"
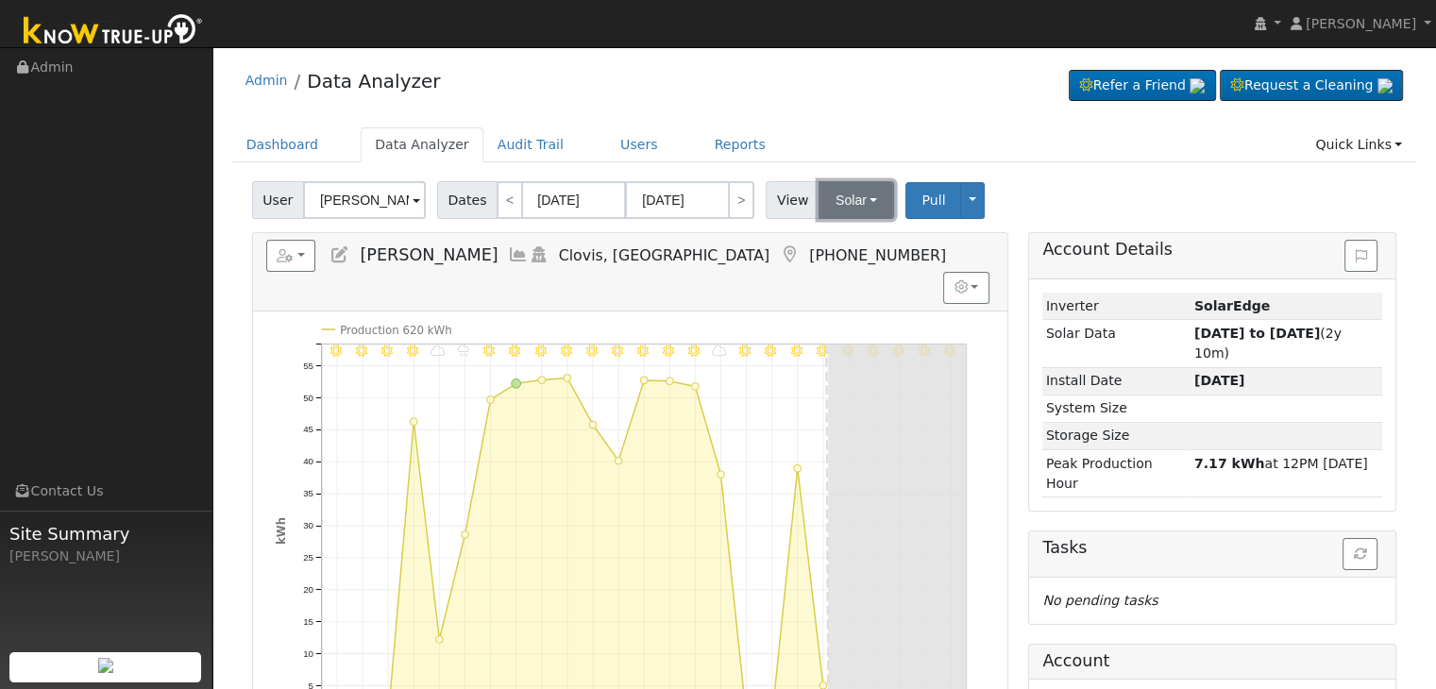
click at [839, 202] on button "Solar" at bounding box center [857, 200] width 76 height 38
click at [842, 244] on link "Utility" at bounding box center [880, 242] width 131 height 26
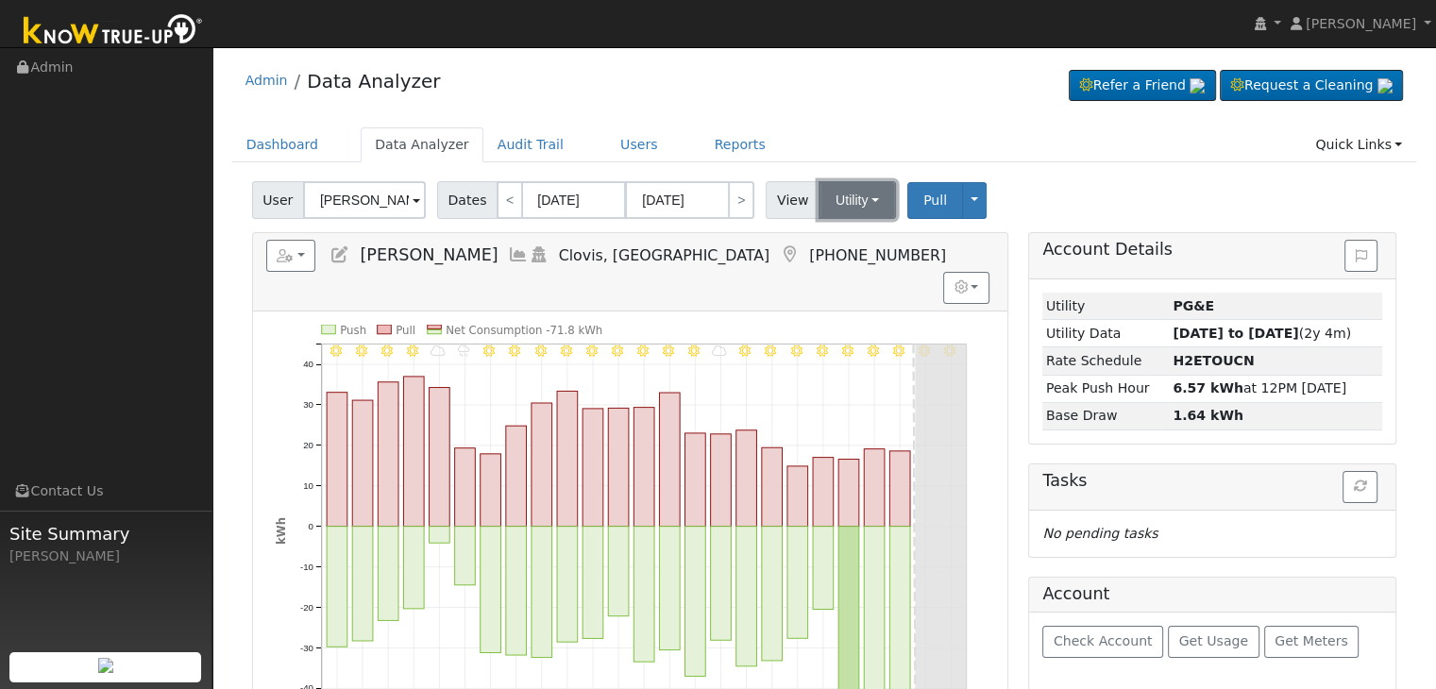
click at [831, 185] on button "Utility" at bounding box center [857, 200] width 77 height 38
click at [843, 265] on link "Solar" at bounding box center [880, 269] width 131 height 26
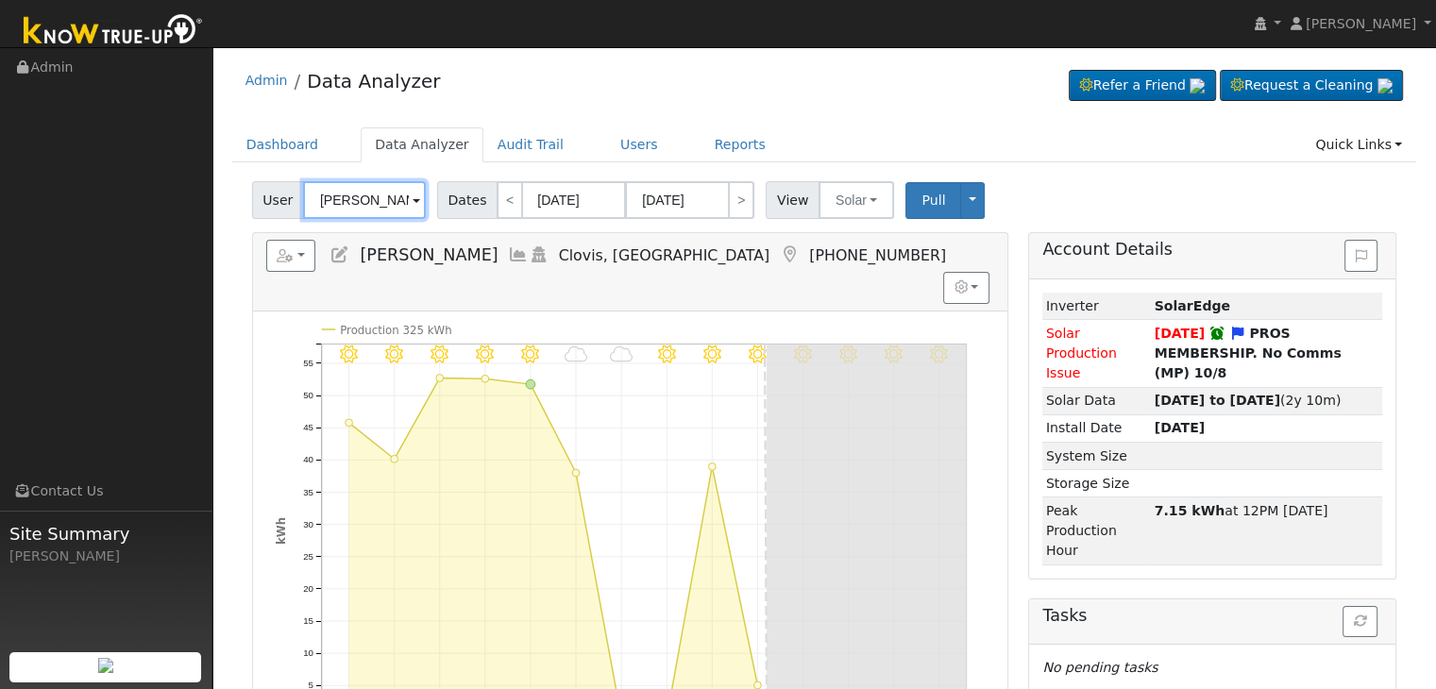
click at [373, 200] on input "[PERSON_NAME]" at bounding box center [364, 200] width 123 height 38
paste input "[PERSON_NAME] (Portalia Farms)"
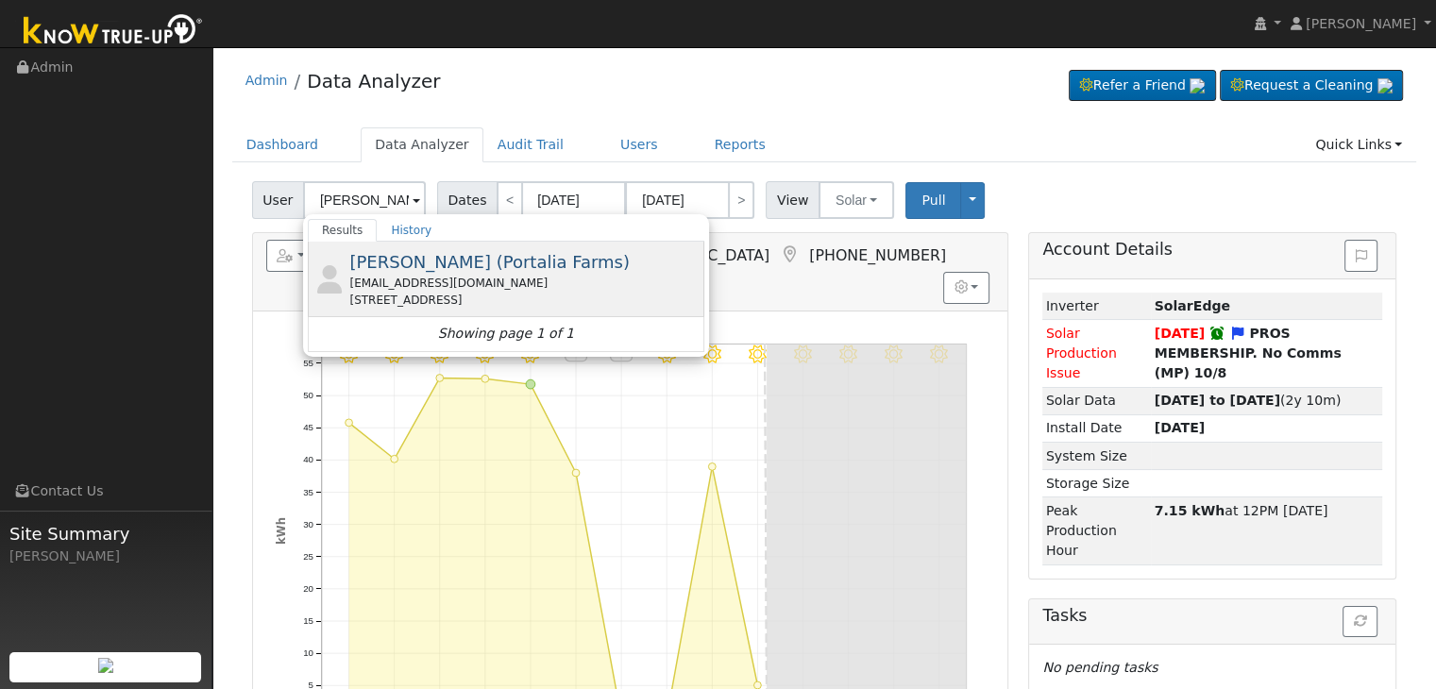
click at [419, 284] on div "[EMAIL_ADDRESS][DOMAIN_NAME]" at bounding box center [524, 283] width 350 height 17
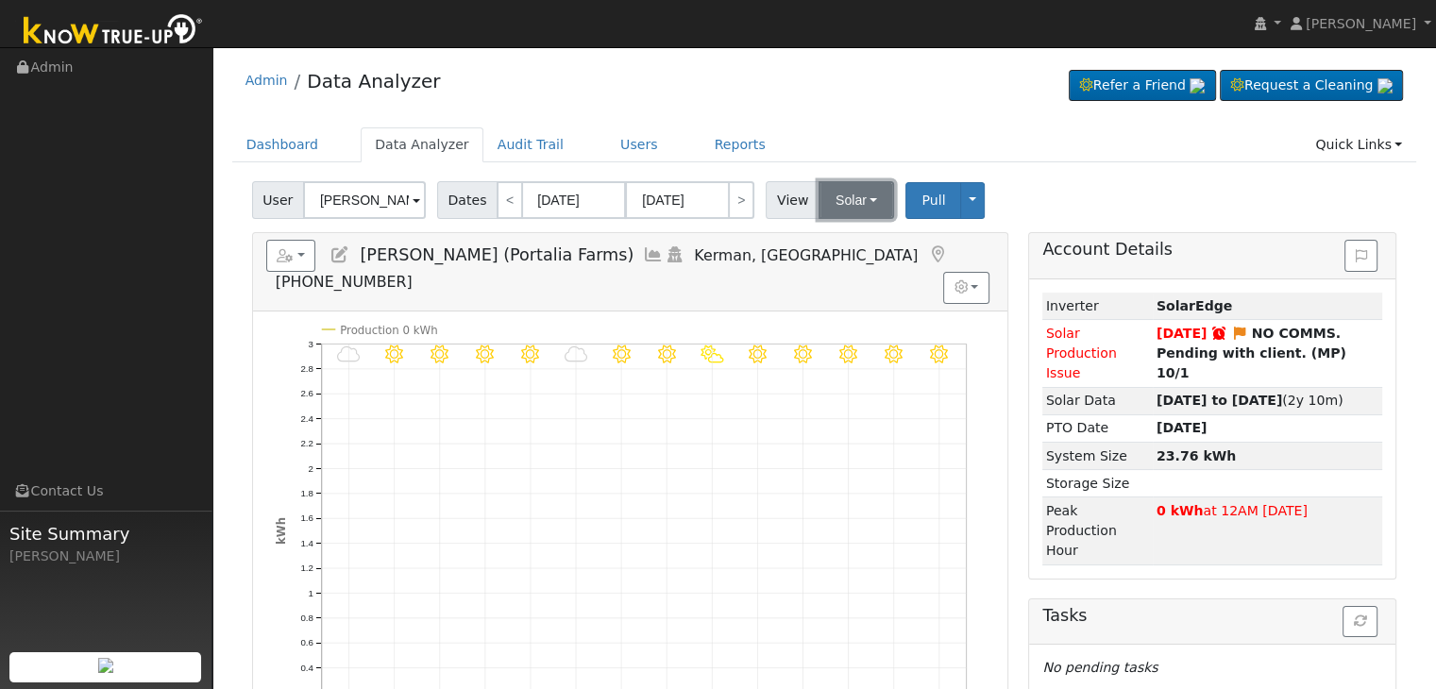
click at [834, 211] on button "Solar" at bounding box center [857, 200] width 76 height 38
click at [850, 239] on link "Utility" at bounding box center [880, 242] width 131 height 26
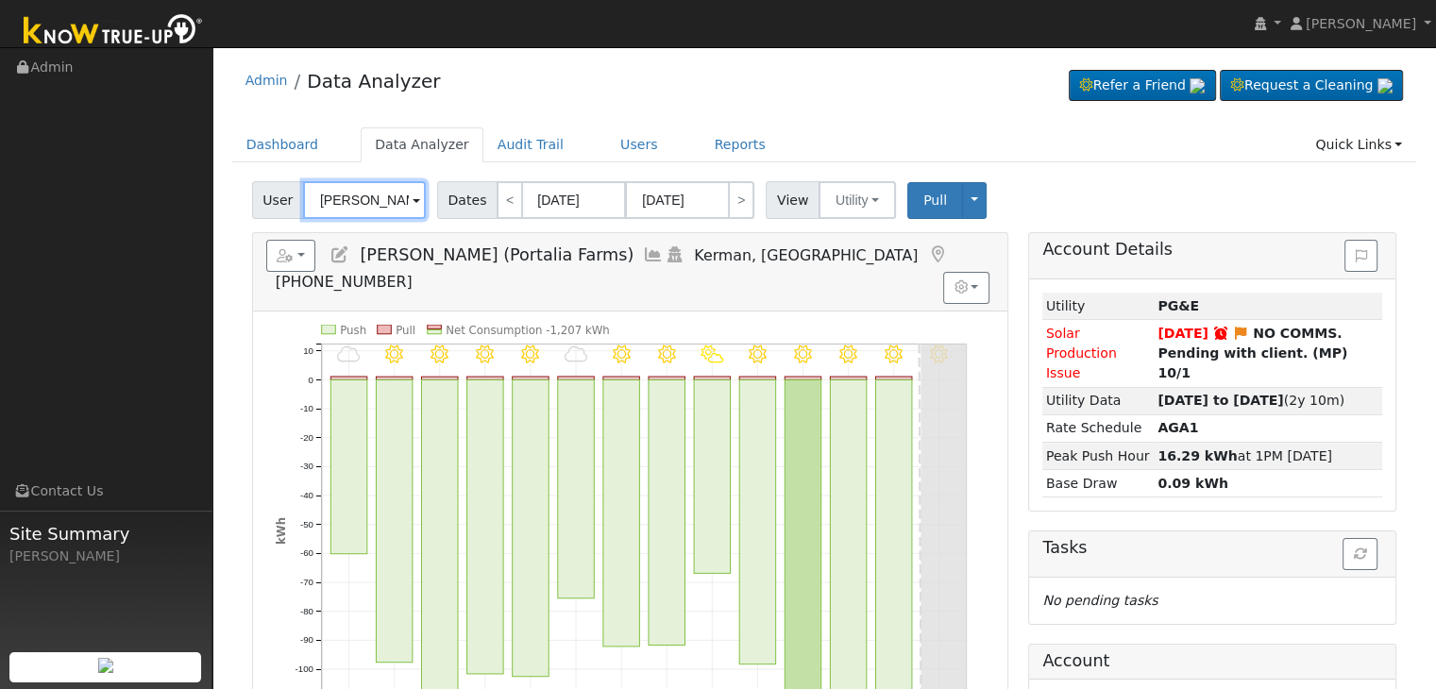
click at [335, 196] on input "[PERSON_NAME] (Portalia Farms)" at bounding box center [364, 200] width 123 height 38
paste input "[PERSON_NAME] & [PERSON_NAME]"
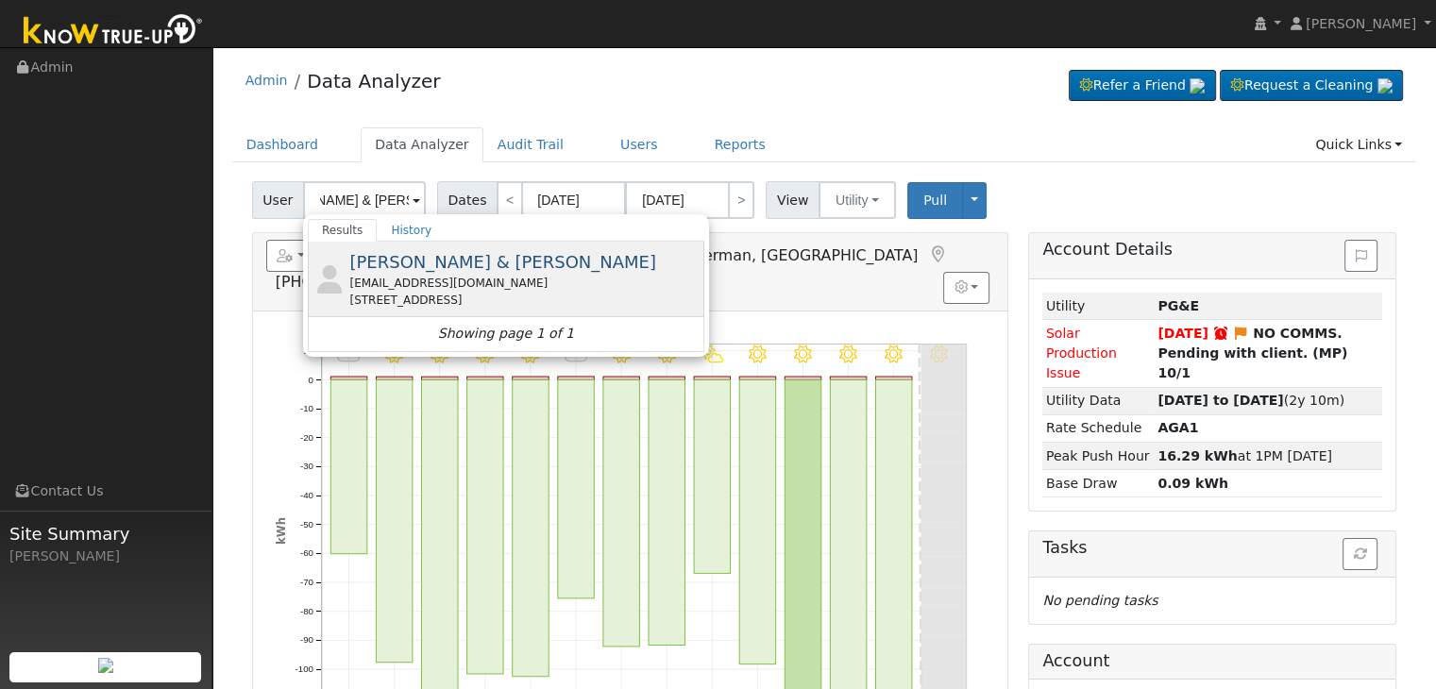
click at [412, 253] on span "[PERSON_NAME] & [PERSON_NAME]" at bounding box center [502, 262] width 307 height 20
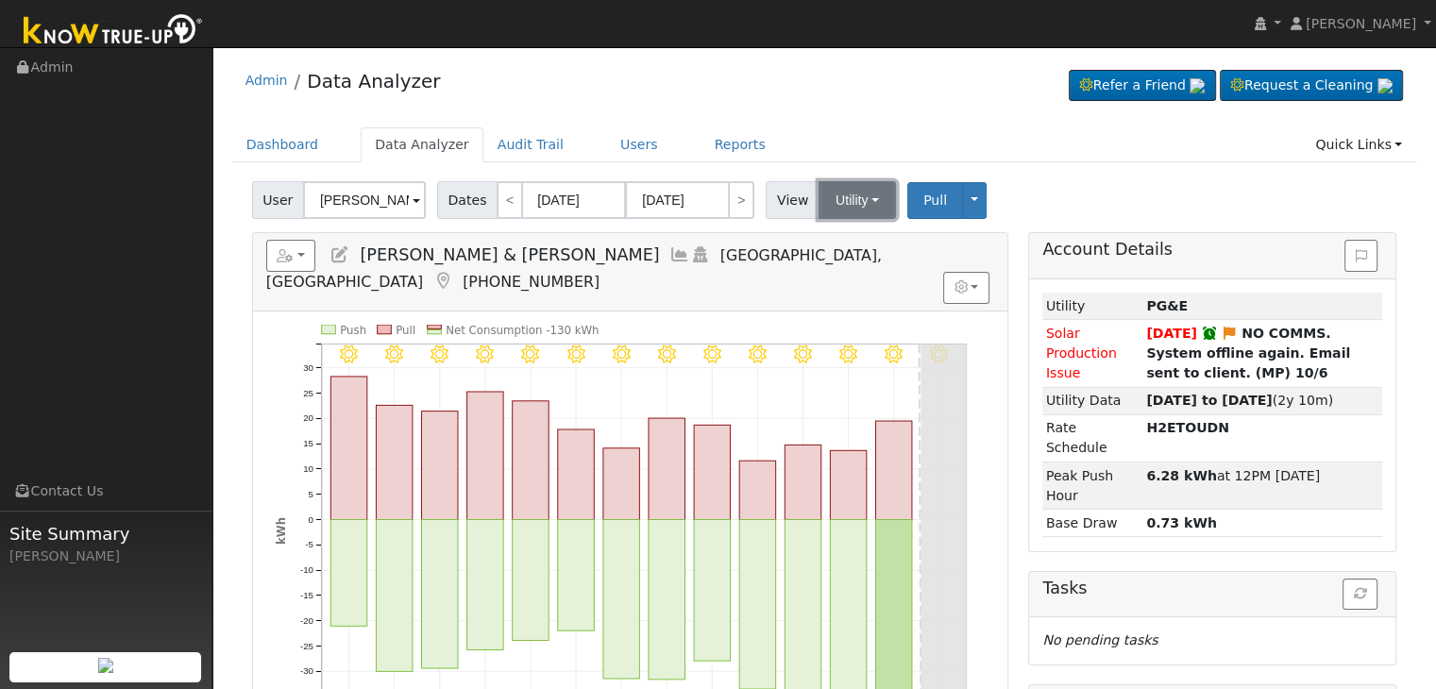
click at [838, 197] on button "Utility" at bounding box center [857, 200] width 77 height 38
click at [839, 262] on link "Solar" at bounding box center [880, 269] width 131 height 26
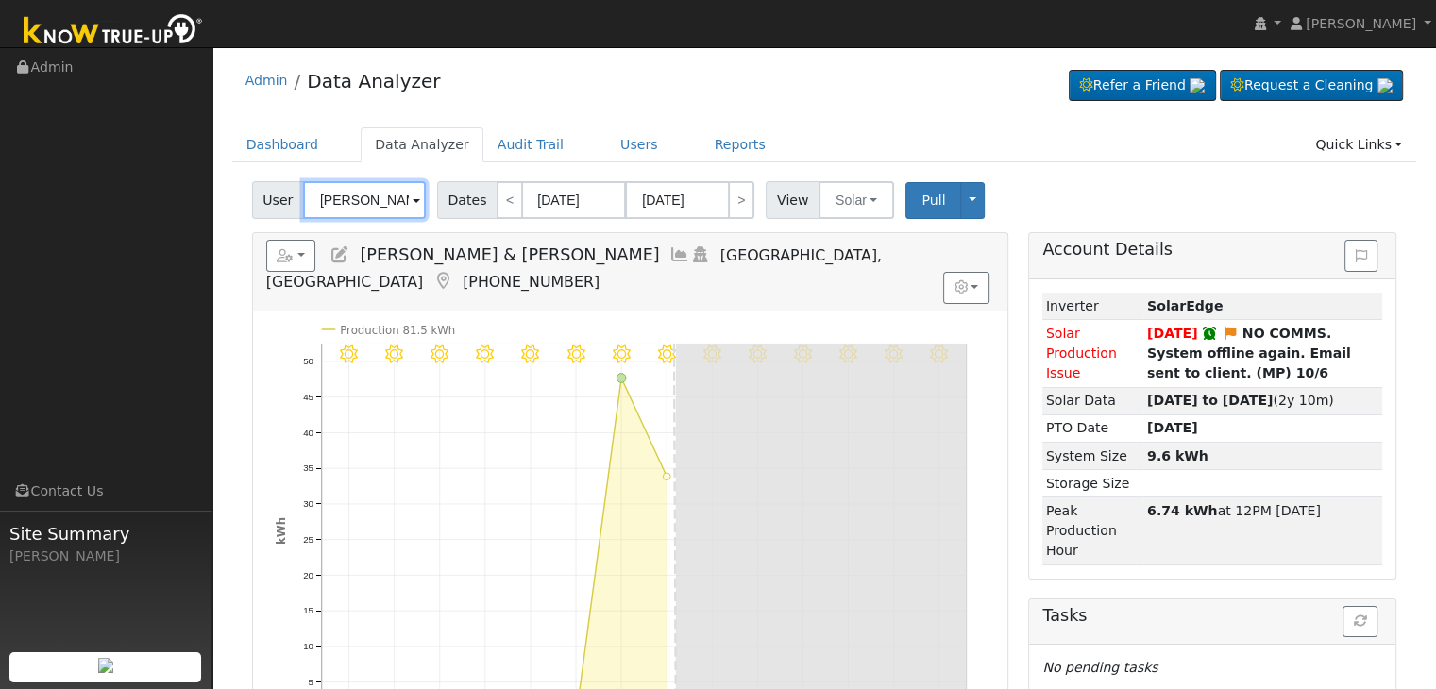
click at [370, 204] on input "[PERSON_NAME] & [PERSON_NAME]" at bounding box center [364, 200] width 123 height 38
paste input "[PERSON_NAME]"
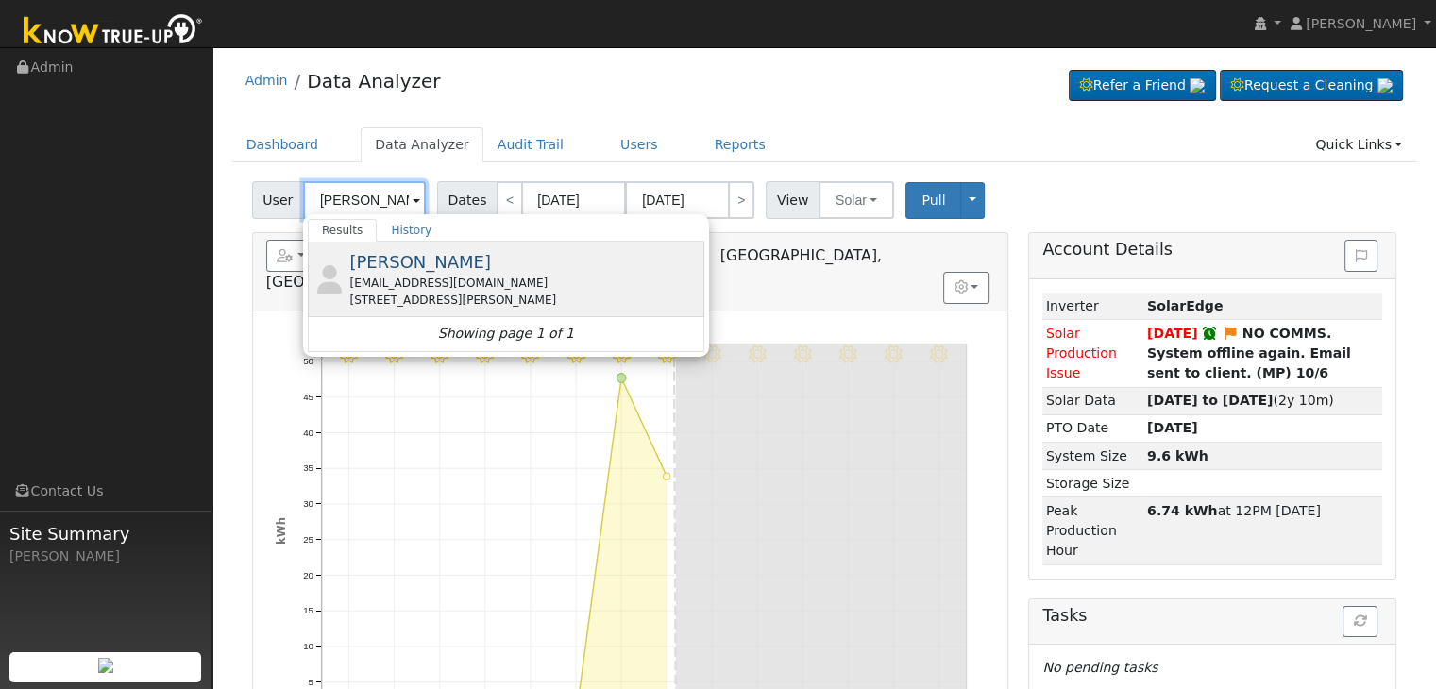
type input "[PERSON_NAME]"
click at [411, 264] on span "[PERSON_NAME]" at bounding box center [420, 262] width 142 height 20
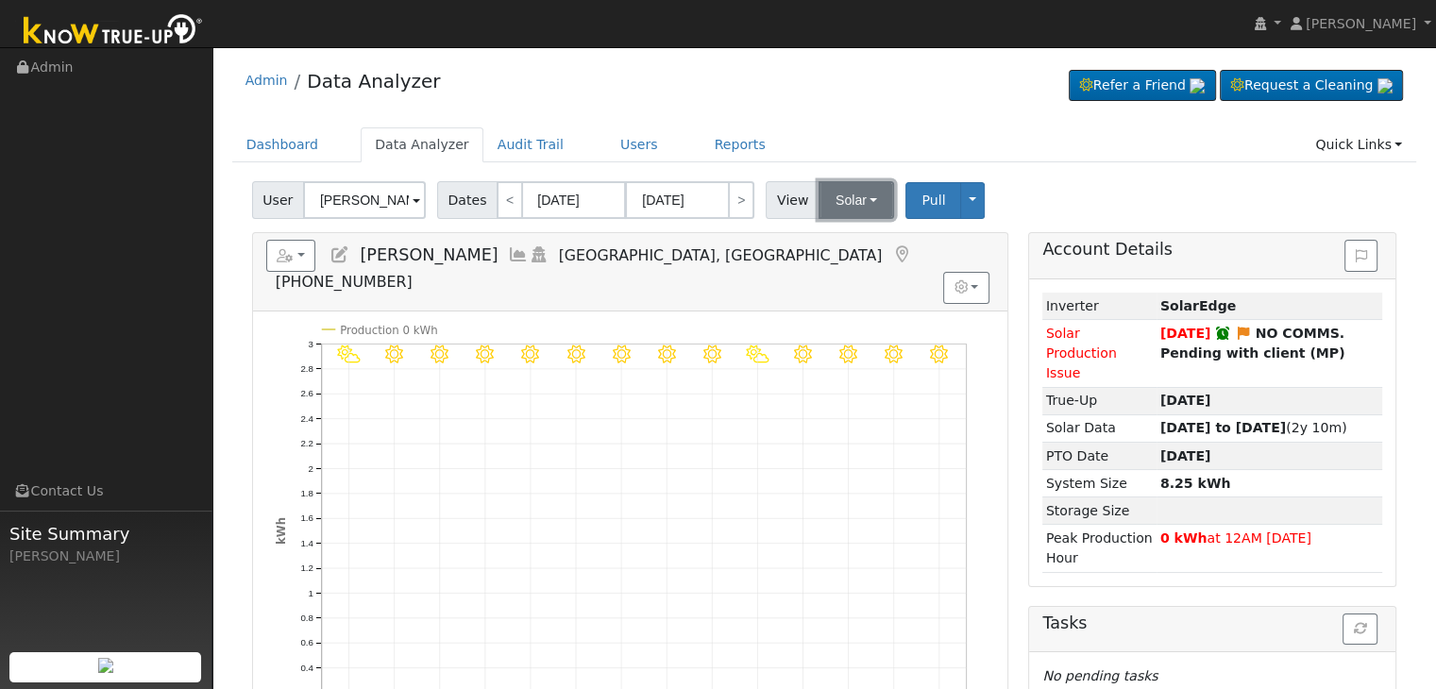
click at [829, 197] on button "Solar" at bounding box center [857, 200] width 76 height 38
click at [822, 234] on link "Utility" at bounding box center [880, 242] width 131 height 26
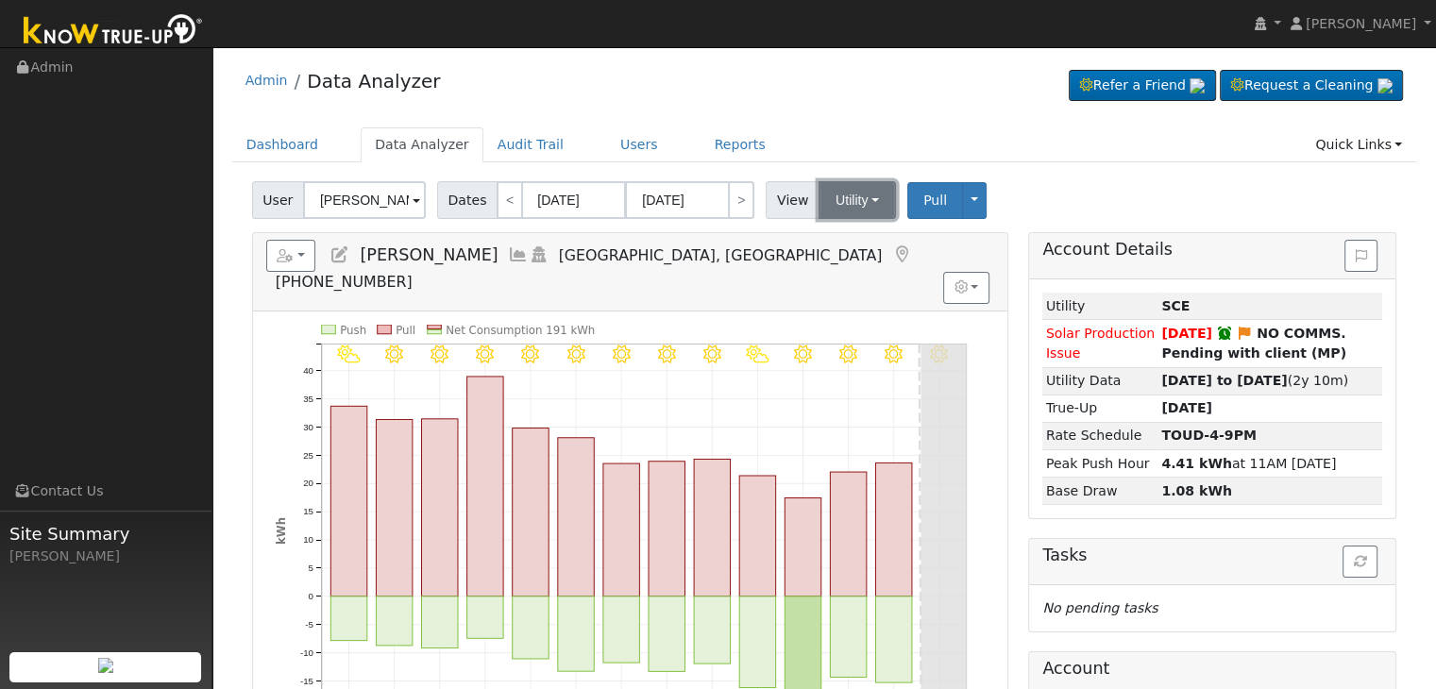
click at [843, 197] on button "Utility" at bounding box center [857, 200] width 77 height 38
click at [854, 266] on link "Solar" at bounding box center [880, 269] width 131 height 26
